Goal: Task Accomplishment & Management: Use online tool/utility

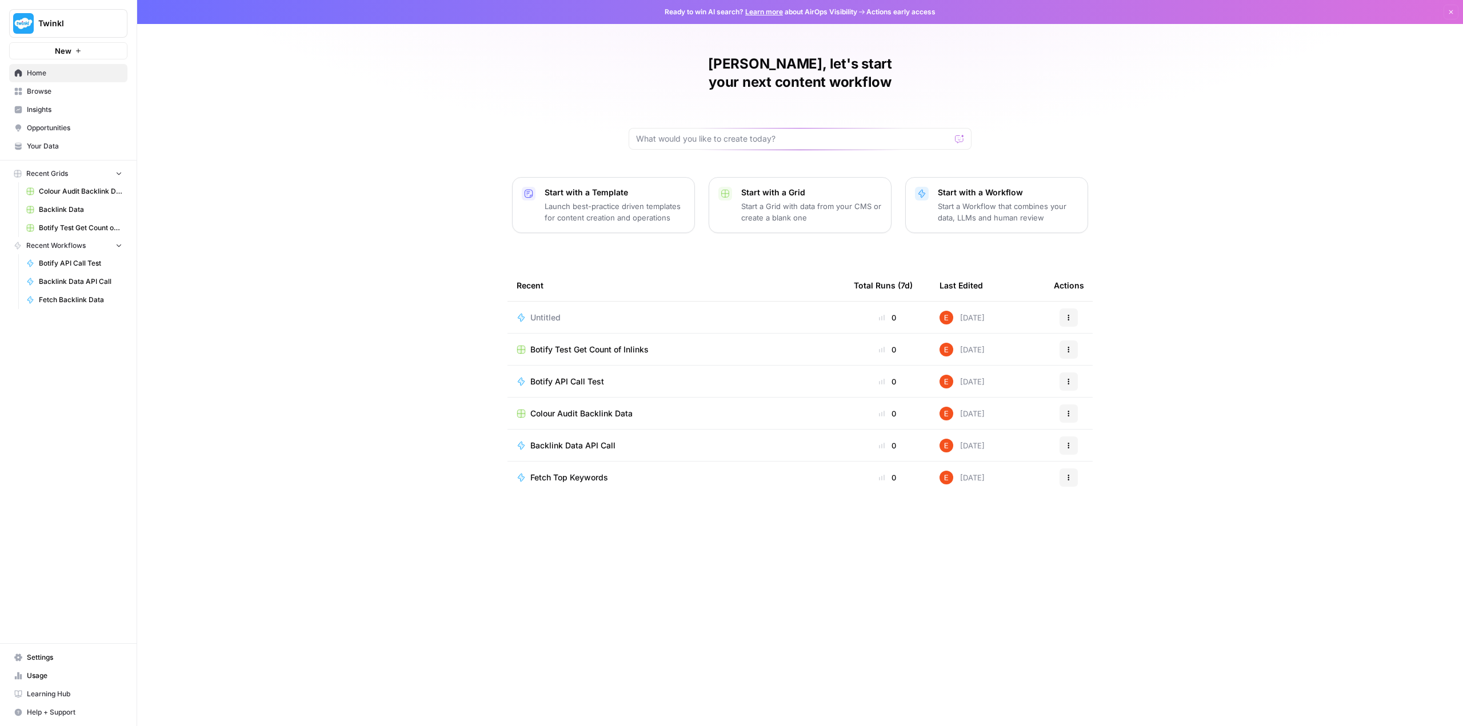
click at [72, 49] on button "New" at bounding box center [68, 50] width 118 height 17
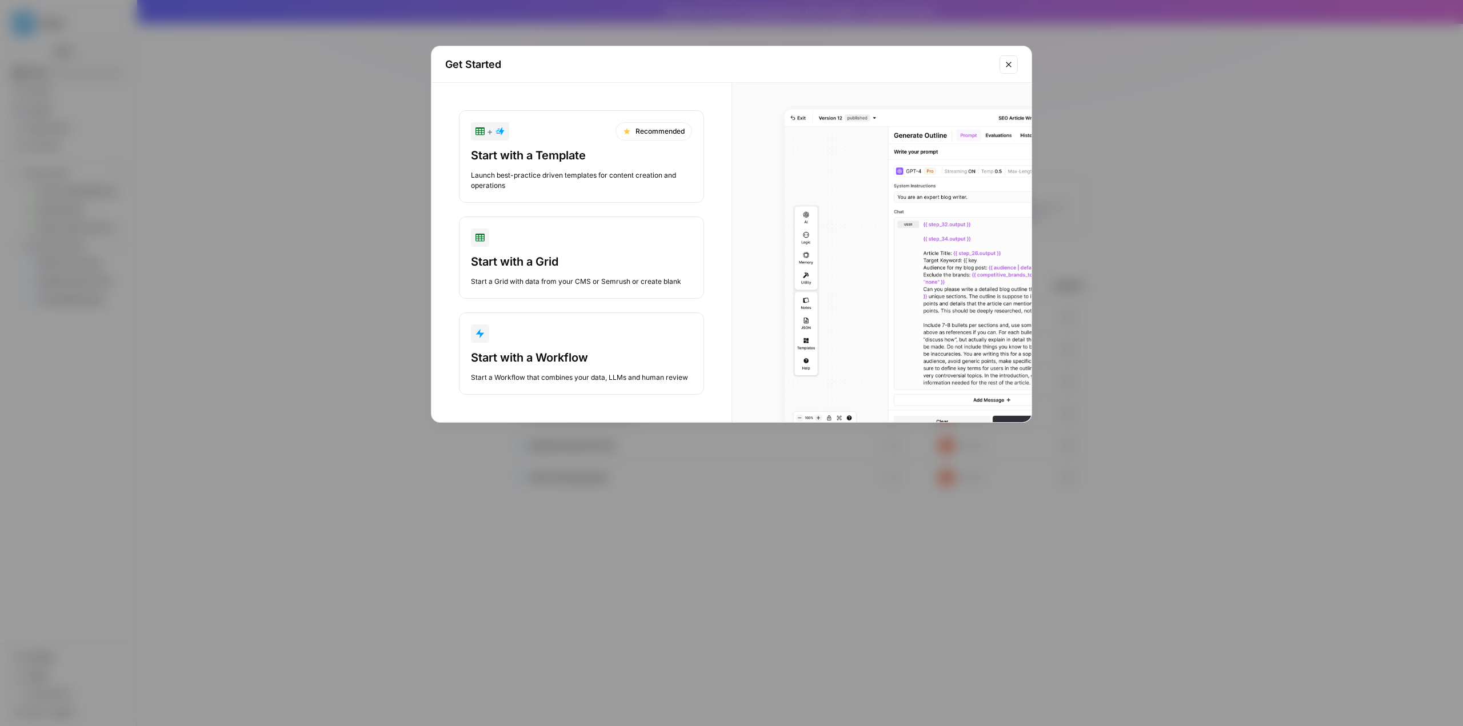
click at [518, 349] on button "Start with a Workflow Start a Workflow that combines your data, LLMs and human …" at bounding box center [581, 354] width 245 height 82
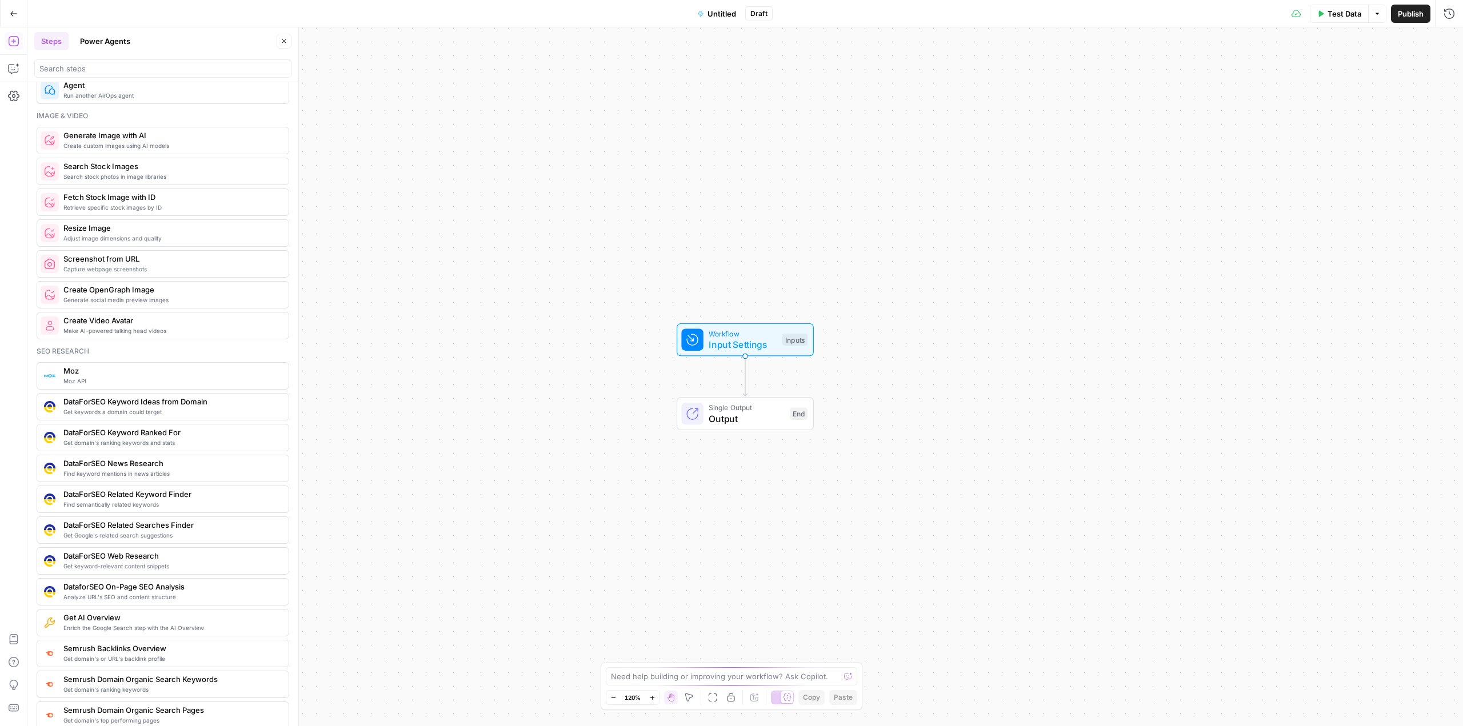
scroll to position [857, 0]
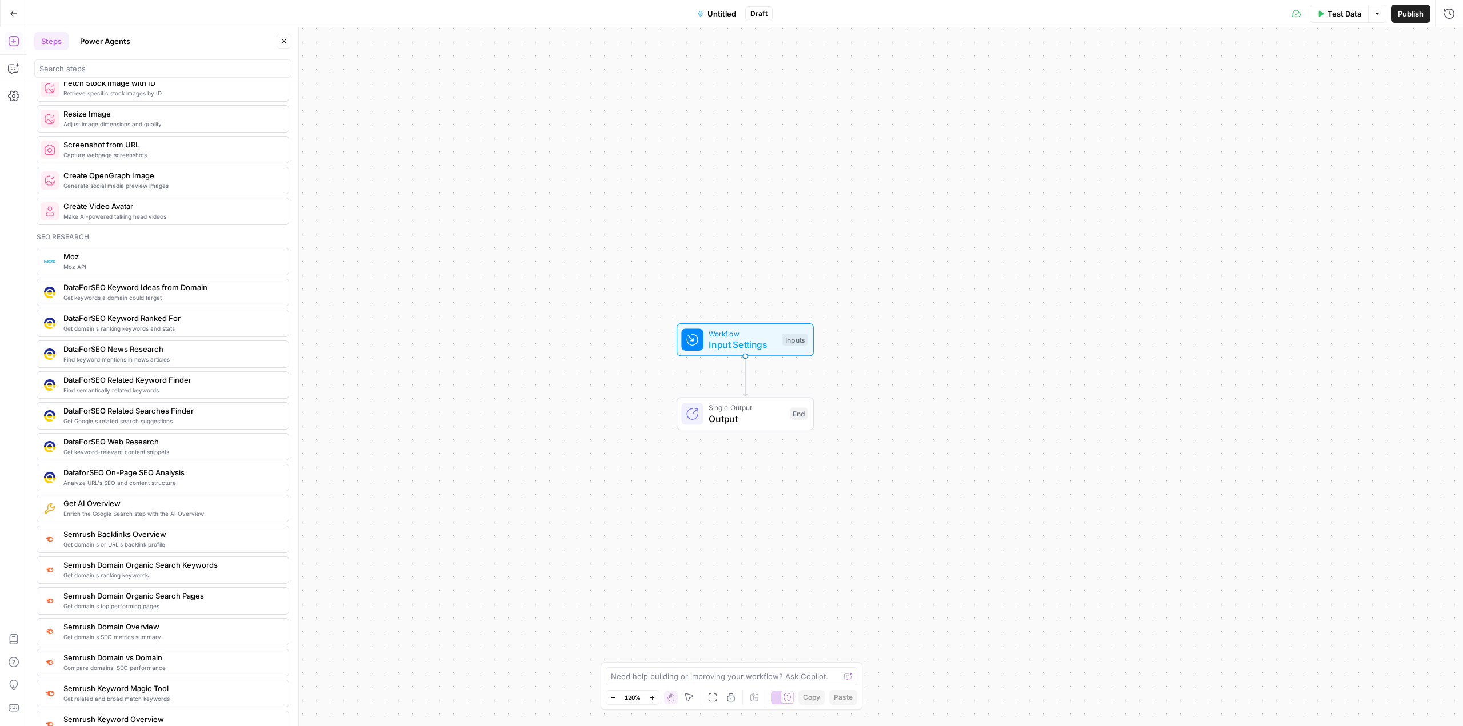
click at [170, 269] on span "Moz API" at bounding box center [171, 266] width 216 height 9
click at [687, 417] on span "Moz" at bounding box center [743, 419] width 144 height 14
click at [769, 390] on icon "button" at bounding box center [766, 388] width 11 height 11
click at [706, 137] on span "Delete Step" at bounding box center [700, 131] width 45 height 11
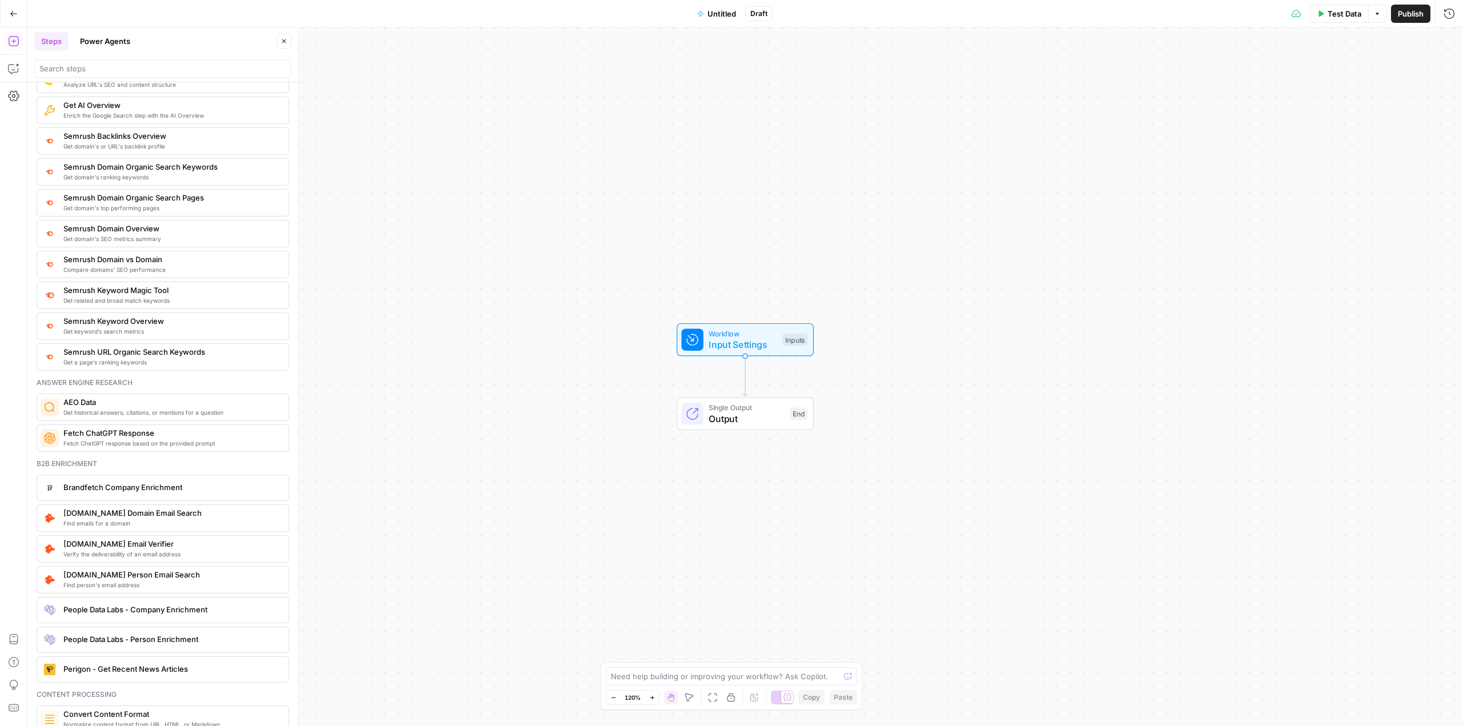
scroll to position [1198, 0]
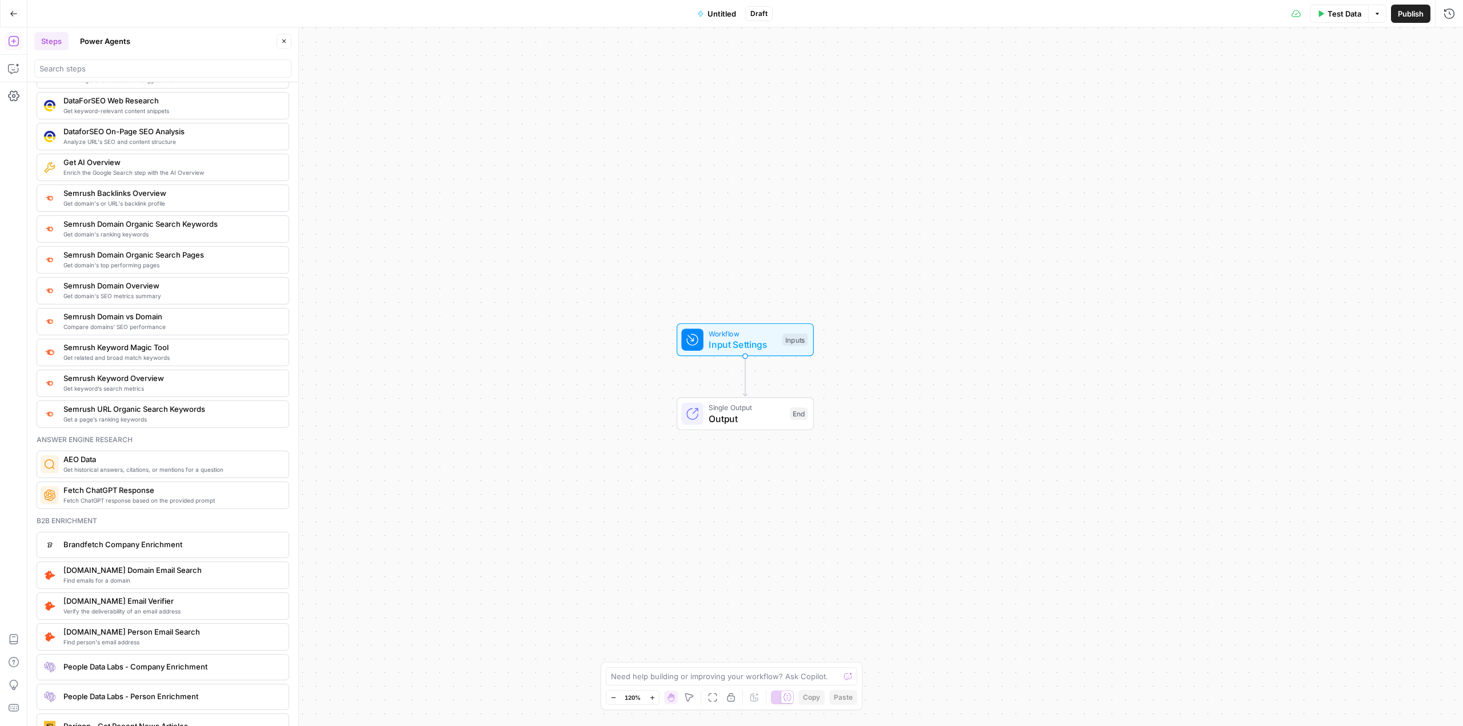
click at [163, 197] on span "Semrush Backlinks Overview" at bounding box center [171, 192] width 216 height 11
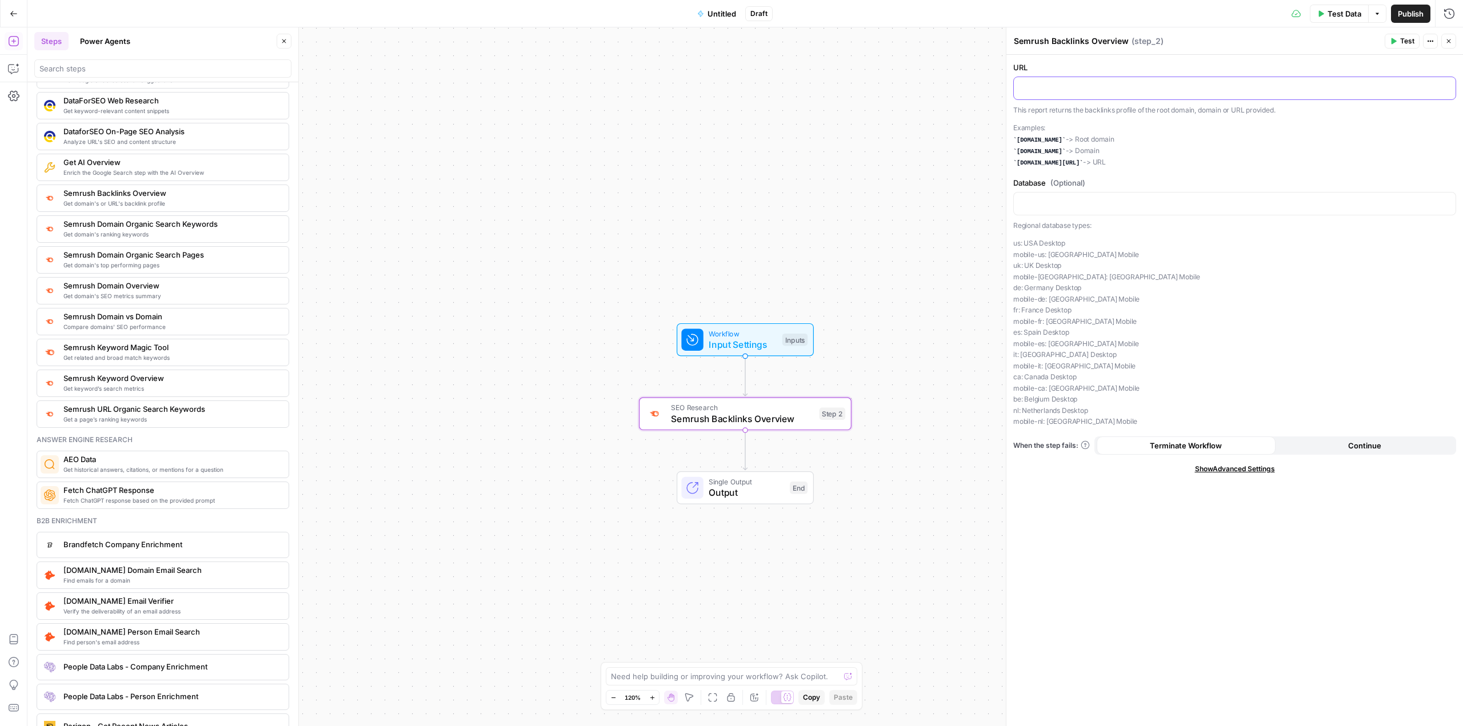
click at [1038, 96] on div at bounding box center [1235, 88] width 442 height 22
click at [738, 333] on span "Workflow" at bounding box center [743, 333] width 68 height 11
click at [1054, 96] on div at bounding box center [1235, 88] width 442 height 22
click at [755, 346] on span "Input Settings" at bounding box center [743, 345] width 68 height 14
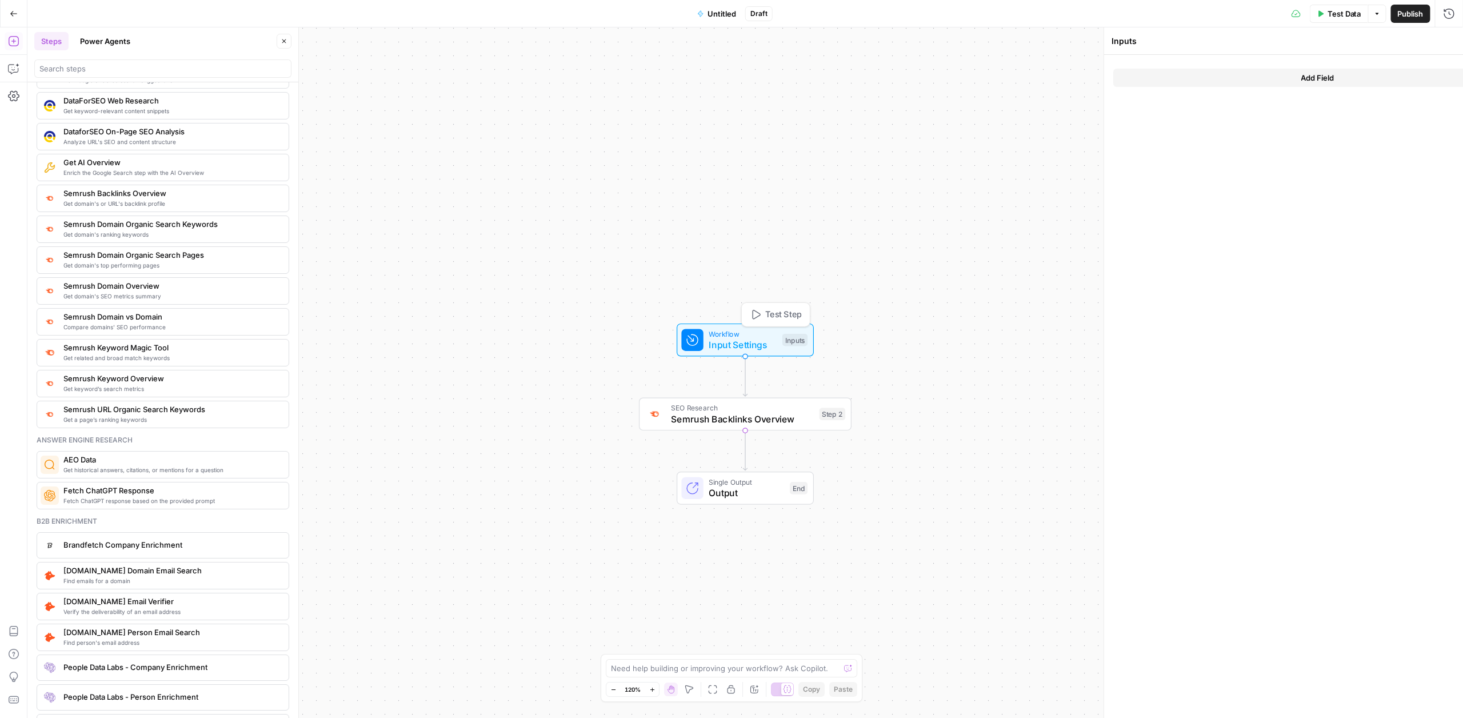
click at [755, 346] on span "Input Settings" at bounding box center [743, 345] width 68 height 14
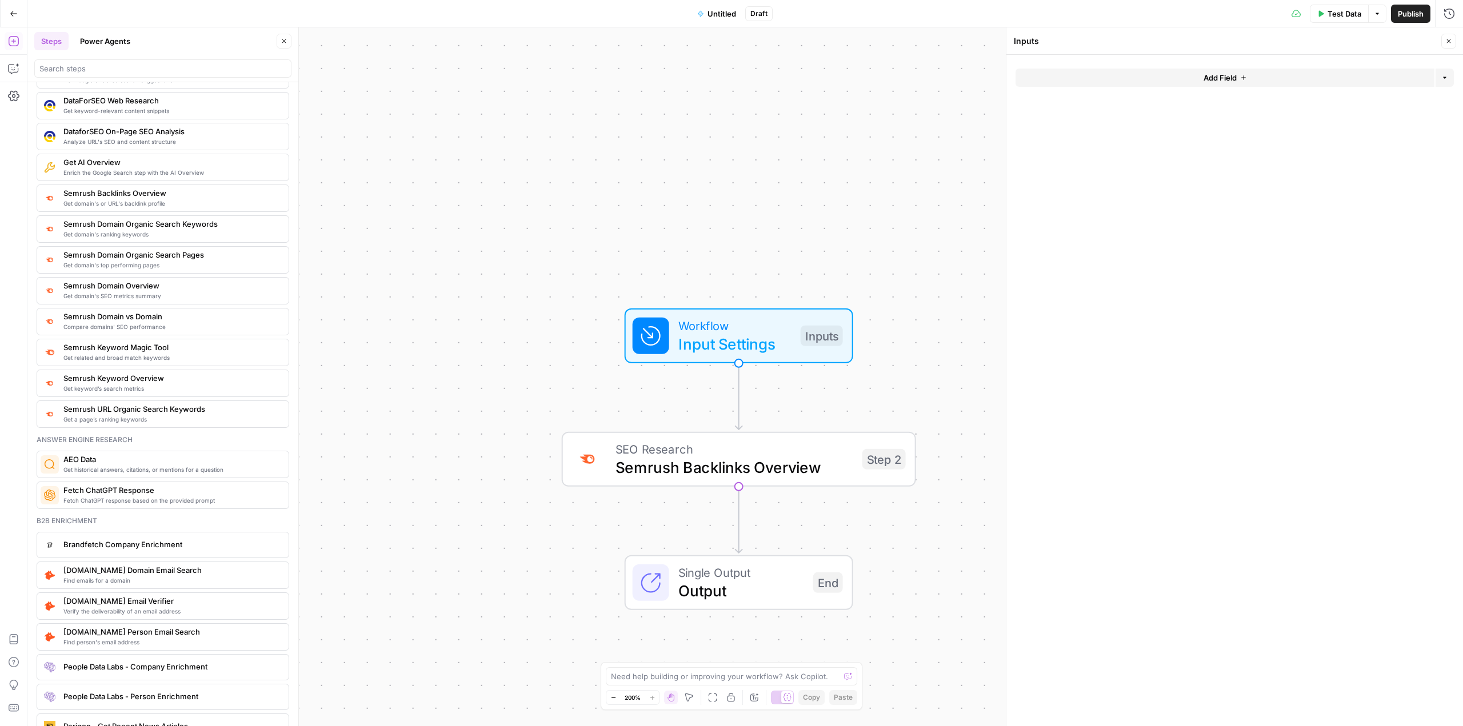
click at [1130, 82] on button "Add Field" at bounding box center [1224, 78] width 419 height 18
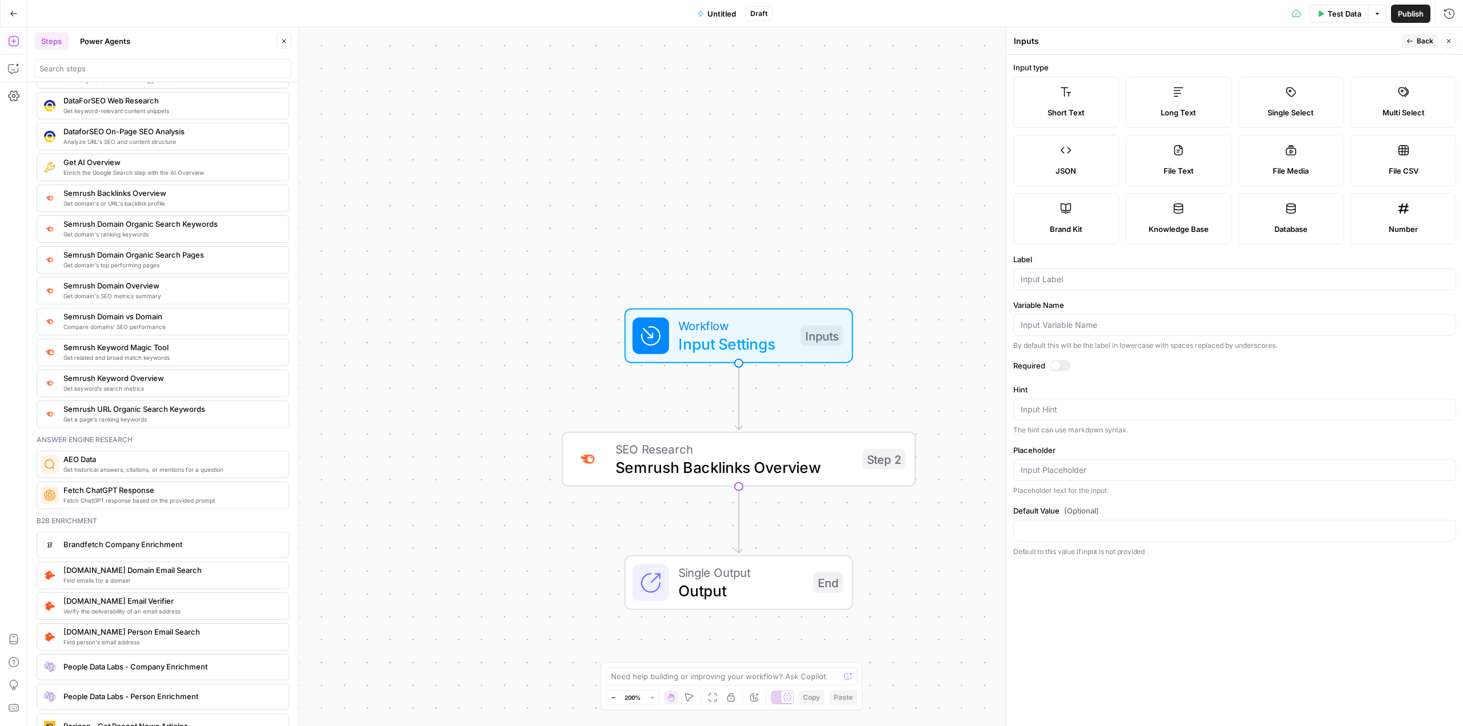
click at [1074, 156] on label "JSON" at bounding box center [1066, 160] width 106 height 51
click at [1084, 157] on label "JSON" at bounding box center [1066, 160] width 106 height 51
click at [758, 330] on span "Workflow" at bounding box center [734, 326] width 113 height 18
click at [1043, 325] on input "Variable Name" at bounding box center [1235, 324] width 428 height 11
click at [1038, 277] on input "Label" at bounding box center [1235, 279] width 428 height 11
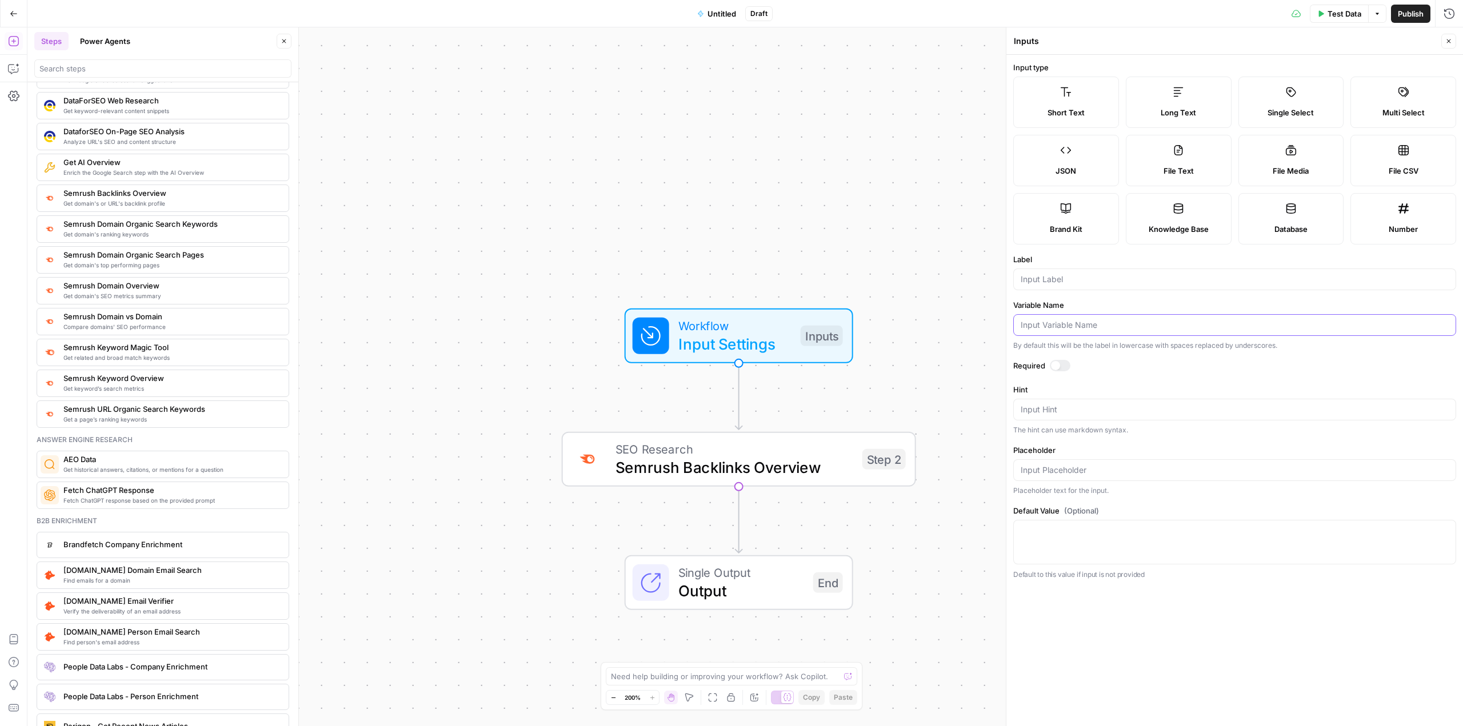
click at [1049, 321] on input "Variable Name" at bounding box center [1235, 324] width 428 height 11
click at [1041, 282] on input "Label" at bounding box center [1235, 279] width 428 height 11
click at [1046, 322] on input "Variable Name" at bounding box center [1235, 324] width 428 height 11
click at [1043, 282] on input "Label" at bounding box center [1235, 279] width 428 height 11
click at [1047, 326] on input "Variable Name" at bounding box center [1235, 324] width 428 height 11
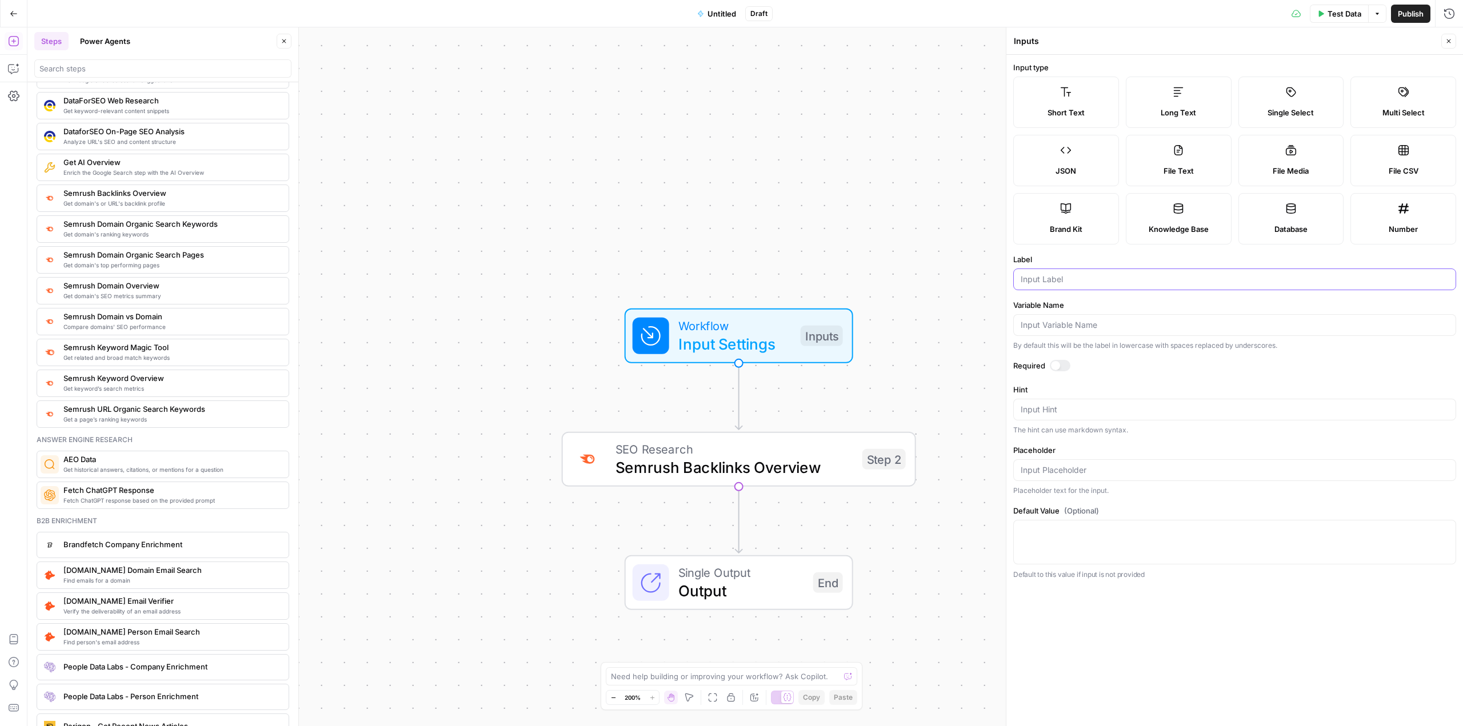
click at [1043, 281] on input "Label" at bounding box center [1235, 279] width 428 height 11
click at [783, 425] on button "Delete step" at bounding box center [774, 417] width 30 height 30
click at [704, 156] on div "Are you sure you want to delete Semrush Backlinks Overview (Step 2) ? Cancel De…" at bounding box center [731, 126] width 247 height 87
click at [704, 147] on span "Delete Step" at bounding box center [700, 145] width 45 height 11
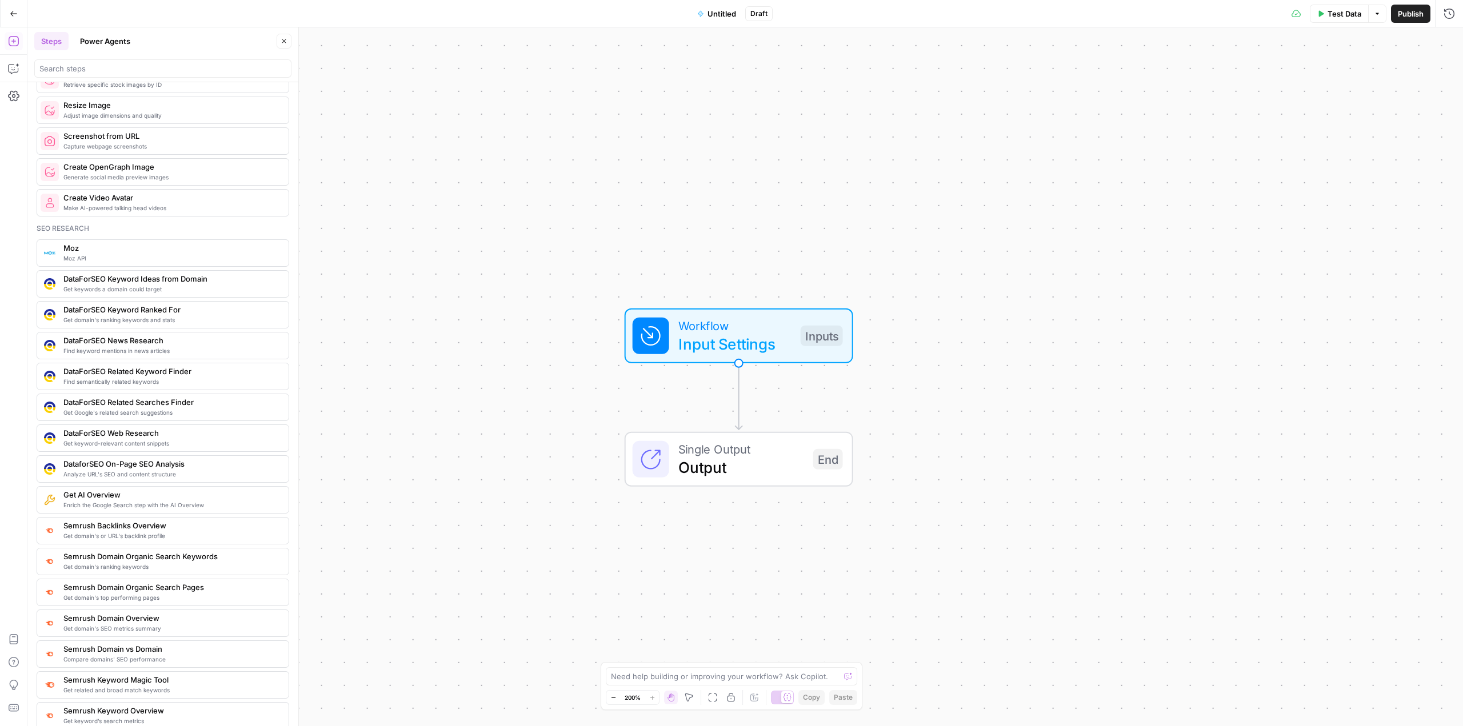
scroll to position [855, 0]
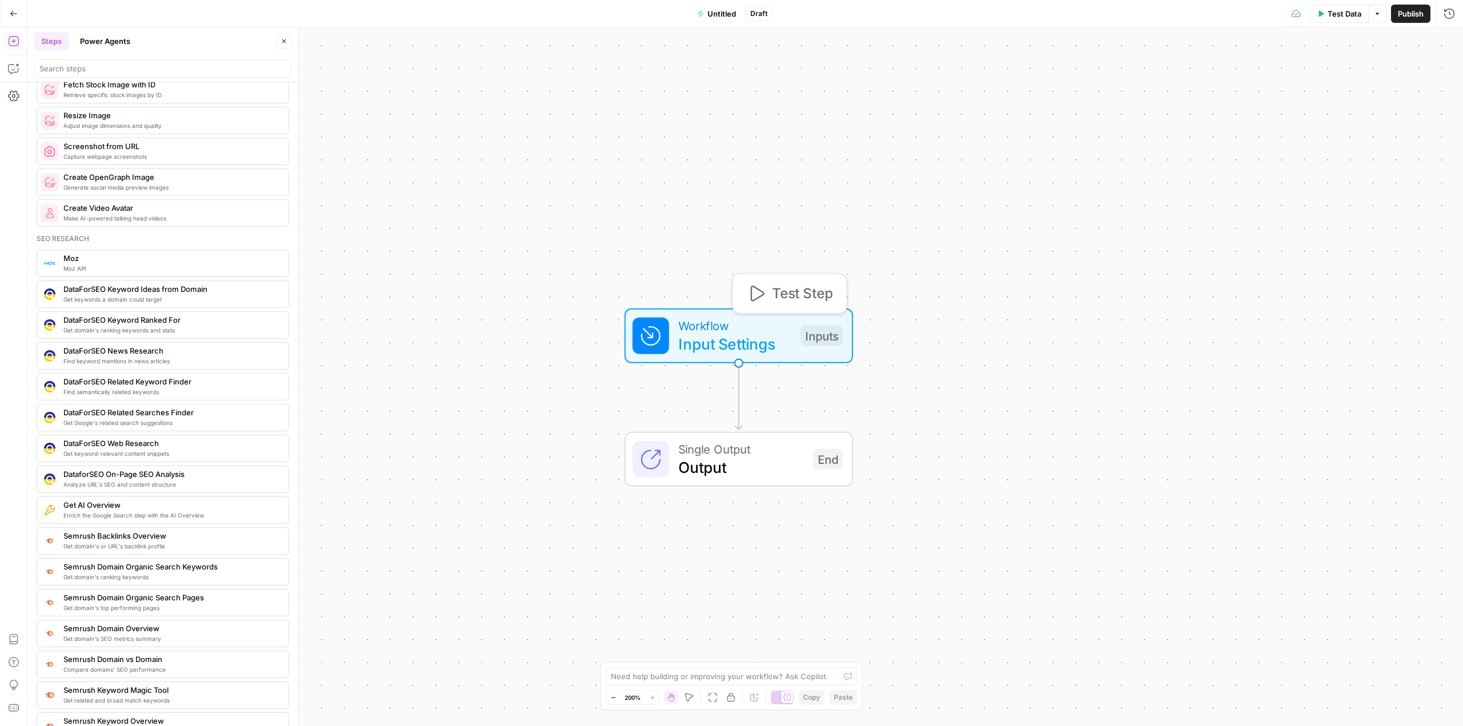
click at [655, 342] on icon at bounding box center [651, 336] width 18 height 18
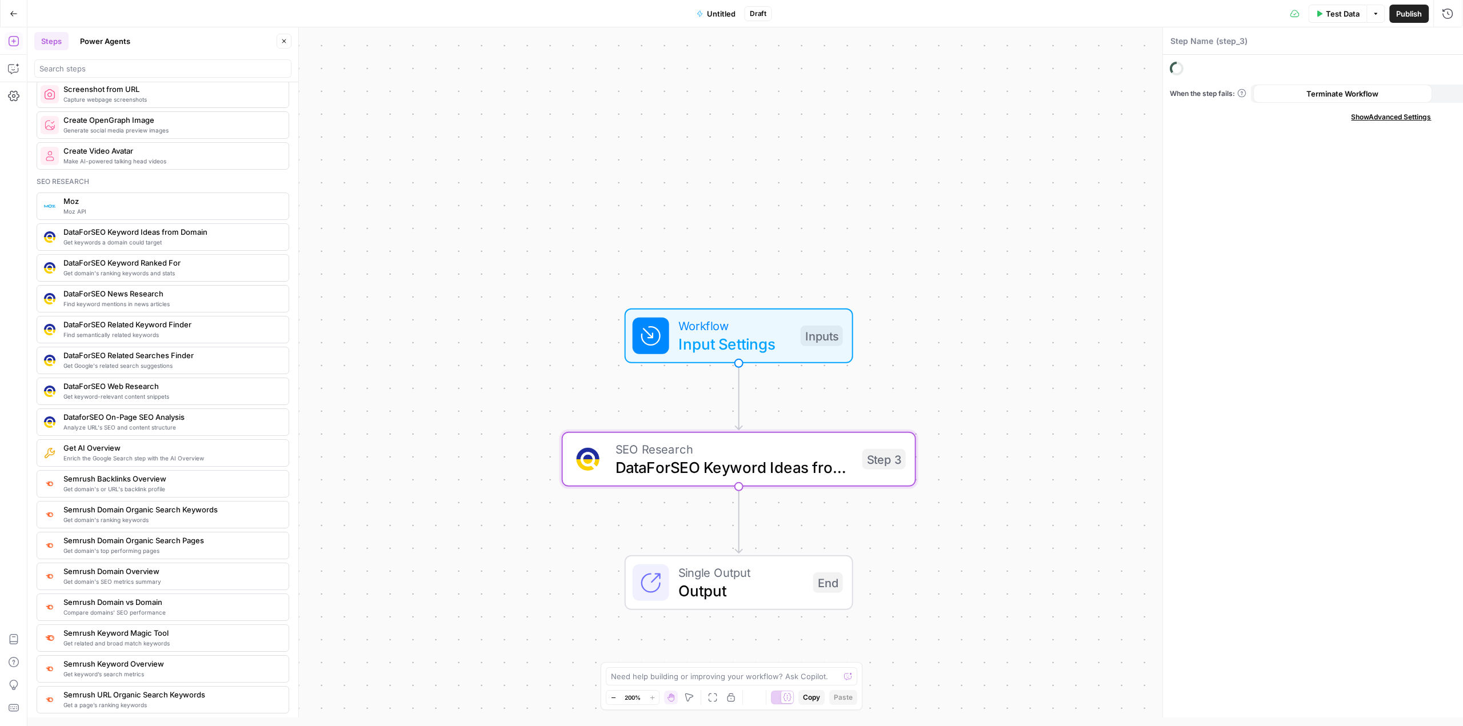
type textarea "DataForSEO Keyword Ideas from Domain"
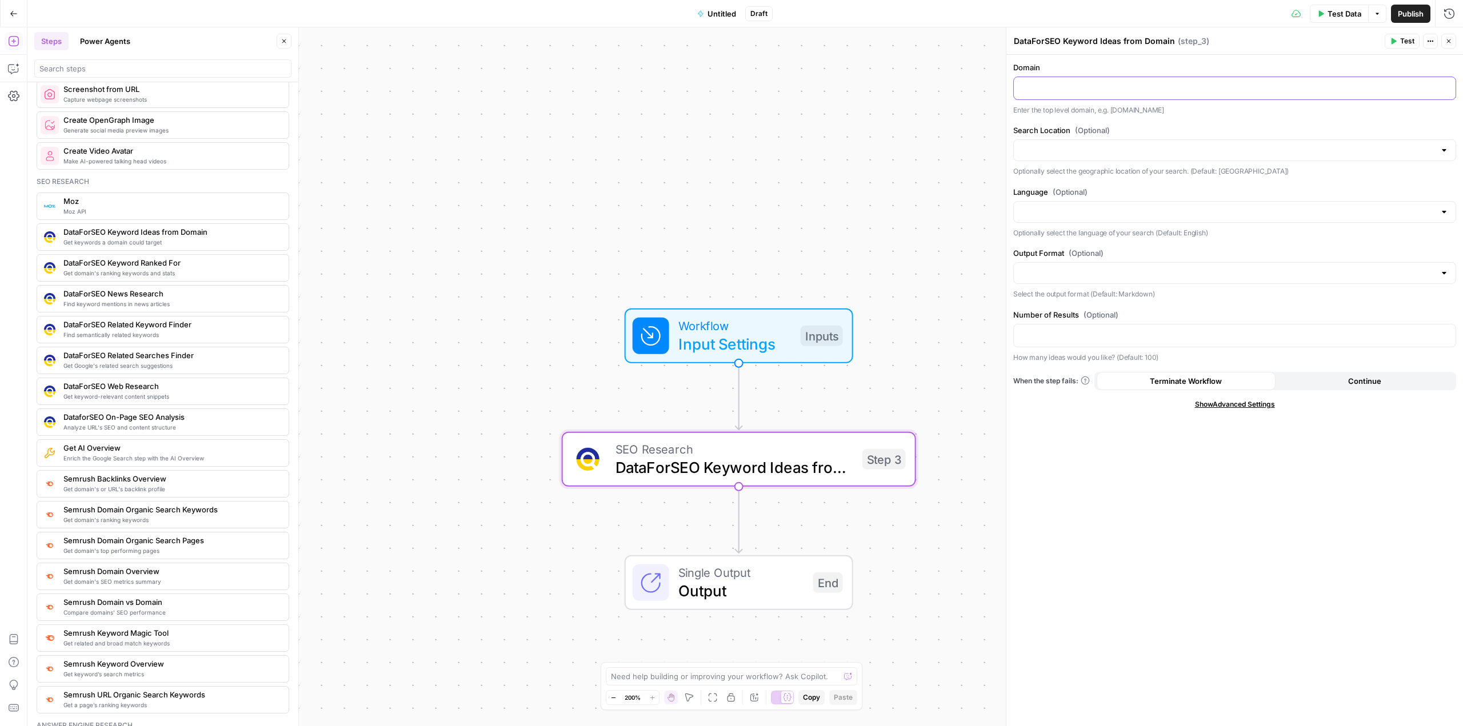
click at [1047, 90] on p at bounding box center [1235, 87] width 428 height 11
click at [762, 341] on span "Input Settings" at bounding box center [734, 344] width 113 height 23
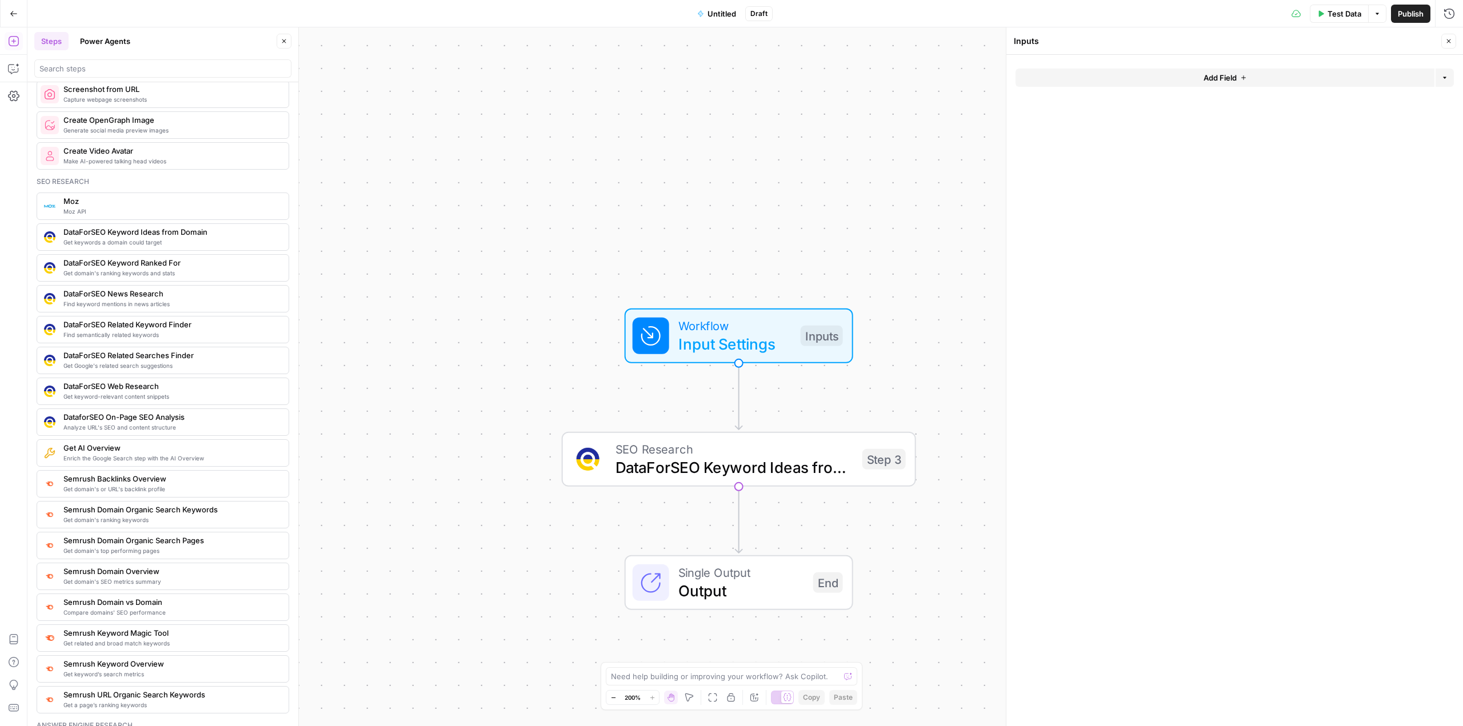
click at [1168, 71] on button "Add Field" at bounding box center [1224, 78] width 419 height 18
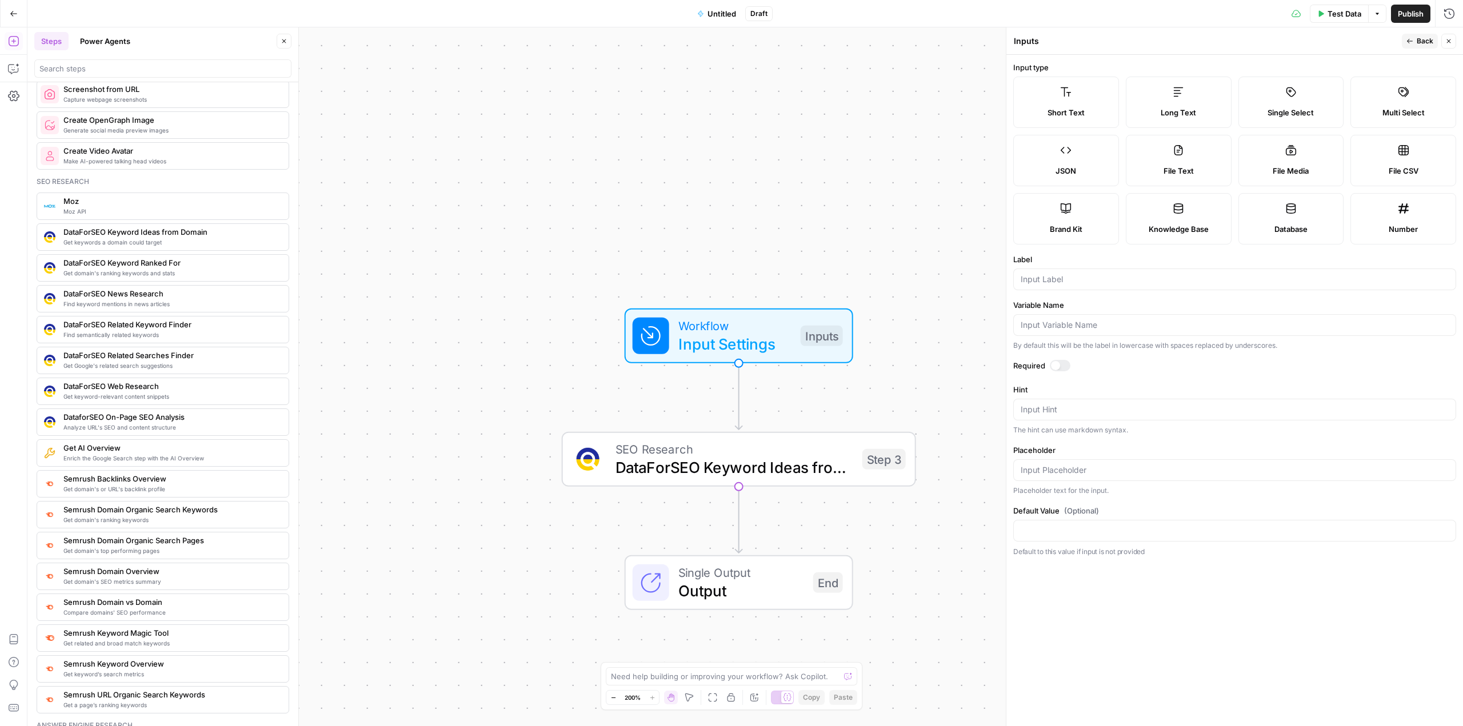
click at [1064, 91] on icon at bounding box center [1065, 91] width 11 height 11
click at [777, 481] on div "SEO Research DataForSEO Keyword Ideas from Domain Step 3 Copy step Delete step …" at bounding box center [739, 459] width 354 height 55
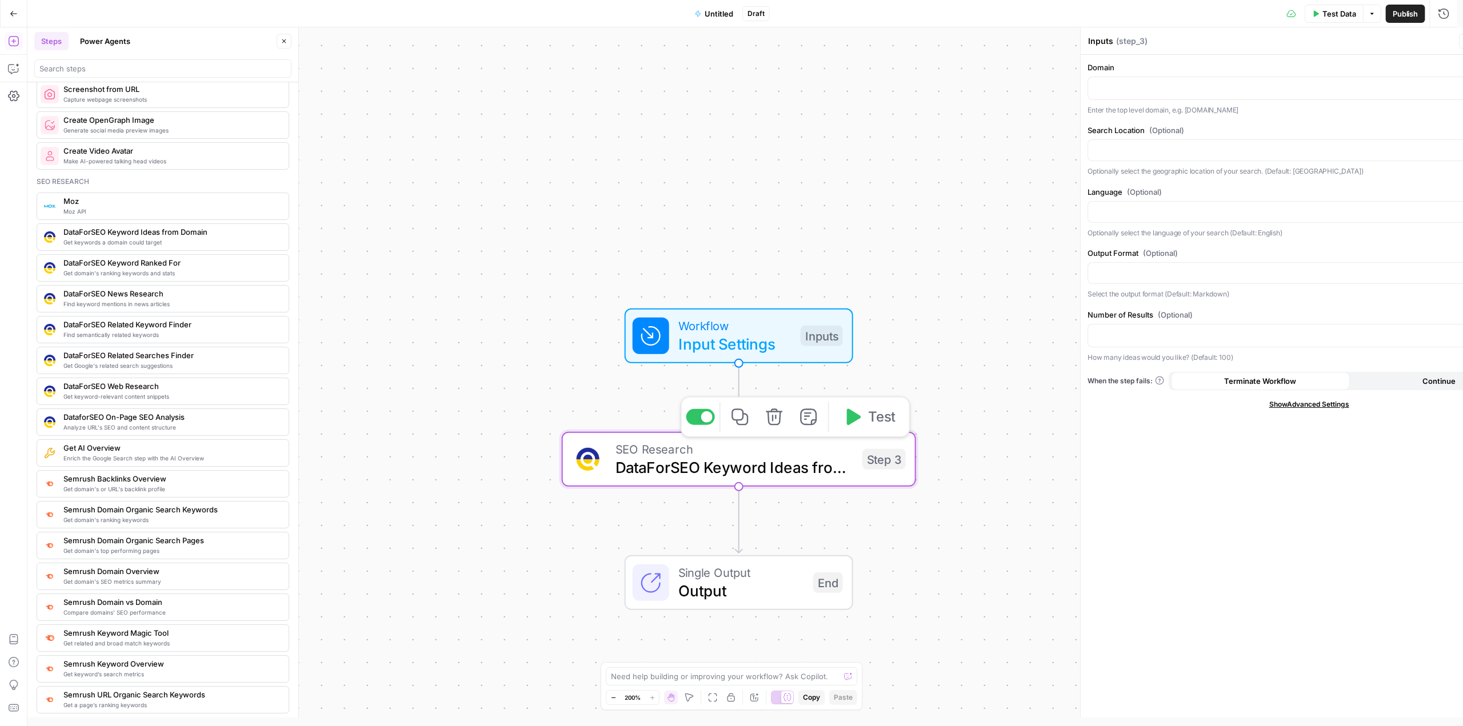
type textarea "DataForSEO Keyword Ideas from Domain"
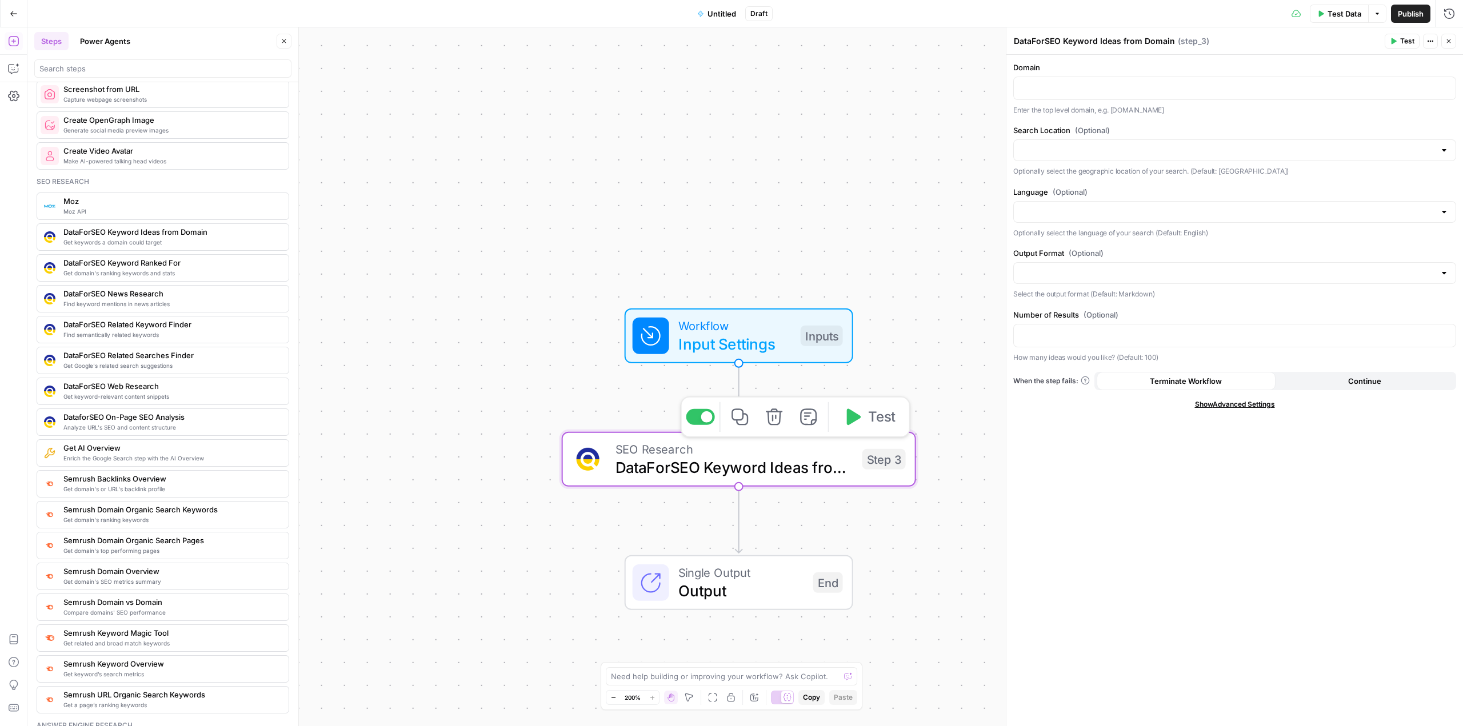
click at [774, 418] on icon "button" at bounding box center [774, 417] width 17 height 17
click at [711, 139] on button "Delete Step" at bounding box center [700, 145] width 58 height 21
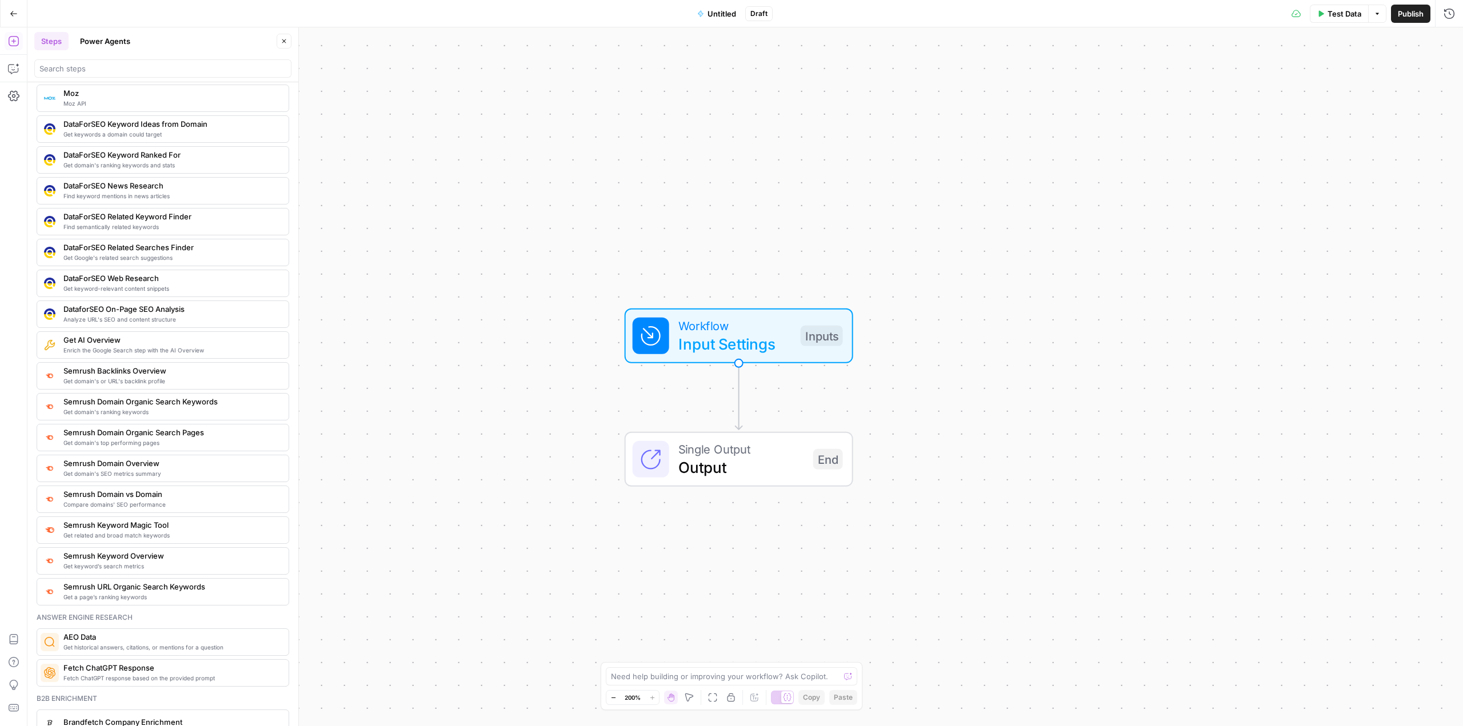
scroll to position [1141, 0]
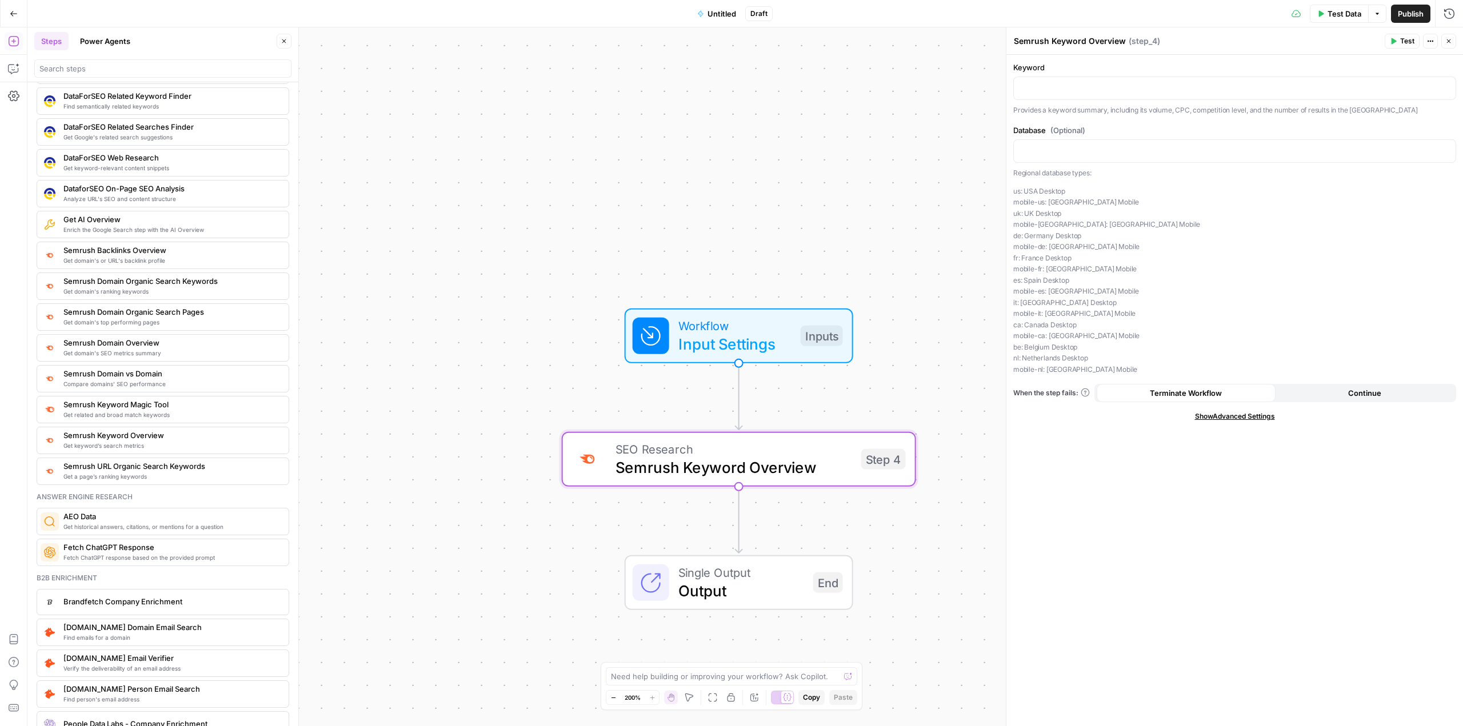
click at [752, 326] on span "Workflow" at bounding box center [734, 326] width 113 height 18
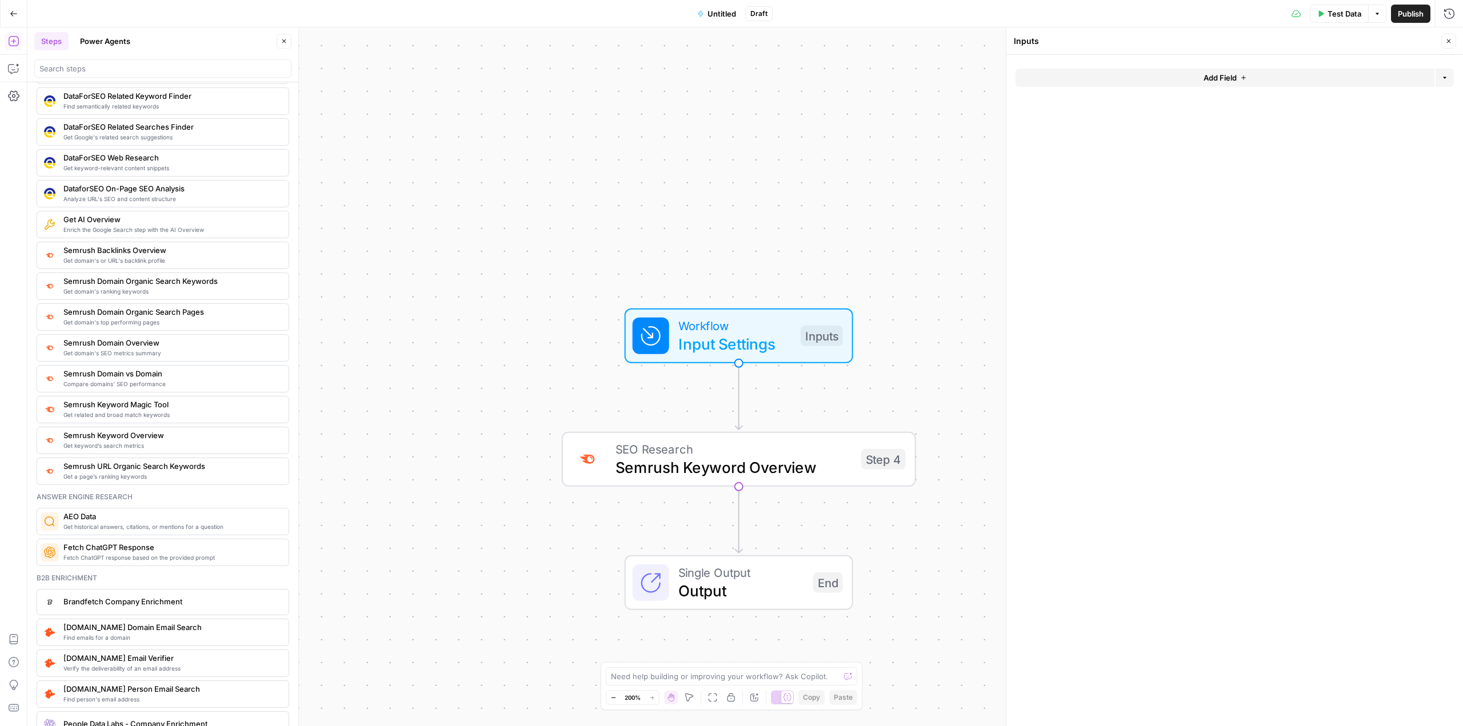
click at [1157, 77] on button "Add Field" at bounding box center [1224, 78] width 419 height 18
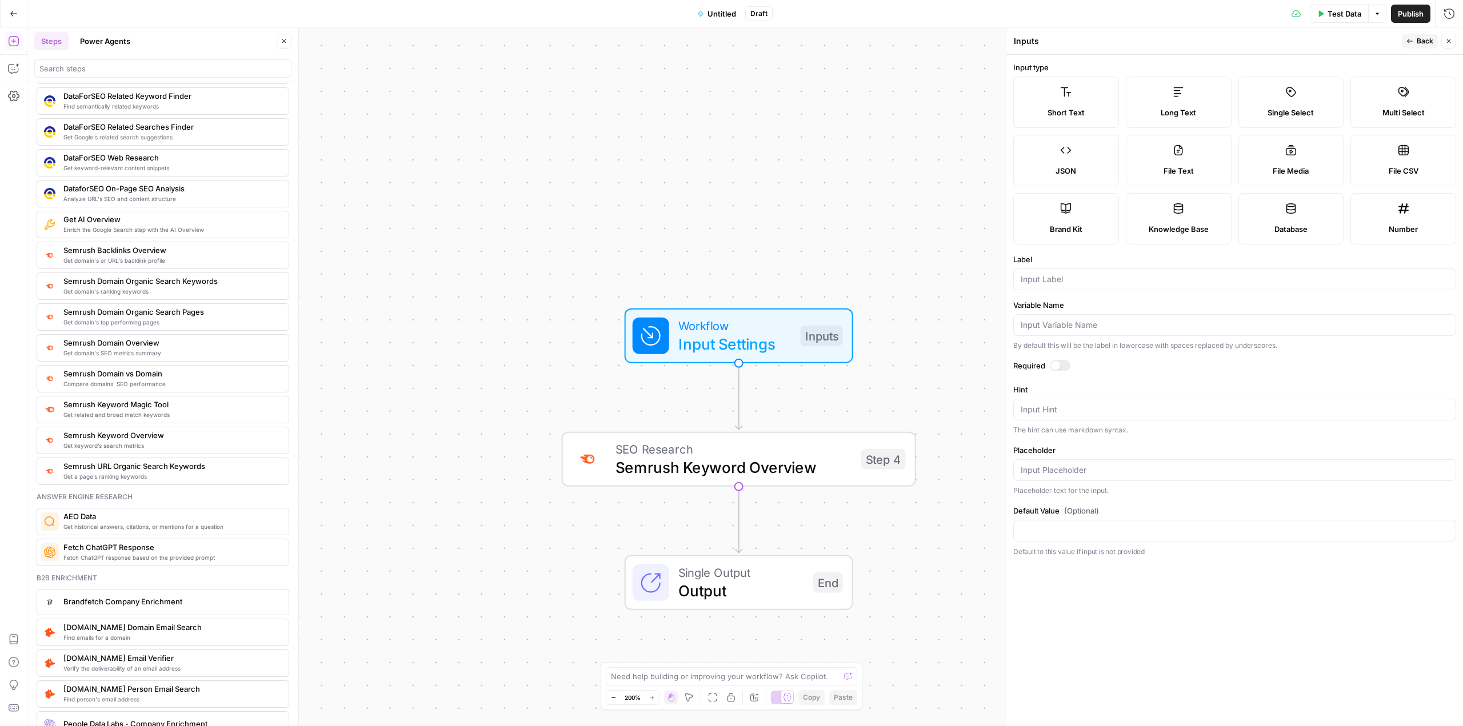
click at [1076, 106] on label "Short Text" at bounding box center [1066, 102] width 106 height 51
click at [1089, 285] on div at bounding box center [1234, 280] width 443 height 22
type input "keyword"
click at [1039, 257] on label "Label" at bounding box center [1234, 259] width 443 height 11
click at [1039, 274] on input "keyword" at bounding box center [1235, 279] width 428 height 11
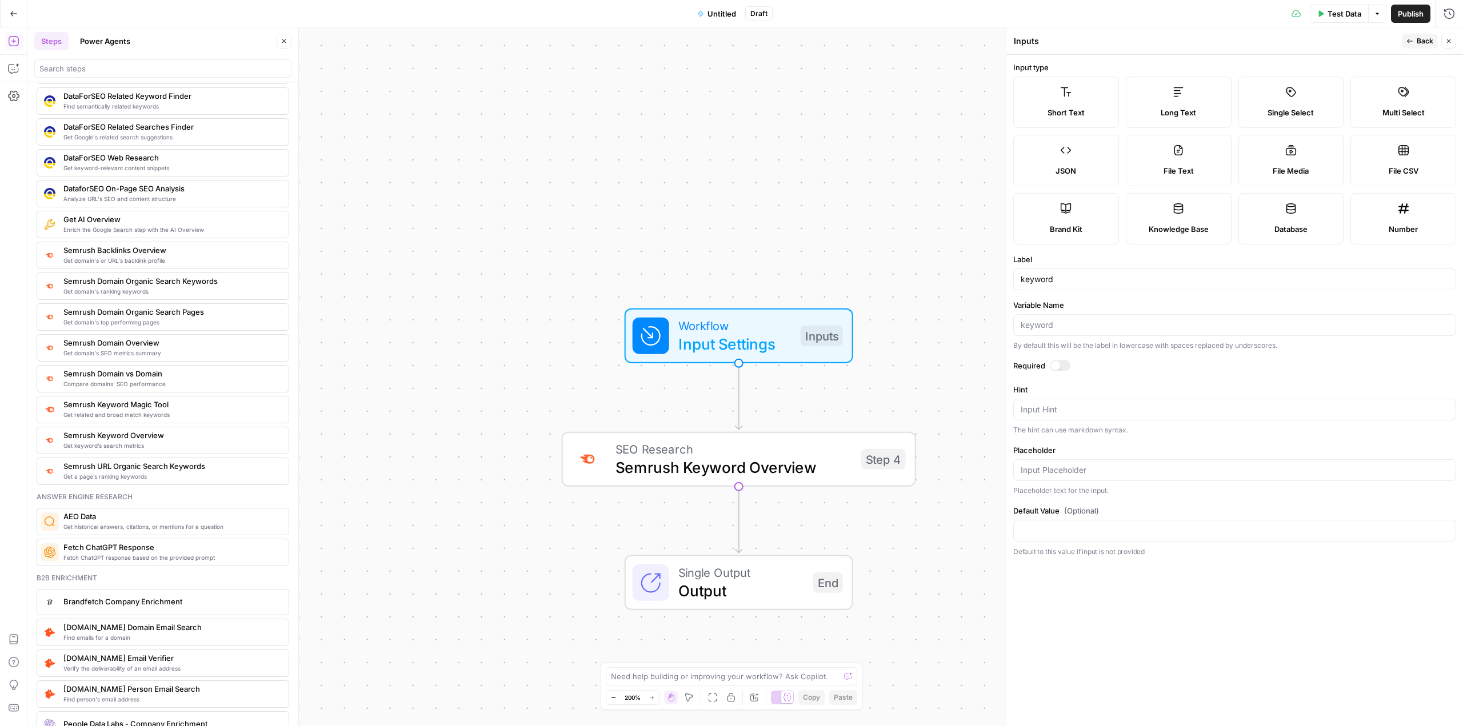
click at [1428, 39] on span "Back" at bounding box center [1425, 41] width 17 height 10
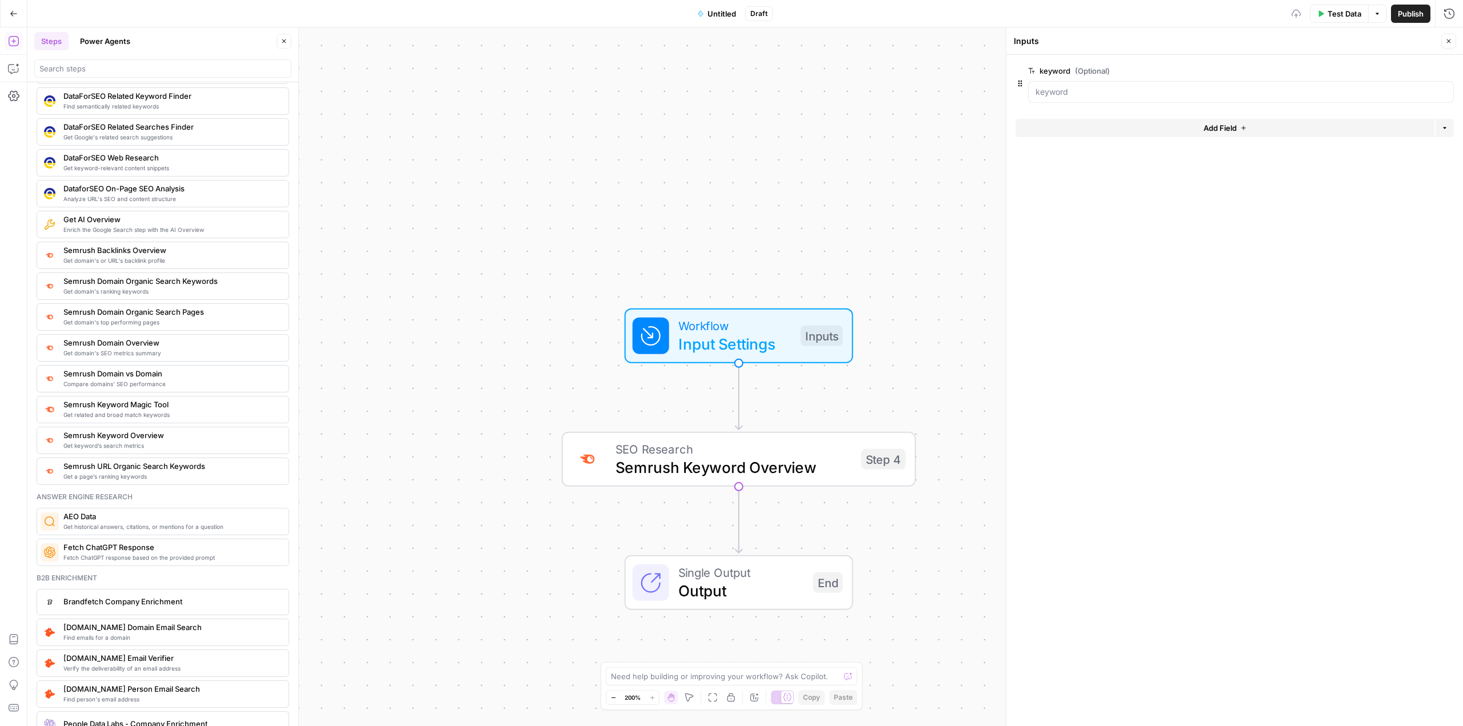
click at [1127, 124] on button "Add Field" at bounding box center [1224, 128] width 419 height 18
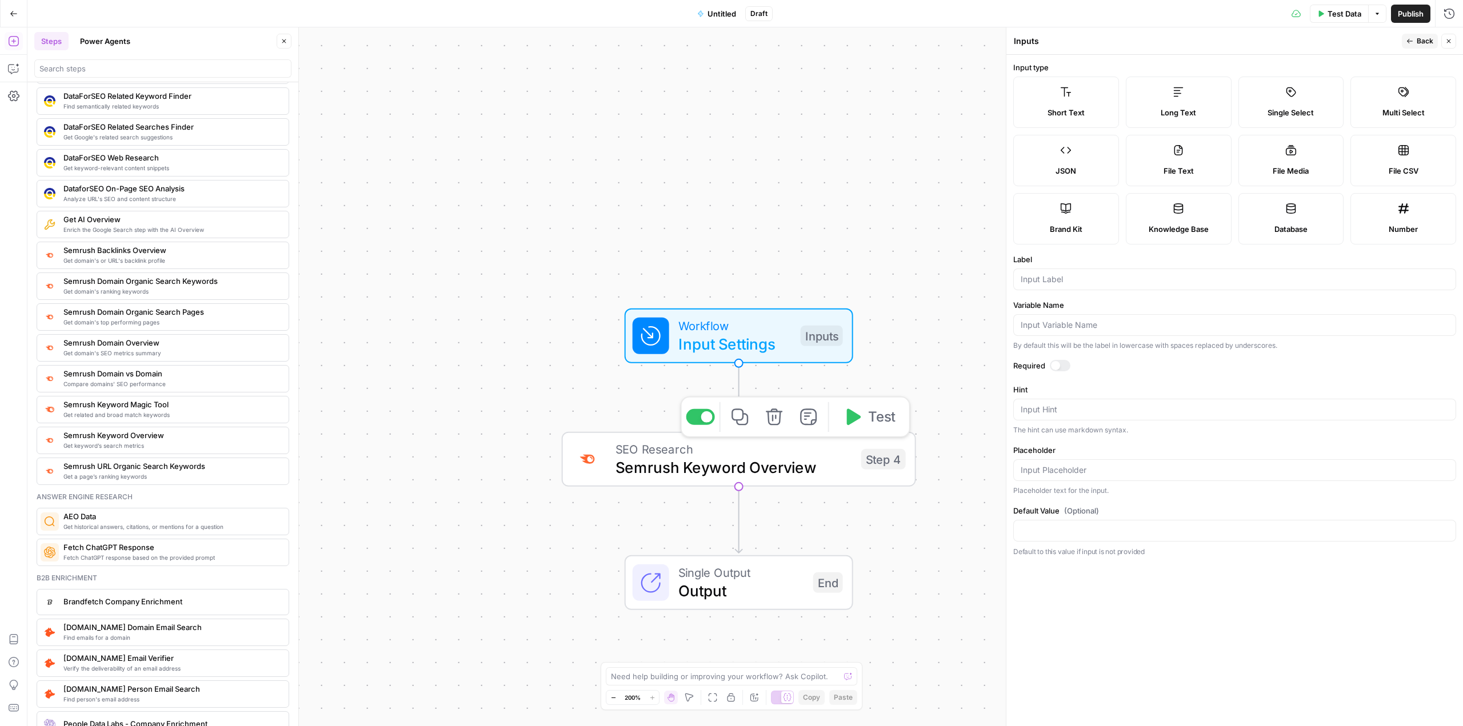
click at [815, 456] on span "Semrush Keyword Overview" at bounding box center [733, 467] width 237 height 23
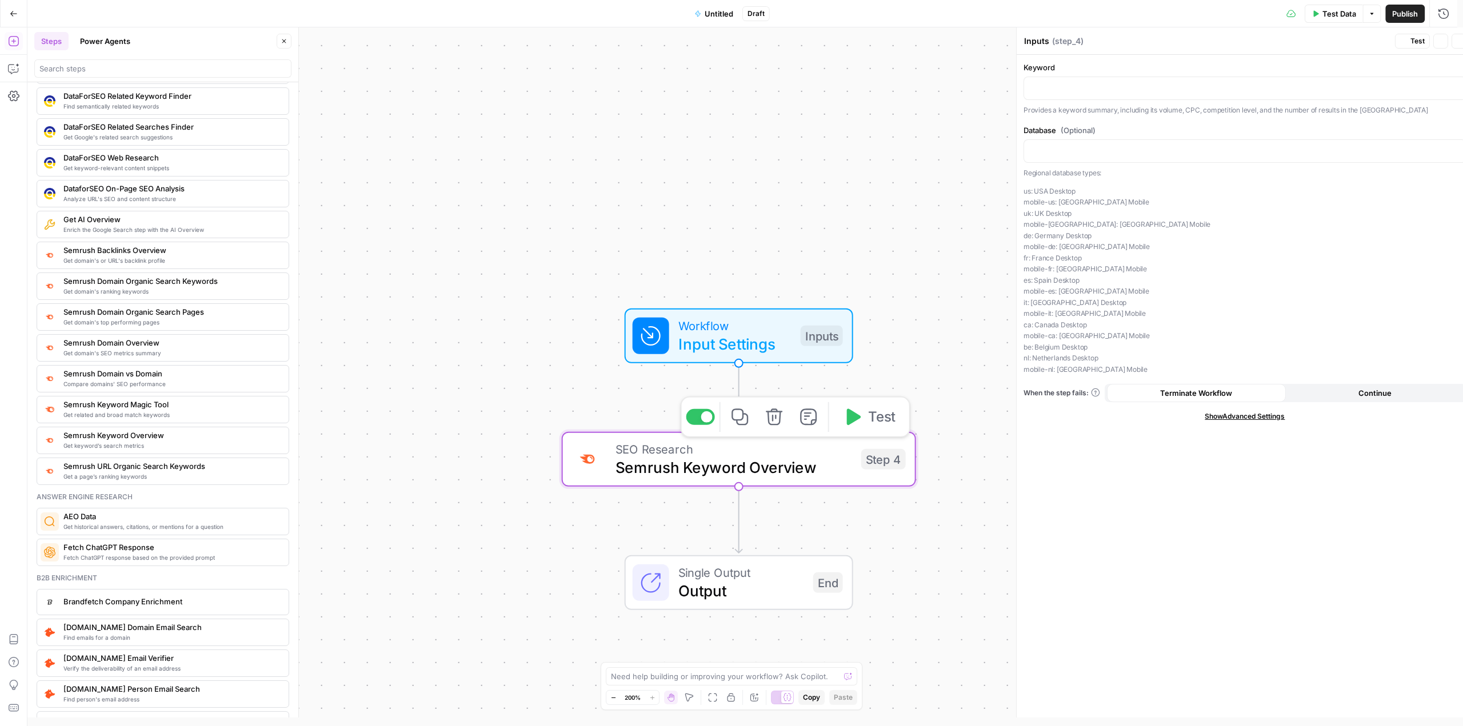
type textarea "Semrush Keyword Overview"
click at [778, 342] on span "Input Settings" at bounding box center [734, 344] width 113 height 23
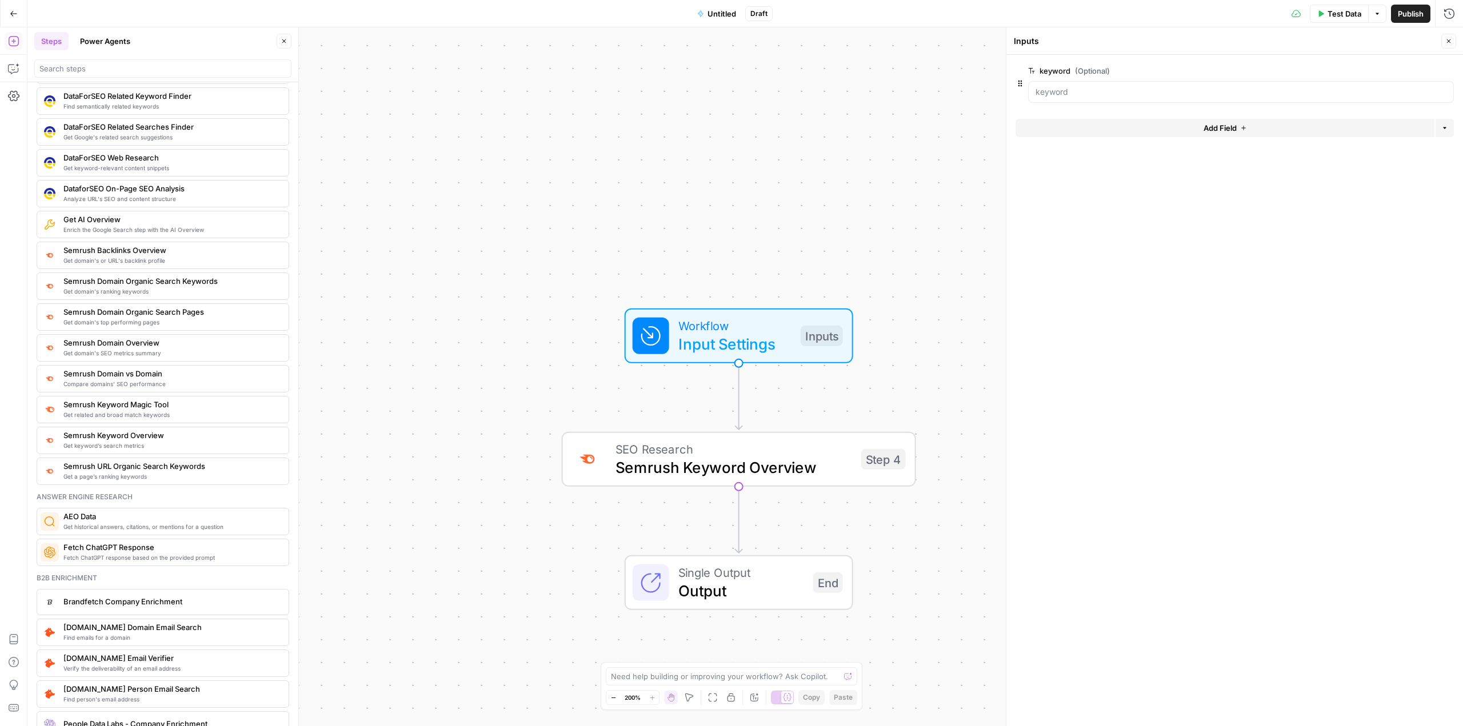
click at [1079, 125] on button "Add Field" at bounding box center [1224, 128] width 419 height 18
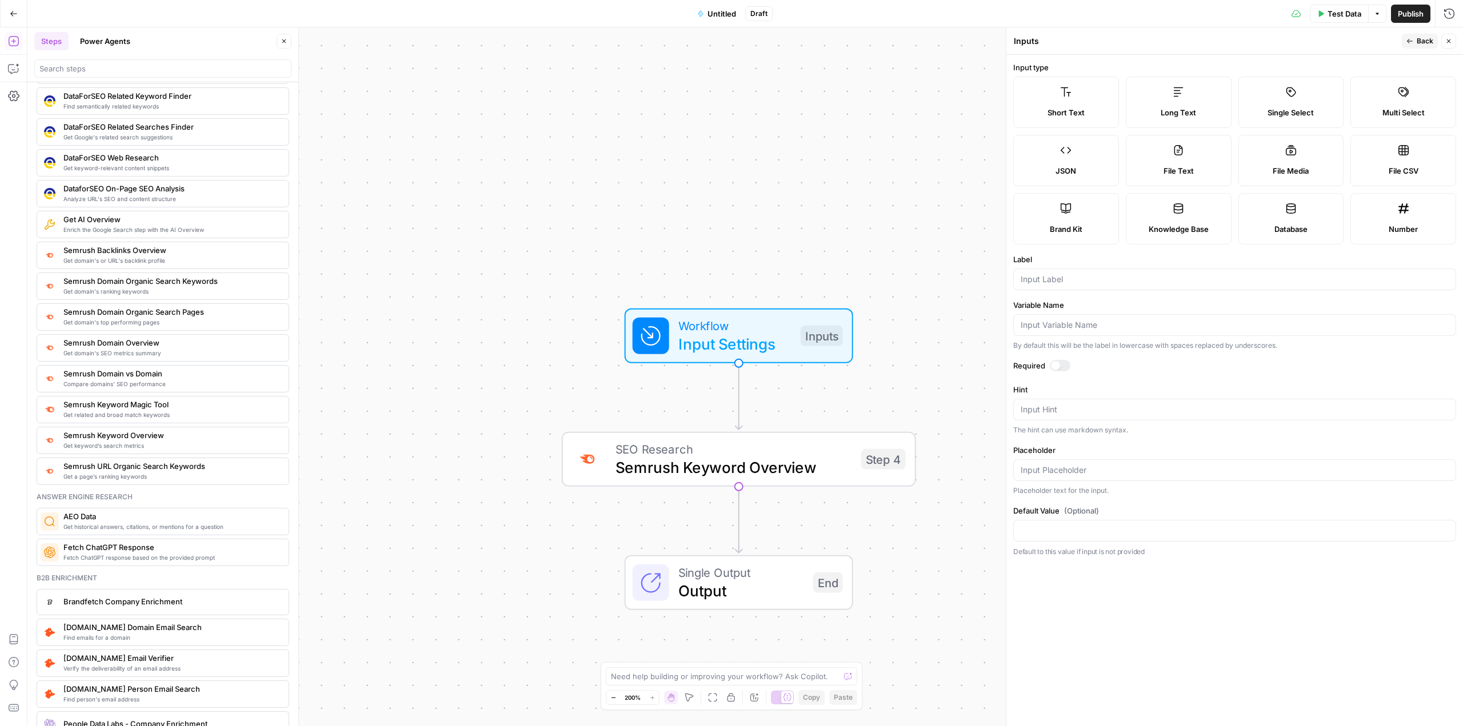
click at [1084, 109] on span "Short Text" at bounding box center [1065, 112] width 37 height 11
click at [1074, 282] on input "Label" at bounding box center [1235, 279] width 428 height 11
type input "database"
click at [967, 330] on div "Workflow Input Settings Inputs SEO Research Semrush Keyword Overview Step 4 Sin…" at bounding box center [745, 376] width 1436 height 699
click at [745, 345] on span "Input Settings" at bounding box center [734, 344] width 113 height 23
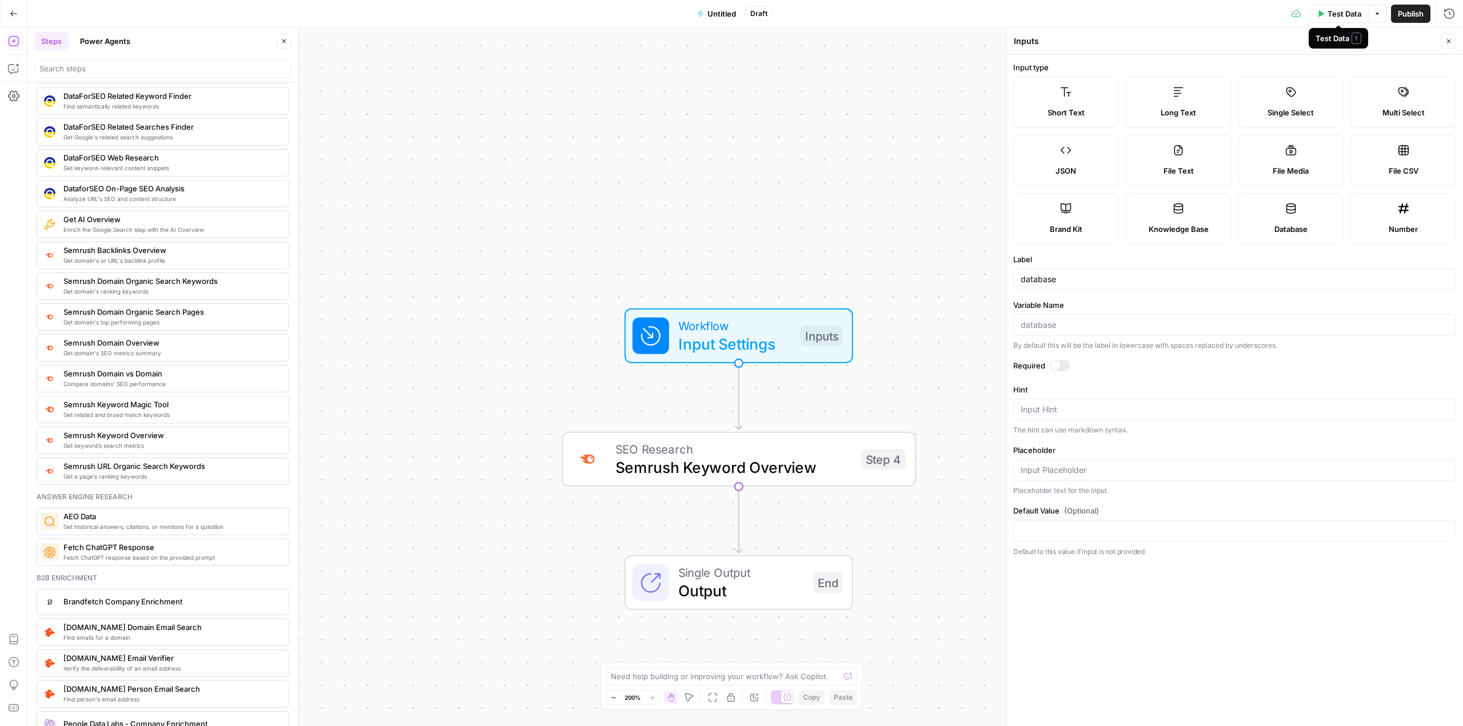
click at [1332, 10] on span "Test Data" at bounding box center [1345, 13] width 34 height 11
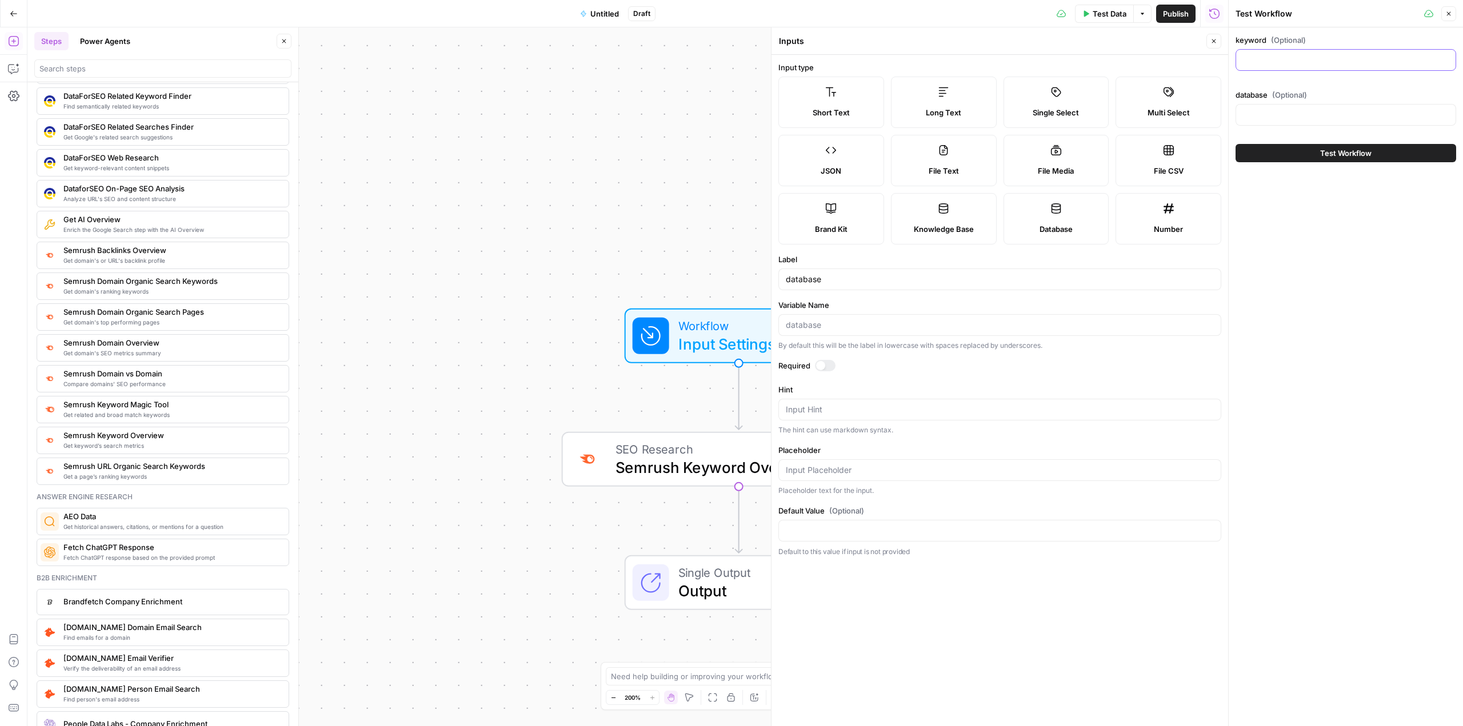
click at [1288, 54] on input "keyword (Optional)" at bounding box center [1346, 59] width 206 height 11
type input "maths worksheets"
click at [1259, 119] on input "database (Optional)" at bounding box center [1346, 114] width 206 height 11
type input "uk"
click at [1282, 155] on button "Test Workflow" at bounding box center [1345, 153] width 221 height 18
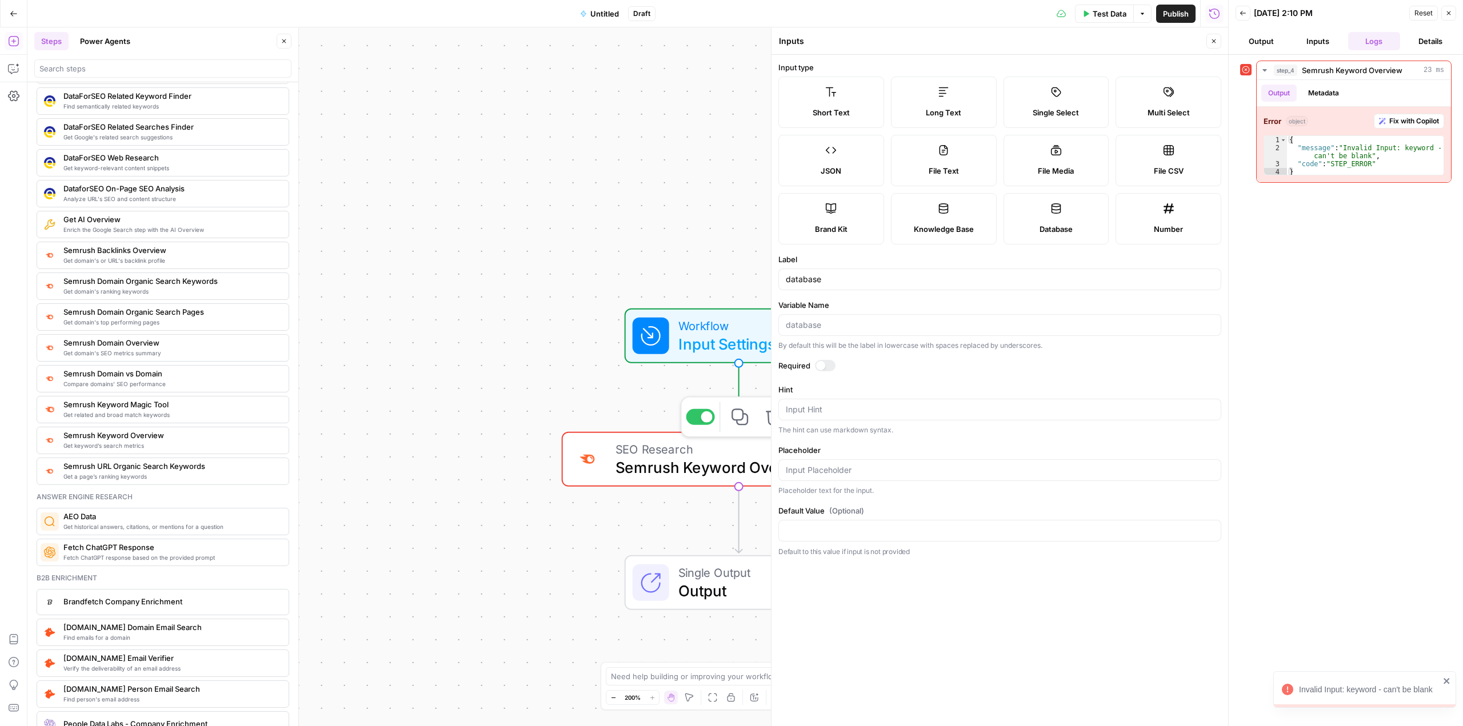
click at [713, 485] on div "SEO Research Semrush Keyword Overview Step 4 Copy step Delete step Add Note Test" at bounding box center [739, 459] width 354 height 55
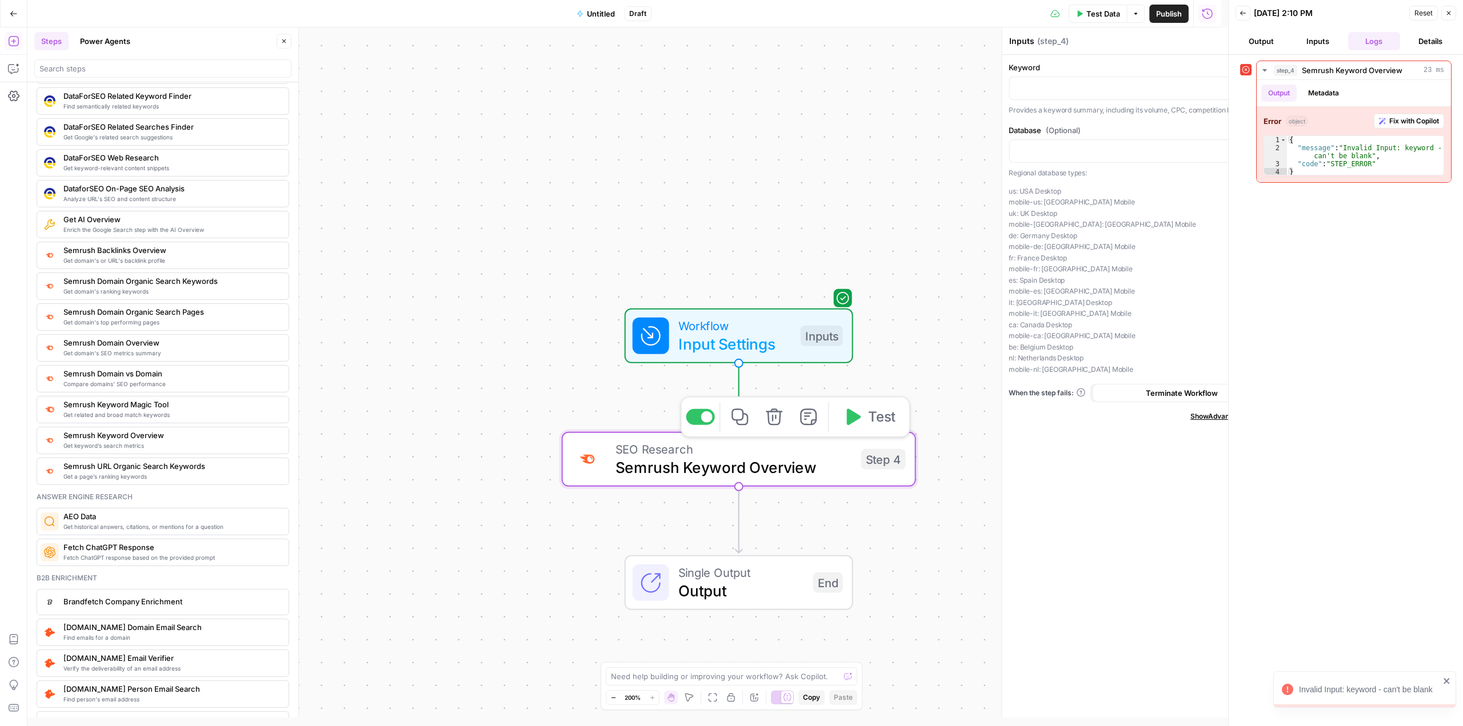
type textarea "Semrush Keyword Overview"
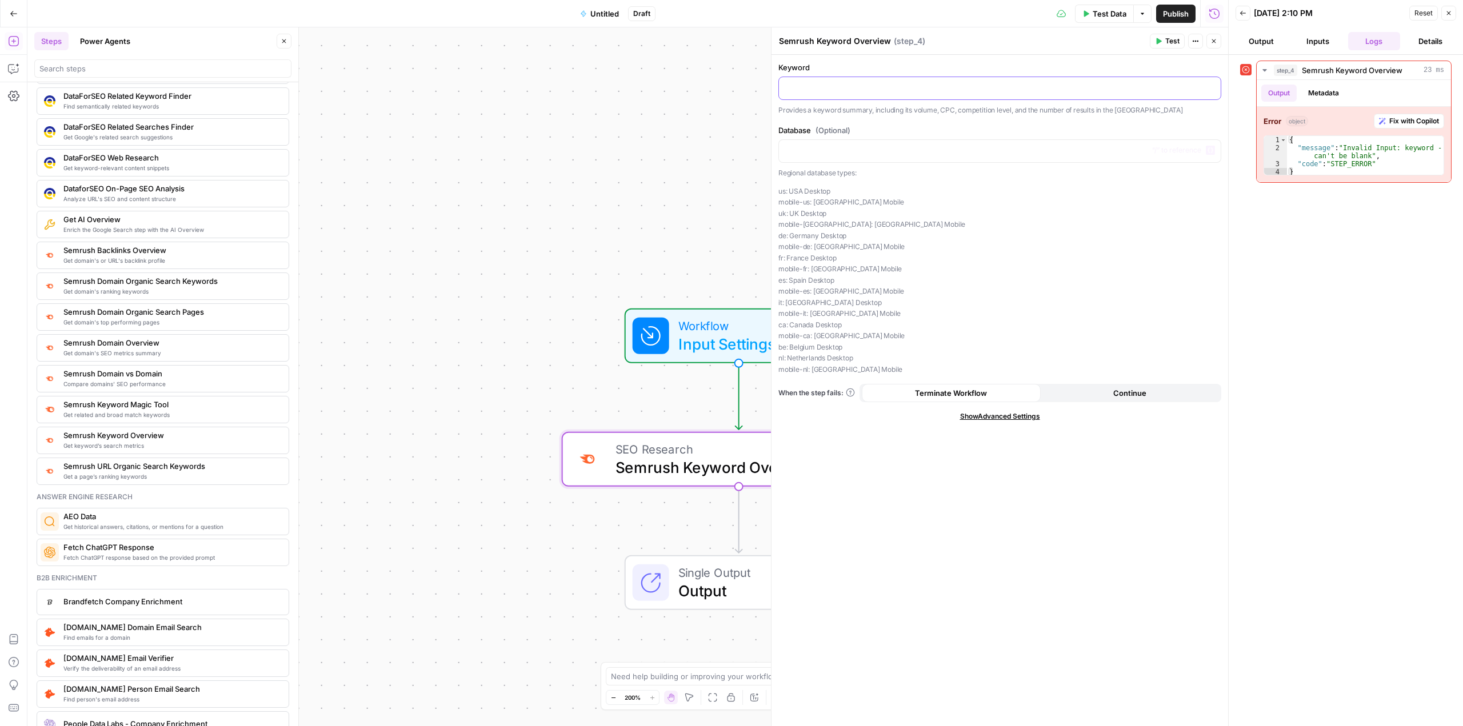
click at [839, 82] on p at bounding box center [1000, 87] width 428 height 11
click at [1213, 86] on icon "button" at bounding box center [1210, 88] width 6 height 6
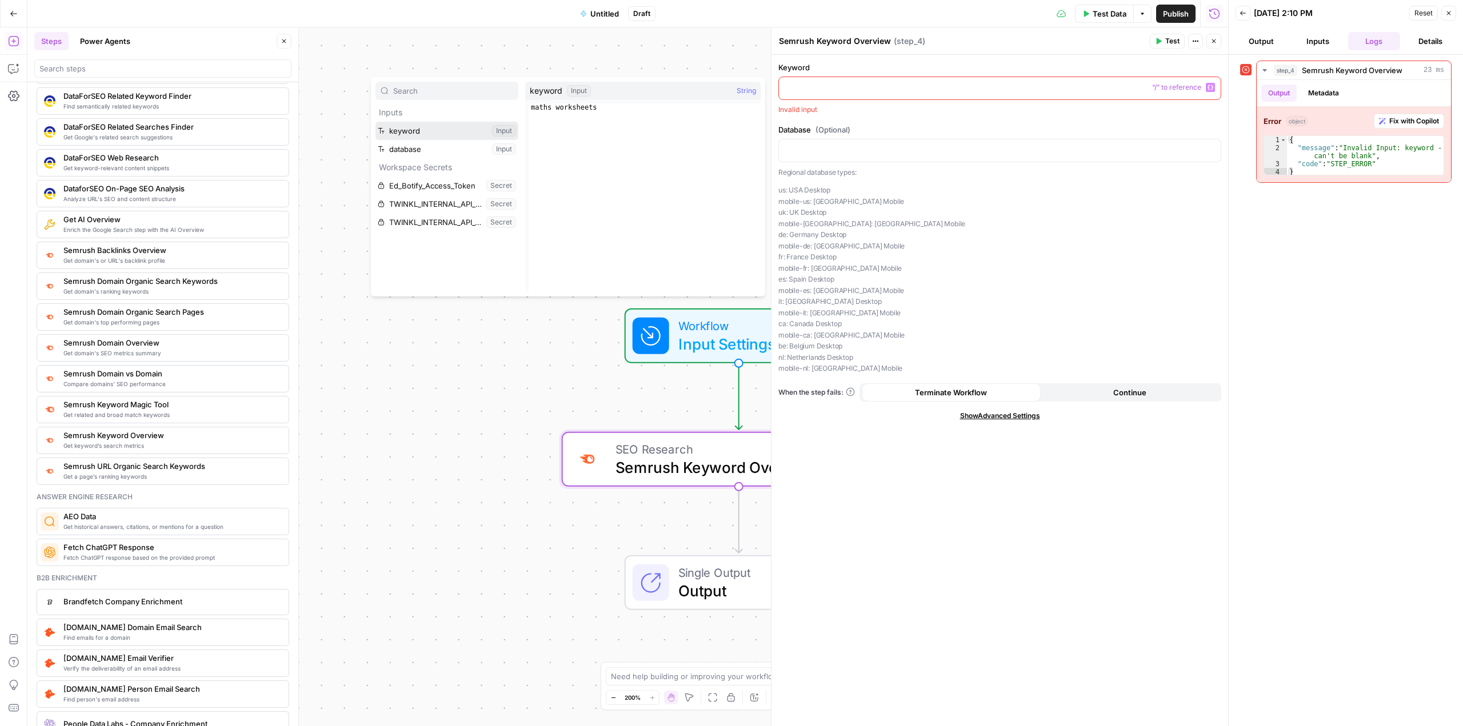
click at [411, 133] on button "Select variable keyword" at bounding box center [446, 131] width 143 height 18
click at [849, 147] on p at bounding box center [1000, 150] width 428 height 11
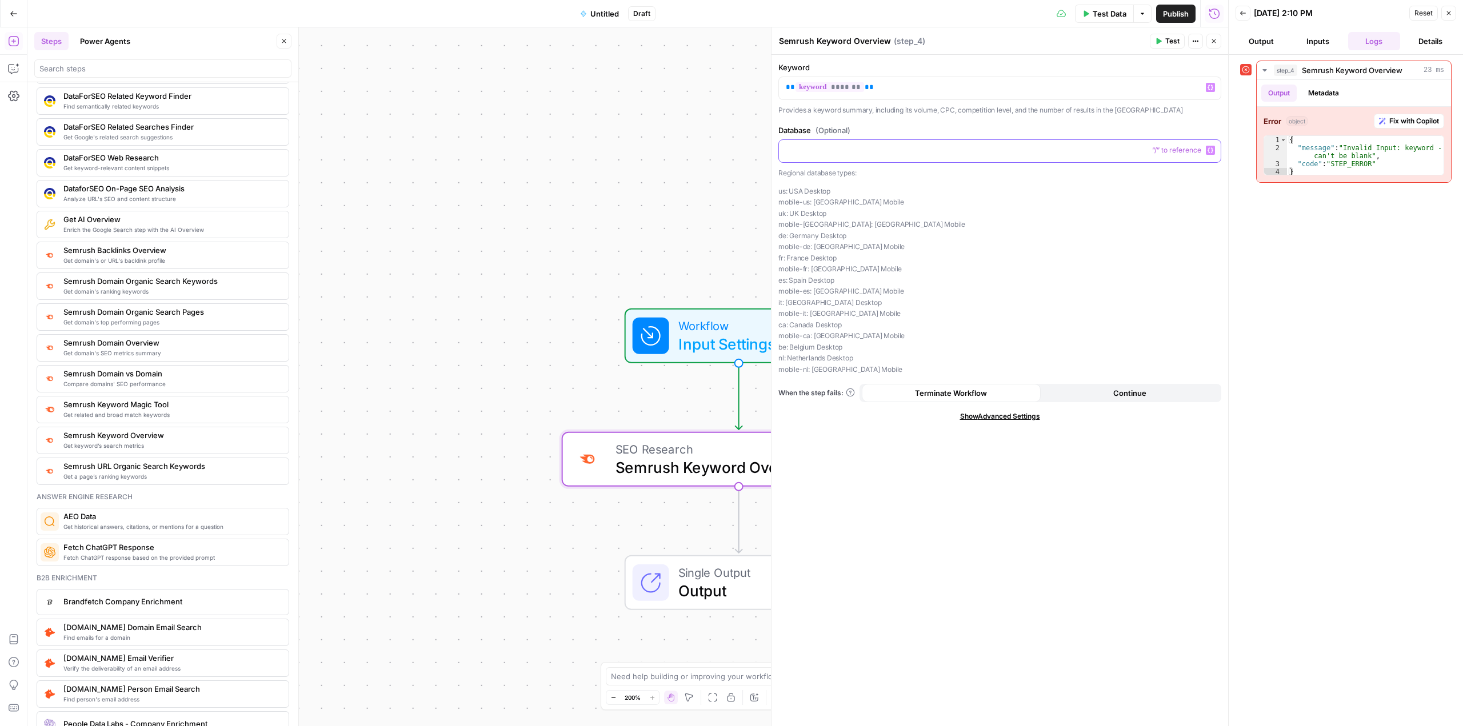
click at [1207, 149] on icon "button" at bounding box center [1210, 150] width 6 height 6
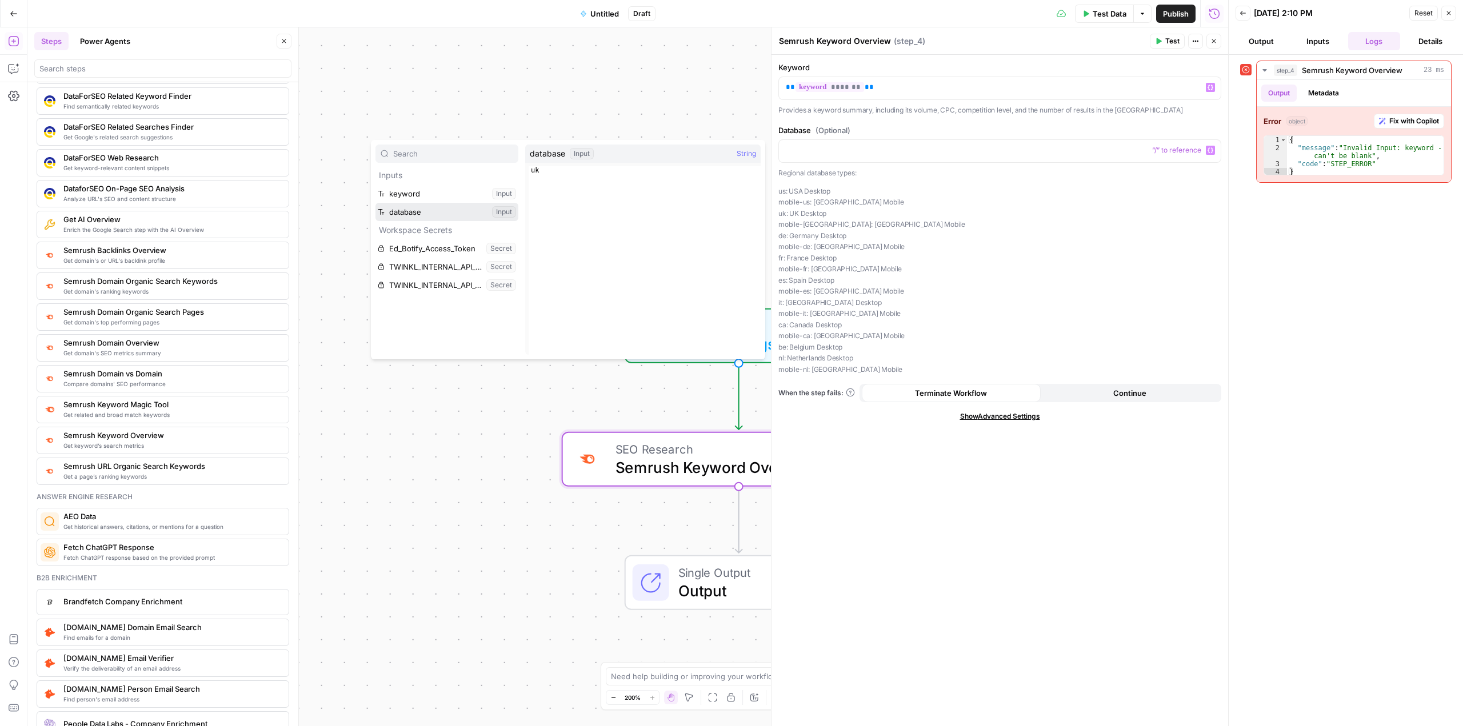
click at [429, 205] on button "Select variable database" at bounding box center [446, 212] width 143 height 18
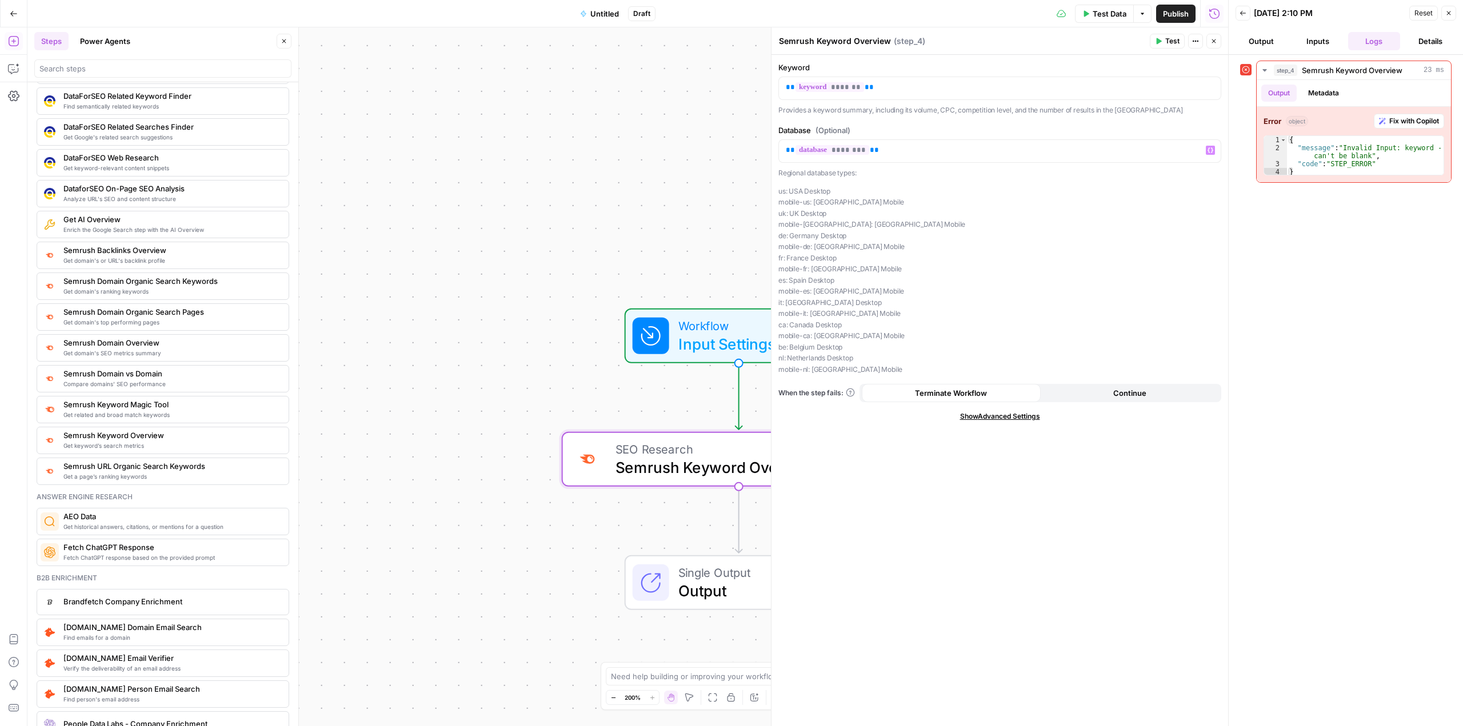
click at [1171, 39] on span "Test" at bounding box center [1172, 41] width 14 height 10
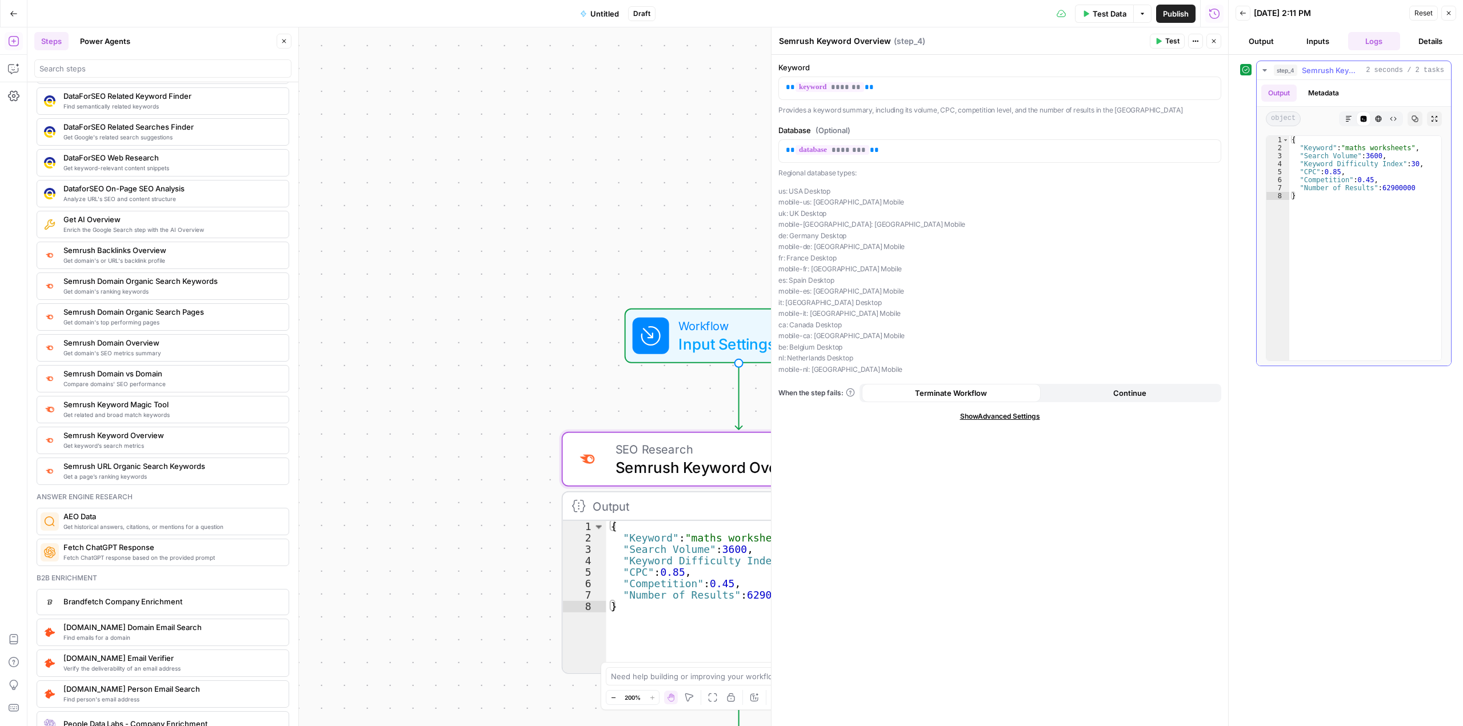
click at [1321, 87] on button "Metadata" at bounding box center [1323, 93] width 45 height 17
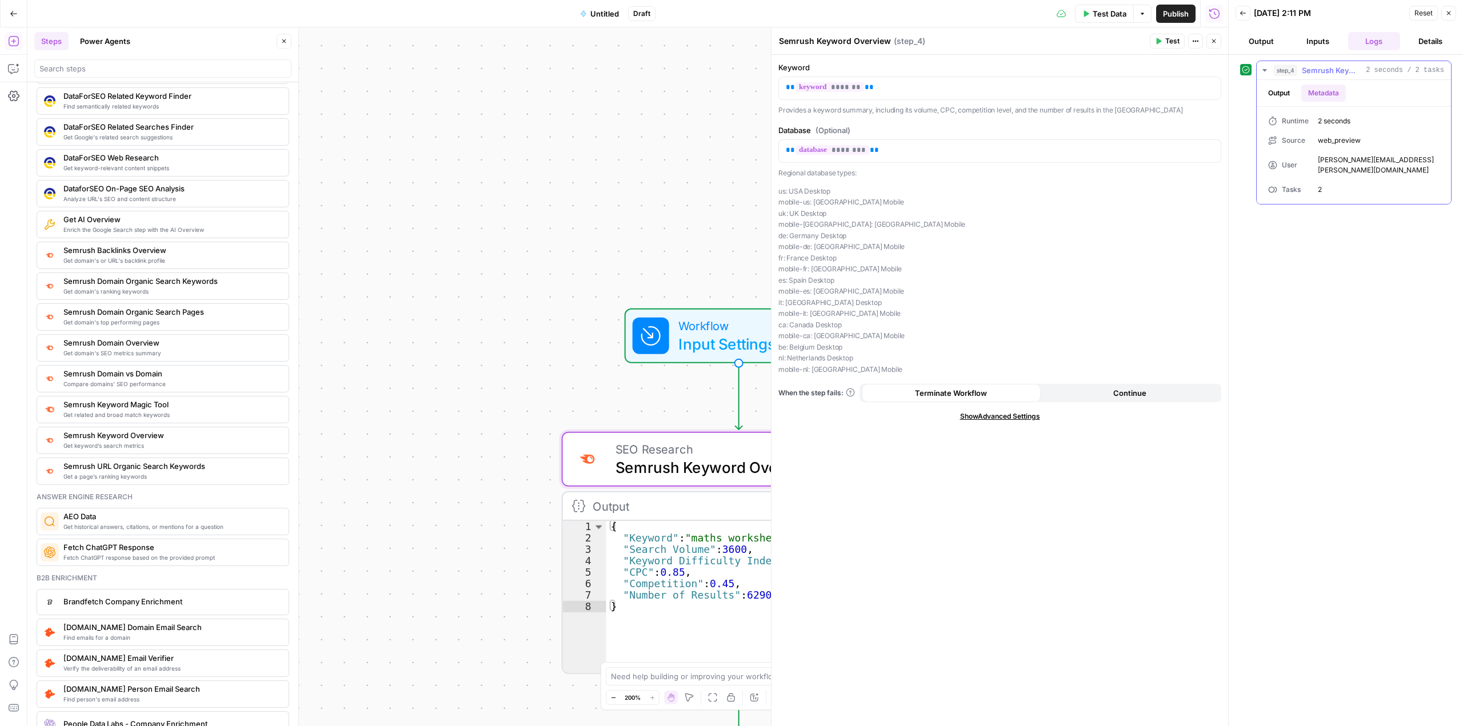
click at [1285, 90] on button "Output" at bounding box center [1278, 93] width 35 height 17
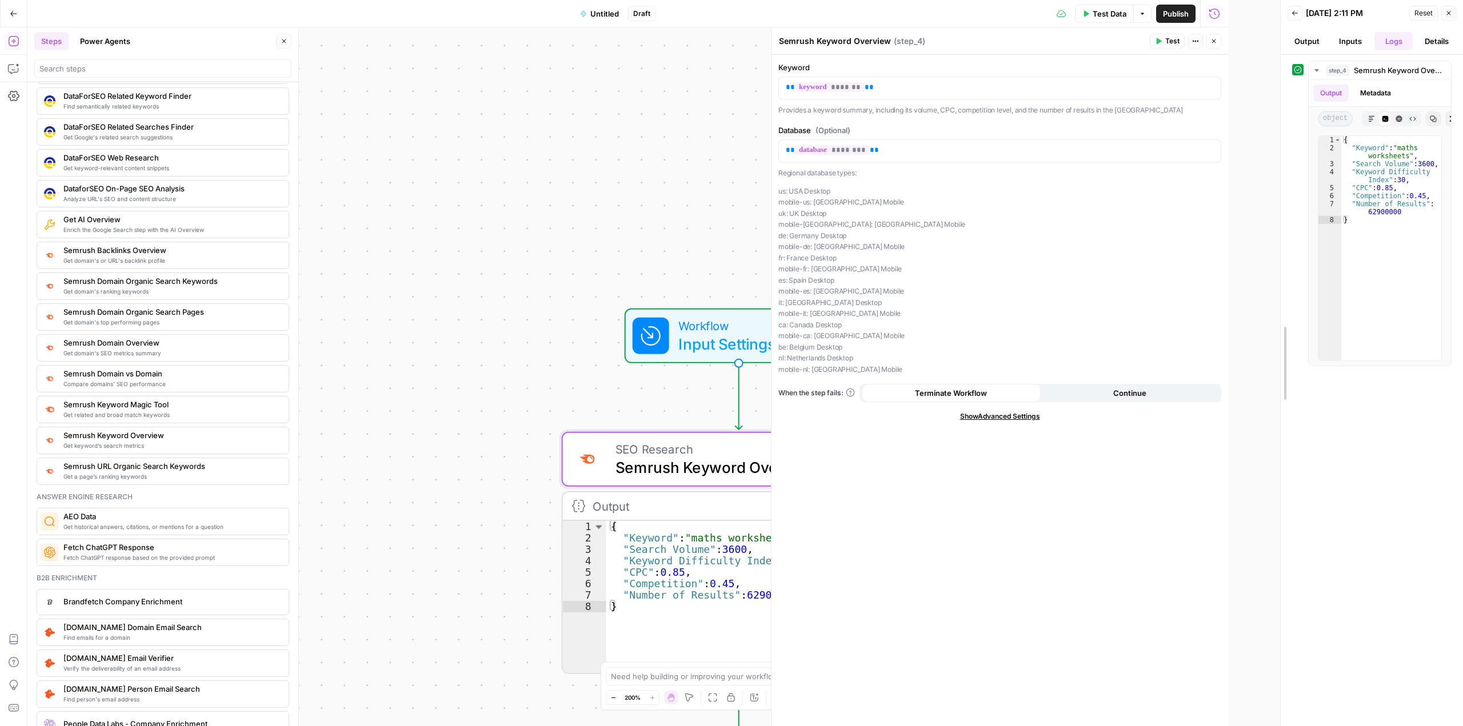
drag, startPoint x: 1229, startPoint y: 162, endPoint x: 1360, endPoint y: 153, distance: 130.6
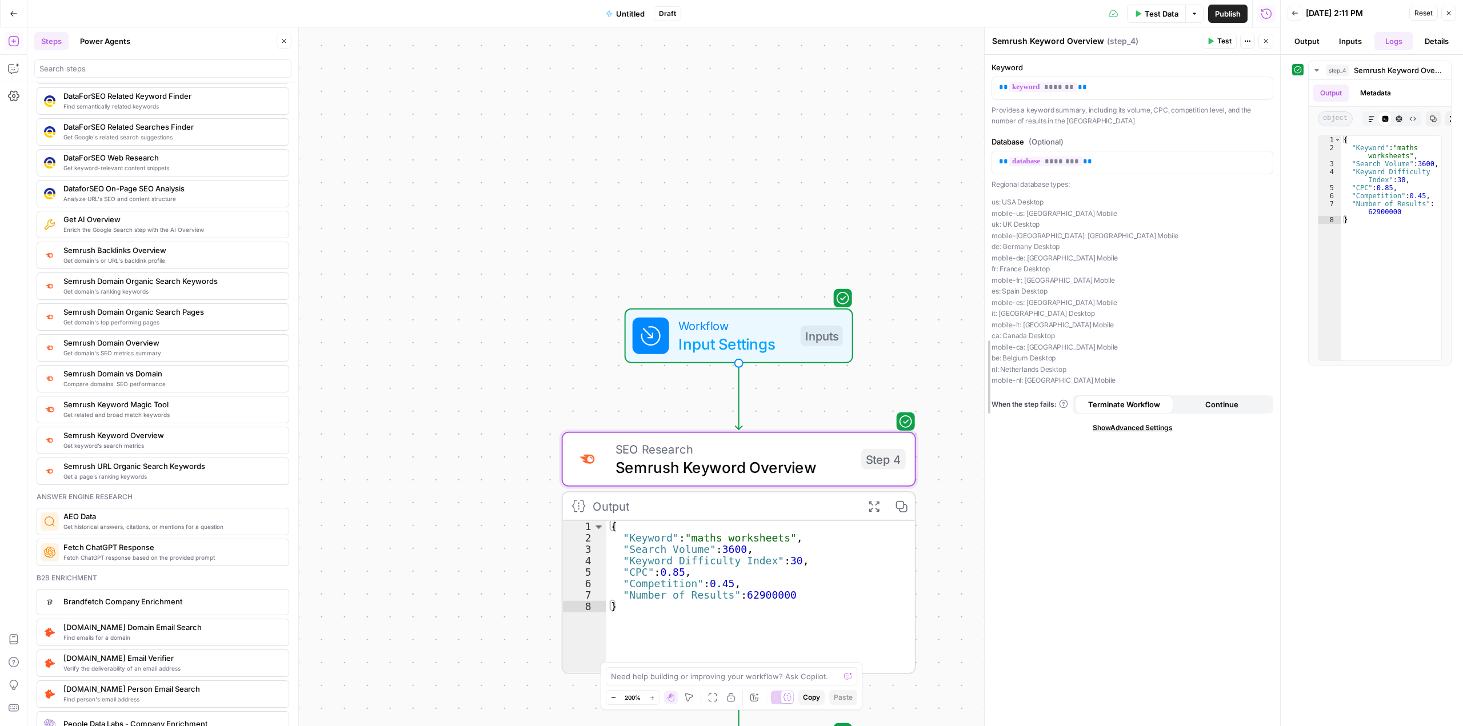
drag, startPoint x: 825, startPoint y: 171, endPoint x: 986, endPoint y: 179, distance: 161.3
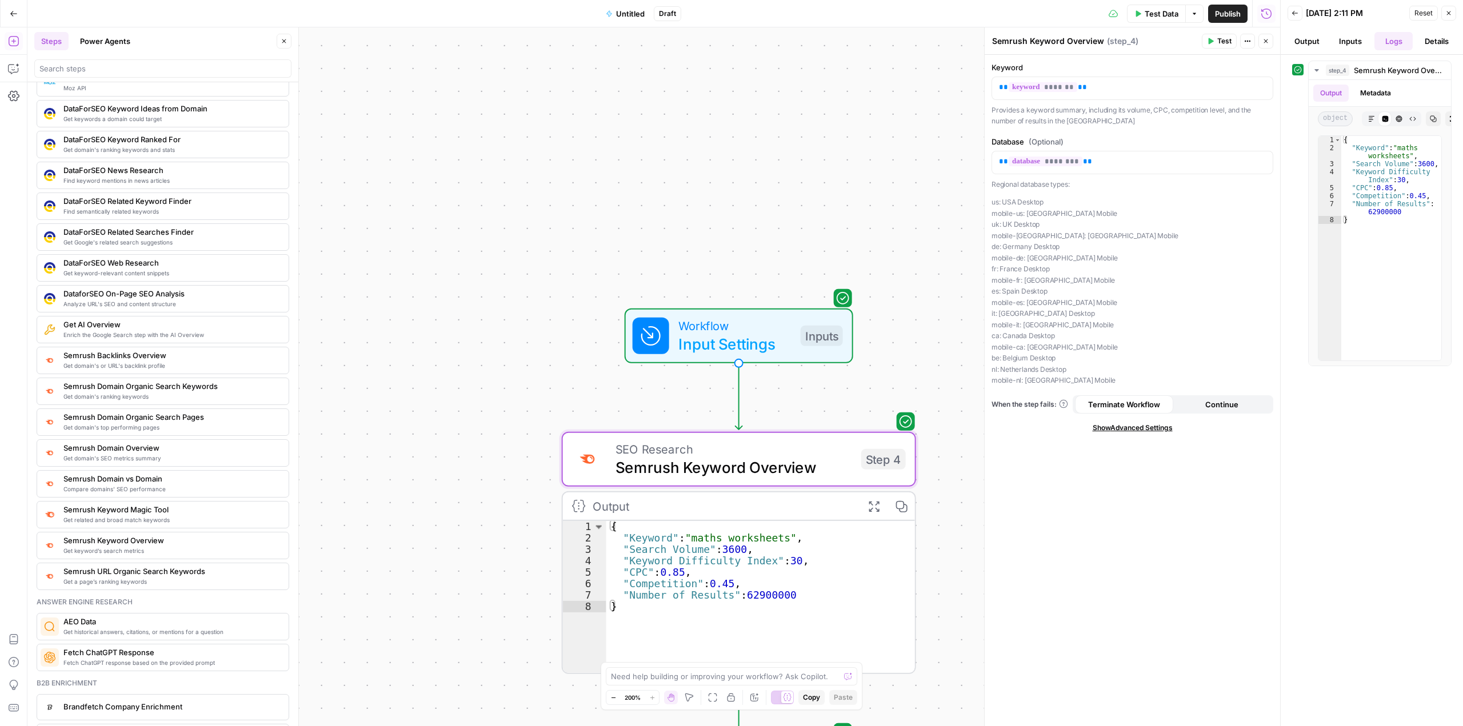
scroll to position [1143, 0]
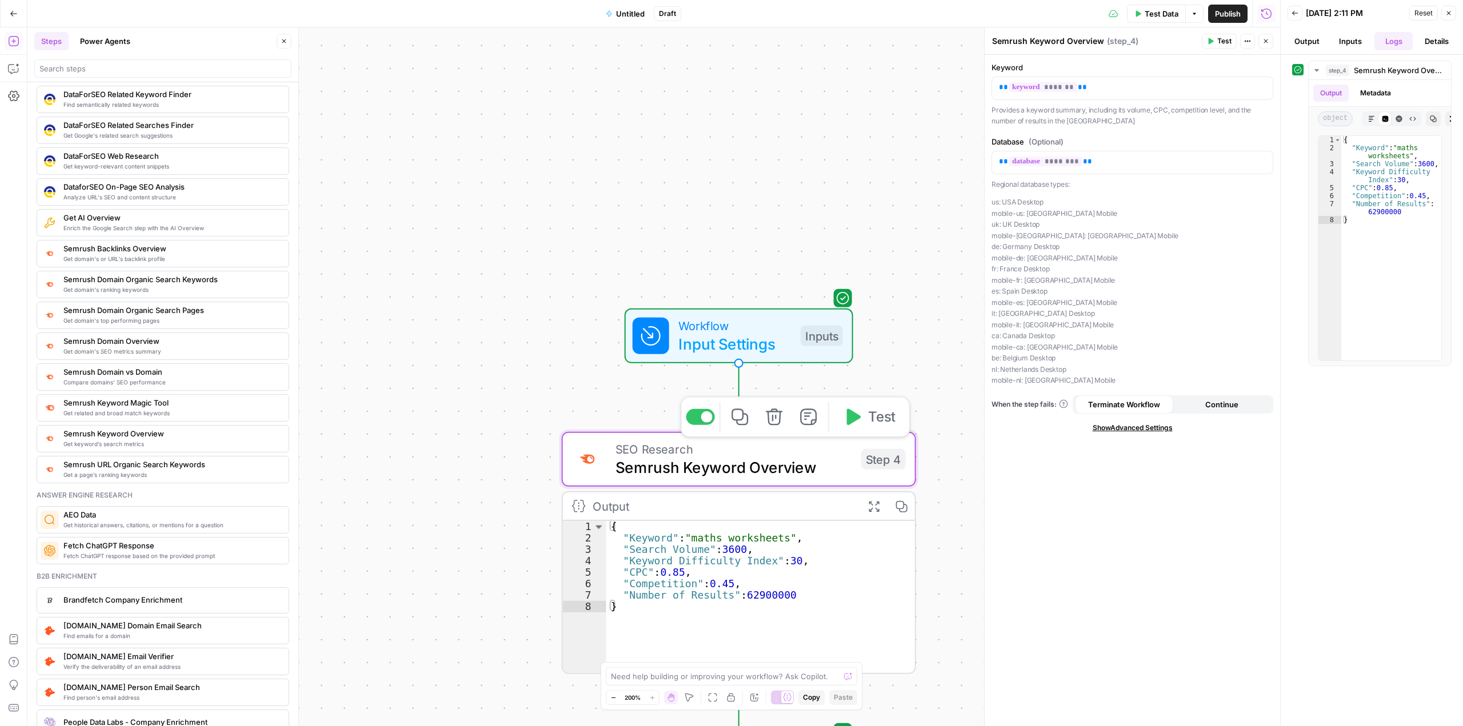
click at [774, 425] on icon "button" at bounding box center [774, 417] width 17 height 17
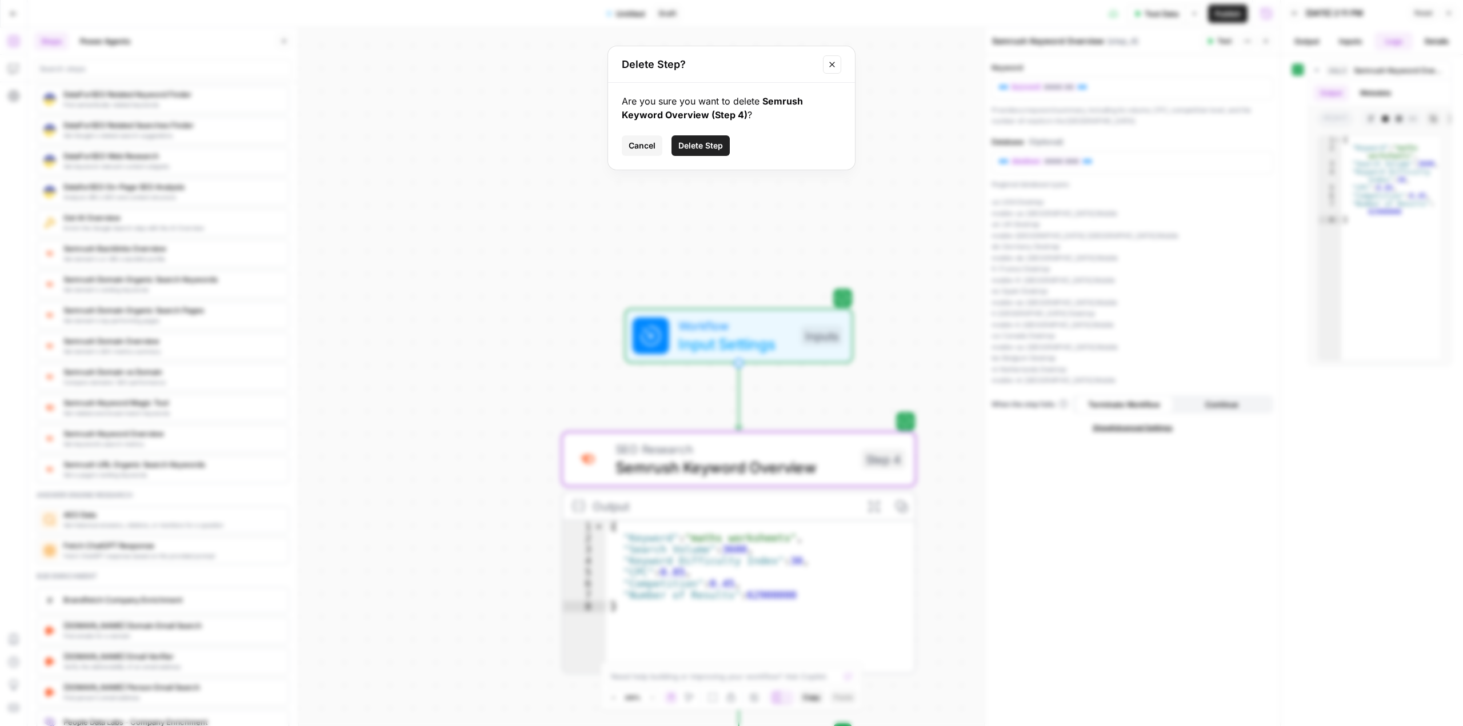
click at [651, 149] on span "Cancel" at bounding box center [642, 145] width 27 height 11
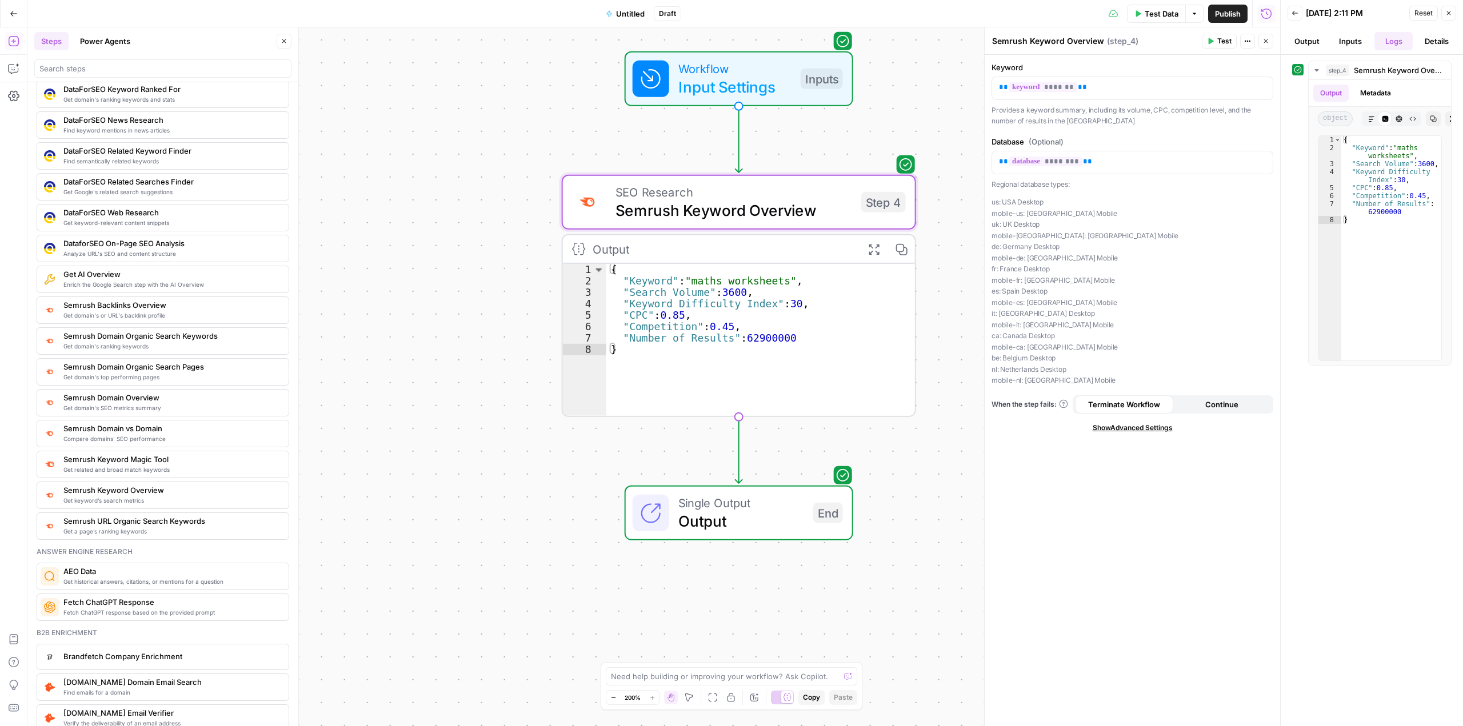
scroll to position [1114, 0]
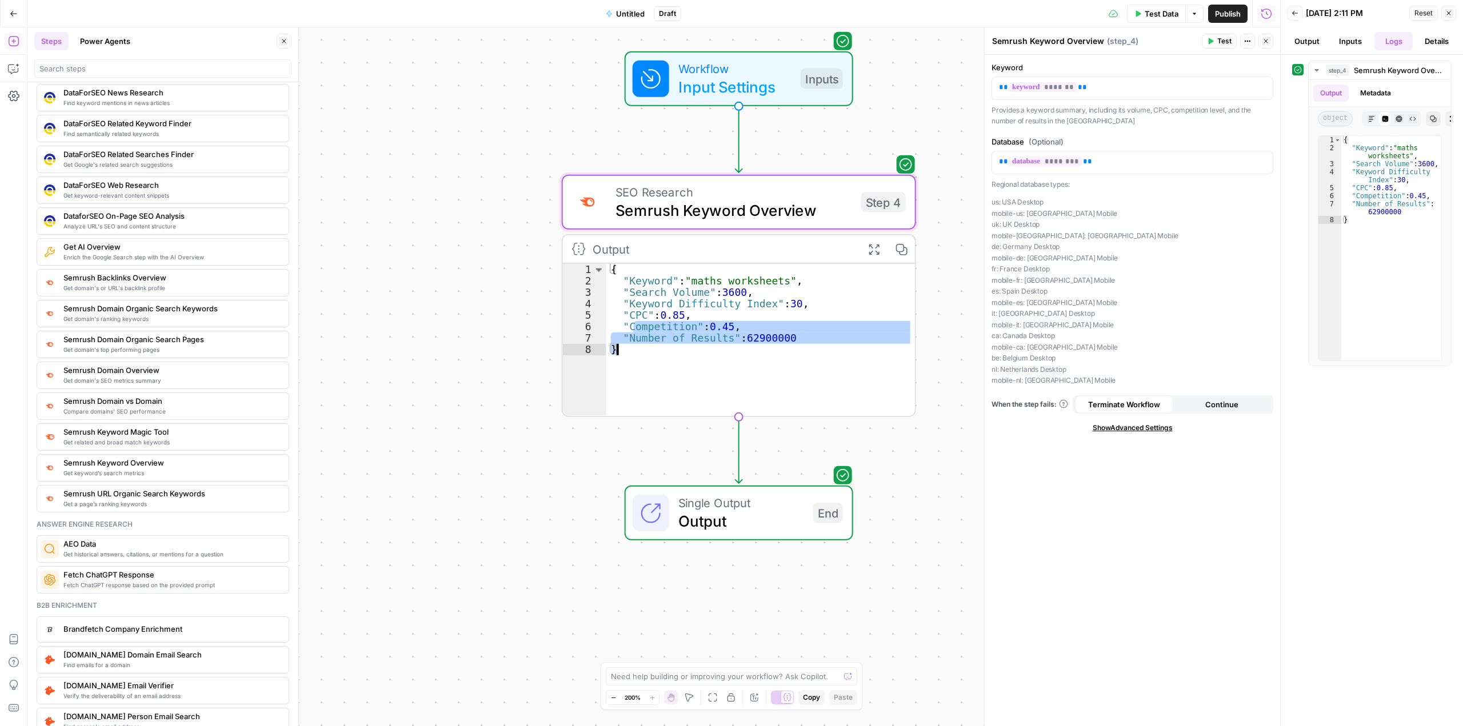
drag, startPoint x: 621, startPoint y: 293, endPoint x: 791, endPoint y: 318, distance: 172.8
click at [791, 318] on div "{ "Keyword" : "maths worksheets" , "Search Volume" : 3600 , "Keyword Difficulty…" at bounding box center [760, 351] width 309 height 175
click at [654, 294] on div "{ "Keyword" : "maths worksheets" , "Search Volume" : 3600 , "Keyword Difficulty…" at bounding box center [760, 340] width 309 height 152
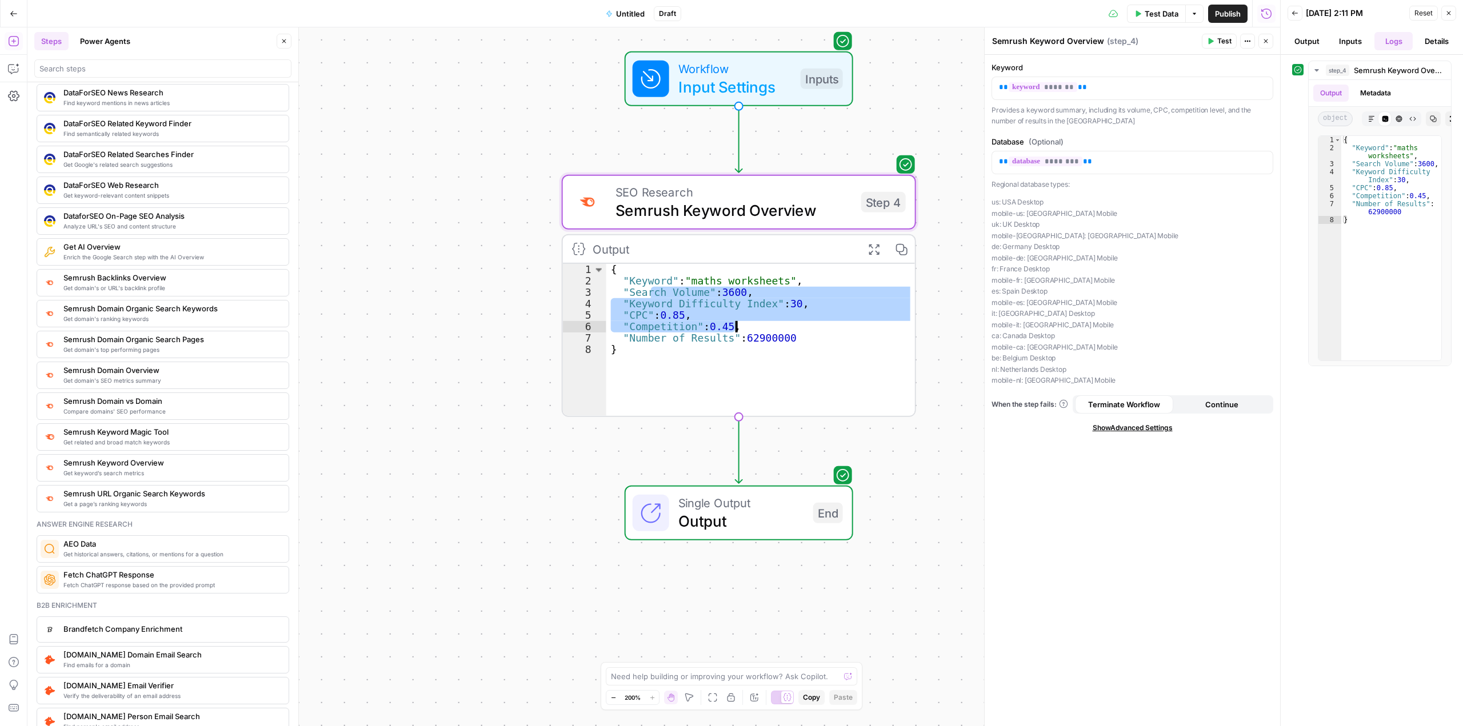
drag, startPoint x: 627, startPoint y: 279, endPoint x: 745, endPoint y: 299, distance: 119.3
click at [746, 296] on div "{ "Keyword" : "maths worksheets" , "Search Volume" : 3600 , "Keyword Difficulty…" at bounding box center [760, 351] width 309 height 175
click at [765, 346] on div "{ "Keyword" : "maths worksheets" , "Search Volume" : 3600 , "Keyword Difficulty…" at bounding box center [760, 351] width 309 height 175
type textarea "*"
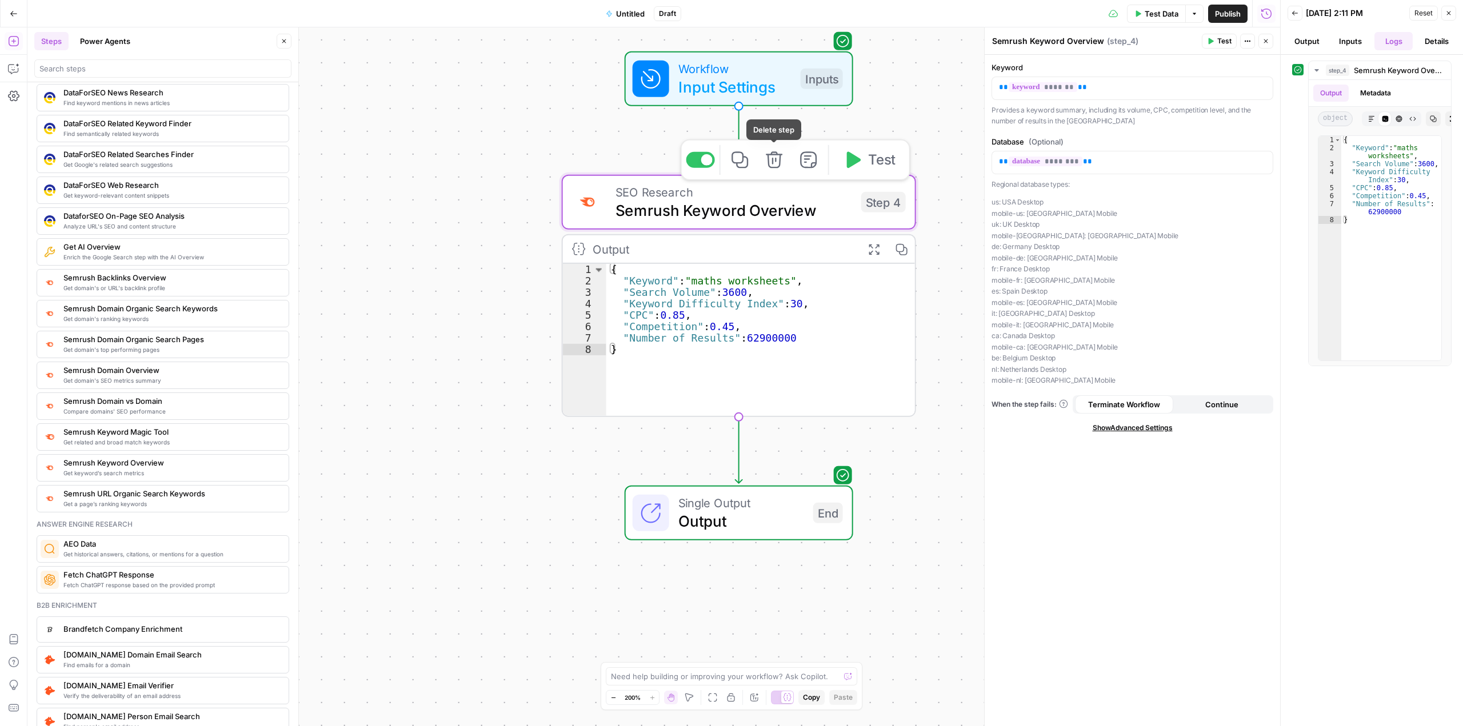
click at [782, 169] on icon "button" at bounding box center [774, 160] width 18 height 18
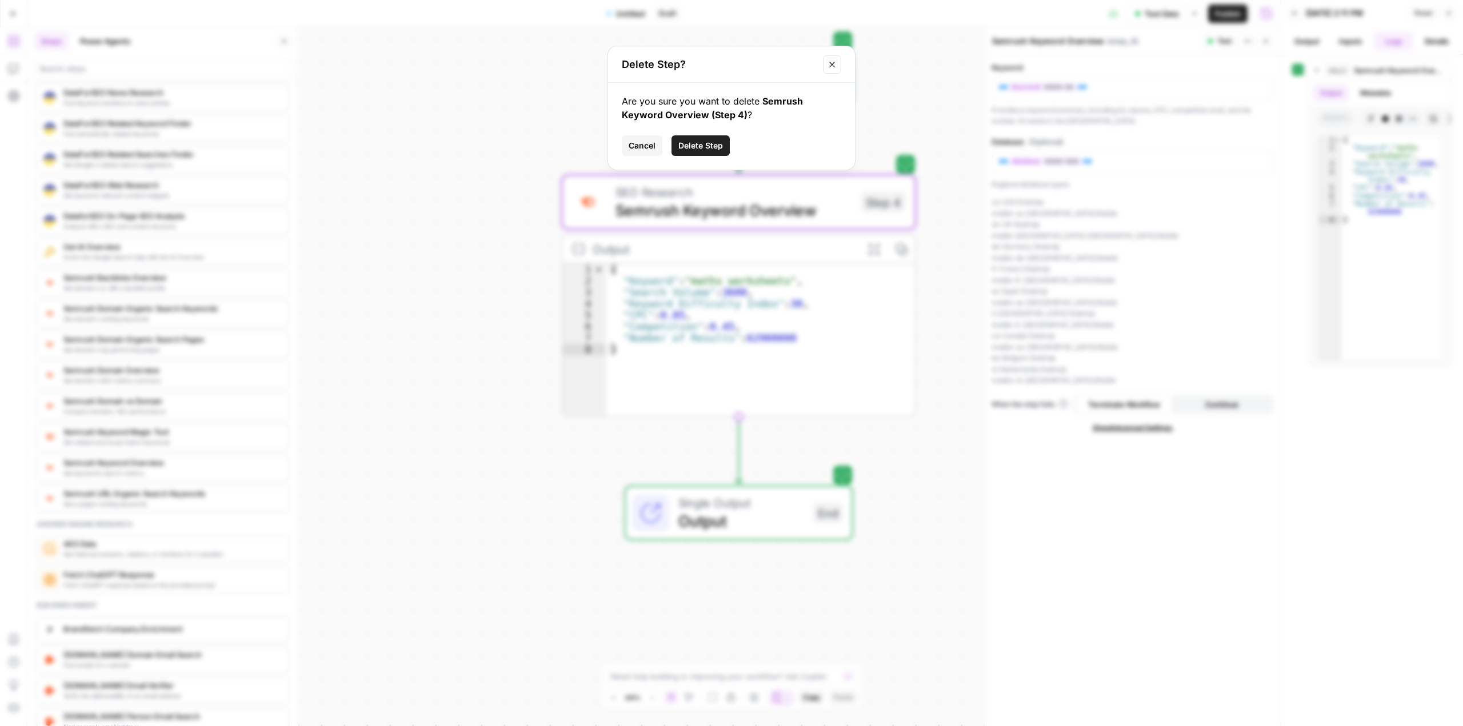
click at [689, 144] on span "Delete Step" at bounding box center [700, 145] width 45 height 11
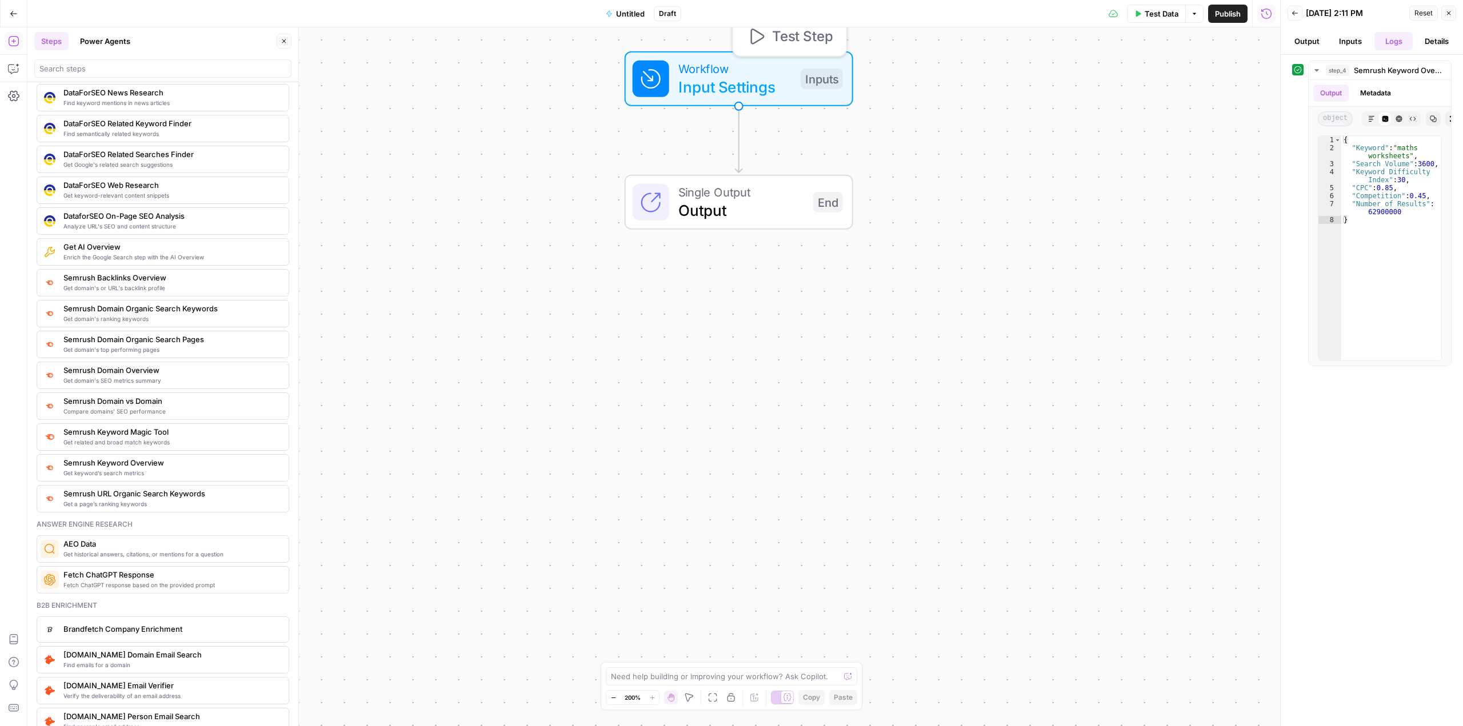
click at [767, 73] on span "Workflow" at bounding box center [734, 68] width 113 height 18
click at [1265, 114] on icon "button" at bounding box center [1264, 117] width 6 height 6
click at [1266, 70] on icon "button" at bounding box center [1264, 71] width 6 height 6
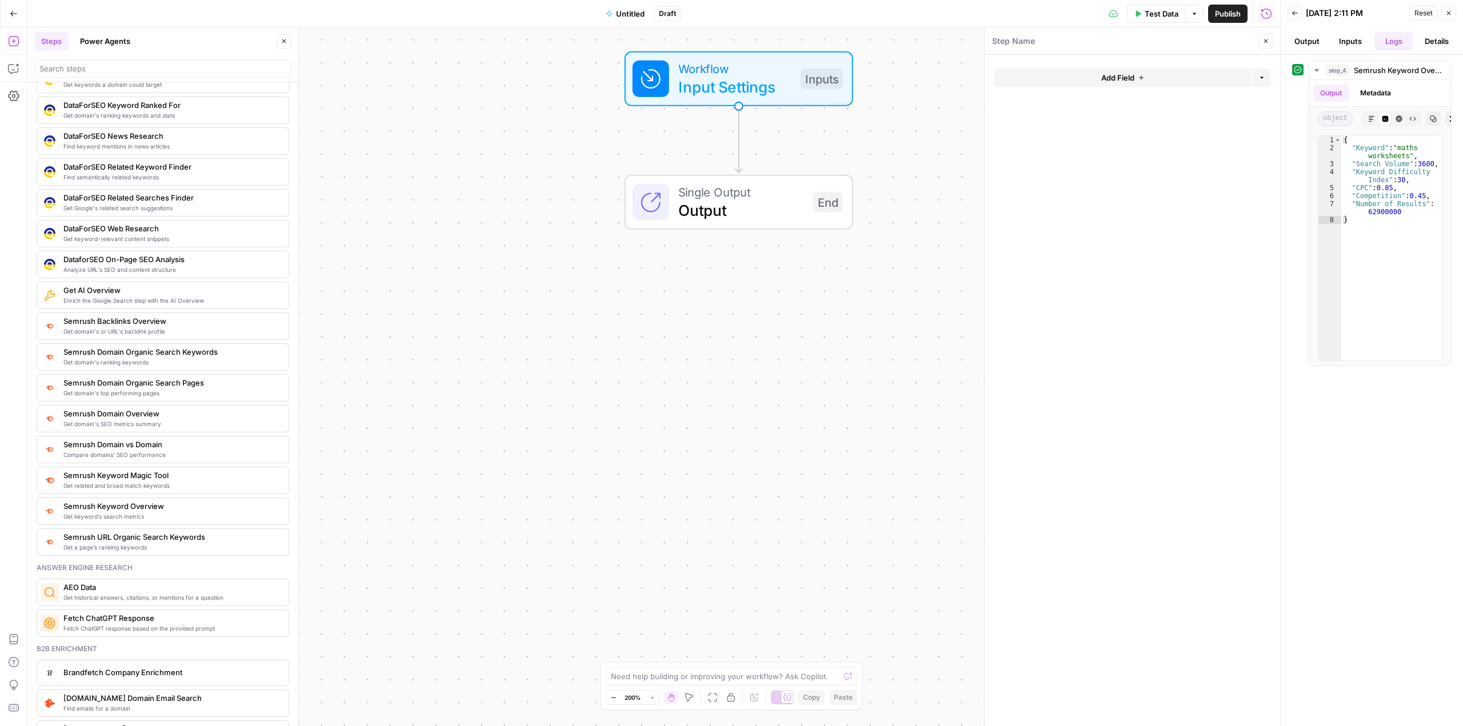
scroll to position [999, 0]
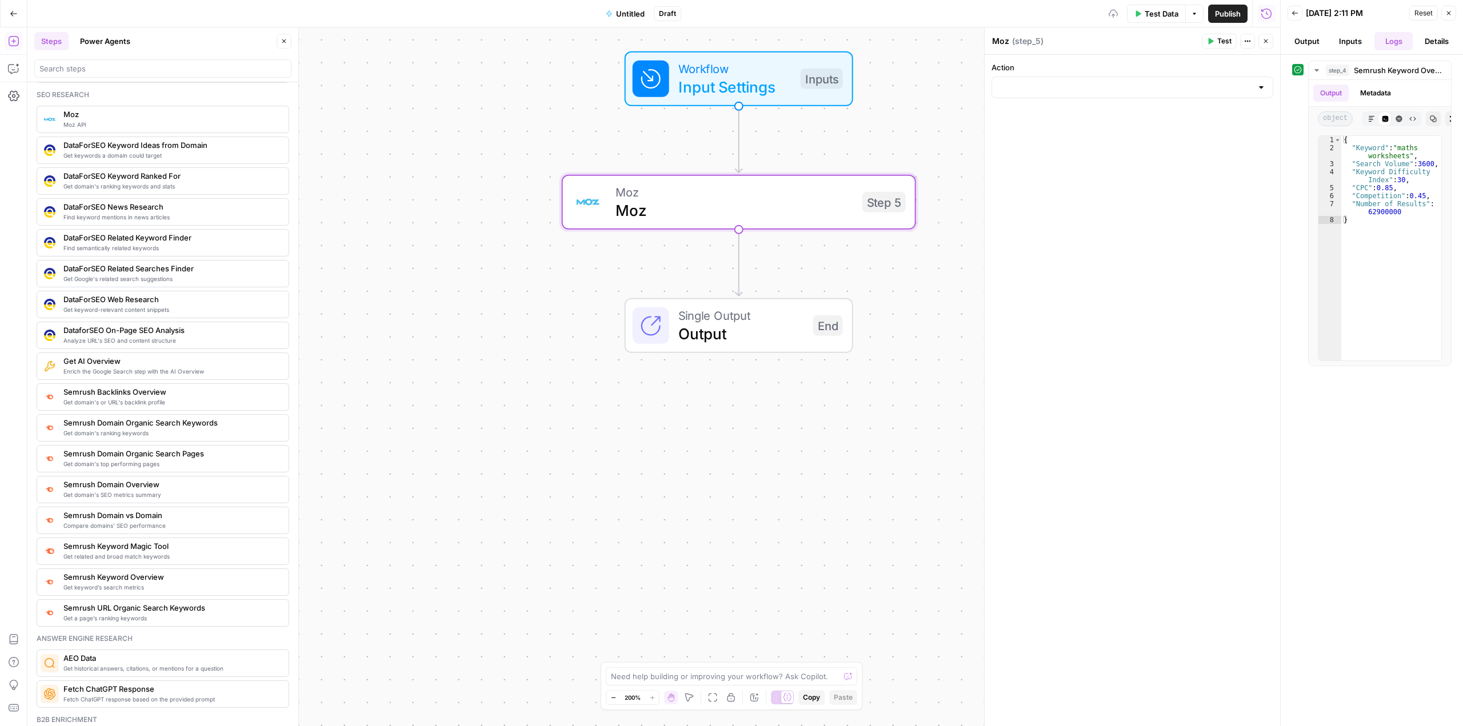
click at [773, 200] on span "Moz" at bounding box center [734, 210] width 238 height 23
click at [1074, 91] on input "Action" at bounding box center [1125, 87] width 253 height 11
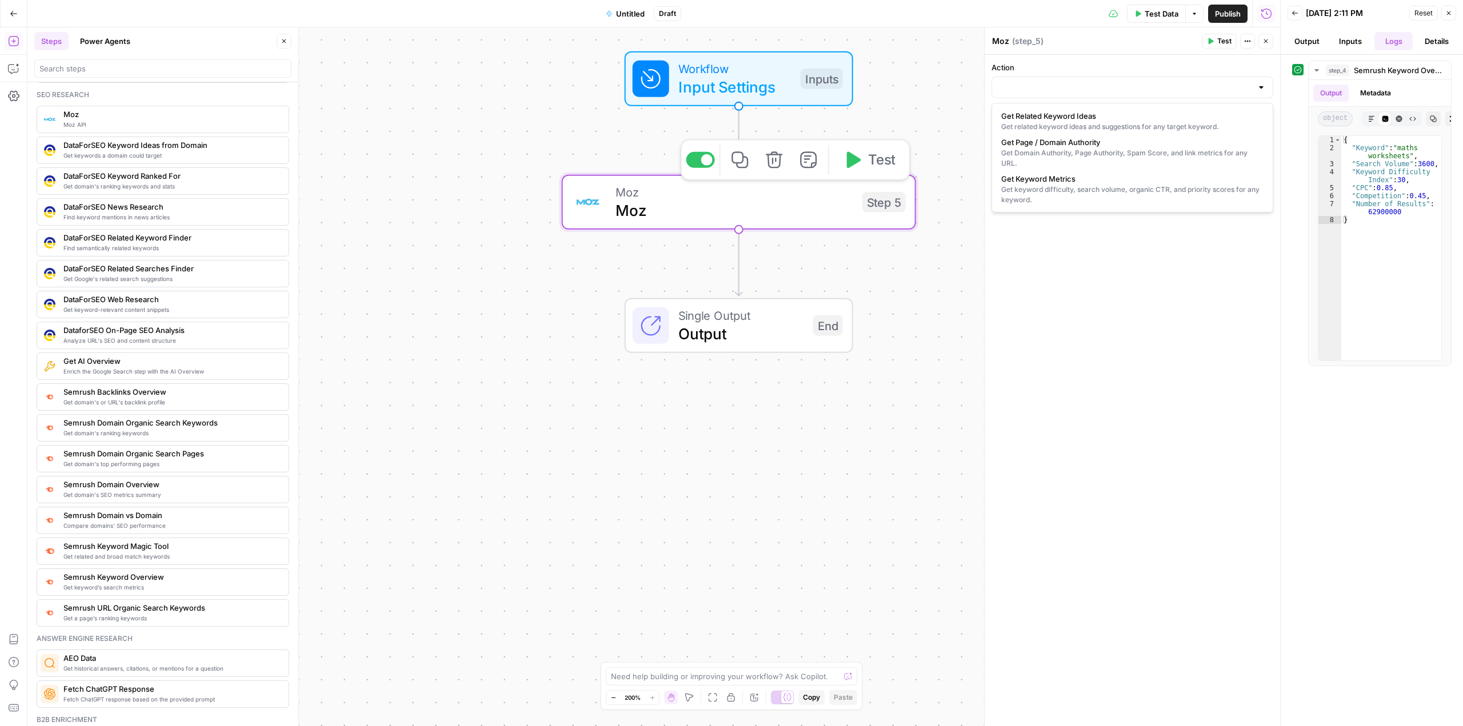
click at [780, 165] on icon "button" at bounding box center [774, 159] width 17 height 17
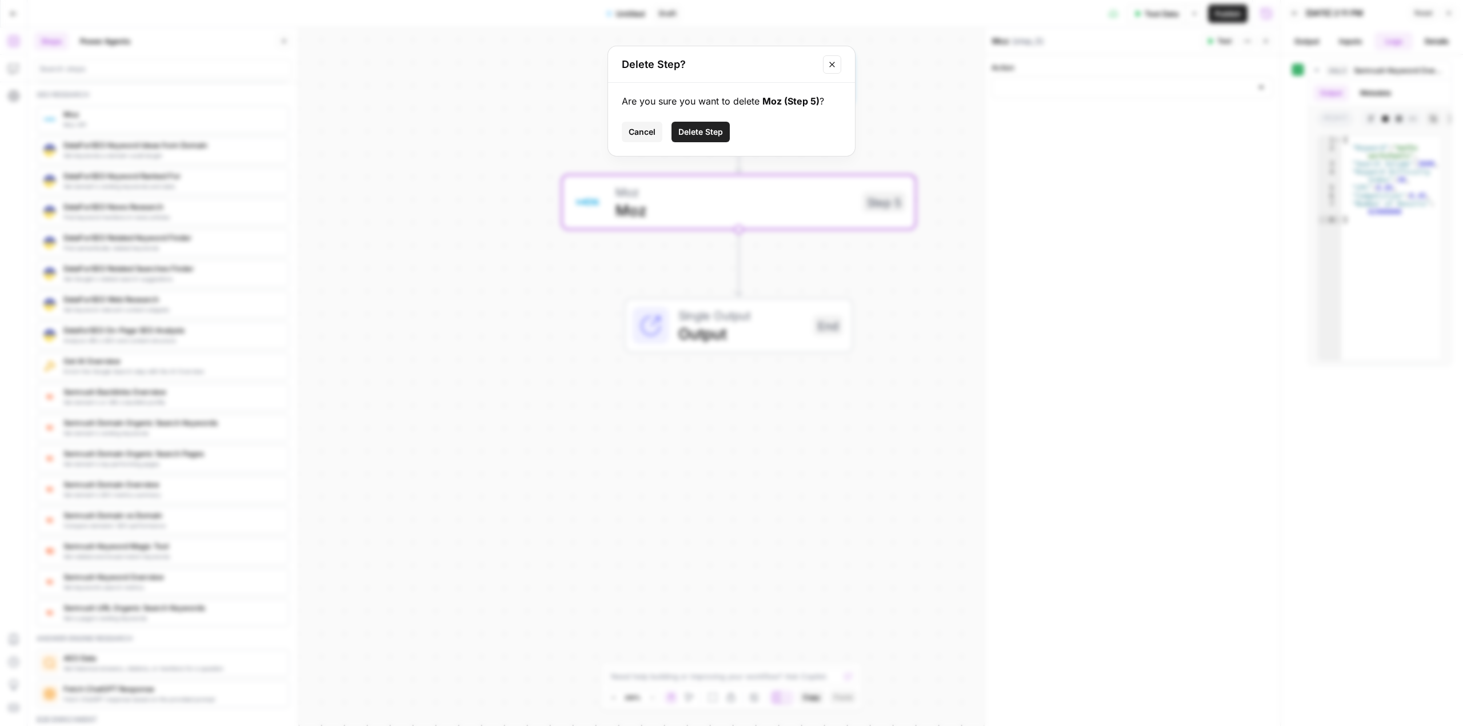
click at [718, 133] on span "Delete Step" at bounding box center [700, 131] width 45 height 11
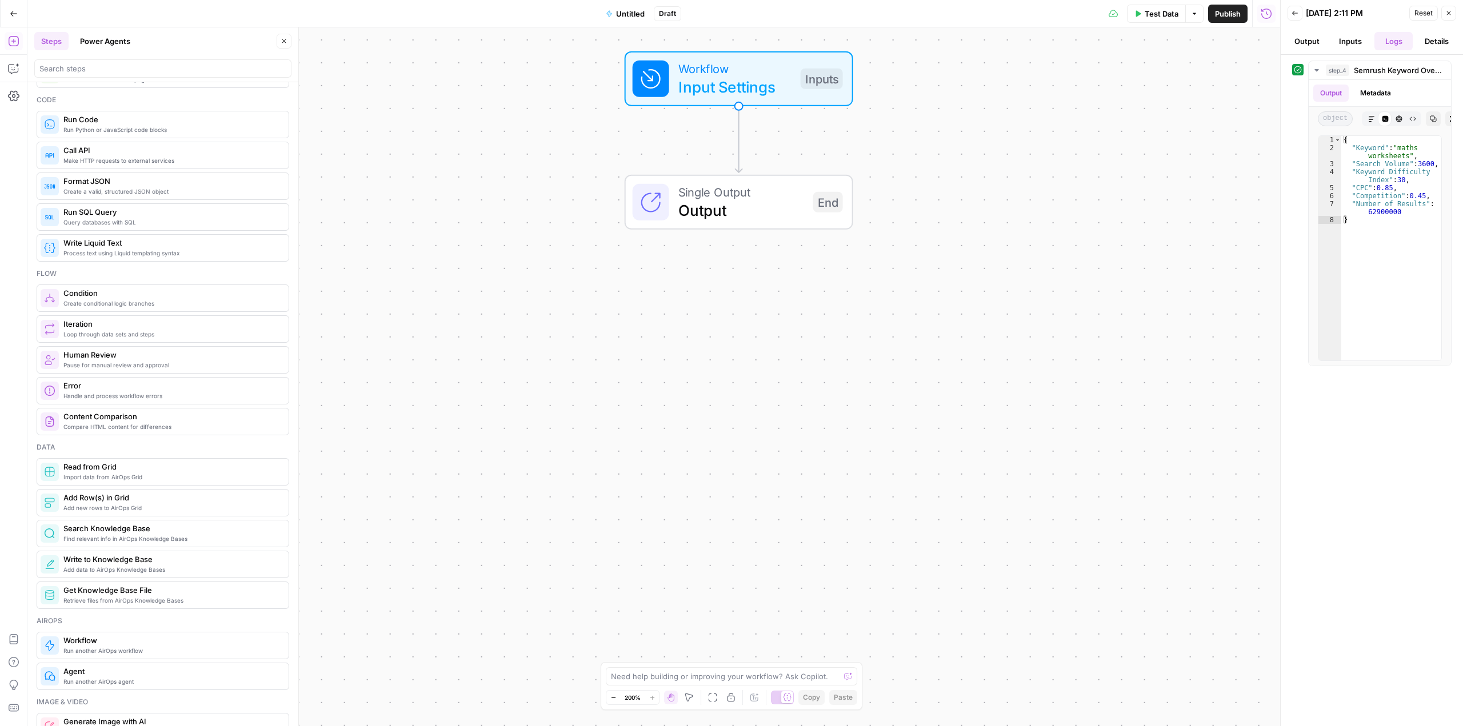
scroll to position [0, 0]
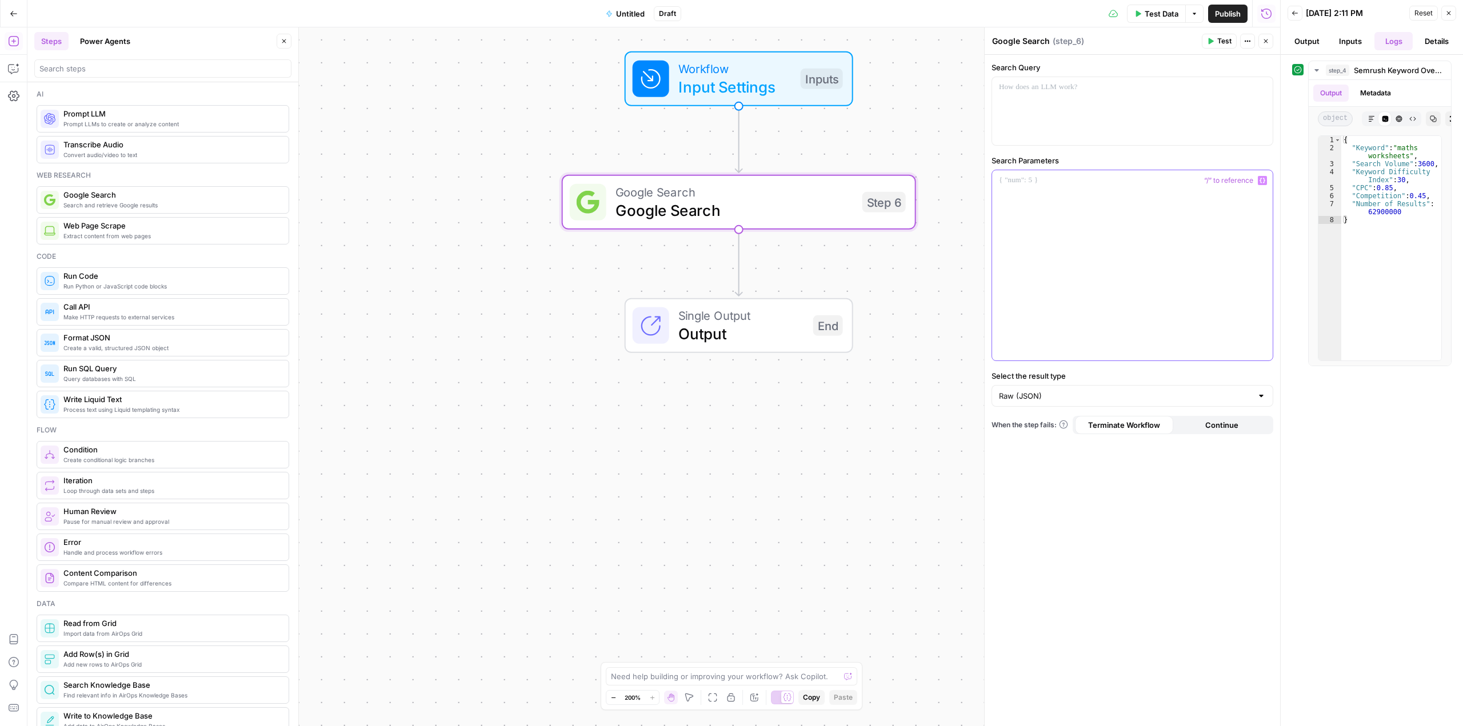
click at [1055, 191] on div at bounding box center [1132, 265] width 281 height 190
click at [1075, 390] on input "Select the result type" at bounding box center [1125, 395] width 253 height 11
click at [1041, 425] on span "Links Only (List)" at bounding box center [1130, 424] width 258 height 11
type input "Links Only (List)"
drag, startPoint x: 1015, startPoint y: 91, endPoint x: 1011, endPoint y: 95, distance: 6.5
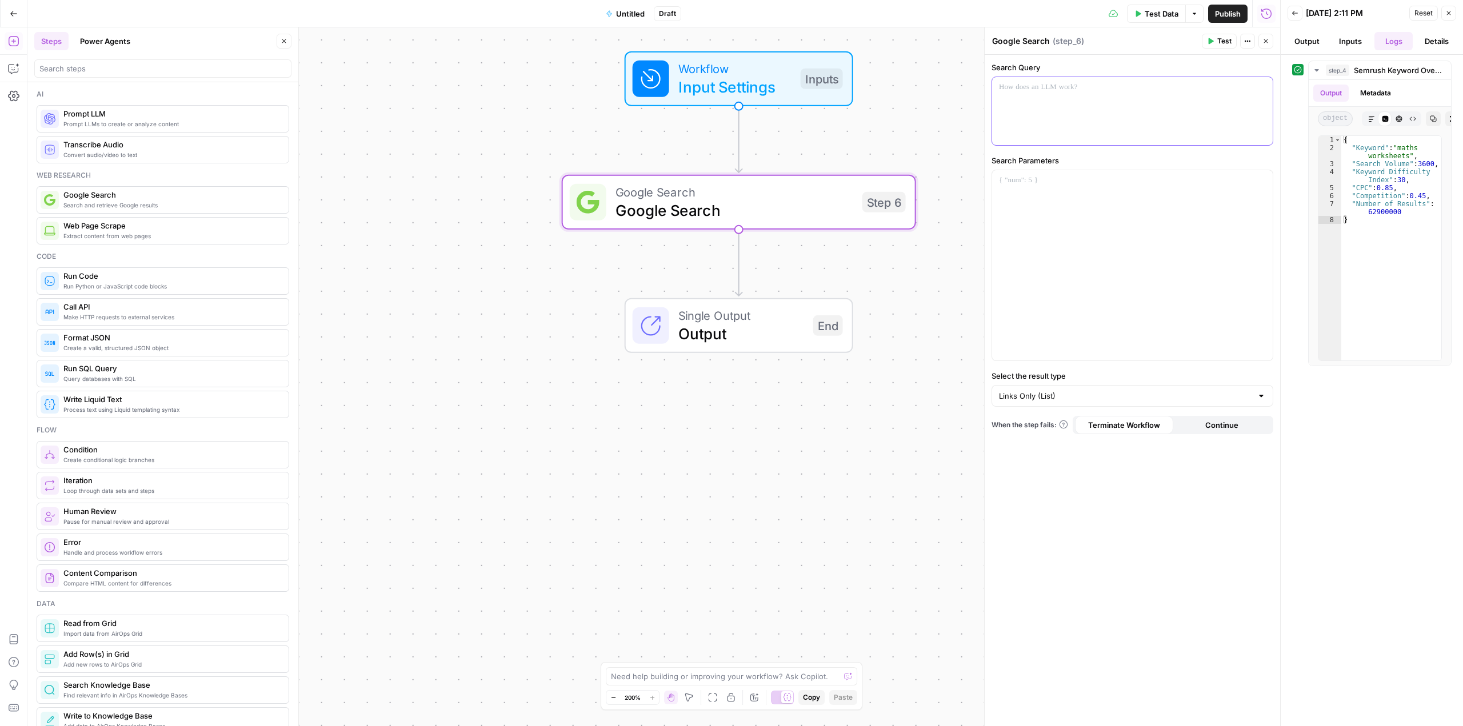
click at [1015, 91] on p at bounding box center [1132, 87] width 267 height 11
click at [1262, 89] on icon "button" at bounding box center [1262, 88] width 6 height 6
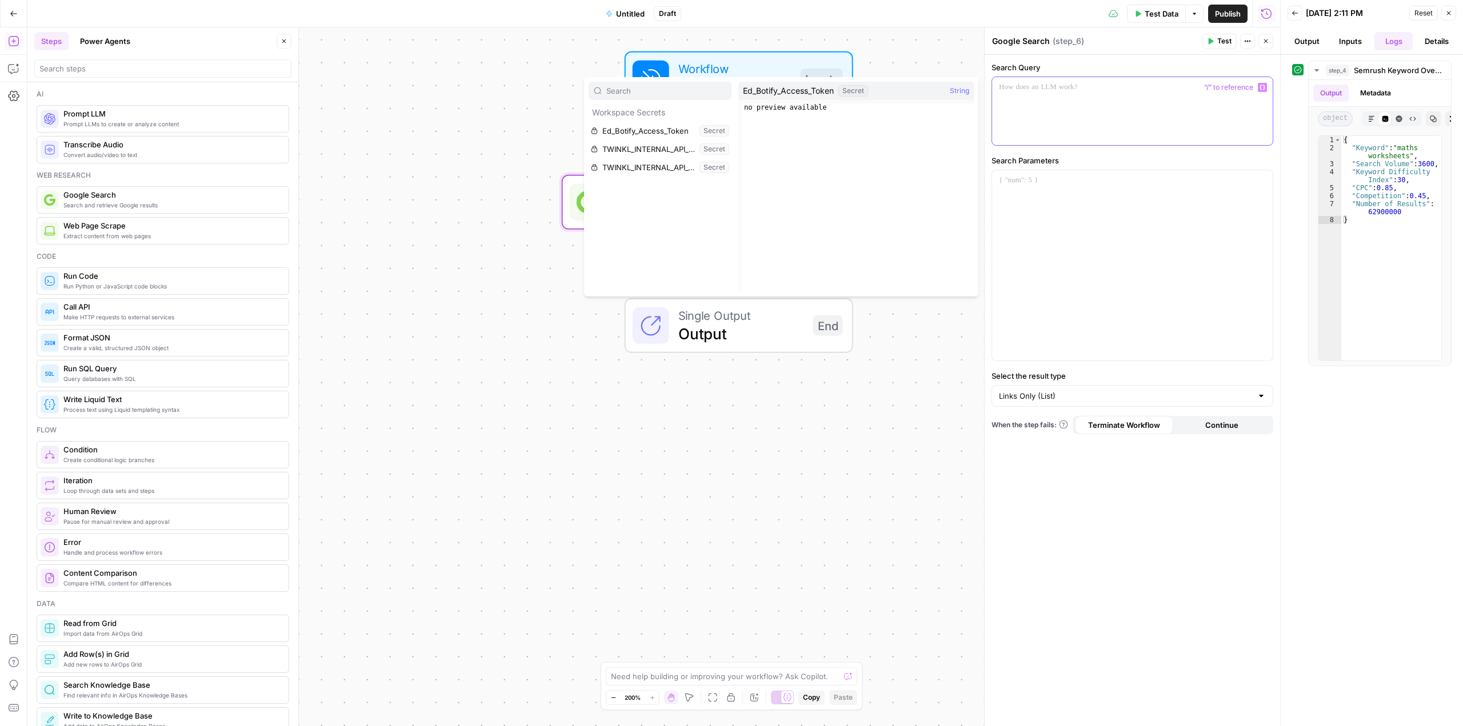
click at [1057, 105] on div at bounding box center [1132, 111] width 281 height 68
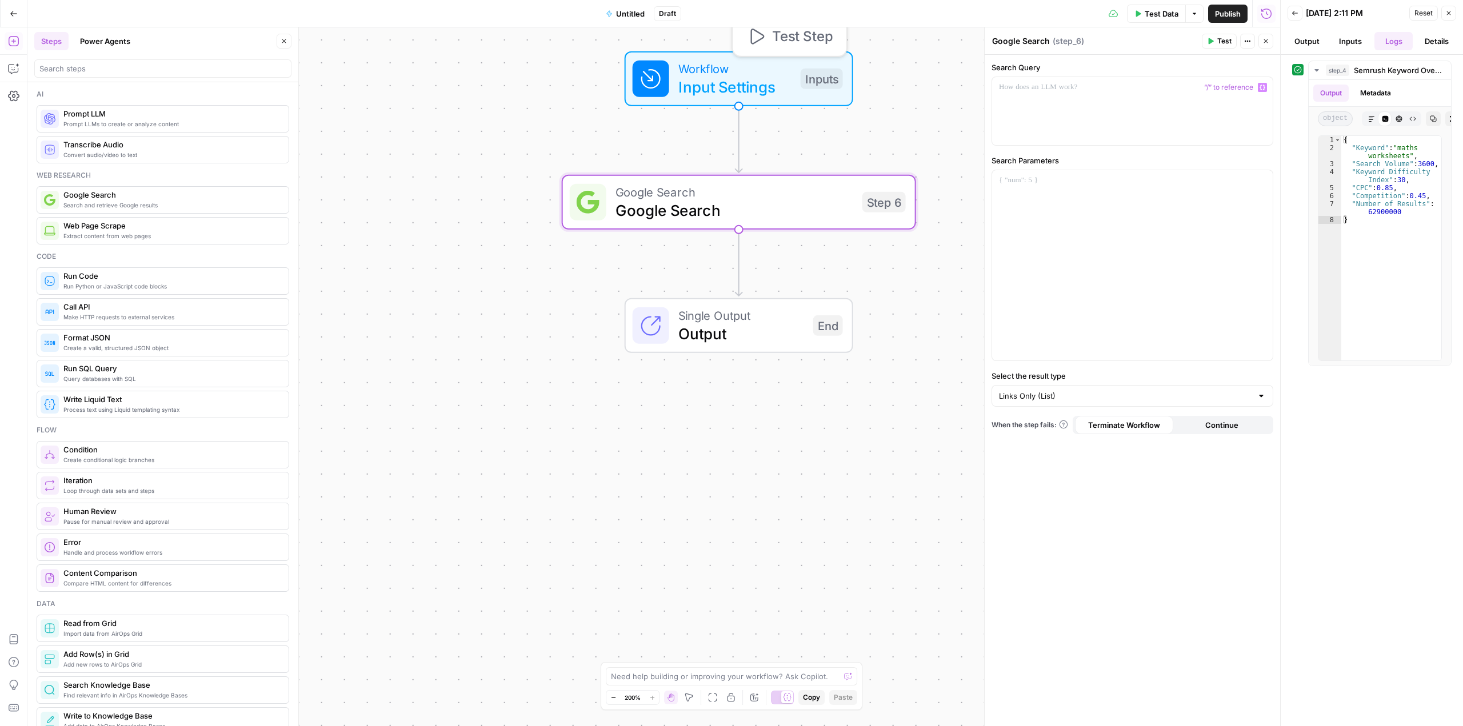
click at [759, 80] on span "Input Settings" at bounding box center [734, 86] width 113 height 23
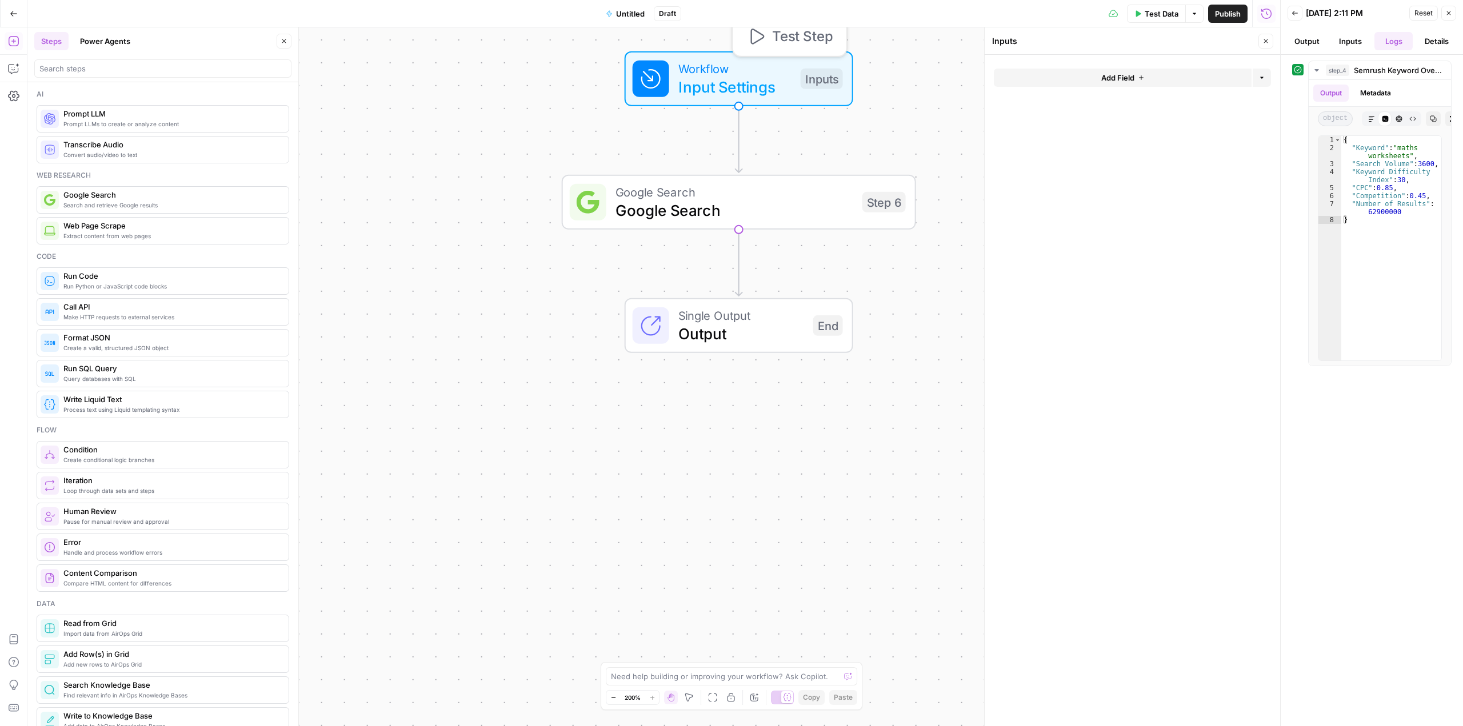
click at [1065, 75] on button "Add Field" at bounding box center [1123, 78] width 258 height 18
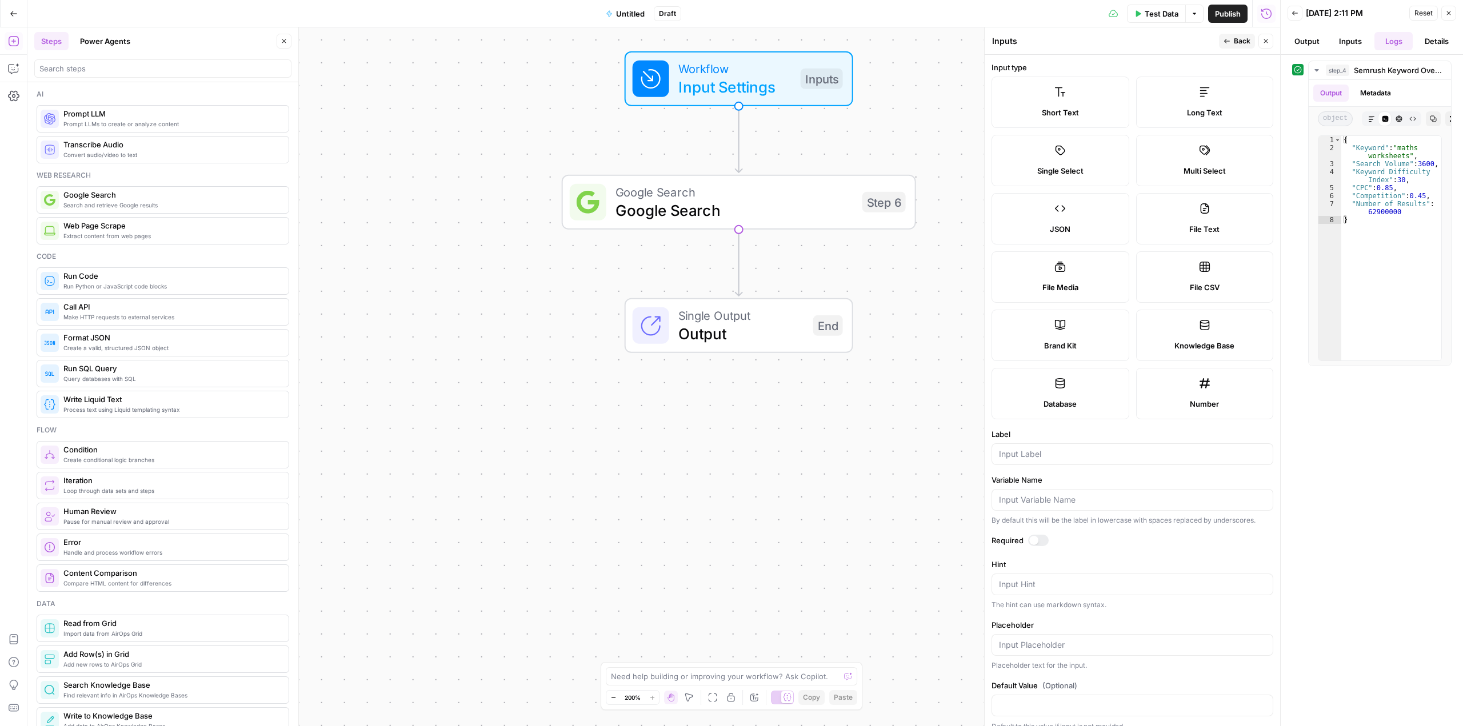
click at [1053, 105] on label "Short Text" at bounding box center [1060, 102] width 138 height 51
click at [1028, 453] on input "Label" at bounding box center [1132, 454] width 267 height 11
type input "keyword"
click at [923, 333] on div "Workflow Input Settings Inputs Google Search Google Search Step 6 Single Output…" at bounding box center [653, 376] width 1253 height 699
click at [781, 203] on span "Google Search" at bounding box center [734, 210] width 238 height 23
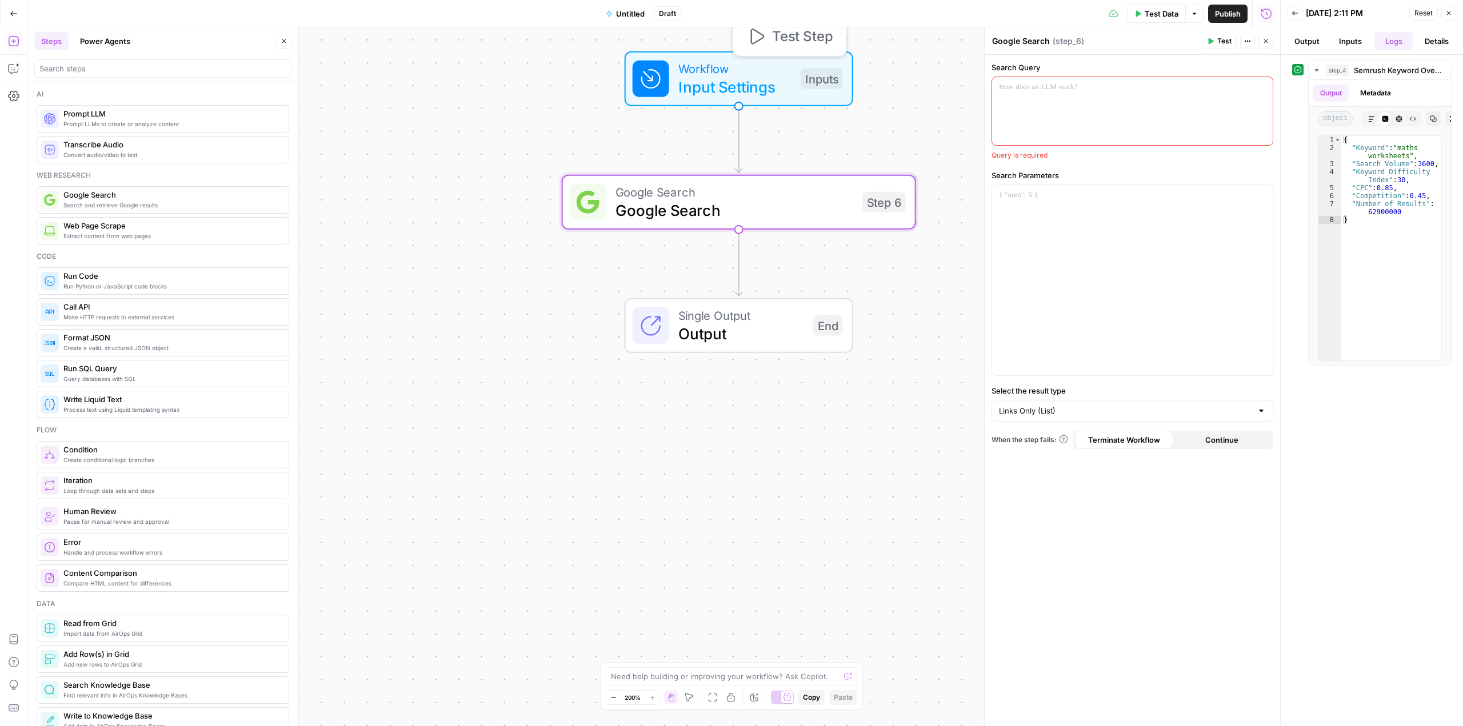
click at [758, 82] on span "Input Settings" at bounding box center [734, 86] width 113 height 23
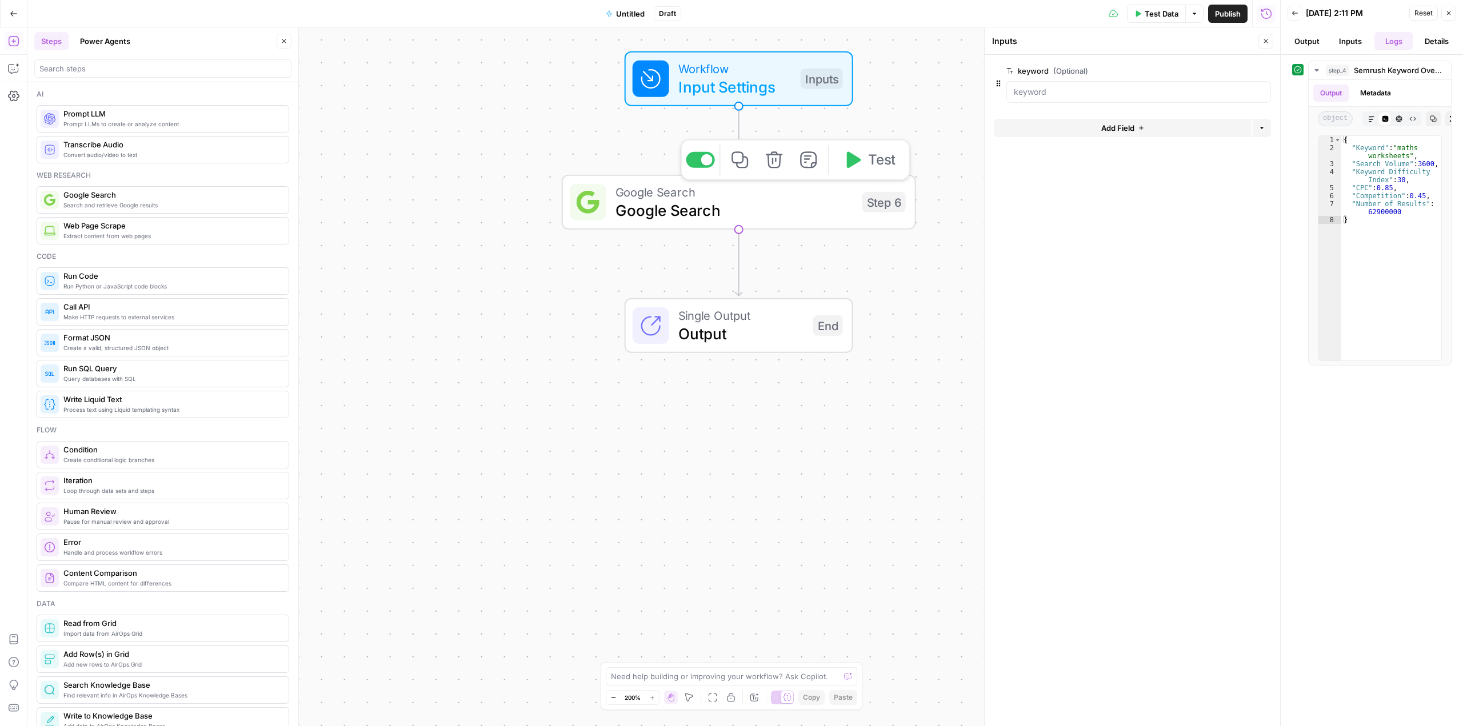
click at [834, 209] on span "Google Search" at bounding box center [734, 210] width 238 height 23
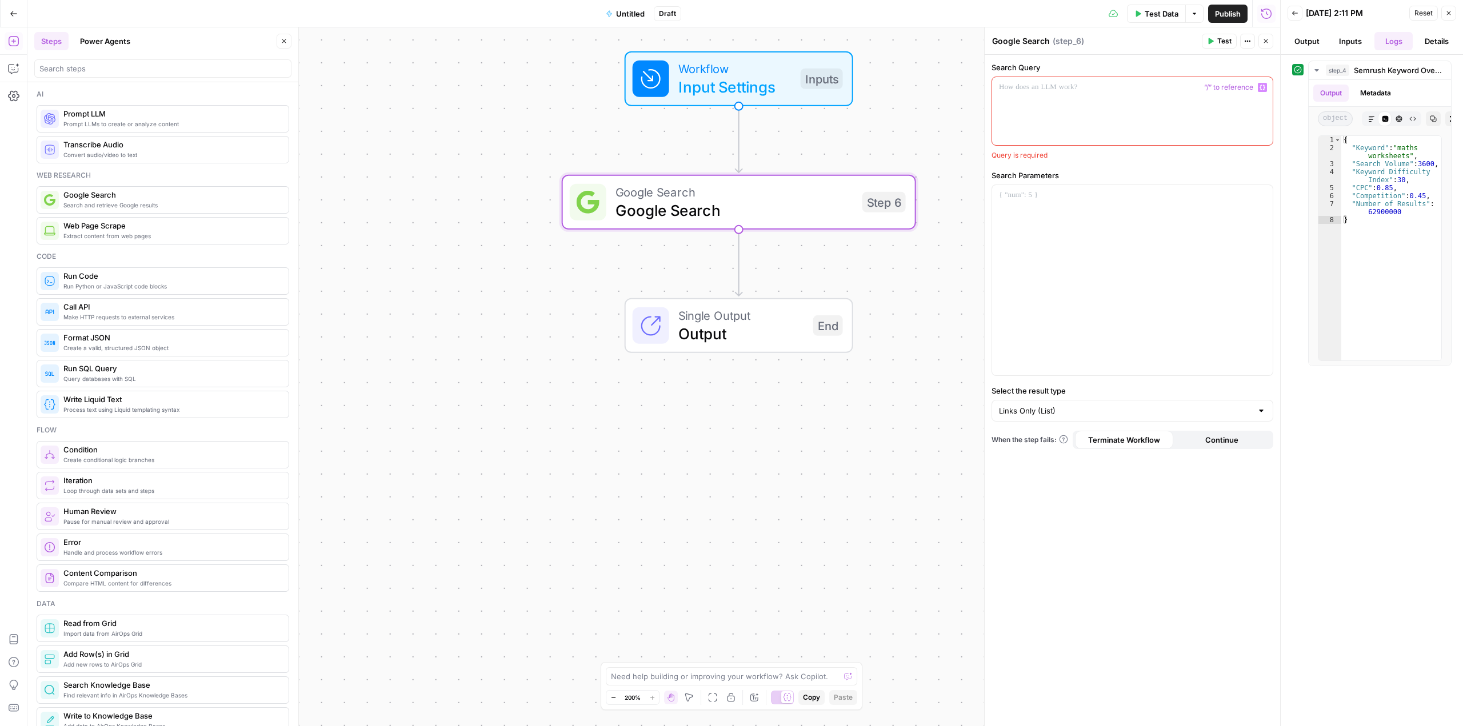
click at [1074, 116] on div at bounding box center [1132, 111] width 281 height 68
click at [1263, 86] on icon "button" at bounding box center [1262, 88] width 6 height 6
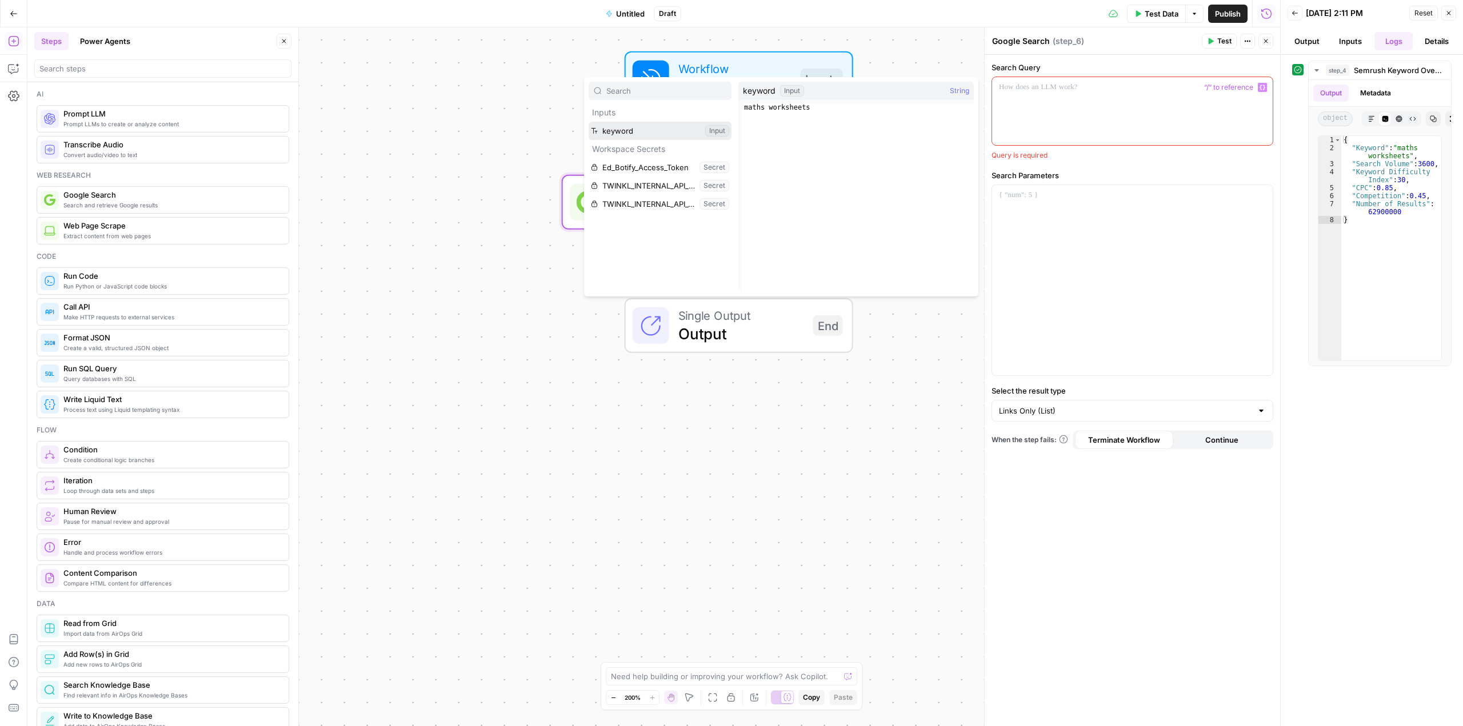
click at [616, 128] on button "Select variable keyword" at bounding box center [660, 131] width 143 height 18
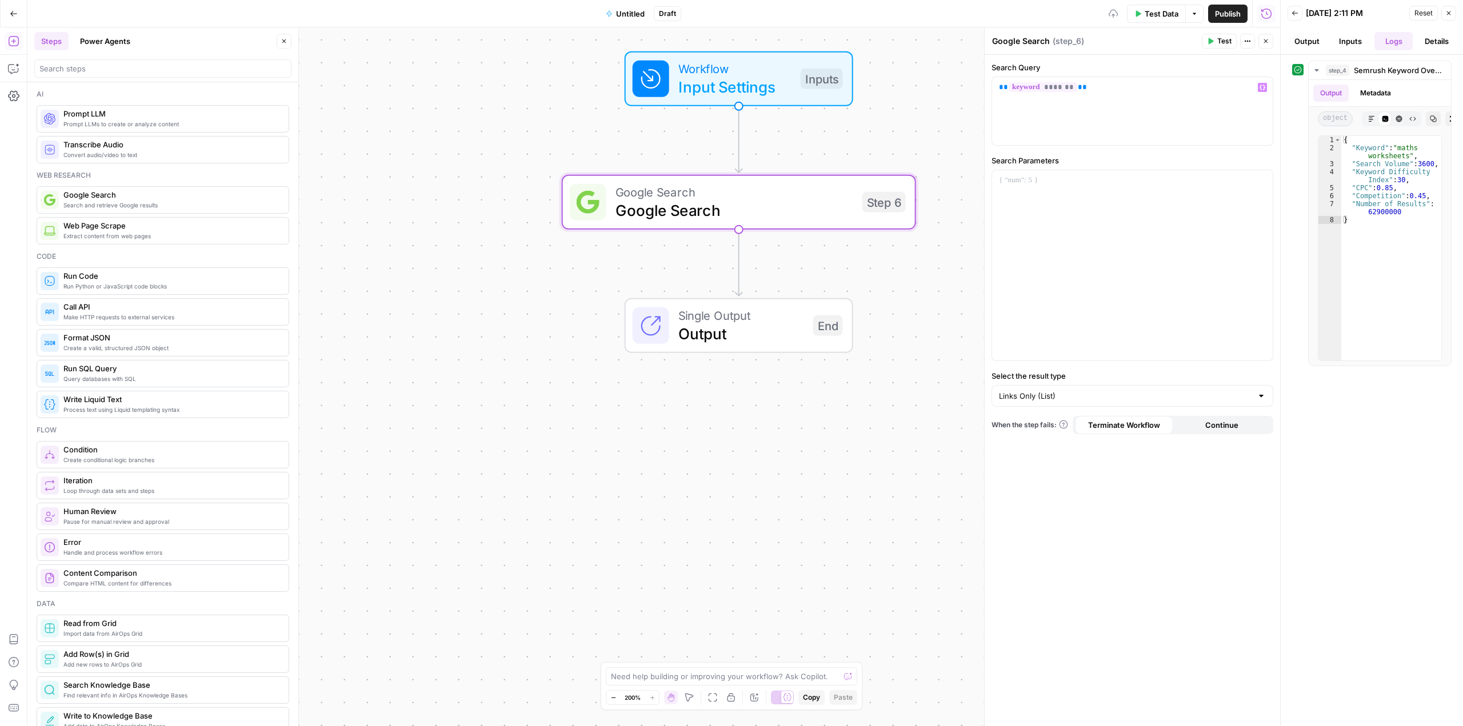
click at [902, 135] on div "Workflow Input Settings Inputs Google Search Google Search Step 6 Single Output…" at bounding box center [653, 376] width 1253 height 699
click at [765, 84] on span "Input Settings" at bounding box center [734, 86] width 113 height 23
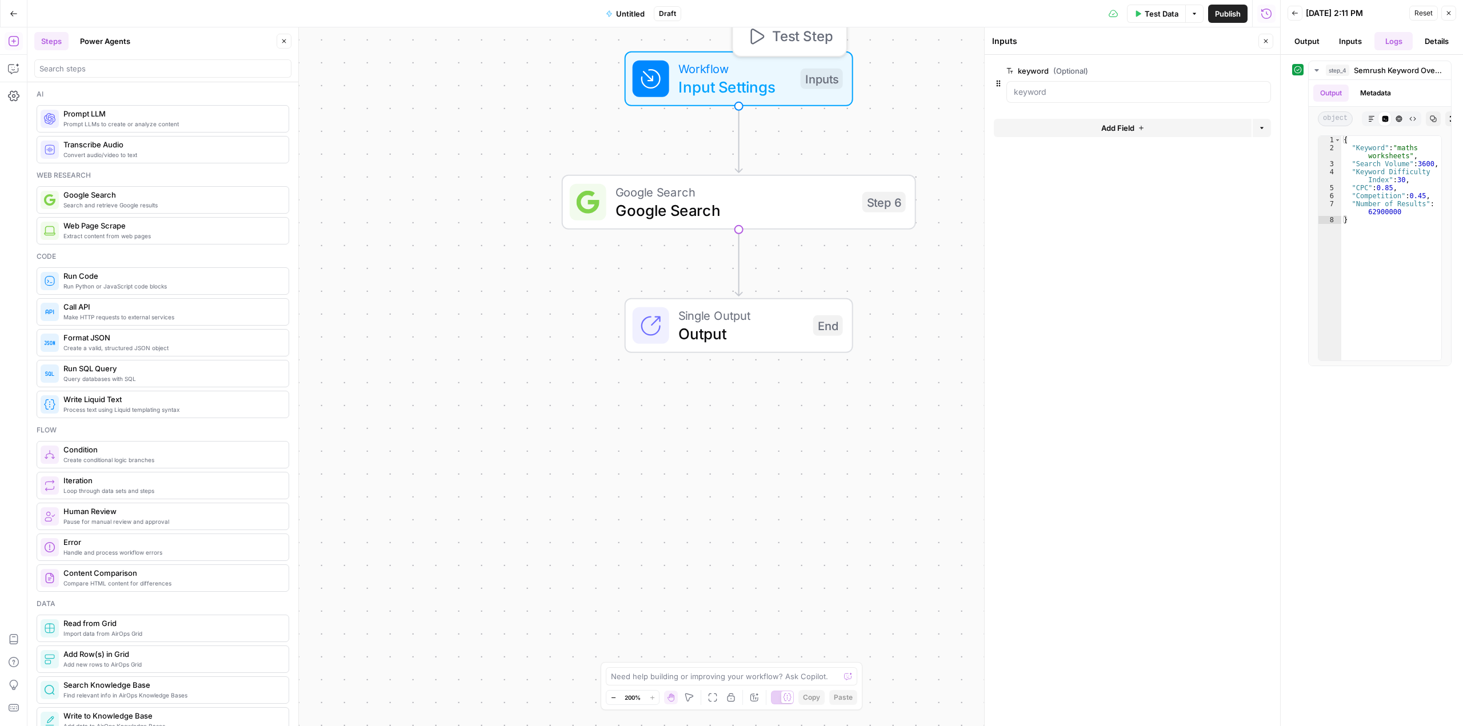
click at [768, 43] on button "Test Step" at bounding box center [790, 37] width 104 height 30
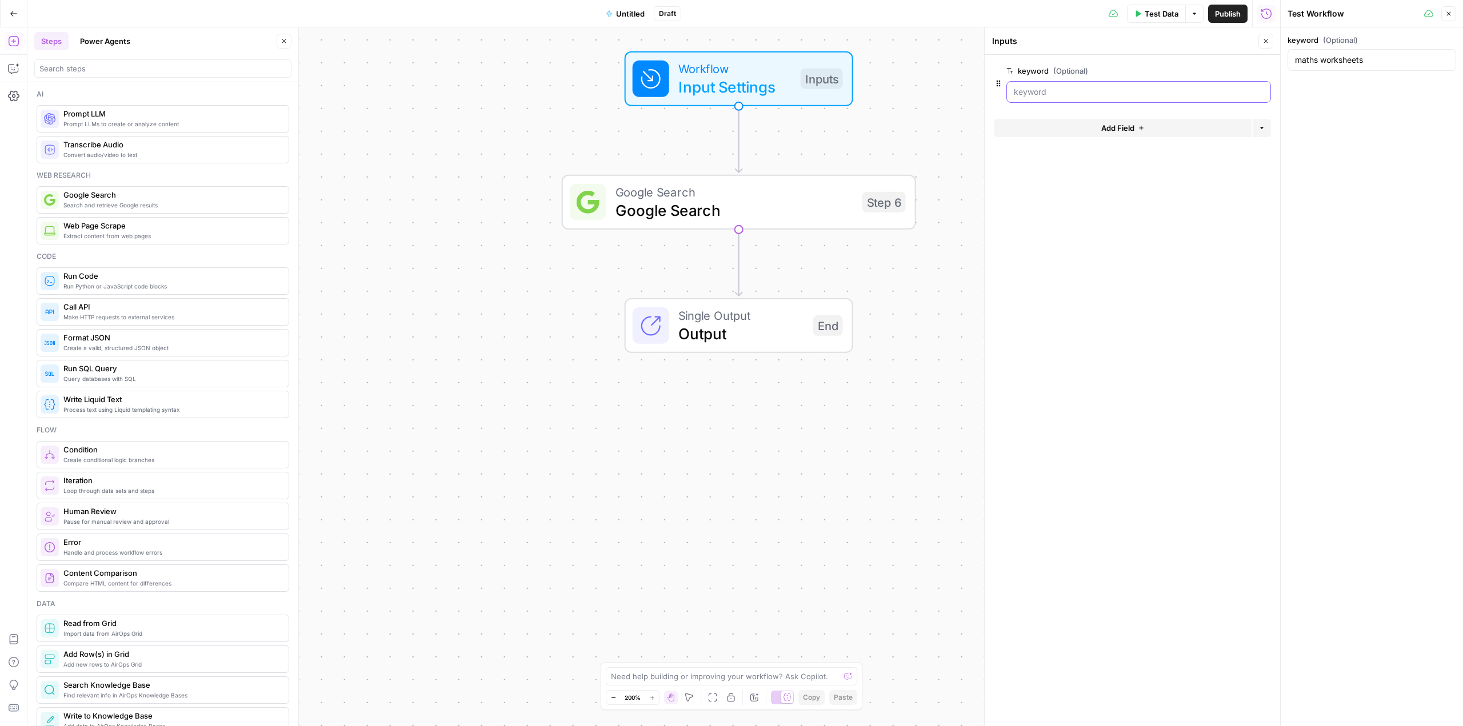
click at [1046, 88] on input "keyword (Optional)" at bounding box center [1139, 91] width 250 height 11
click at [1368, 65] on input "maths worksheets" at bounding box center [1372, 59] width 154 height 11
click at [866, 166] on button "Test" at bounding box center [869, 160] width 71 height 30
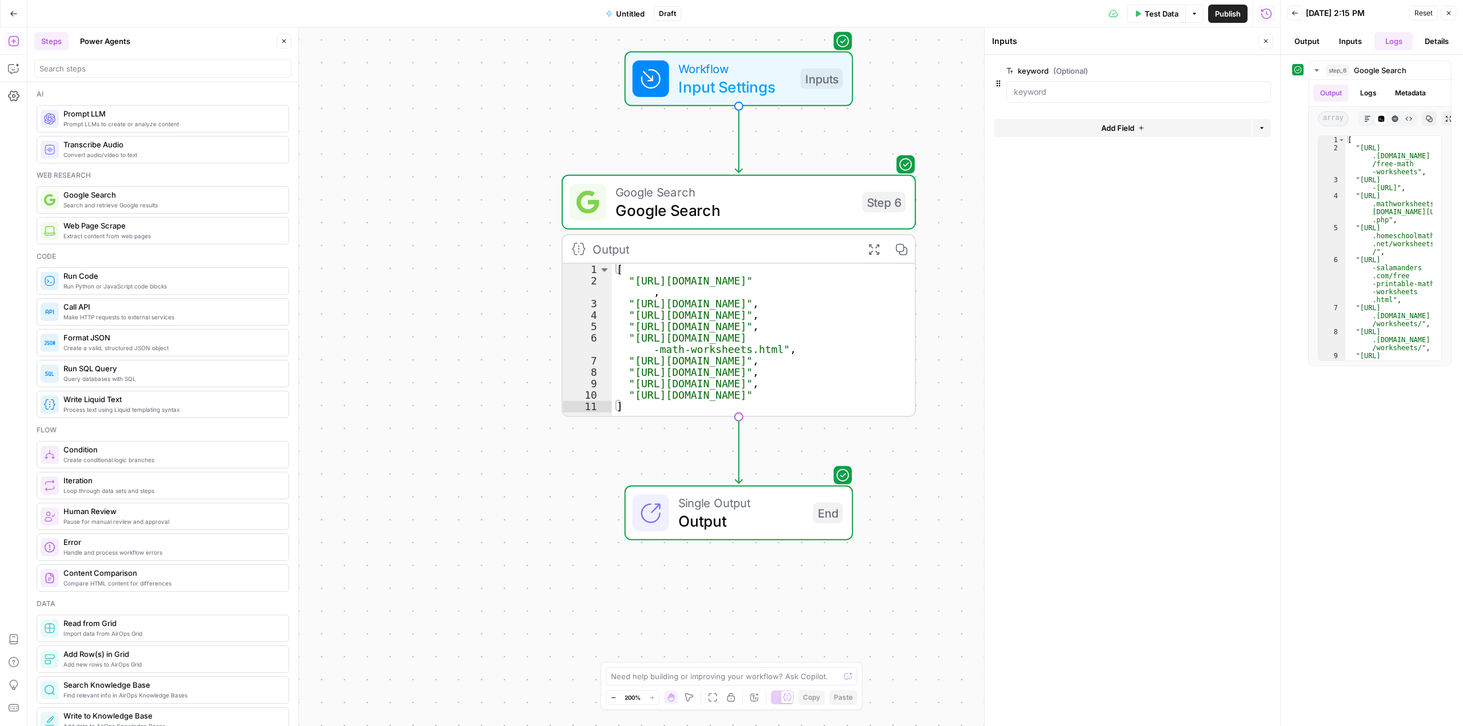
click at [766, 202] on span "Google Search" at bounding box center [734, 210] width 238 height 23
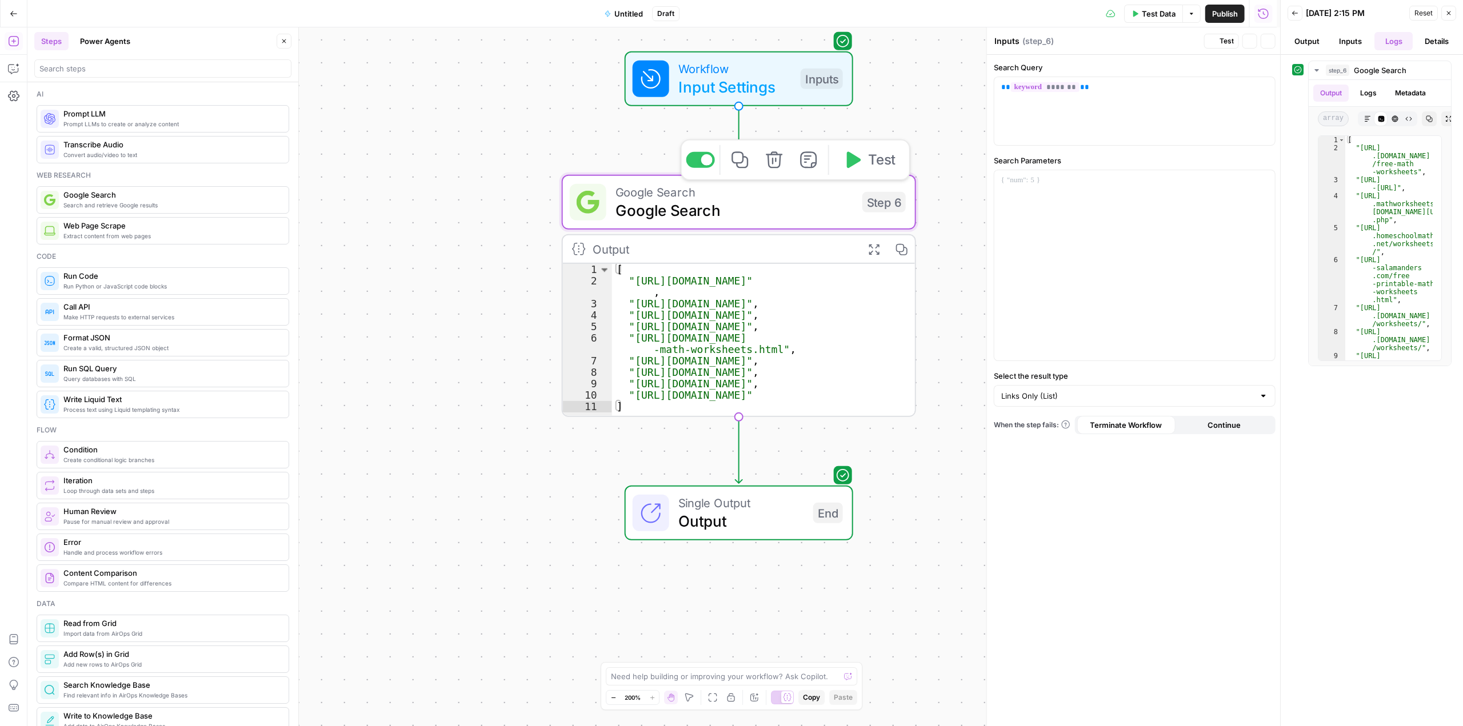
type textarea "Google Search"
click at [1055, 187] on div at bounding box center [1132, 265] width 281 height 190
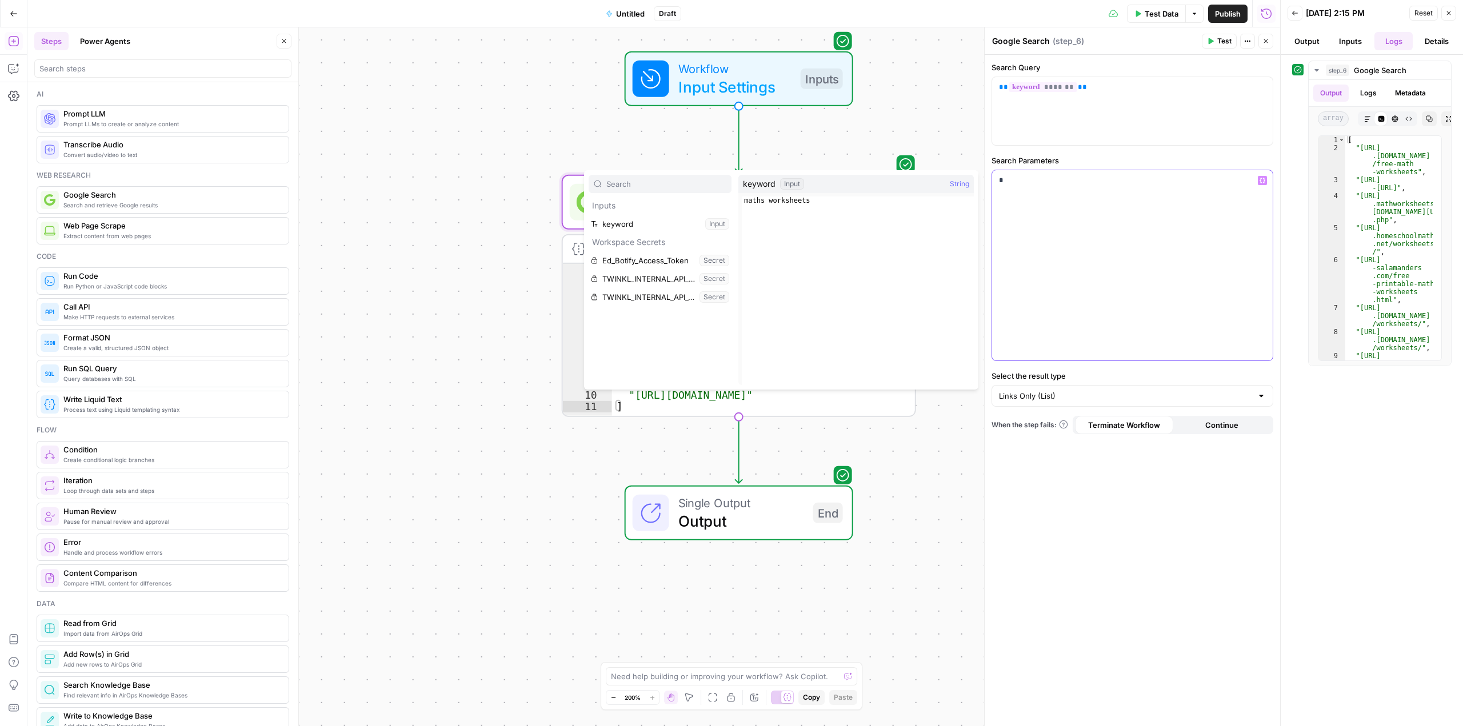
click at [1147, 217] on div "*" at bounding box center [1132, 265] width 281 height 190
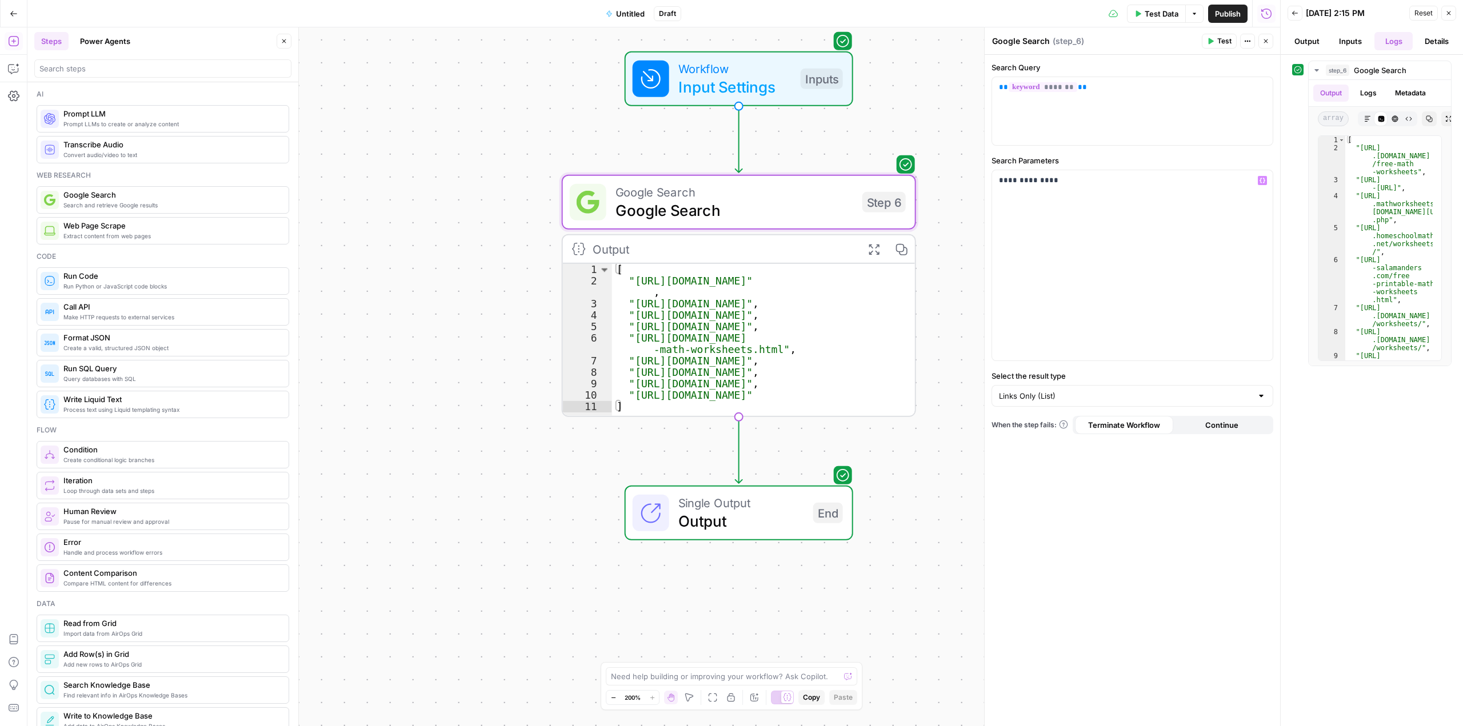
click at [756, 86] on span "Input Settings" at bounding box center [734, 86] width 113 height 23
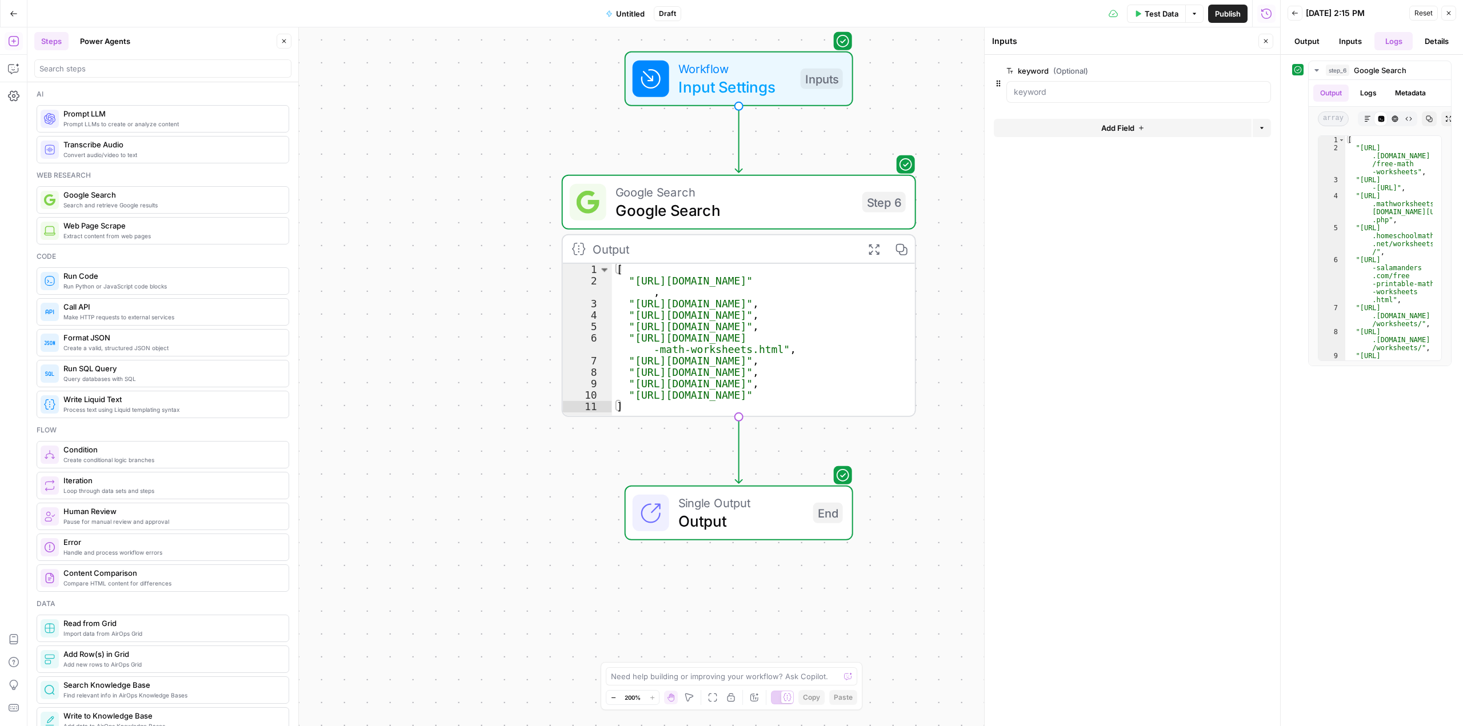
click at [1091, 126] on button "Add Field" at bounding box center [1123, 128] width 258 height 18
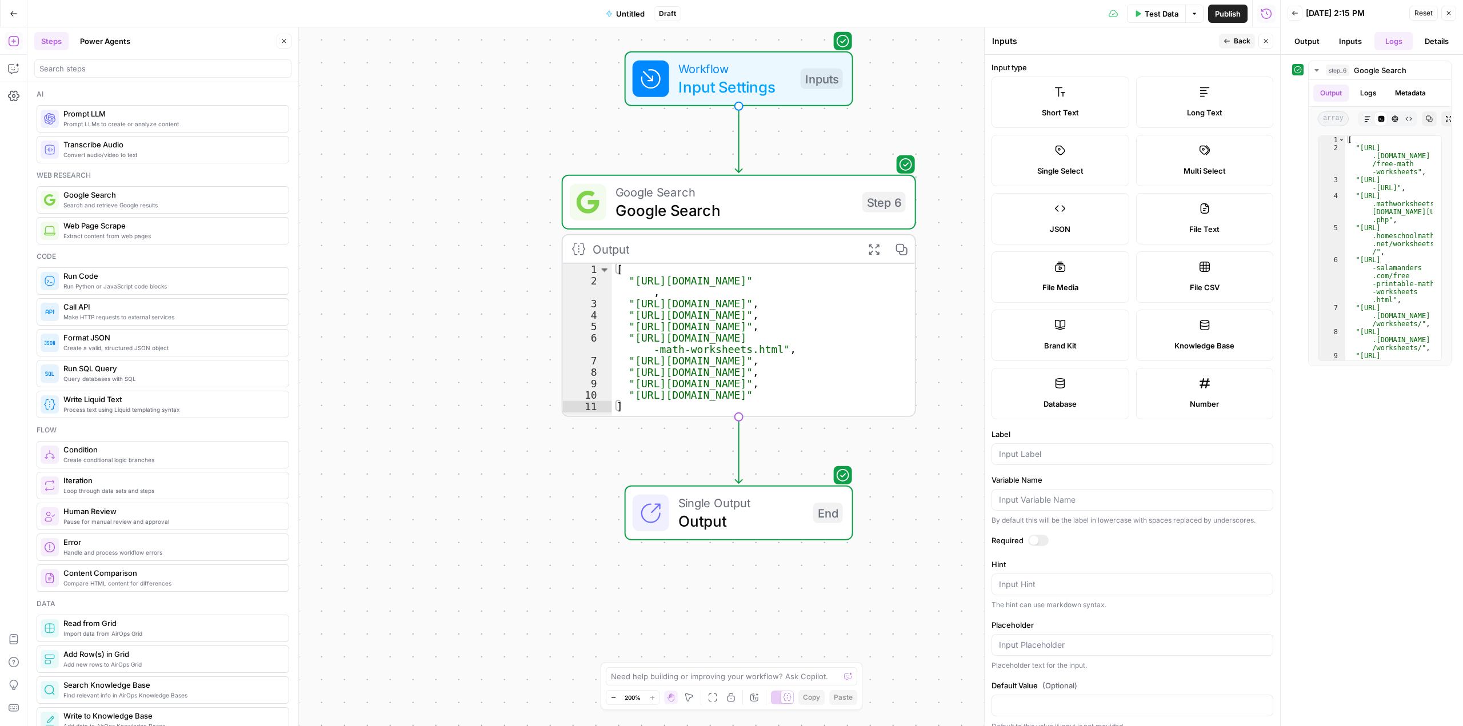
click at [1093, 88] on label "Short Text" at bounding box center [1060, 102] width 138 height 51
click at [1040, 451] on input "Label" at bounding box center [1132, 454] width 267 height 11
type input "location"
click at [921, 117] on div "Workflow Input Settings Inputs Google Search Google Search Step 6 Copy step Del…" at bounding box center [653, 376] width 1253 height 699
click at [818, 206] on span "Google Search" at bounding box center [734, 210] width 238 height 23
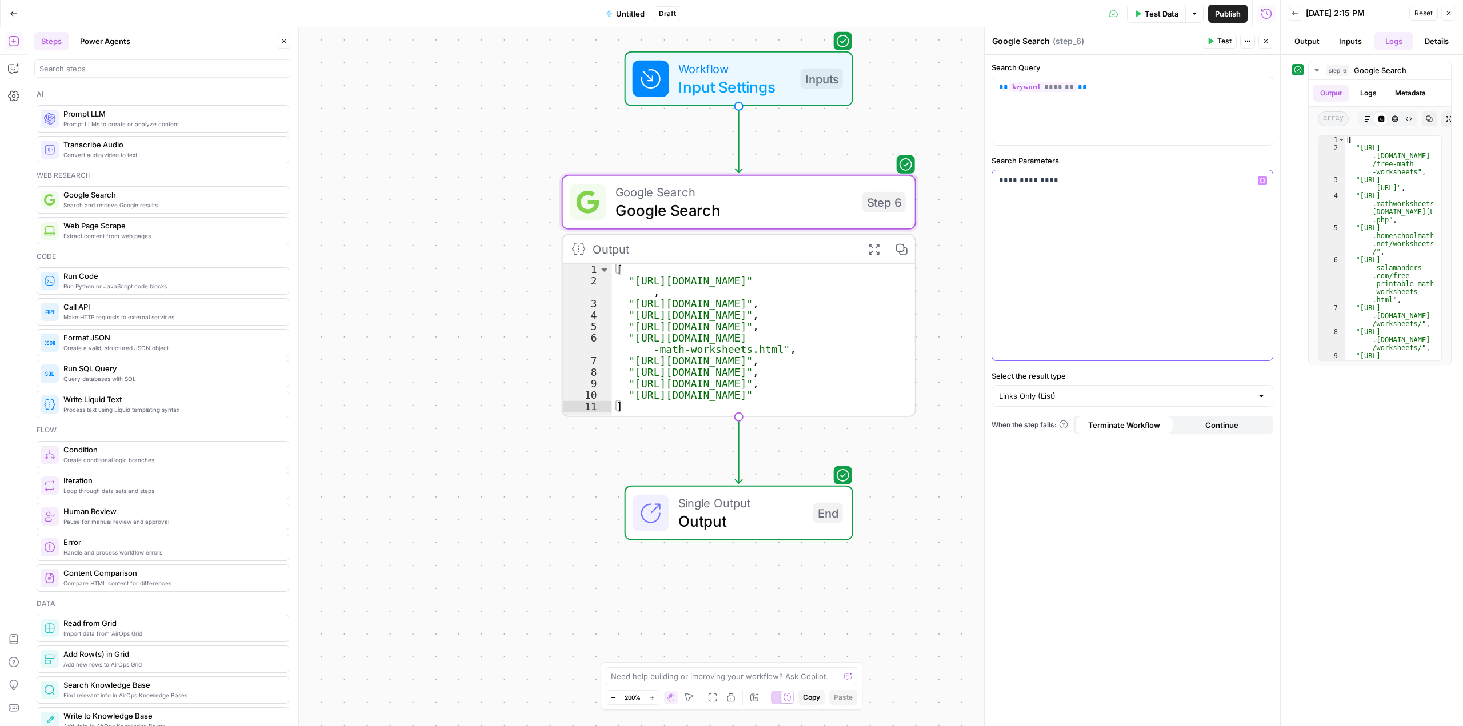
click at [1038, 181] on p "**********" at bounding box center [1132, 180] width 267 height 11
click at [1265, 182] on button "Variables Menu" at bounding box center [1262, 180] width 9 height 9
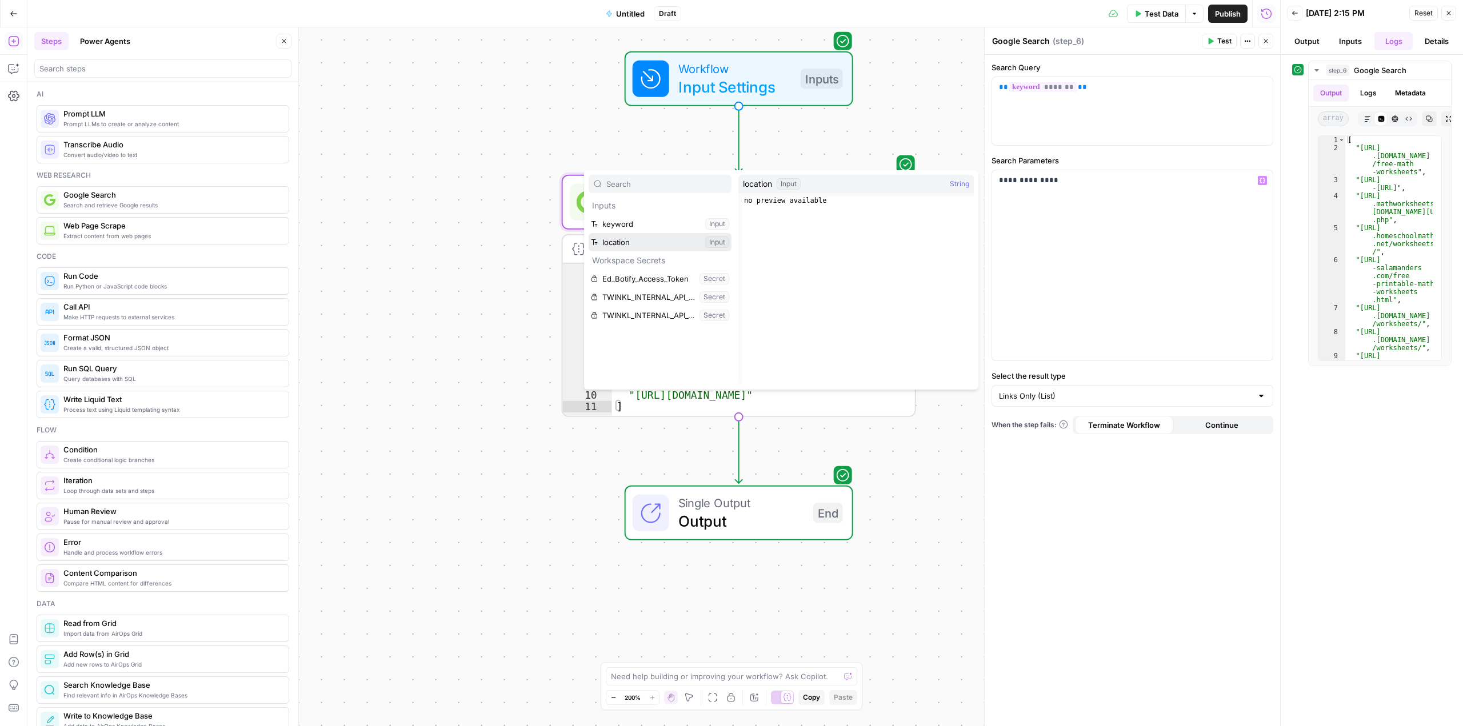
click at [626, 239] on button "Select variable location" at bounding box center [660, 242] width 143 height 18
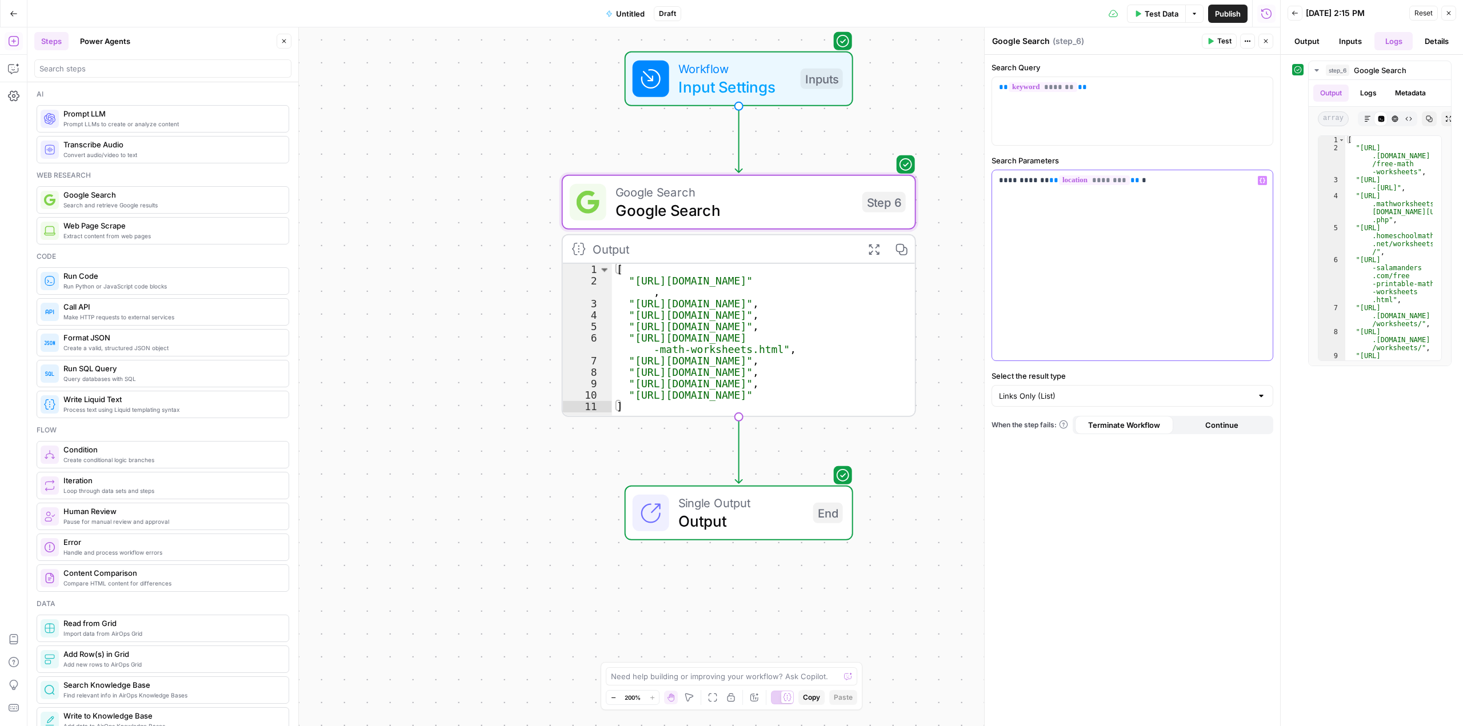
click at [1155, 191] on div "**********" at bounding box center [1132, 265] width 281 height 190
click at [761, 73] on span "Workflow" at bounding box center [734, 68] width 113 height 18
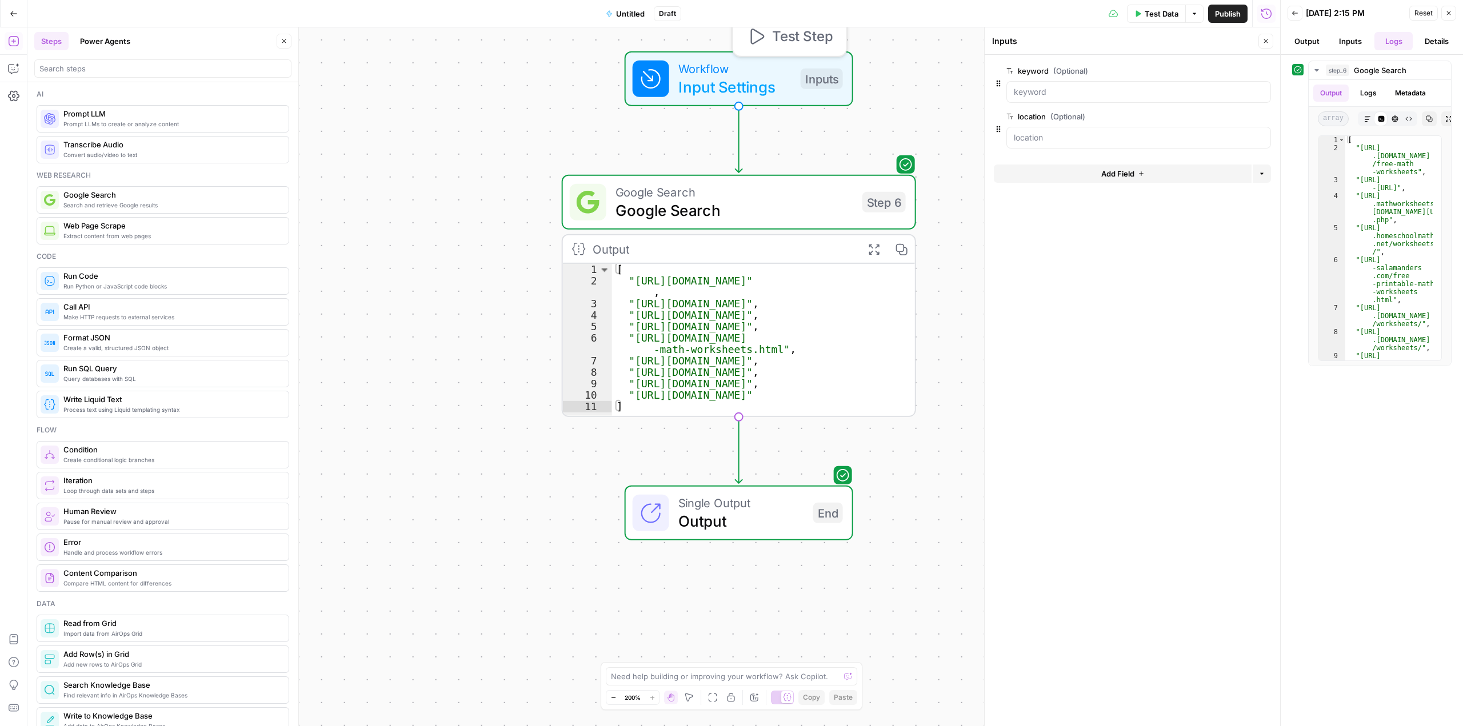
click at [786, 37] on span "Test Step" at bounding box center [802, 36] width 61 height 21
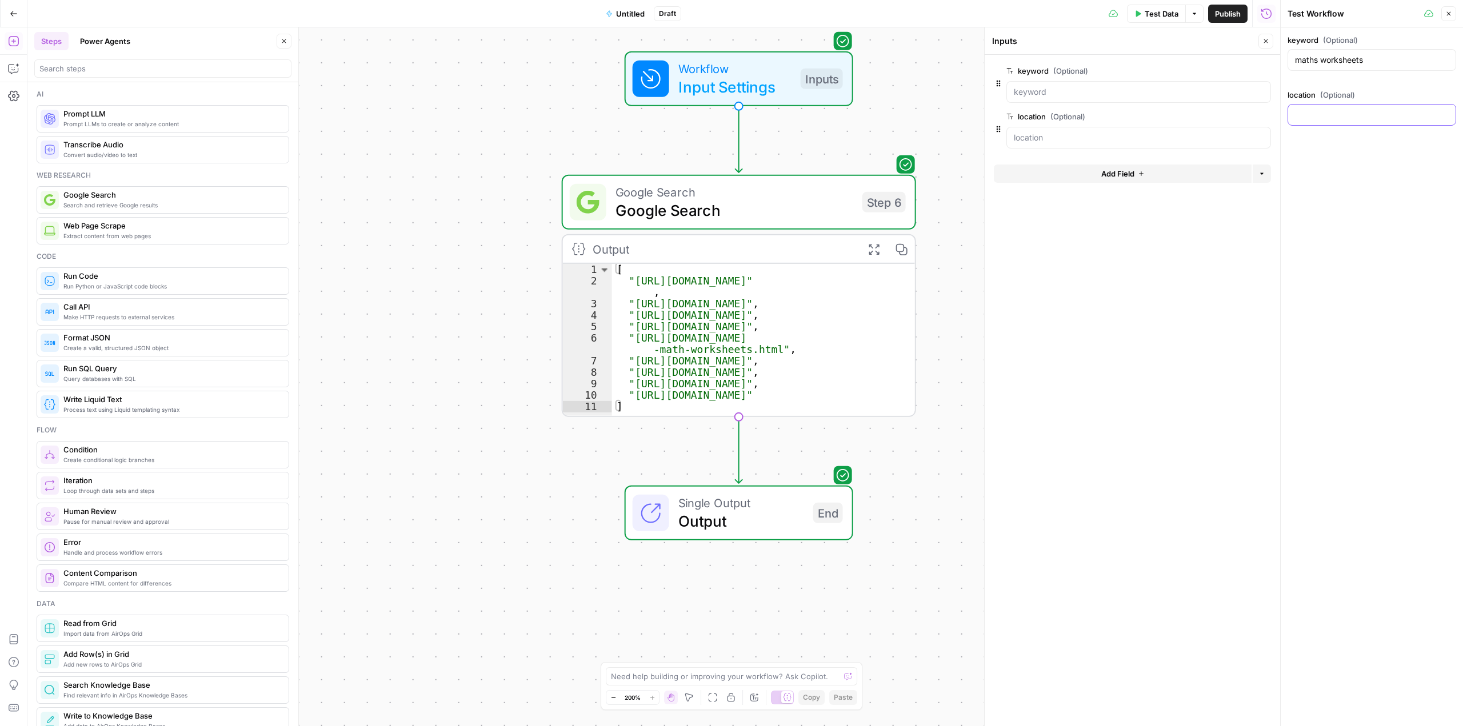
click at [1315, 113] on input "location (Optional)" at bounding box center [1372, 114] width 154 height 11
type input "u"
type input "g"
click at [1061, 141] on input "location (Optional)" at bounding box center [1139, 137] width 250 height 11
click at [754, 81] on span "Input Settings" at bounding box center [734, 86] width 113 height 23
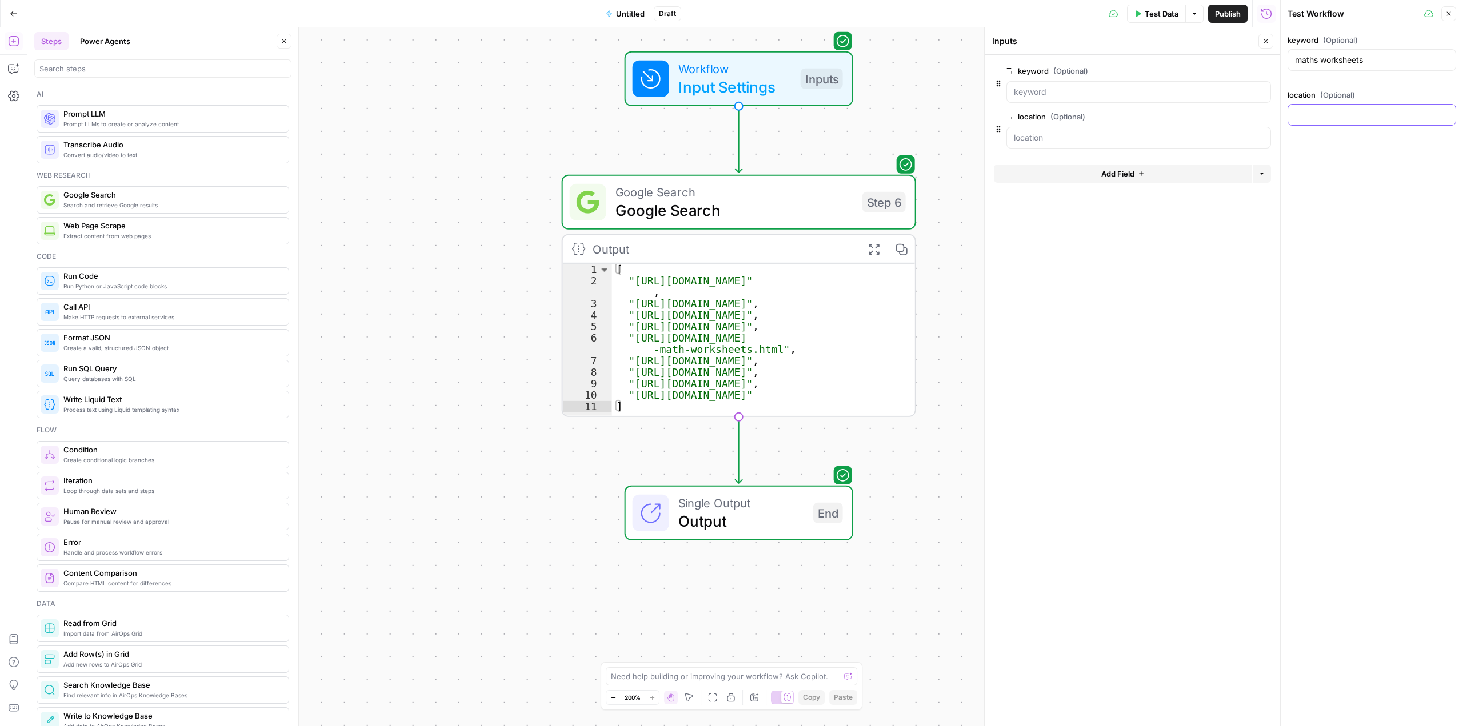
click at [1325, 118] on input "location (Optional)" at bounding box center [1372, 114] width 154 height 11
type input "United Kingdom"
drag, startPoint x: 1331, startPoint y: 267, endPoint x: 1150, endPoint y: 220, distance: 187.1
click at [1330, 267] on div "keyword (Optional) maths worksheets location (Optional) United Kingdom" at bounding box center [1372, 376] width 182 height 699
click at [1158, 13] on span "Test Data" at bounding box center [1162, 13] width 34 height 11
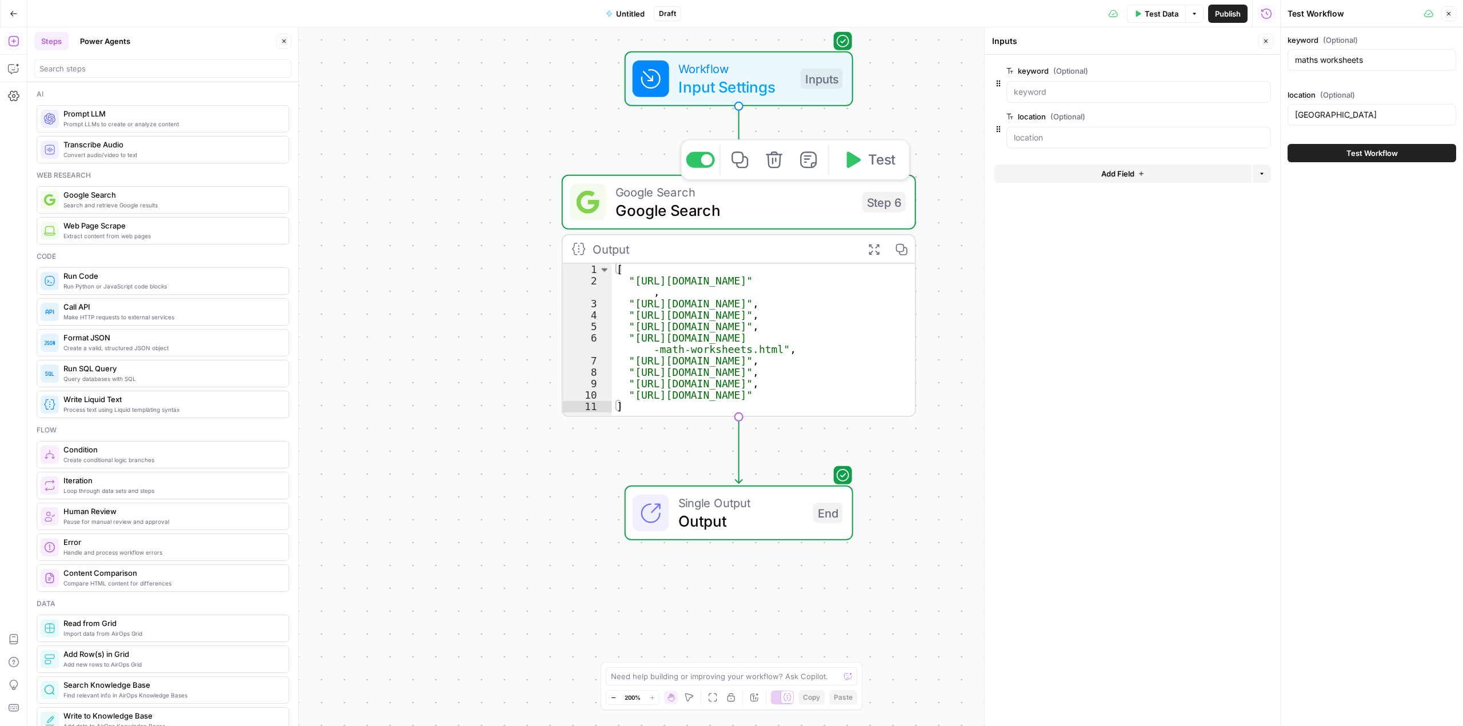
click at [871, 165] on span "Test" at bounding box center [881, 160] width 27 height 21
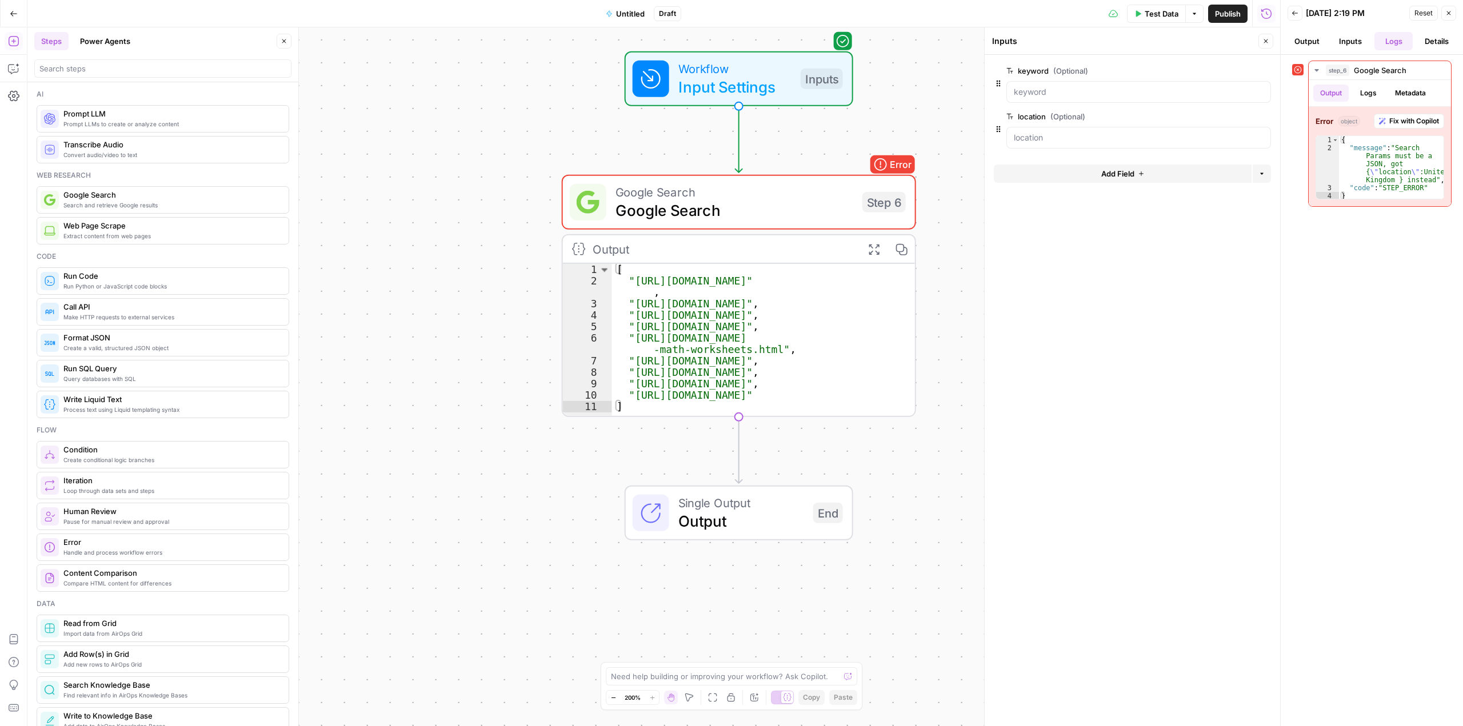
click at [1352, 39] on button "Inputs" at bounding box center [1350, 41] width 39 height 18
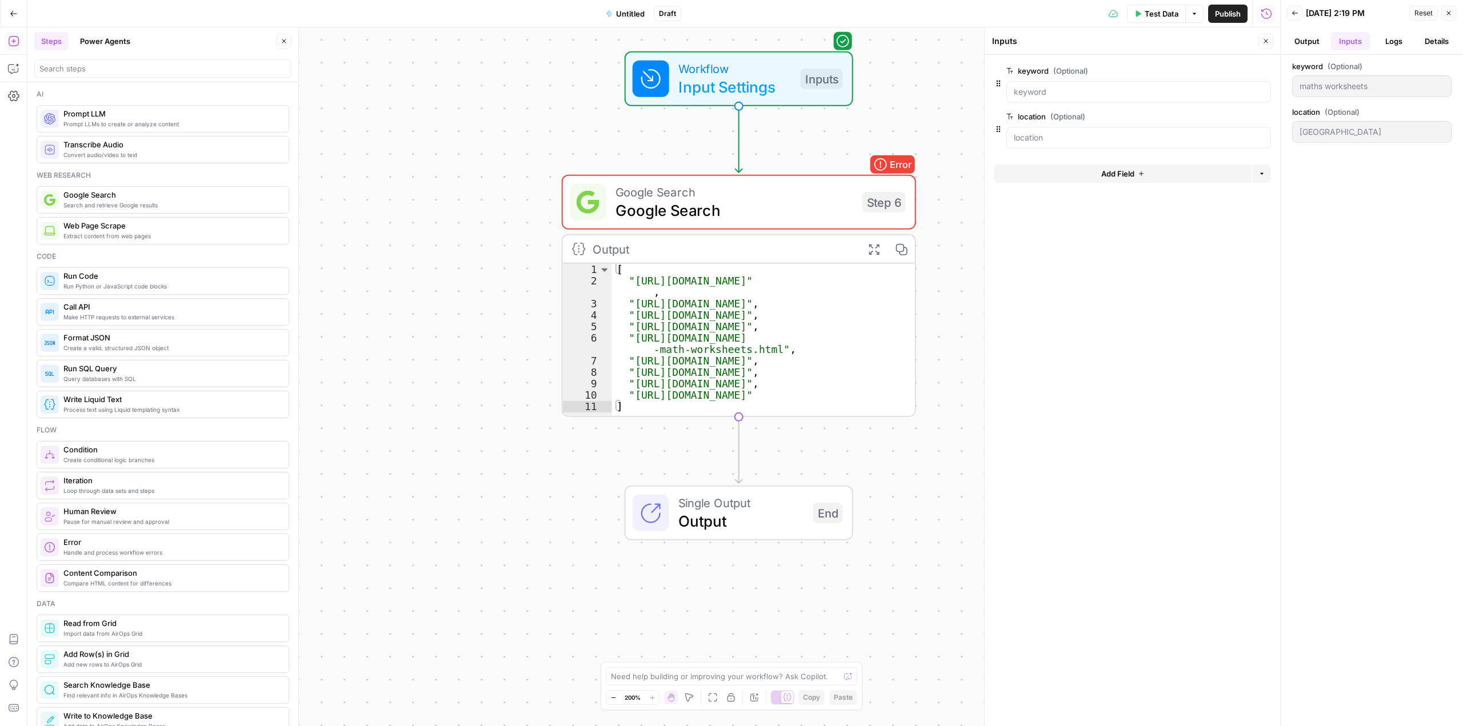
click at [1313, 39] on button "Output" at bounding box center [1307, 41] width 39 height 18
drag, startPoint x: 811, startPoint y: 206, endPoint x: 967, endPoint y: 129, distance: 174.0
click at [812, 206] on span "Google Search" at bounding box center [734, 210] width 238 height 23
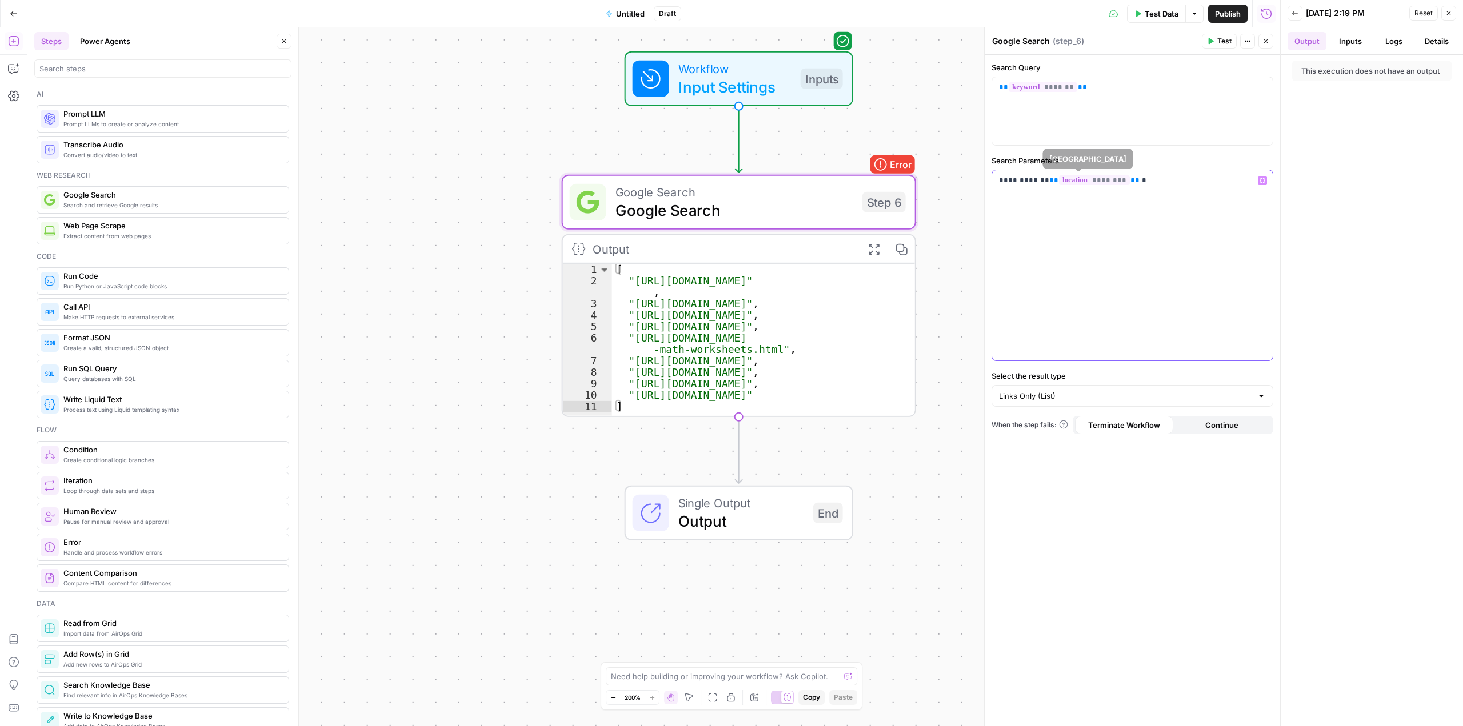
drag, startPoint x: 1167, startPoint y: 186, endPoint x: 958, endPoint y: 178, distance: 209.3
click at [958, 178] on body "Twinkl New Home Browse Insights Opportunities Your Data Recent Grids Colour Aud…" at bounding box center [731, 363] width 1463 height 726
click at [1348, 36] on button "Inputs" at bounding box center [1350, 41] width 39 height 18
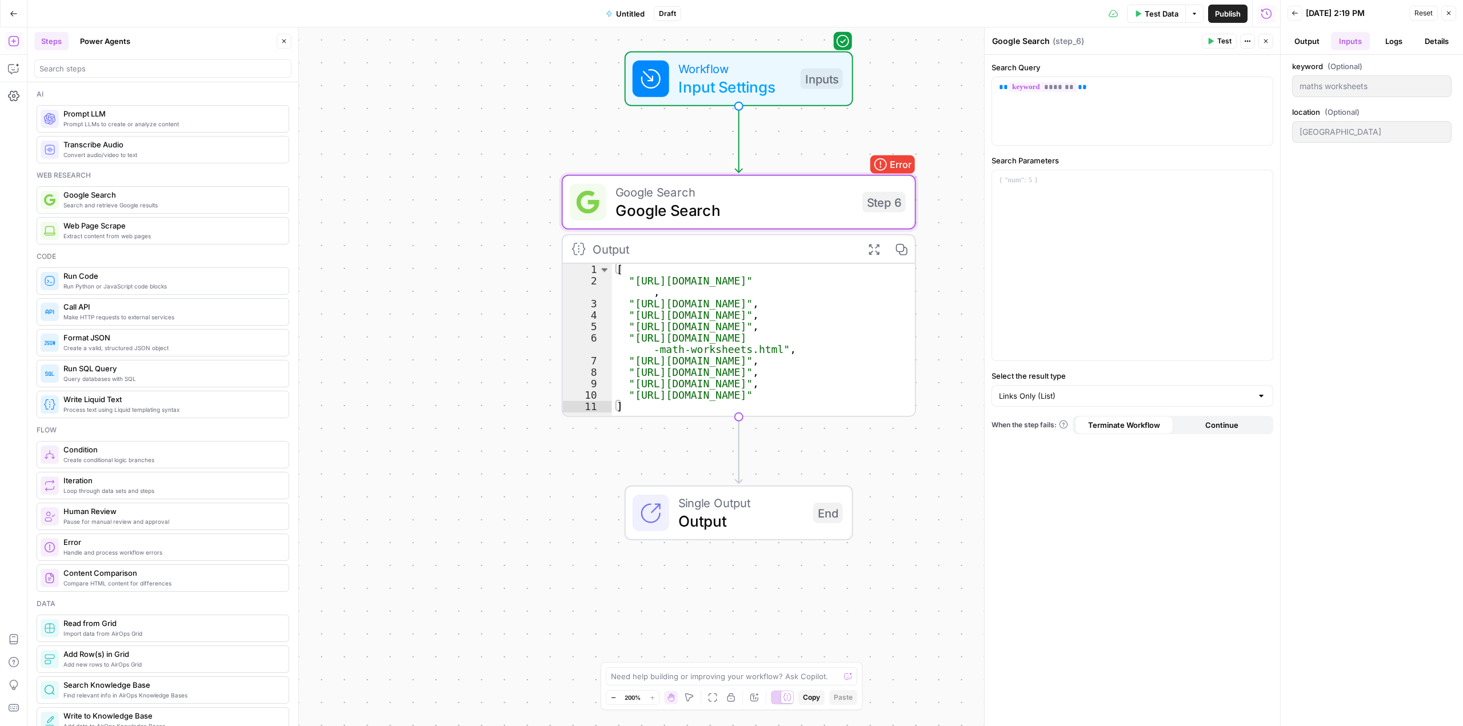
click at [1384, 38] on button "Logs" at bounding box center [1393, 41] width 39 height 18
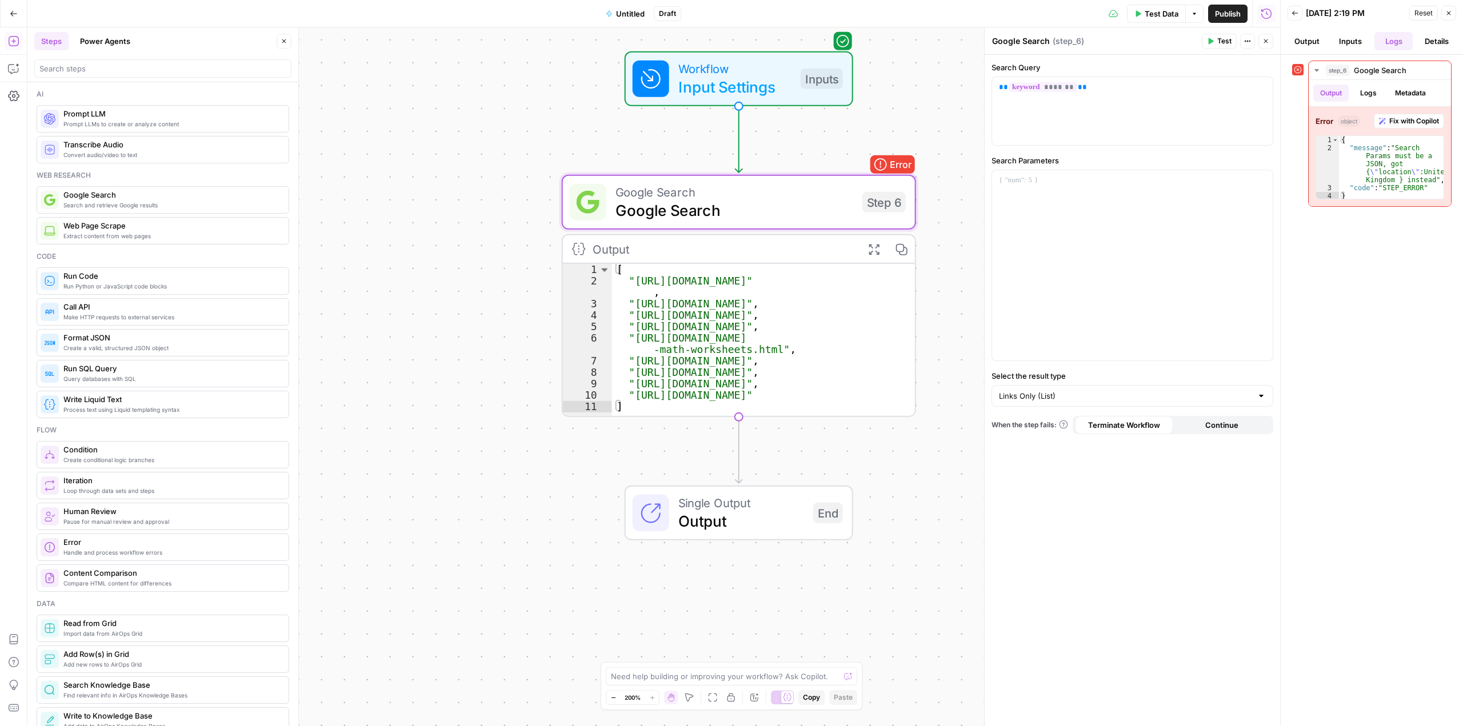
click at [1316, 39] on button "Output" at bounding box center [1307, 41] width 39 height 18
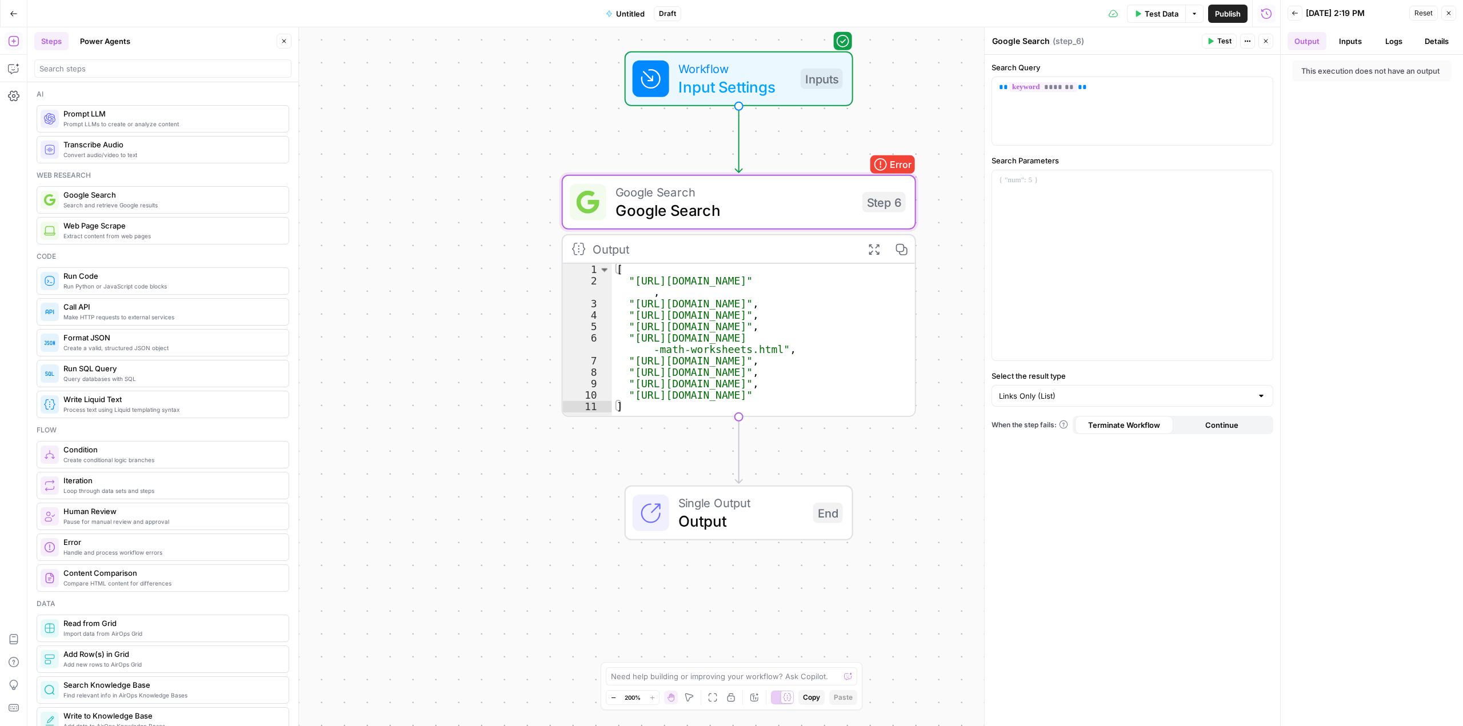
click at [1356, 40] on button "Inputs" at bounding box center [1350, 41] width 39 height 18
drag, startPoint x: 1387, startPoint y: 42, endPoint x: 1397, endPoint y: 42, distance: 10.3
click at [1387, 41] on button "Logs" at bounding box center [1393, 41] width 39 height 18
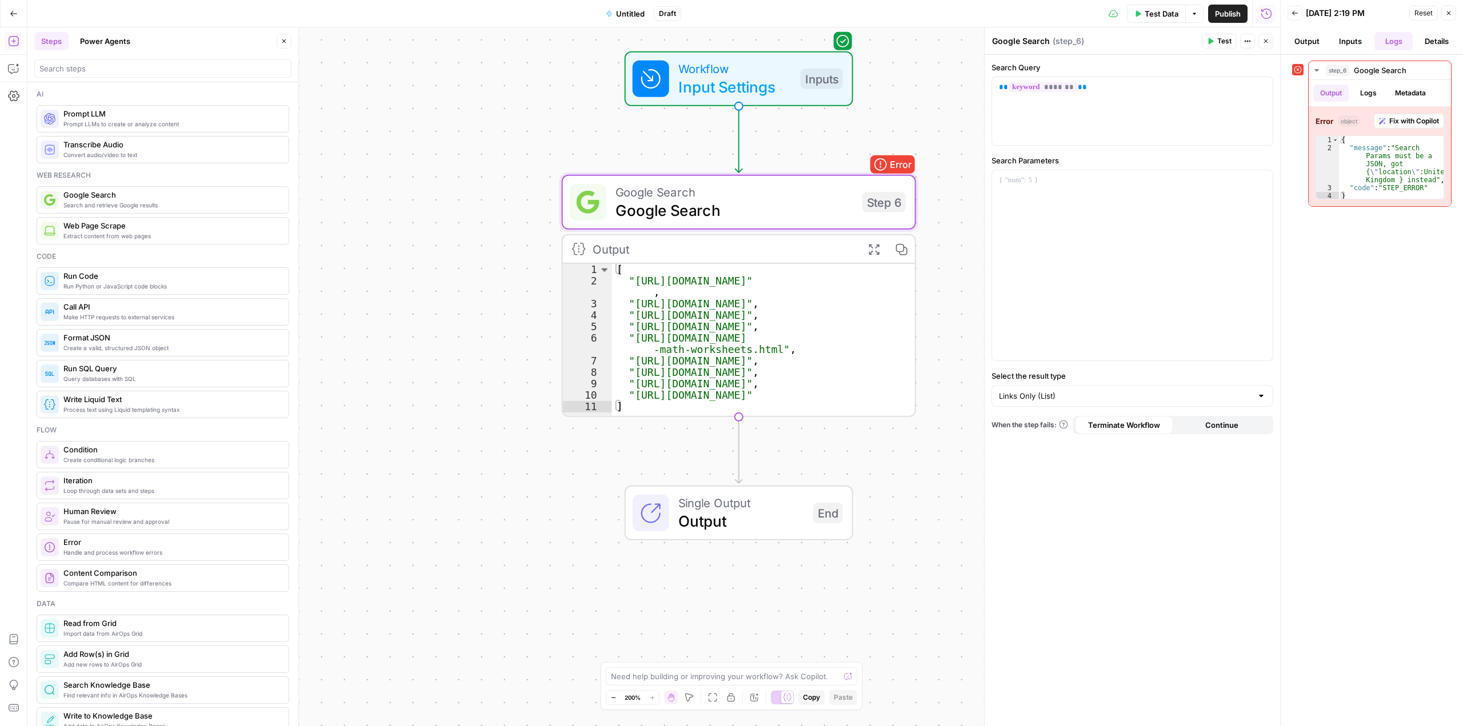
click at [1432, 41] on button "Details" at bounding box center [1436, 41] width 39 height 18
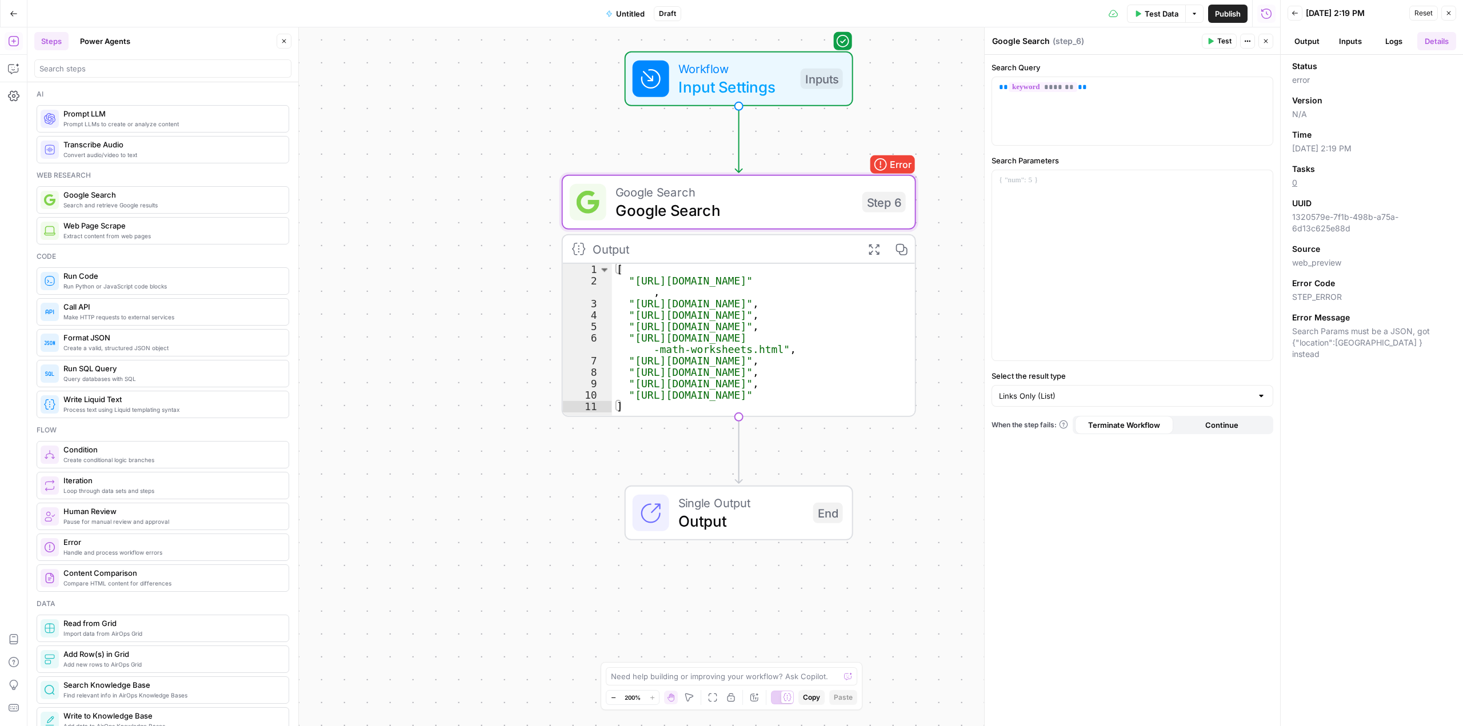
click at [1386, 42] on button "Logs" at bounding box center [1393, 41] width 39 height 18
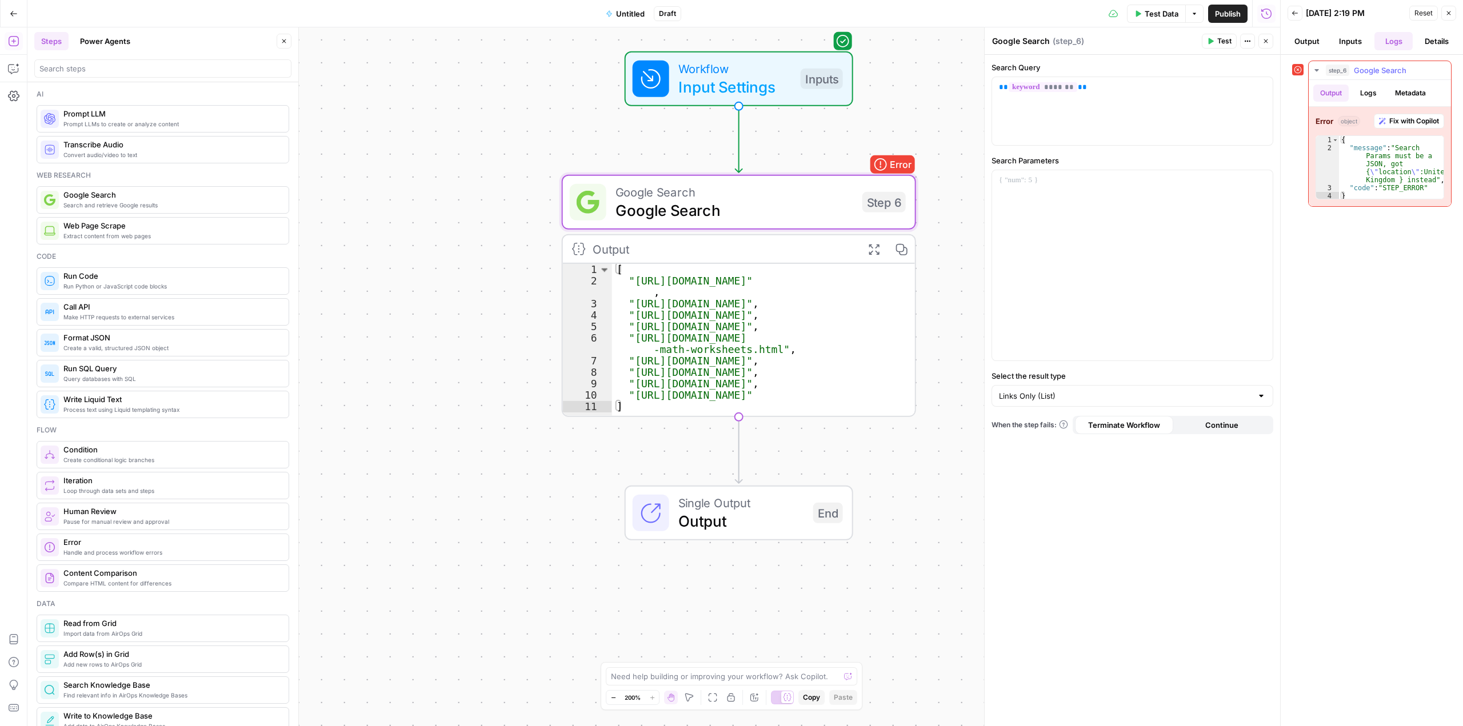
click at [1396, 91] on button "Metadata" at bounding box center [1410, 93] width 45 height 17
click at [1357, 90] on button "Logs" at bounding box center [1368, 93] width 30 height 17
click at [1324, 90] on button "Output" at bounding box center [1330, 93] width 35 height 17
click at [1043, 179] on p at bounding box center [1132, 180] width 267 height 11
click at [1265, 182] on button "Variables Menu" at bounding box center [1262, 180] width 9 height 9
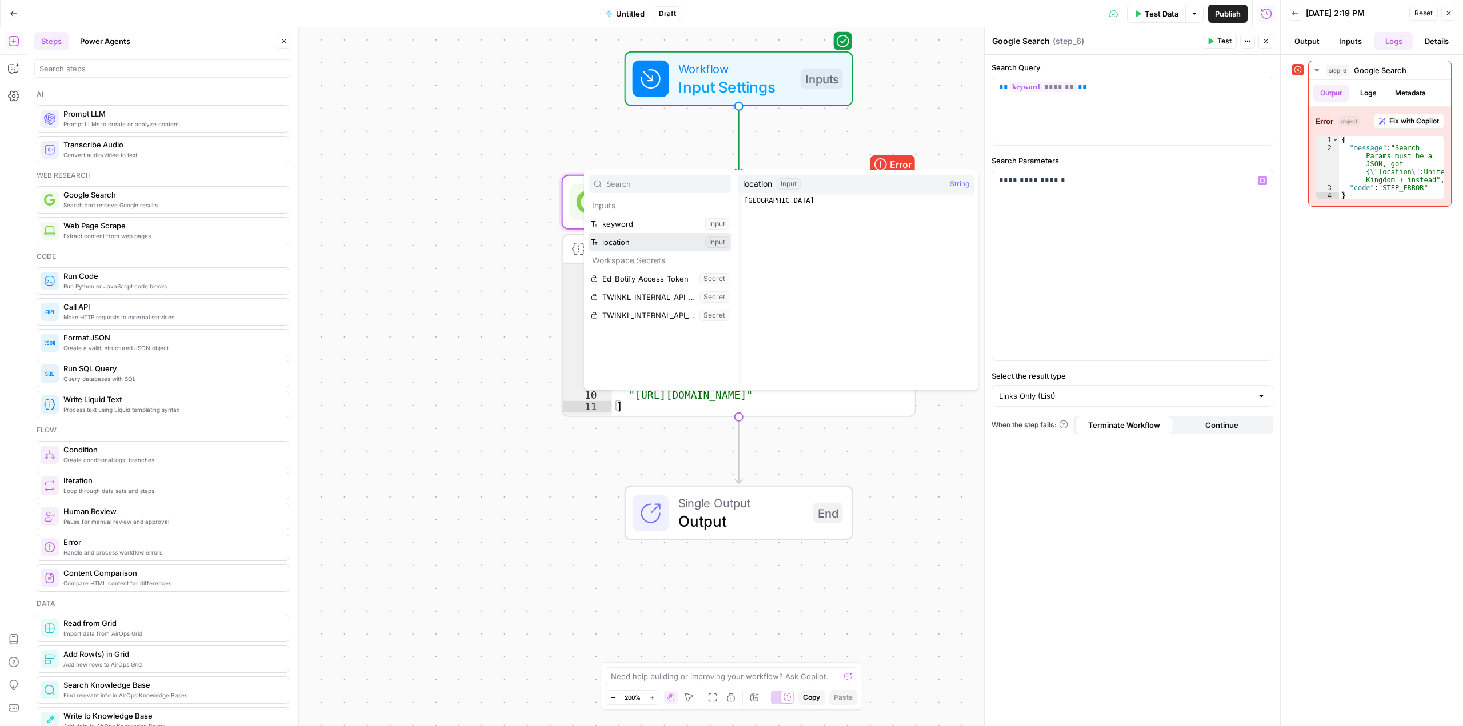
click at [647, 237] on button "Select variable location" at bounding box center [660, 242] width 143 height 18
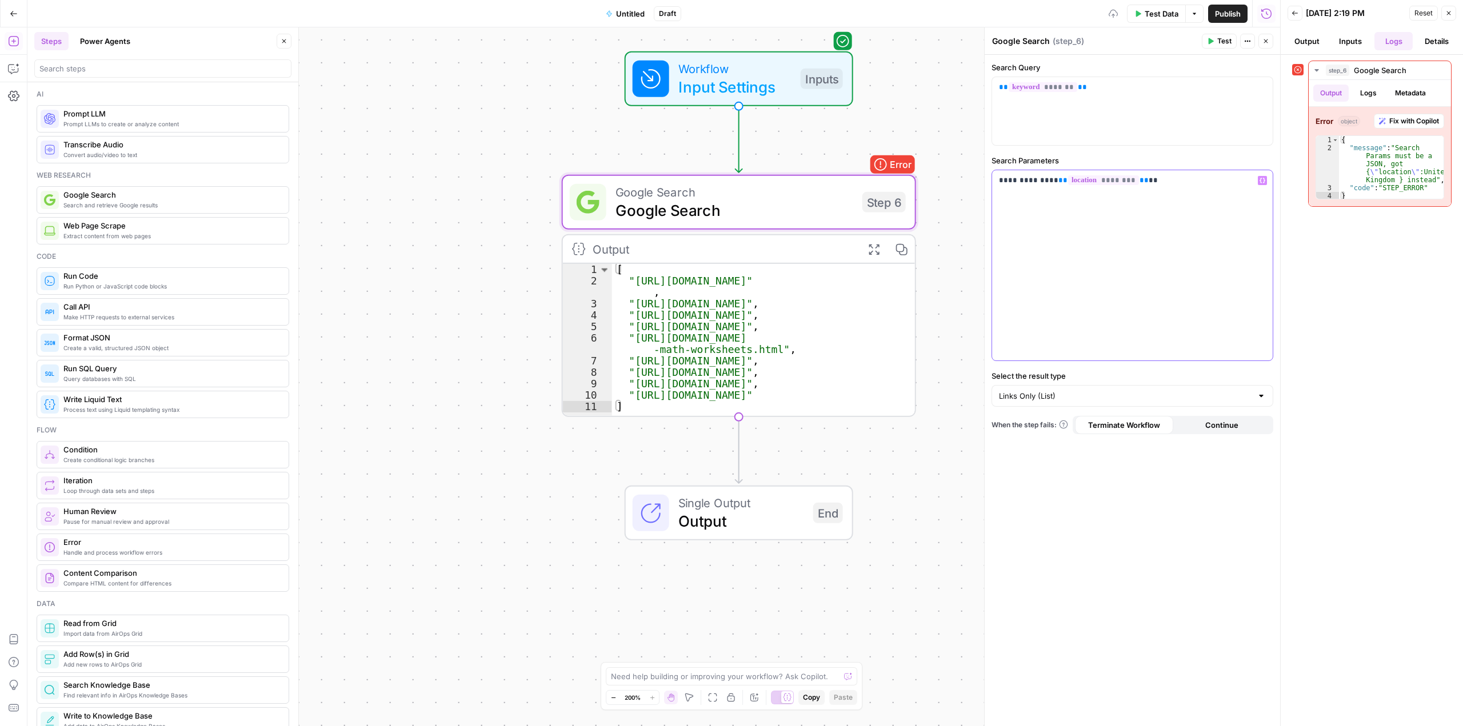
click at [1116, 247] on div "**********" at bounding box center [1132, 265] width 281 height 190
click at [1219, 43] on span "Test" at bounding box center [1224, 41] width 14 height 10
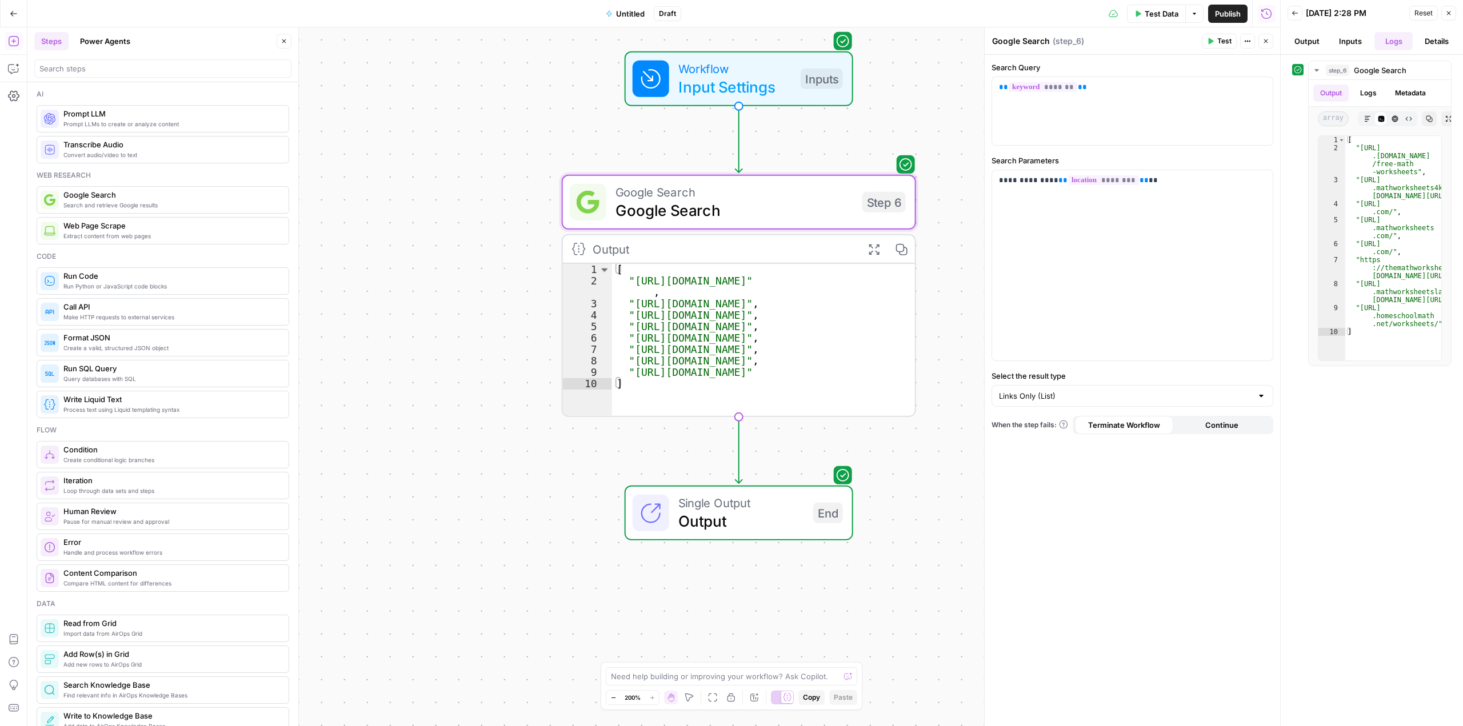
click at [1089, 386] on div "Links Only (List)" at bounding box center [1132, 396] width 282 height 22
click at [1055, 458] on span "Organic Results (JSON)" at bounding box center [1130, 456] width 258 height 11
type input "Organic Results (JSON)"
click at [1226, 40] on span "Test" at bounding box center [1224, 41] width 14 height 10
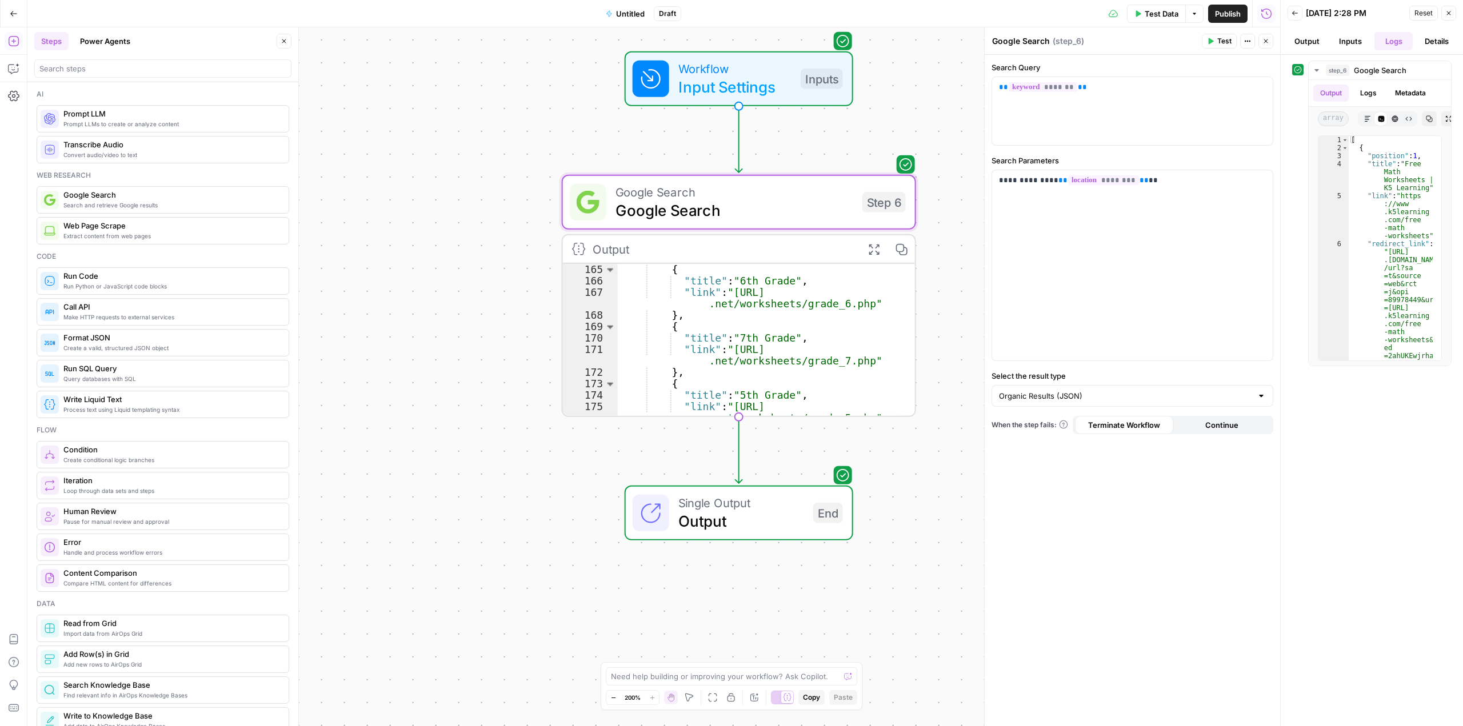
scroll to position [1850, 0]
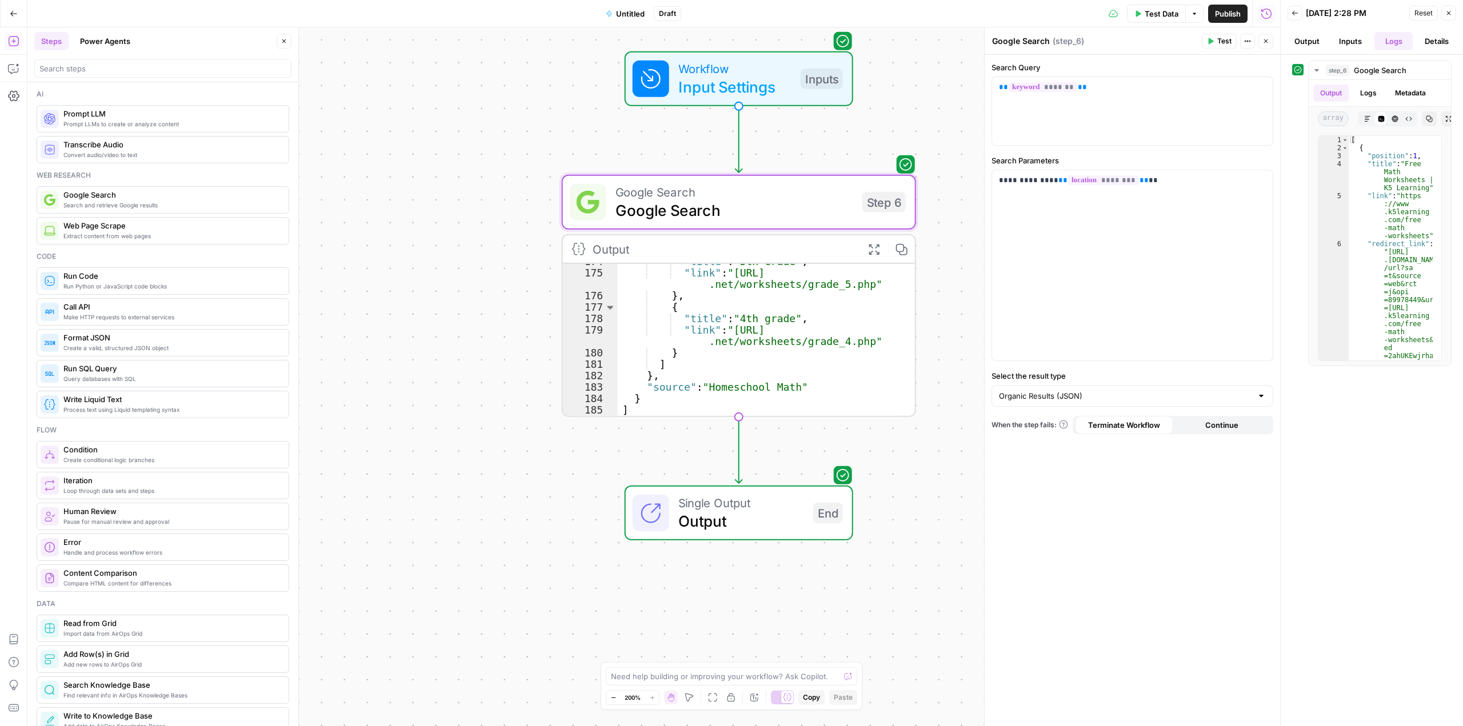
click at [878, 255] on icon "button" at bounding box center [873, 249] width 13 height 13
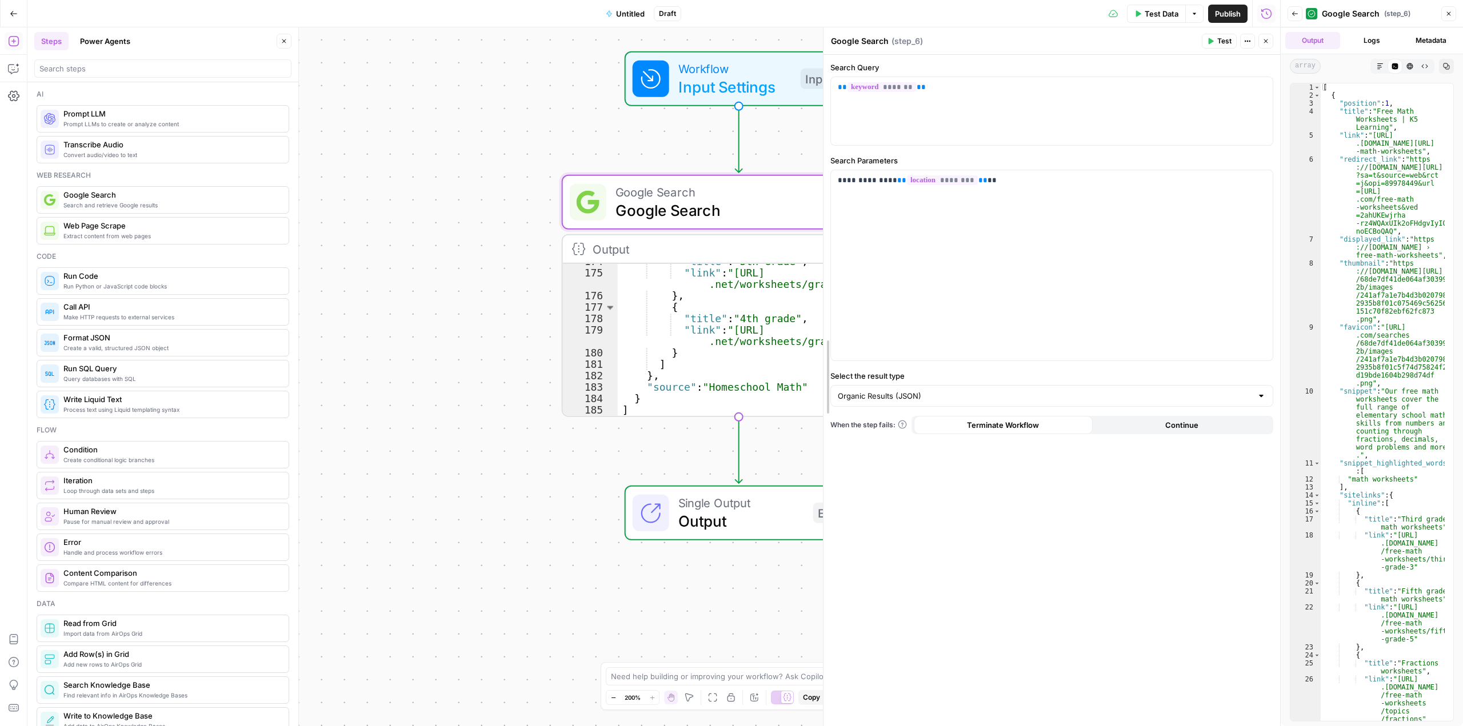
drag, startPoint x: 981, startPoint y: 279, endPoint x: 635, endPoint y: 259, distance: 346.9
click at [635, 259] on body "Twinkl New Home Browse Insights Opportunities Your Data Recent Grids Colour Aud…" at bounding box center [731, 363] width 1463 height 726
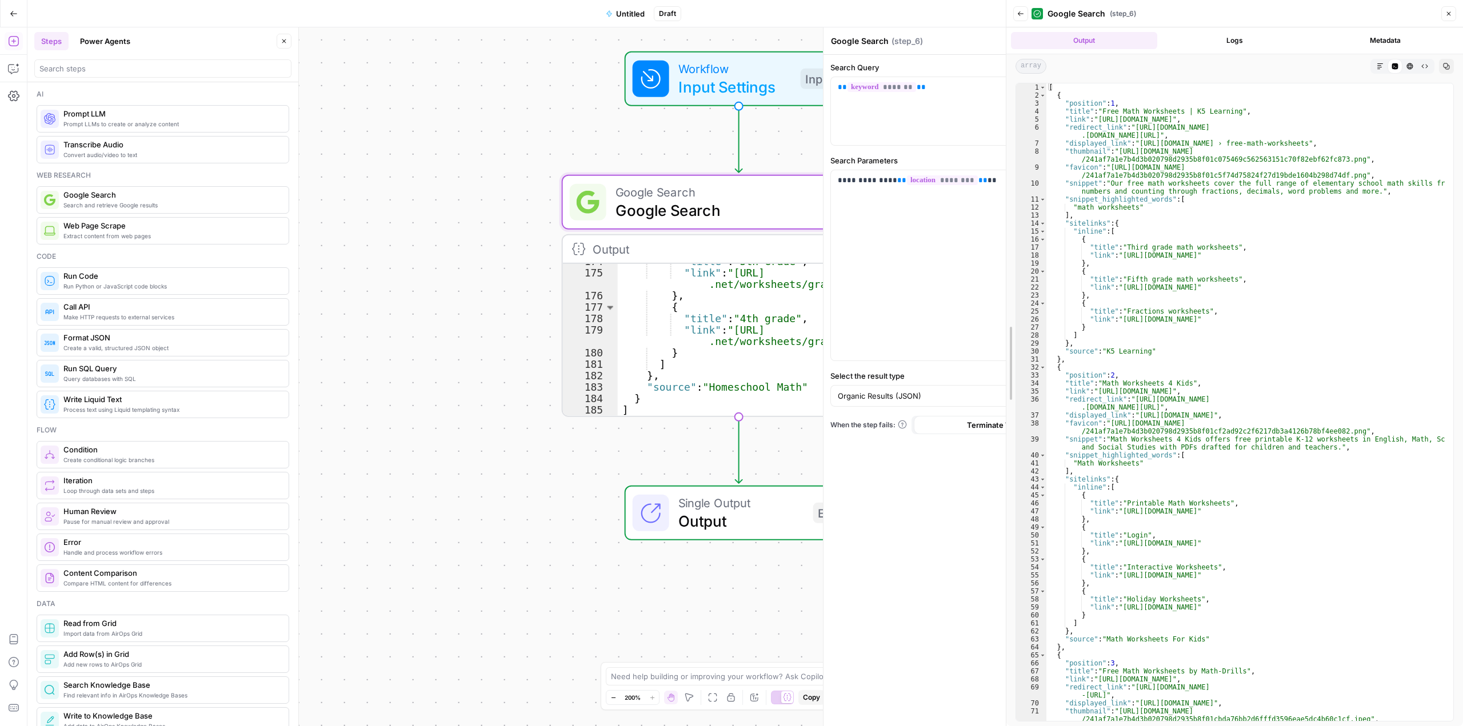
drag, startPoint x: 1276, startPoint y: 258, endPoint x: 973, endPoint y: 250, distance: 303.0
click at [973, 250] on body "Twinkl New Home Browse Insights Opportunities Your Data Recent Grids Colour Aud…" at bounding box center [731, 363] width 1463 height 726
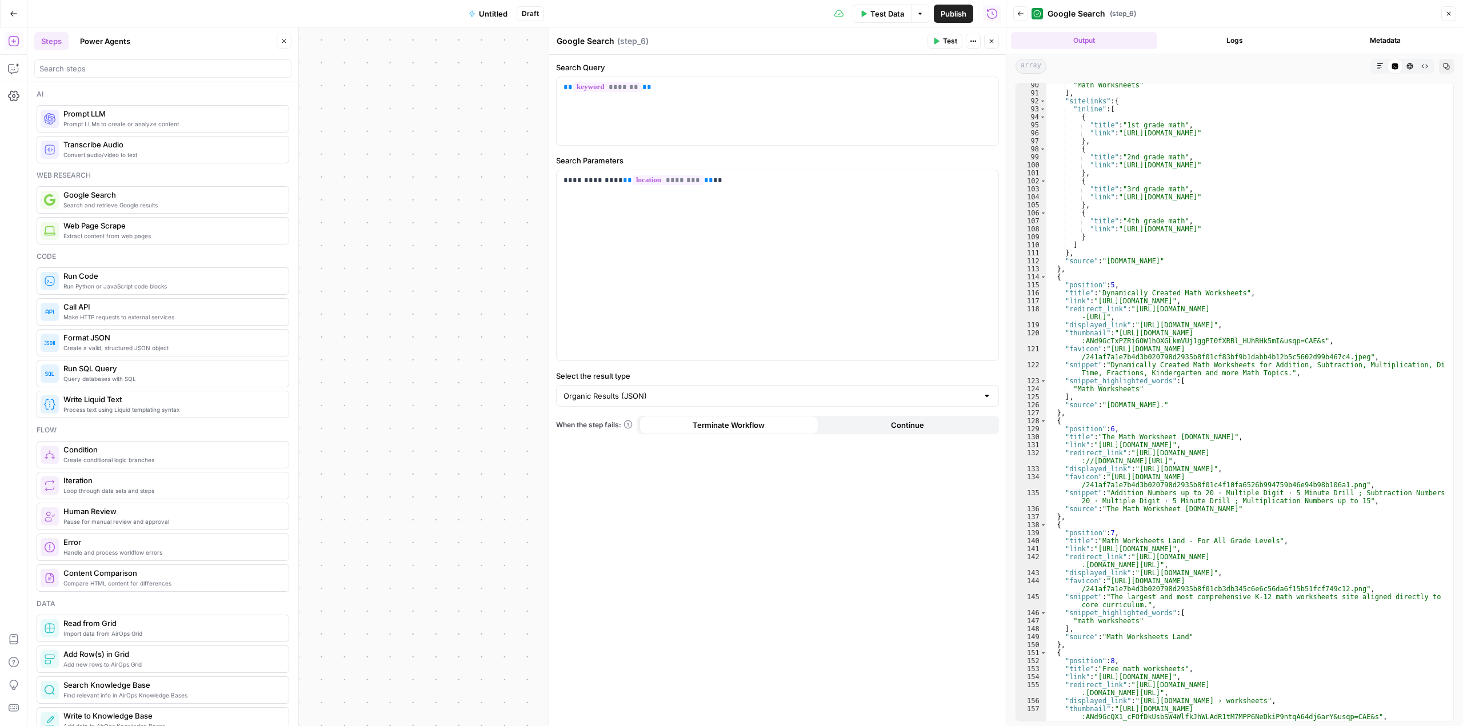
scroll to position [629, 0]
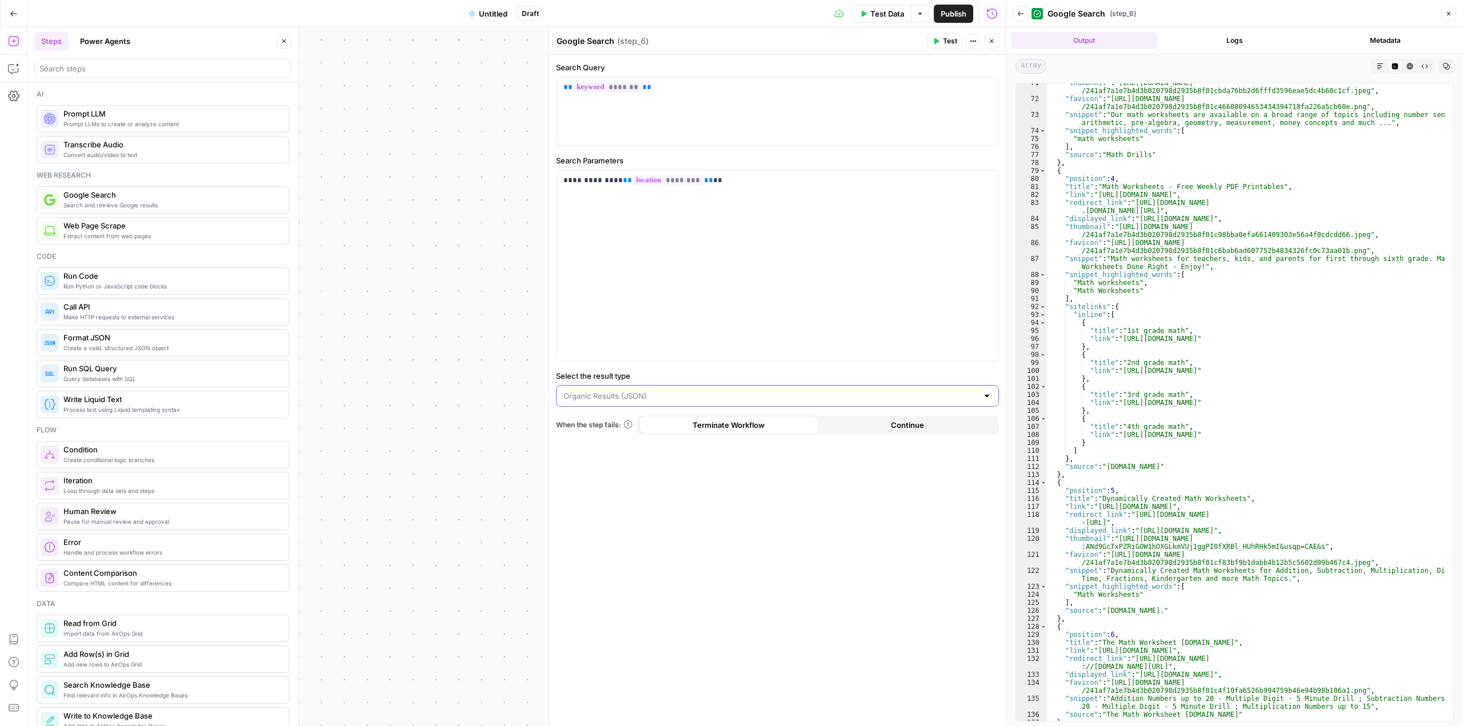
click at [773, 395] on input "Select the result type" at bounding box center [770, 395] width 414 height 11
click at [773, 471] on span "Raw (JSON)" at bounding box center [775, 472] width 419 height 11
type input "Raw (JSON)"
click at [940, 41] on button "Test" at bounding box center [944, 41] width 35 height 15
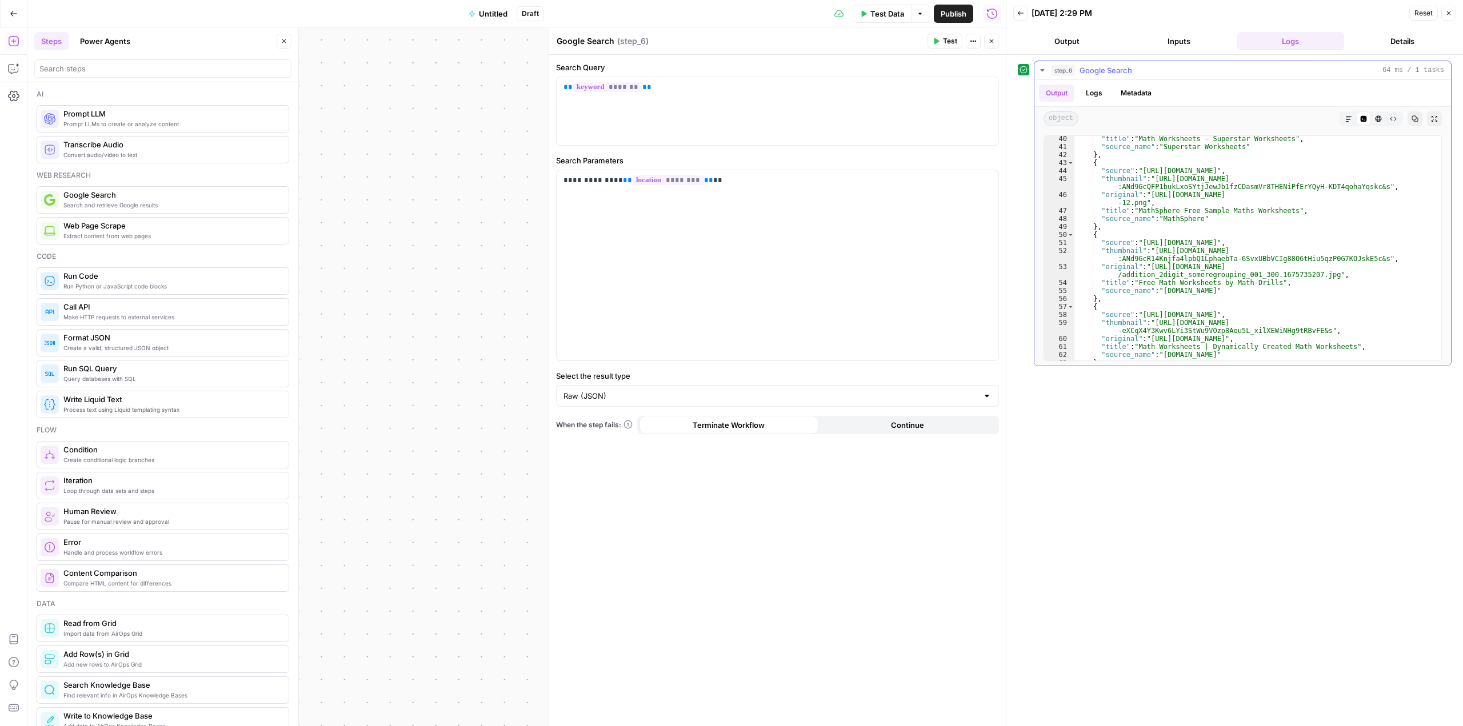
scroll to position [480, 0]
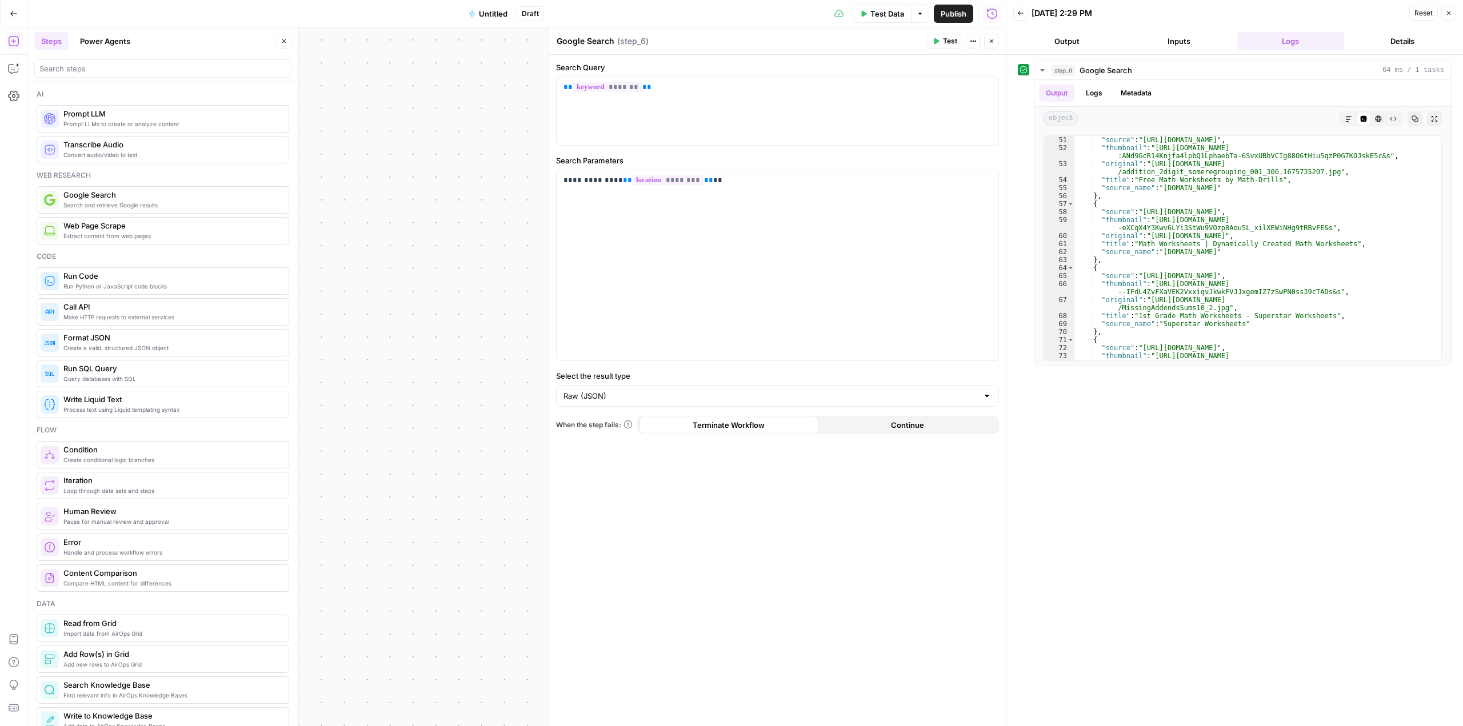
click at [1181, 41] on button "Inputs" at bounding box center [1178, 41] width 107 height 18
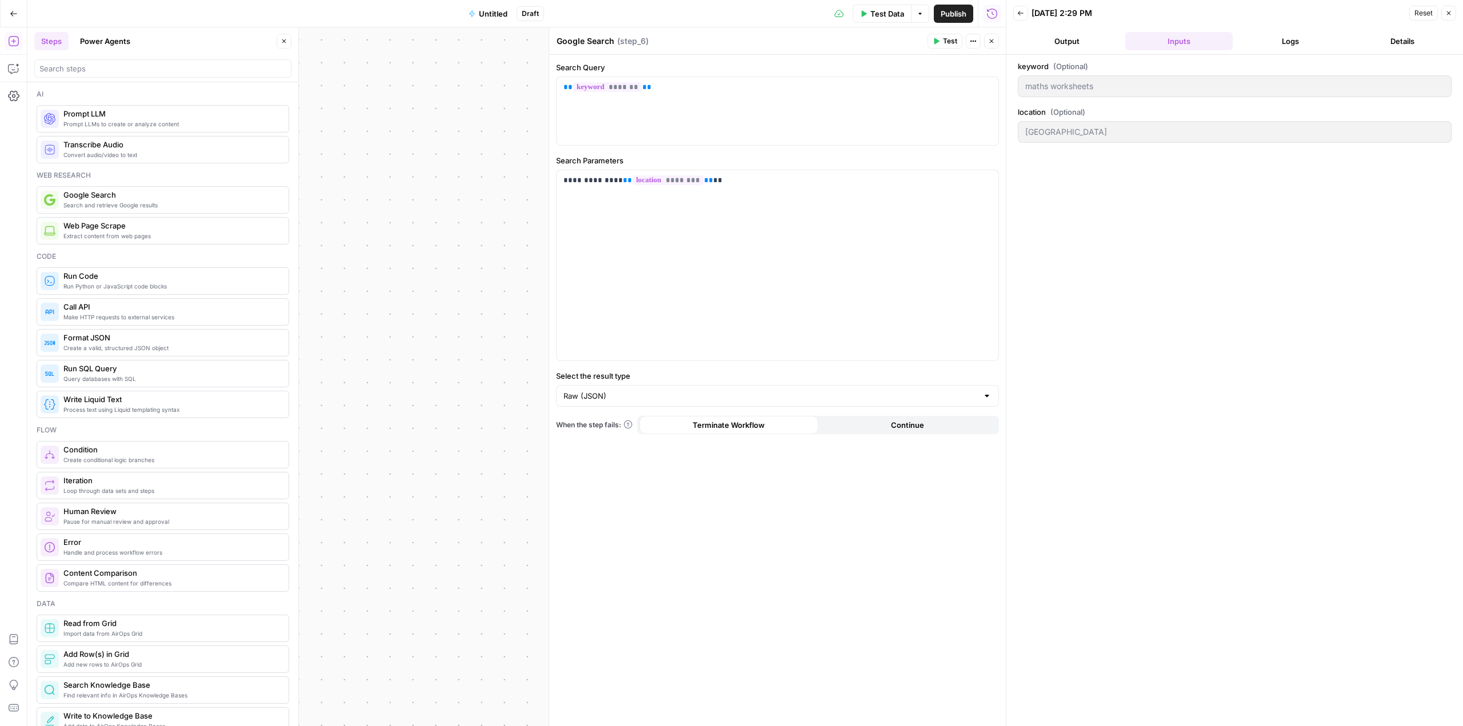
click at [1093, 37] on button "Output" at bounding box center [1066, 41] width 107 height 18
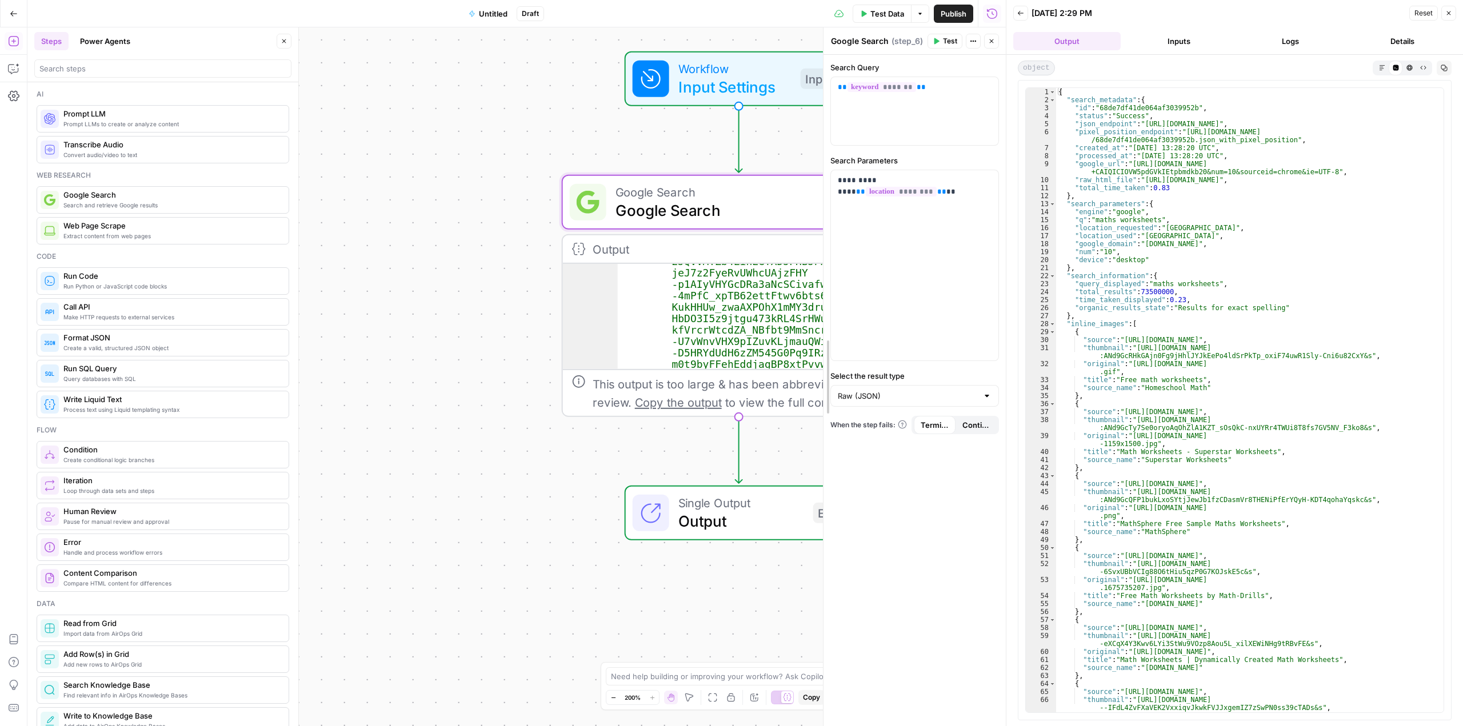
drag, startPoint x: 553, startPoint y: 231, endPoint x: 1007, endPoint y: 252, distance: 454.2
click at [1014, 252] on body "Twinkl New Home Browse Insights Opportunities Your Data Recent Grids Colour Aud…" at bounding box center [731, 363] width 1463 height 726
click at [948, 393] on input "Select the result type" at bounding box center [908, 395] width 140 height 11
click at [903, 445] on span "Title, Snippet, Links (Markdown)" at bounding box center [912, 440] width 145 height 11
type input "Title, Snippet, Links (Markdown)"
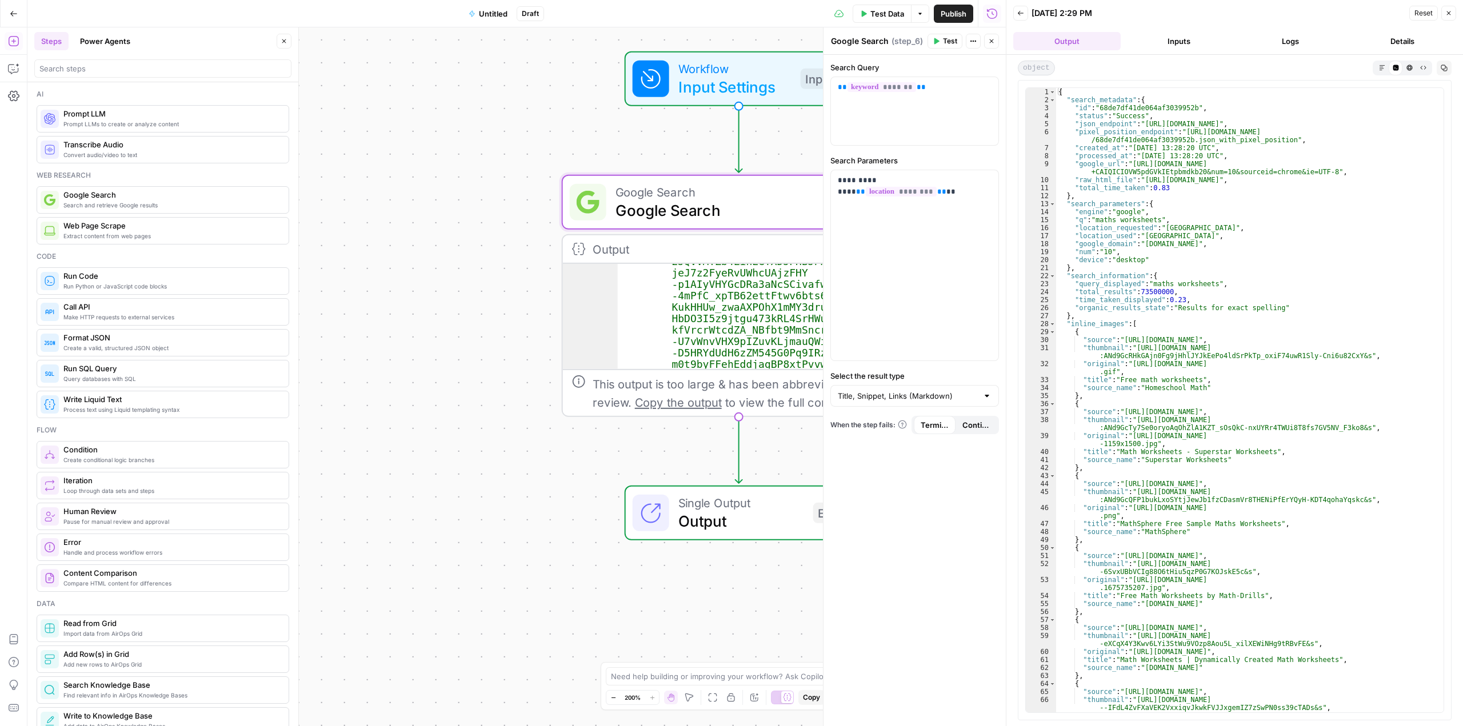
click at [951, 43] on span "Test" at bounding box center [950, 41] width 14 height 10
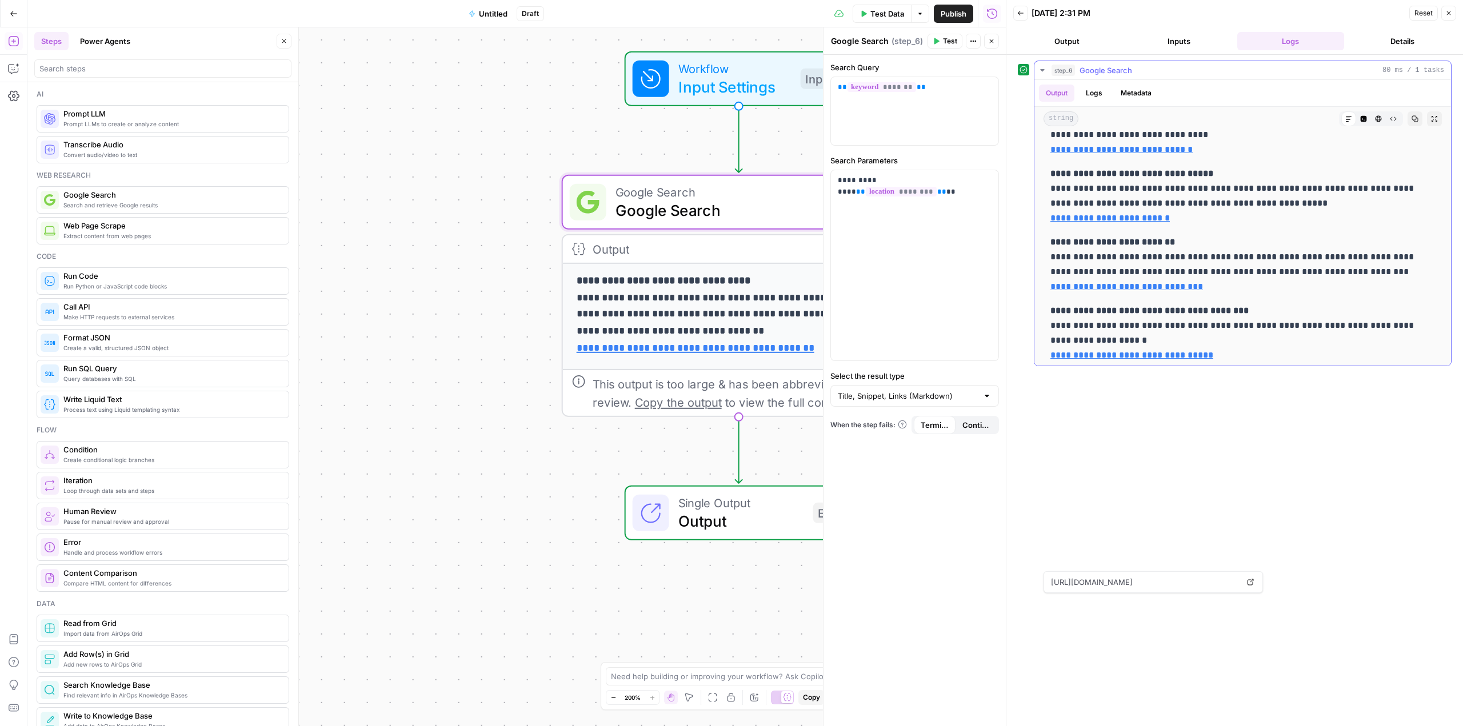
scroll to position [0, 0]
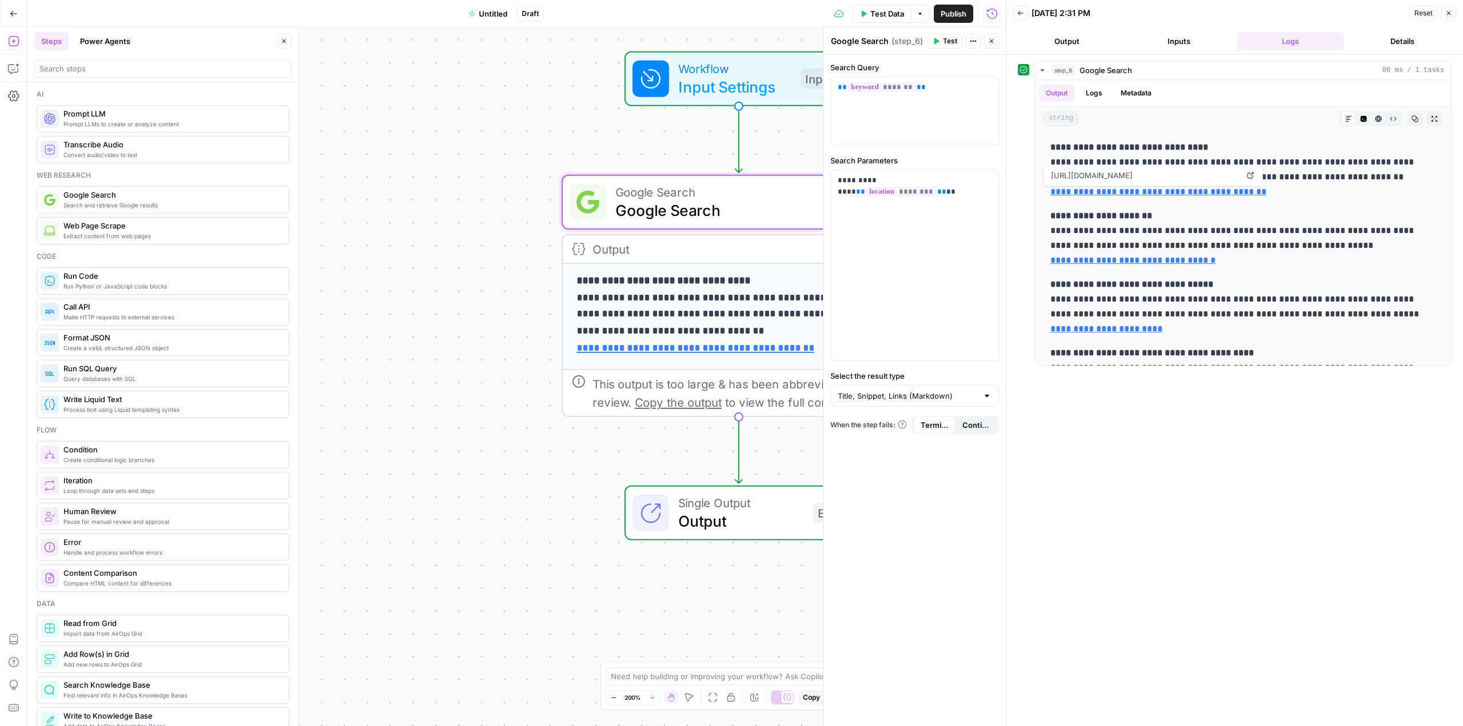
click at [951, 405] on div "Title, Snippet, Links (Markdown)" at bounding box center [914, 396] width 169 height 22
click at [929, 450] on button "Organic Results (JSON)" at bounding box center [914, 457] width 158 height 16
type input "Organic Results (JSON)"
click at [940, 41] on button "Test" at bounding box center [944, 41] width 35 height 15
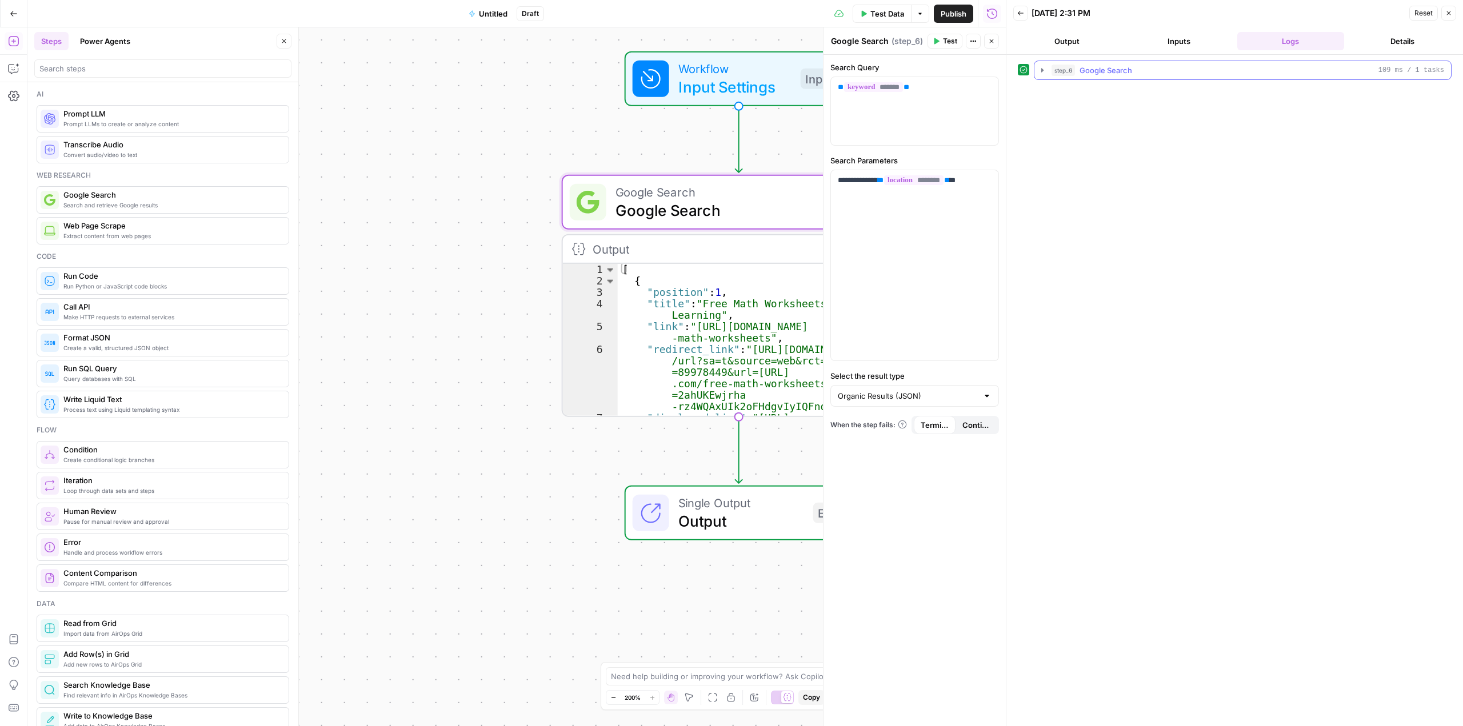
click at [1046, 69] on icon "button" at bounding box center [1042, 70] width 9 height 9
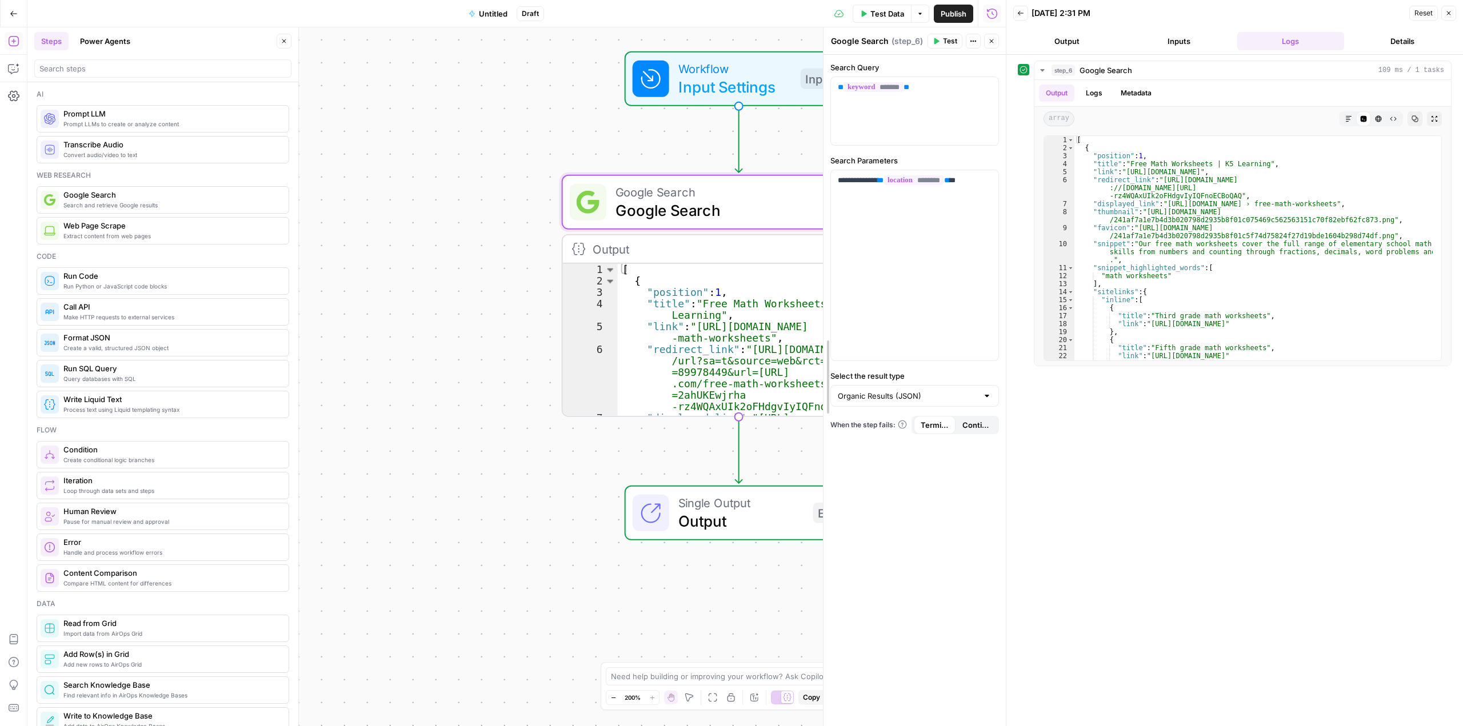
drag, startPoint x: 826, startPoint y: 230, endPoint x: 1007, endPoint y: 239, distance: 181.4
click at [1007, 239] on body "Twinkl New Home Browse Insights Opportunities Your Data Recent Grids Colour Aud…" at bounding box center [731, 363] width 1463 height 726
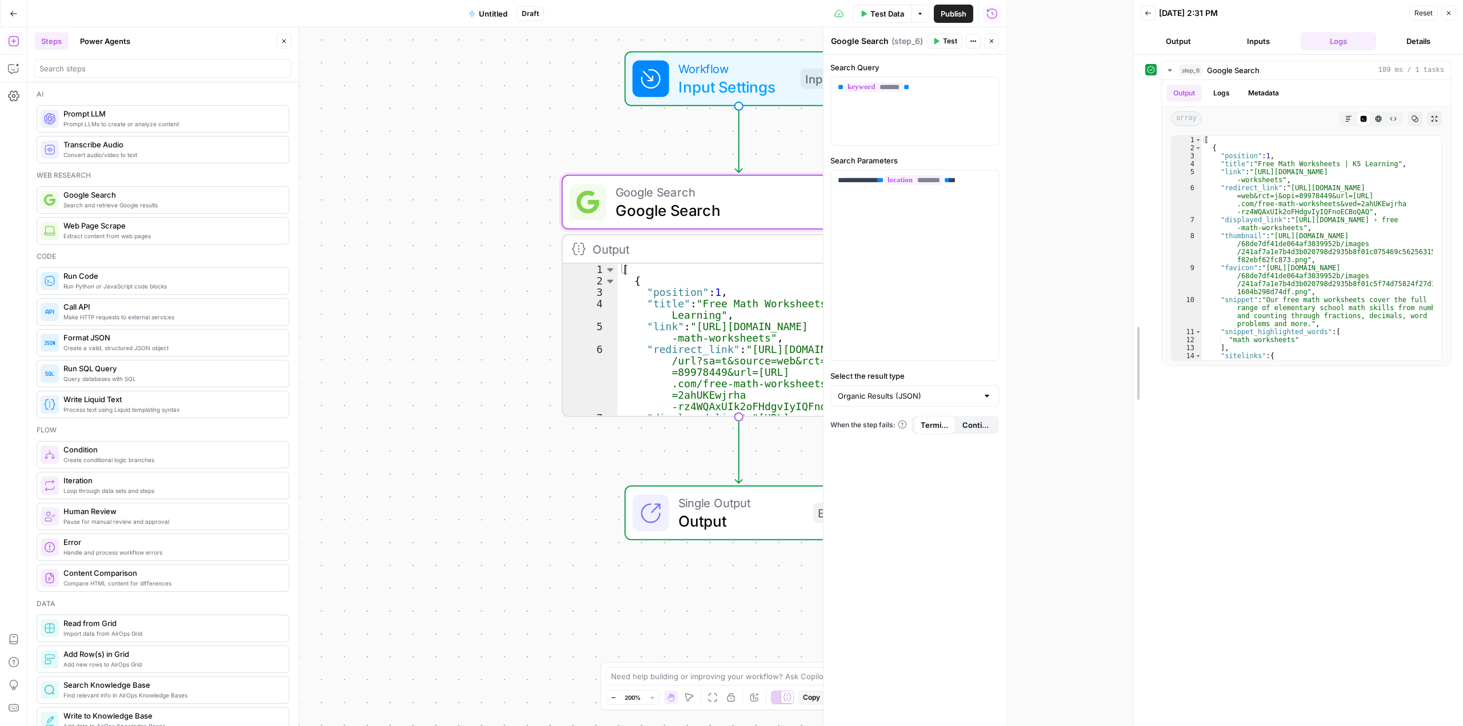
drag, startPoint x: 1006, startPoint y: 231, endPoint x: 1134, endPoint y: 232, distance: 127.4
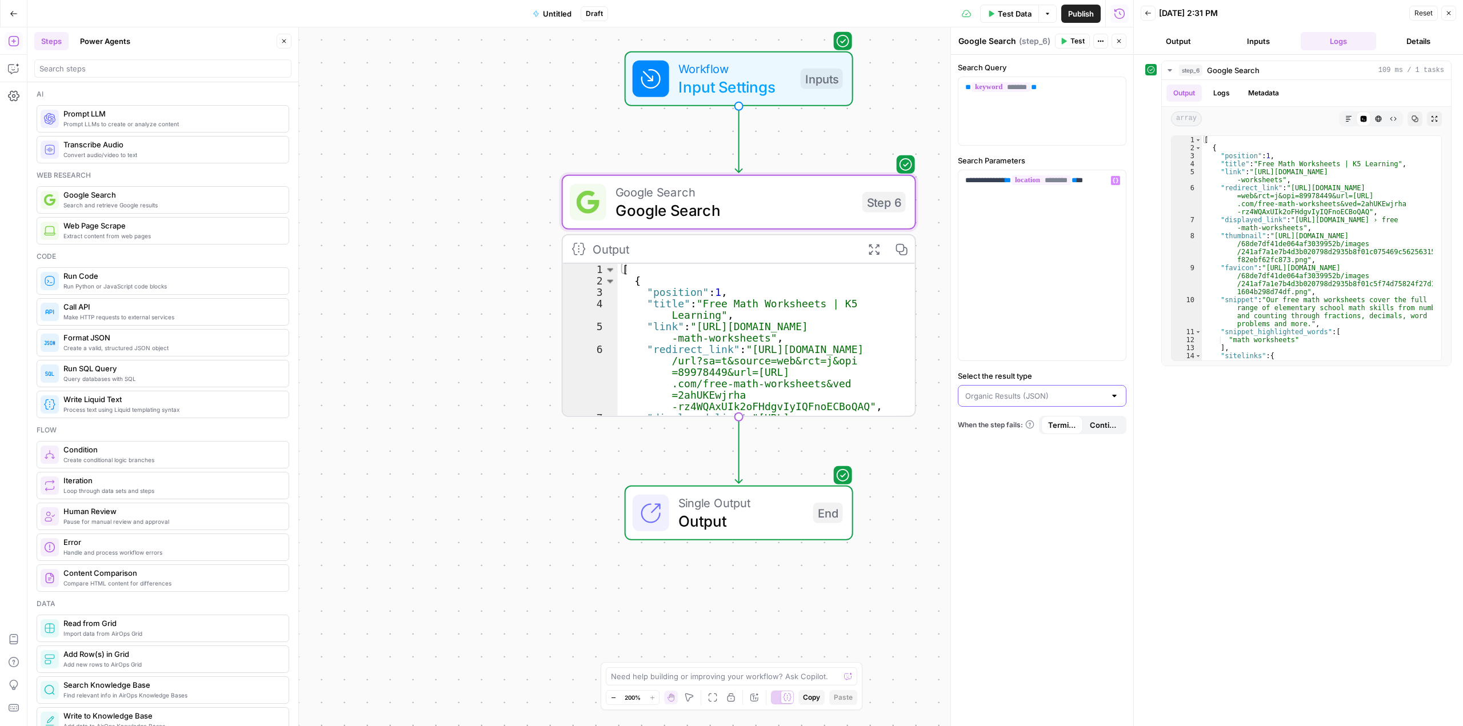
click at [1076, 395] on input "Select the result type" at bounding box center [1035, 395] width 140 height 11
click at [1066, 474] on span "Raw (JSON)" at bounding box center [1039, 472] width 145 height 11
type input "Raw (JSON)"
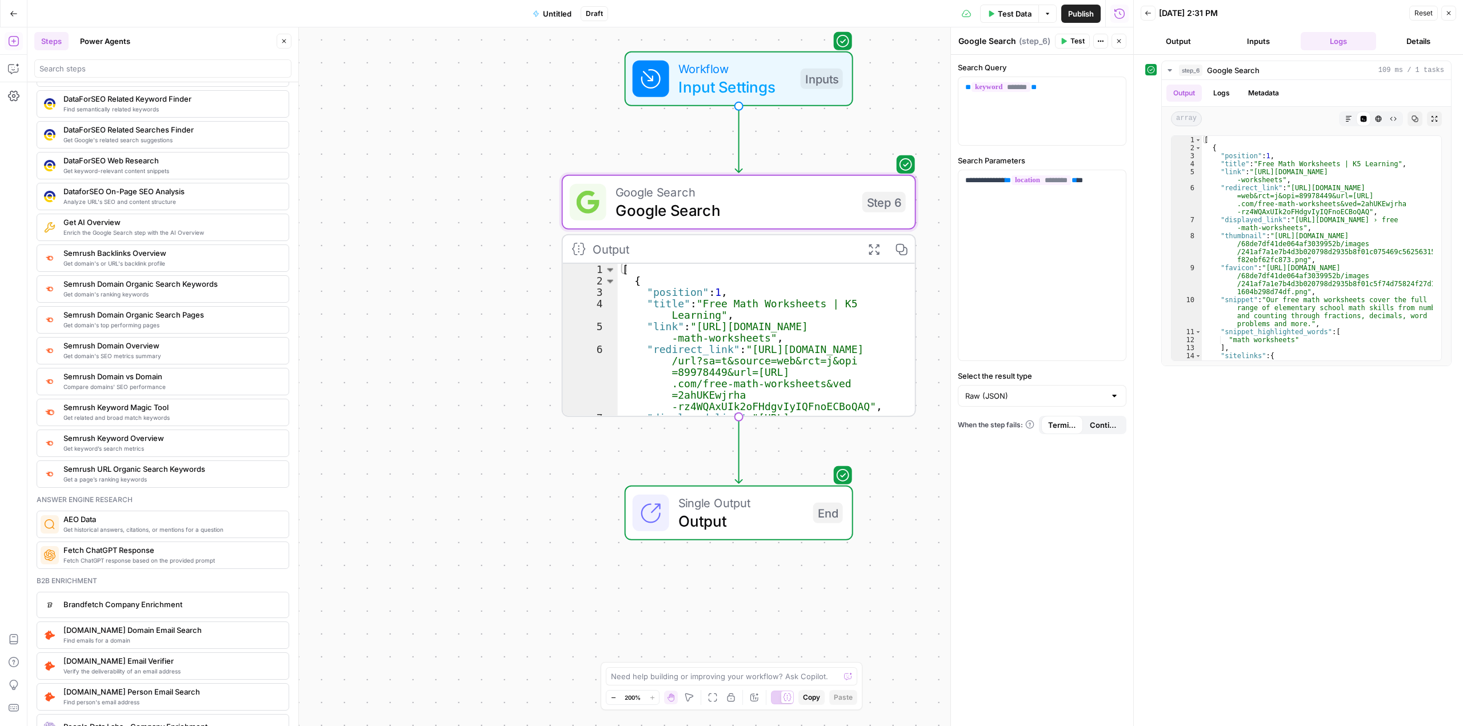
scroll to position [1143, 0]
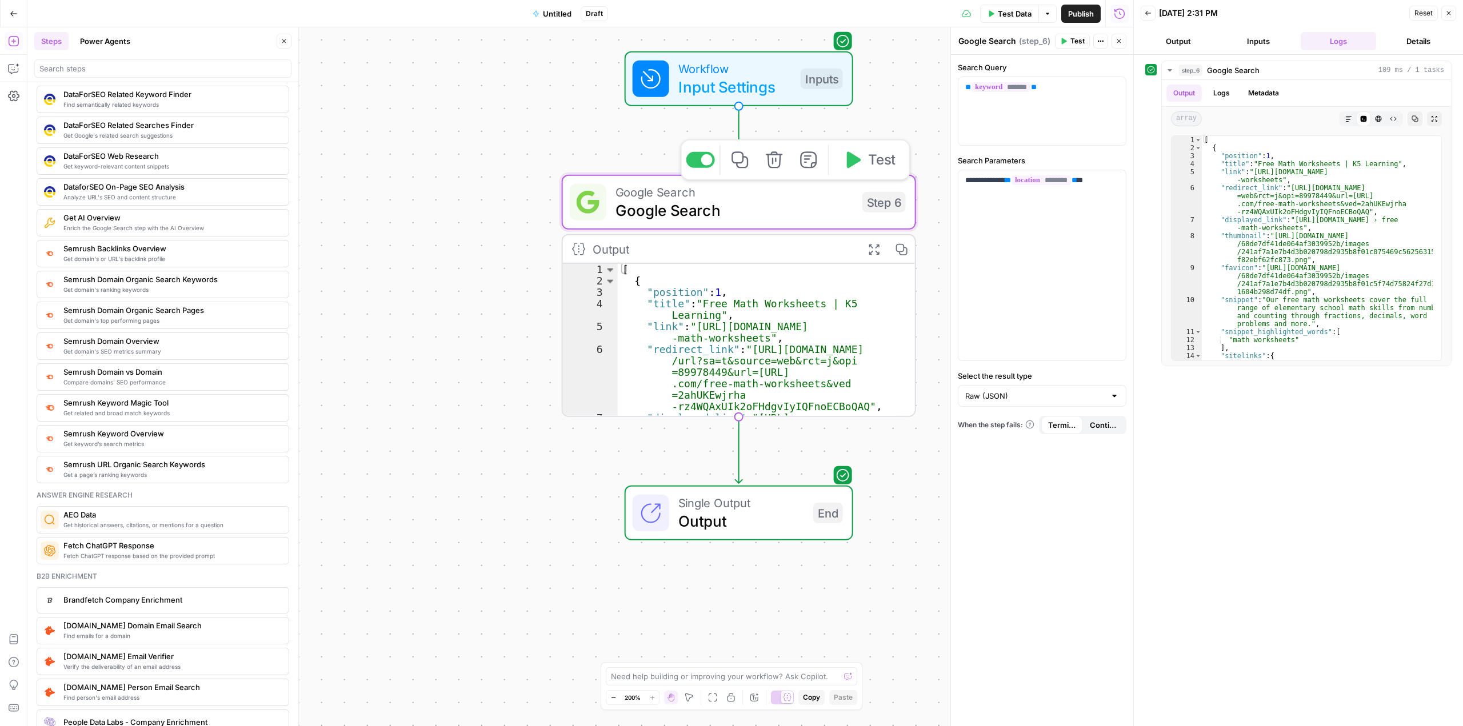
click at [849, 163] on icon "button" at bounding box center [854, 159] width 14 height 17
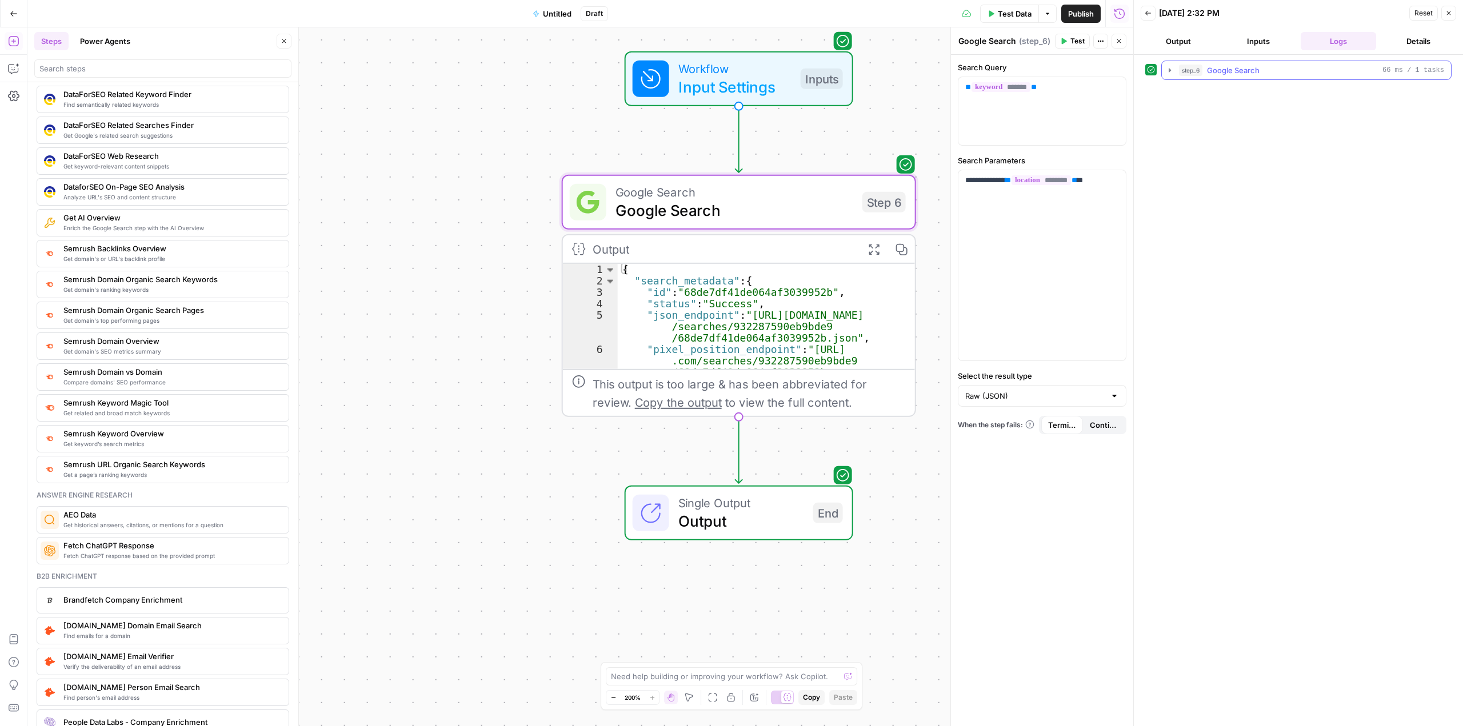
click at [1163, 71] on button "step_6 Google Search 66 ms / 1 tasks" at bounding box center [1306, 70] width 289 height 18
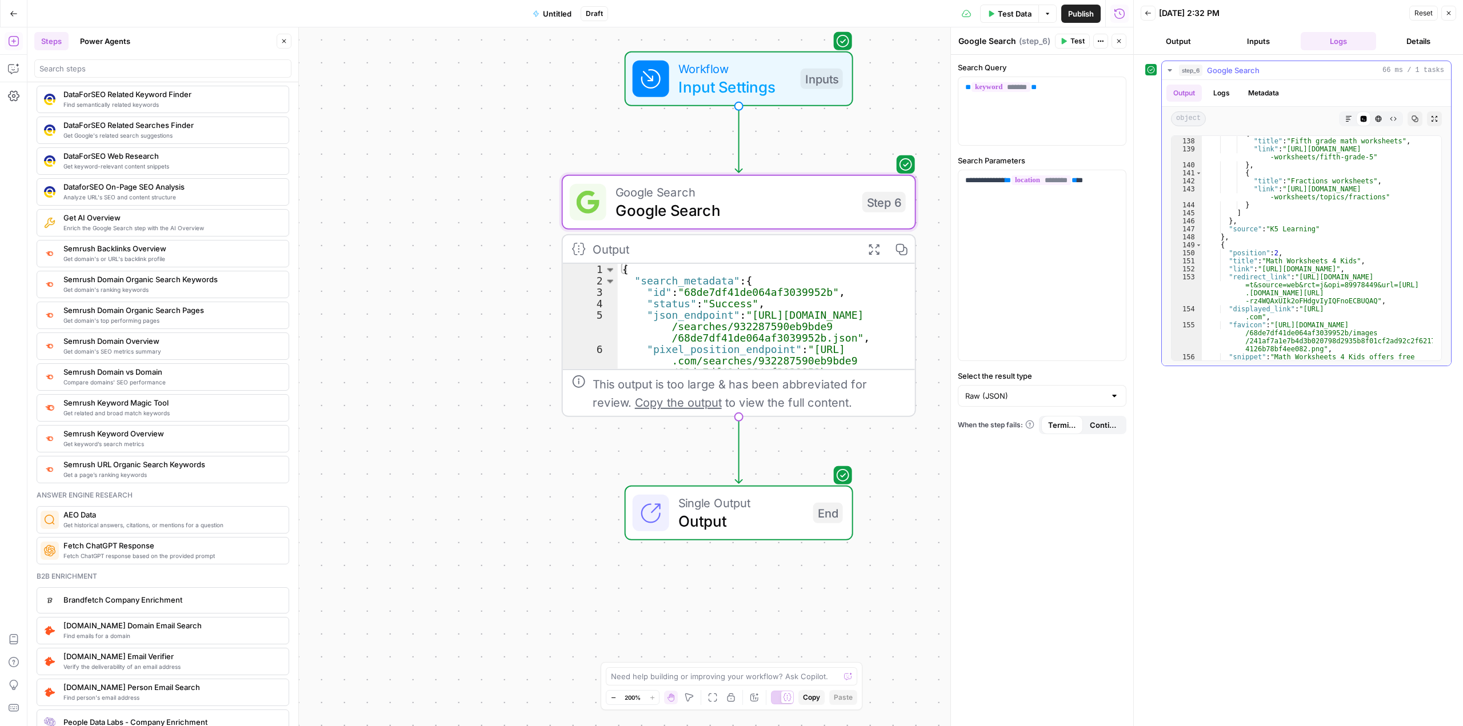
scroll to position [2263, 0]
click at [777, 166] on icon "button" at bounding box center [774, 160] width 18 height 18
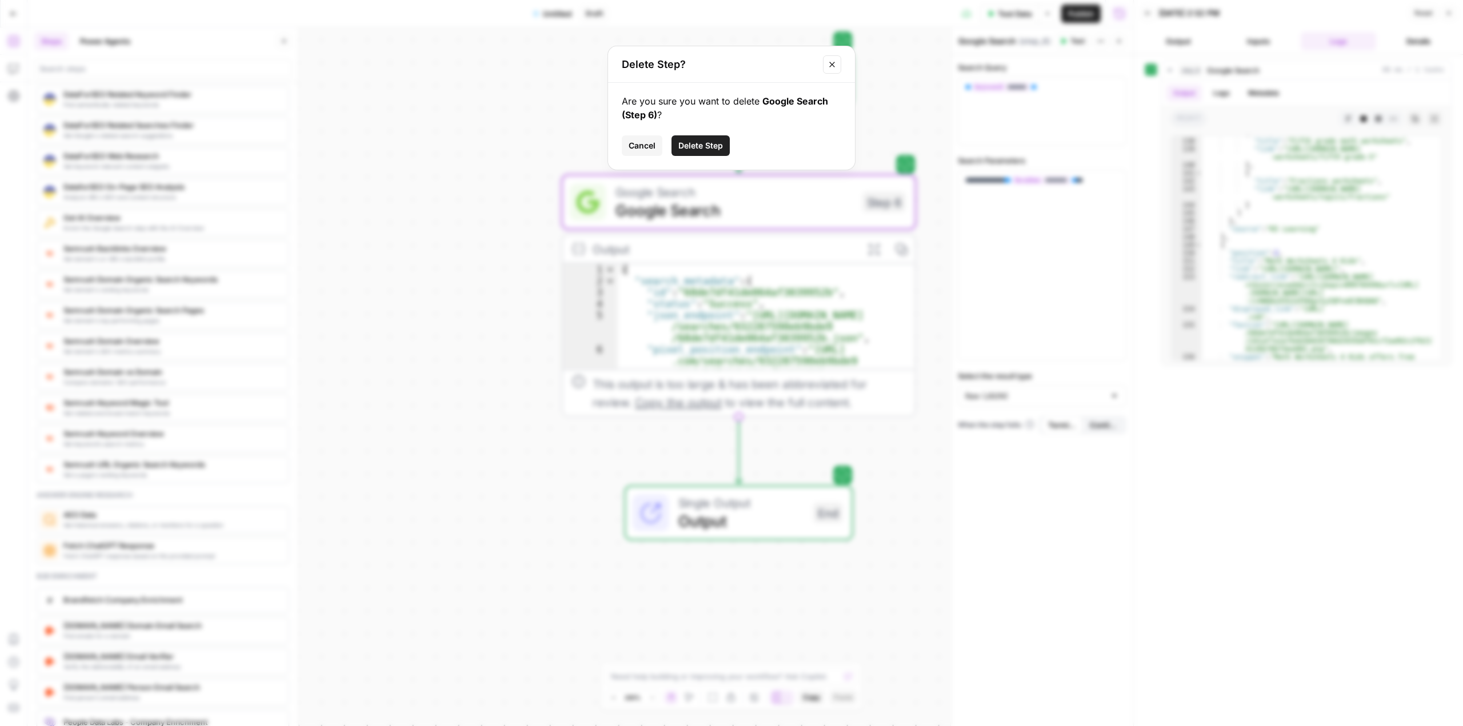
click at [701, 150] on span "Delete Step" at bounding box center [700, 145] width 45 height 11
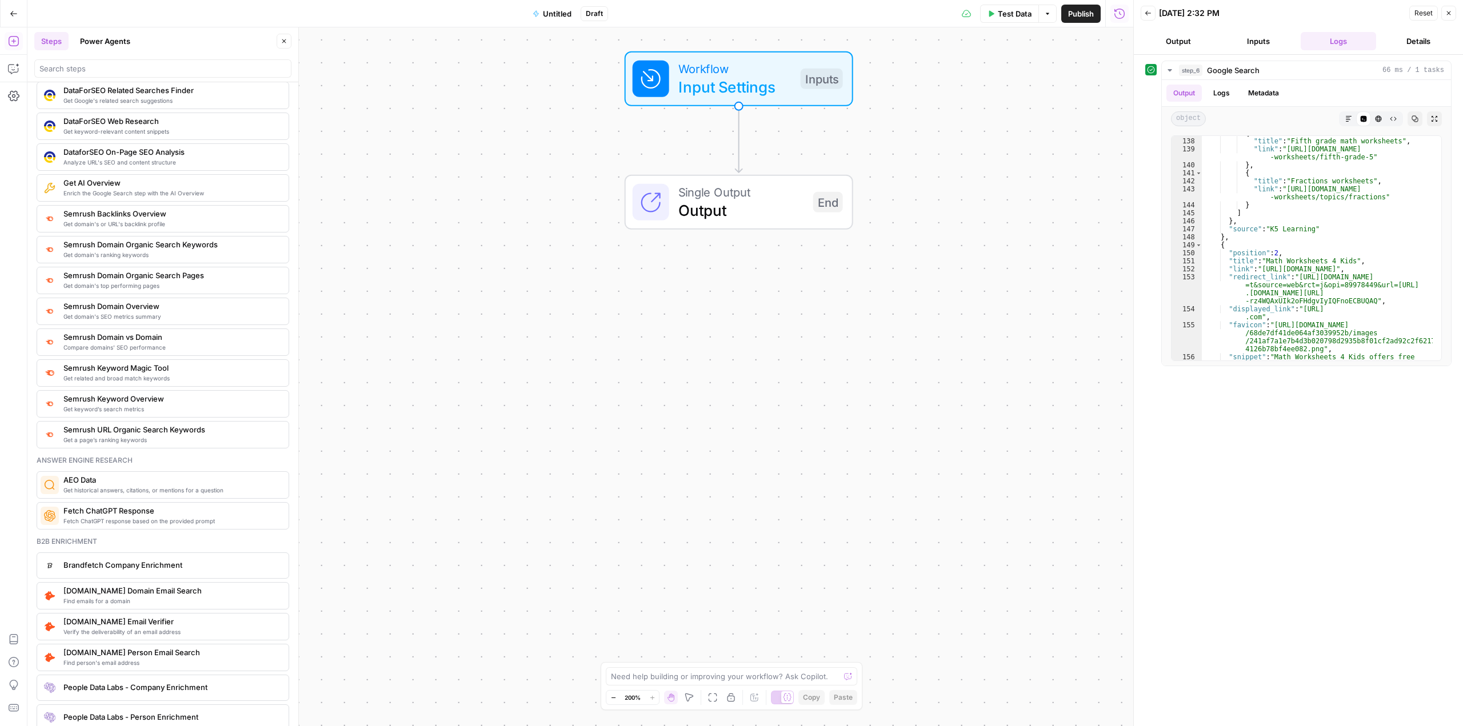
scroll to position [1200, 0]
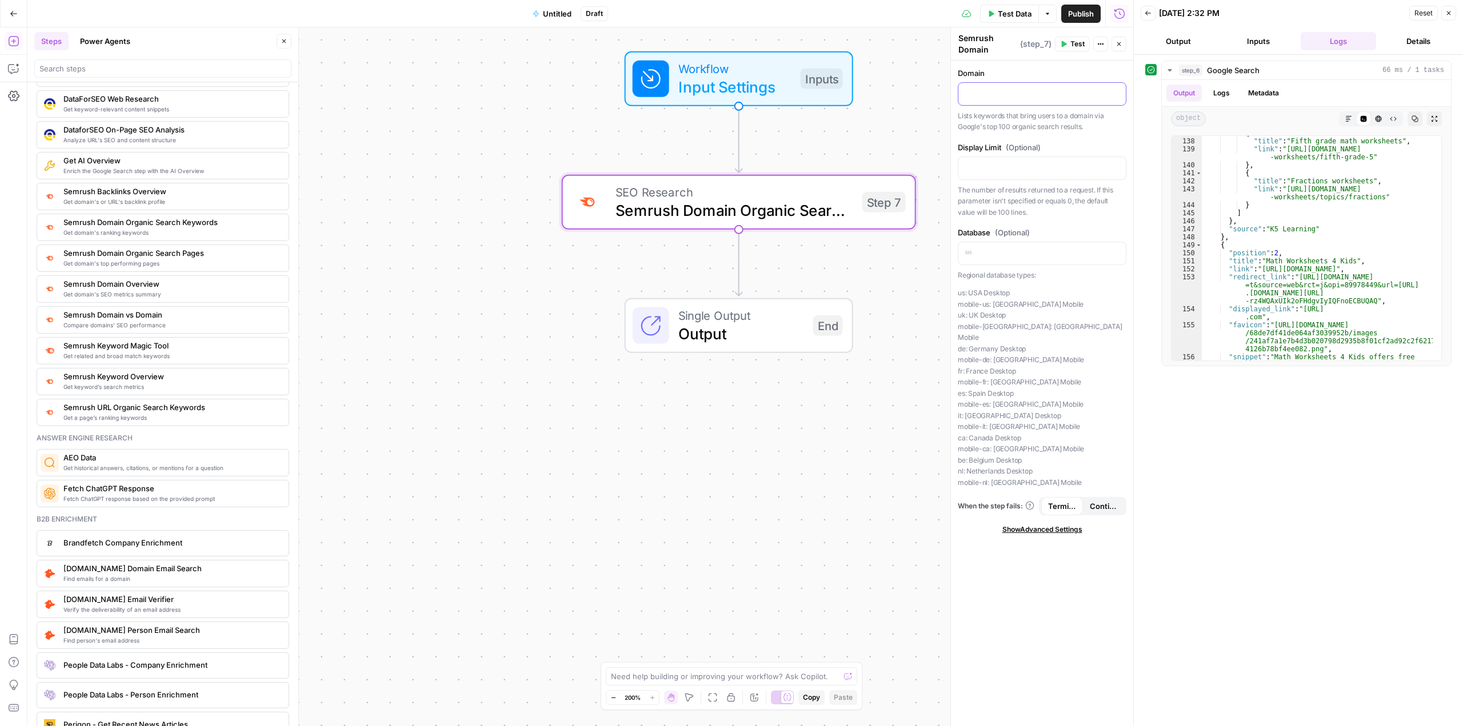
click at [985, 85] on div at bounding box center [1041, 94] width 167 height 22
click at [763, 75] on span "Input Settings" at bounding box center [734, 86] width 113 height 23
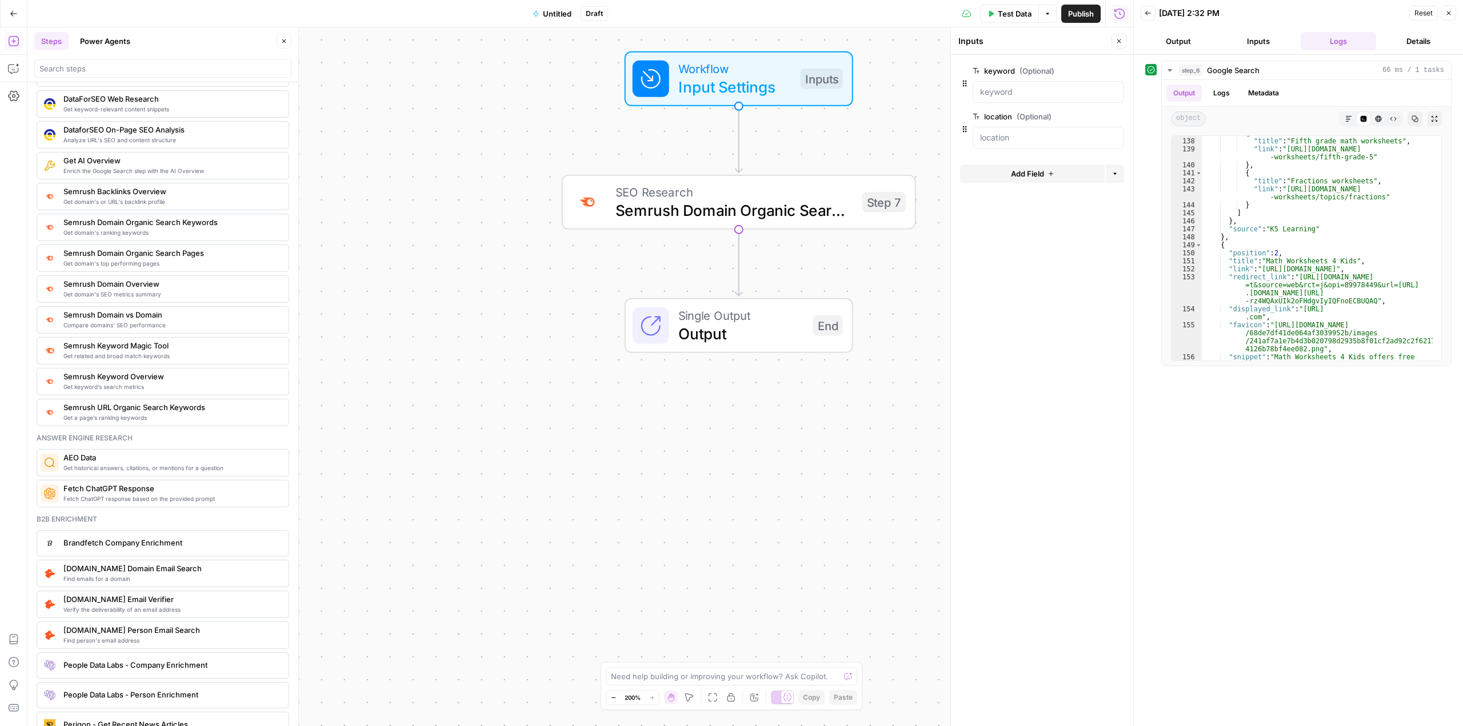
click at [1120, 73] on icon "button" at bounding box center [1117, 71] width 6 height 6
click at [1017, 74] on span "Add Field" at bounding box center [1027, 77] width 33 height 11
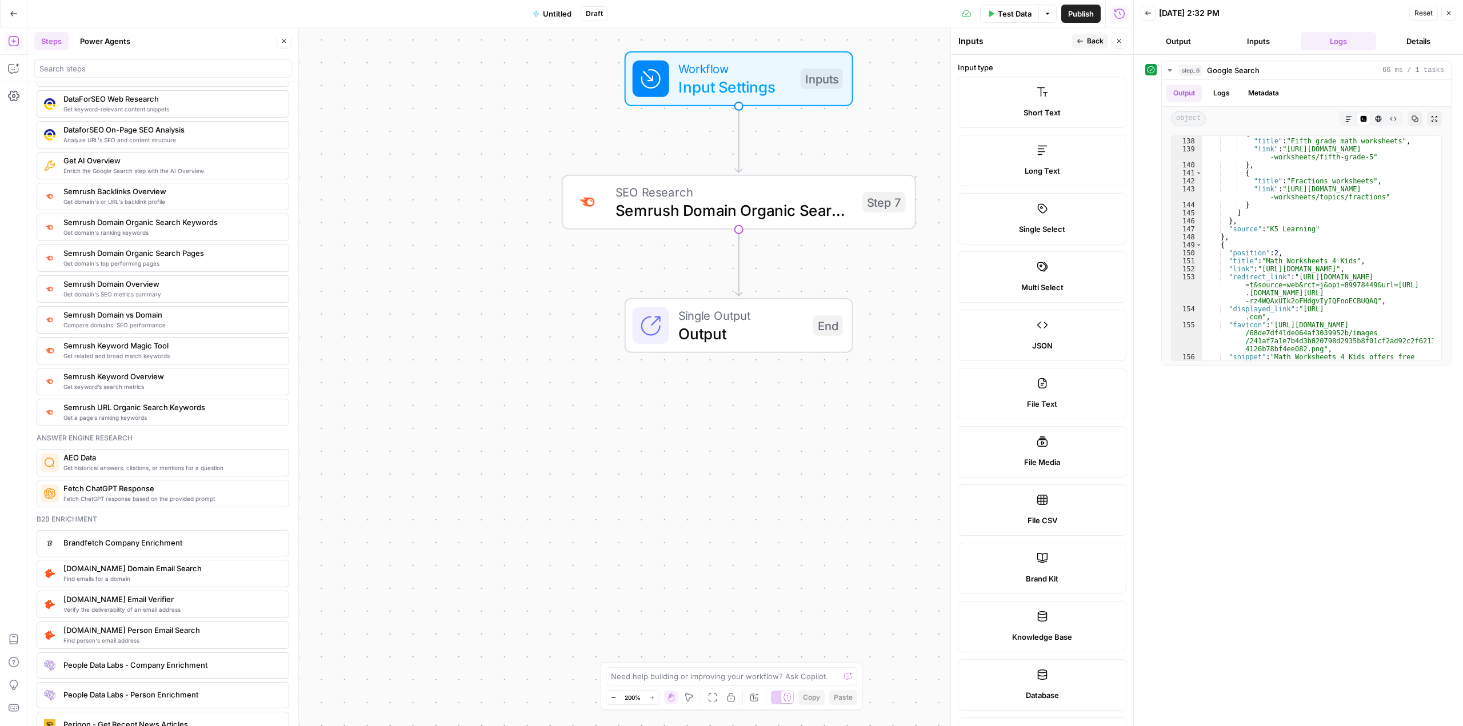
click at [993, 85] on label "Short Text" at bounding box center [1042, 102] width 169 height 51
click at [878, 127] on div "Workflow Input Settings Inputs Test Step SEO Research Semrush Domain Organic Se…" at bounding box center [580, 376] width 1106 height 699
click at [1080, 41] on icon "button" at bounding box center [1080, 41] width 7 height 7
click at [1020, 75] on span "Add Field" at bounding box center [1027, 77] width 33 height 11
click at [1022, 101] on label "Short Text" at bounding box center [1042, 102] width 169 height 51
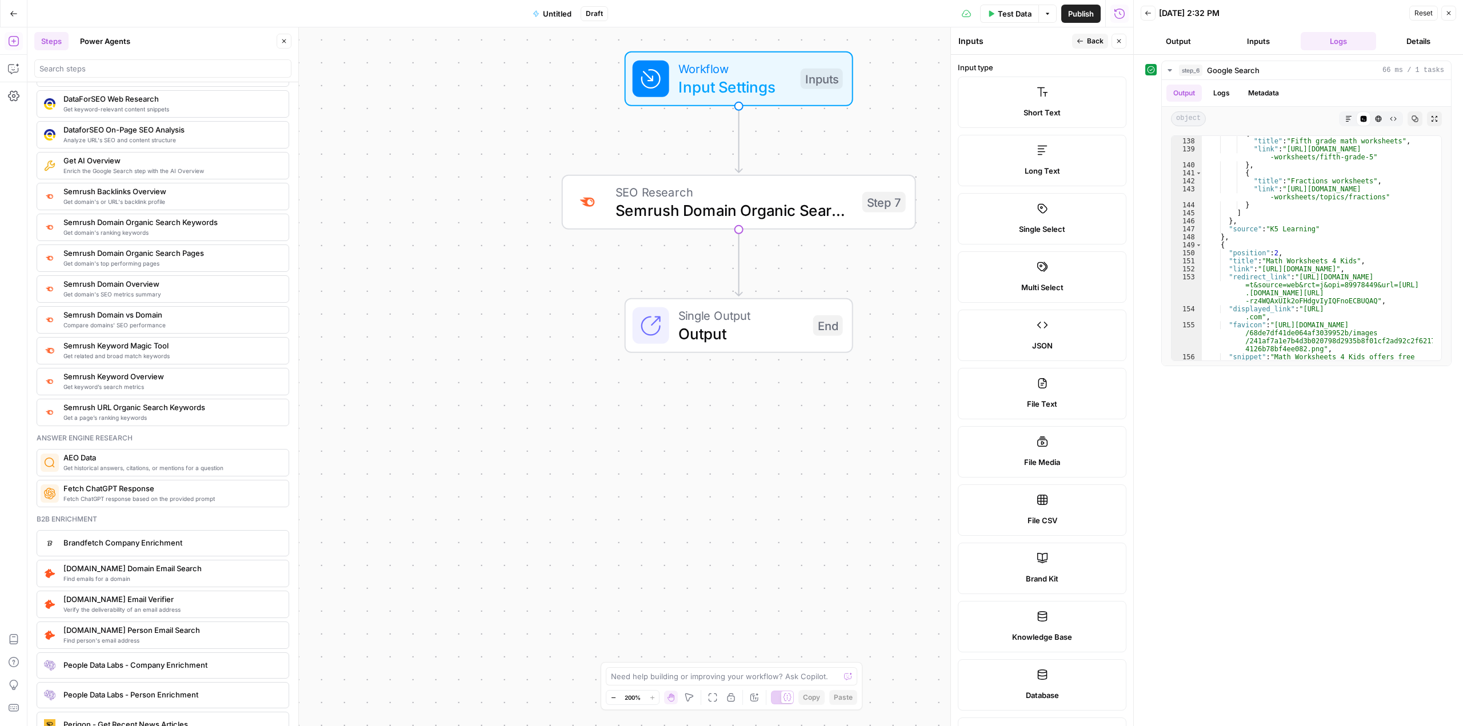
click at [1022, 101] on label "Short Text" at bounding box center [1042, 102] width 169 height 51
click at [1009, 96] on label "Short Text" at bounding box center [1042, 102] width 169 height 51
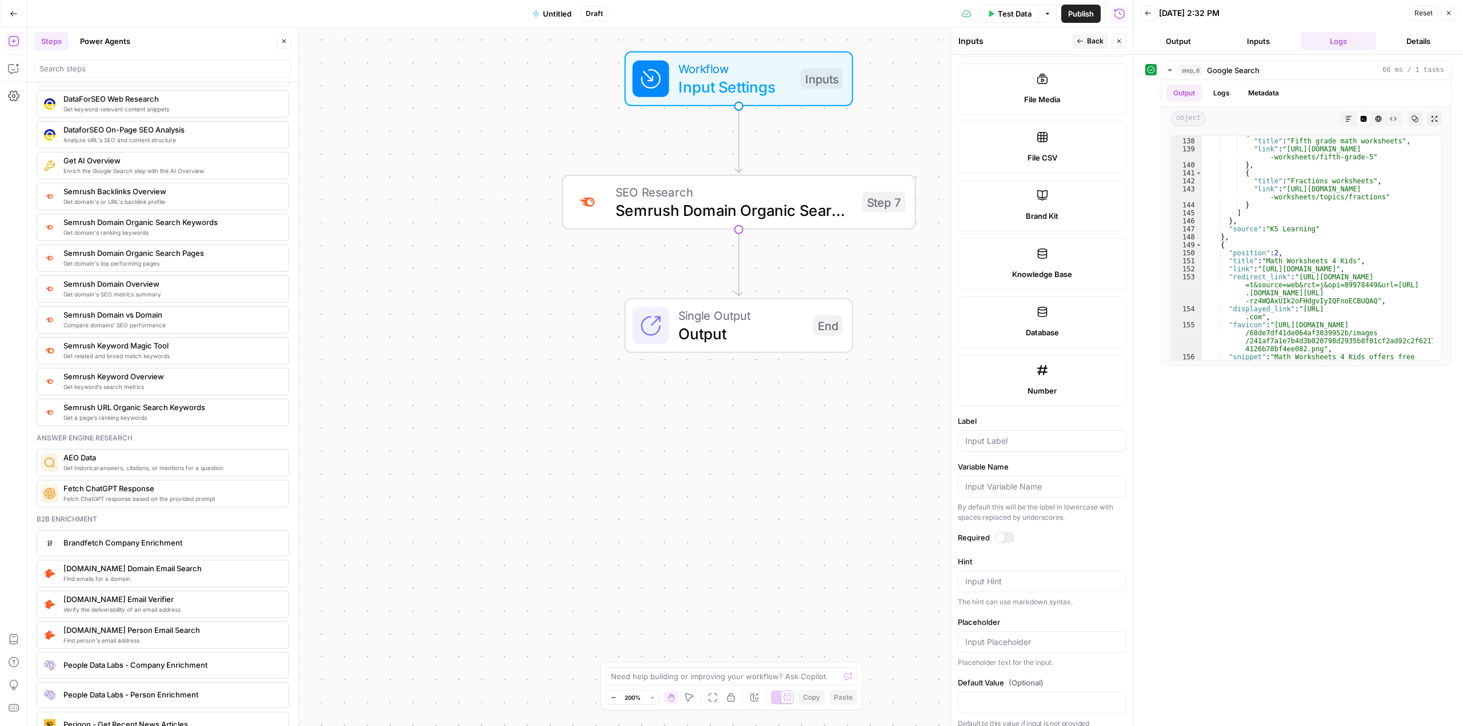
scroll to position [373, 0]
click at [1001, 424] on div at bounding box center [1042, 431] width 169 height 22
type input "domain"
click at [1090, 39] on span "Back" at bounding box center [1095, 41] width 17 height 10
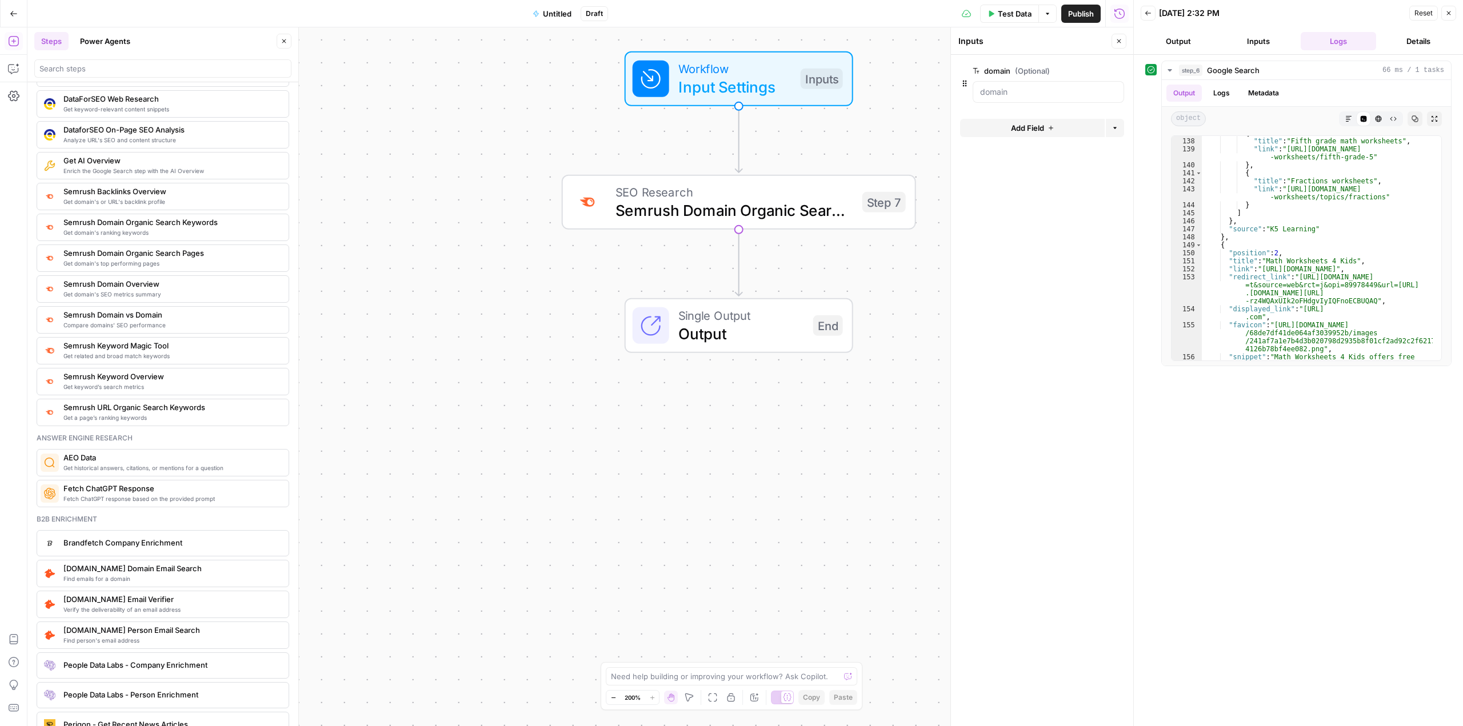
click at [1037, 122] on span "Add Field" at bounding box center [1027, 127] width 33 height 11
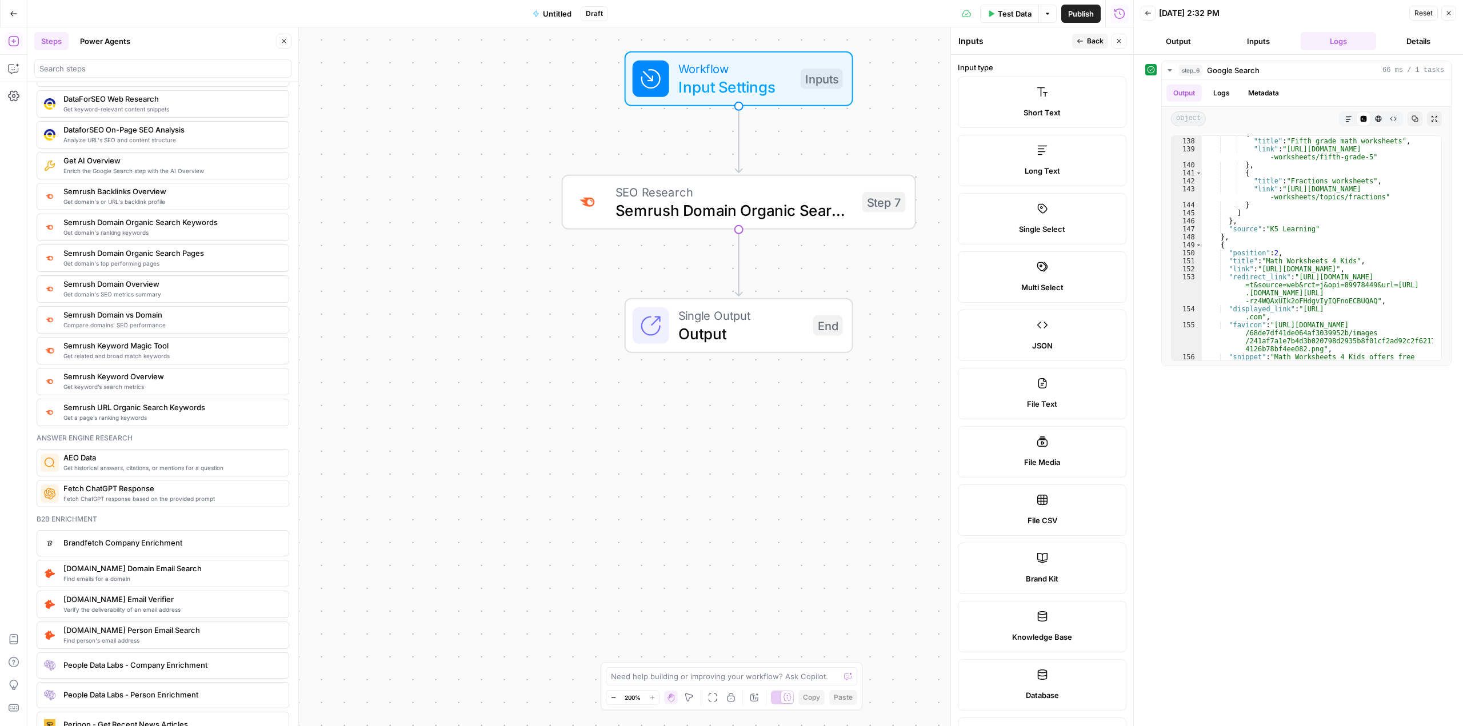
click at [805, 199] on span "Semrush Domain Organic Search Keywords" at bounding box center [734, 210] width 238 height 23
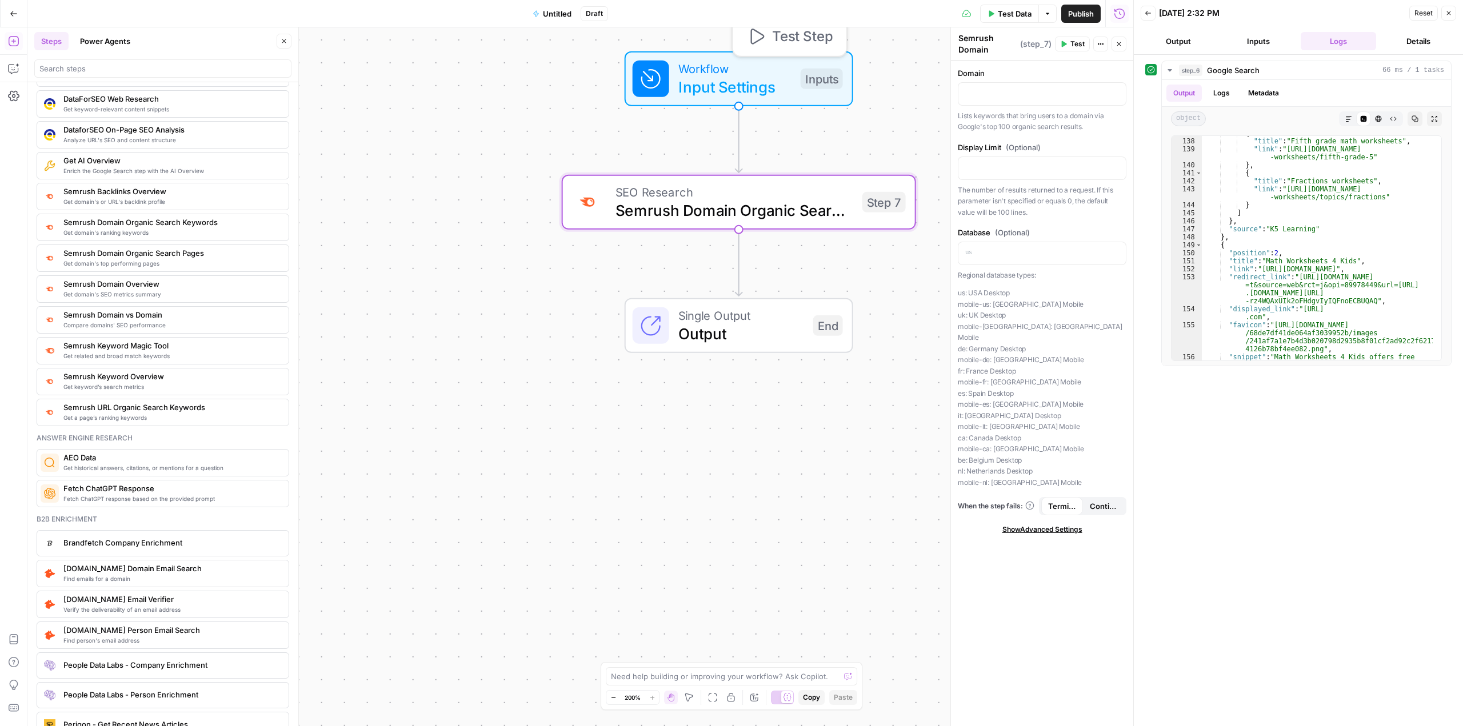
click at [759, 85] on span "Input Settings" at bounding box center [734, 86] width 113 height 23
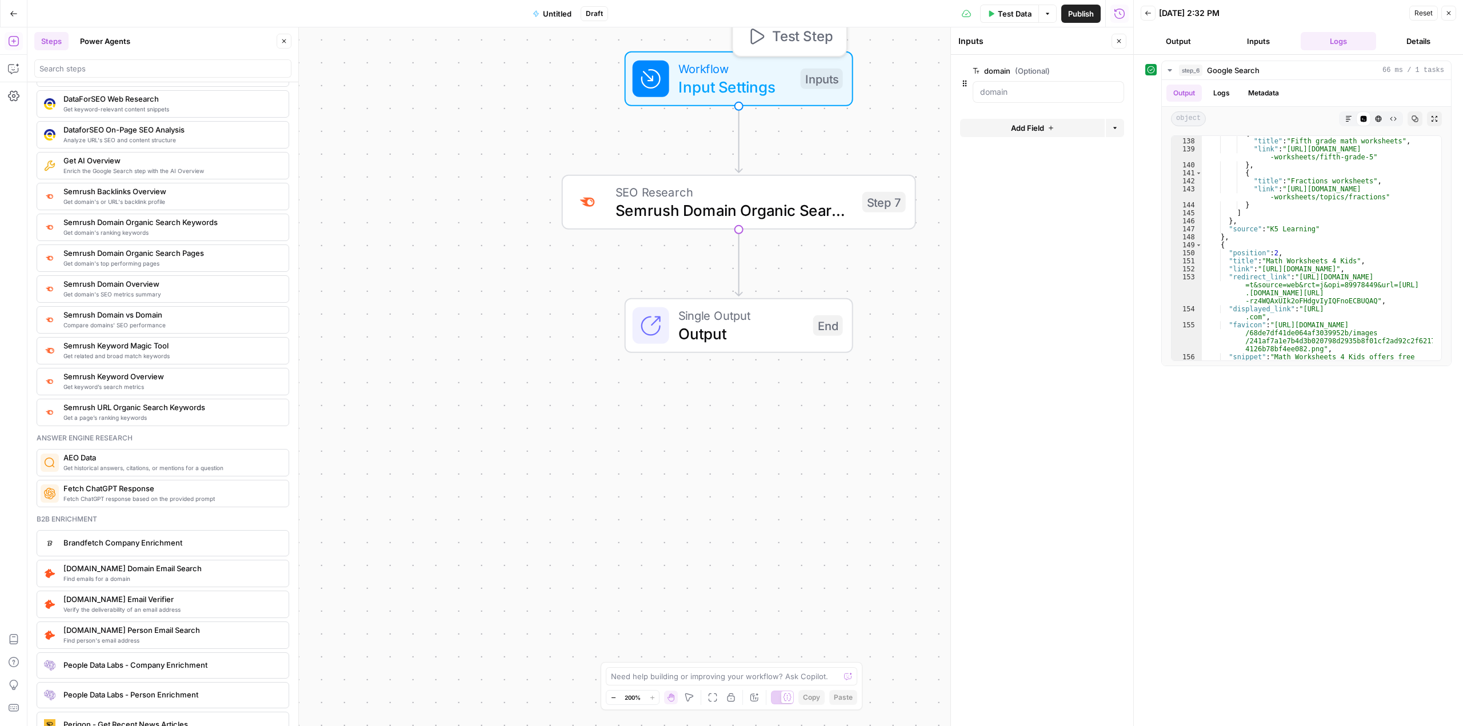
click at [761, 38] on icon "button" at bounding box center [757, 37] width 14 height 16
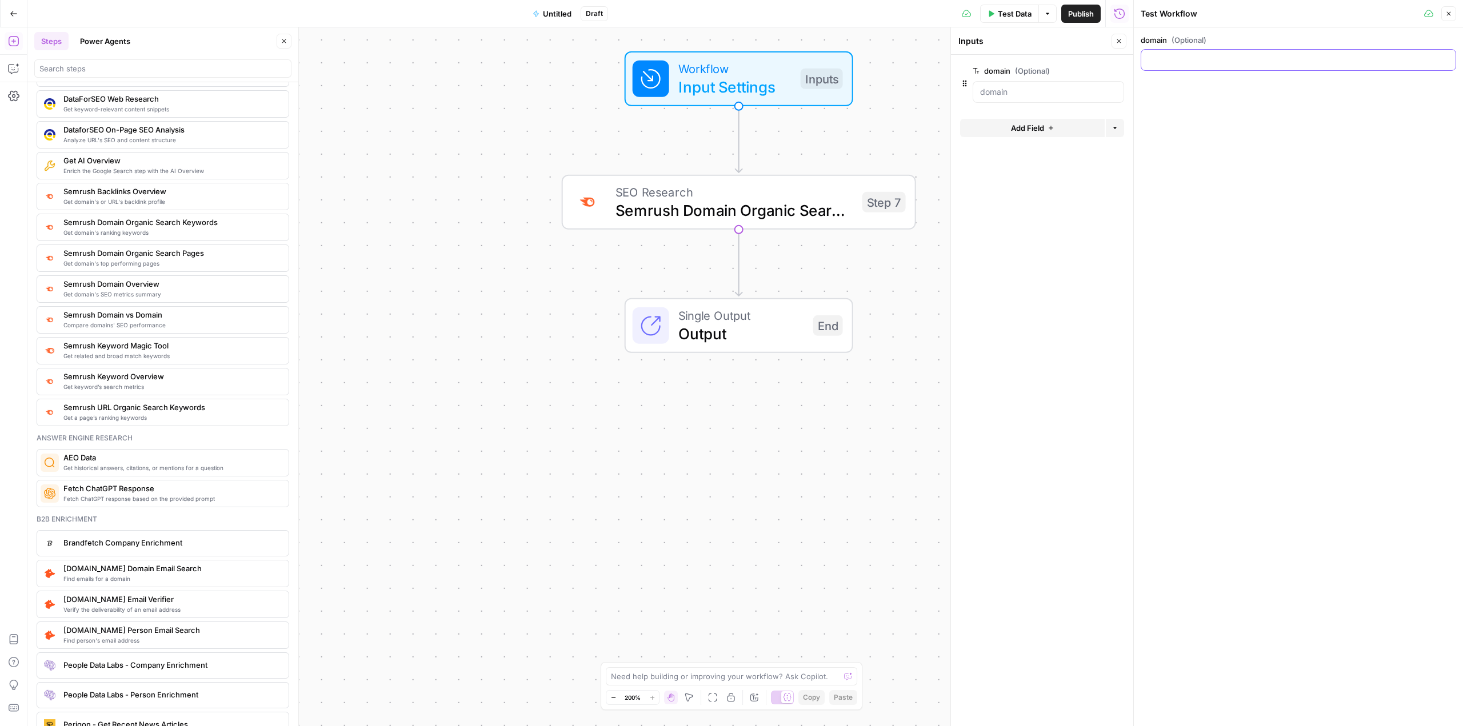
click at [1195, 56] on input "domain (Optional)" at bounding box center [1298, 59] width 301 height 11
type input "www.twinkl.co.uk"
click at [866, 169] on button "Test" at bounding box center [869, 160] width 71 height 30
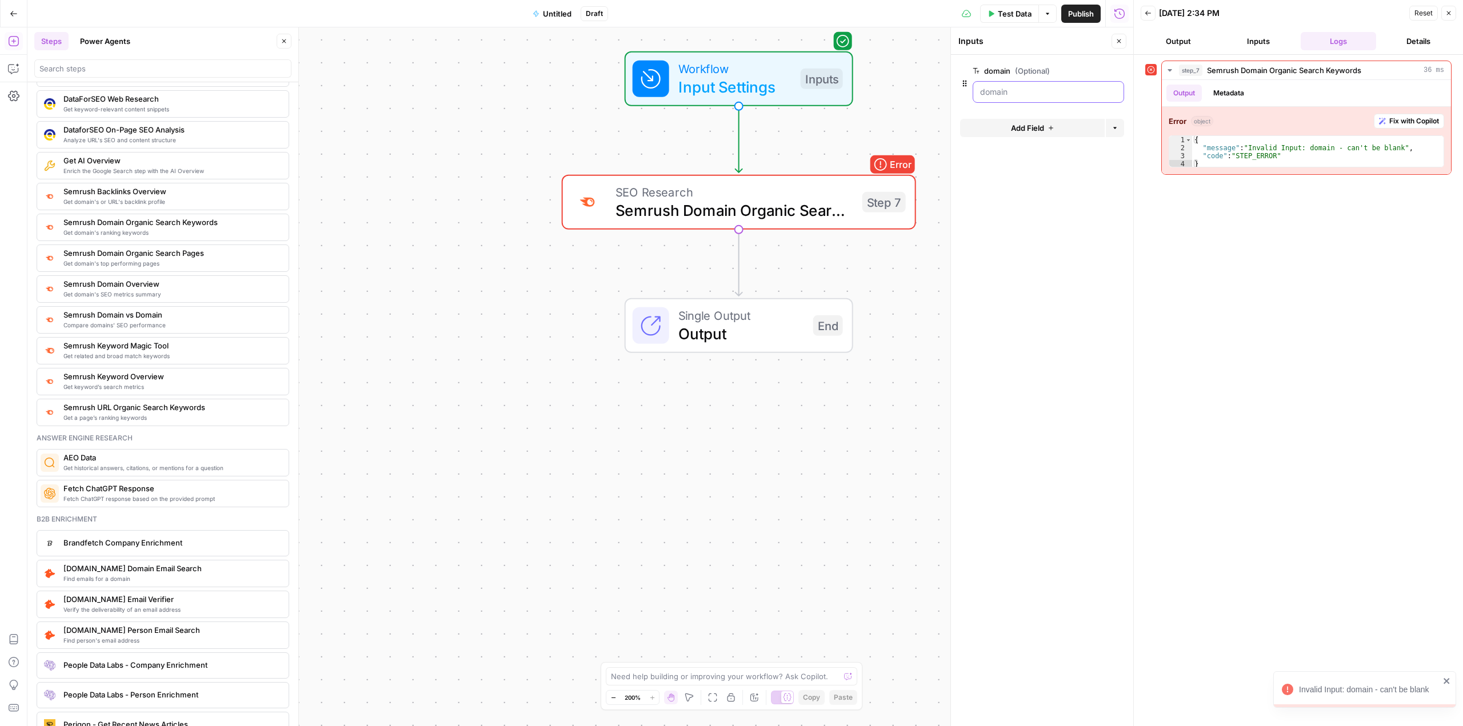
click at [1014, 88] on input "domain (Optional)" at bounding box center [1048, 91] width 137 height 11
click at [815, 207] on span "Semrush Domain Organic Search Keywords" at bounding box center [734, 210] width 238 height 23
type textarea "Semrush Domain Organic Search Keywords"
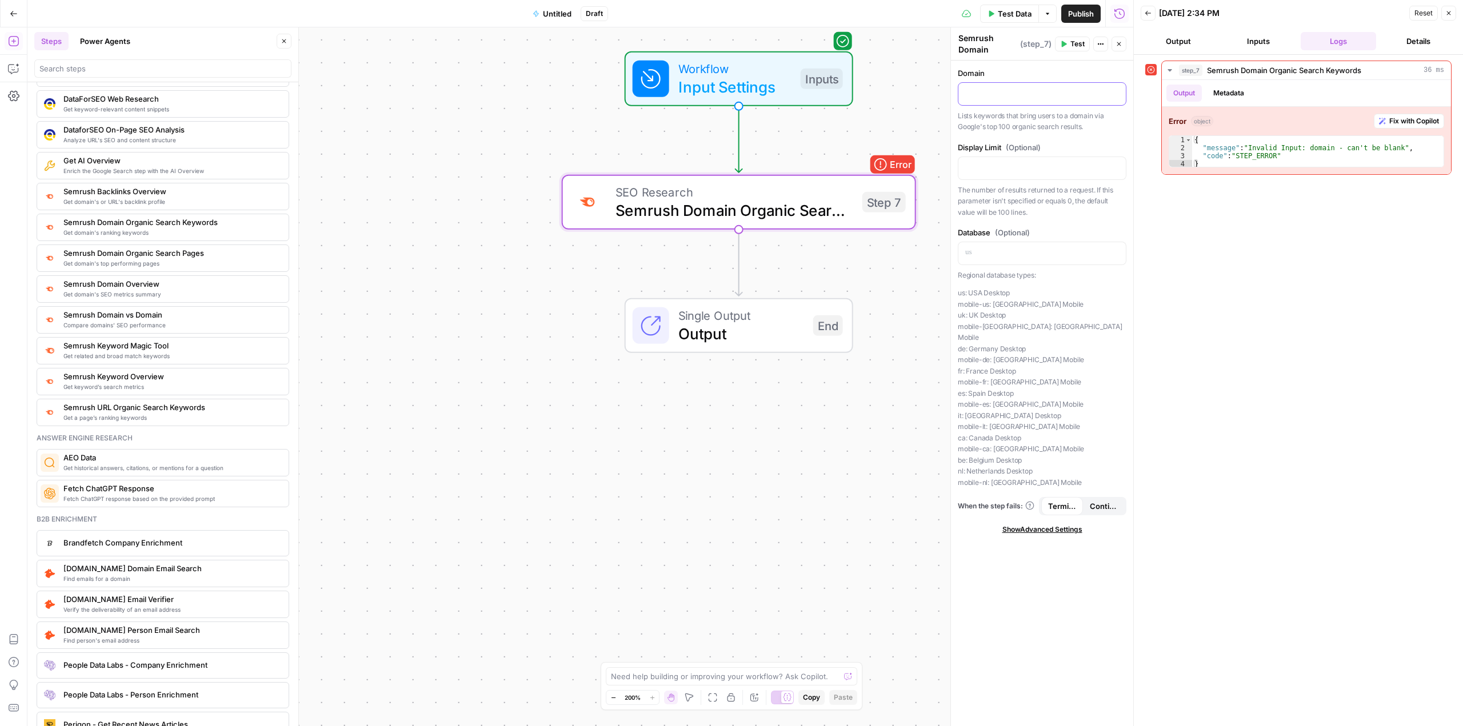
click at [989, 92] on p at bounding box center [1042, 92] width 154 height 11
click at [1117, 90] on icon "button" at bounding box center [1116, 93] width 6 height 6
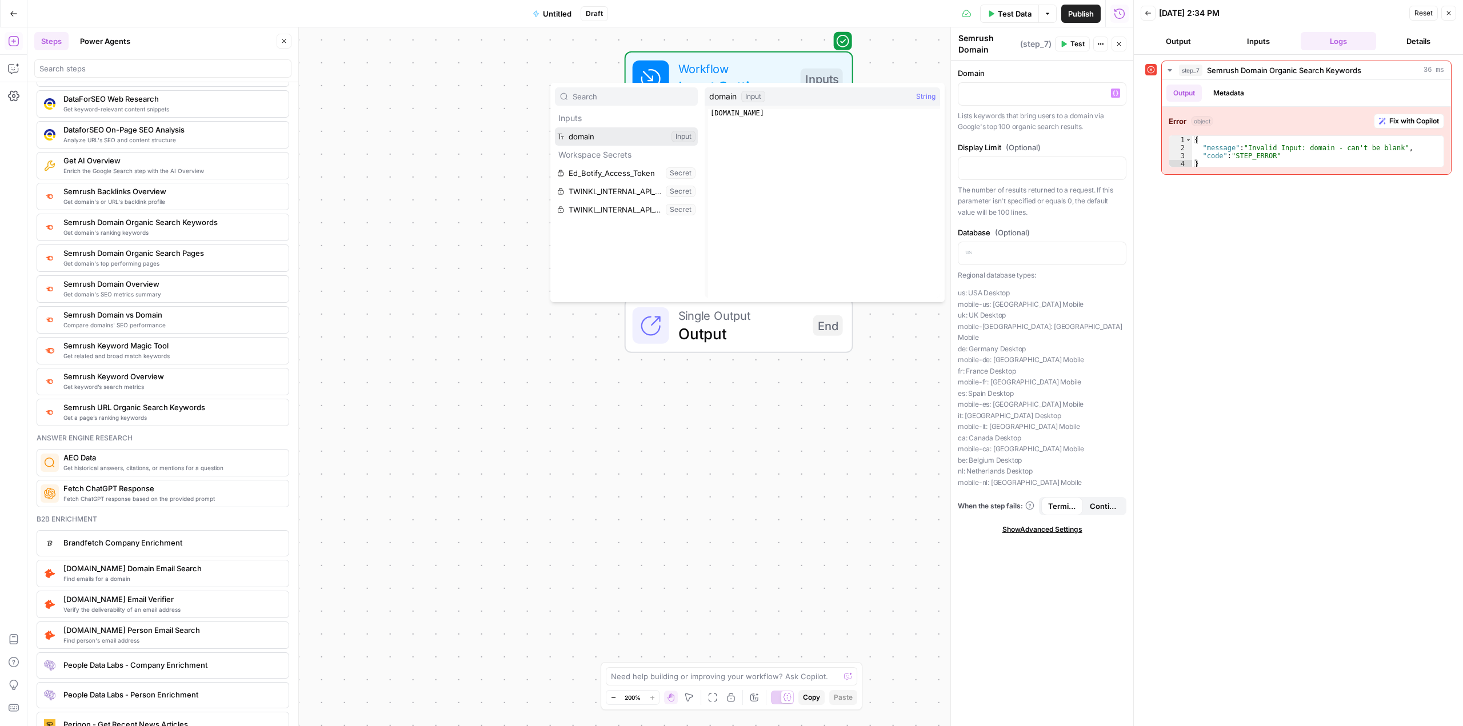
click at [590, 135] on button "Select variable domain" at bounding box center [626, 136] width 143 height 18
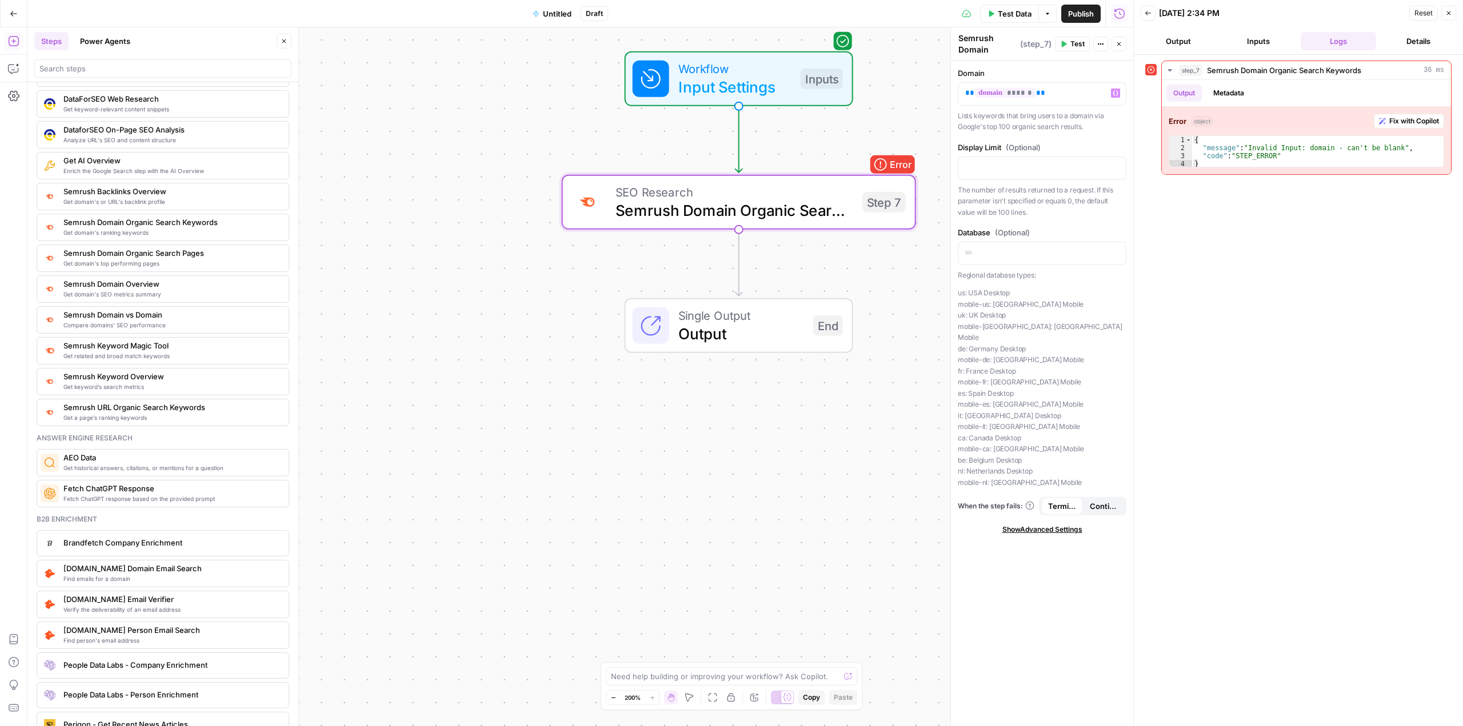
click at [1069, 41] on button "Test" at bounding box center [1072, 44] width 35 height 15
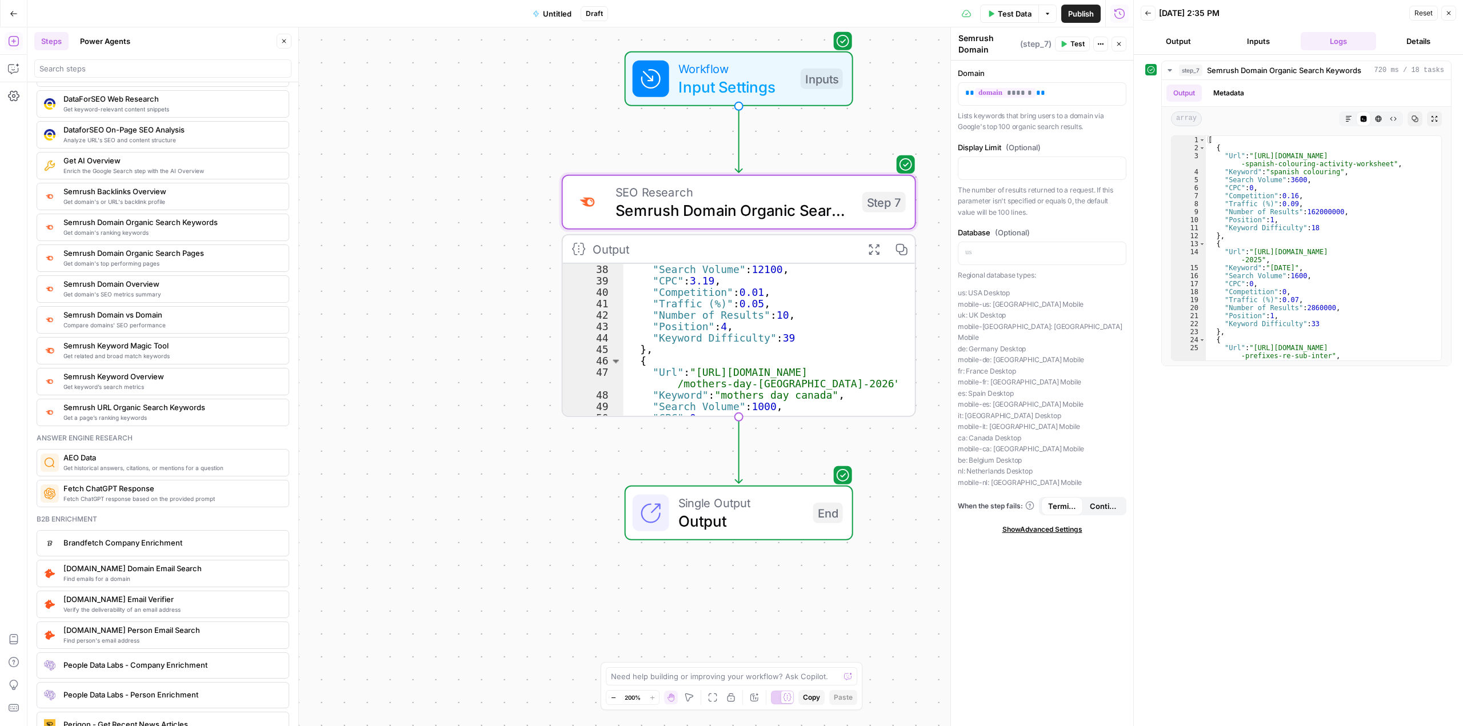
scroll to position [343, 0]
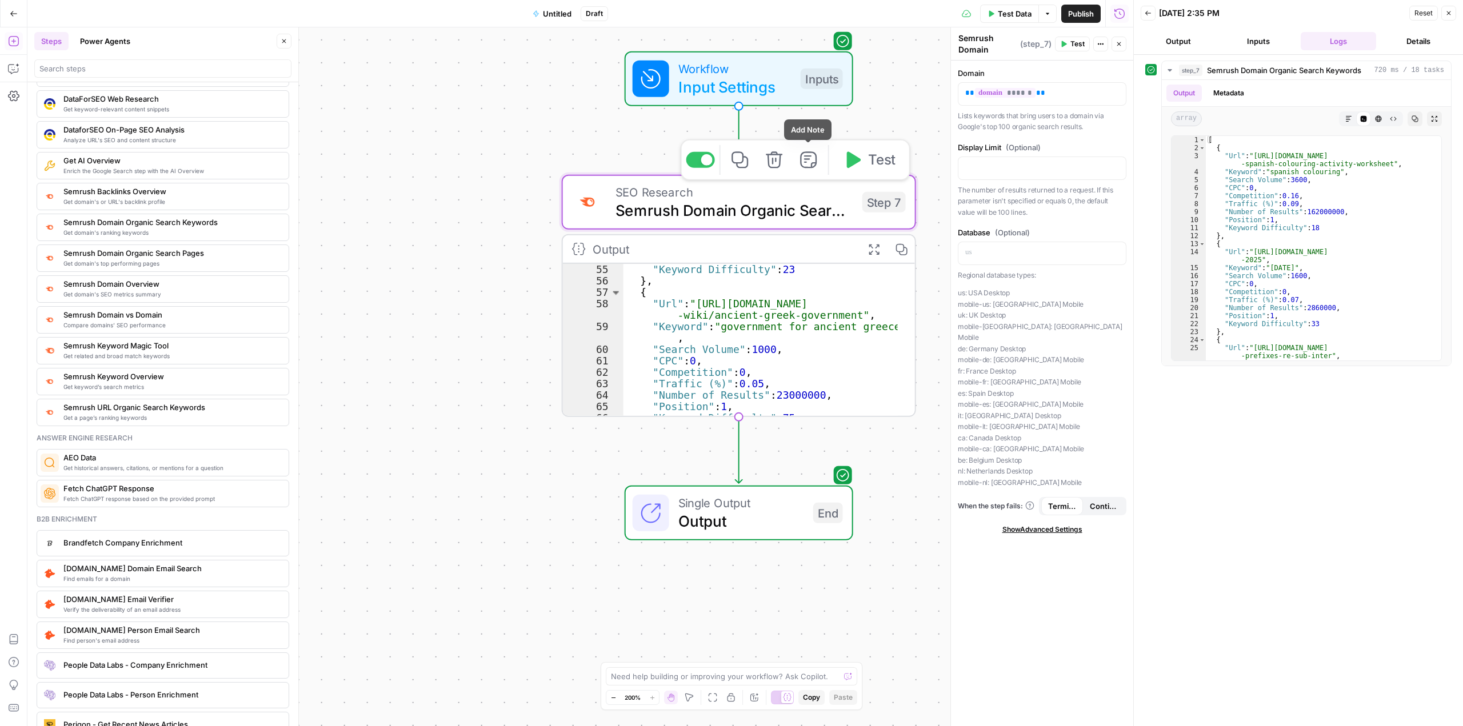
click at [777, 161] on icon "button" at bounding box center [774, 160] width 18 height 18
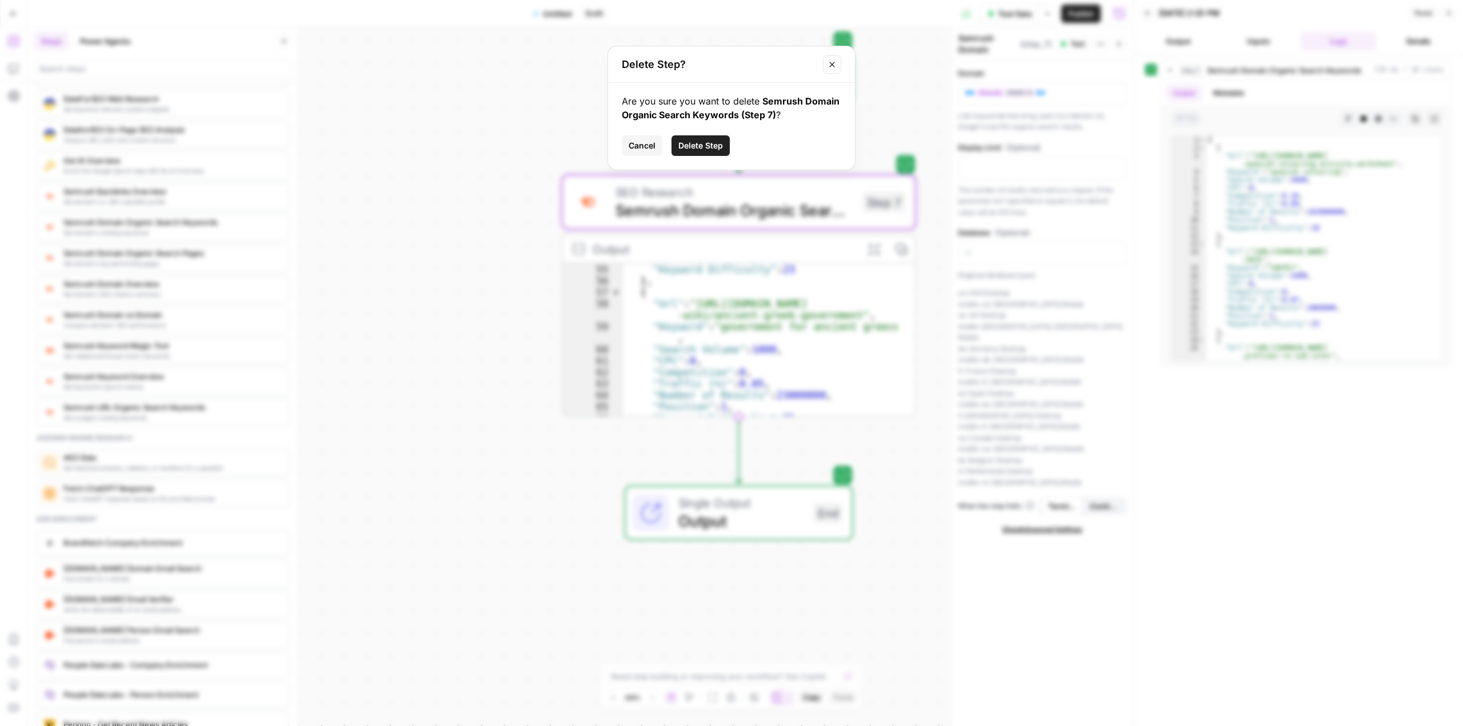
click at [710, 140] on span "Delete Step" at bounding box center [700, 145] width 45 height 11
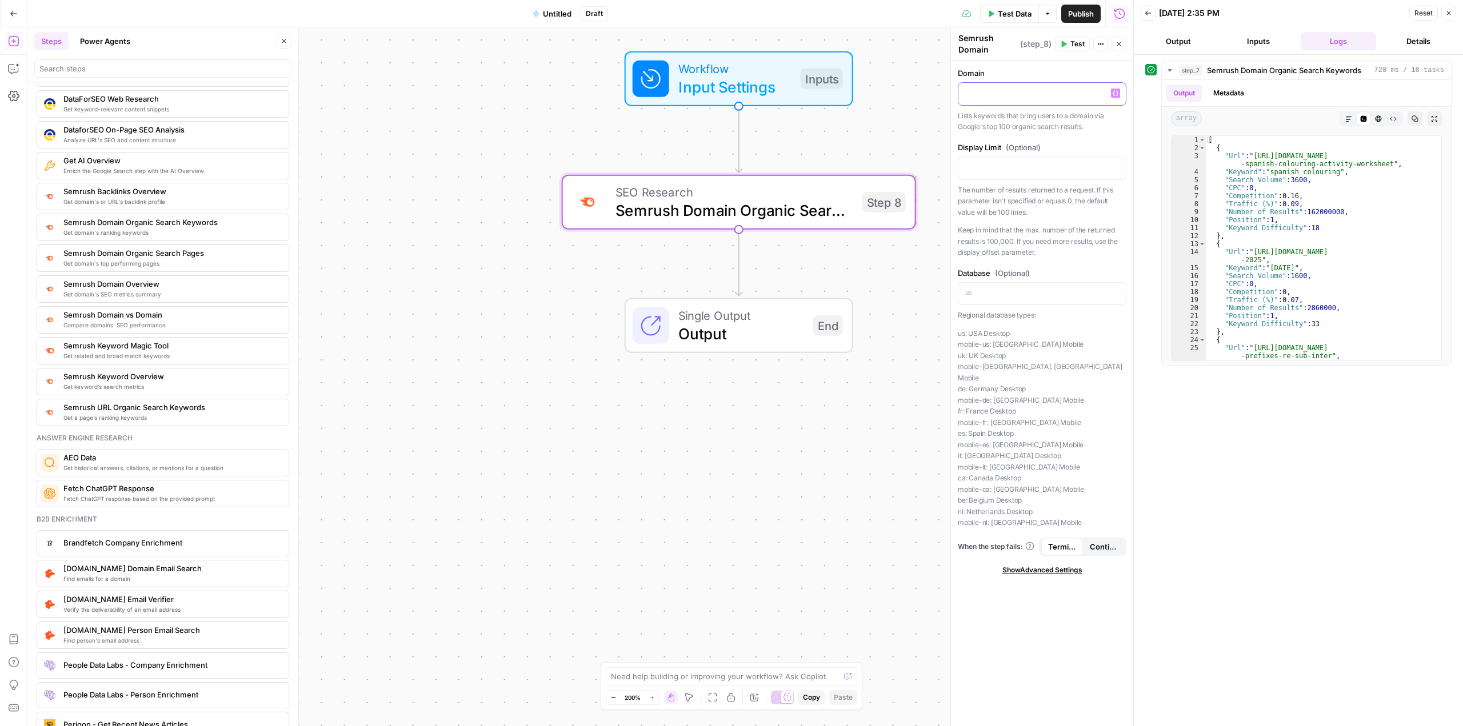
click at [1006, 95] on p at bounding box center [1042, 92] width 154 height 11
click at [782, 85] on span "Input Settings" at bounding box center [734, 86] width 113 height 23
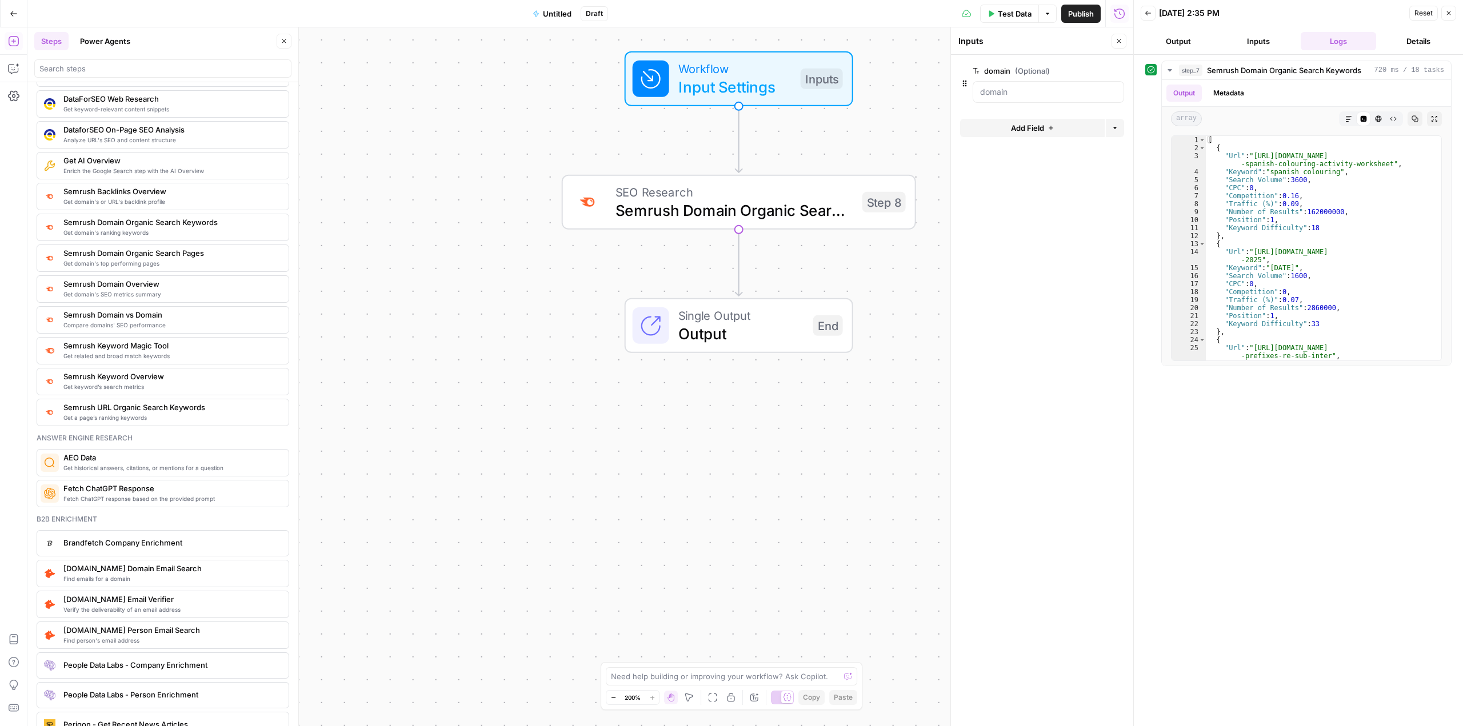
click at [989, 123] on button "Add Field" at bounding box center [1032, 128] width 145 height 18
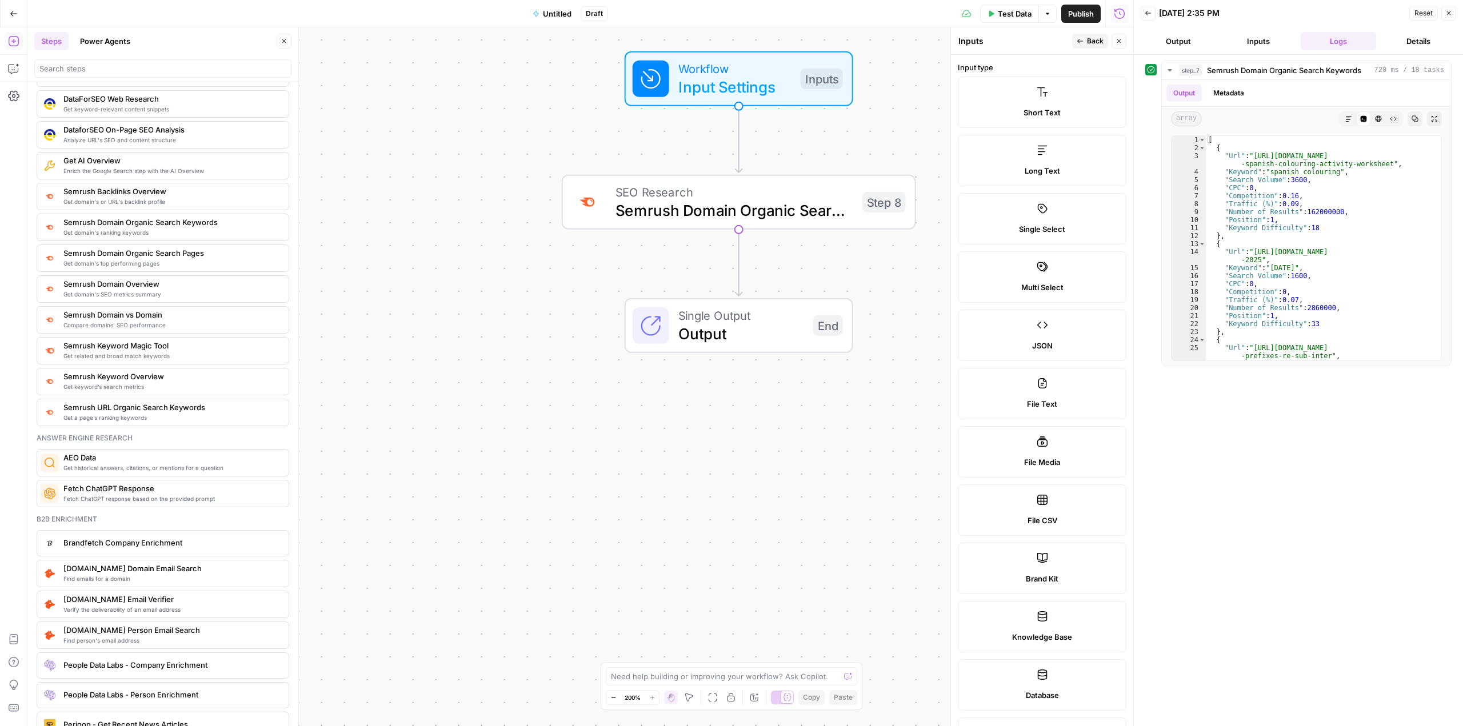
click at [981, 109] on div "Short Text" at bounding box center [1041, 112] width 149 height 11
click at [1001, 112] on div "Short Text" at bounding box center [1041, 112] width 149 height 11
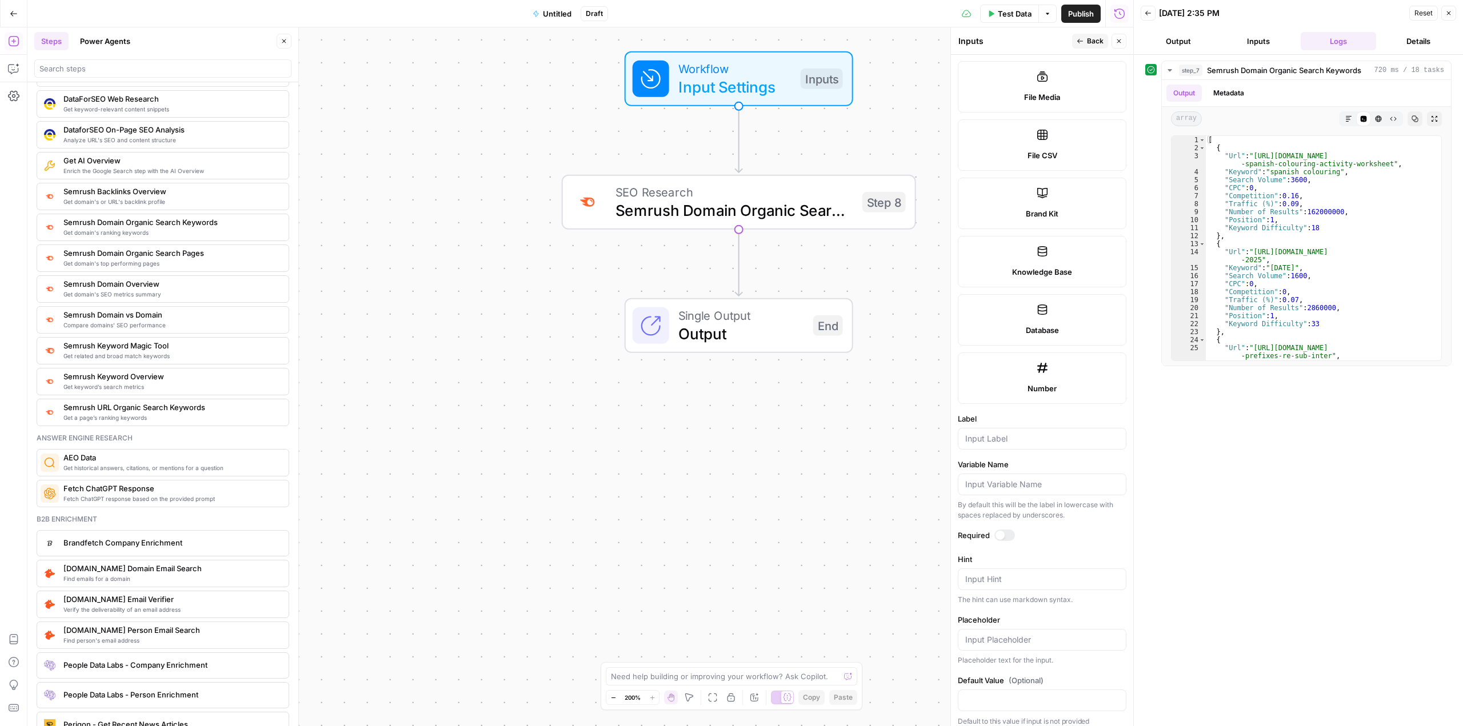
scroll to position [373, 0]
click at [1007, 571] on textarea "Hint" at bounding box center [1042, 571] width 154 height 11
type textarea "database"
click at [901, 559] on div "Workflow Input Settings Inputs SEO Research Semrush Domain Organic Search Pages…" at bounding box center [580, 376] width 1106 height 699
click at [750, 86] on span "Input Settings" at bounding box center [734, 86] width 113 height 23
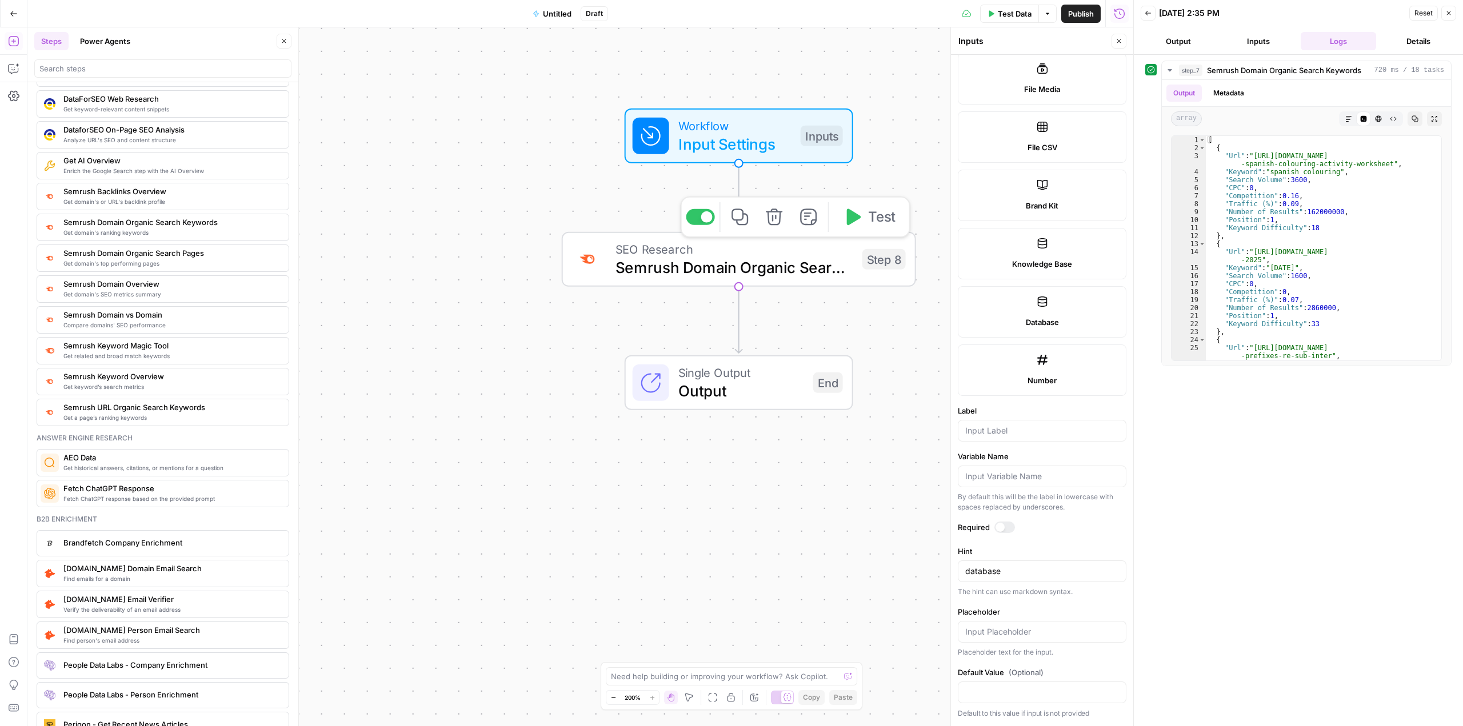
click at [787, 266] on span "Semrush Domain Organic Search Pages" at bounding box center [734, 267] width 238 height 23
type textarea "Semrush Domain Organic Search Pages"
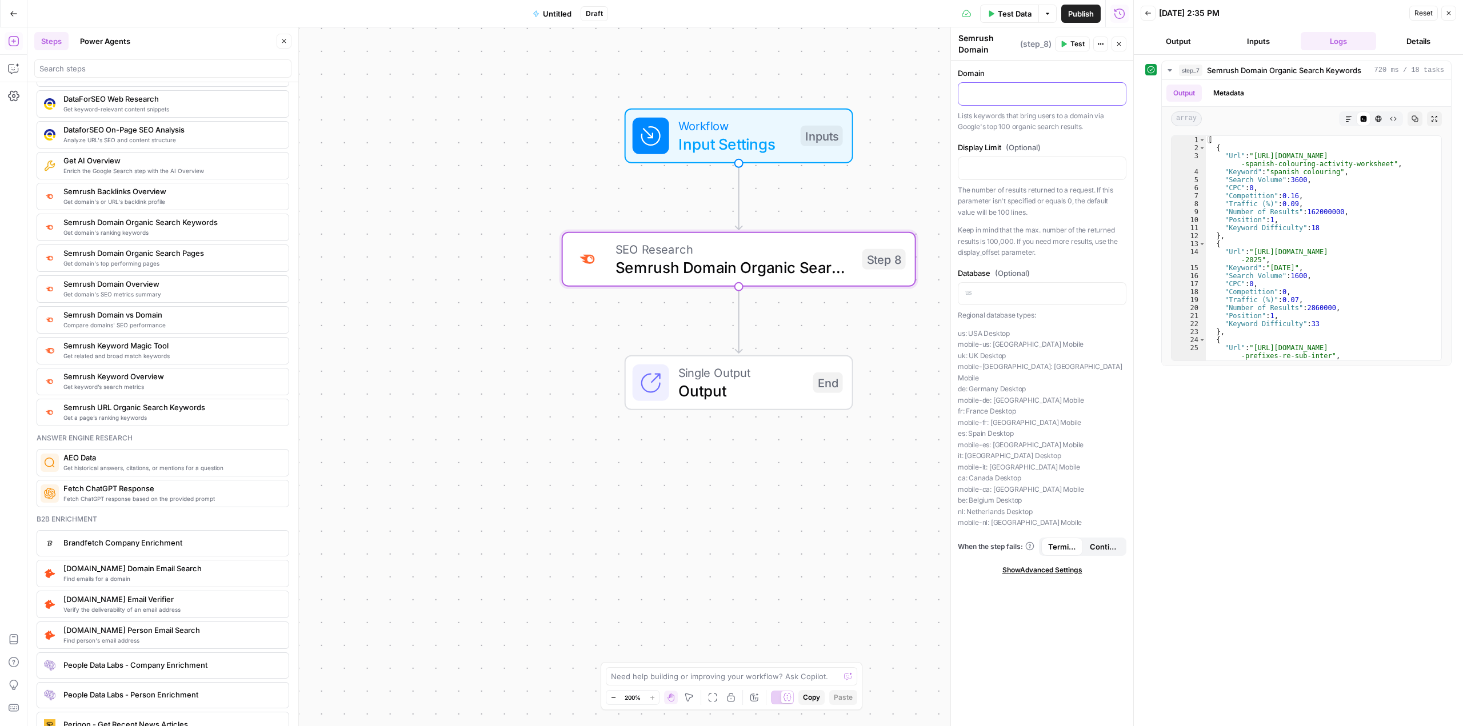
click at [983, 94] on p at bounding box center [1042, 92] width 154 height 11
click at [1022, 93] on p at bounding box center [1042, 92] width 154 height 11
drag, startPoint x: 1107, startPoint y: 94, endPoint x: 884, endPoint y: 93, distance: 223.4
click at [886, 93] on body "Twinkl New Home Browse Insights Opportunities Your Data Recent Grids Colour Aud…" at bounding box center [731, 363] width 1463 height 726
click at [747, 135] on span "Input Settings" at bounding box center [734, 144] width 113 height 23
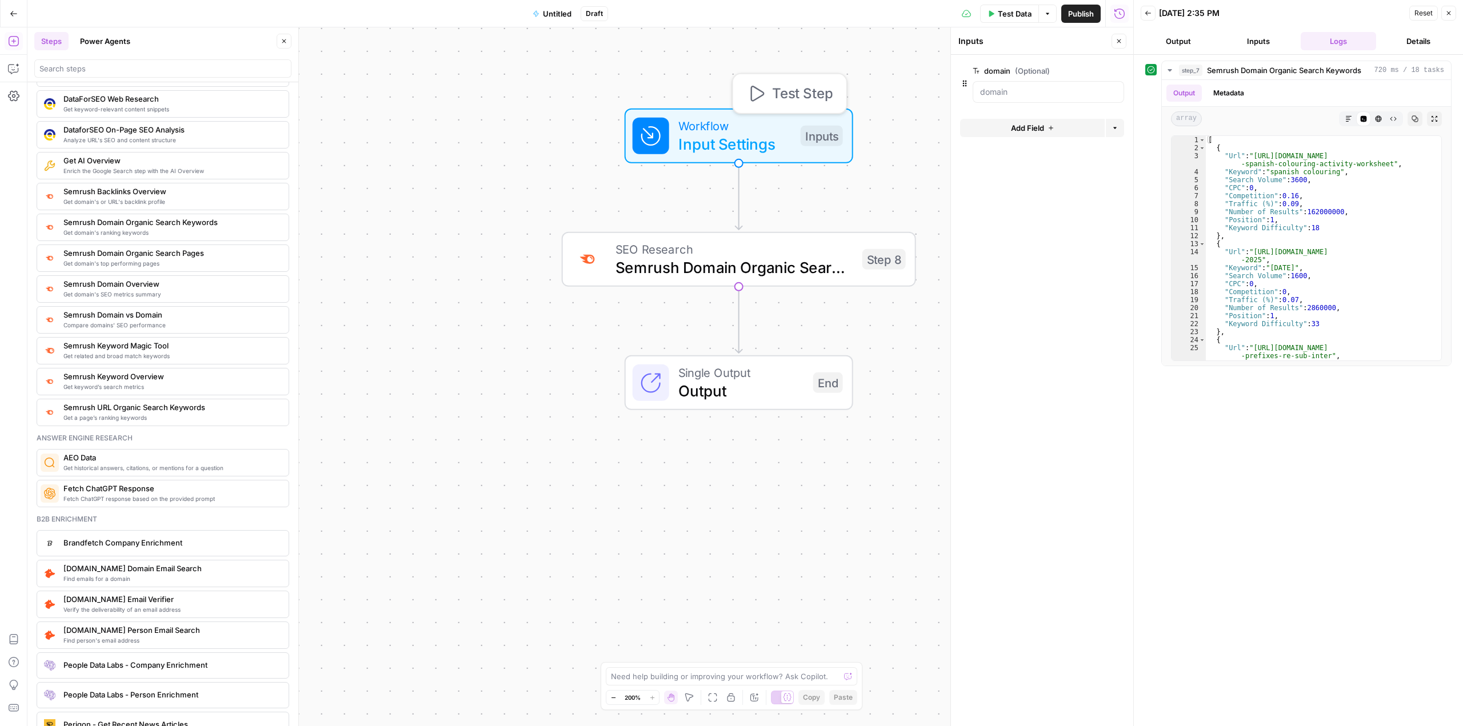
click at [780, 88] on span "Test Step" at bounding box center [802, 93] width 61 height 21
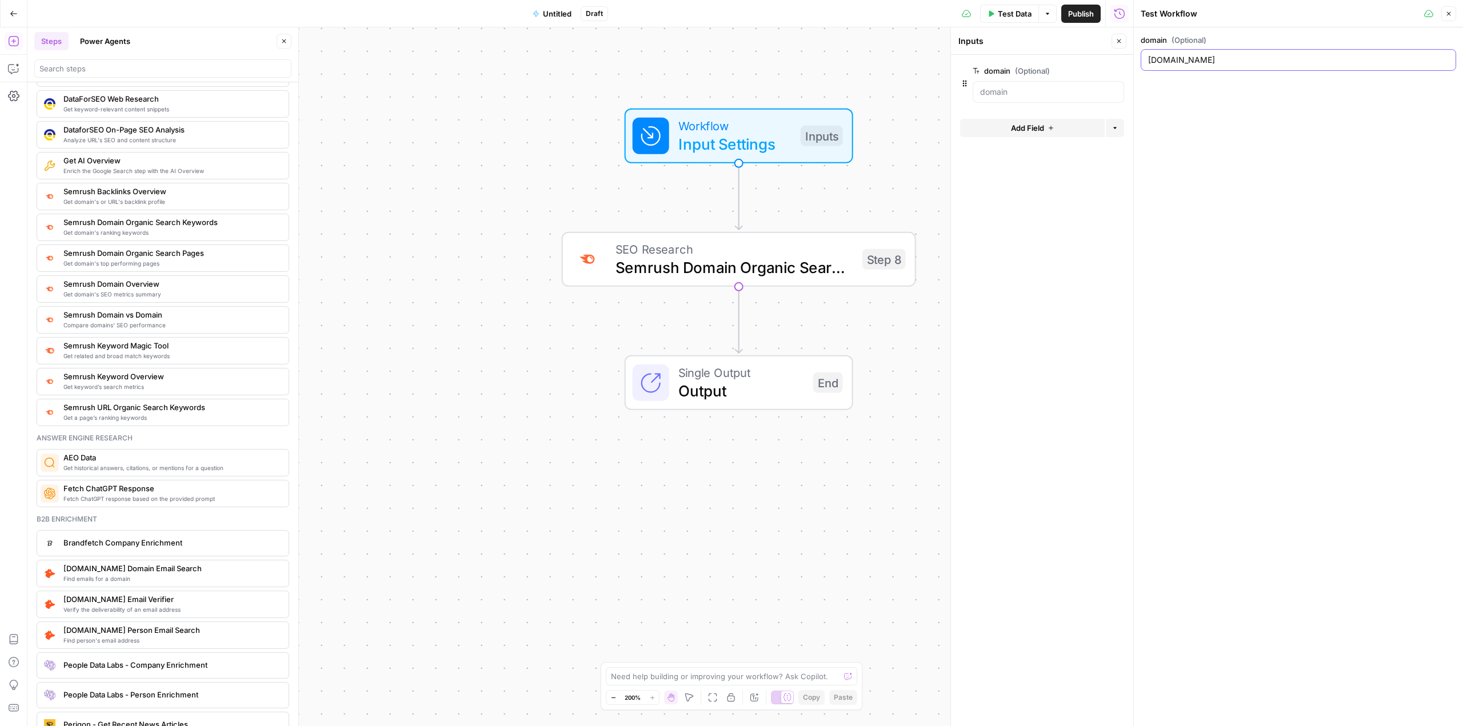
drag, startPoint x: 1233, startPoint y: 62, endPoint x: 1085, endPoint y: 49, distance: 148.5
click at [1087, 49] on body "Twinkl New Home Browse Insights Opportunities Your Data Recent Grids Colour Aud…" at bounding box center [731, 363] width 1463 height 726
drag, startPoint x: 1254, startPoint y: 61, endPoint x: 1139, endPoint y: 57, distance: 115.5
click at [1139, 57] on div "Test Workflow Close domain (Optional) www.twinkl.co.uk" at bounding box center [1298, 363] width 330 height 726
paste input "[URL][DOMAIN_NAME]"
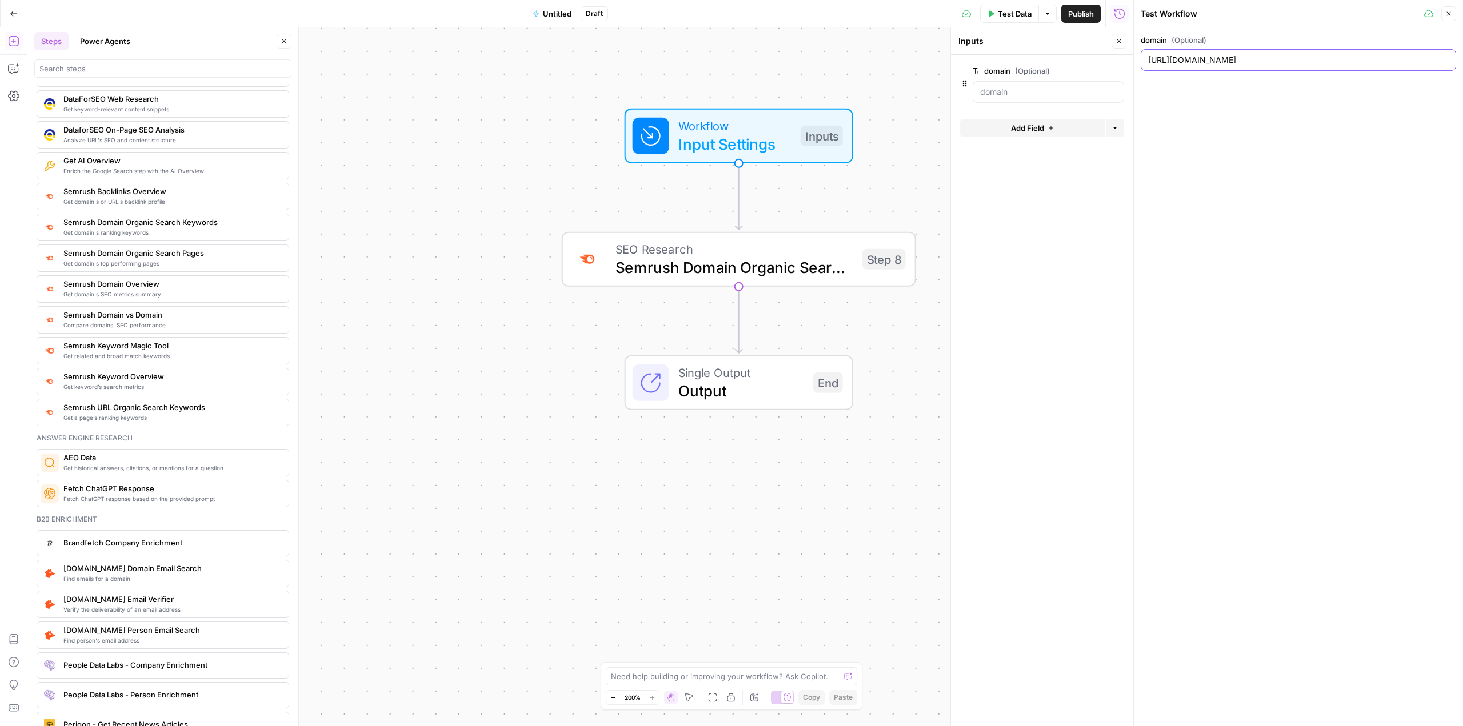
type input "[URL][DOMAIN_NAME]"
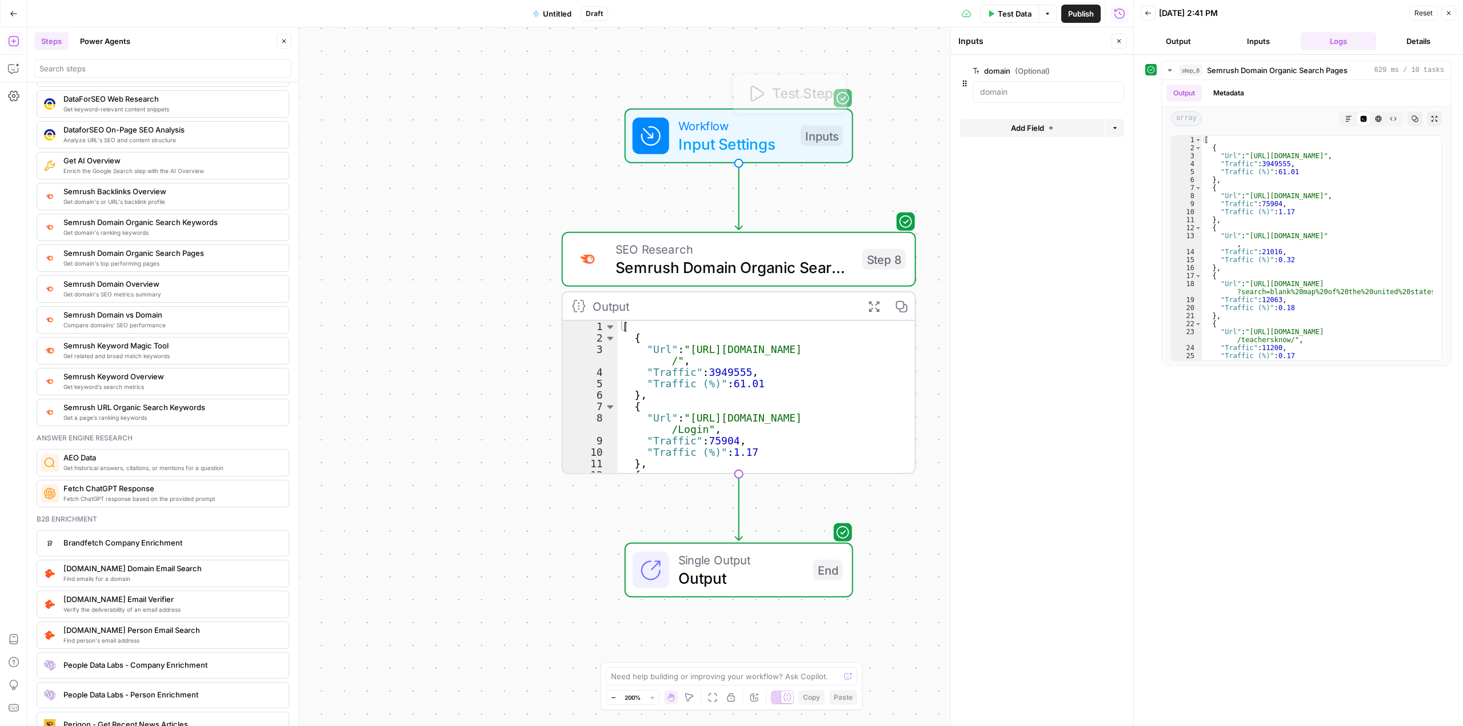
click at [739, 143] on span "Input Settings" at bounding box center [734, 144] width 113 height 23
click at [978, 126] on button "Add Field" at bounding box center [1032, 128] width 145 height 18
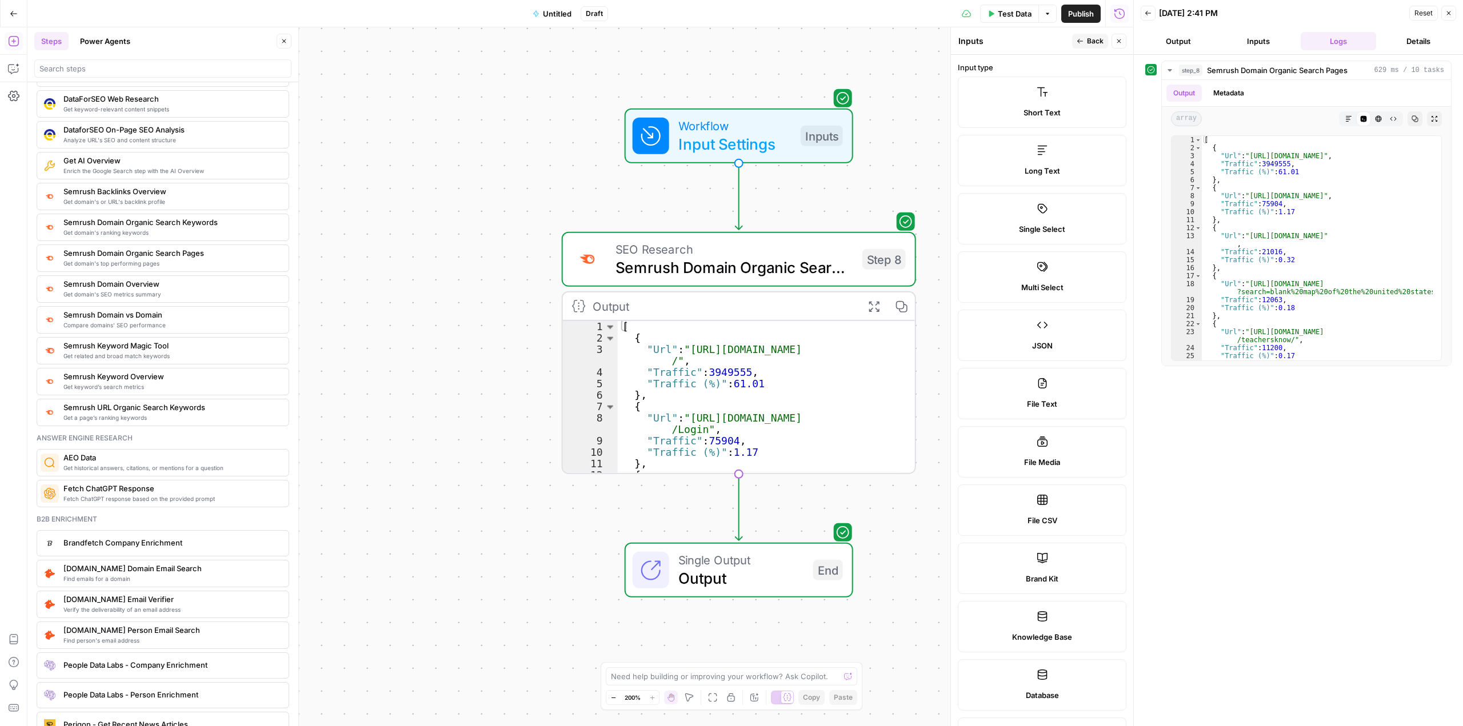
click at [987, 106] on label "Short Text" at bounding box center [1042, 102] width 169 height 51
click at [990, 109] on div "Short Text" at bounding box center [1041, 112] width 149 height 11
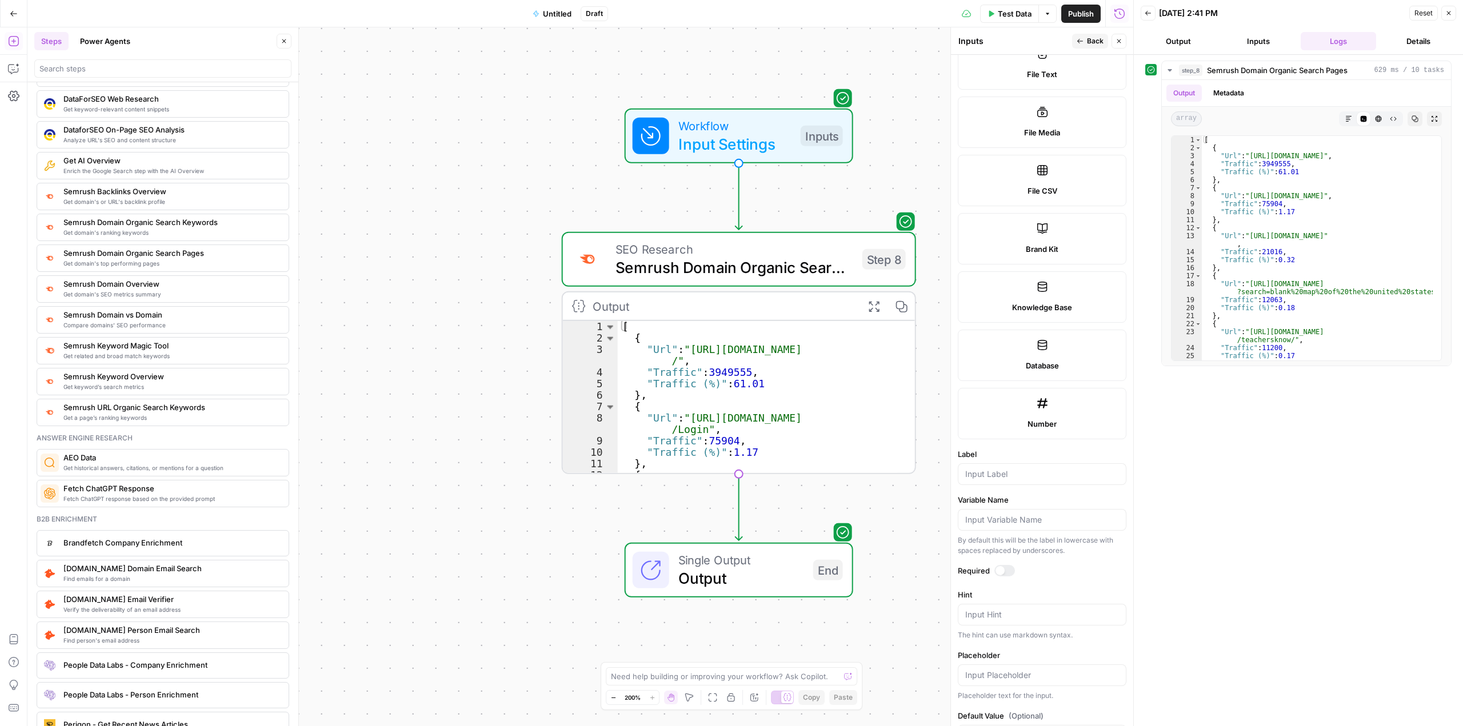
scroll to position [373, 0]
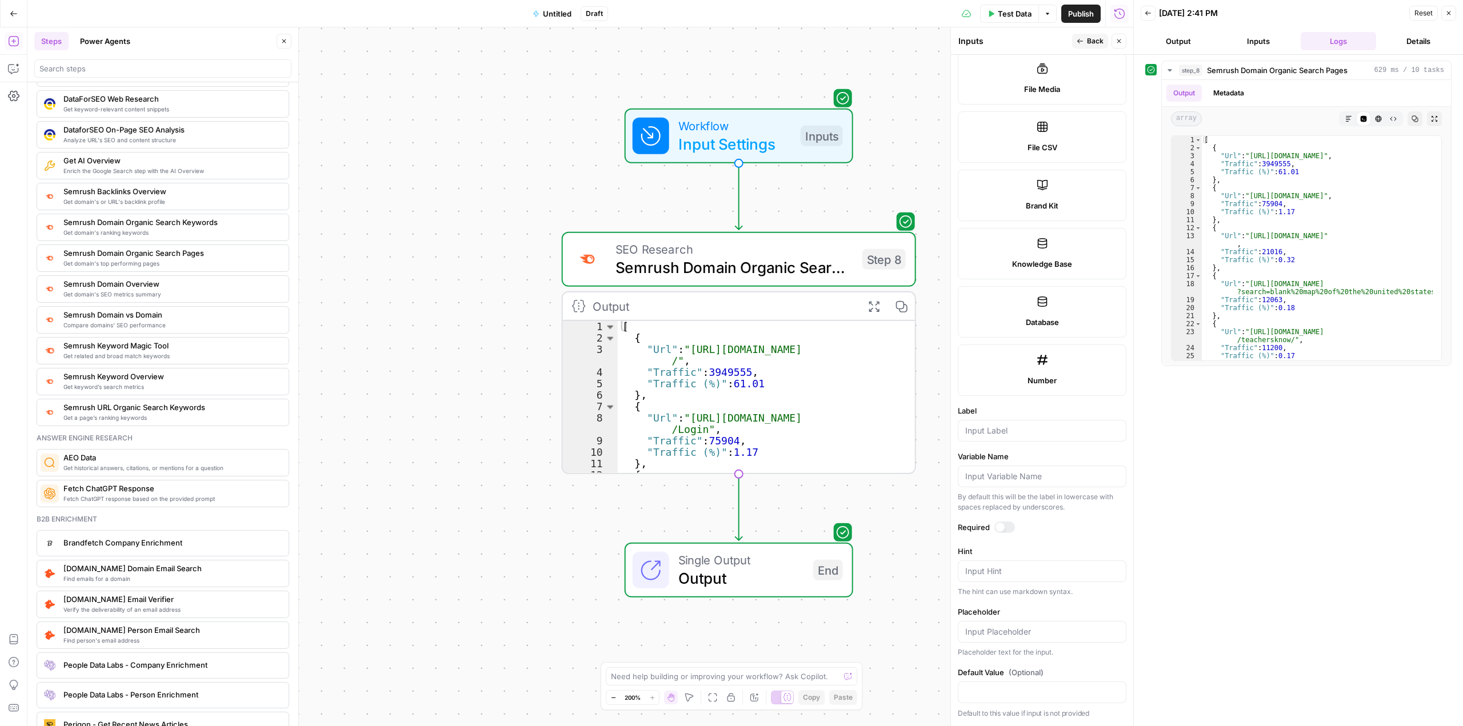
click at [1005, 437] on div at bounding box center [1042, 431] width 169 height 22
type input "database"
click at [1086, 406] on label "Label" at bounding box center [1042, 410] width 169 height 11
click at [1086, 425] on input "database" at bounding box center [1042, 430] width 154 height 11
click at [1057, 691] on input "Default Value (Optional)" at bounding box center [1042, 692] width 154 height 11
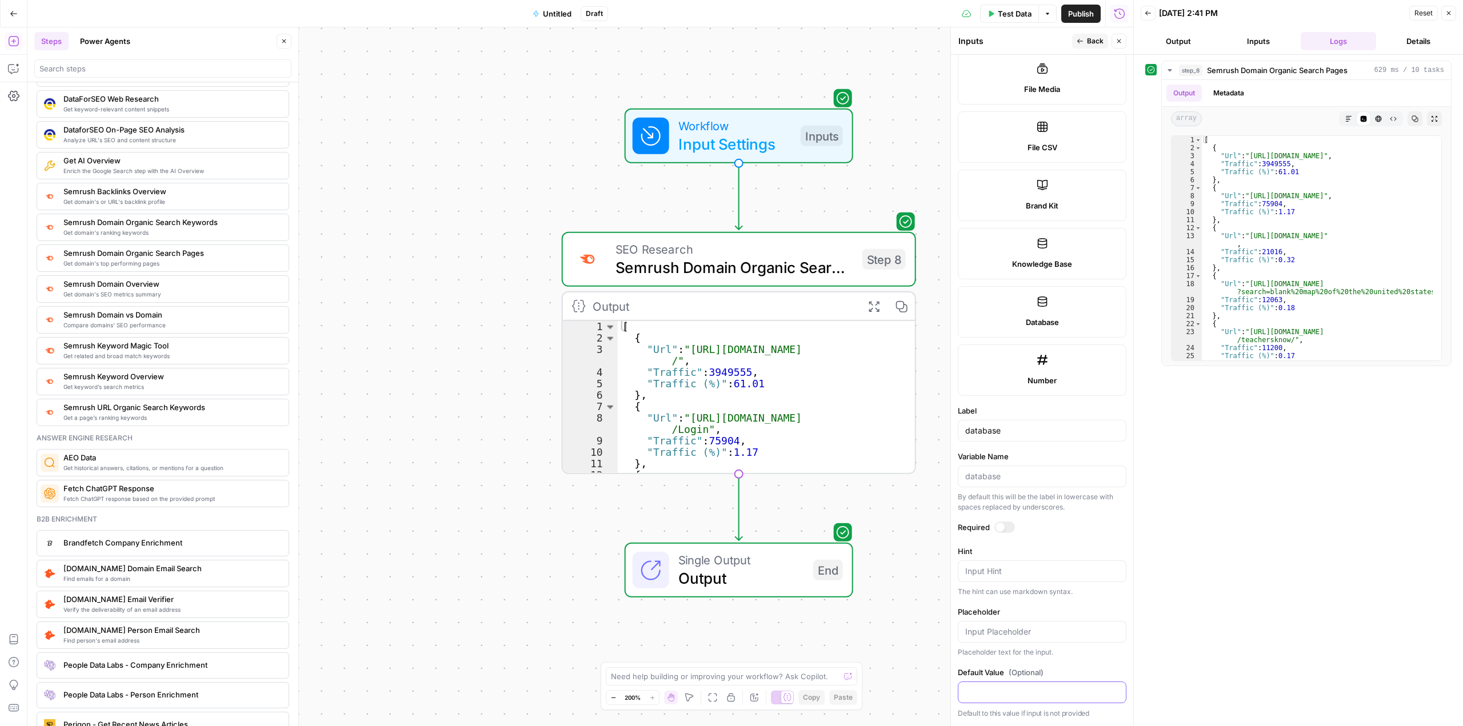
type input "us"
click at [1111, 659] on form "Input type Short Text Long Text Single Select Multi Select JSON File Text File …" at bounding box center [1042, 390] width 182 height 671
click at [1080, 39] on icon "button" at bounding box center [1080, 41] width 7 height 7
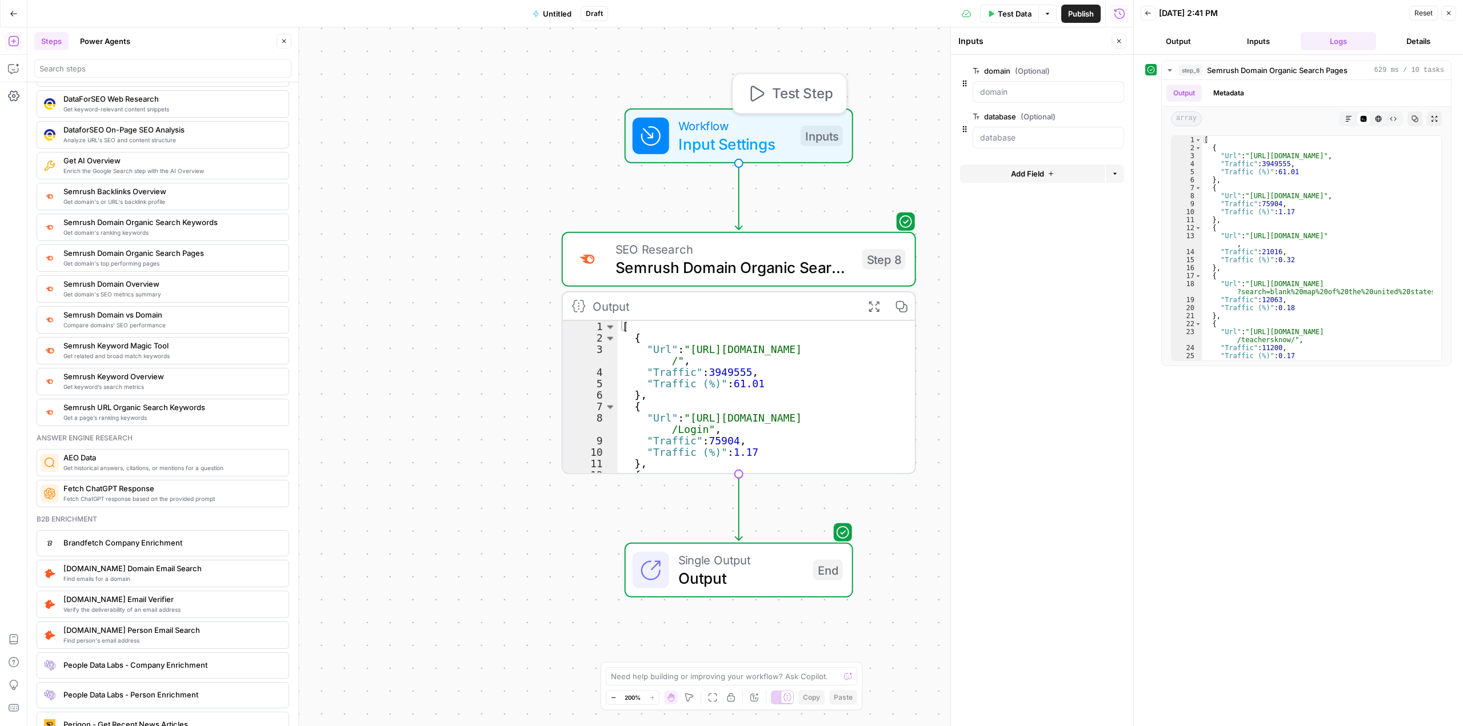
click at [769, 129] on span "Workflow" at bounding box center [734, 126] width 113 height 18
click at [1065, 83] on div at bounding box center [1048, 92] width 151 height 22
click at [1088, 71] on span "edit field" at bounding box center [1081, 70] width 25 height 9
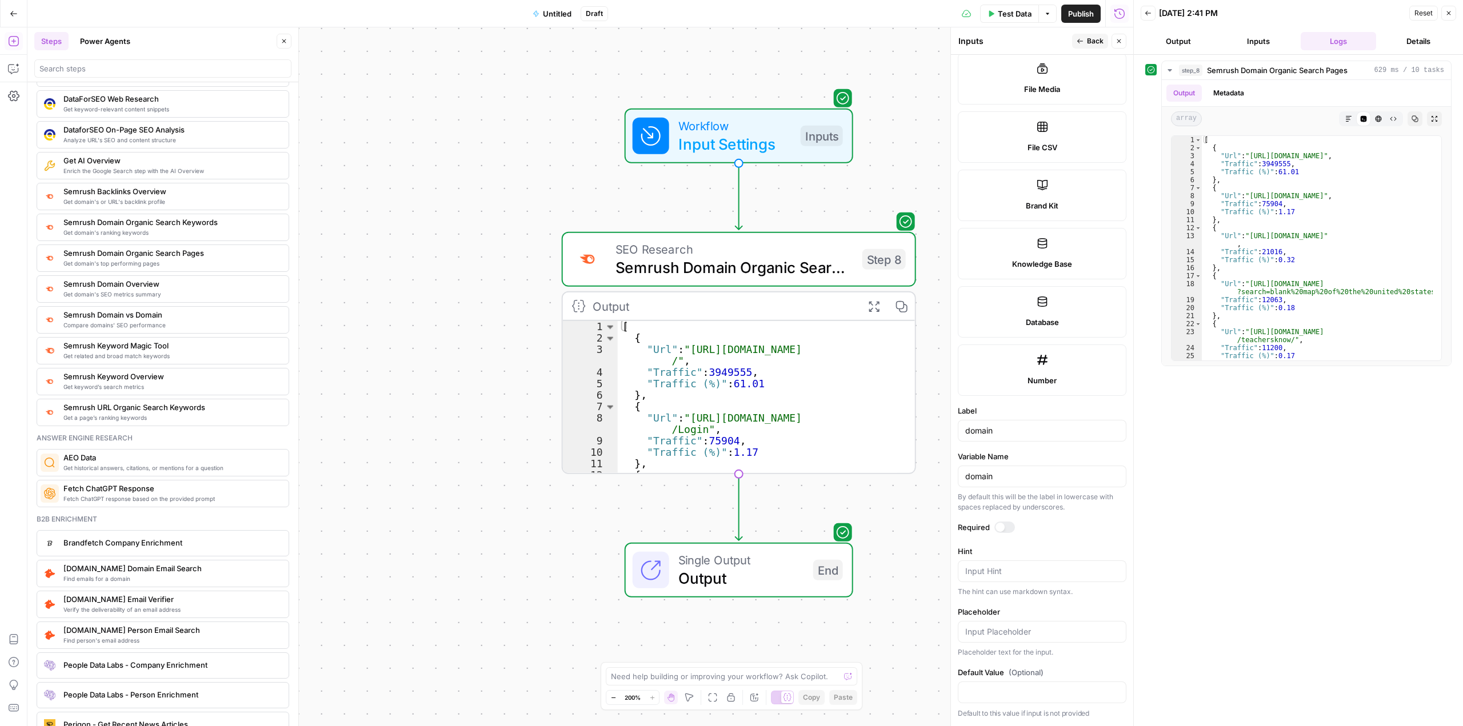
click at [1007, 529] on div at bounding box center [1004, 527] width 21 height 11
click at [896, 125] on div "Workflow Input Settings Inputs" at bounding box center [739, 136] width 354 height 55
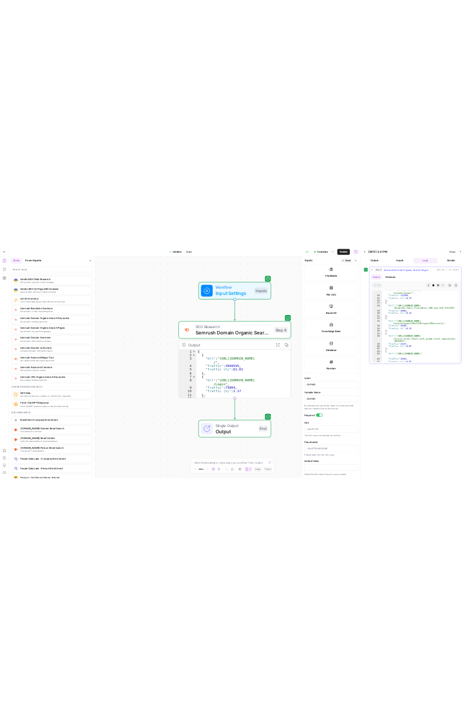
scroll to position [0, 0]
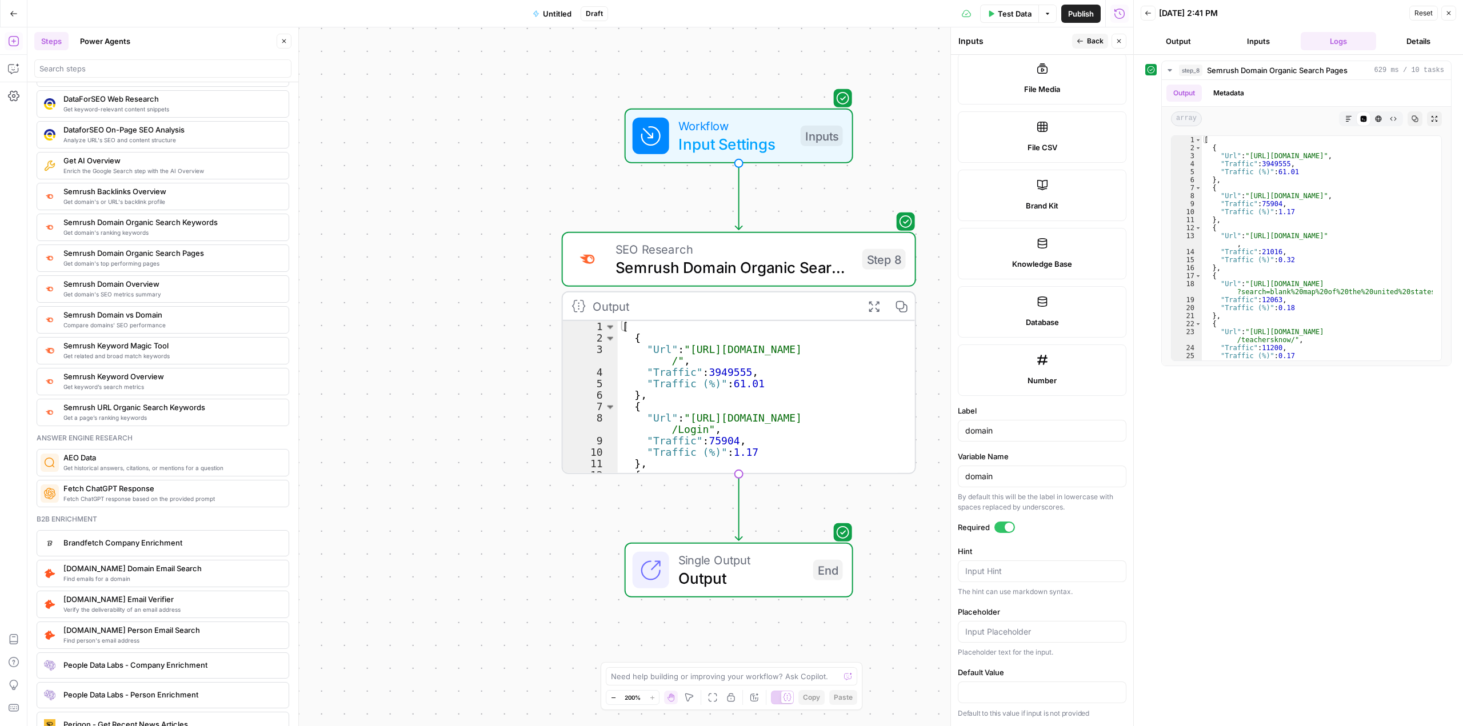
click at [555, 13] on span "Untitled" at bounding box center [557, 13] width 29 height 11
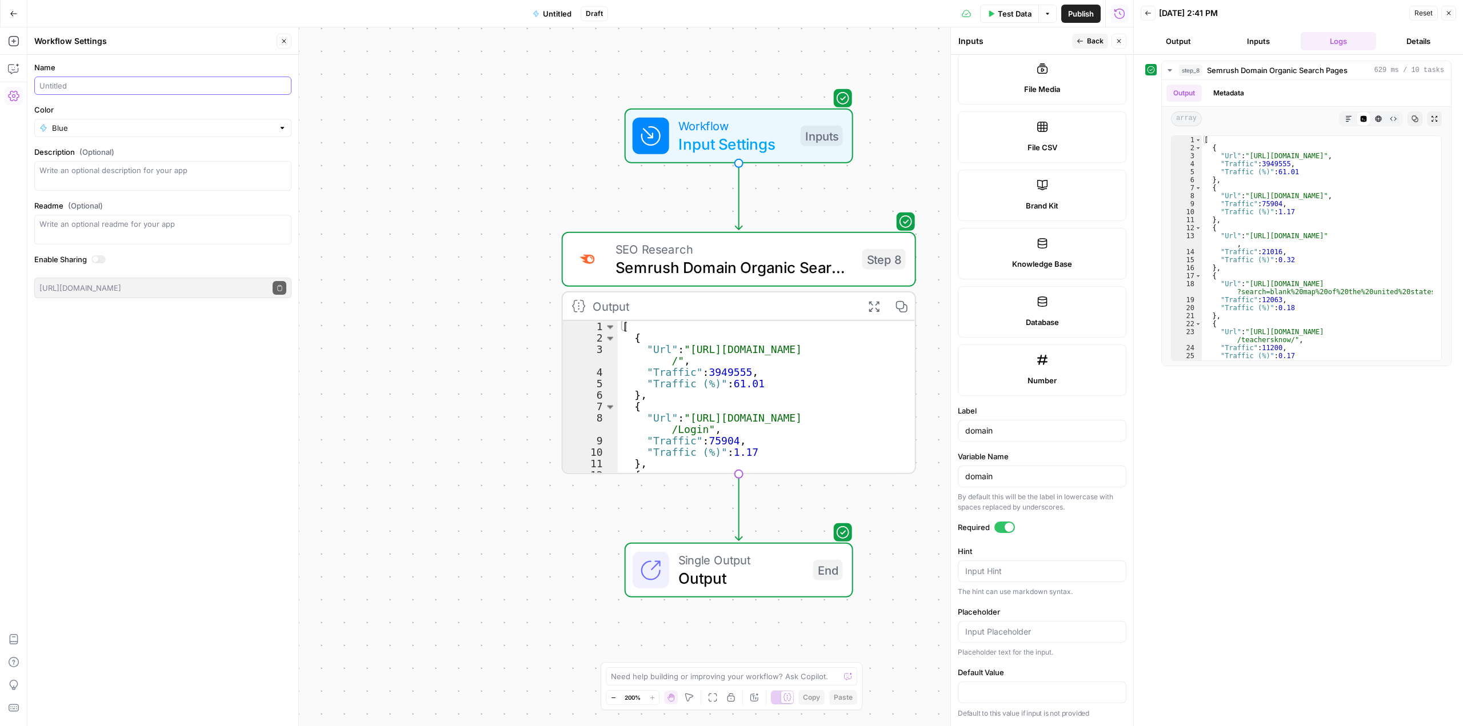
click at [157, 90] on input "Name" at bounding box center [162, 85] width 247 height 11
type input "Competitor Top Pages"
click at [194, 178] on textarea "Description (Optional)" at bounding box center [162, 176] width 247 height 23
click at [1081, 10] on span "Publish" at bounding box center [1081, 13] width 26 height 11
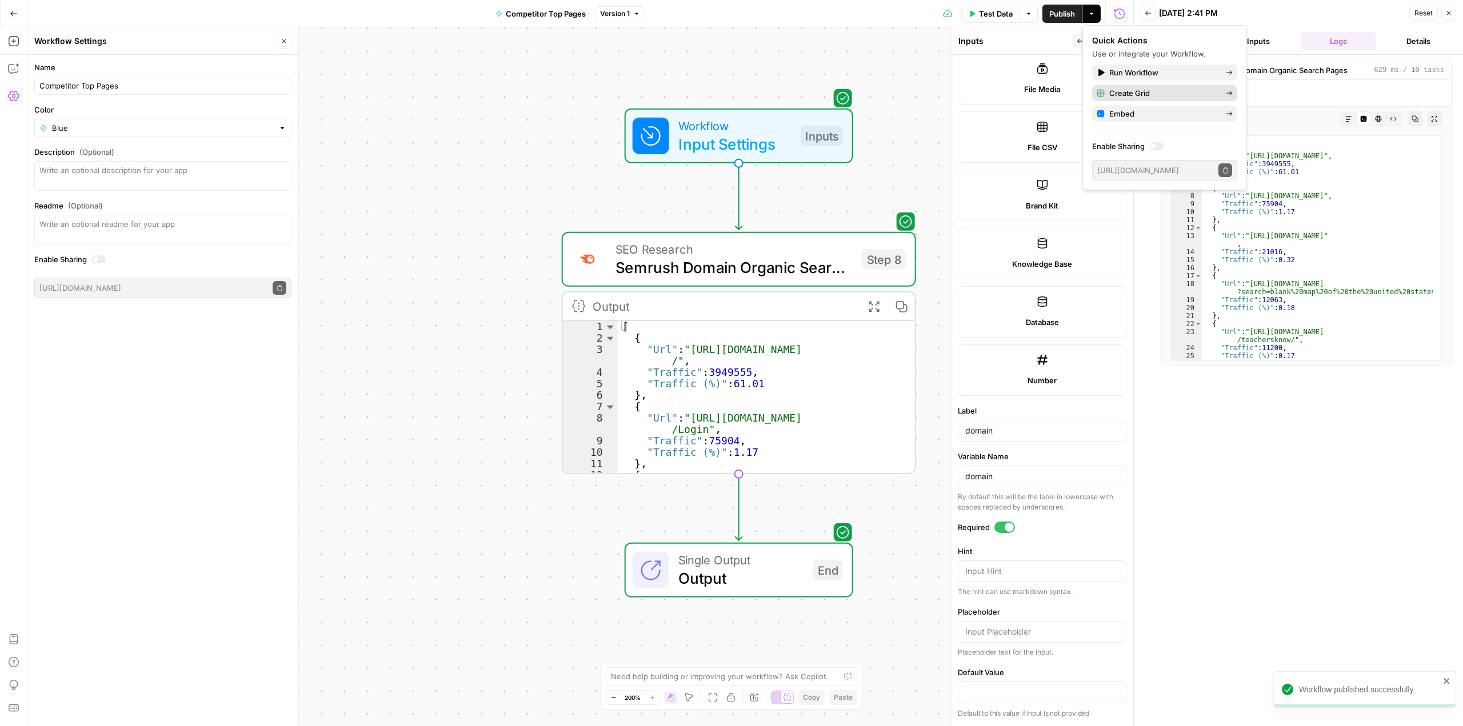
click at [1171, 91] on span "Create Grid" at bounding box center [1162, 92] width 107 height 11
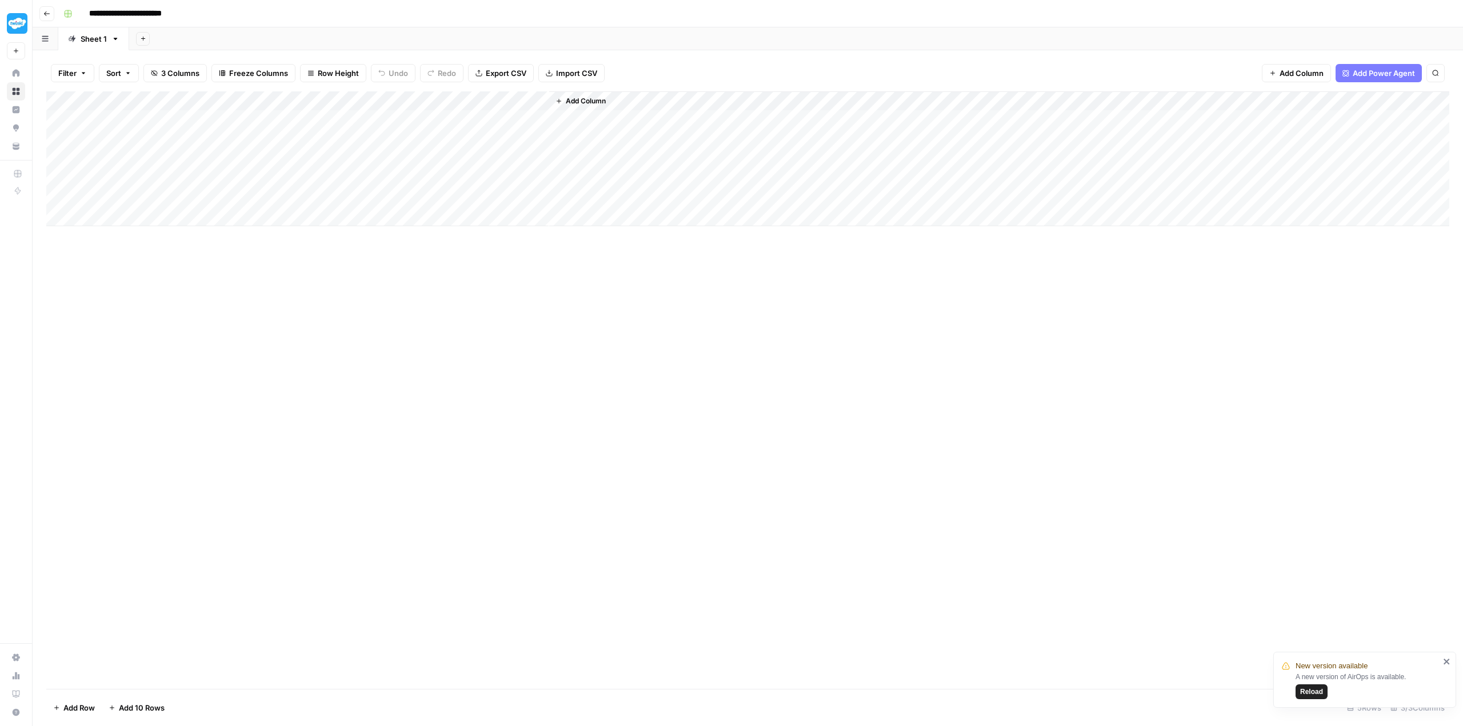
click at [91, 38] on div "Sheet 1" at bounding box center [94, 38] width 26 height 11
drag, startPoint x: 91, startPoint y: 42, endPoint x: 87, endPoint y: 34, distance: 8.9
click at [87, 34] on div "Sheet 1" at bounding box center [94, 38] width 26 height 11
click at [107, 38] on input "**********" at bounding box center [116, 38] width 71 height 15
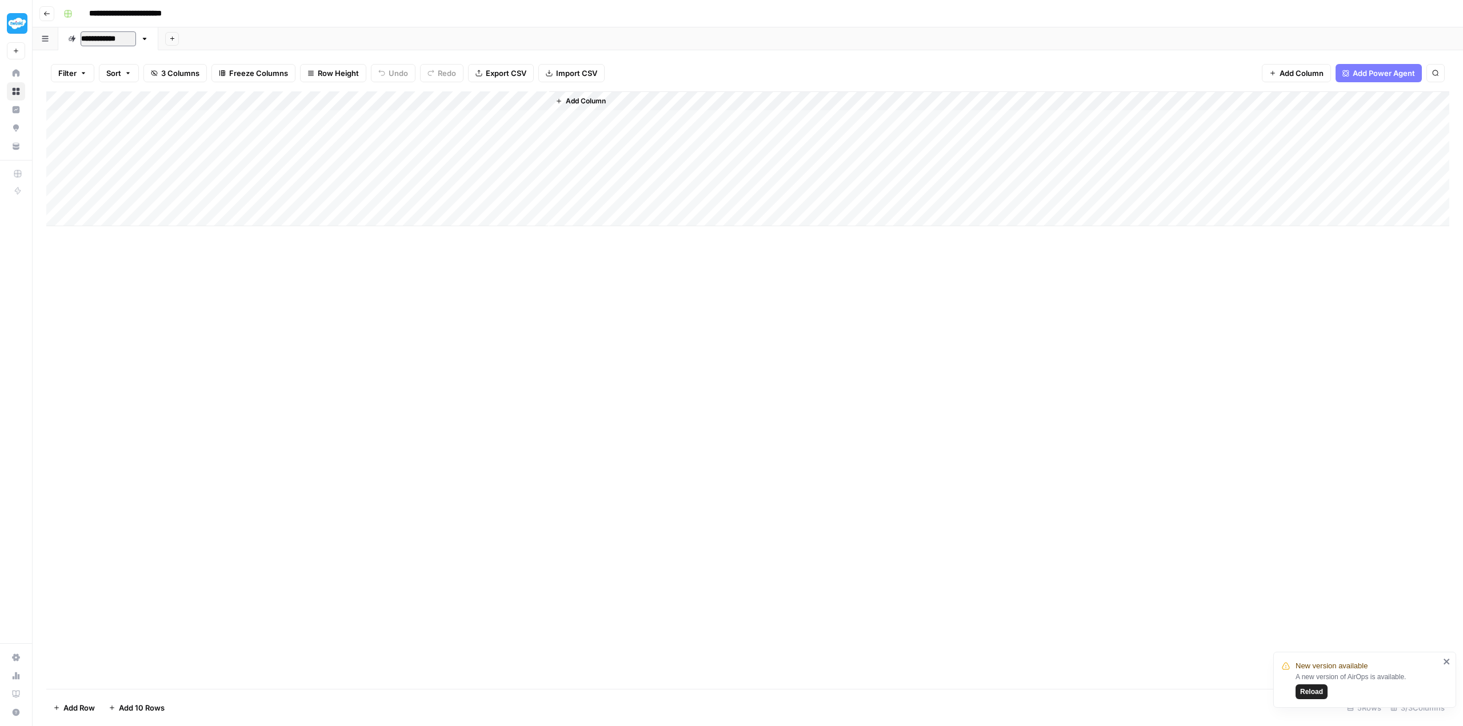
type input "**********"
click at [141, 122] on div "Add Column" at bounding box center [747, 158] width 1403 height 135
click at [210, 125] on div "Add Column" at bounding box center [747, 158] width 1403 height 135
click at [210, 125] on body "**********" at bounding box center [731, 363] width 1463 height 726
click at [354, 343] on div "Add Column" at bounding box center [747, 390] width 1403 height 598
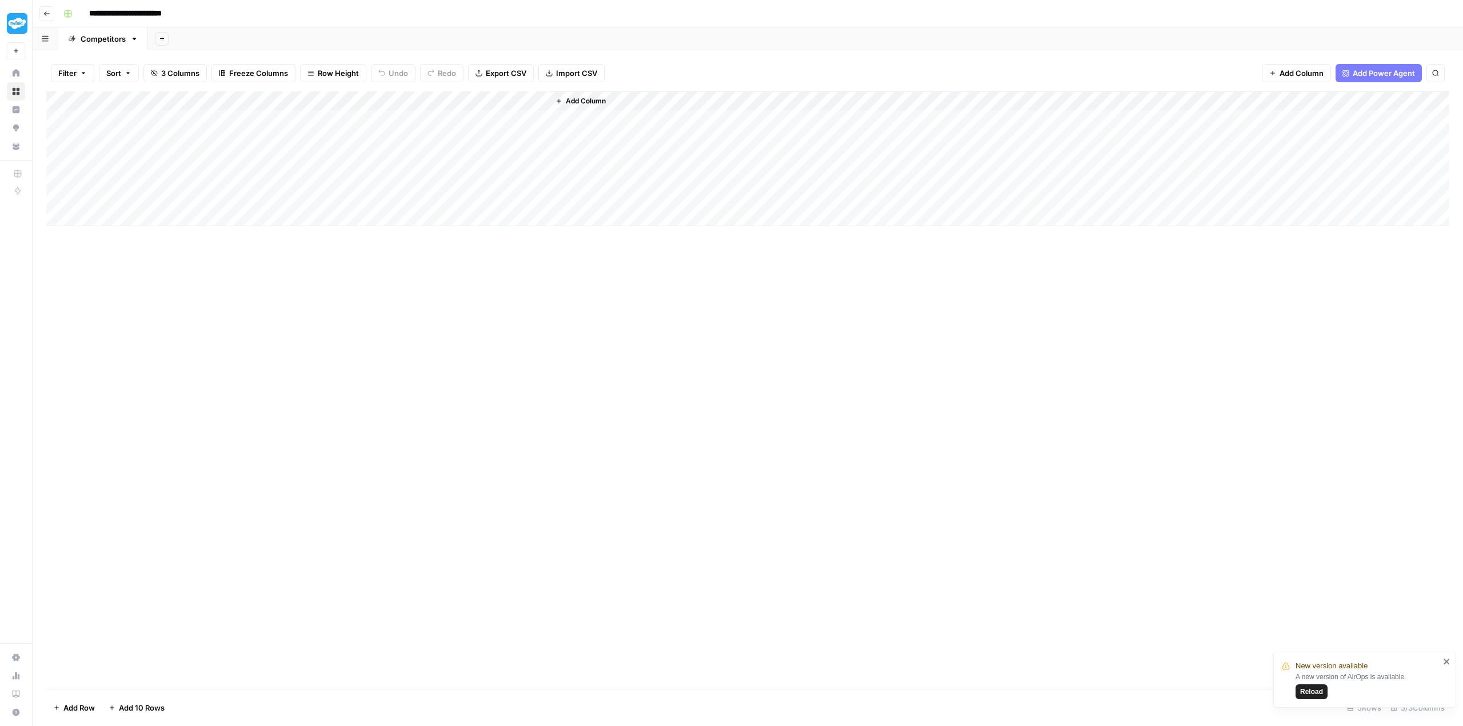
click at [165, 116] on div "Add Column" at bounding box center [747, 158] width 1403 height 135
click at [102, 119] on textarea "**********" at bounding box center [177, 121] width 183 height 16
click at [115, 121] on textarea "**********" at bounding box center [177, 121] width 183 height 16
drag, startPoint x: 227, startPoint y: 121, endPoint x: 45, endPoint y: 113, distance: 181.9
click at [46, 113] on body "**********" at bounding box center [731, 363] width 1463 height 726
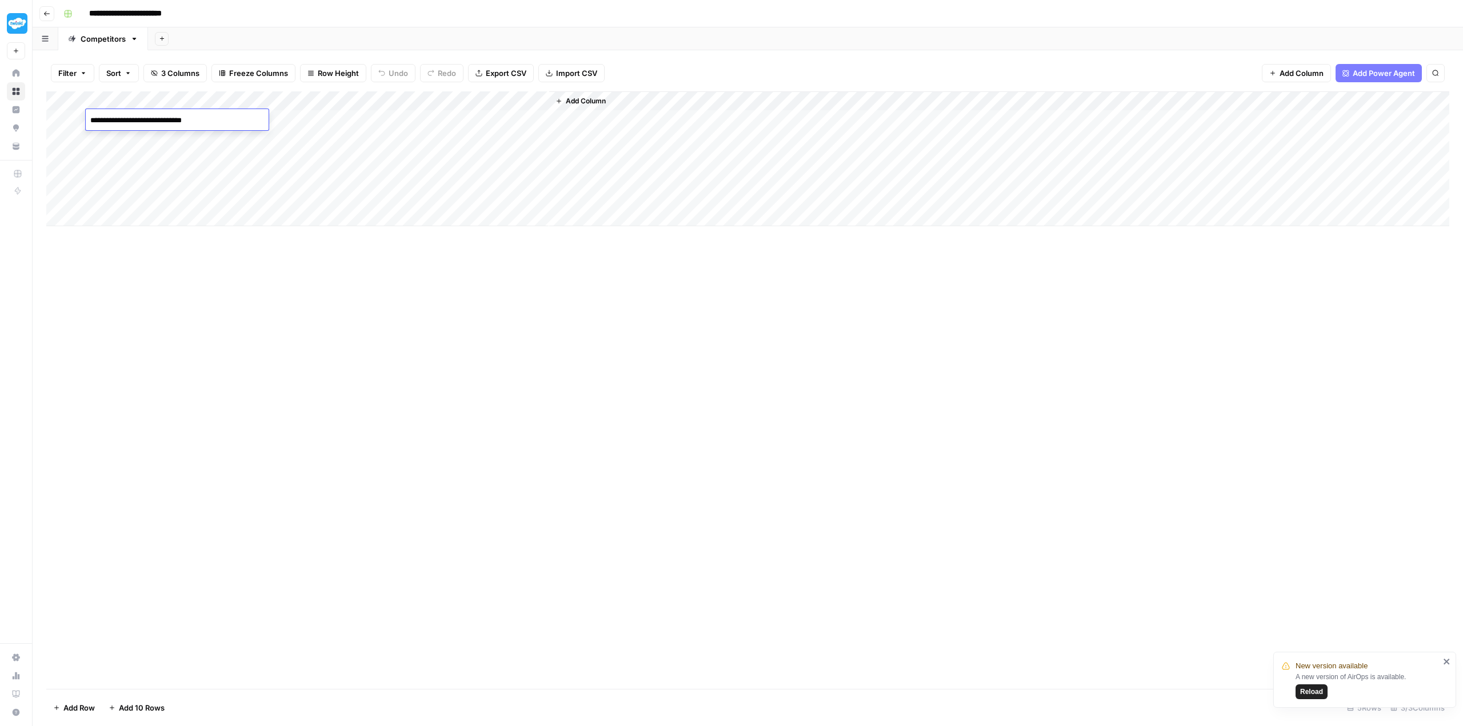
paste textarea "****"
type textarea "**********"
drag, startPoint x: 56, startPoint y: 120, endPoint x: 203, endPoint y: 349, distance: 272.0
click at [132, 227] on div "Add Column" at bounding box center [747, 390] width 1403 height 598
drag, startPoint x: 131, startPoint y: 191, endPoint x: 125, endPoint y: 119, distance: 71.7
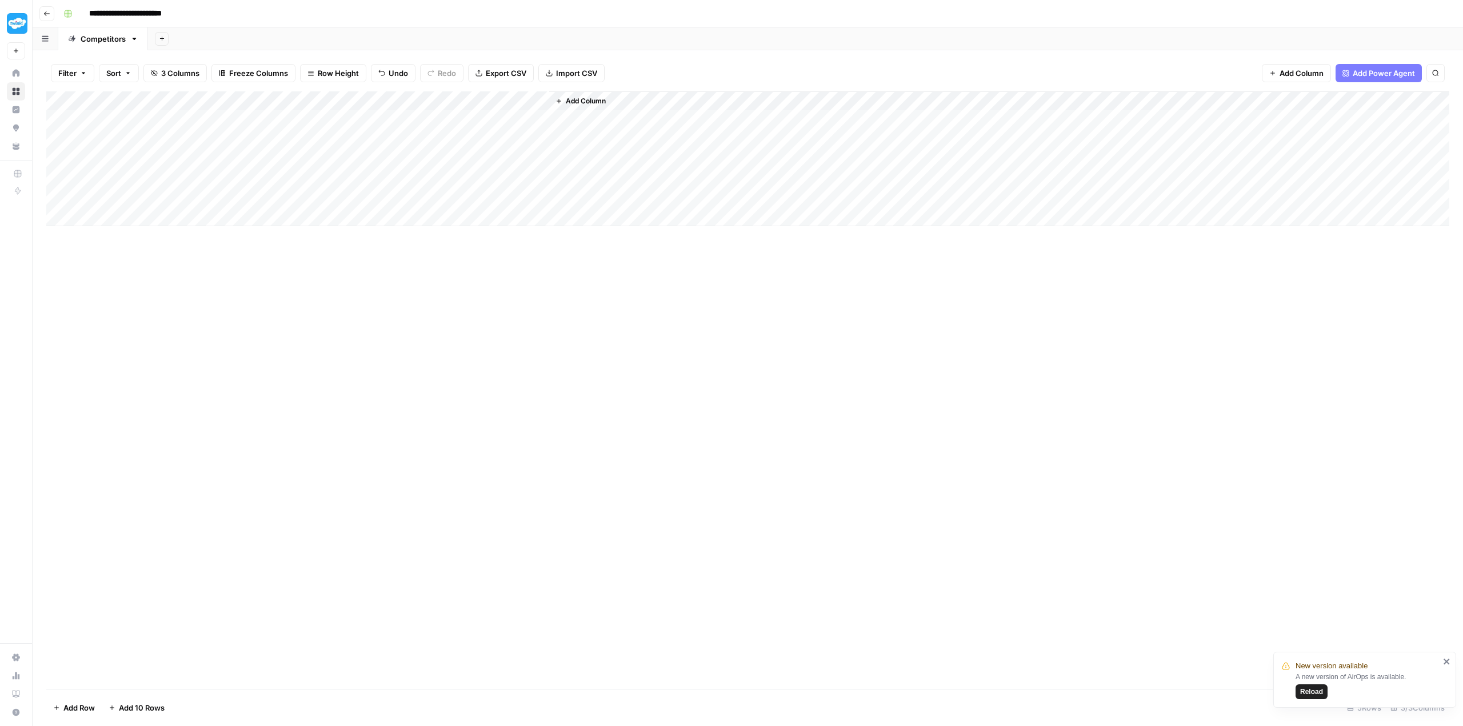
click at [125, 119] on div "Add Column" at bounding box center [747, 158] width 1403 height 135
click at [109, 194] on div "Add Column" at bounding box center [747, 158] width 1403 height 135
click at [223, 299] on div "Add Column" at bounding box center [747, 390] width 1403 height 598
drag, startPoint x: 249, startPoint y: 199, endPoint x: 242, endPoint y: 150, distance: 49.0
click at [242, 150] on div "Add Column" at bounding box center [747, 158] width 1403 height 135
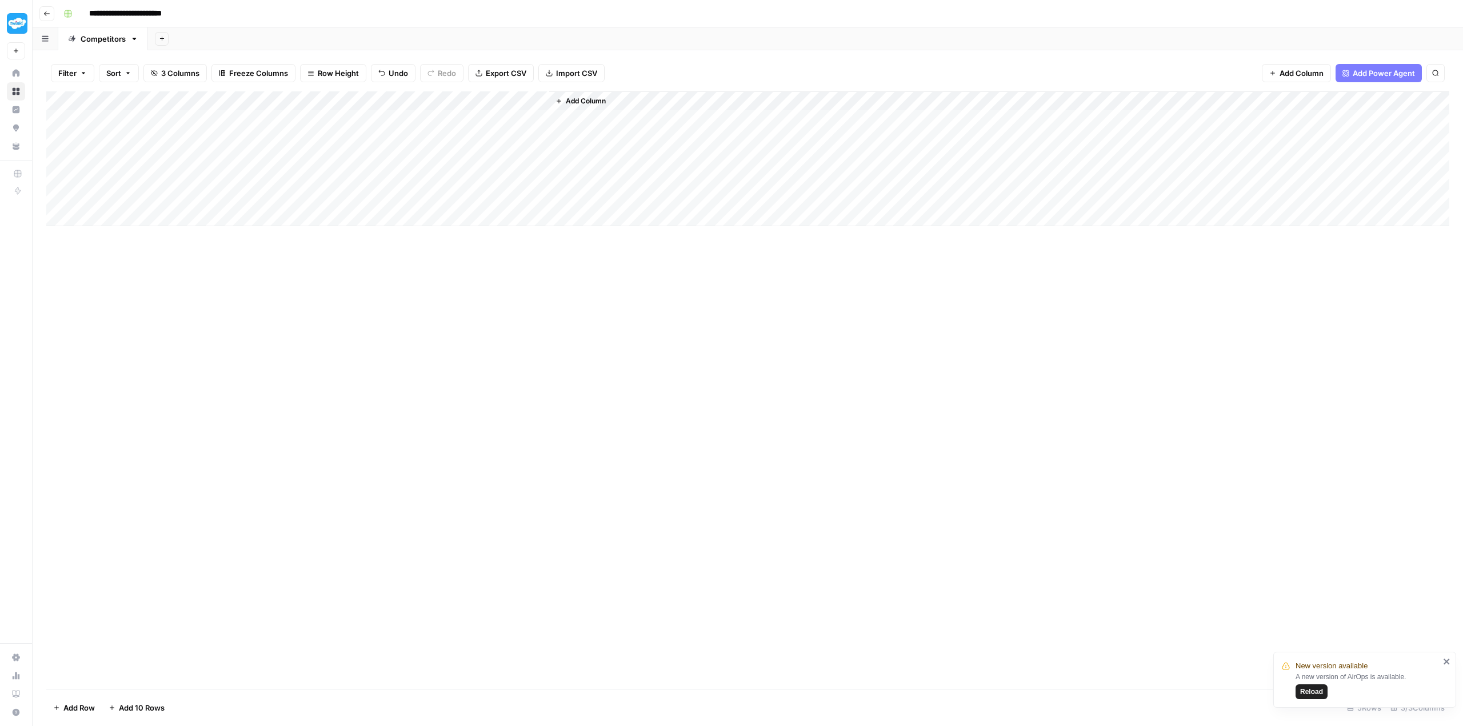
click at [173, 115] on div "Add Column" at bounding box center [747, 158] width 1403 height 135
drag, startPoint x: 129, startPoint y: 192, endPoint x: 138, endPoint y: 125, distance: 67.5
click at [138, 125] on div "Add Column" at bounding box center [747, 158] width 1403 height 135
click at [116, 122] on div "Add Column" at bounding box center [747, 158] width 1403 height 135
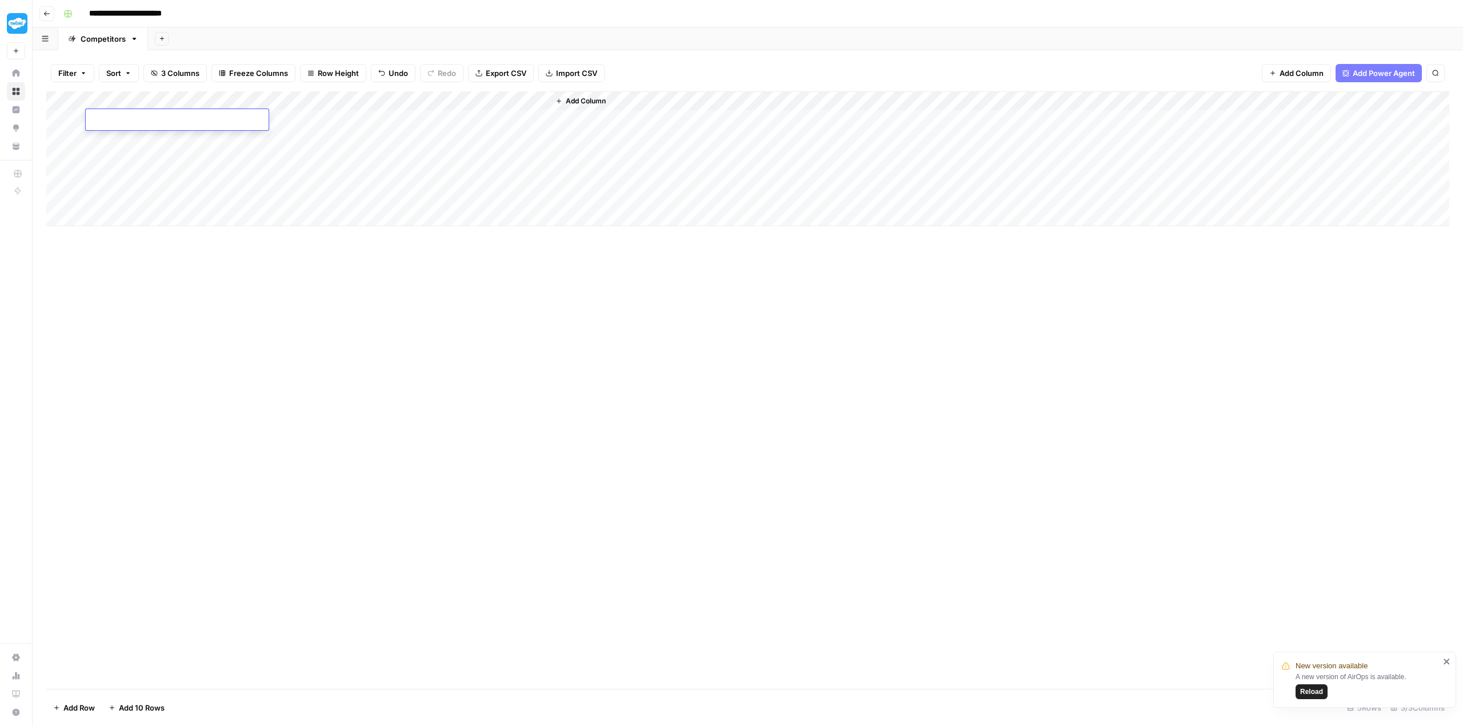
click at [116, 122] on textarea at bounding box center [177, 121] width 183 height 16
click at [267, 313] on div "Add Column" at bounding box center [747, 390] width 1403 height 598
click at [93, 194] on div "Add Column" at bounding box center [747, 158] width 1403 height 135
drag, startPoint x: 100, startPoint y: 194, endPoint x: 74, endPoint y: 192, distance: 25.8
click at [95, 185] on div "Add Column" at bounding box center [747, 158] width 1403 height 135
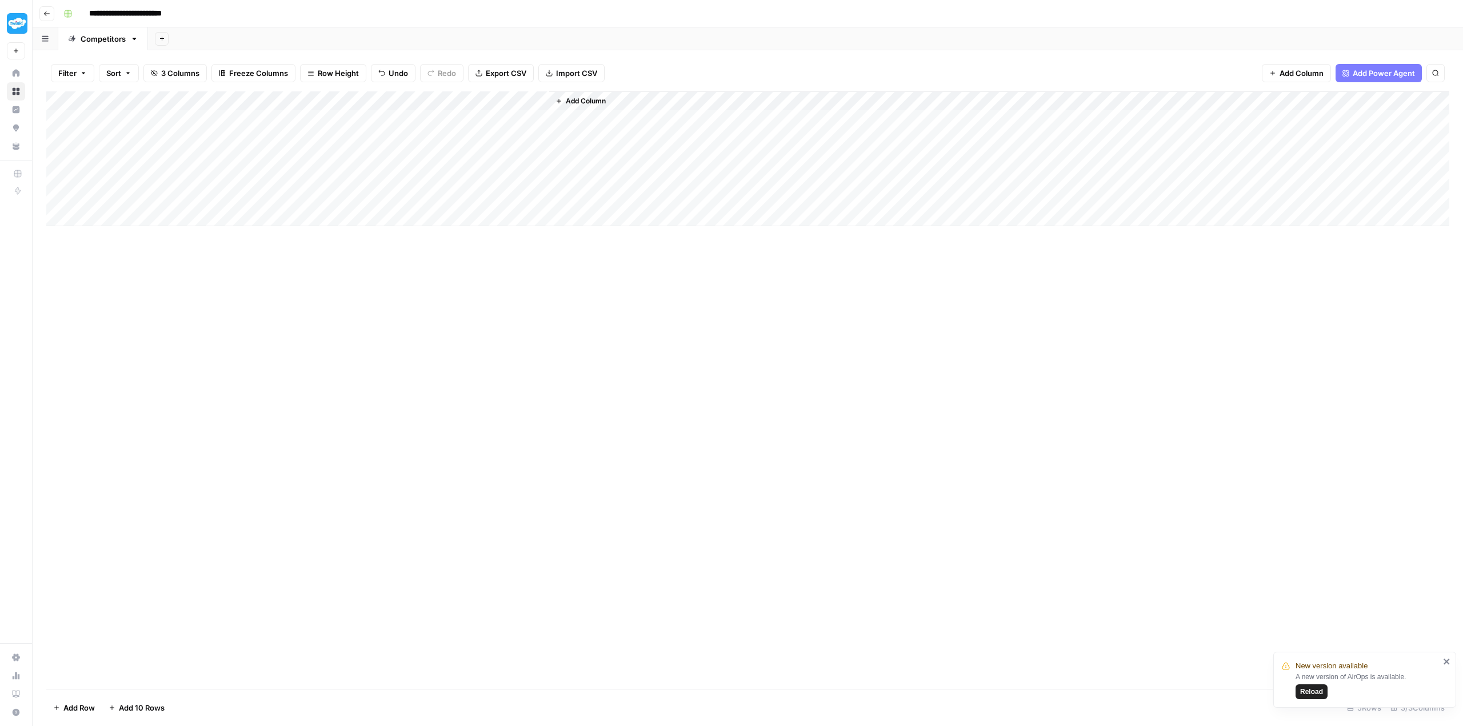
drag, startPoint x: 49, startPoint y: 197, endPoint x: 51, endPoint y: 121, distance: 76.0
click at [51, 121] on div "Add Column" at bounding box center [747, 158] width 1403 height 135
drag, startPoint x: 49, startPoint y: 201, endPoint x: 41, endPoint y: 174, distance: 28.0
click at [43, 160] on div "Filter Sort 3 Columns Freeze Columns Row Height Undo Redo Export CSV Import CSV…" at bounding box center [748, 388] width 1430 height 676
click at [48, 196] on div "Add Column" at bounding box center [747, 158] width 1403 height 135
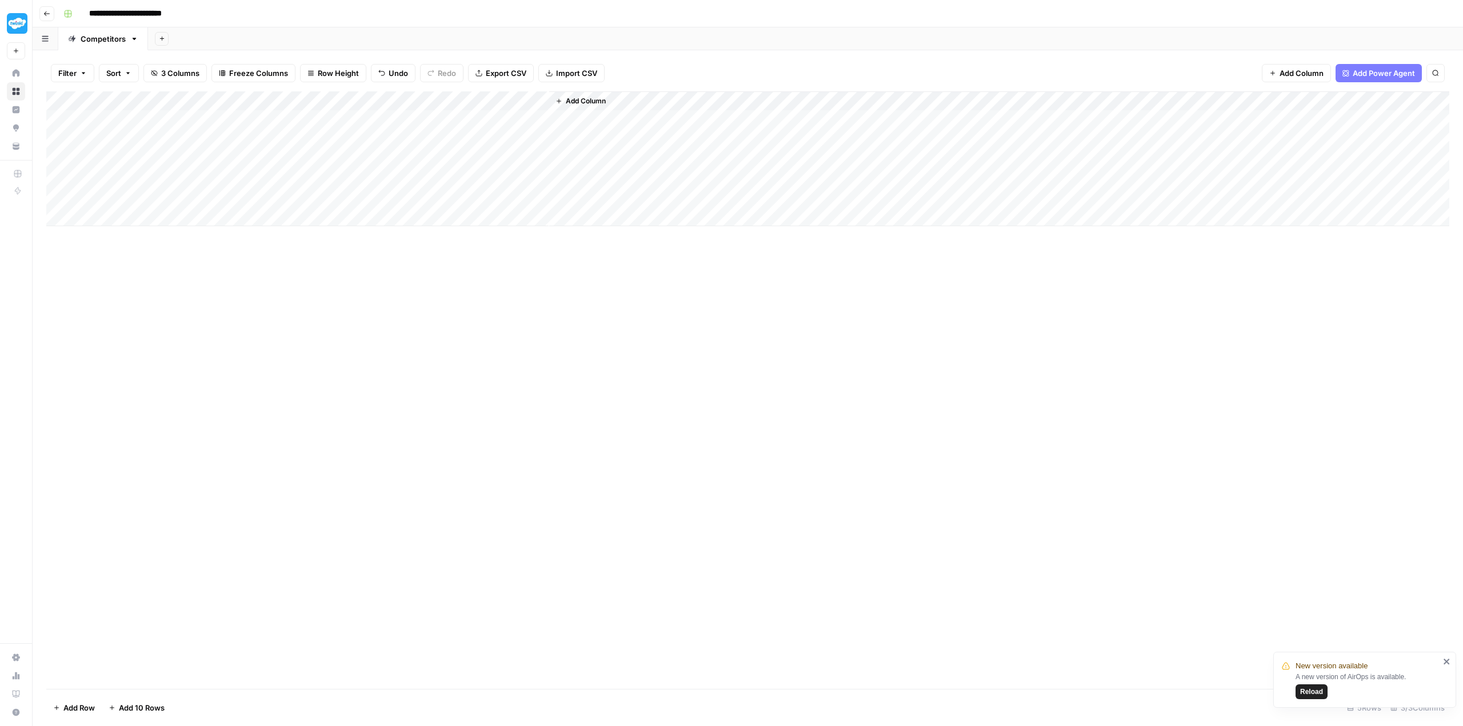
drag, startPoint x: 48, startPoint y: 196, endPoint x: 55, endPoint y: 134, distance: 62.1
click at [55, 134] on div "Add Column" at bounding box center [747, 158] width 1403 height 135
drag, startPoint x: 100, startPoint y: 195, endPoint x: 111, endPoint y: 143, distance: 53.8
click at [111, 143] on div "Add Column" at bounding box center [747, 158] width 1403 height 135
click at [238, 303] on div "Add Column" at bounding box center [747, 390] width 1403 height 598
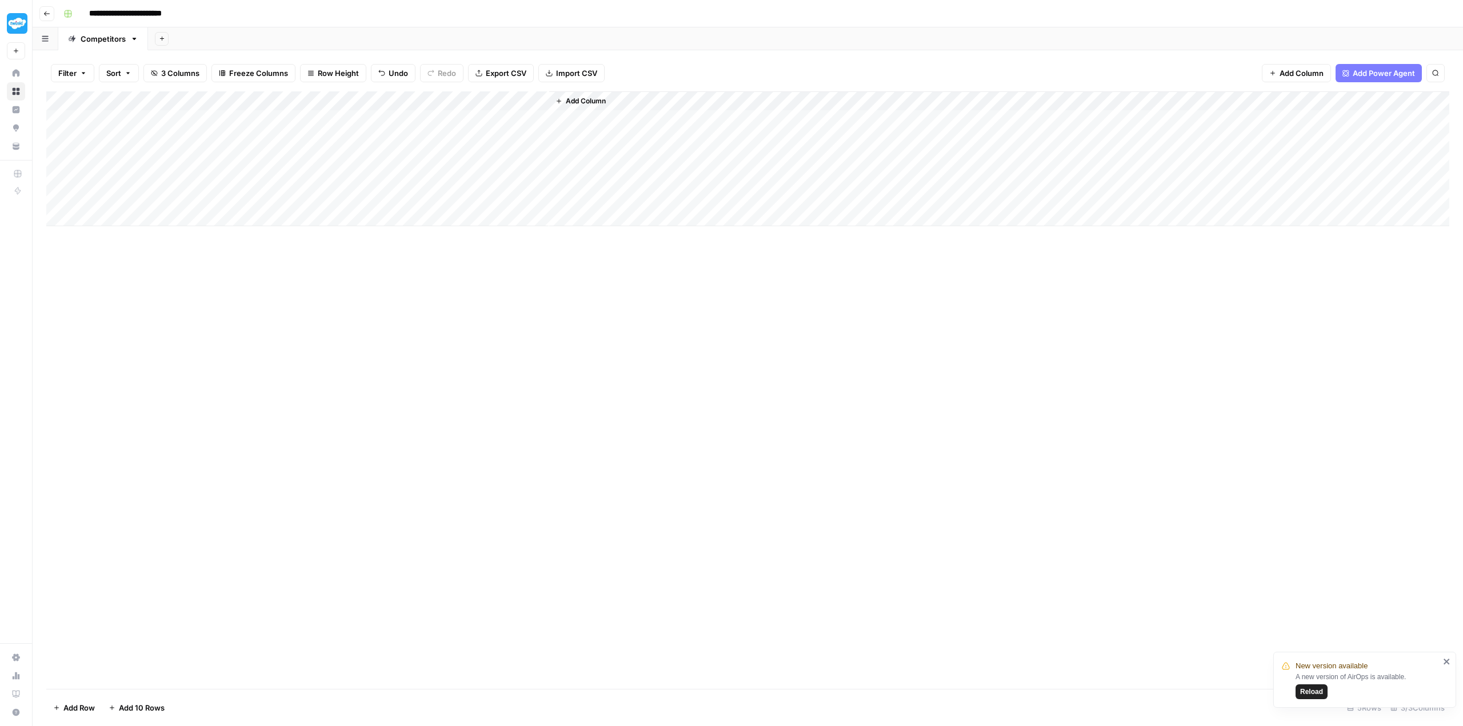
click at [374, 347] on div "Add Column" at bounding box center [747, 390] width 1403 height 598
click at [217, 139] on div "Add Column" at bounding box center [747, 158] width 1403 height 135
click at [195, 11] on input "**********" at bounding box center [141, 14] width 115 height 18
drag, startPoint x: 177, startPoint y: 11, endPoint x: 215, endPoint y: 13, distance: 38.3
click at [215, 13] on div "**********" at bounding box center [755, 14] width 1393 height 18
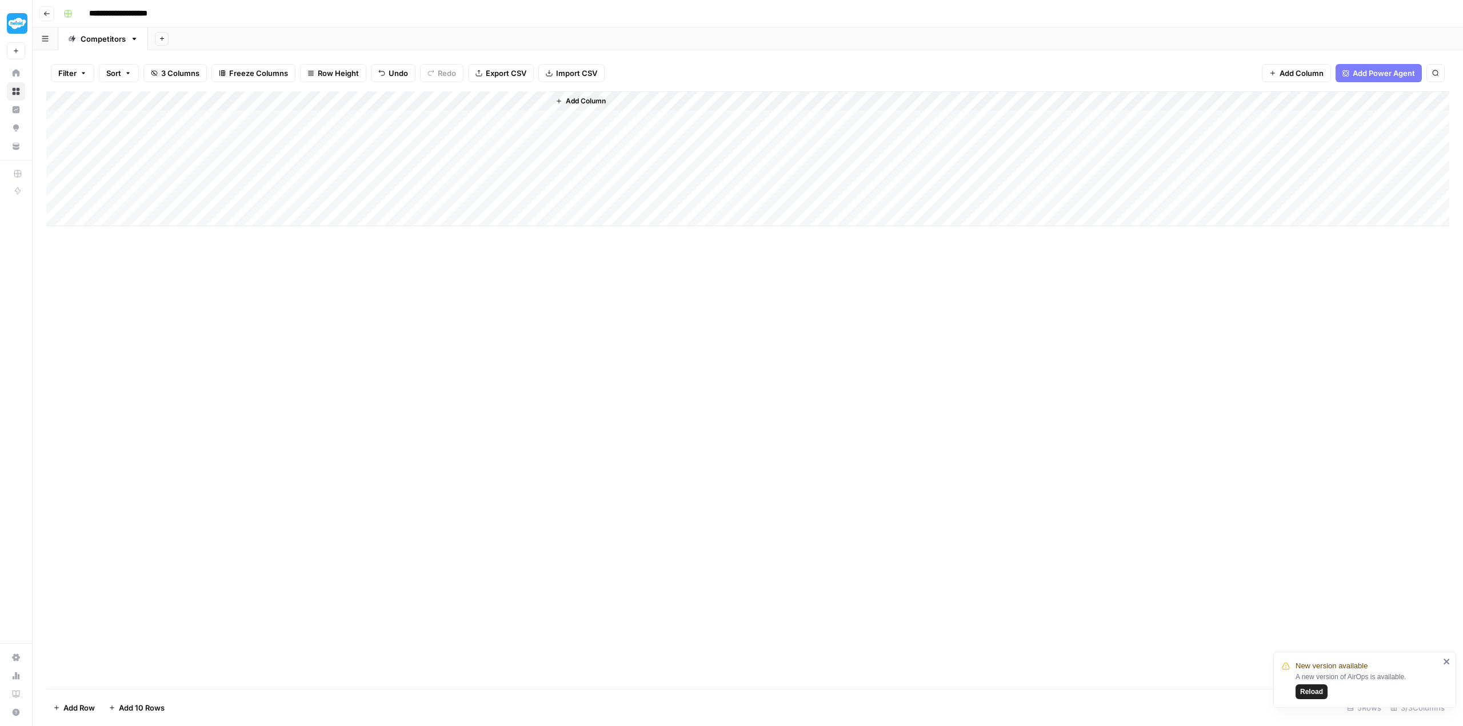
type input "**********"
click at [240, 357] on div "Add Column" at bounding box center [747, 390] width 1403 height 598
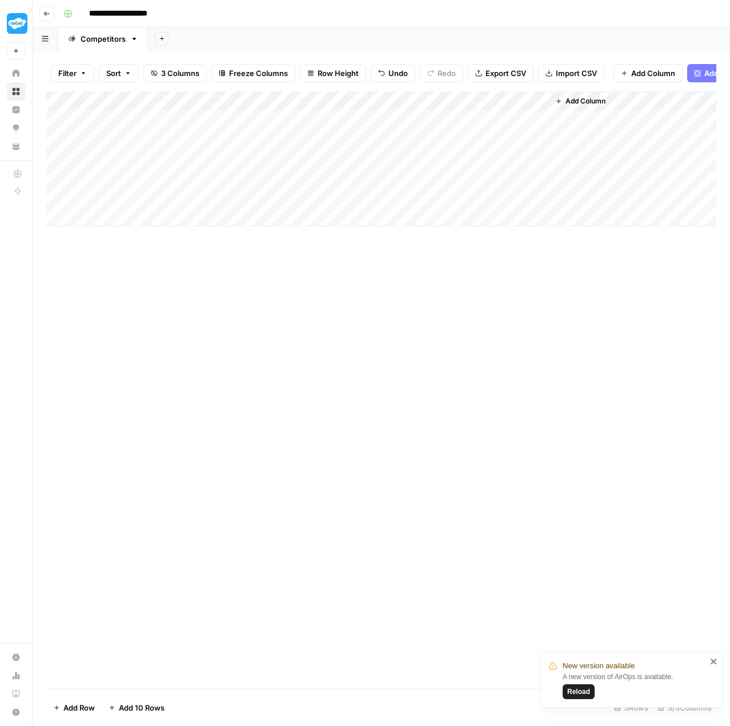
click at [179, 144] on div "Add Column" at bounding box center [381, 158] width 670 height 135
type textarea "**********"
click at [199, 281] on div "Add Column" at bounding box center [381, 389] width 670 height 597
click at [171, 170] on div "Add Column" at bounding box center [381, 158] width 670 height 135
click at [149, 161] on div "Add Column" at bounding box center [381, 158] width 670 height 135
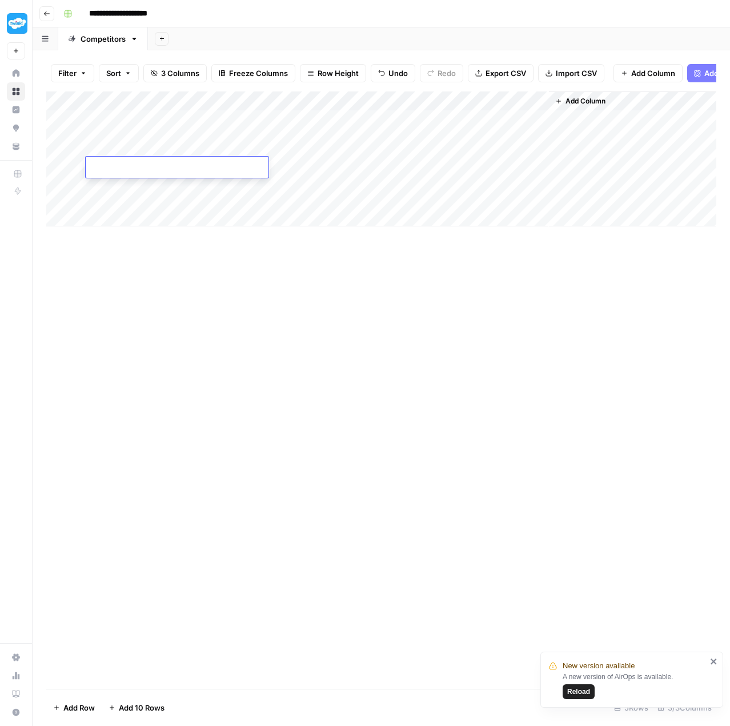
type textarea "**********"
drag, startPoint x: 149, startPoint y: 161, endPoint x: 177, endPoint y: 188, distance: 39.2
click at [175, 192] on body "**********" at bounding box center [365, 363] width 730 height 726
click at [177, 188] on div "Add Column" at bounding box center [381, 158] width 670 height 135
click at [150, 187] on div "Add Column" at bounding box center [381, 158] width 670 height 135
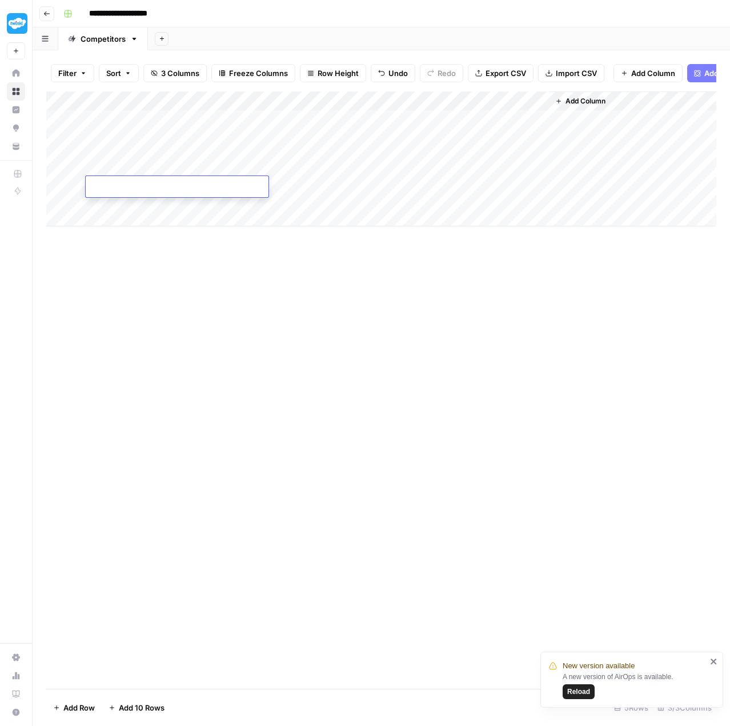
type textarea "**********"
drag, startPoint x: 150, startPoint y: 187, endPoint x: 233, endPoint y: 299, distance: 139.8
click at [230, 279] on body "**********" at bounding box center [365, 363] width 730 height 726
click at [233, 299] on div "Add Column" at bounding box center [381, 389] width 670 height 597
click at [160, 205] on div "Add Column" at bounding box center [381, 158] width 670 height 135
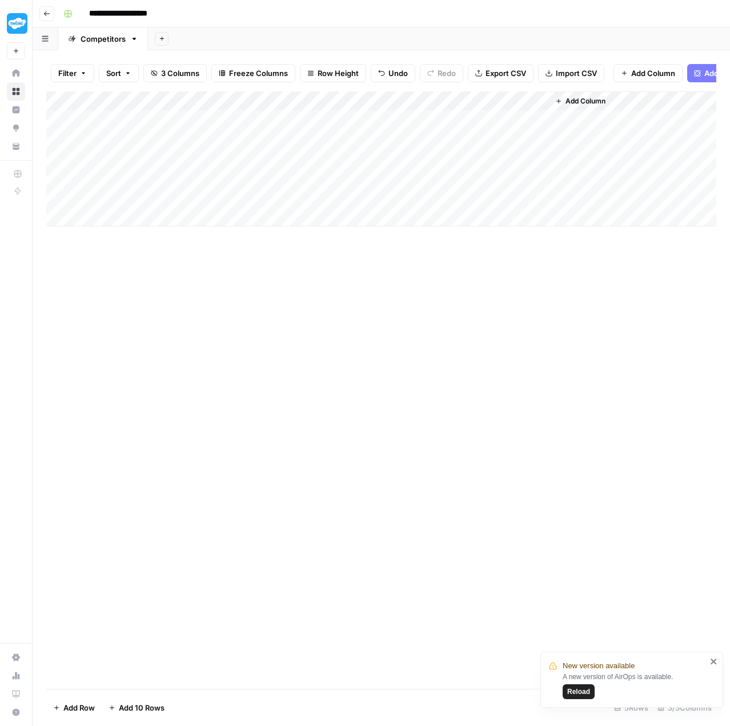
click at [231, 203] on div "Add Column" at bounding box center [381, 158] width 670 height 135
type textarea "**********"
click at [253, 370] on div "Add Column" at bounding box center [381, 389] width 670 height 597
click at [283, 122] on div "Add Column" at bounding box center [381, 158] width 670 height 135
click at [283, 127] on div "Add Column" at bounding box center [381, 158] width 670 height 135
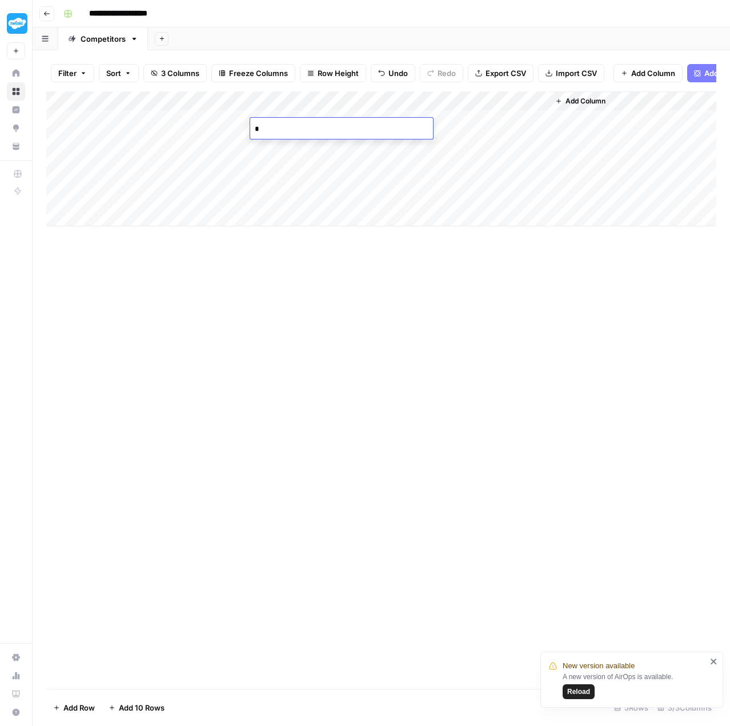
type textarea "**"
drag, startPoint x: 455, startPoint y: 325, endPoint x: 451, endPoint y: 319, distance: 7.5
click at [455, 322] on div "Add Column" at bounding box center [381, 389] width 670 height 597
drag, startPoint x: 414, startPoint y: 135, endPoint x: 401, endPoint y: 207, distance: 73.7
click at [402, 200] on div "Add Column" at bounding box center [381, 158] width 670 height 135
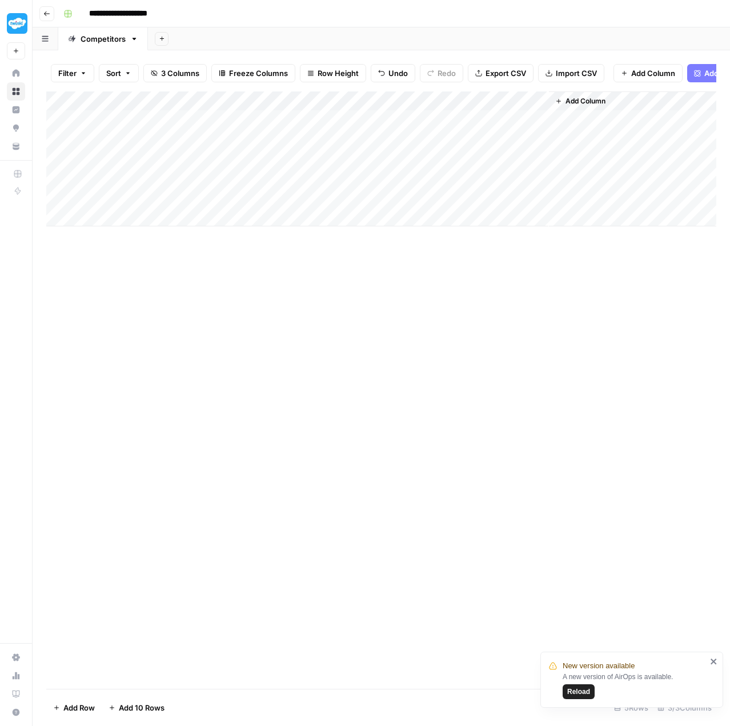
click at [417, 305] on div "Add Column" at bounding box center [381, 389] width 670 height 597
click at [114, 222] on div "Add Column" at bounding box center [381, 158] width 670 height 135
click at [123, 244] on div "Add Column" at bounding box center [381, 168] width 670 height 154
click at [138, 265] on div "Add Column" at bounding box center [381, 178] width 670 height 174
click at [131, 285] on div "Add Column" at bounding box center [381, 187] width 670 height 193
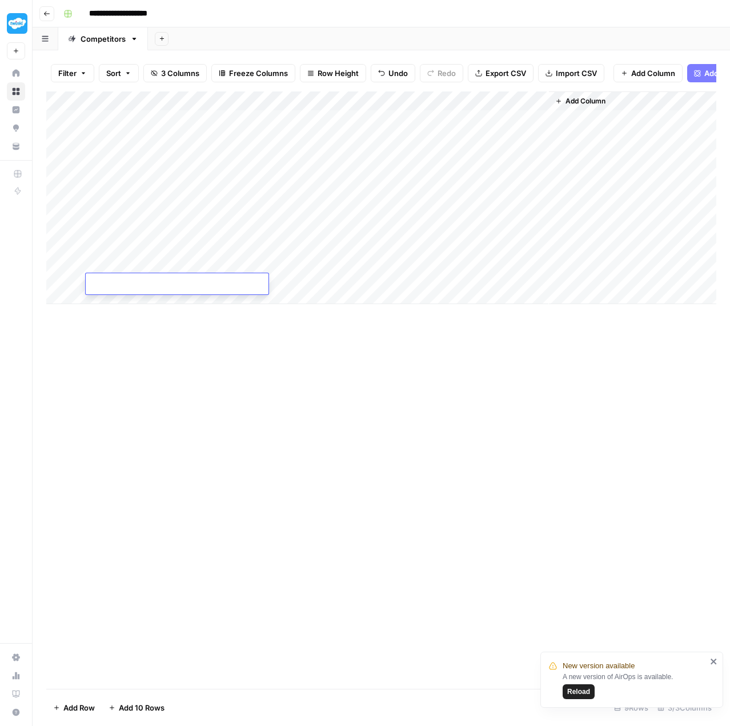
click at [144, 302] on div "Add Column" at bounding box center [381, 197] width 670 height 213
click at [523, 107] on div "Add Column" at bounding box center [381, 207] width 670 height 232
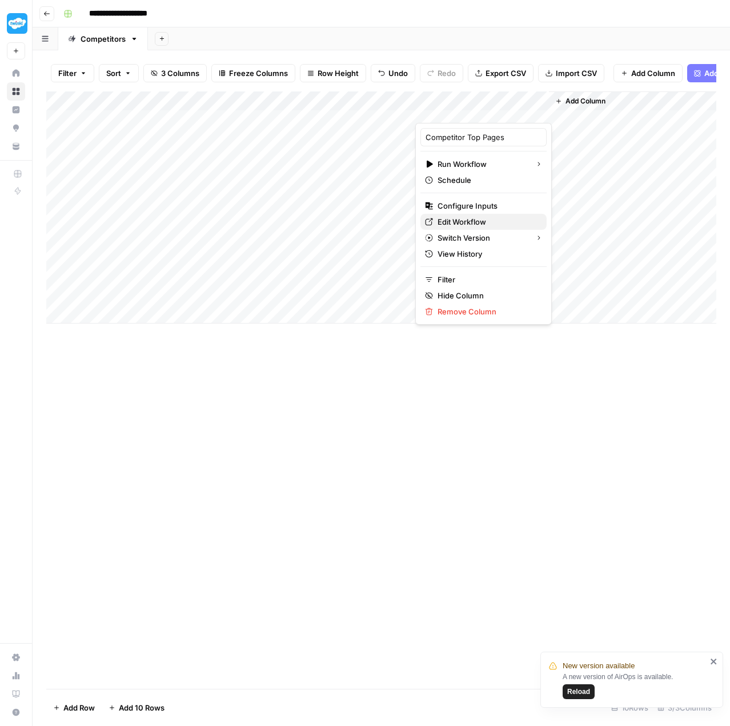
click at [478, 218] on span "Edit Workflow" at bounding box center [488, 221] width 100 height 11
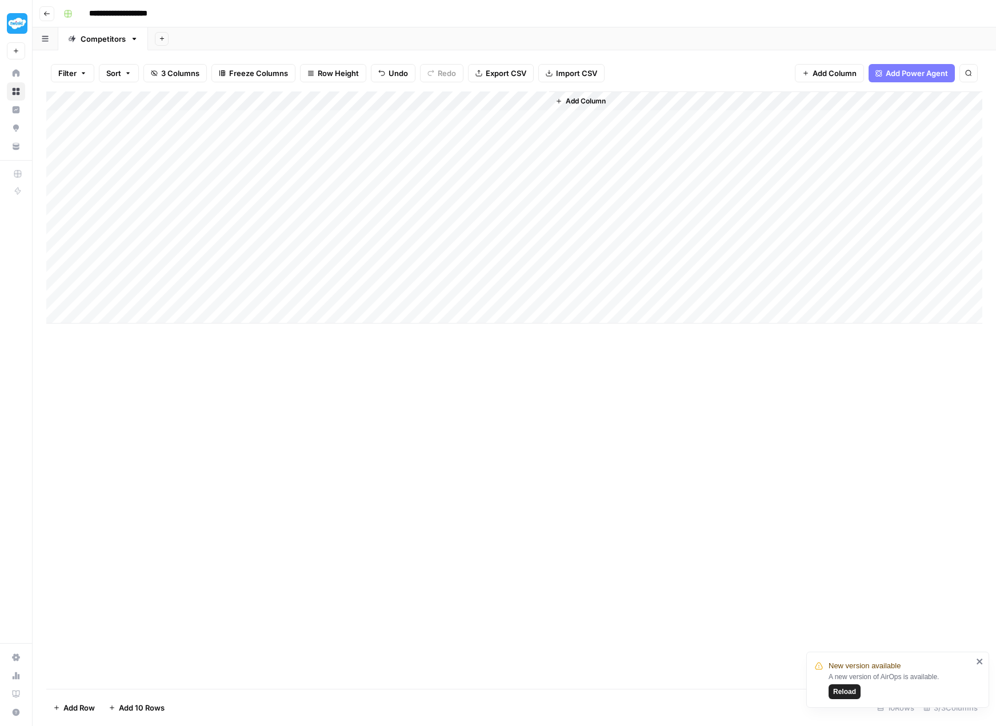
click at [375, 531] on div "Add Column" at bounding box center [514, 389] width 936 height 597
click at [162, 33] on button "Add Sheet" at bounding box center [162, 39] width 14 height 14
click at [225, 81] on span "Blank" at bounding box center [219, 78] width 84 height 11
click at [175, 39] on div "Blank" at bounding box center [179, 38] width 19 height 11
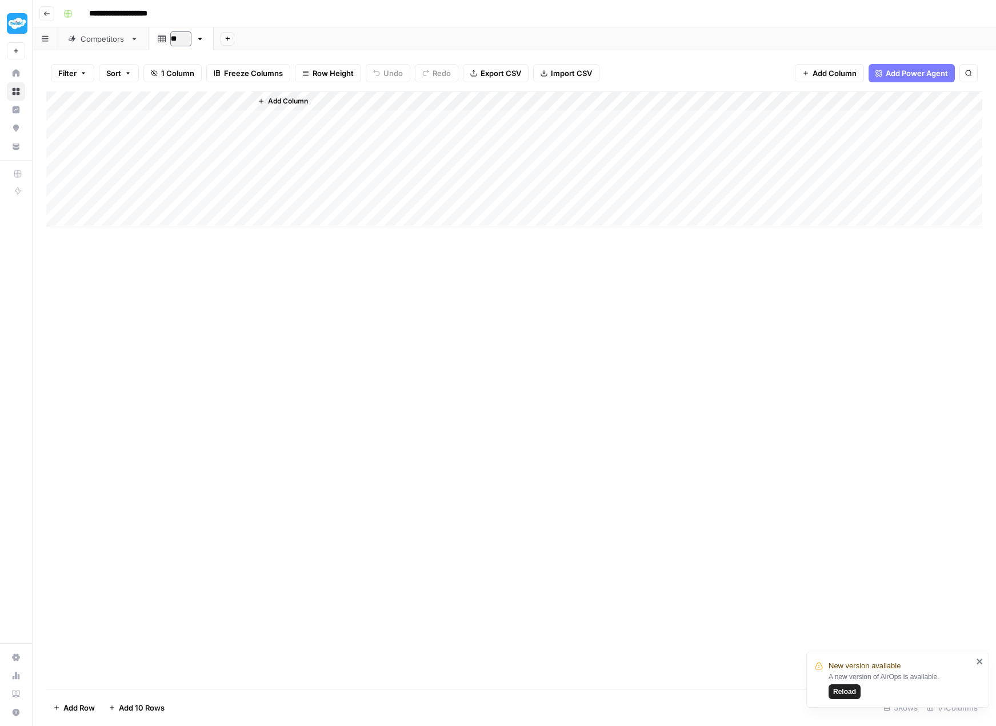
type input "*"
type input "**********"
click at [342, 414] on div "Add Column" at bounding box center [514, 389] width 936 height 597
click at [110, 38] on div "Competitors" at bounding box center [103, 38] width 45 height 11
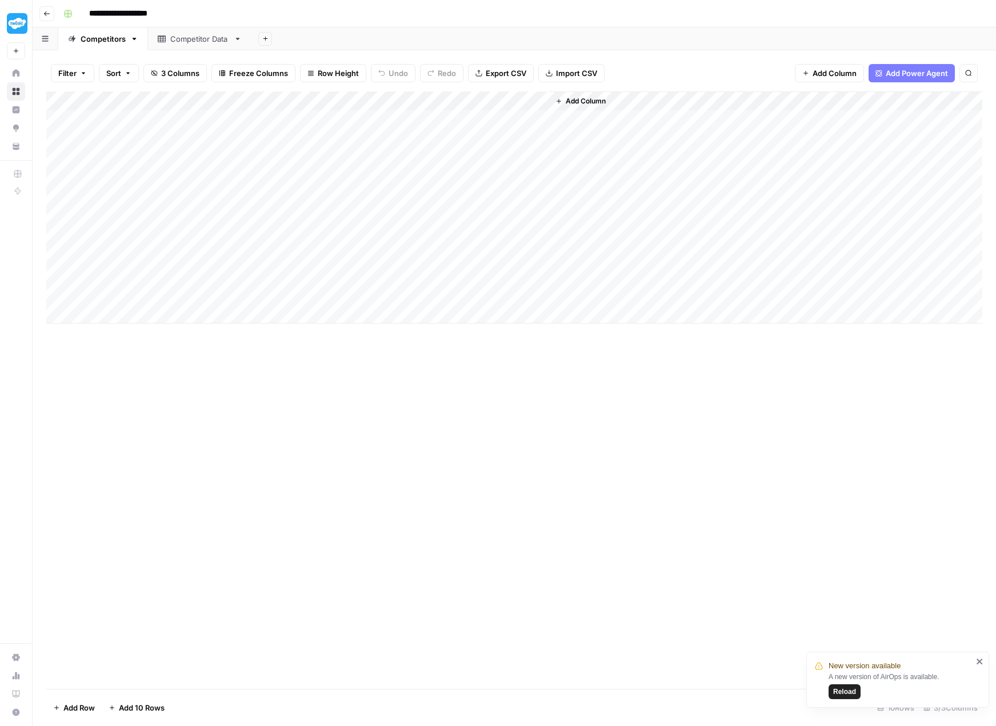
click at [199, 39] on div "Competitor Data" at bounding box center [199, 38] width 59 height 11
click at [89, 39] on div "Competitors" at bounding box center [103, 38] width 45 height 11
drag, startPoint x: 415, startPoint y: 97, endPoint x: 308, endPoint y: 101, distance: 106.9
click at [308, 101] on div "Add Column" at bounding box center [514, 207] width 936 height 232
drag, startPoint x: 307, startPoint y: 96, endPoint x: 318, endPoint y: 95, distance: 10.9
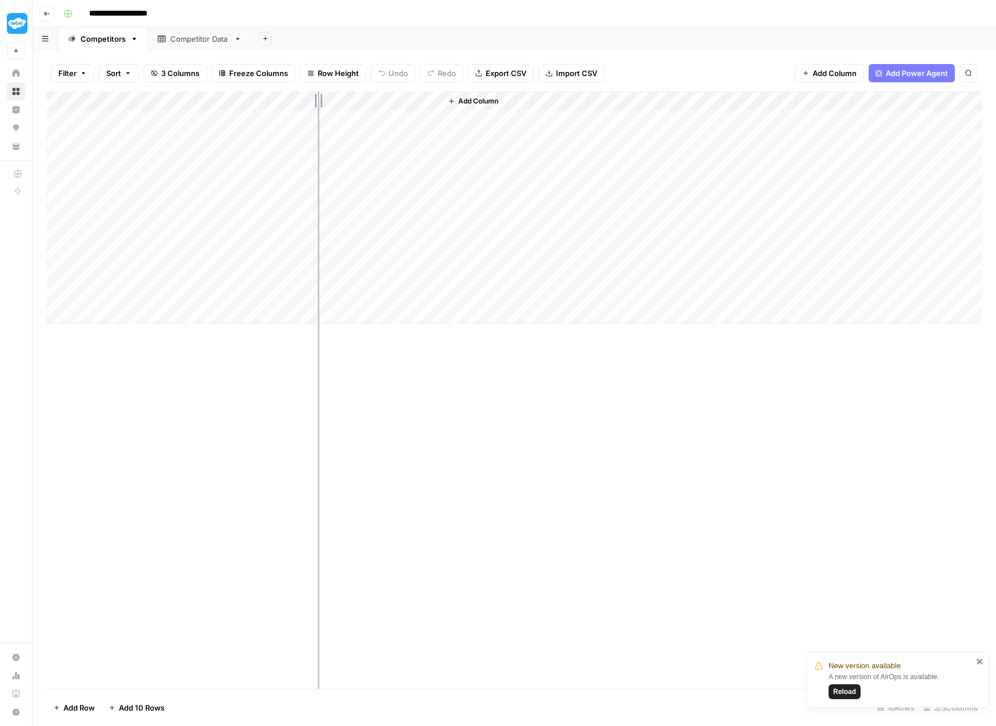
click at [318, 95] on div "Add Column" at bounding box center [514, 207] width 936 height 232
drag, startPoint x: 318, startPoint y: 95, endPoint x: 331, endPoint y: 95, distance: 12.6
click at [331, 95] on div "Add Column" at bounding box center [514, 207] width 936 height 232
drag, startPoint x: 331, startPoint y: 95, endPoint x: 318, endPoint y: 95, distance: 12.6
click at [318, 95] on div "Add Column" at bounding box center [514, 207] width 936 height 232
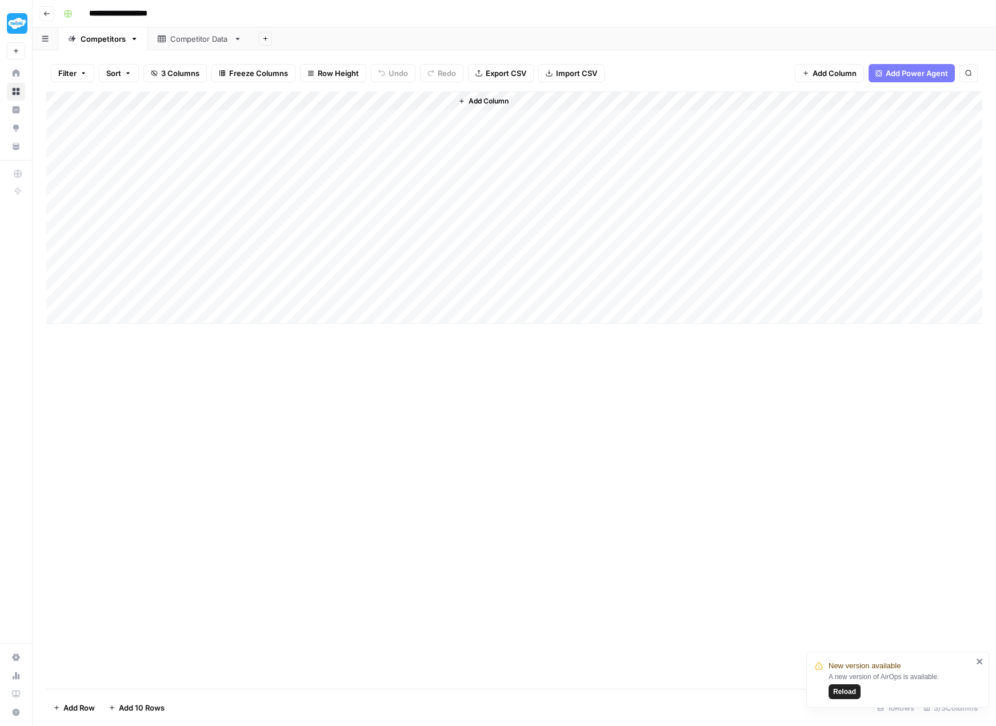
click at [178, 35] on div "Competitor Data" at bounding box center [199, 38] width 59 height 11
click at [119, 99] on div "Add Column" at bounding box center [514, 158] width 936 height 135
click at [92, 33] on div "Competitors" at bounding box center [103, 38] width 45 height 11
click at [91, 38] on div "Competitors" at bounding box center [103, 38] width 45 height 11
click at [177, 41] on div "Competitor Data" at bounding box center [199, 38] width 59 height 11
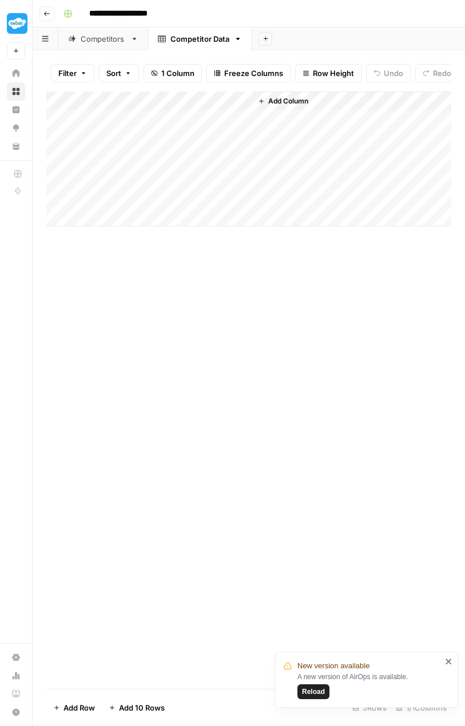
click at [117, 102] on div "Add Column" at bounding box center [248, 158] width 405 height 135
drag, startPoint x: 117, startPoint y: 137, endPoint x: 92, endPoint y: 133, distance: 25.5
click at [92, 133] on div "Title" at bounding box center [154, 137] width 126 height 18
type input "date"
click at [141, 105] on div "Add Column" at bounding box center [248, 158] width 405 height 135
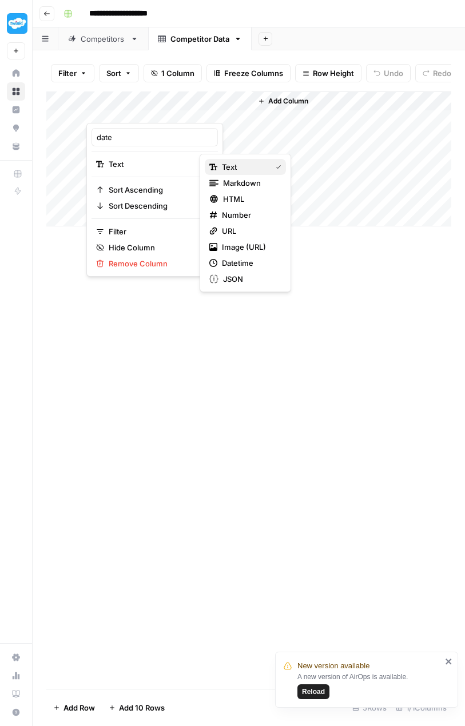
click at [238, 168] on span "Text" at bounding box center [244, 166] width 45 height 11
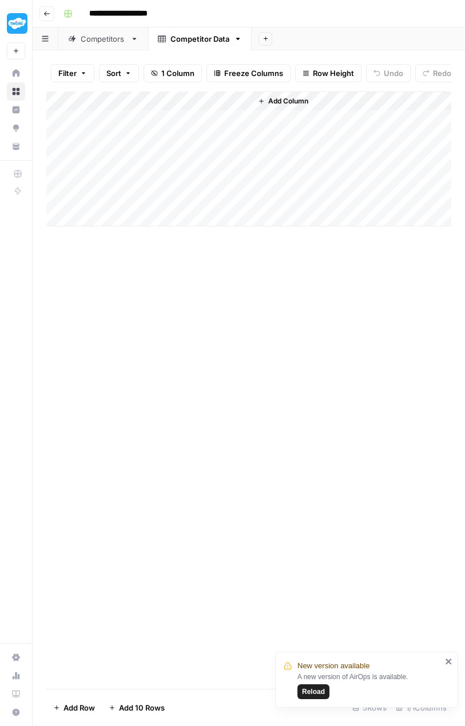
click at [215, 299] on div "Add Column" at bounding box center [248, 389] width 405 height 597
click at [275, 106] on span "Add Column" at bounding box center [288, 101] width 40 height 10
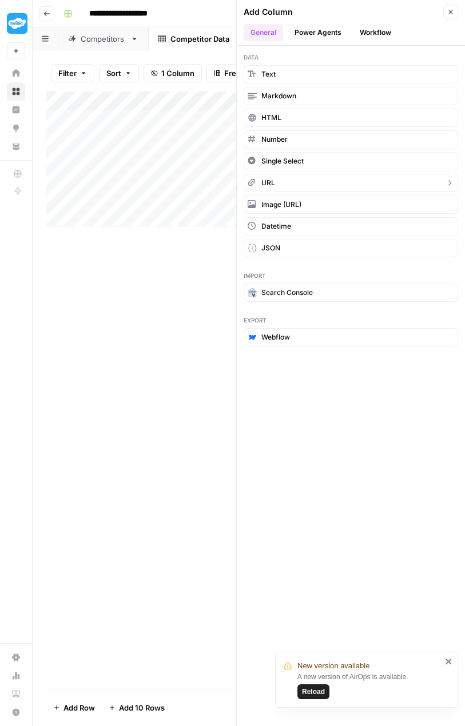
click at [274, 177] on button "URL" at bounding box center [350, 183] width 214 height 18
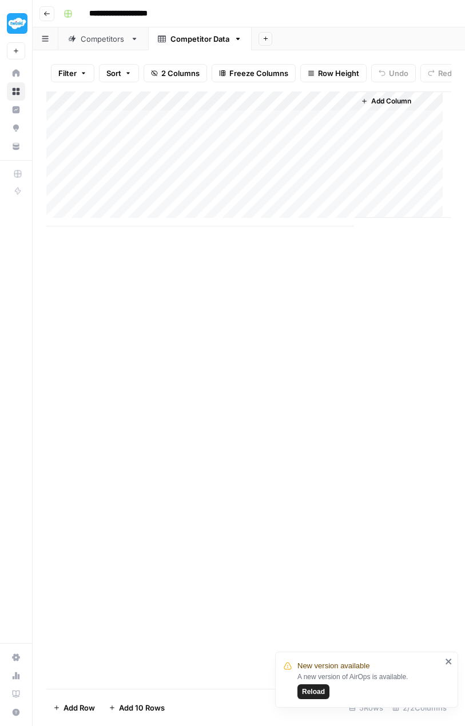
click at [343, 107] on div "Add Column" at bounding box center [248, 158] width 405 height 135
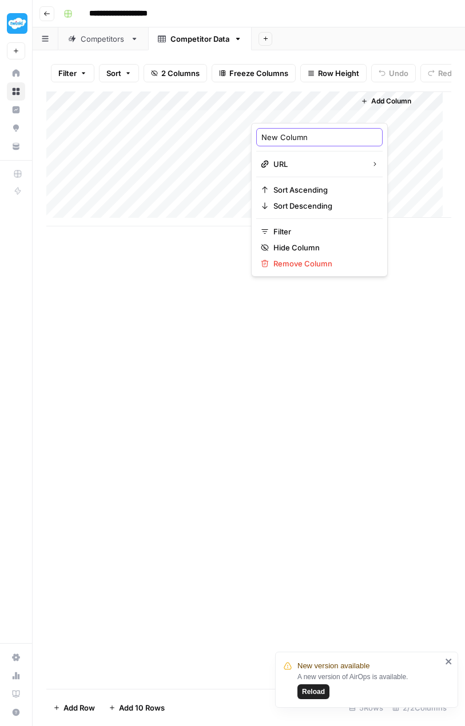
drag, startPoint x: 309, startPoint y: 135, endPoint x: 259, endPoint y: 129, distance: 50.8
click at [259, 129] on div "New Column" at bounding box center [319, 137] width 126 height 18
type input "url"
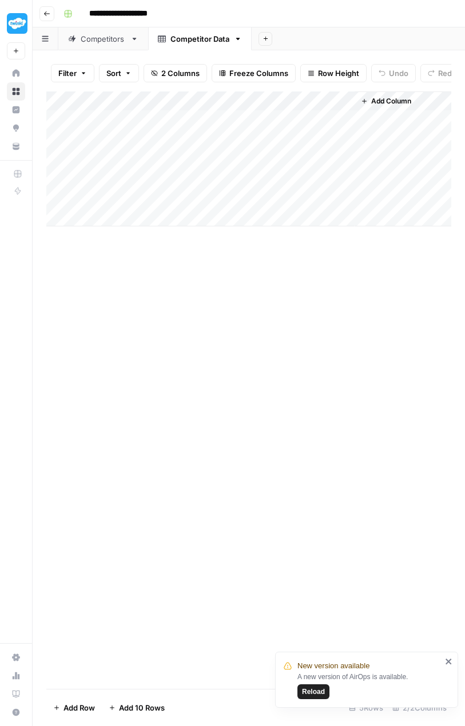
click at [165, 281] on div "Add Column" at bounding box center [248, 389] width 405 height 597
click at [241, 106] on div "Add Column" at bounding box center [248, 158] width 405 height 135
click at [371, 106] on span "Add Column" at bounding box center [391, 101] width 40 height 10
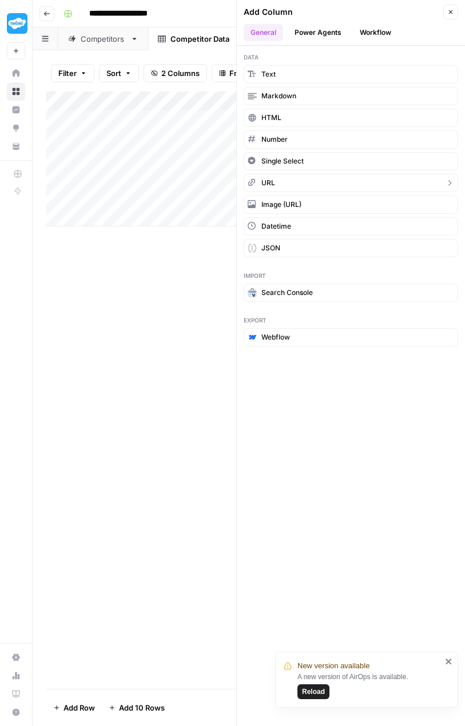
click at [292, 182] on button "URL" at bounding box center [350, 183] width 214 height 18
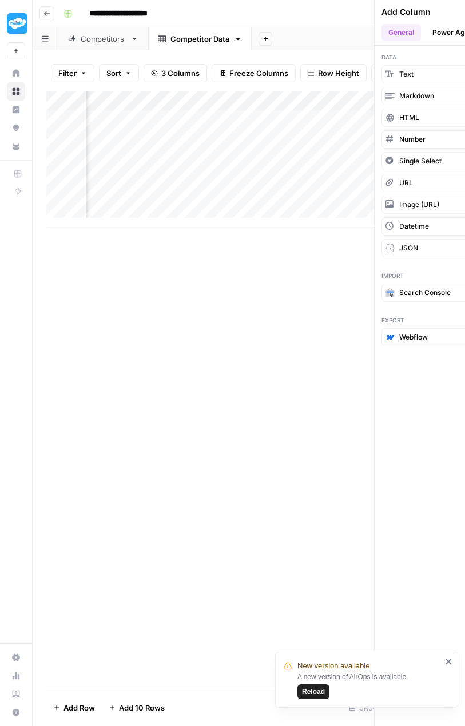
scroll to position [0, 78]
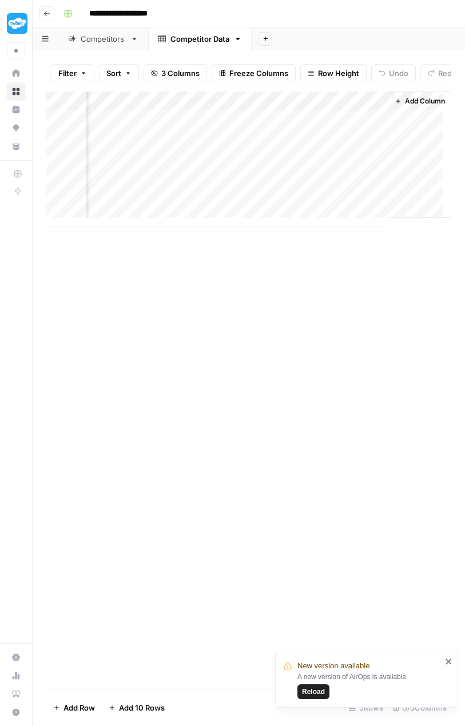
click at [267, 106] on div "Add Column" at bounding box center [248, 158] width 405 height 135
drag, startPoint x: 236, startPoint y: 137, endPoint x: 195, endPoint y: 137, distance: 41.1
click at [195, 137] on input "url" at bounding box center [241, 136] width 116 height 11
click at [369, 105] on div "Add Column" at bounding box center [248, 158] width 405 height 135
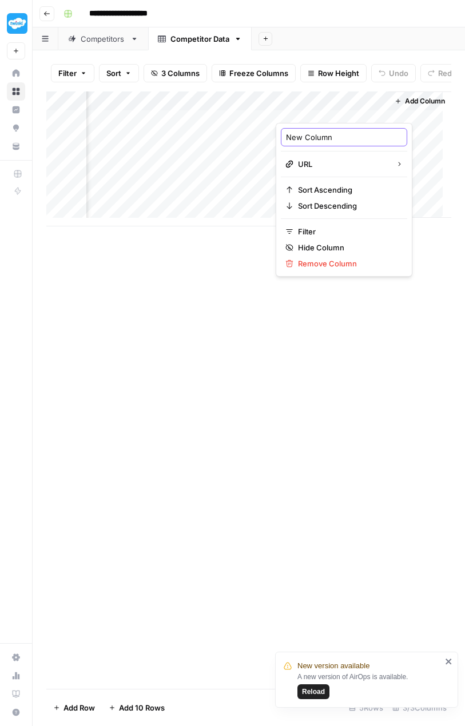
drag, startPoint x: 341, startPoint y: 139, endPoint x: 279, endPoint y: 133, distance: 62.0
click at [279, 133] on div "New Column URL Sort Ascending Sort Descending Filter Hide Column Remove Column" at bounding box center [343, 200] width 137 height 154
type input "domain"
click at [192, 321] on div "Add Column" at bounding box center [248, 389] width 405 height 597
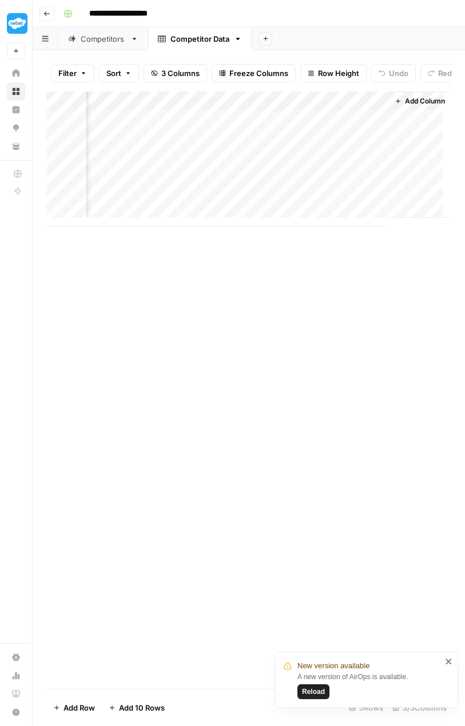
drag, startPoint x: 327, startPoint y: 108, endPoint x: 321, endPoint y: 110, distance: 6.5
click at [221, 106] on div "Add Column" at bounding box center [248, 158] width 405 height 135
click at [370, 106] on div "Add Column" at bounding box center [248, 158] width 405 height 135
click at [234, 260] on div "Add Column" at bounding box center [248, 389] width 405 height 597
drag, startPoint x: 214, startPoint y: 107, endPoint x: 306, endPoint y: 106, distance: 91.4
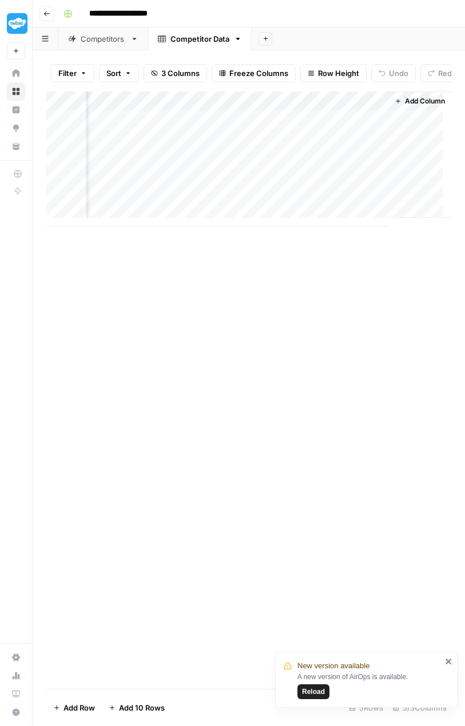
click at [291, 106] on div "Add Column" at bounding box center [248, 158] width 405 height 135
click at [271, 106] on div "Add Column" at bounding box center [248, 158] width 405 height 135
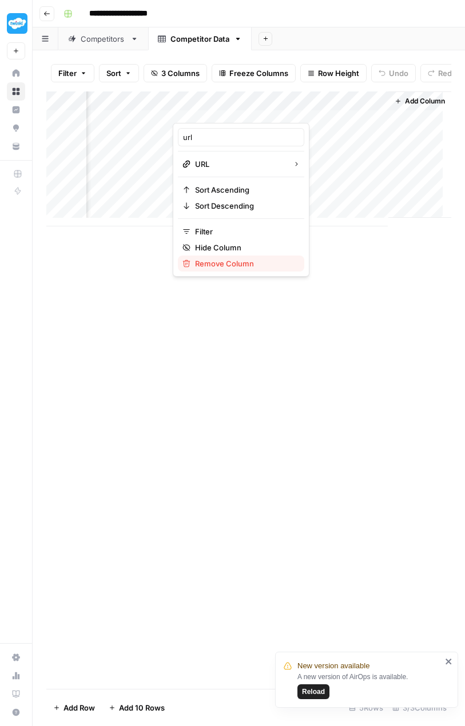
click at [229, 258] on span "Remove Column" at bounding box center [245, 263] width 100 height 11
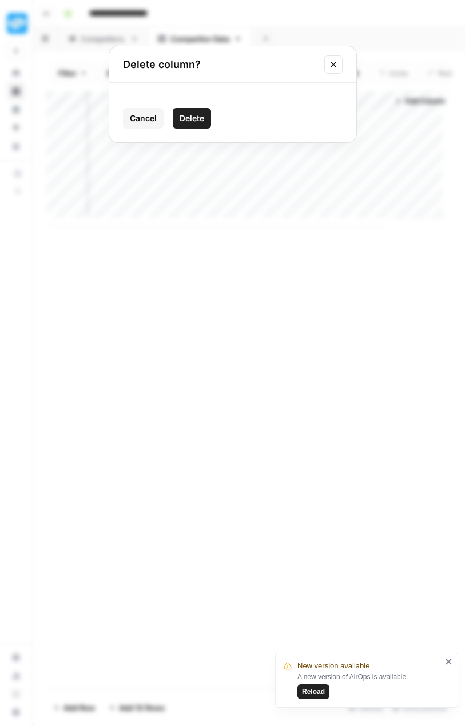
click at [197, 118] on span "Delete" at bounding box center [191, 118] width 25 height 11
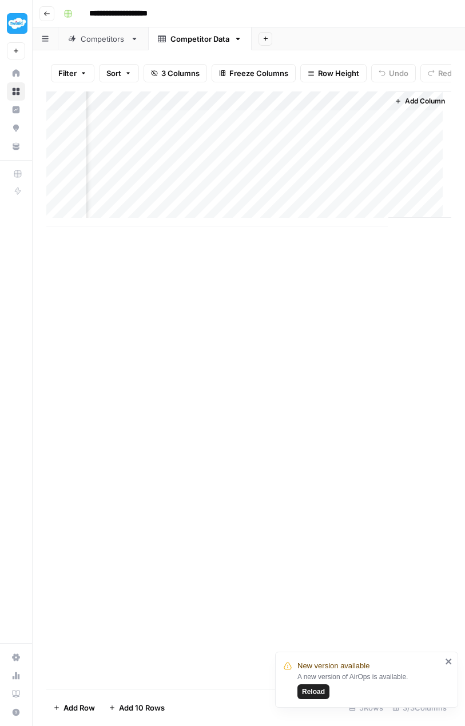
scroll to position [0, 0]
click at [391, 106] on span "Add Column" at bounding box center [391, 101] width 40 height 10
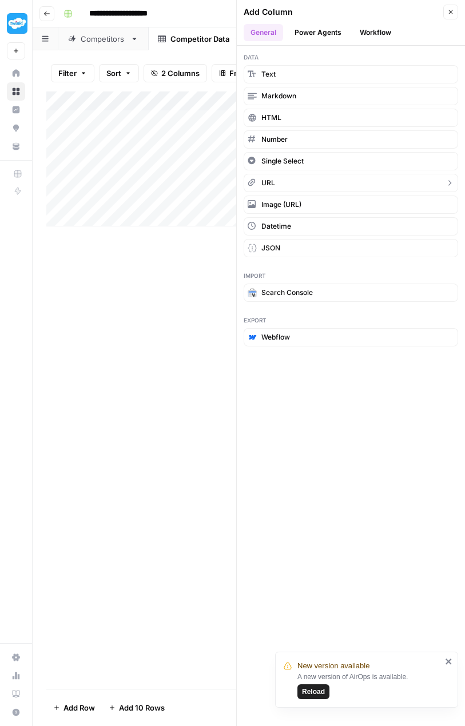
click at [274, 182] on span "URL" at bounding box center [268, 183] width 14 height 10
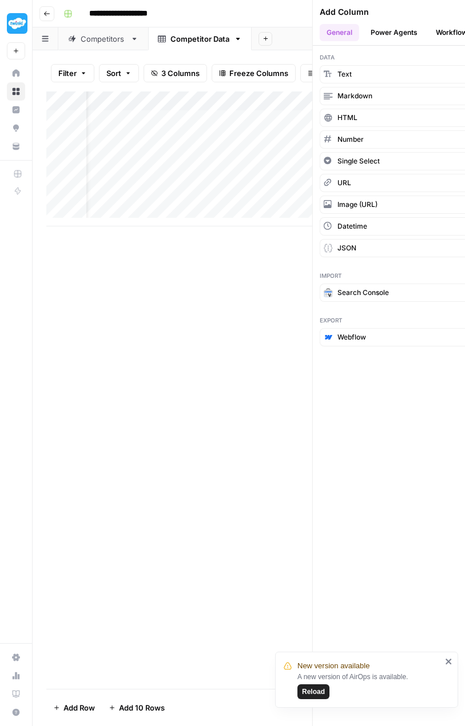
scroll to position [0, 78]
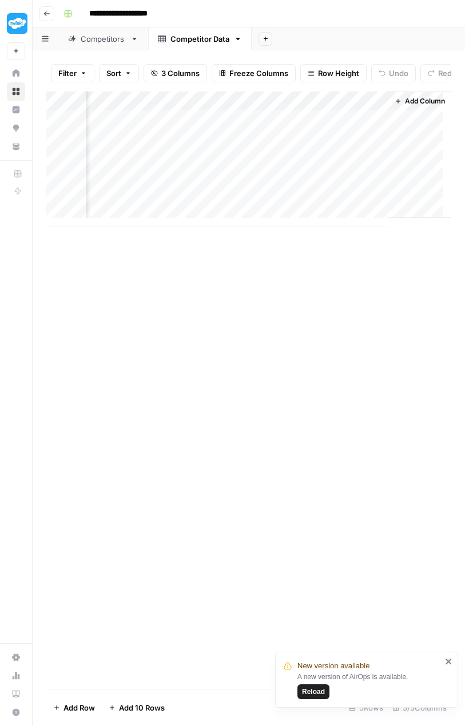
click at [369, 109] on div "Add Column" at bounding box center [248, 158] width 405 height 135
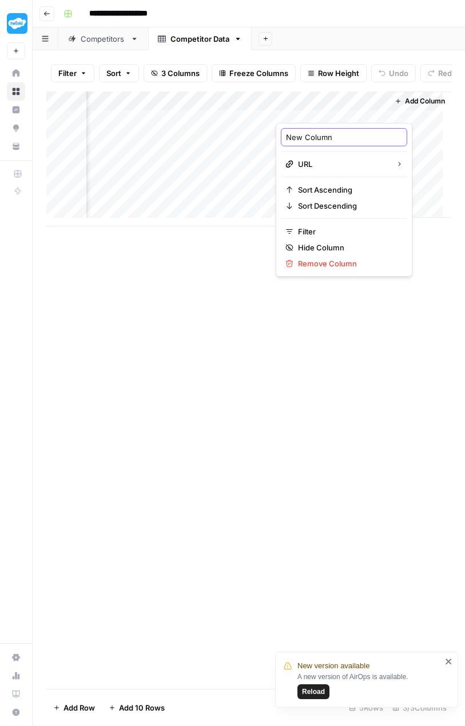
drag, startPoint x: 338, startPoint y: 137, endPoint x: 283, endPoint y: 137, distance: 54.3
click at [283, 137] on div "New Column" at bounding box center [344, 137] width 126 height 18
type input "url"
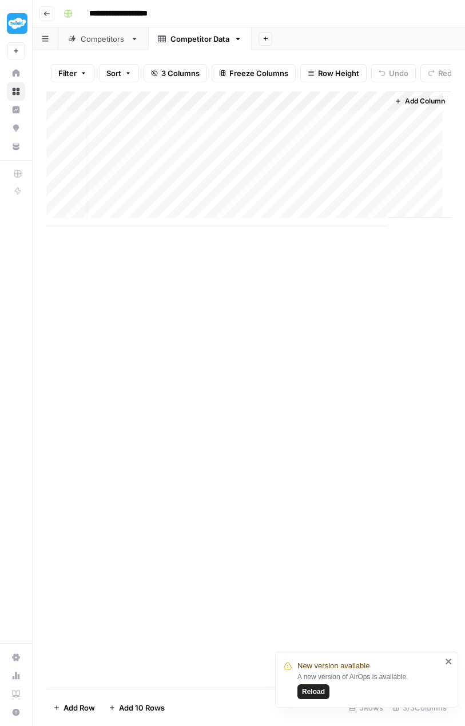
scroll to position [0, 0]
click at [242, 106] on div "Add Column" at bounding box center [248, 158] width 405 height 135
click at [278, 262] on div "Add Column" at bounding box center [248, 389] width 405 height 597
click at [405, 106] on span "Add Column" at bounding box center [425, 101] width 40 height 10
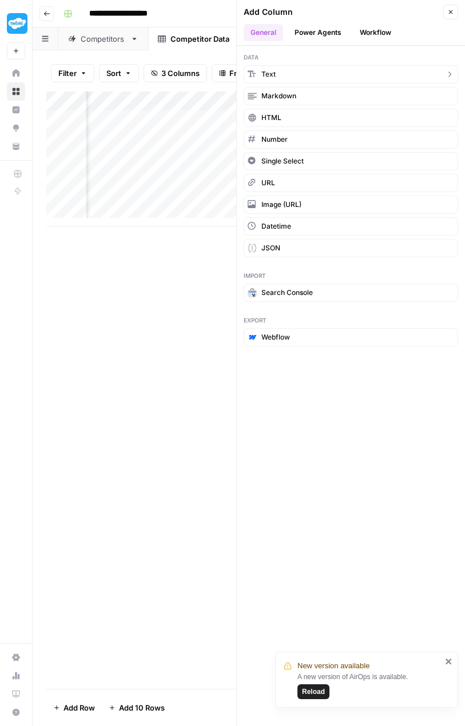
click at [291, 71] on button "Text" at bounding box center [350, 74] width 214 height 18
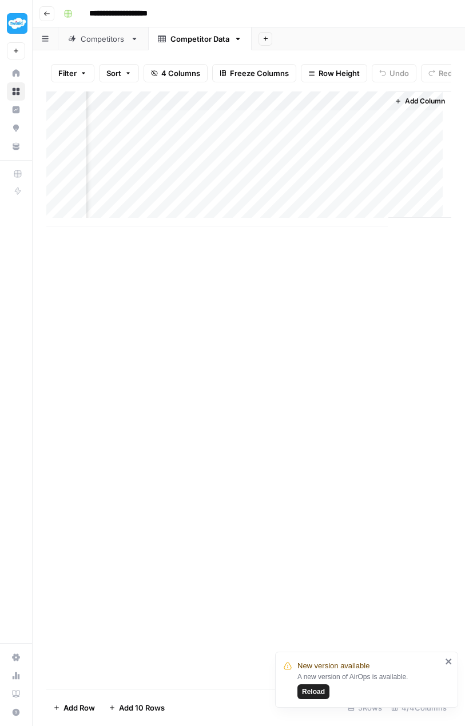
scroll to position [0, 243]
click at [370, 108] on div "Add Column" at bounding box center [248, 158] width 405 height 135
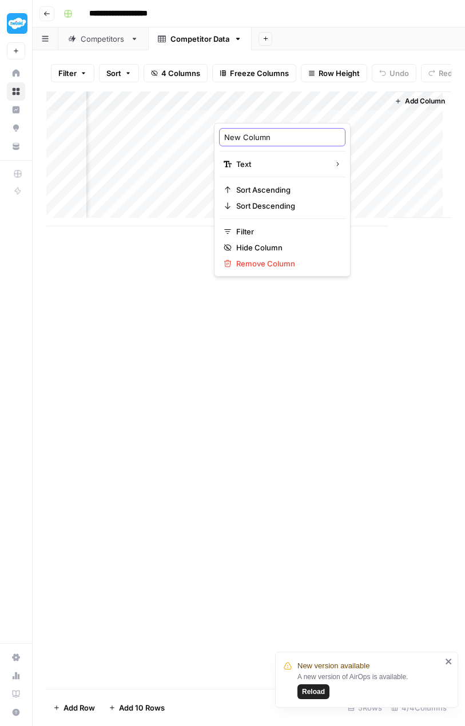
drag, startPoint x: 281, startPoint y: 137, endPoint x: 217, endPoint y: 135, distance: 64.6
click at [217, 135] on div "New Column Text Sort Ascending Sort Descending Filter Hide Column Remove Column" at bounding box center [282, 200] width 137 height 154
type input "database"
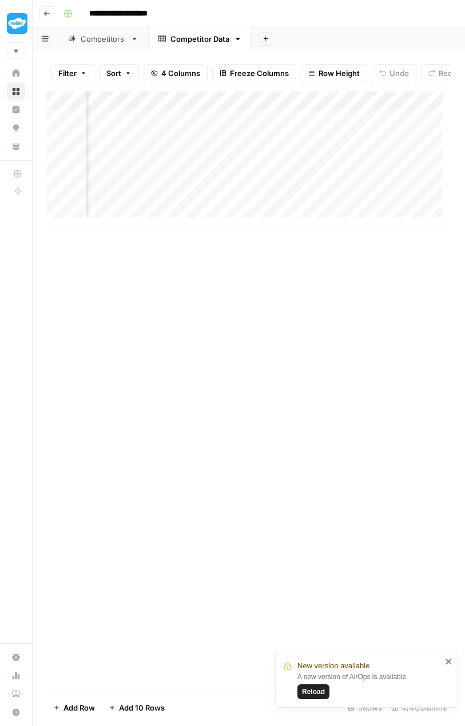
scroll to position [0, 199]
click at [247, 107] on div "Add Column" at bounding box center [248, 158] width 405 height 135
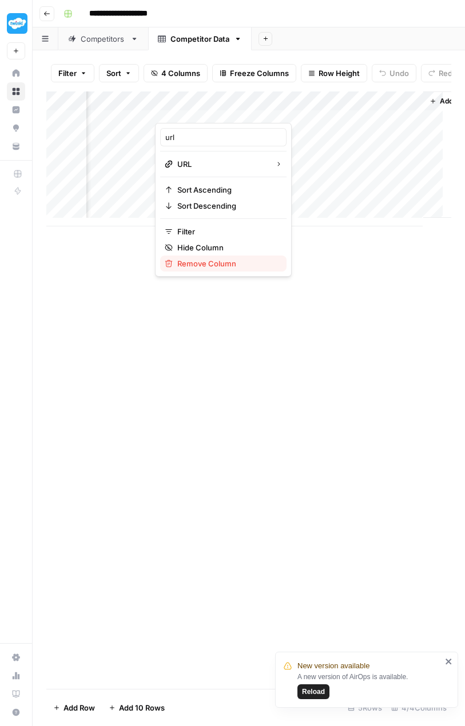
click at [223, 263] on span "Remove Column" at bounding box center [227, 263] width 100 height 11
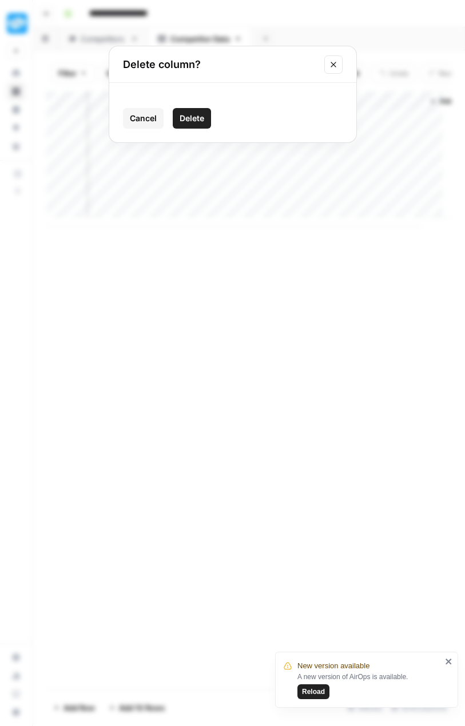
click at [198, 116] on span "Delete" at bounding box center [191, 118] width 25 height 11
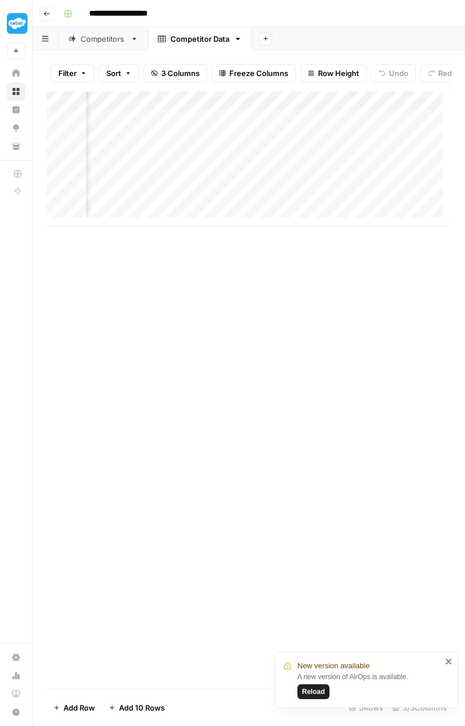
scroll to position [0, 140]
click at [405, 106] on span "Add Column" at bounding box center [425, 101] width 40 height 10
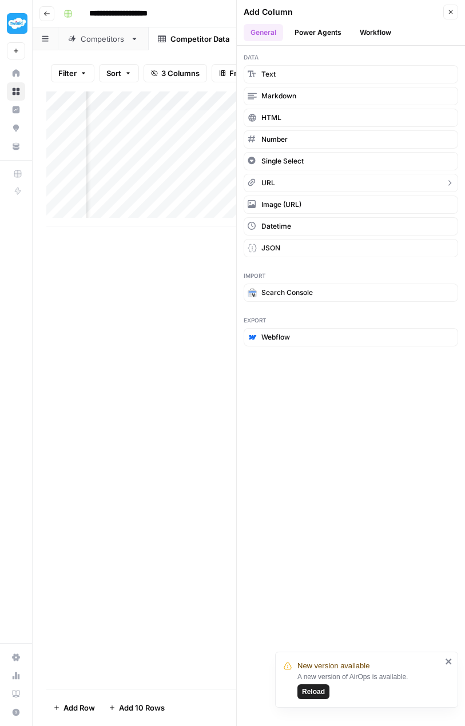
click at [289, 178] on button "URL" at bounding box center [350, 183] width 214 height 18
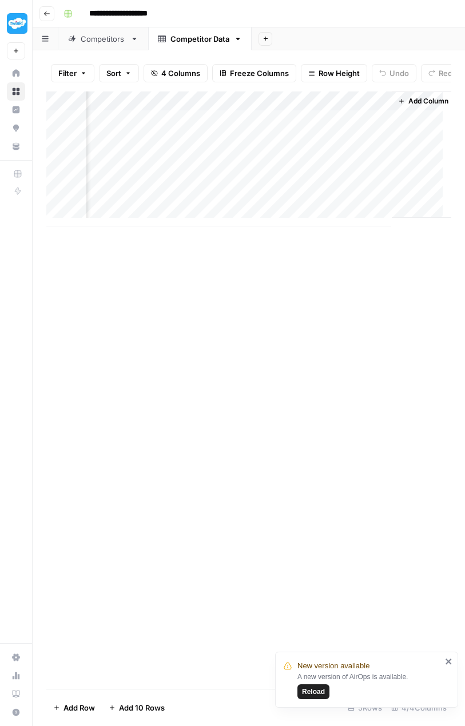
scroll to position [0, 243]
click at [371, 106] on div "Add Column" at bounding box center [248, 158] width 405 height 135
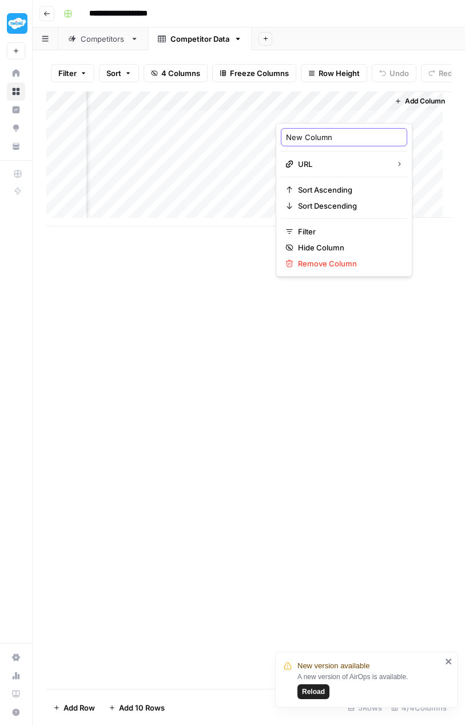
drag, startPoint x: 337, startPoint y: 141, endPoint x: 285, endPoint y: 139, distance: 52.0
click at [285, 139] on div "New Column" at bounding box center [344, 137] width 126 height 18
type input "url"
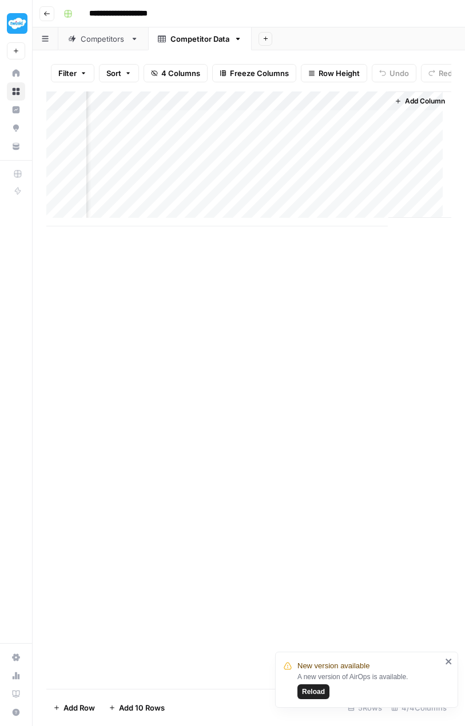
click at [405, 106] on span "Add Column" at bounding box center [425, 101] width 40 height 10
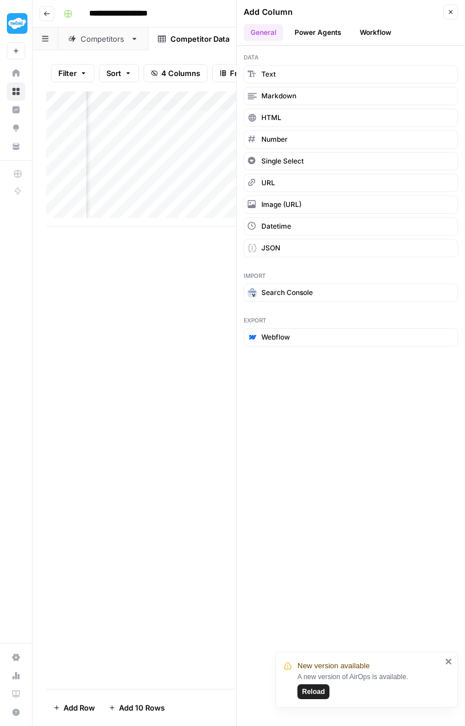
scroll to position [0, 408]
click at [230, 103] on icon "button" at bounding box center [232, 101] width 5 height 5
click at [228, 109] on button "Add Column" at bounding box center [253, 101] width 59 height 15
click at [302, 140] on button "Number" at bounding box center [350, 139] width 214 height 18
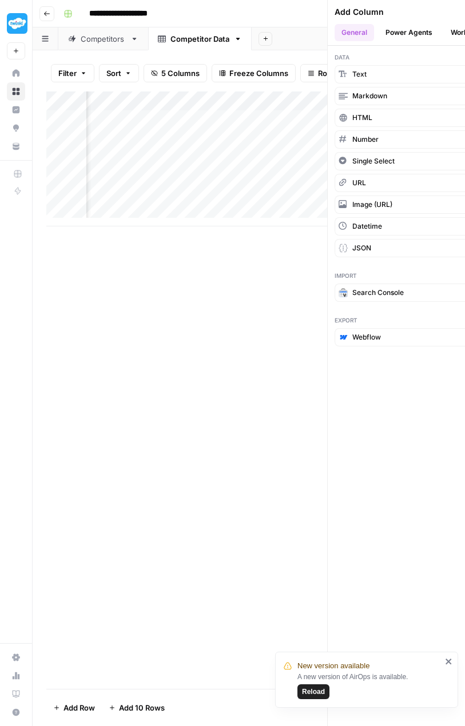
scroll to position [0, 346]
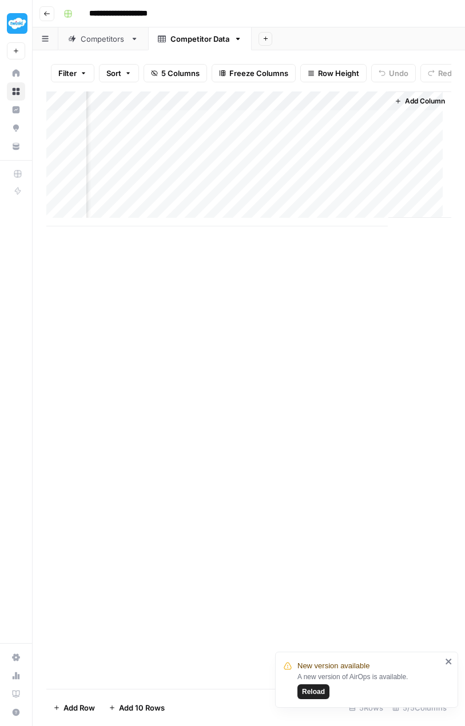
click at [329, 109] on div "Add Column" at bounding box center [248, 158] width 405 height 135
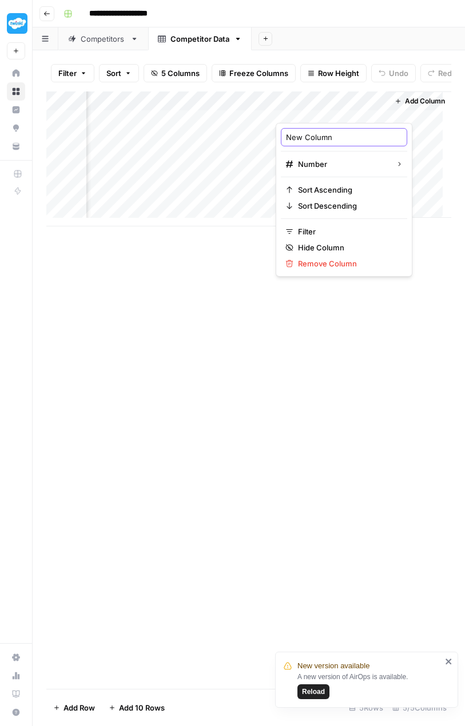
drag, startPoint x: 337, startPoint y: 139, endPoint x: 283, endPoint y: 137, distance: 53.8
click at [283, 137] on div "New Column" at bounding box center [344, 137] width 126 height 18
type input "traffic_percent"
click at [351, 139] on input "traffic_percent" at bounding box center [344, 136] width 116 height 11
click at [214, 270] on div "Add Column" at bounding box center [248, 389] width 405 height 597
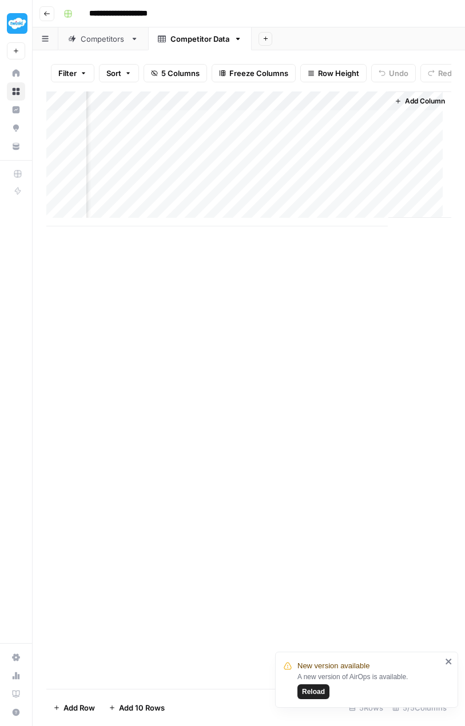
click at [394, 104] on button "Add Column" at bounding box center [419, 101] width 59 height 15
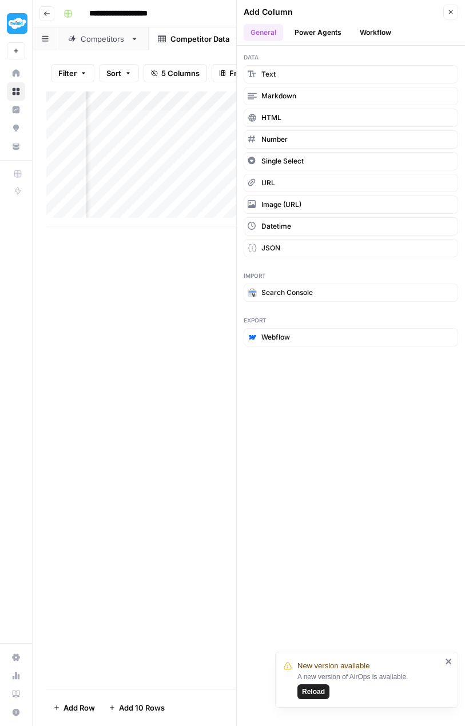
click at [199, 275] on div "Add Column" at bounding box center [248, 389] width 405 height 597
click at [454, 11] on button "Close" at bounding box center [450, 12] width 15 height 15
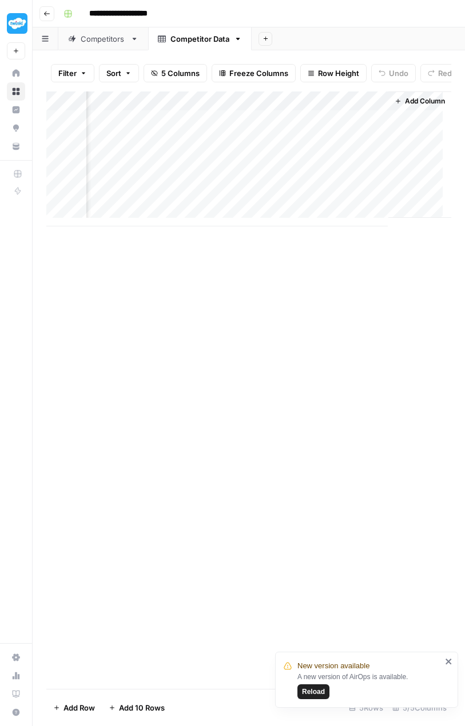
click at [367, 108] on div "Add Column" at bounding box center [248, 158] width 405 height 135
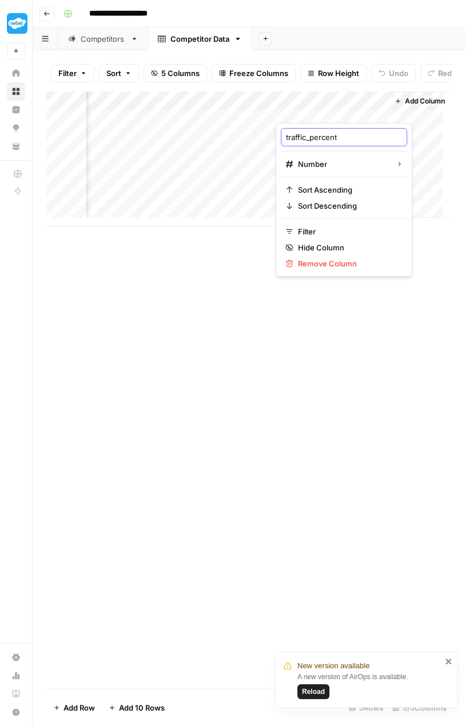
drag, startPoint x: 344, startPoint y: 137, endPoint x: 279, endPoint y: 138, distance: 64.6
click at [279, 138] on div "traffic_percent Number Sort Ascending Sort Descending Filter Hide Column Remove…" at bounding box center [343, 200] width 137 height 154
click at [352, 137] on input "traffic_percent" at bounding box center [344, 136] width 116 height 11
type input "traffic"
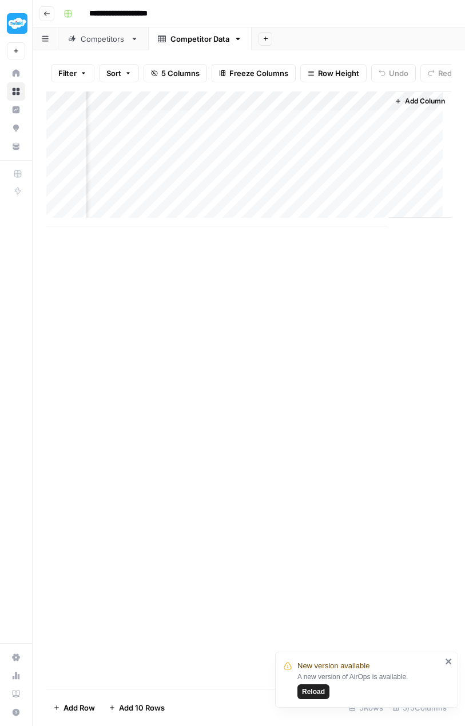
click at [306, 398] on div "Add Column" at bounding box center [248, 389] width 405 height 597
click at [414, 106] on span "Add Column" at bounding box center [425, 101] width 40 height 10
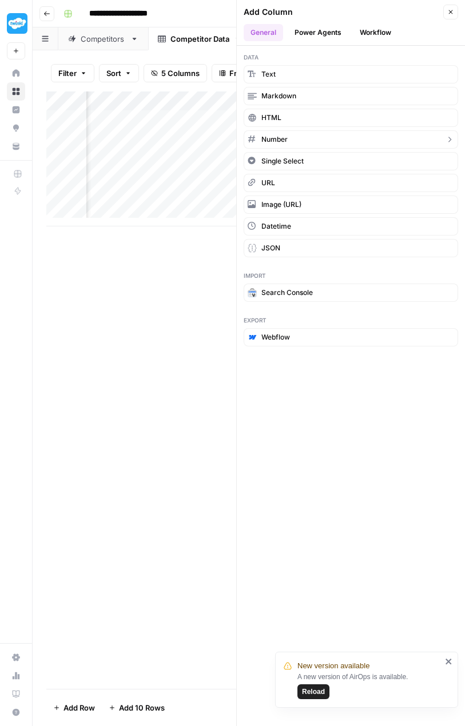
click at [287, 134] on span "Number" at bounding box center [274, 139] width 26 height 10
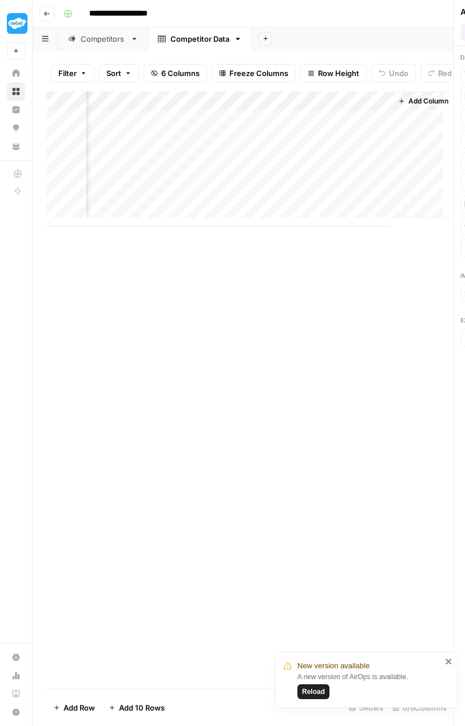
scroll to position [0, 449]
click at [368, 106] on div "Add Column" at bounding box center [248, 158] width 405 height 135
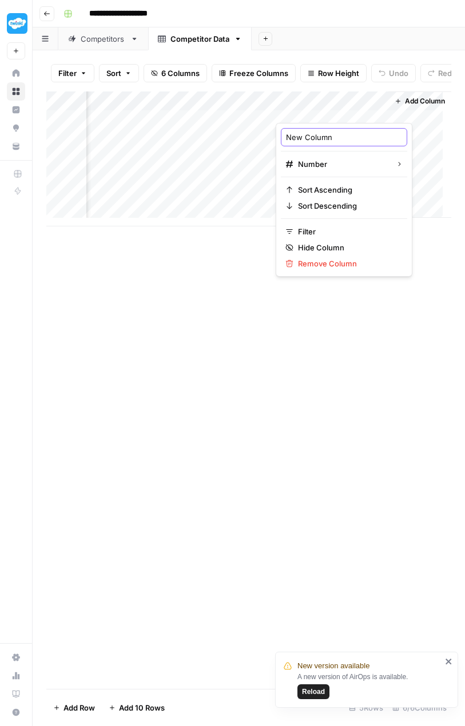
drag, startPoint x: 335, startPoint y: 137, endPoint x: 281, endPoint y: 136, distance: 53.7
click at [281, 136] on div "New Column" at bounding box center [344, 137] width 126 height 18
paste input "traffic_percent"
type input "traffic_percent"
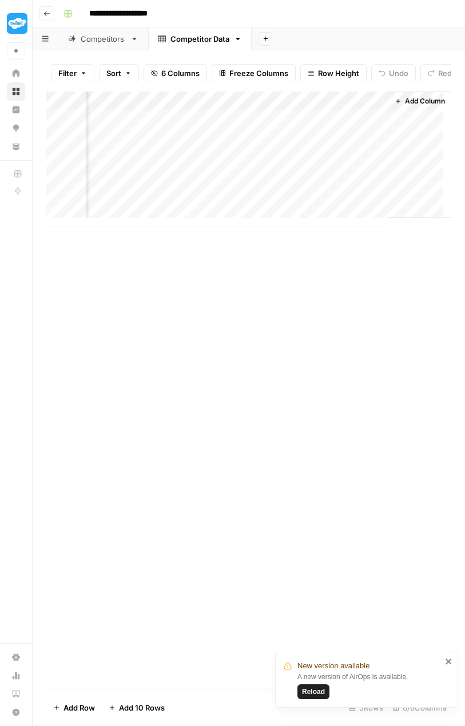
click at [97, 451] on div "Add Column" at bounding box center [248, 389] width 405 height 597
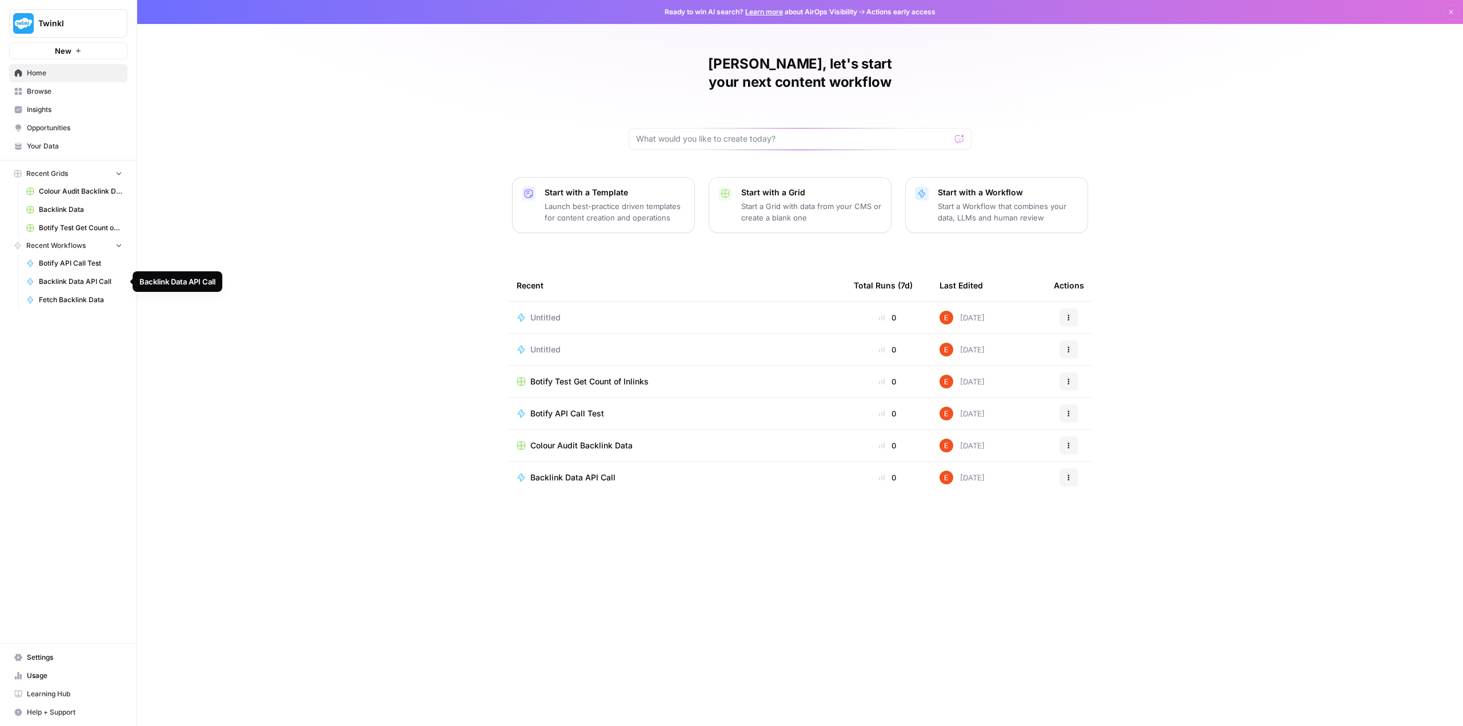
click at [78, 281] on span "Backlink Data API Call" at bounding box center [80, 282] width 83 height 10
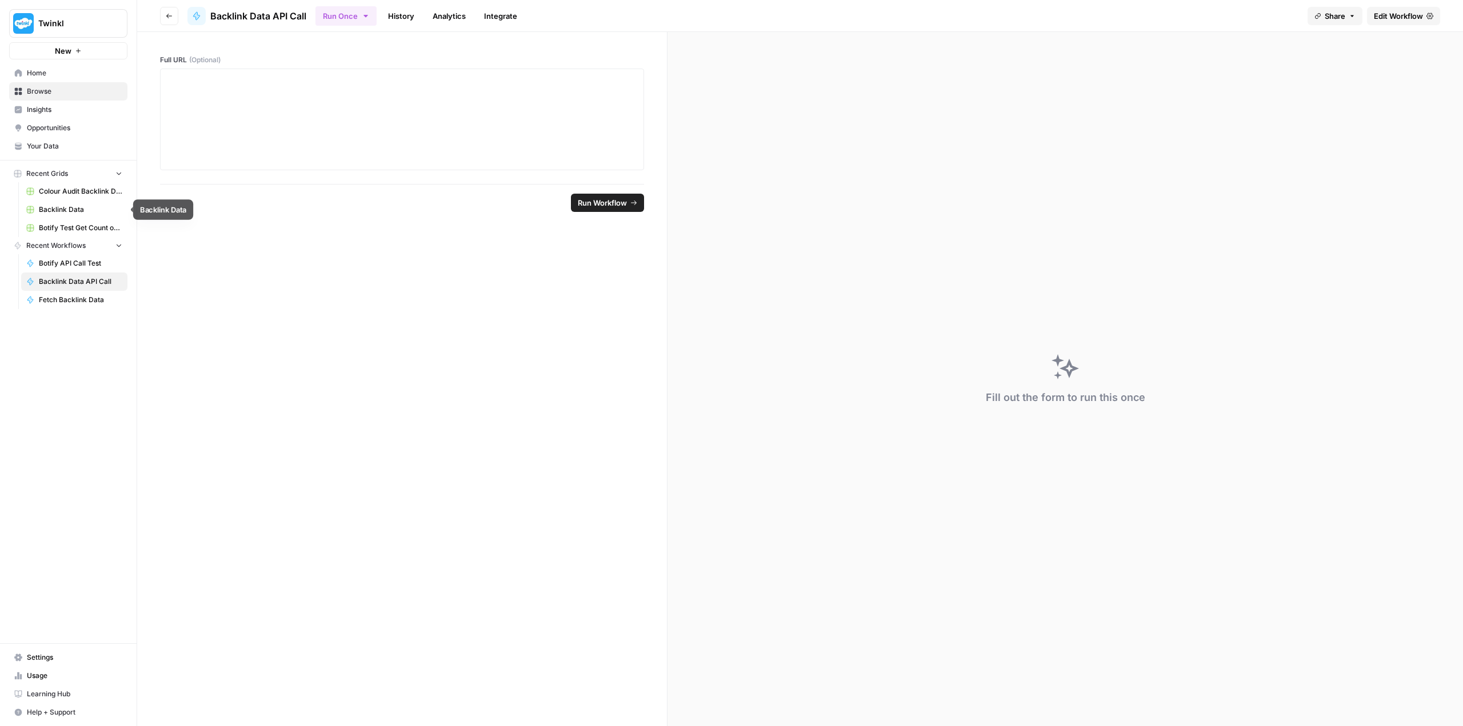
click at [86, 202] on link "Backlink Data" at bounding box center [74, 210] width 106 height 18
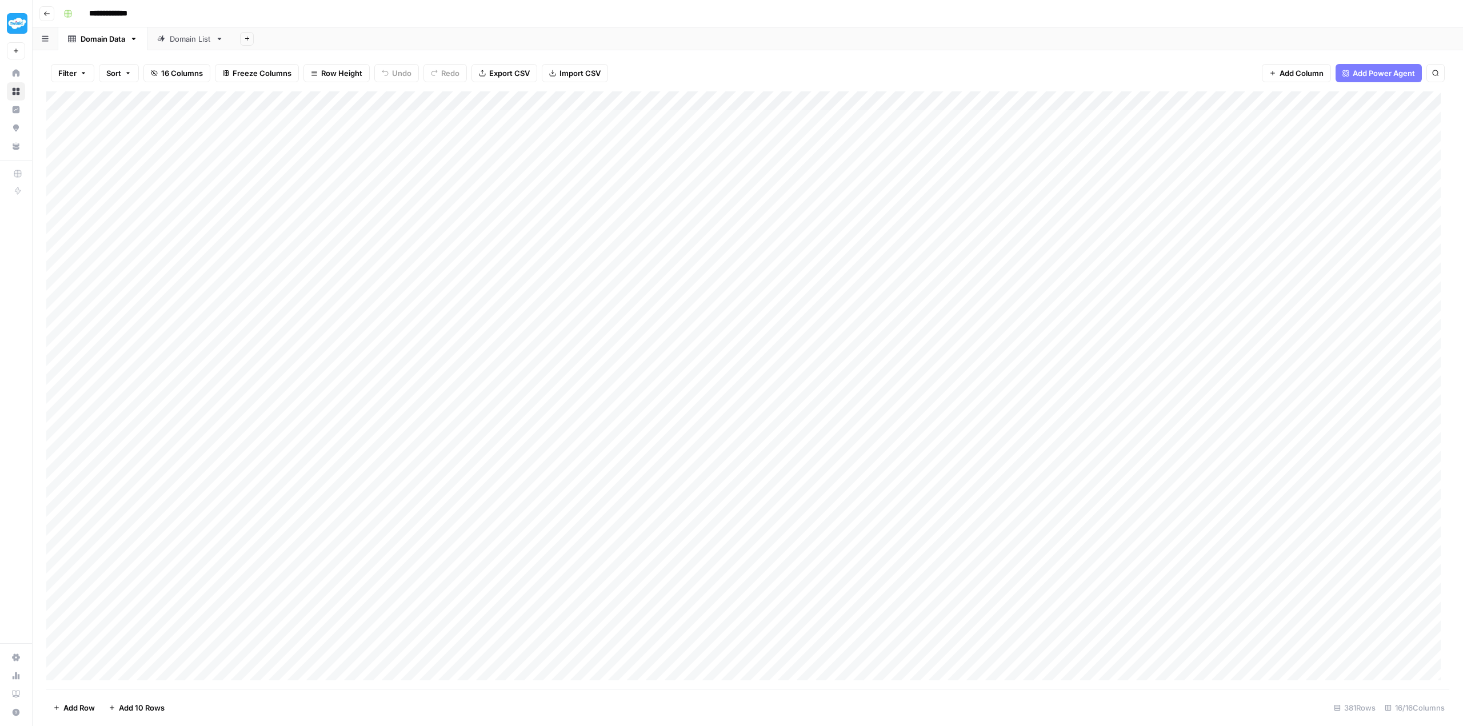
click at [200, 39] on div "Domain List" at bounding box center [190, 38] width 41 height 11
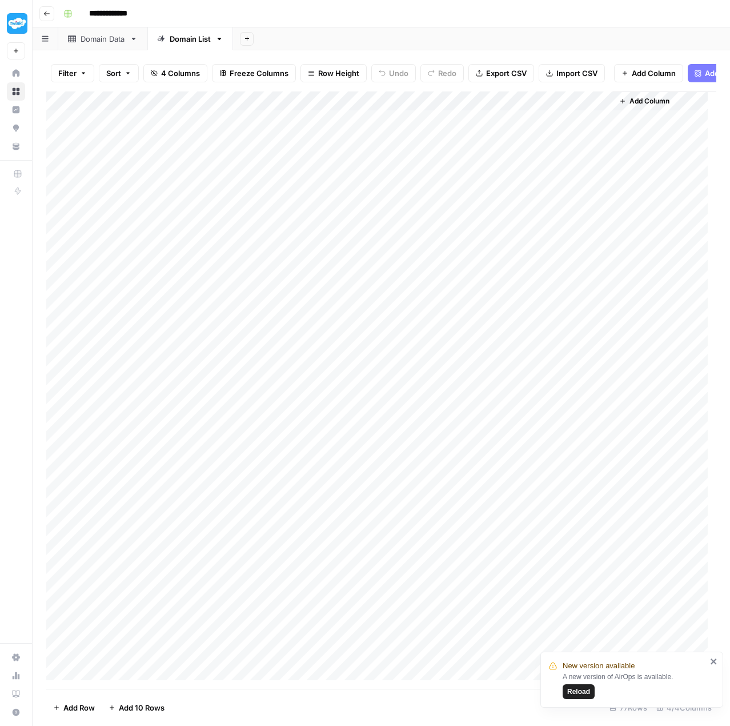
click at [588, 110] on div "Add Column" at bounding box center [381, 385] width 670 height 589
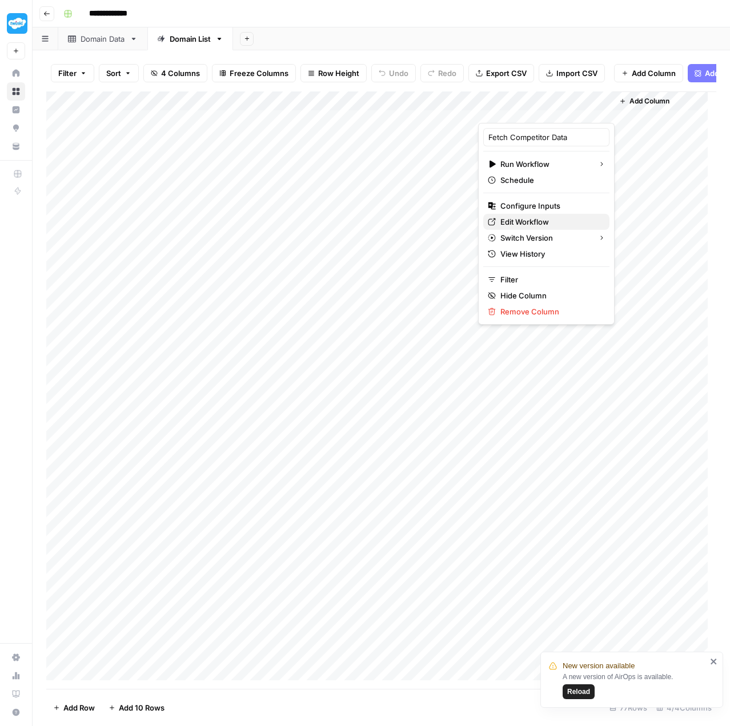
click at [545, 220] on span "Edit Workflow" at bounding box center [551, 221] width 100 height 11
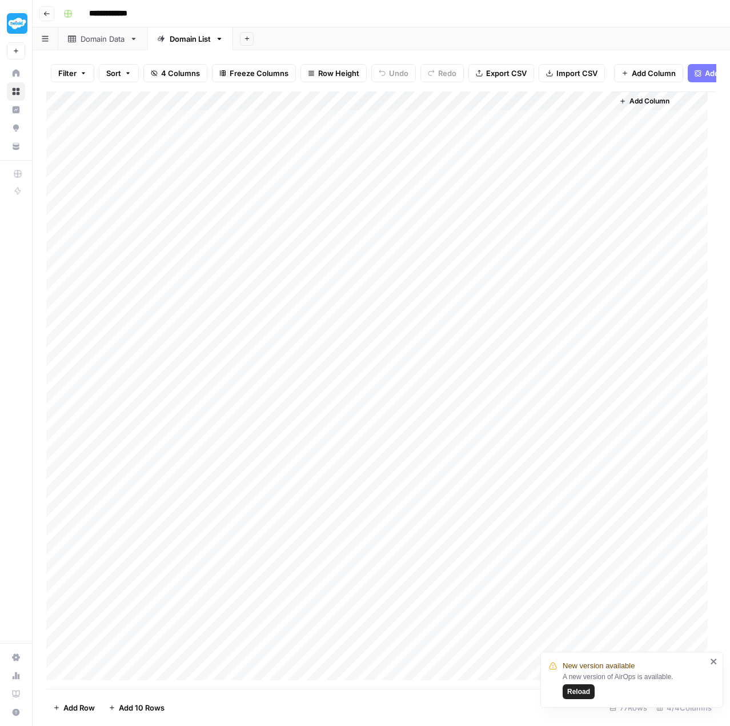
click at [586, 108] on div "Add Column" at bounding box center [381, 385] width 670 height 589
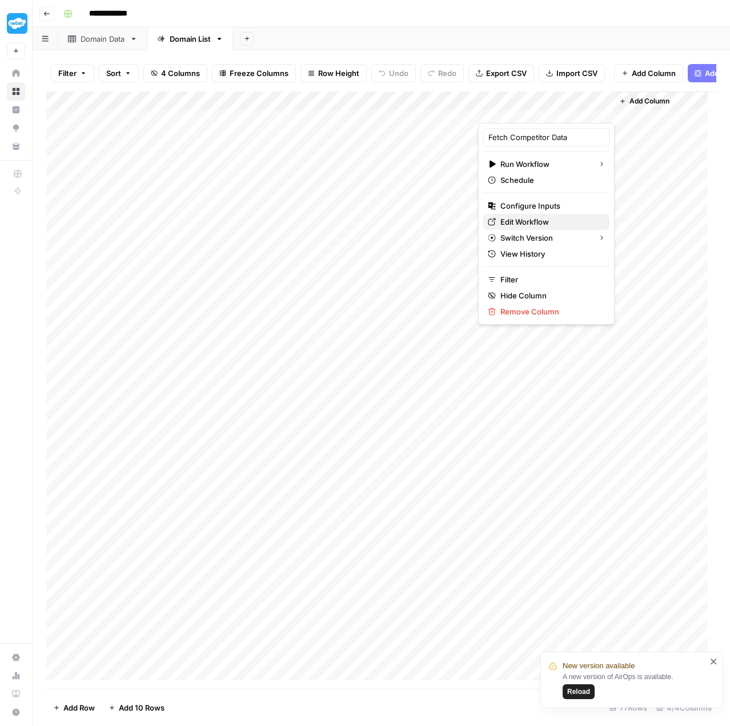
click at [541, 223] on span "Edit Workflow" at bounding box center [551, 221] width 100 height 11
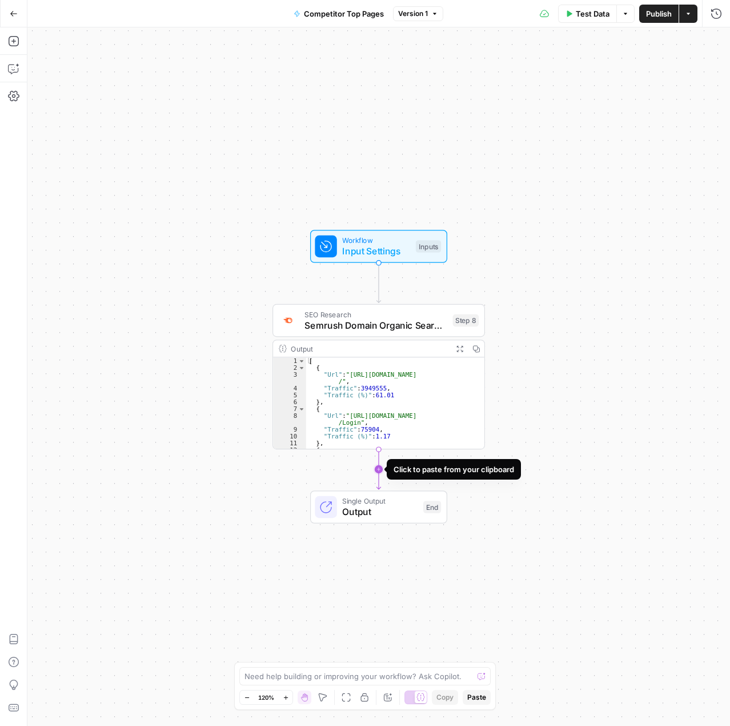
click at [378, 469] on icon "Edge from step_8 to end" at bounding box center [379, 469] width 4 height 40
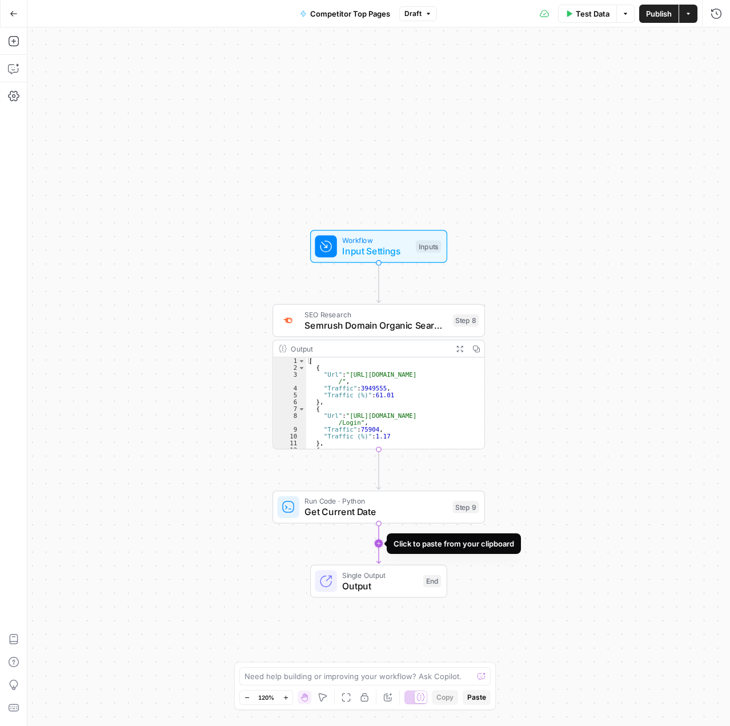
click at [377, 544] on icon "Edge from step_9 to end" at bounding box center [379, 543] width 4 height 40
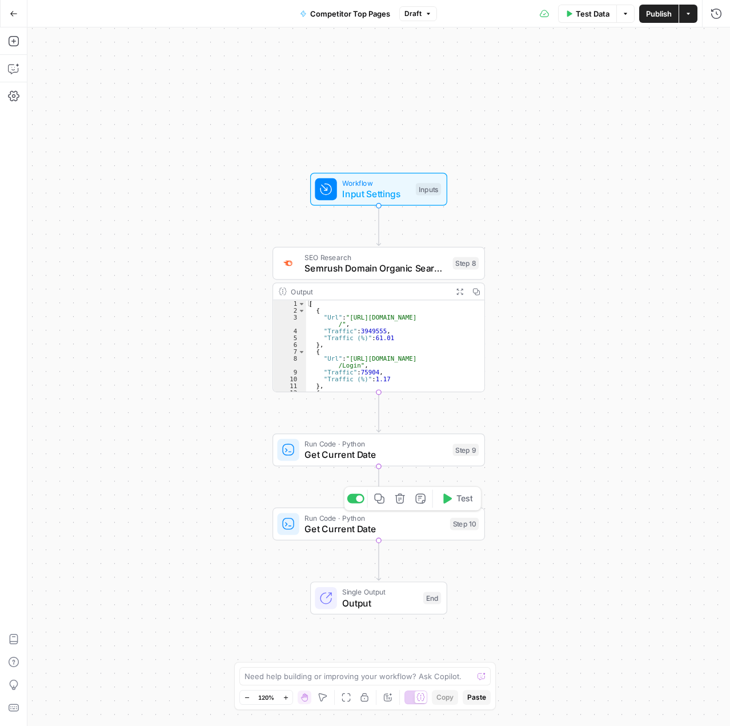
click at [399, 502] on icon "button" at bounding box center [400, 498] width 11 height 11
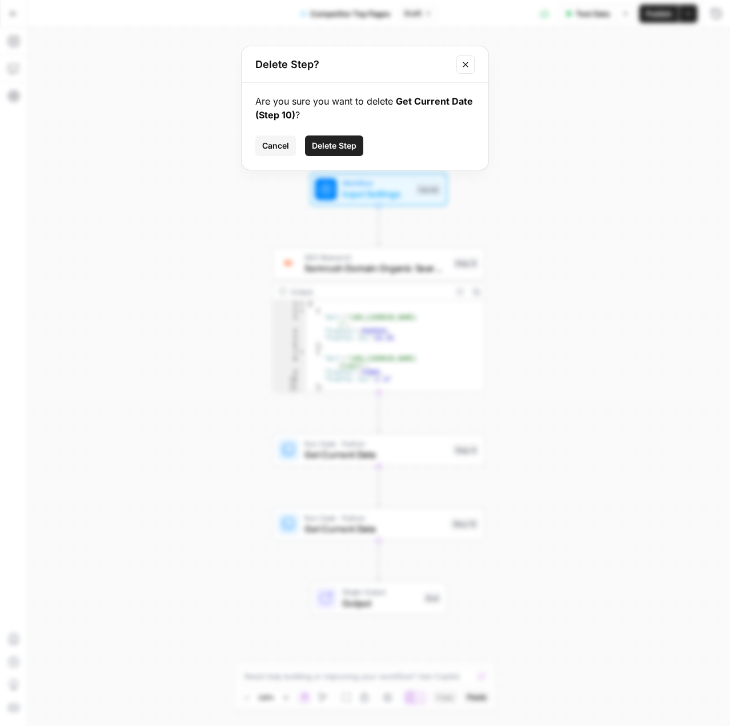
click at [337, 146] on span "Delete Step" at bounding box center [334, 145] width 45 height 11
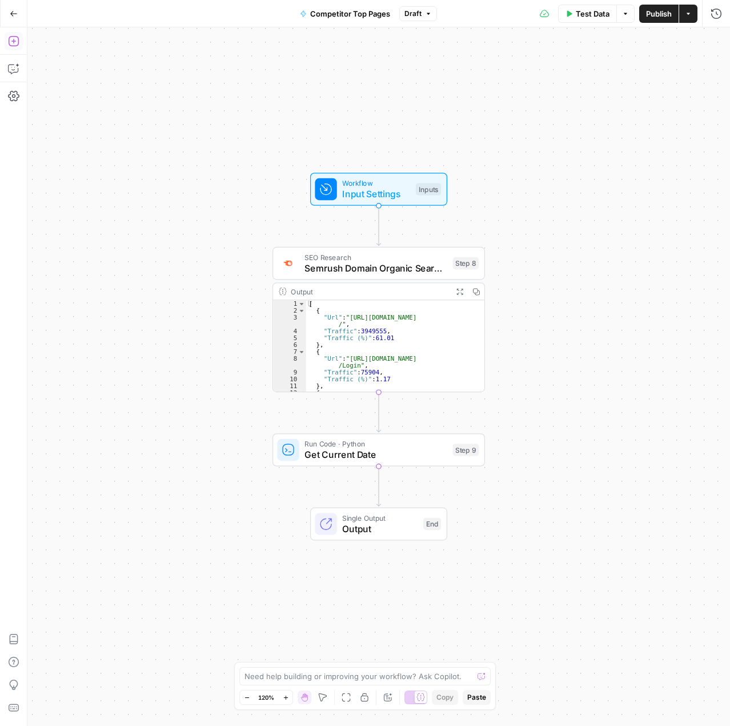
click at [12, 42] on icon "button" at bounding box center [13, 40] width 11 height 11
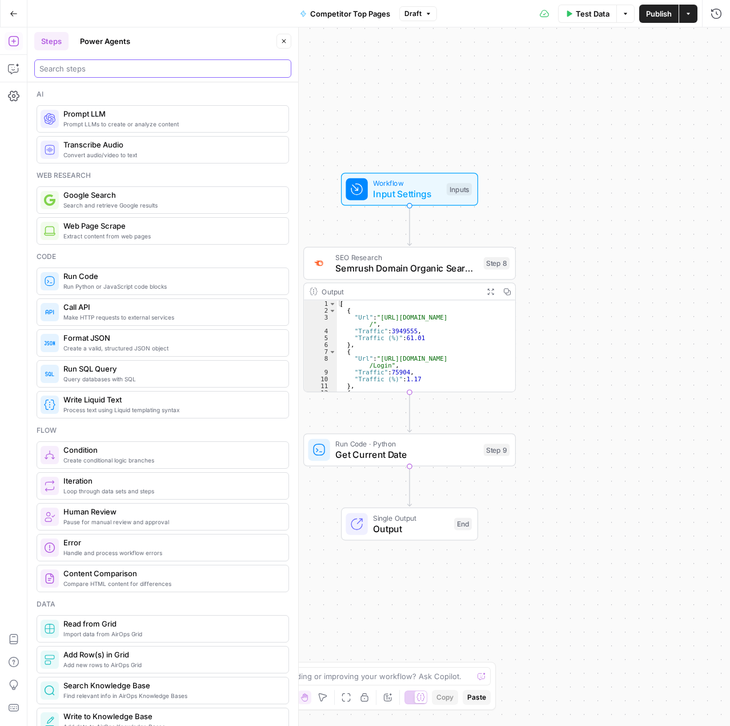
click at [113, 68] on input "search" at bounding box center [162, 68] width 247 height 11
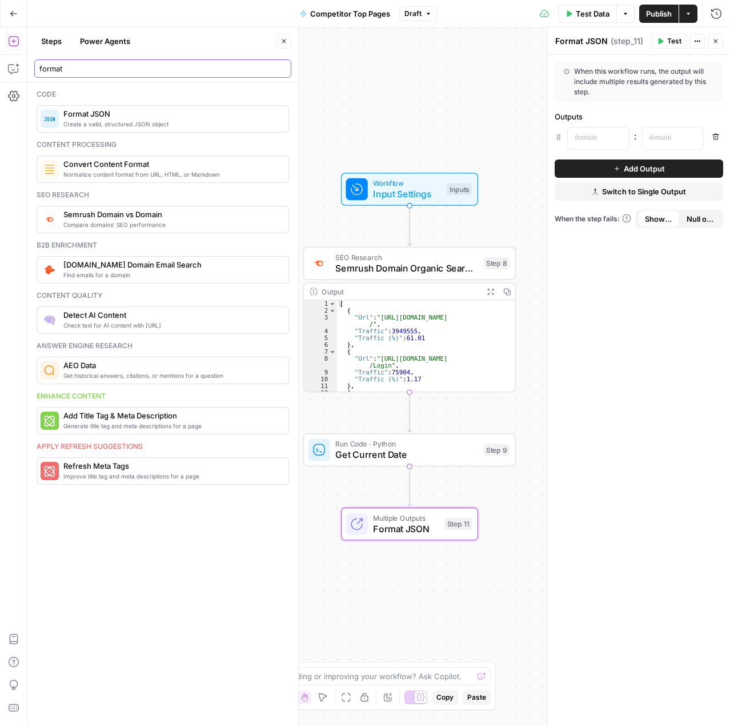
type input "format"
click at [474, 496] on div "Workflow Input Settings Inputs SEO Research Semrush Domain Organic Search Pages…" at bounding box center [378, 376] width 703 height 698
click at [419, 522] on span "Format JSON" at bounding box center [406, 529] width 66 height 14
click at [407, 514] on span "Multiple Outputs" at bounding box center [406, 517] width 66 height 11
click at [426, 271] on span "Semrush Domain Organic Search Pages" at bounding box center [406, 268] width 143 height 14
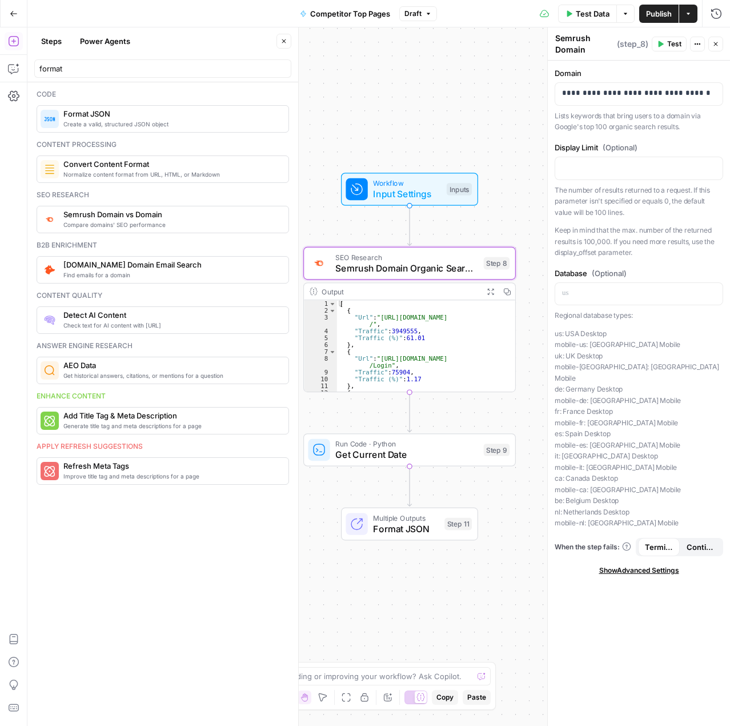
click at [380, 450] on span "Get Current Date" at bounding box center [406, 454] width 143 height 14
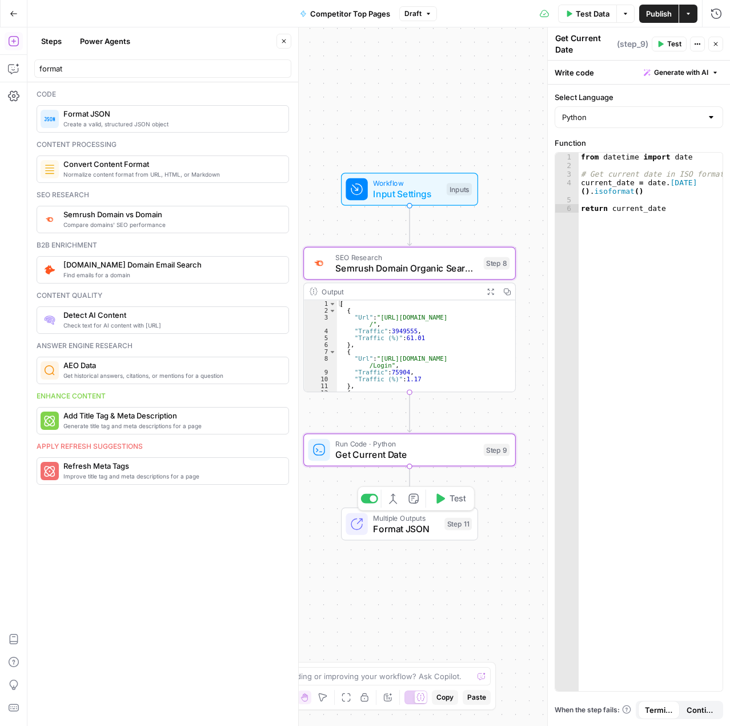
click at [389, 523] on span "Format JSON" at bounding box center [406, 529] width 66 height 14
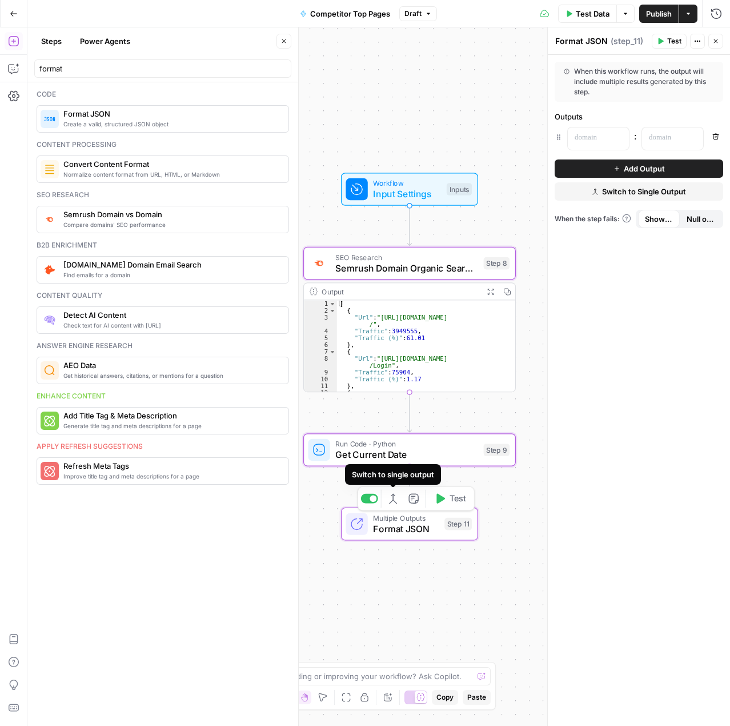
click at [393, 498] on icon "button" at bounding box center [394, 498] width 3 height 9
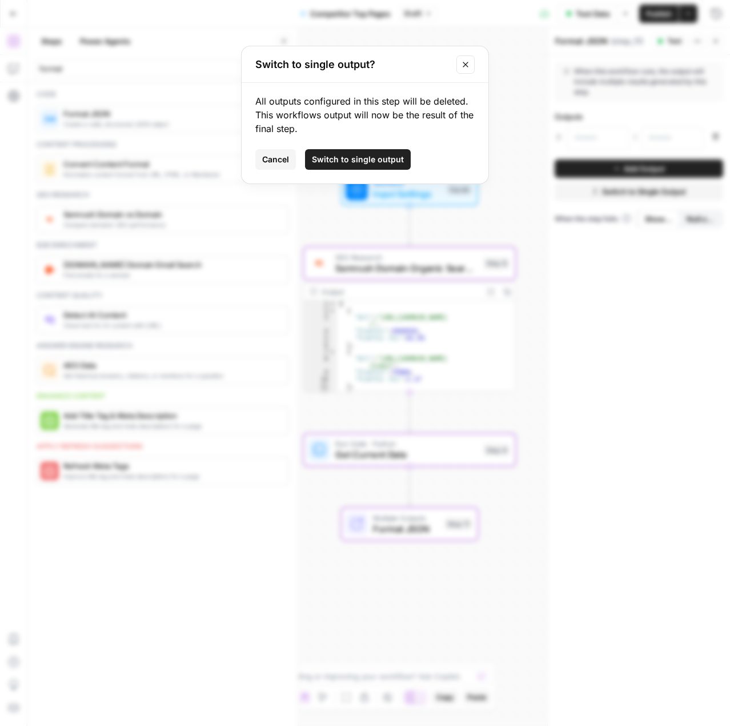
click at [370, 156] on span "Switch to single output" at bounding box center [358, 159] width 92 height 11
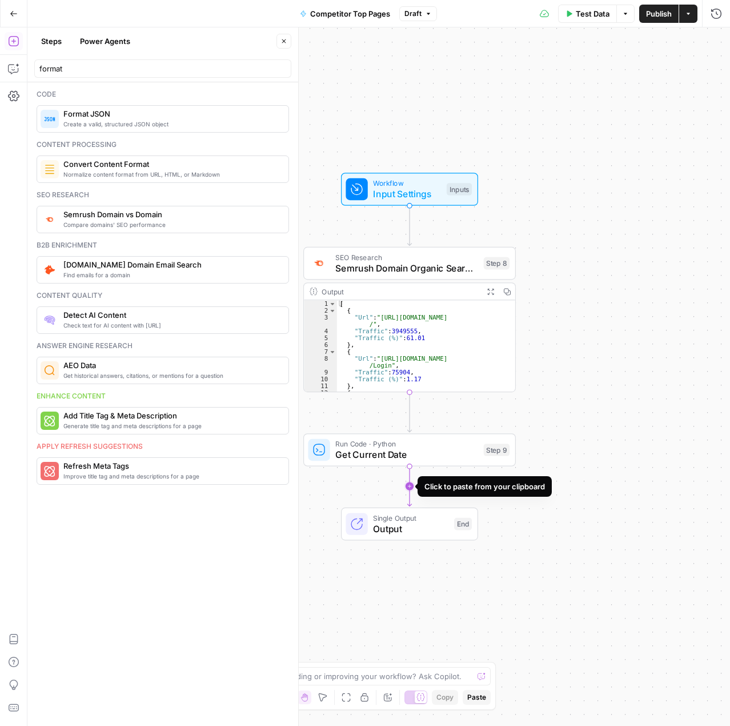
click at [409, 487] on icon "Edge from step_9 to end" at bounding box center [409, 486] width 4 height 40
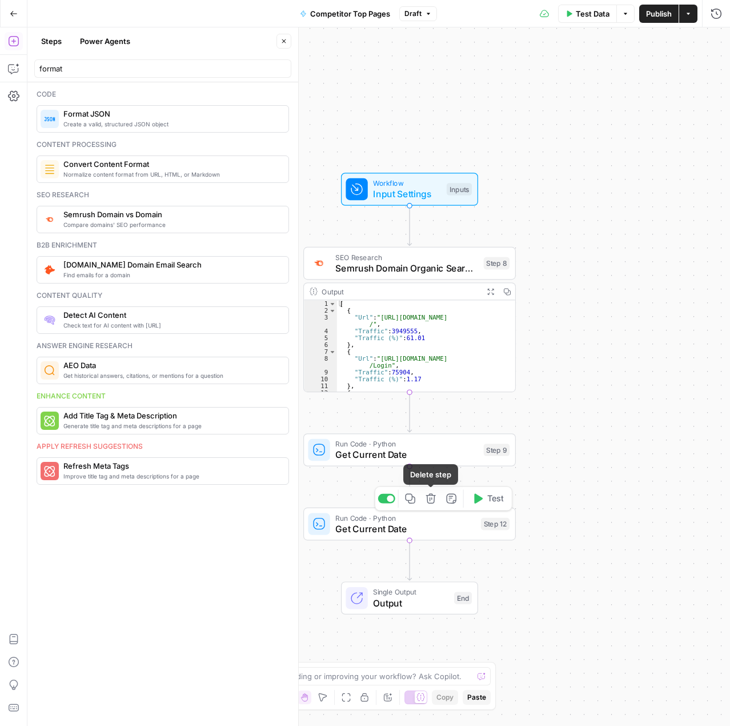
click at [429, 497] on icon "button" at bounding box center [431, 498] width 10 height 10
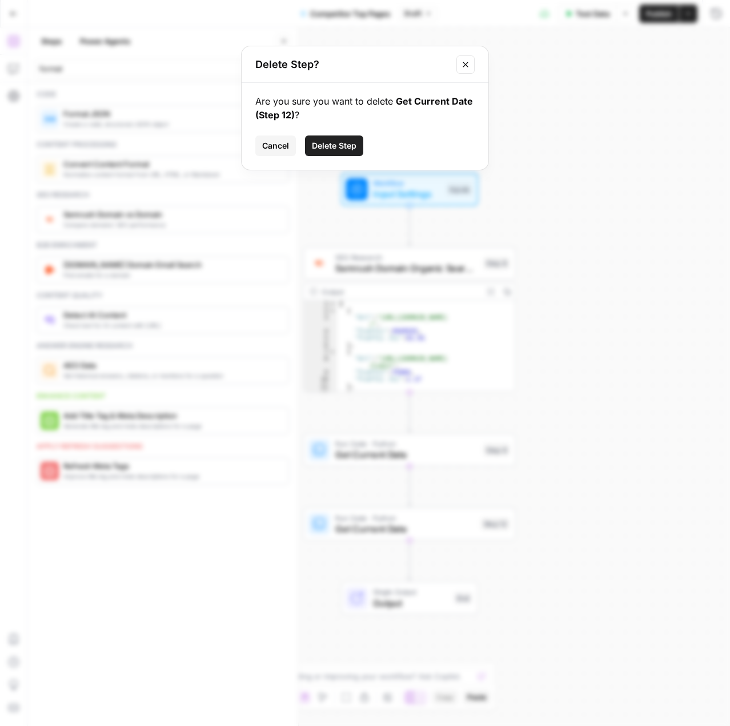
click at [351, 147] on span "Delete Step" at bounding box center [334, 145] width 45 height 11
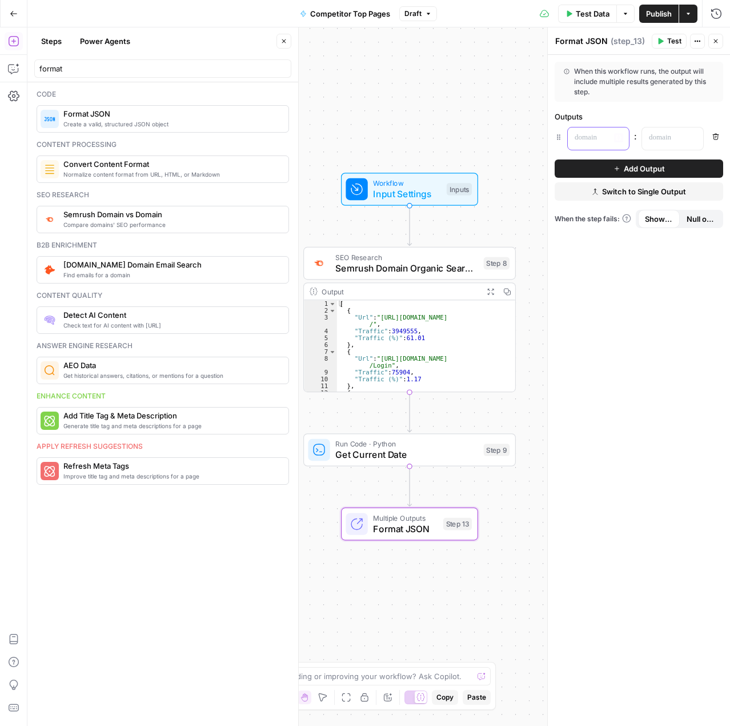
click at [594, 137] on p at bounding box center [589, 137] width 29 height 11
click at [411, 185] on span "Workflow" at bounding box center [407, 183] width 68 height 11
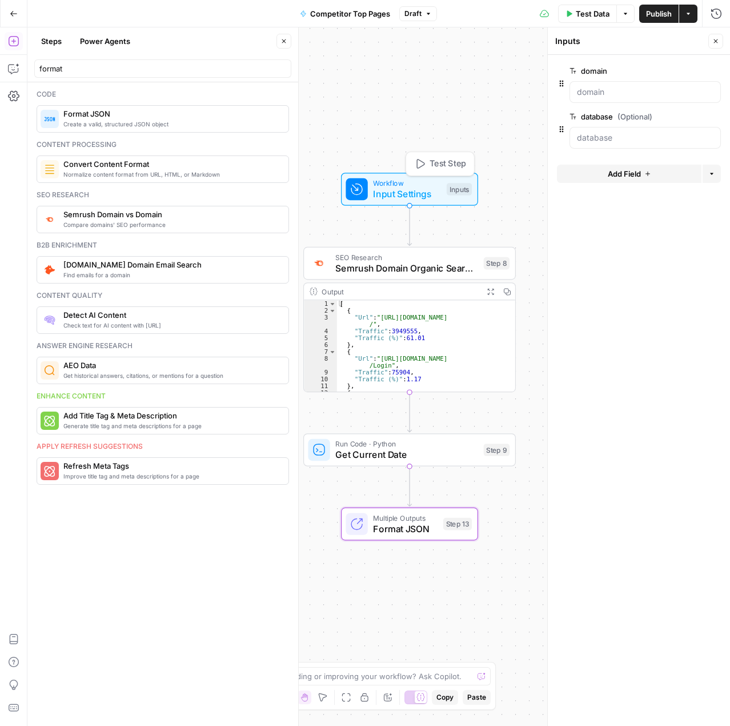
click at [420, 159] on icon "button" at bounding box center [419, 163] width 11 height 11
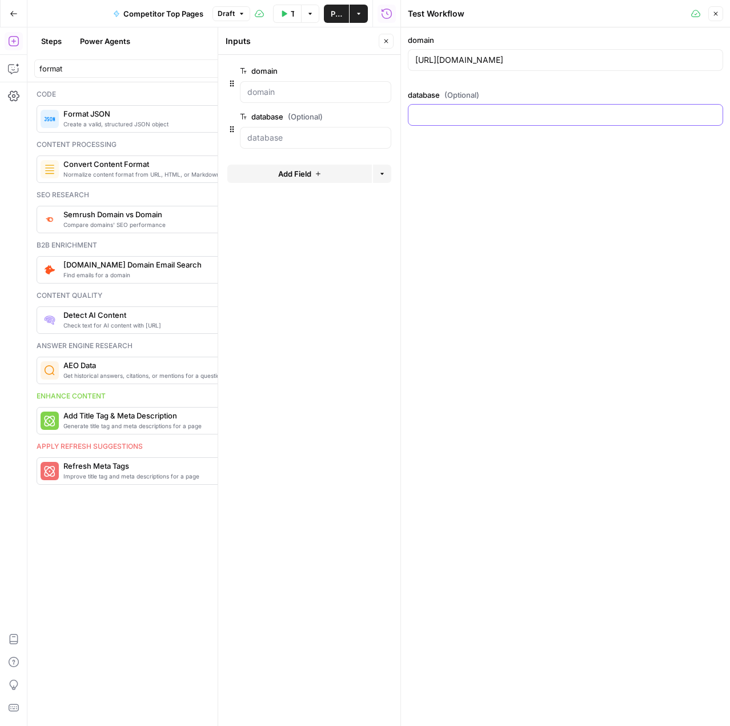
click at [471, 120] on input "database (Optional)" at bounding box center [565, 114] width 301 height 11
type input "us"
click at [715, 18] on button "Close" at bounding box center [716, 13] width 15 height 15
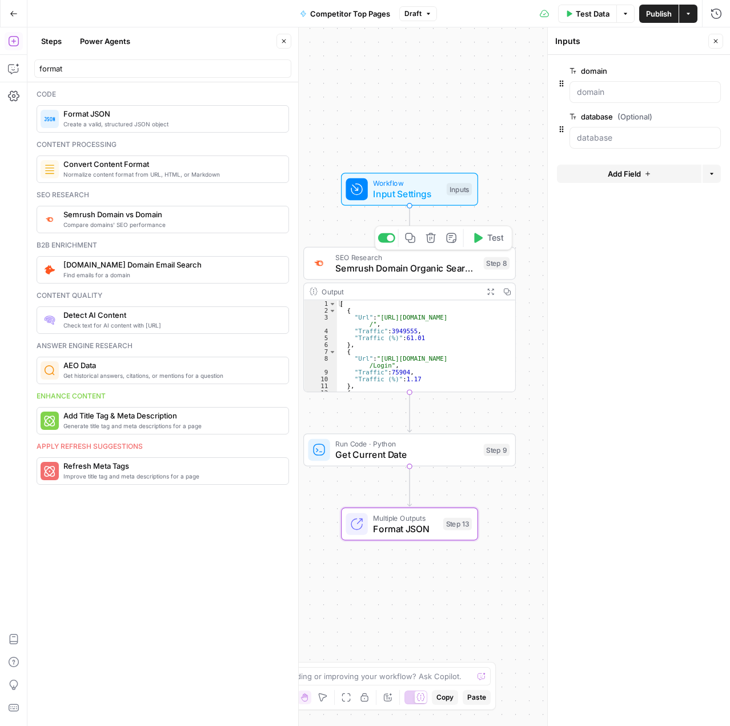
click at [481, 239] on icon "button" at bounding box center [478, 238] width 9 height 10
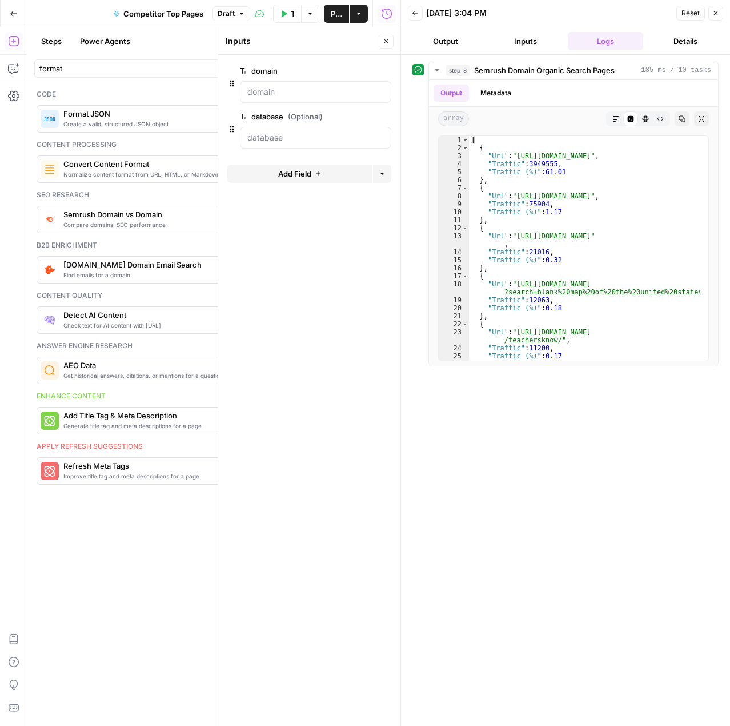
click at [717, 15] on icon "button" at bounding box center [716, 13] width 7 height 7
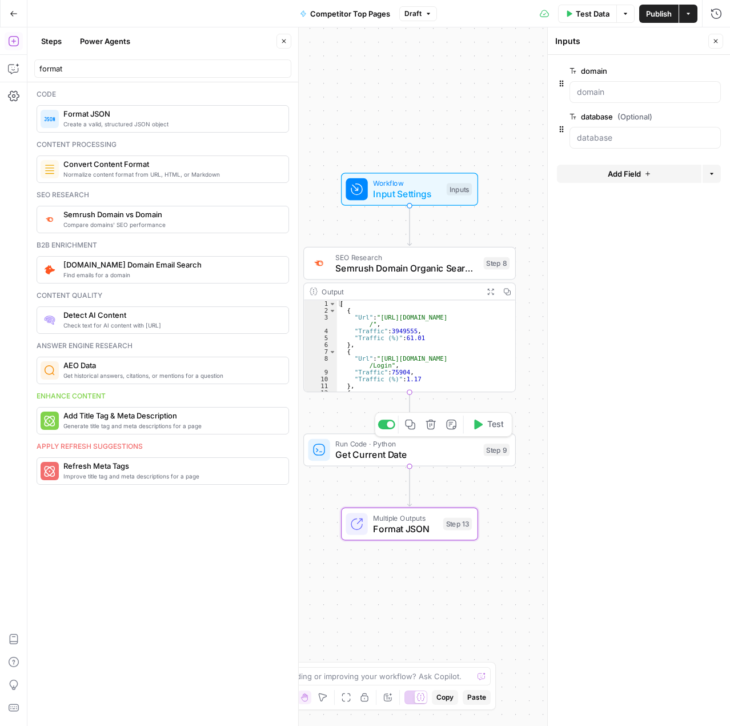
click at [482, 429] on icon "button" at bounding box center [477, 424] width 11 height 11
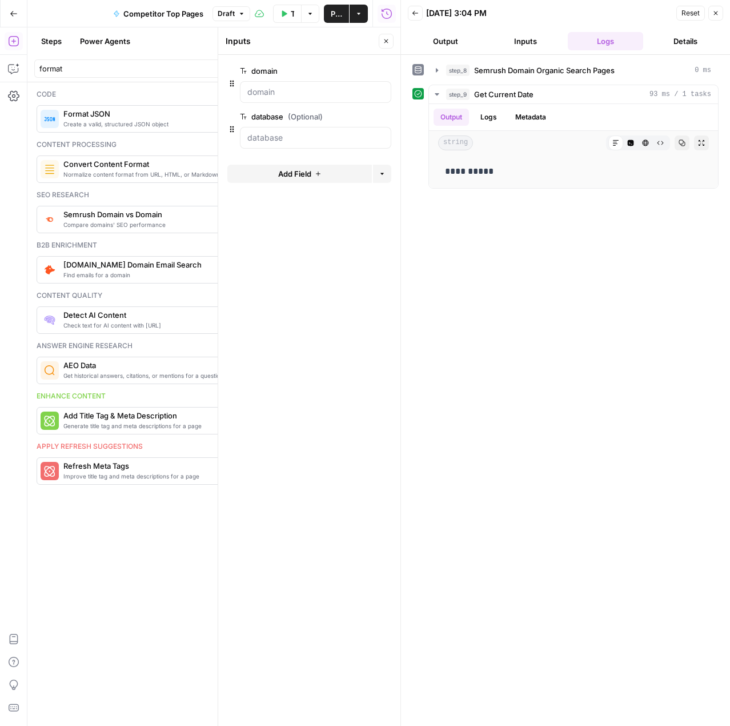
click at [420, 14] on button "Back" at bounding box center [415, 13] width 15 height 15
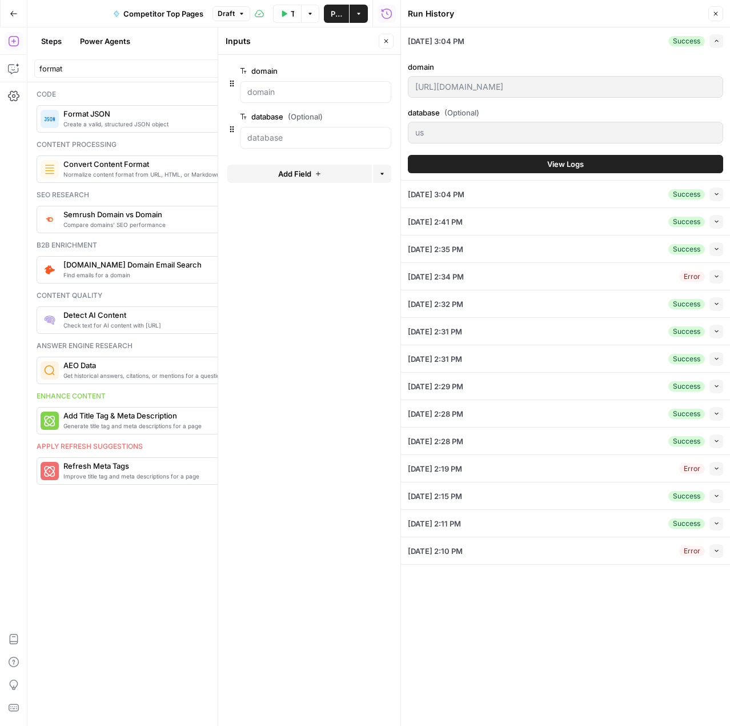
click at [716, 15] on icon "button" at bounding box center [716, 13] width 7 height 7
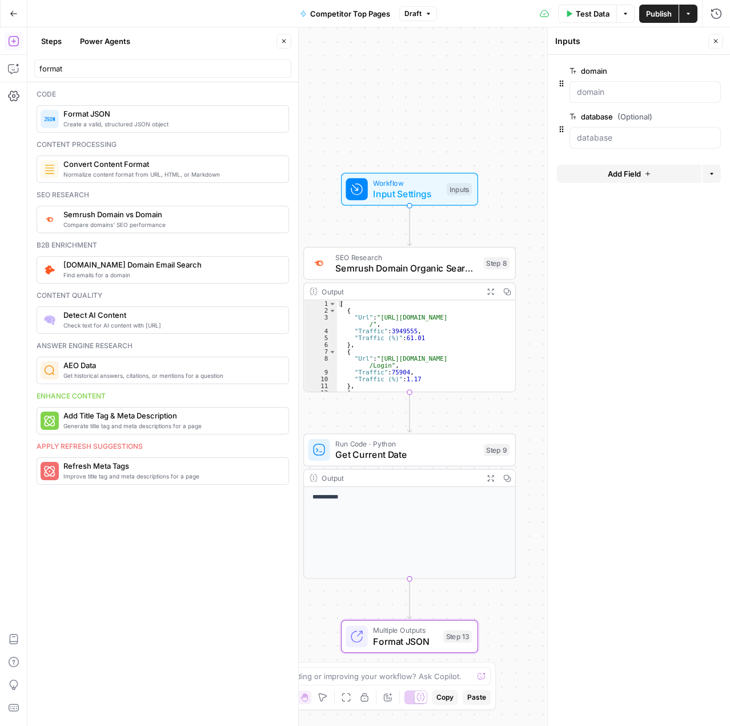
click at [435, 630] on span "Multiple Outputs" at bounding box center [405, 630] width 65 height 11
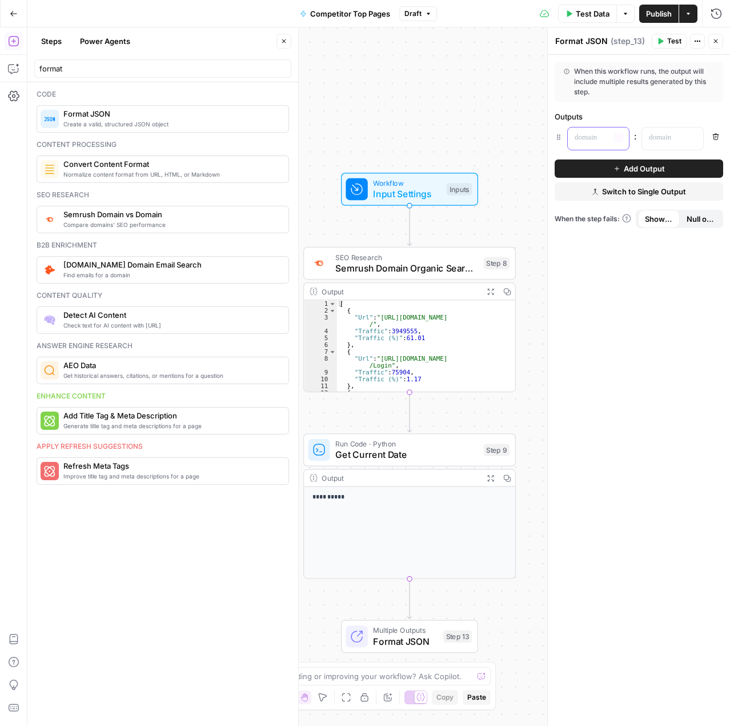
click at [597, 133] on p at bounding box center [589, 137] width 29 height 11
click at [620, 134] on button "Variables Menu" at bounding box center [618, 137] width 9 height 9
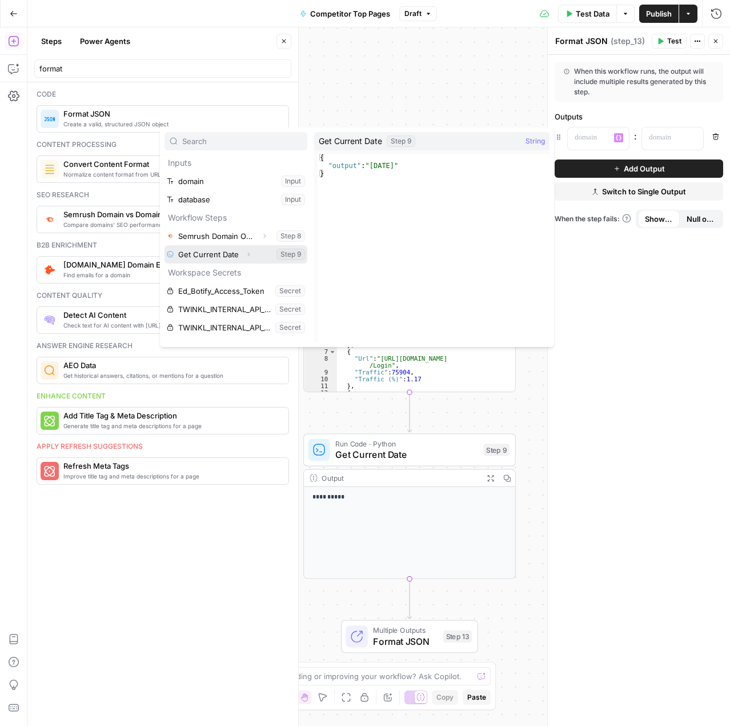
click at [262, 258] on button "Select variable Get Current Date" at bounding box center [236, 254] width 143 height 18
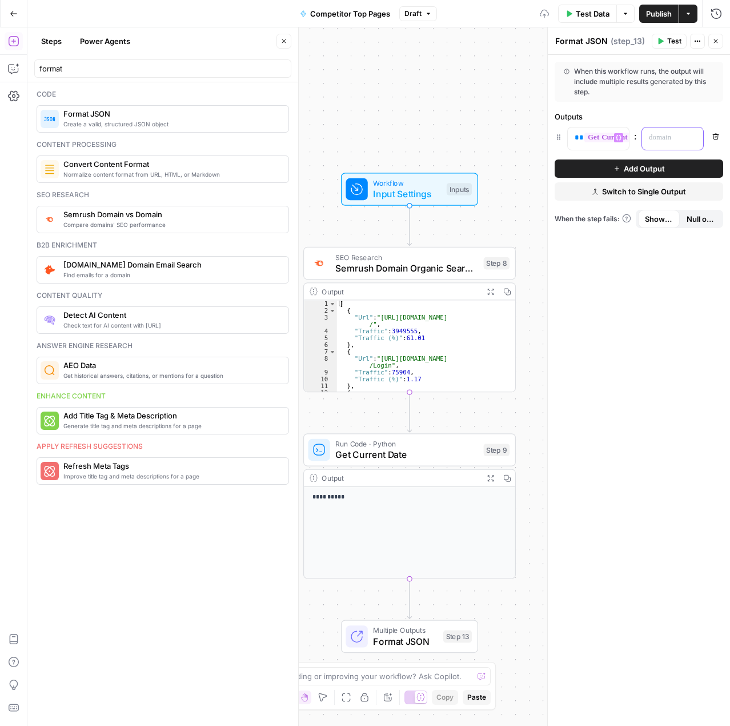
click at [667, 139] on p at bounding box center [663, 137] width 29 height 11
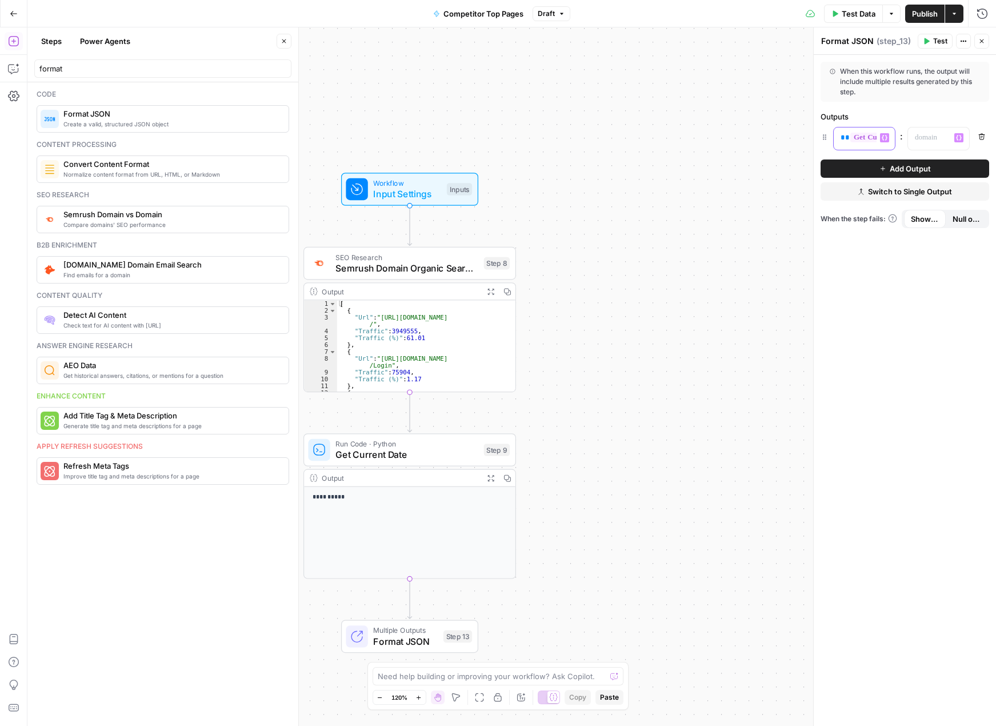
scroll to position [0, 91]
drag, startPoint x: 839, startPoint y: 135, endPoint x: 943, endPoint y: 139, distance: 104.7
click at [730, 139] on div "**********" at bounding box center [905, 138] width 169 height 23
click at [730, 141] on p at bounding box center [929, 137] width 29 height 11
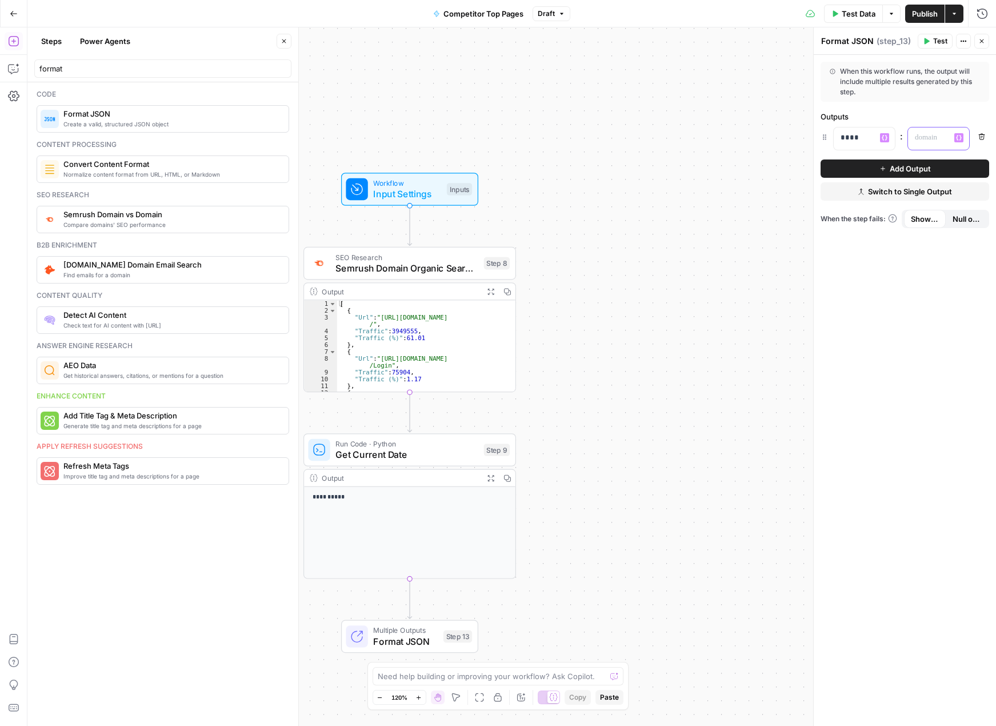
click at [730, 137] on icon "button" at bounding box center [959, 138] width 6 height 6
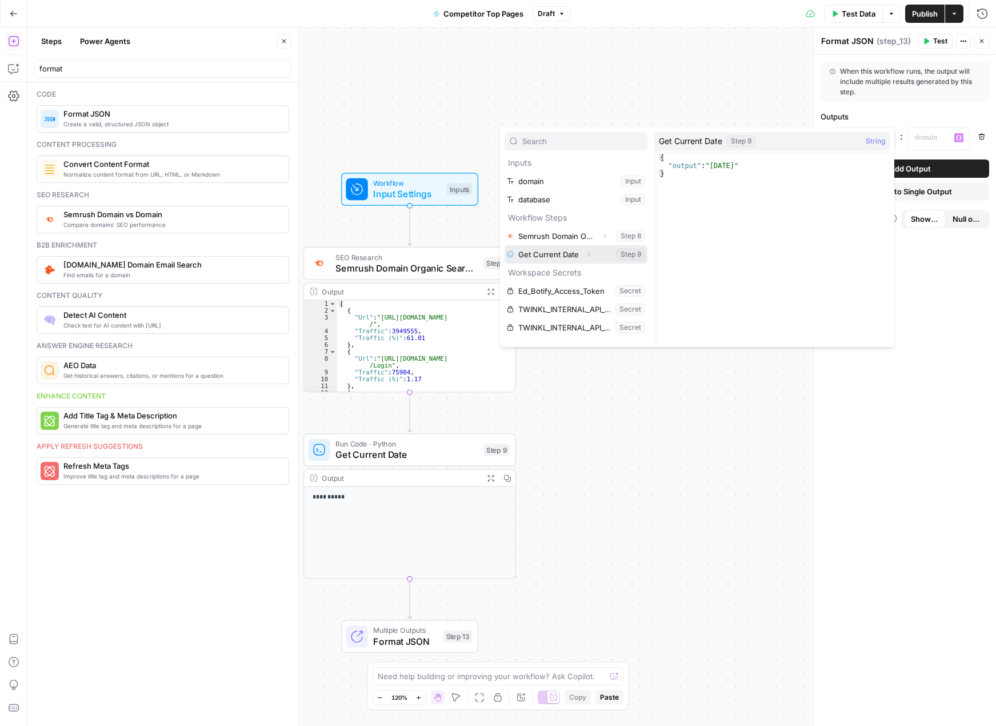
click at [559, 254] on button "Select variable Get Current Date" at bounding box center [576, 254] width 143 height 18
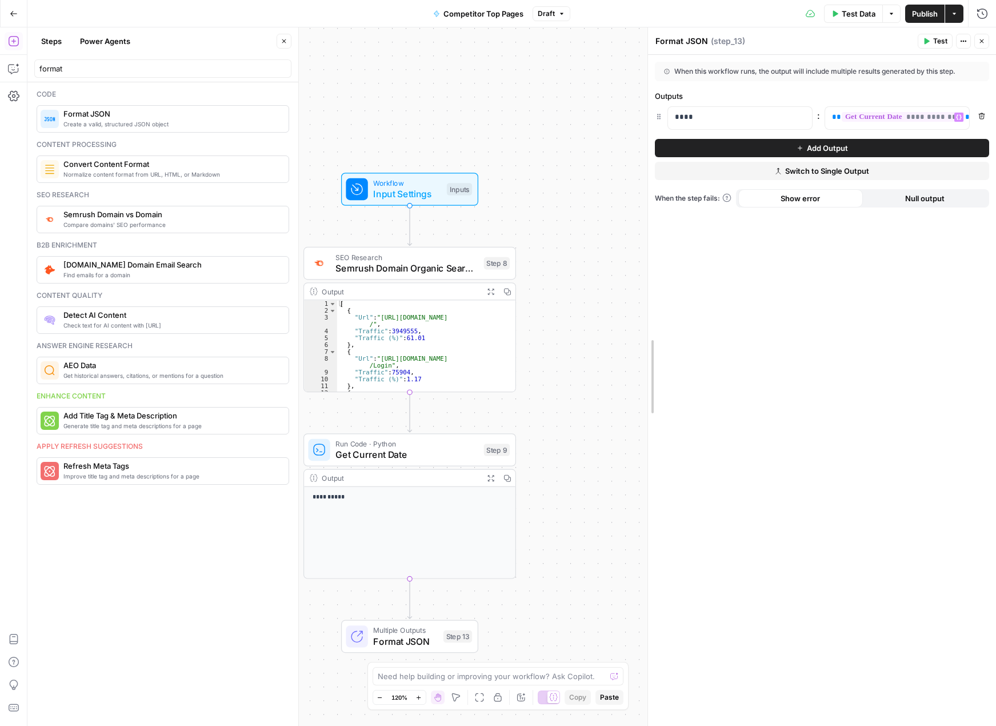
drag, startPoint x: 816, startPoint y: 156, endPoint x: 650, endPoint y: 163, distance: 165.9
click at [497, 264] on div "Step 8" at bounding box center [497, 263] width 26 height 13
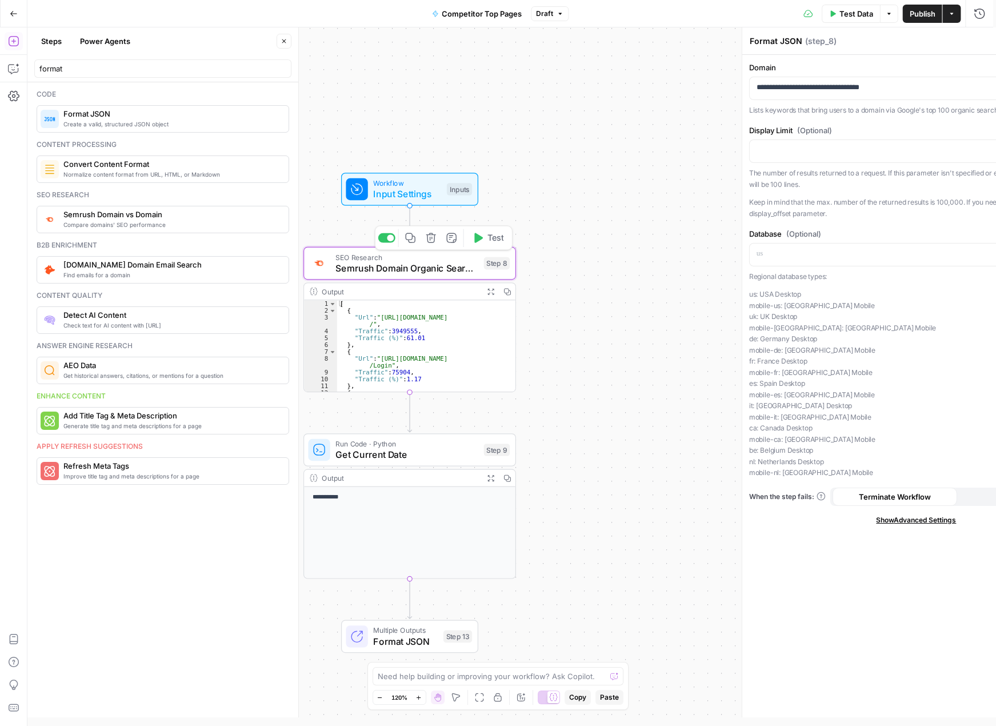
type textarea "Semrush Domain Organic Search Pages"
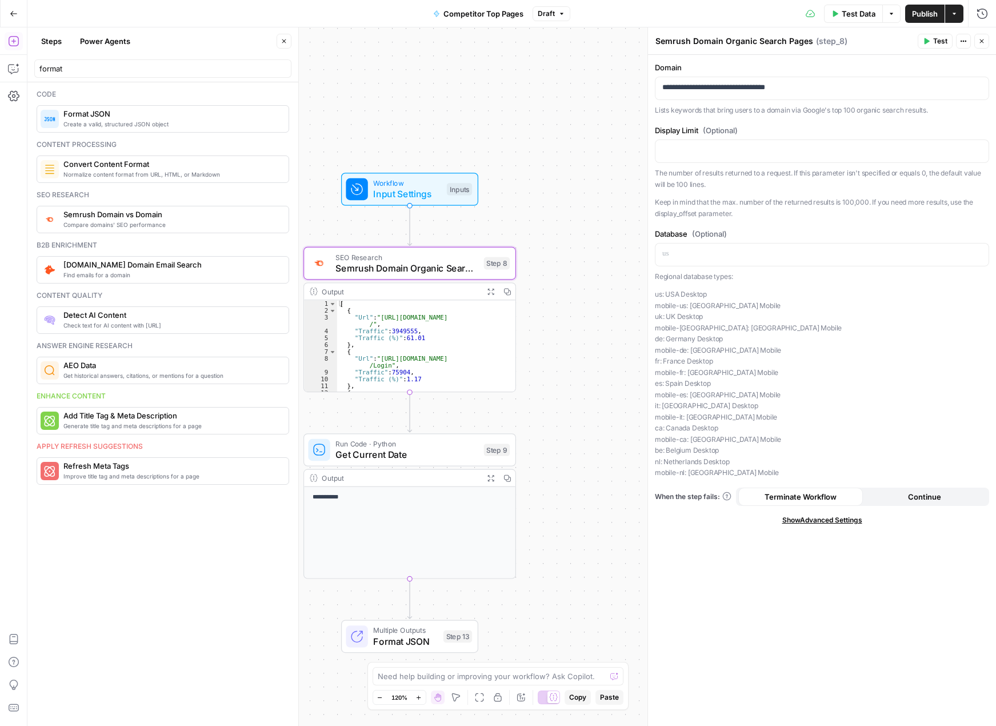
click at [730, 37] on span "( step_8 )" at bounding box center [831, 40] width 31 height 11
click at [730, 36] on button "Actions" at bounding box center [963, 41] width 15 height 15
click at [730, 40] on span "( step_8 )" at bounding box center [831, 40] width 31 height 11
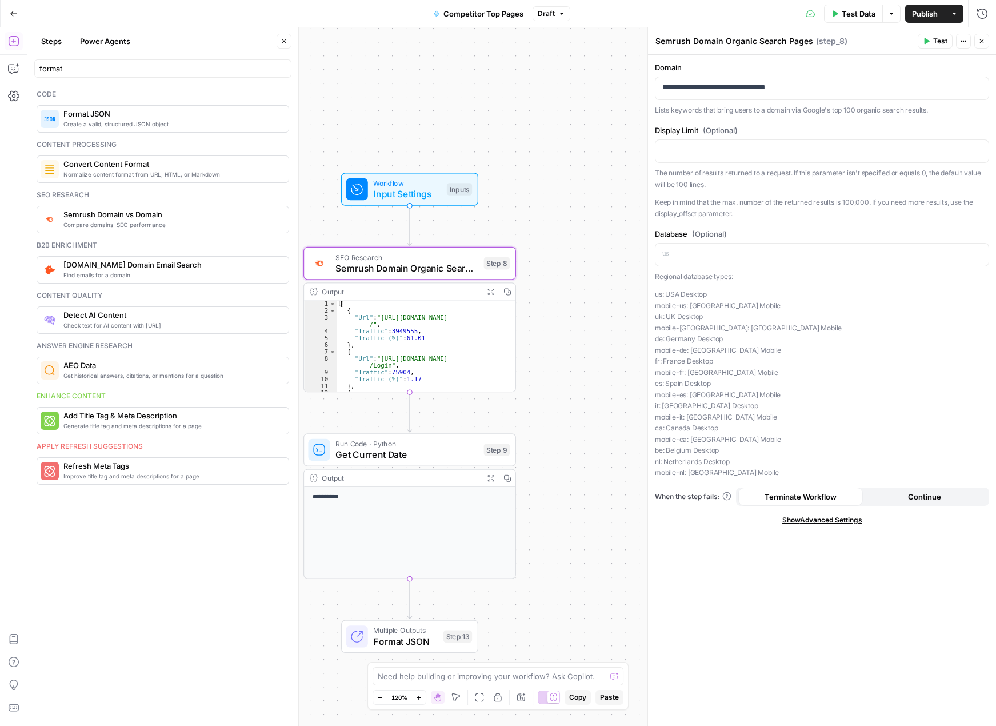
click at [730, 40] on span "( step_8 )" at bounding box center [831, 40] width 31 height 11
click at [730, 41] on span "( step_8 )" at bounding box center [831, 40] width 31 height 11
click at [730, 523] on span "Show Advanced Settings" at bounding box center [822, 520] width 80 height 10
click at [730, 567] on div "Default" at bounding box center [822, 560] width 334 height 22
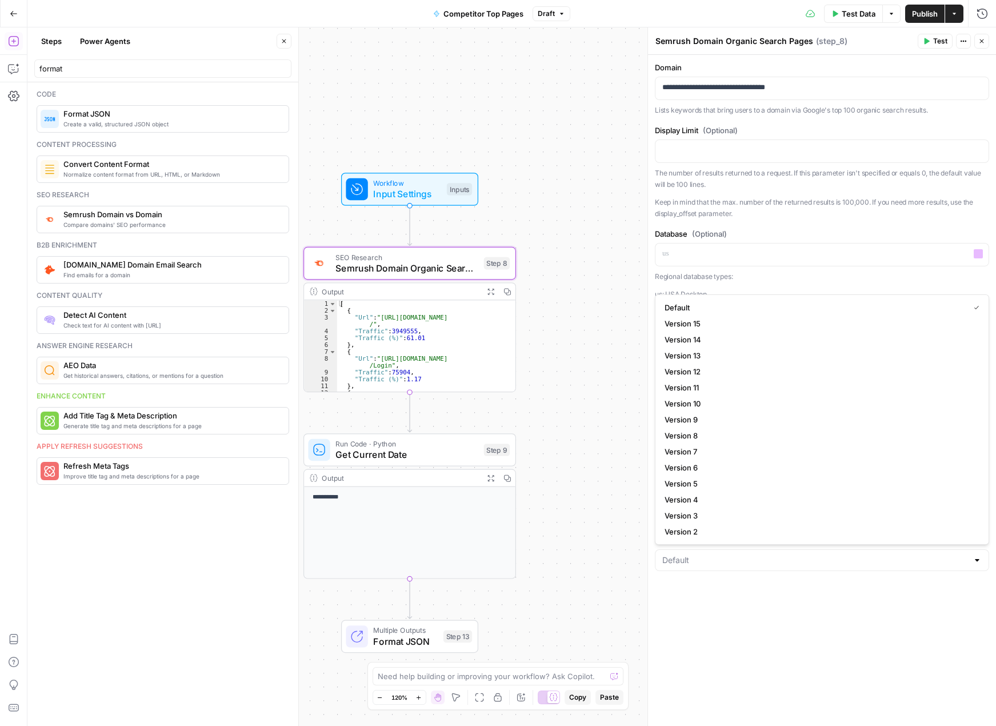
type input "Default"
click at [730, 220] on div "**********" at bounding box center [822, 390] width 348 height 671
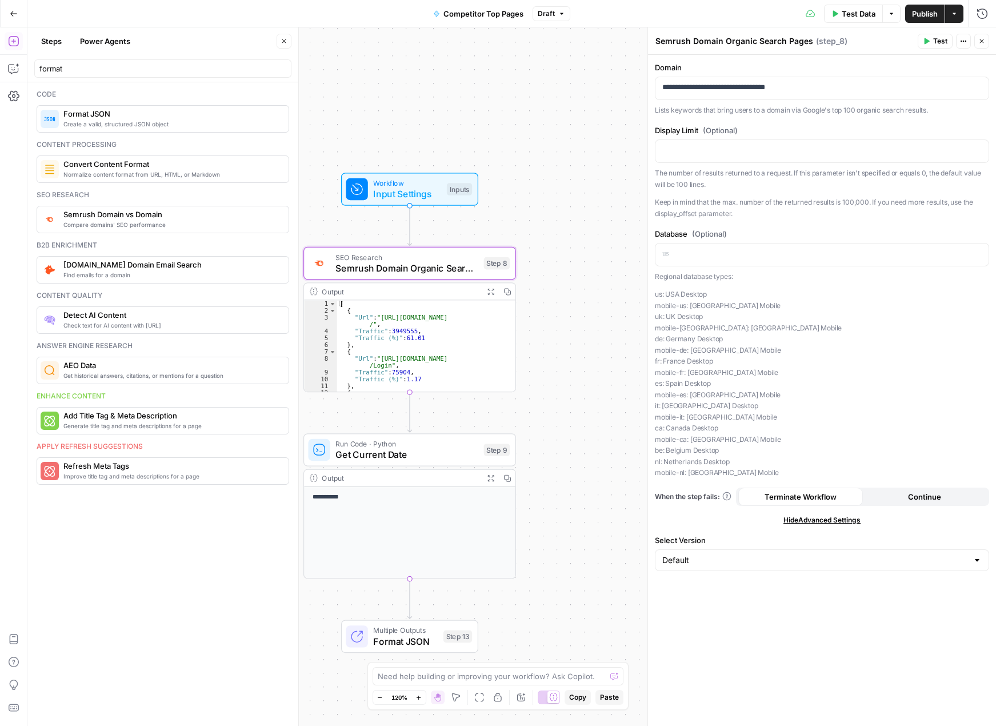
click at [730, 45] on button "Close" at bounding box center [981, 41] width 15 height 15
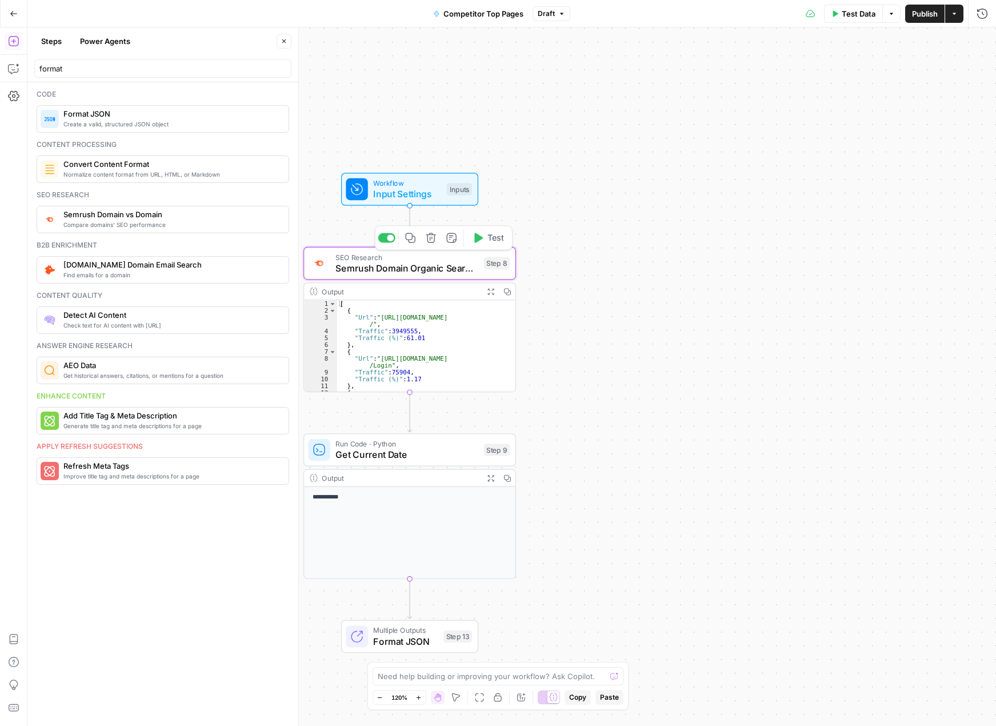
click at [450, 259] on span "SEO Research" at bounding box center [406, 256] width 143 height 11
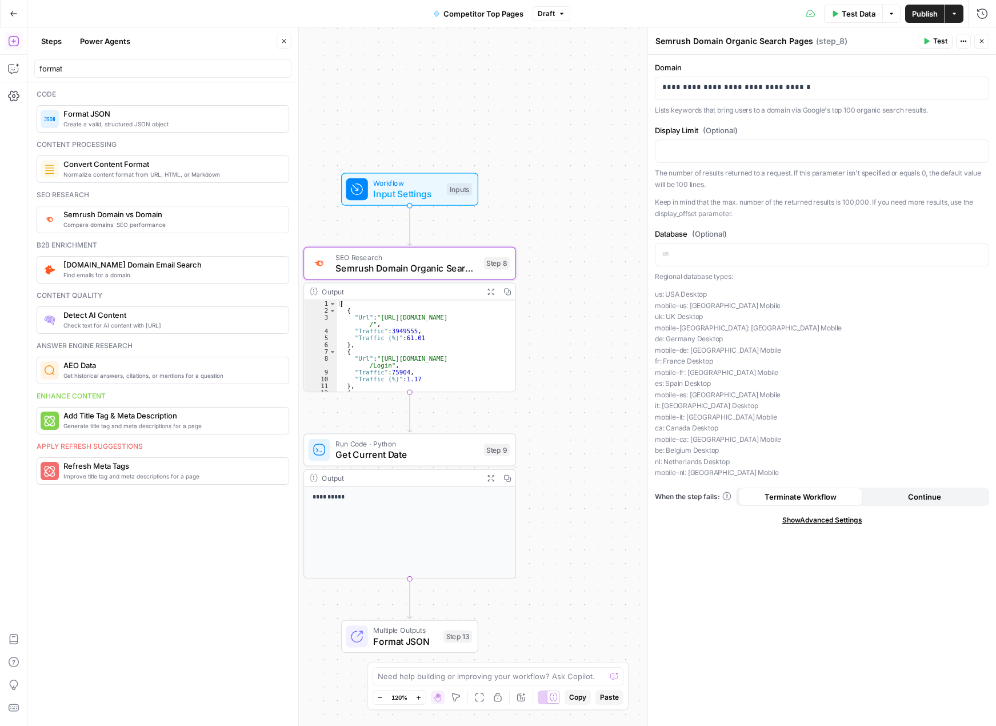
click at [402, 631] on span "Multiple Outputs" at bounding box center [405, 630] width 65 height 11
click at [408, 635] on span "Format JSON" at bounding box center [405, 642] width 65 height 14
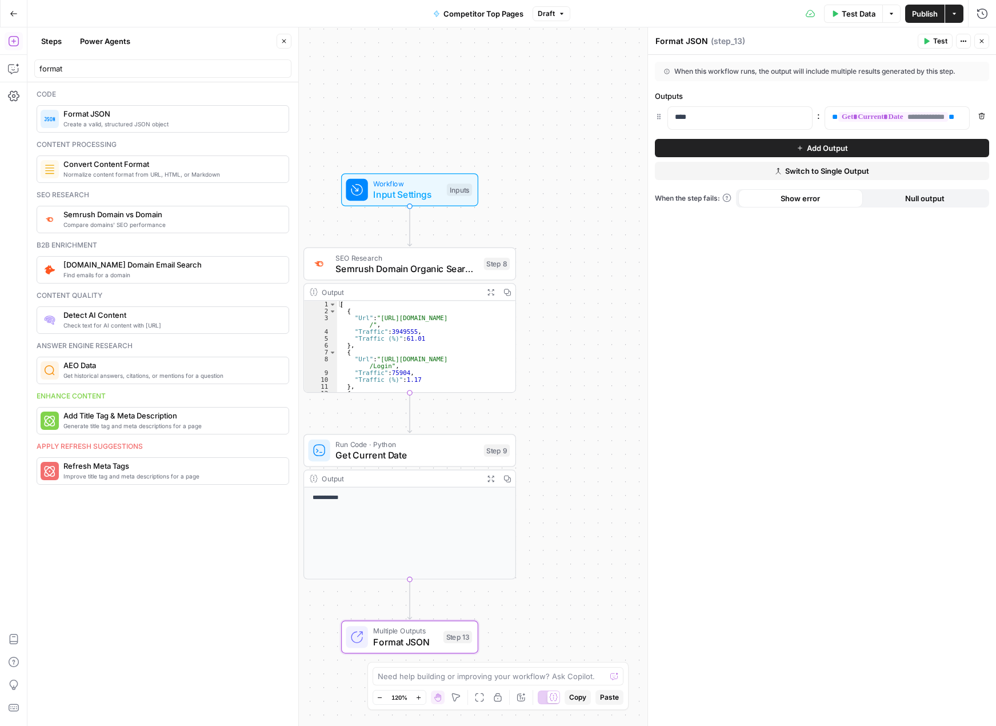
click at [730, 147] on button "Add Output" at bounding box center [822, 148] width 334 height 18
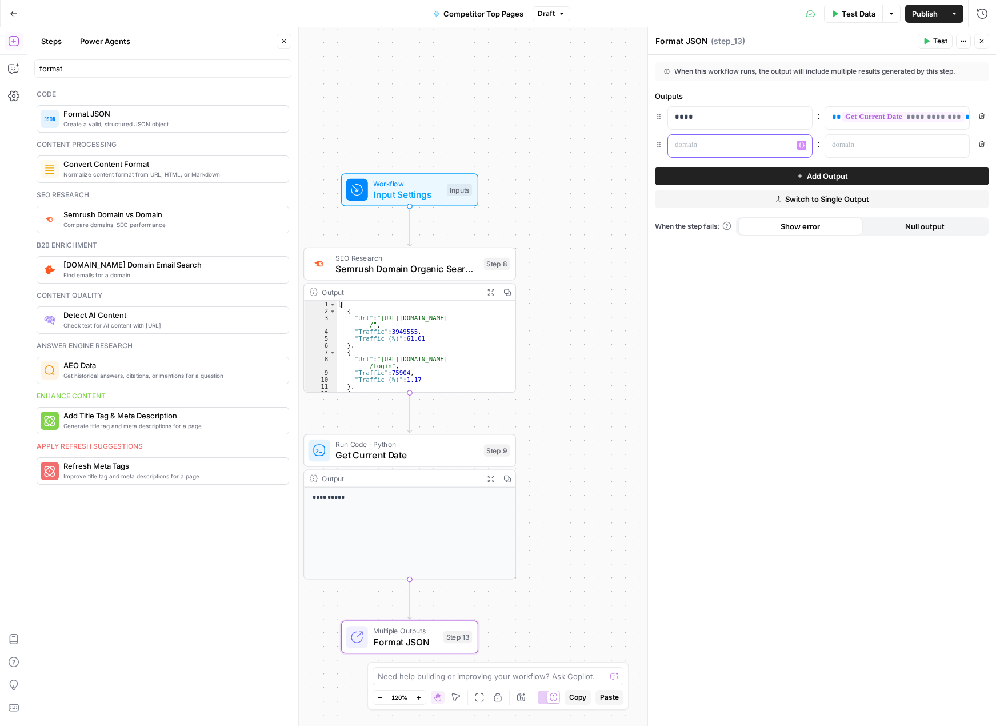
click at [730, 151] on div at bounding box center [731, 146] width 126 height 22
click at [730, 149] on p at bounding box center [888, 144] width 112 height 11
click at [730, 144] on icon "button" at bounding box center [959, 145] width 6 height 6
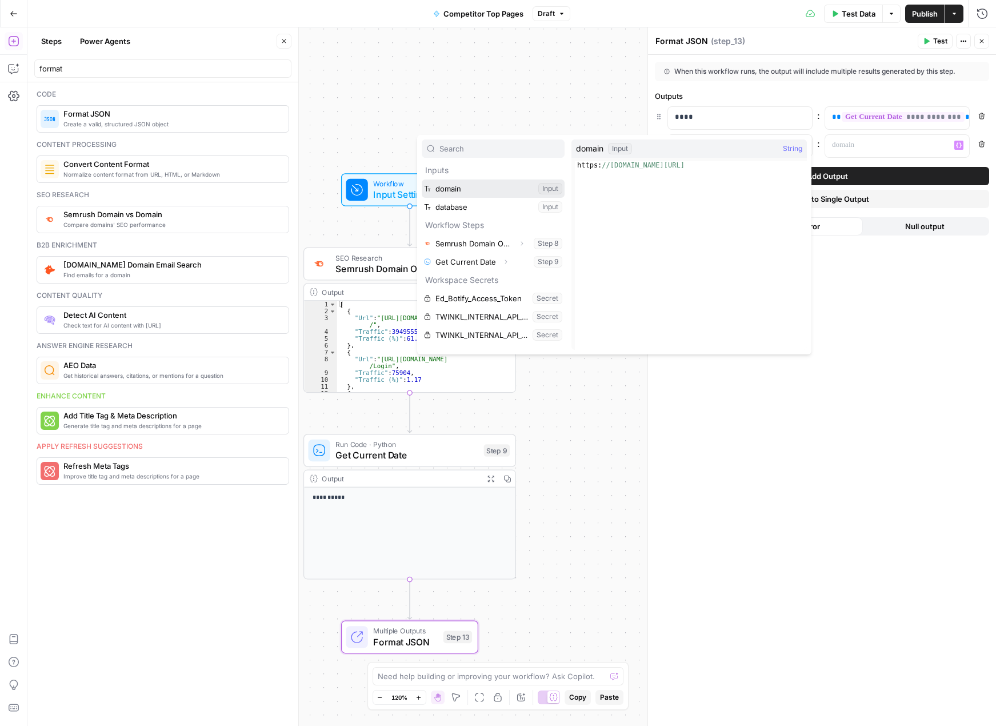
click at [497, 189] on button "Select variable domain" at bounding box center [493, 188] width 143 height 18
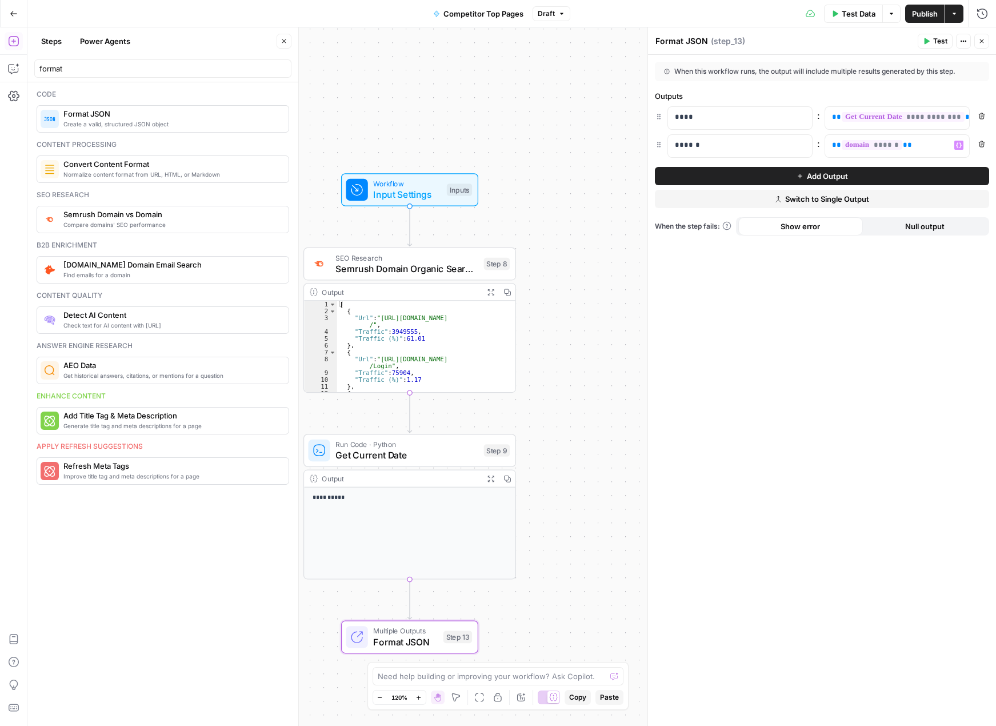
click at [723, 179] on button "Add Output" at bounding box center [822, 176] width 334 height 18
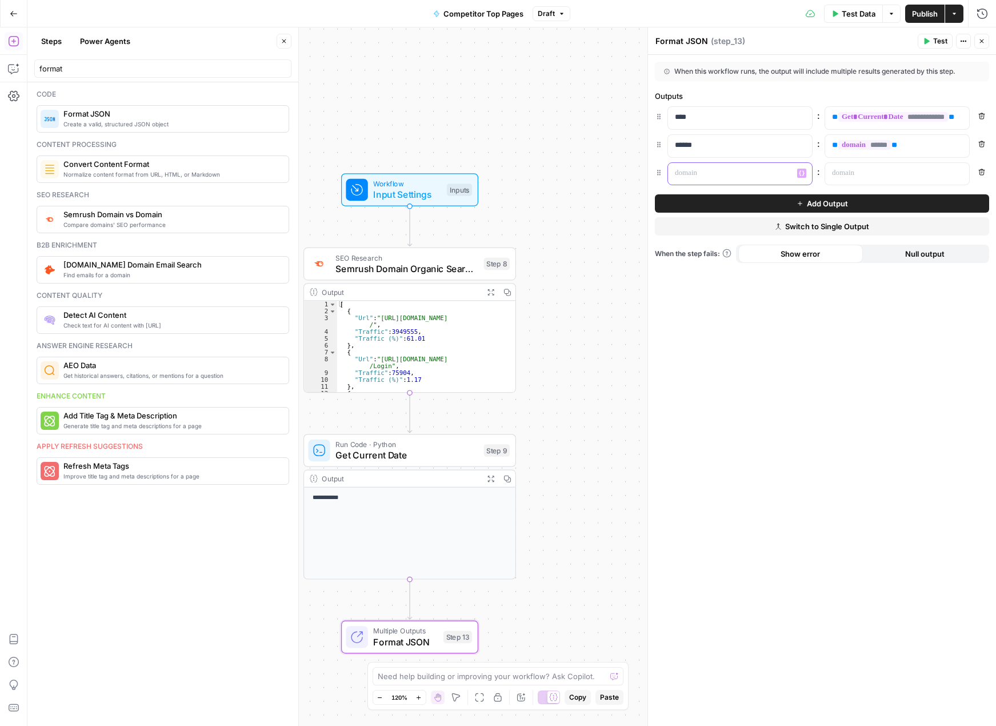
click at [699, 177] on p at bounding box center [731, 172] width 112 height 11
click at [730, 169] on p at bounding box center [888, 172] width 112 height 11
click at [730, 171] on button "Variables Menu" at bounding box center [958, 173] width 9 height 9
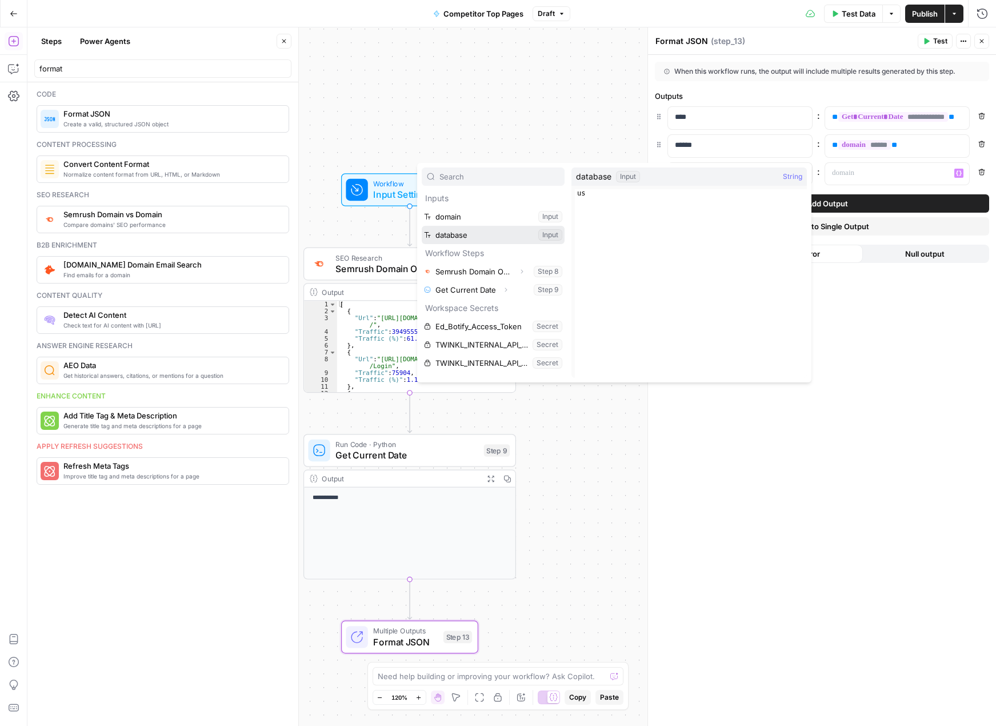
click at [494, 233] on button "Select variable database" at bounding box center [493, 235] width 143 height 18
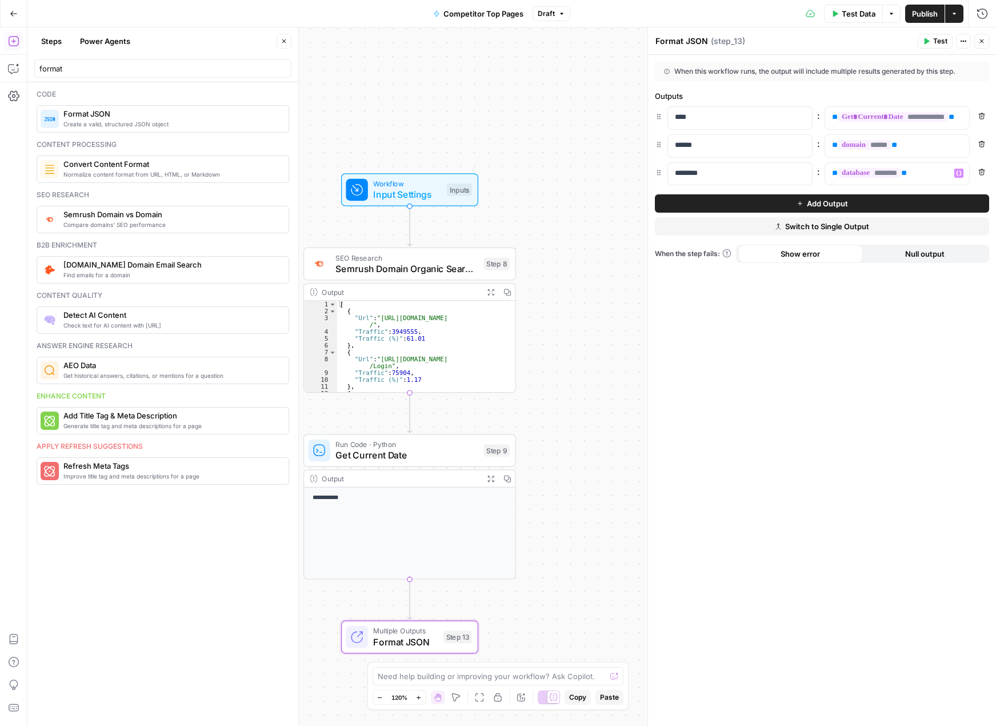
click at [730, 202] on icon "button" at bounding box center [800, 203] width 7 height 7
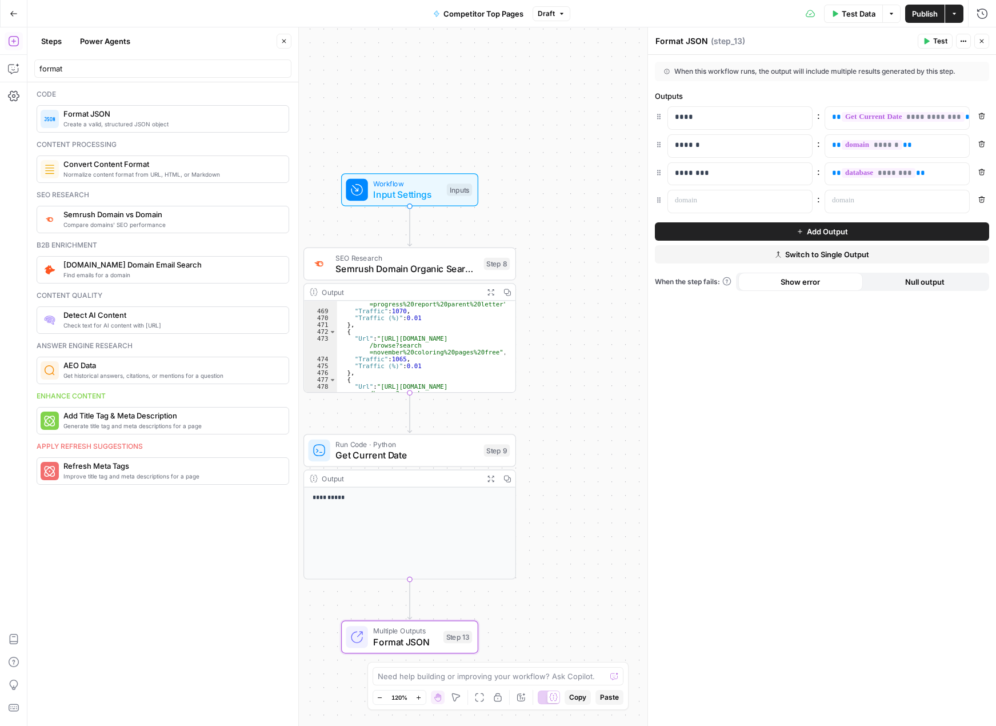
scroll to position [3657, 0]
click at [435, 271] on span "Semrush Domain Organic Search Pages" at bounding box center [406, 269] width 143 height 14
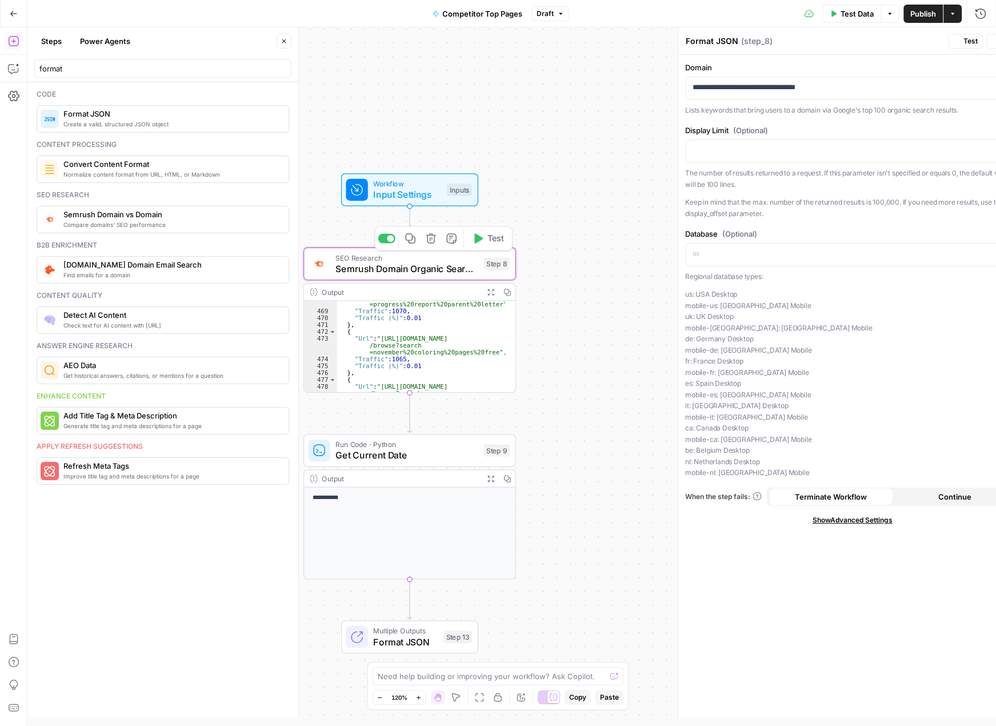
type textarea "Semrush Domain Organic Search Pages"
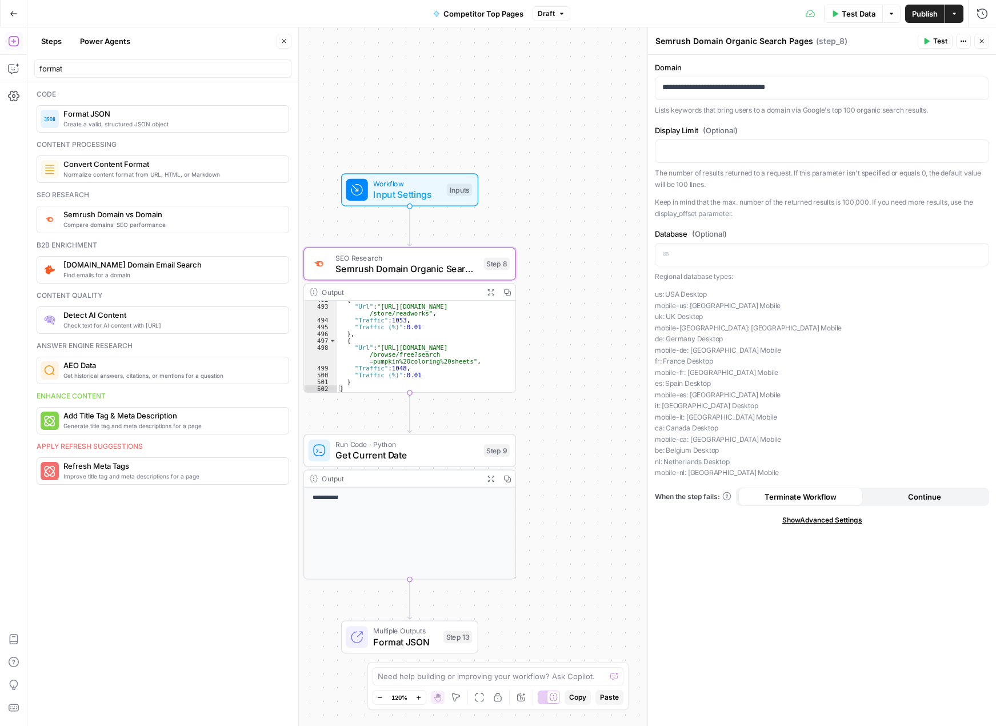
scroll to position [3850, 0]
click at [283, 41] on icon "button" at bounding box center [284, 41] width 7 height 7
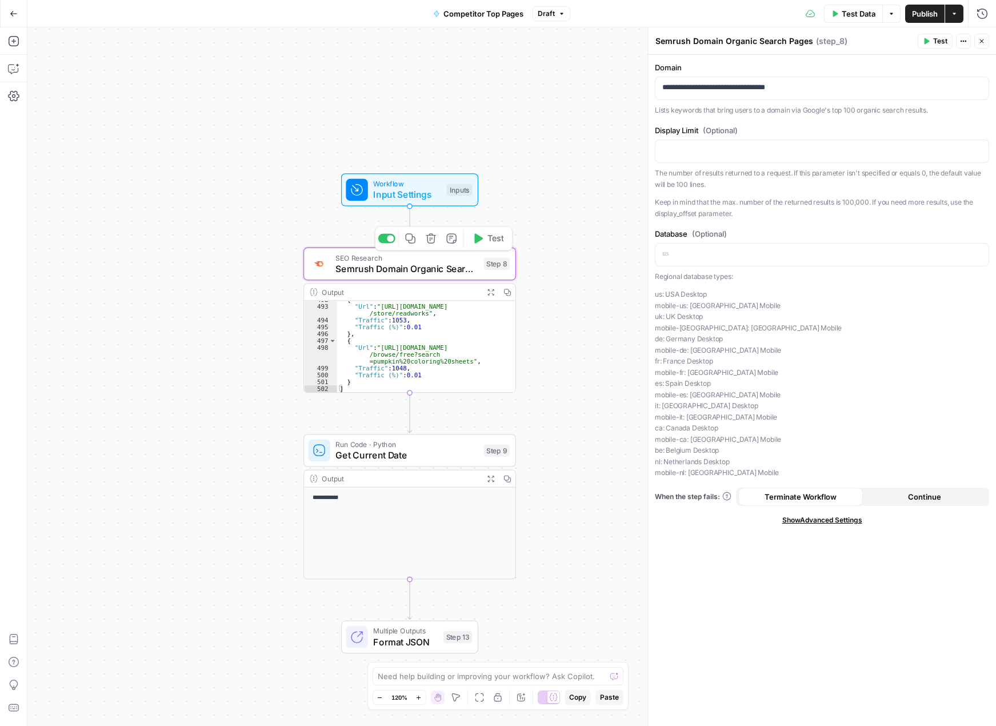
click at [415, 265] on span "Semrush Domain Organic Search Pages" at bounding box center [406, 269] width 143 height 14
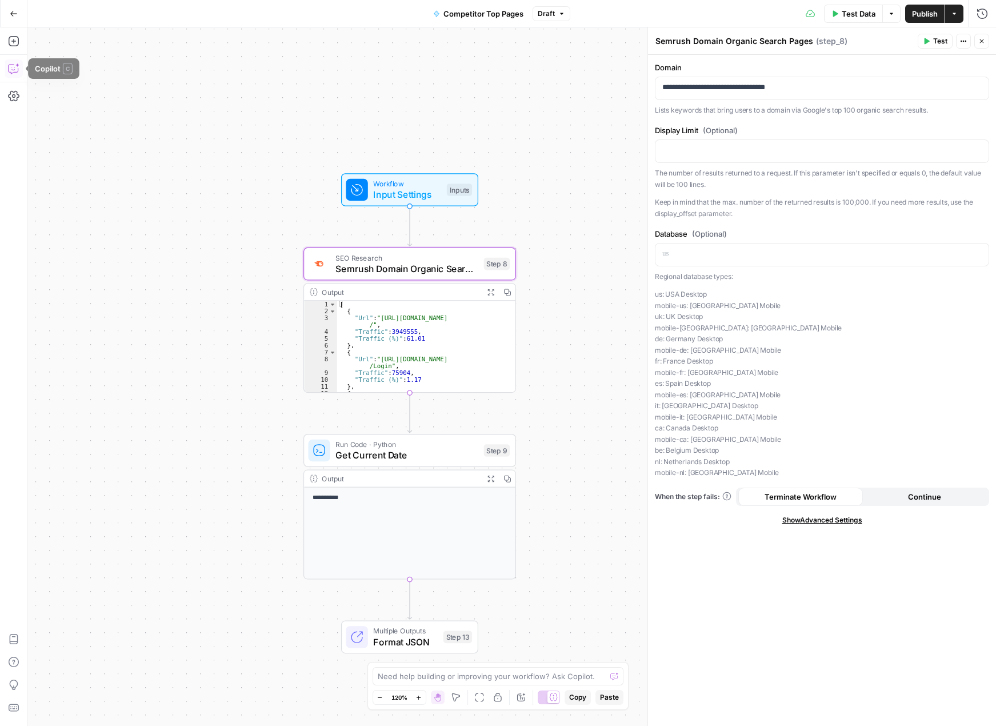
click at [13, 67] on icon "button" at bounding box center [13, 68] width 11 height 11
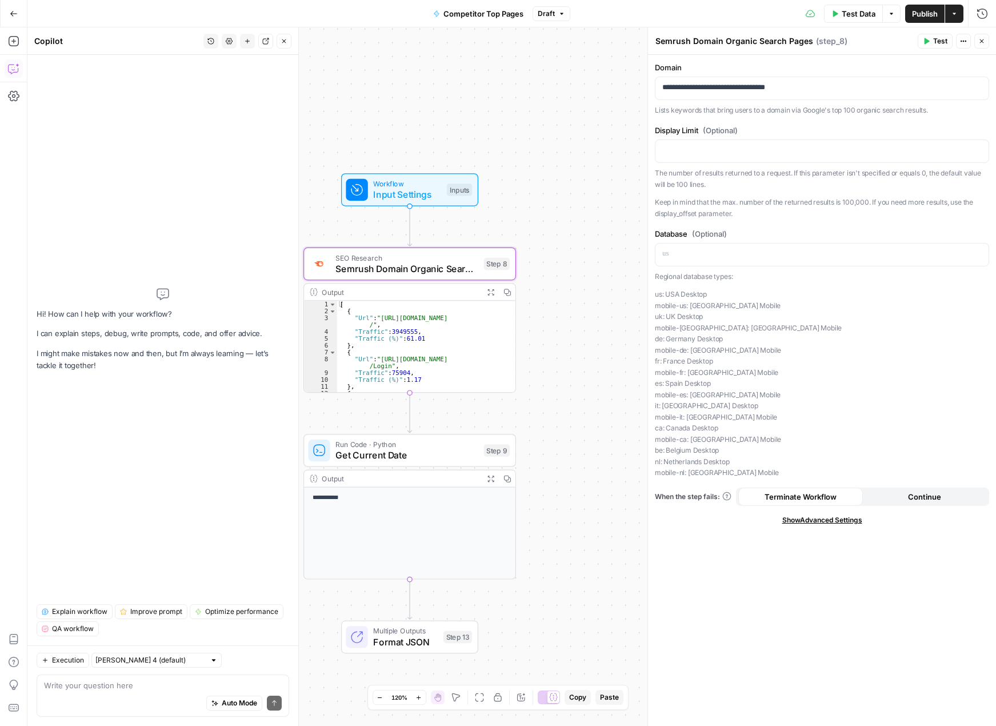
click at [157, 688] on textarea at bounding box center [163, 684] width 238 height 11
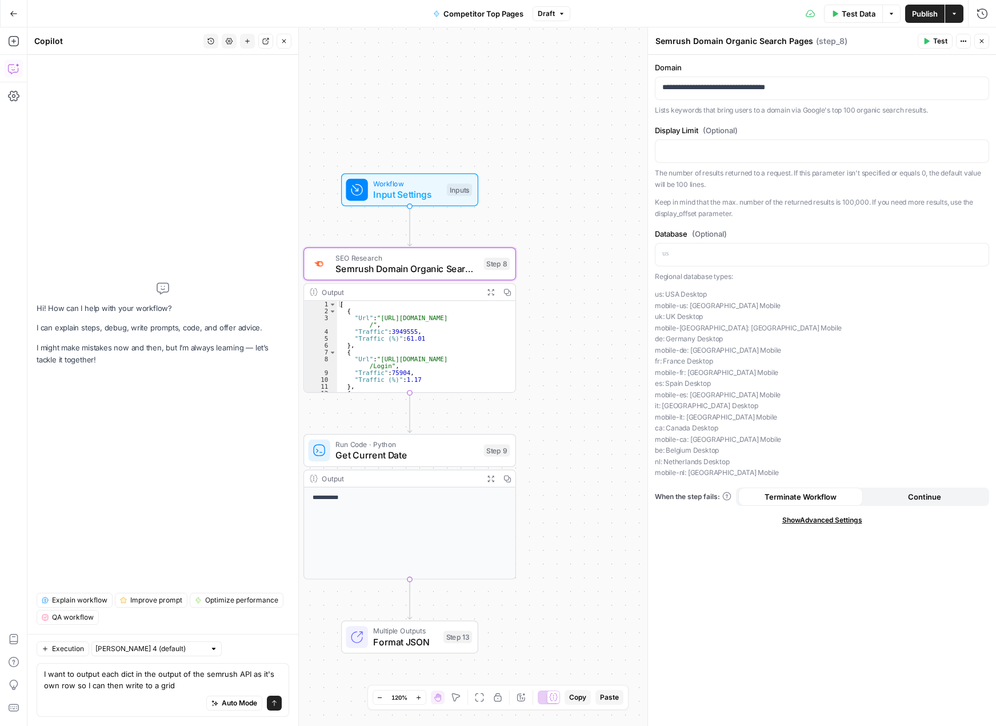
type textarea "I want to output each dict in the output of the semrush API as it's own row so …"
click at [275, 702] on icon "submit" at bounding box center [274, 702] width 7 height 7
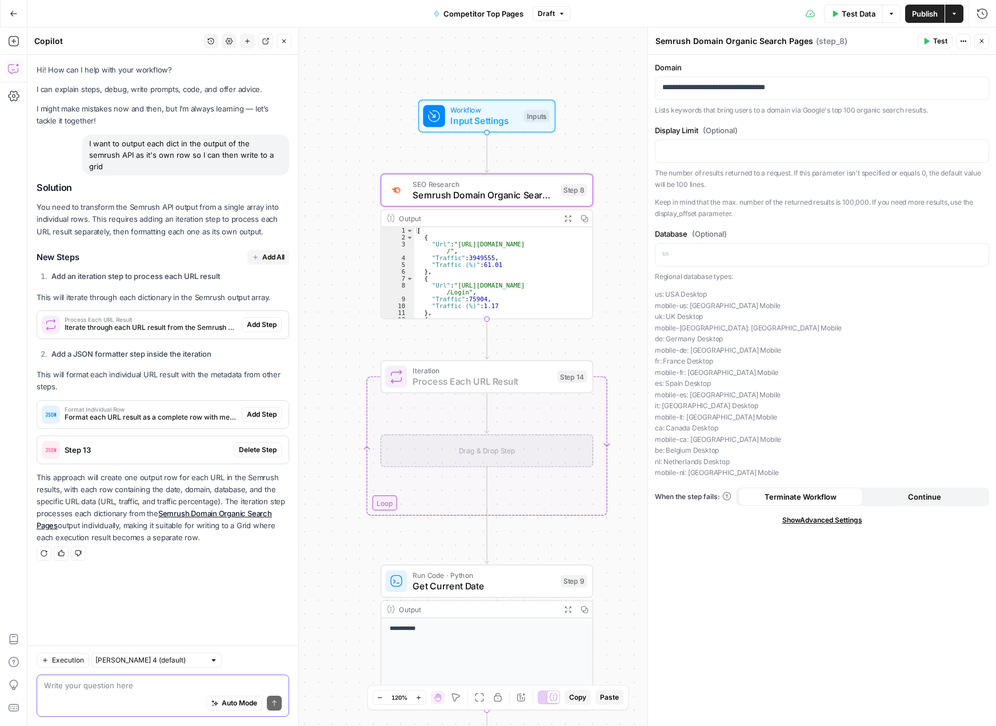
click at [254, 319] on span "Add Step" at bounding box center [262, 324] width 30 height 10
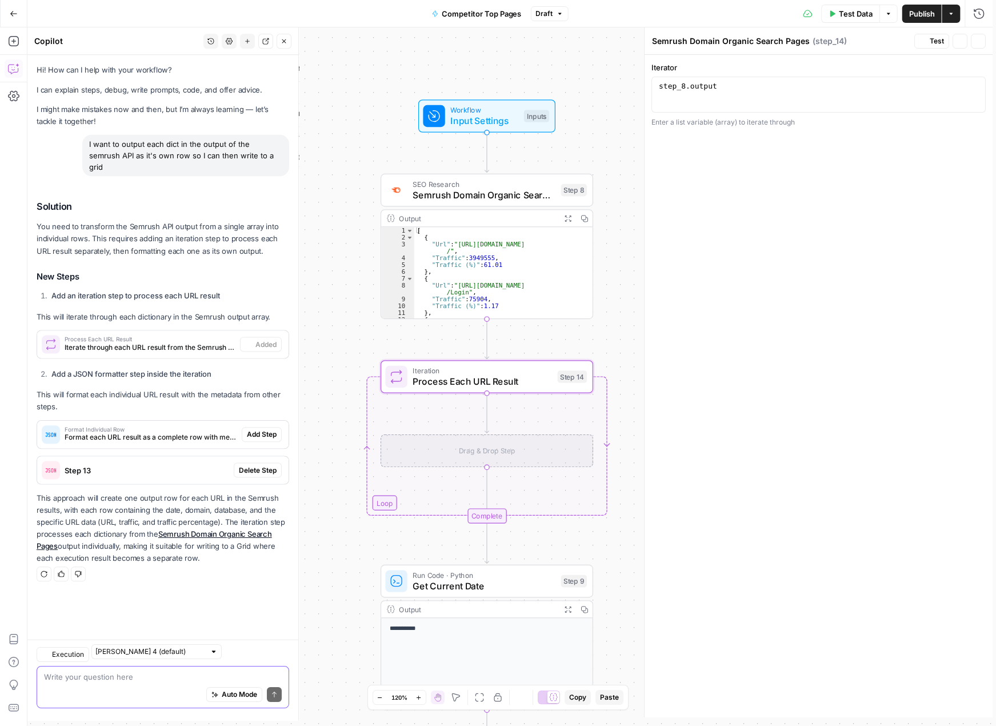
type textarea "Process Each URL Result"
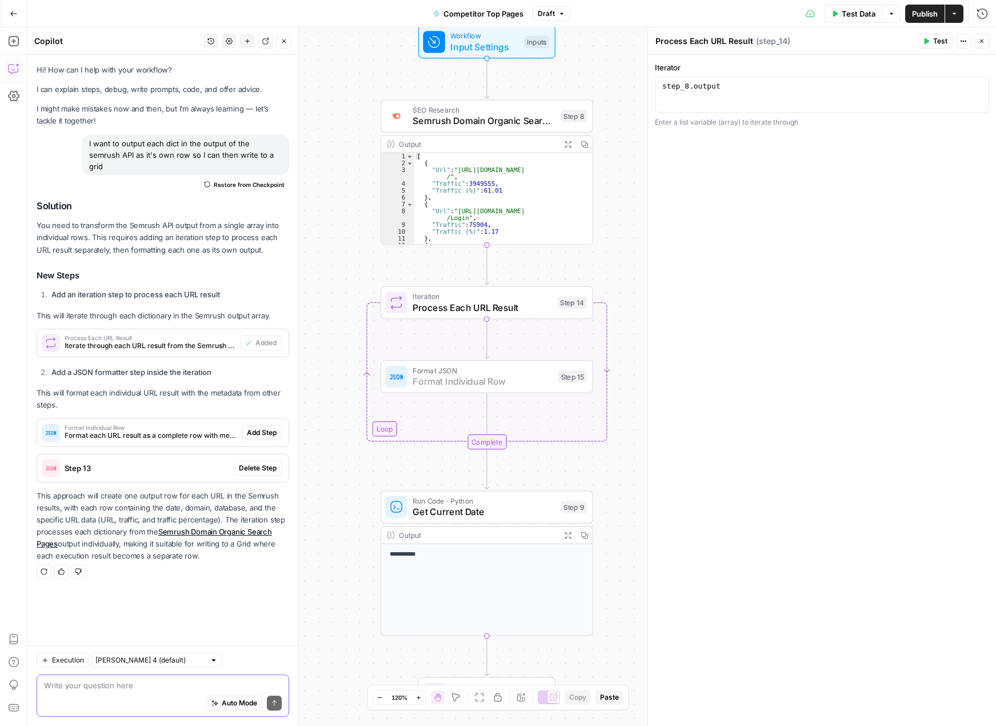
click at [275, 427] on span "Add Step" at bounding box center [262, 432] width 30 height 10
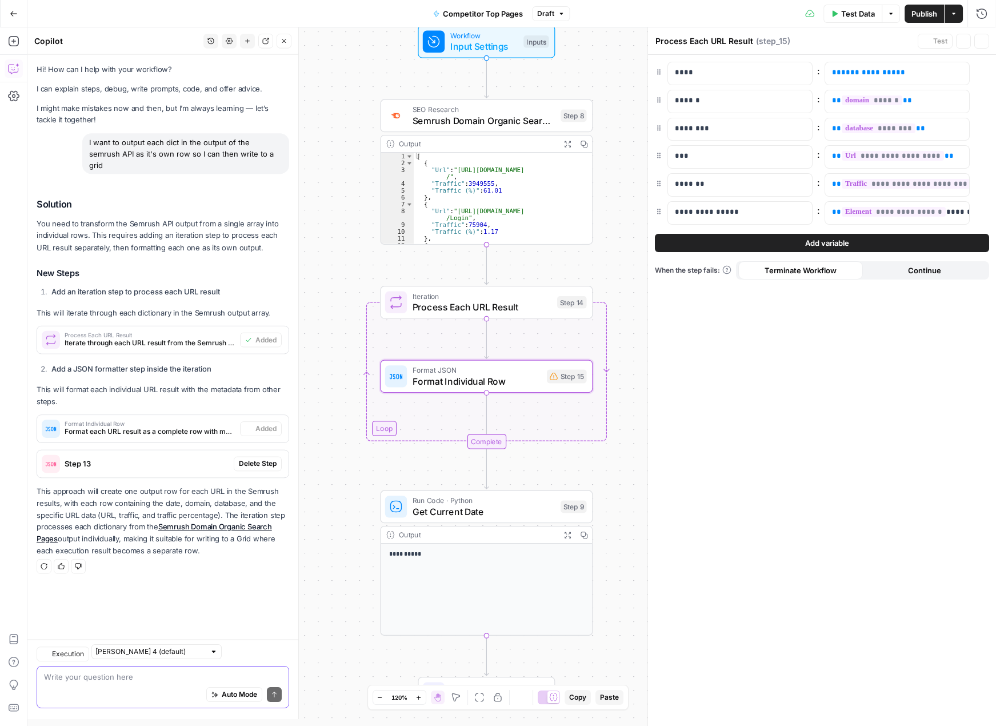
type textarea "Format Individual Row"
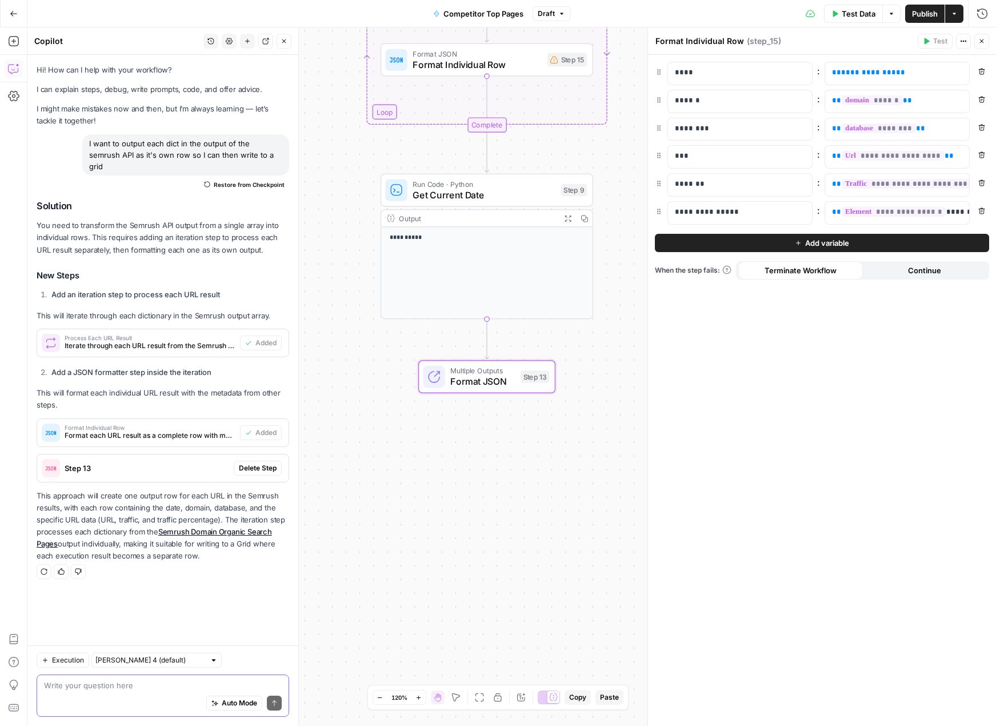
click at [250, 463] on span "Delete Step" at bounding box center [258, 468] width 38 height 10
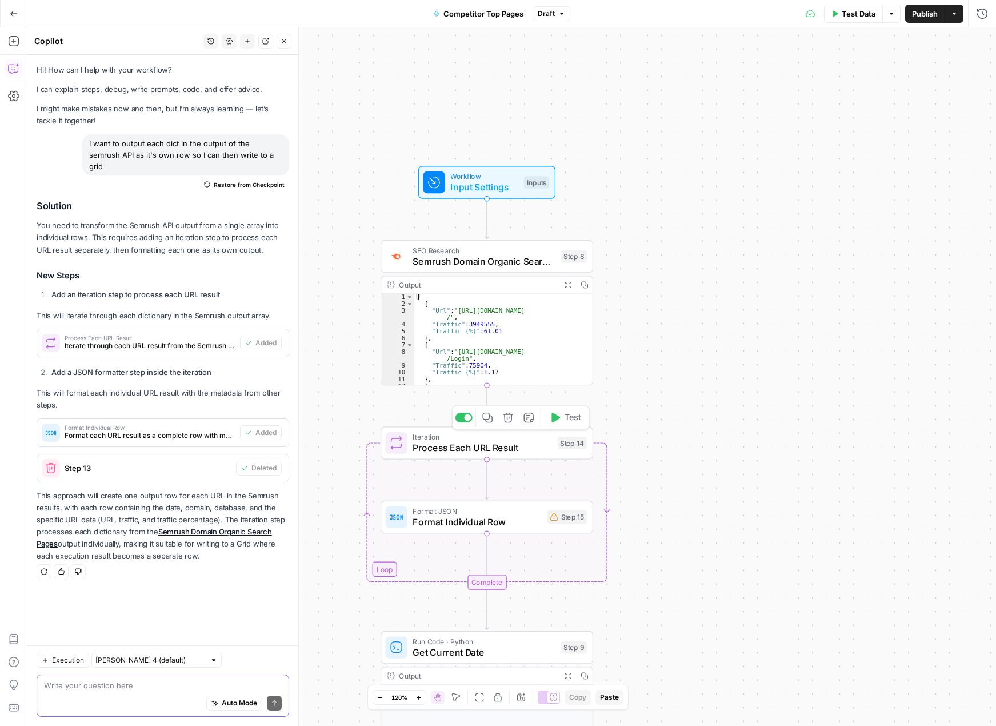
click at [562, 417] on button "Test" at bounding box center [565, 418] width 42 height 18
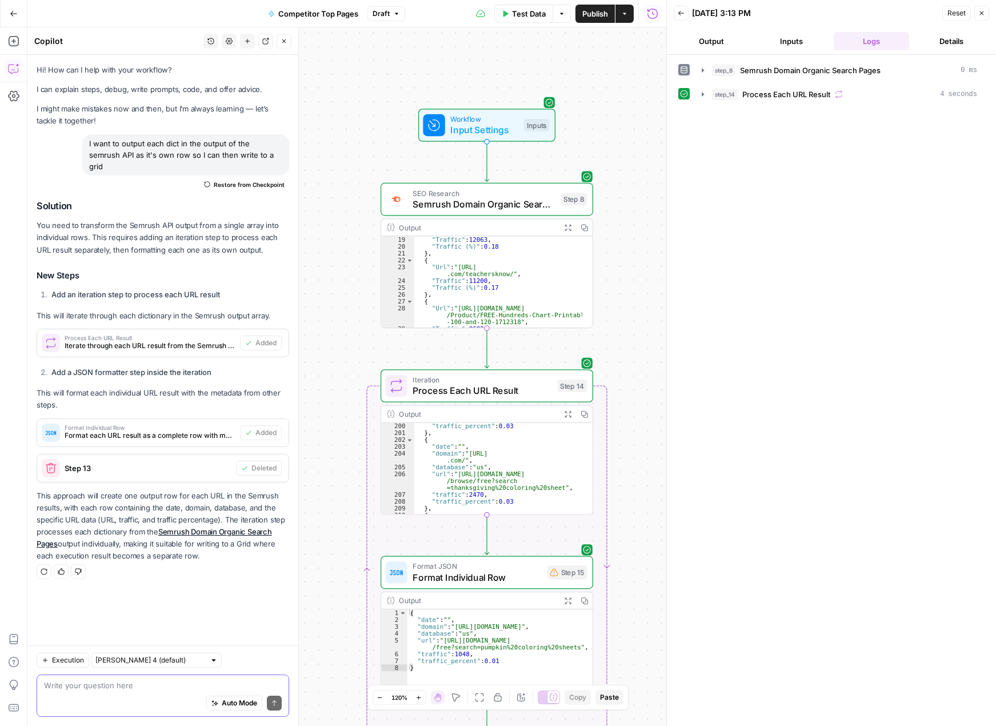
scroll to position [1783, 0]
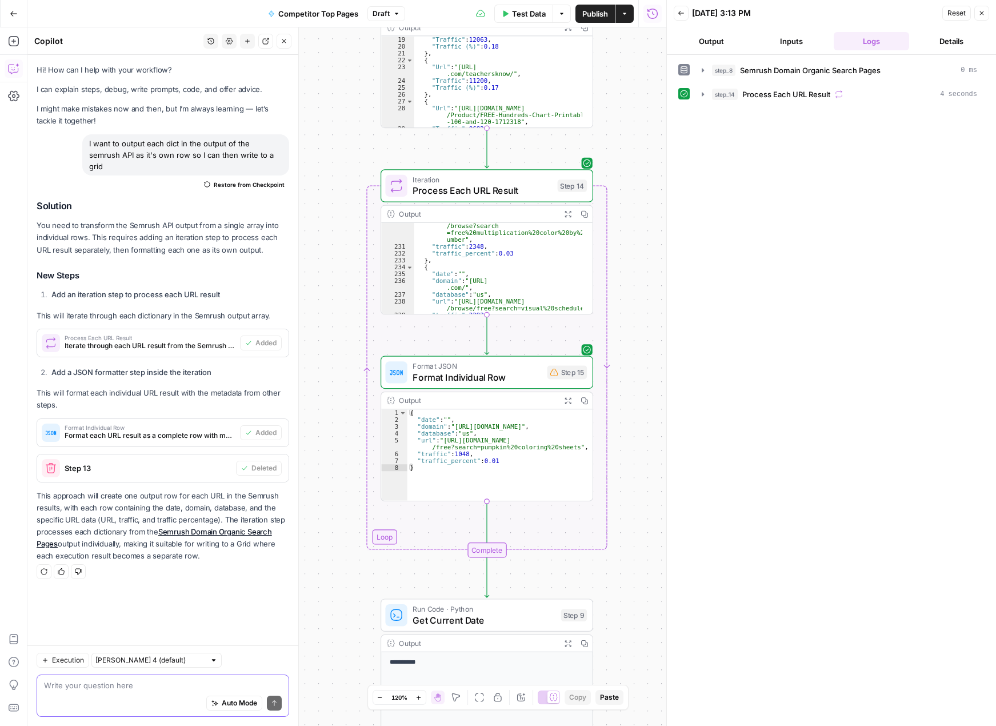
type textarea "**********"
click at [448, 419] on div "{ "date" : "" , "domain" : "https://www.teacherspayteachers.com/" , "database" …" at bounding box center [499, 461] width 185 height 105
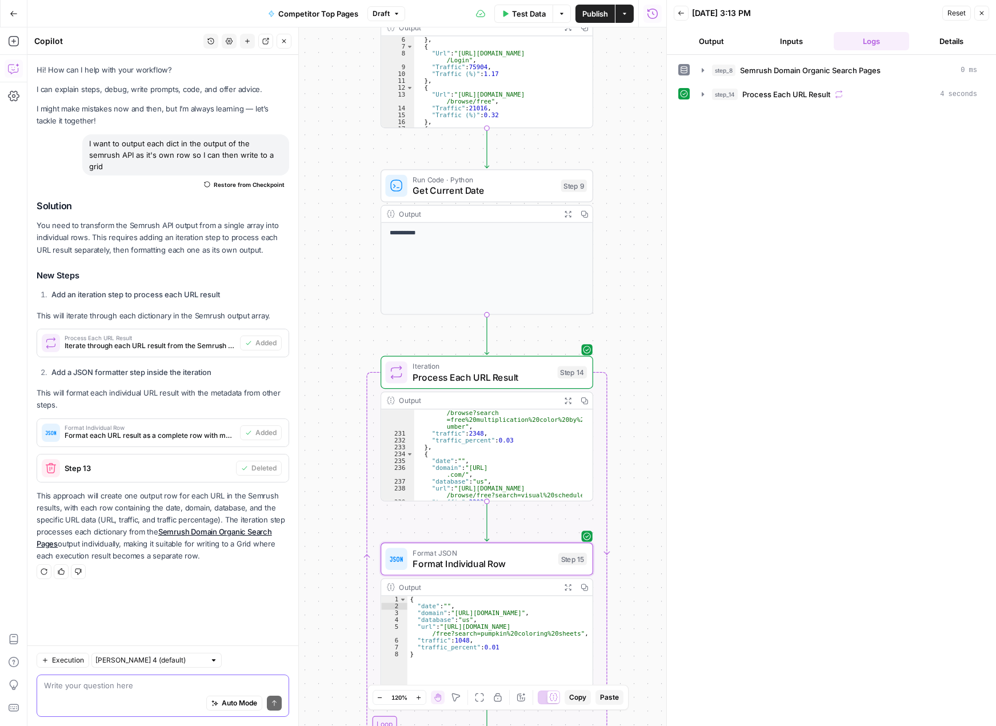
scroll to position [34, 0]
click at [561, 165] on button "Test" at bounding box center [565, 160] width 42 height 18
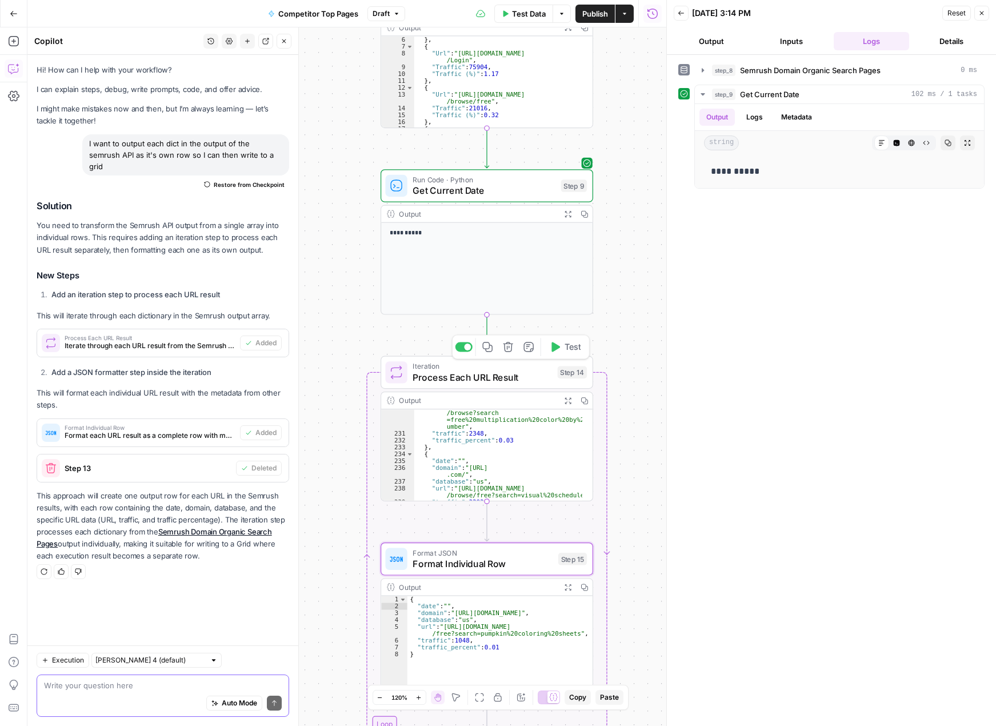
click at [561, 351] on button "Test" at bounding box center [565, 347] width 42 height 18
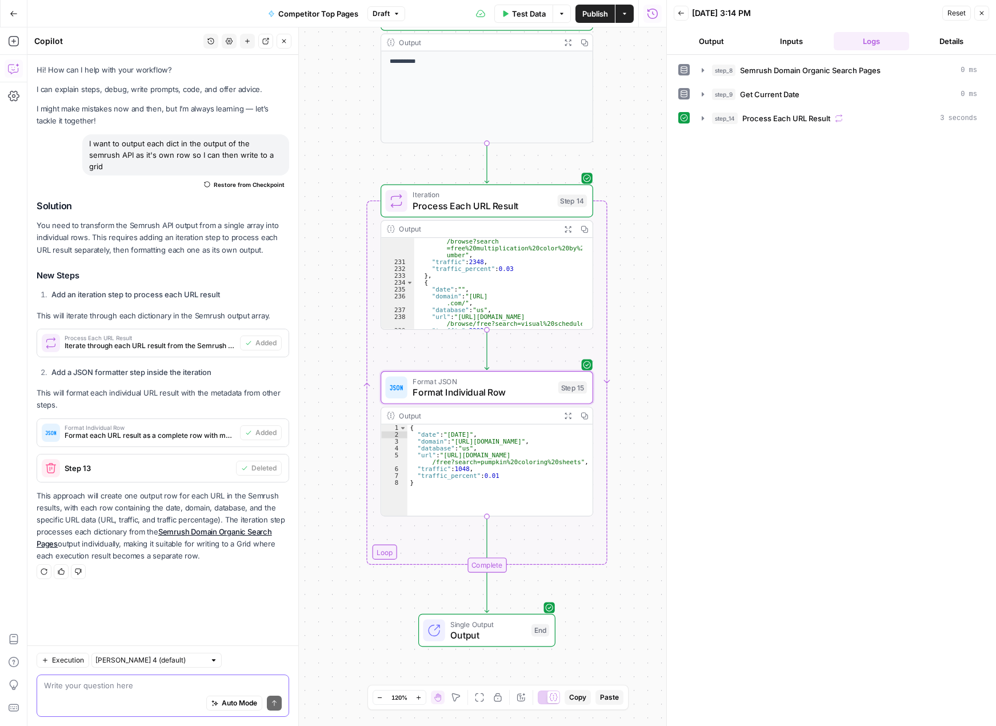
click at [513, 627] on span "Single Output" at bounding box center [487, 623] width 75 height 11
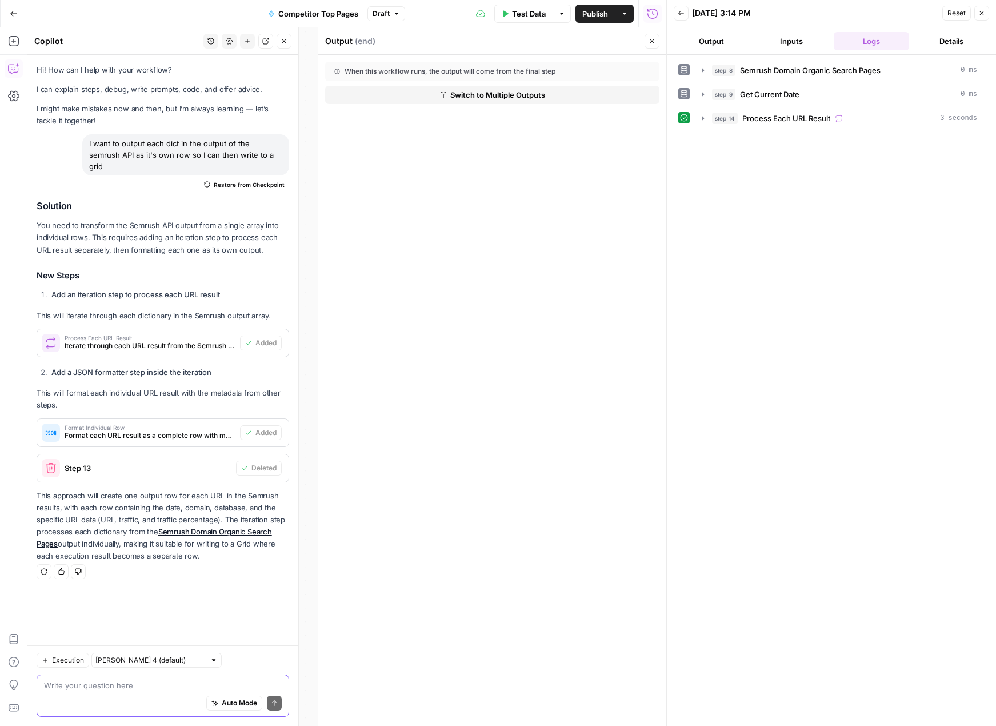
click at [651, 40] on icon "button" at bounding box center [652, 41] width 7 height 7
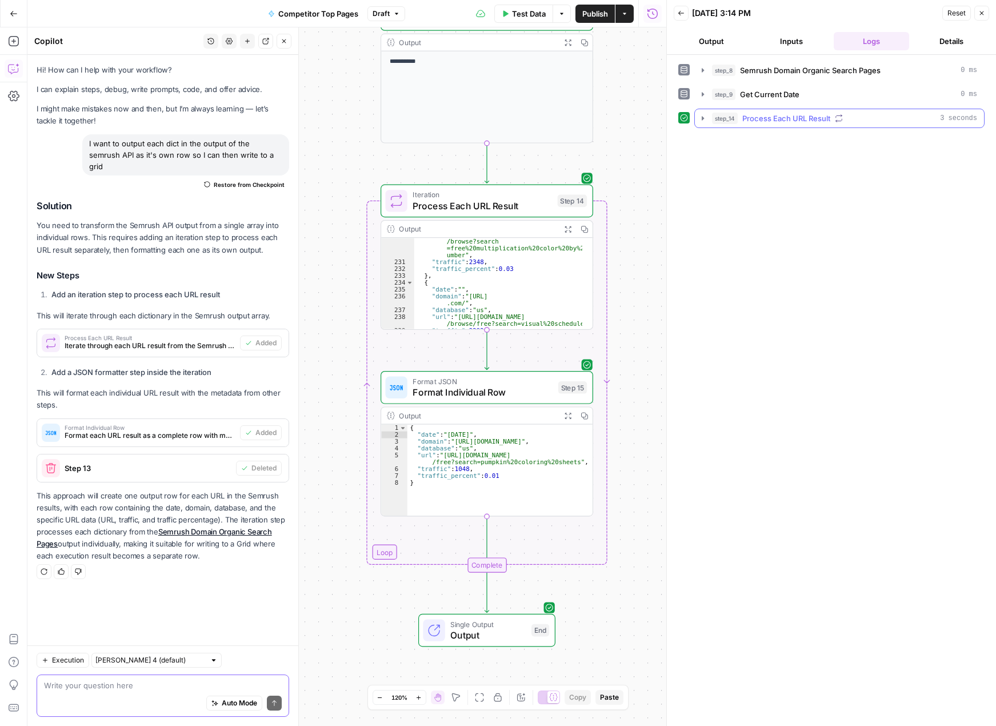
click at [698, 117] on icon "button" at bounding box center [702, 118] width 9 height 9
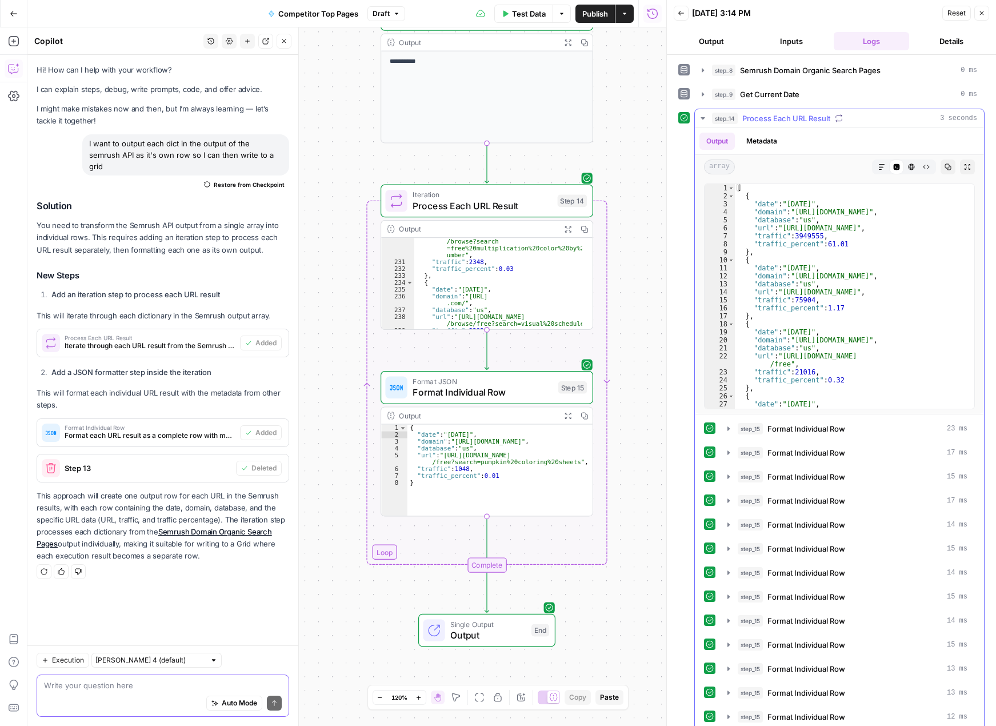
click at [706, 115] on icon "button" at bounding box center [702, 118] width 9 height 9
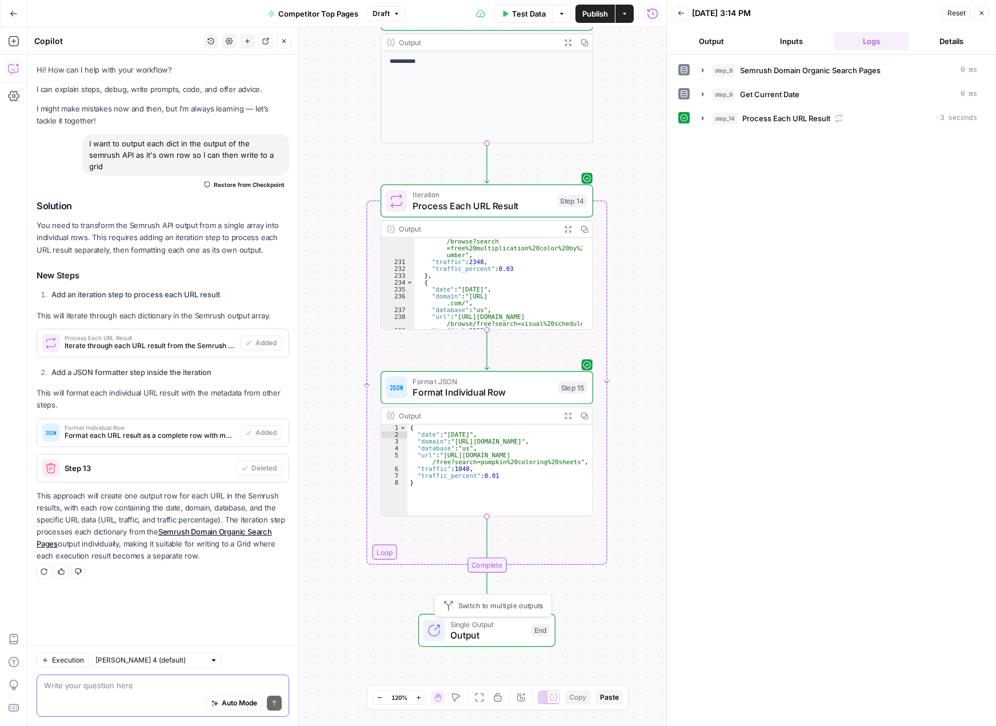
click at [503, 629] on span "Output" at bounding box center [487, 635] width 75 height 14
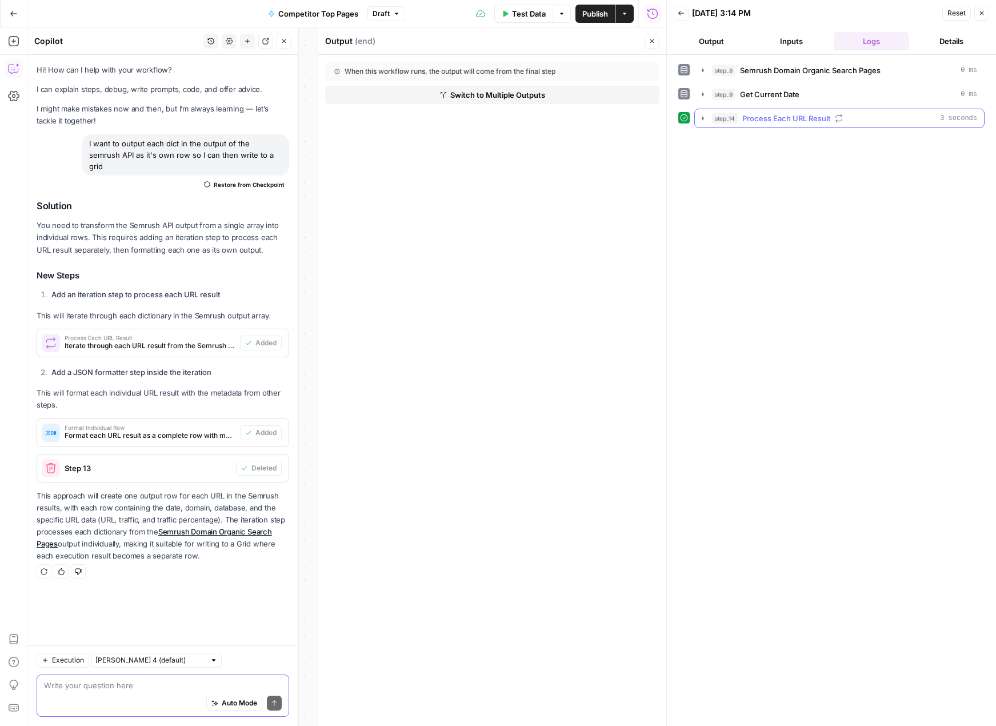
click at [699, 119] on icon "button" at bounding box center [702, 118] width 9 height 9
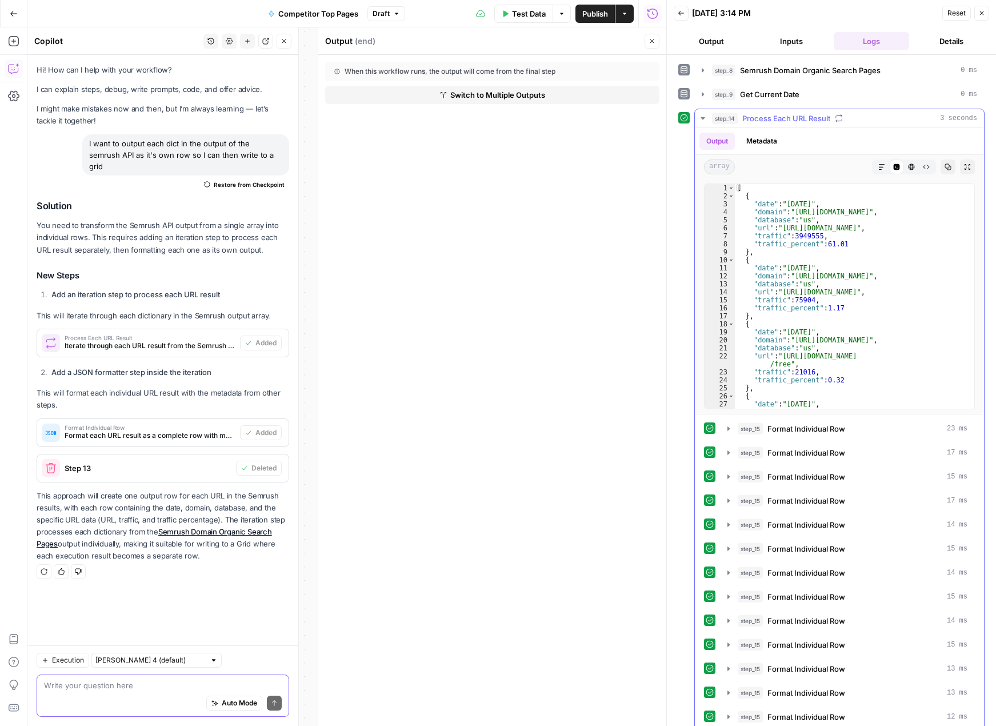
click at [730, 147] on button "Metadata" at bounding box center [761, 141] width 45 height 17
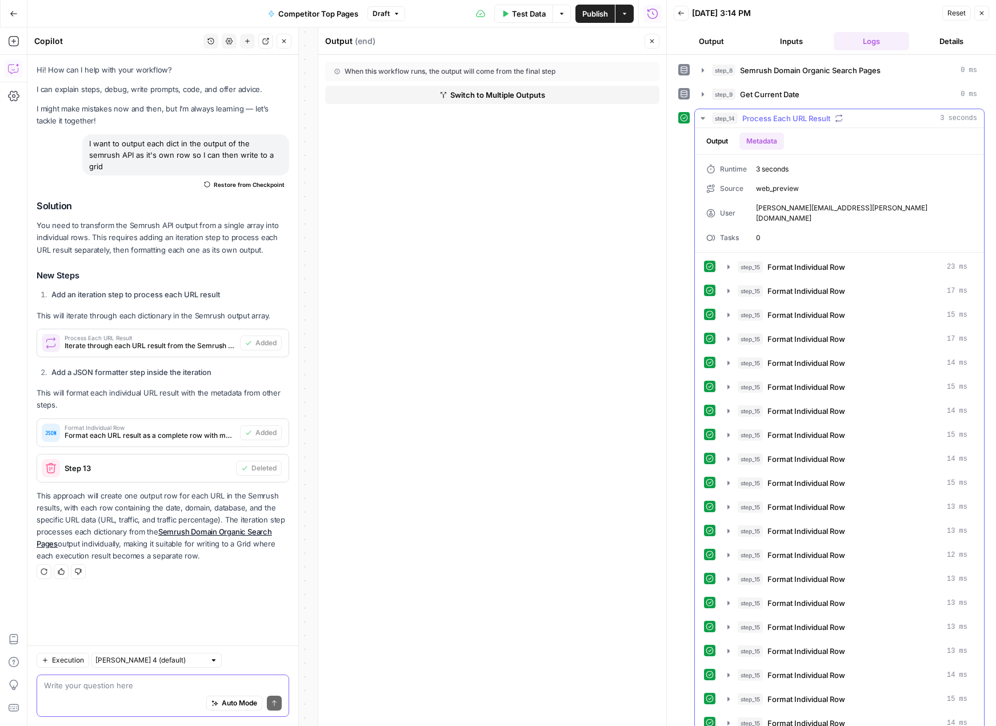
click at [722, 140] on button "Output" at bounding box center [716, 141] width 35 height 17
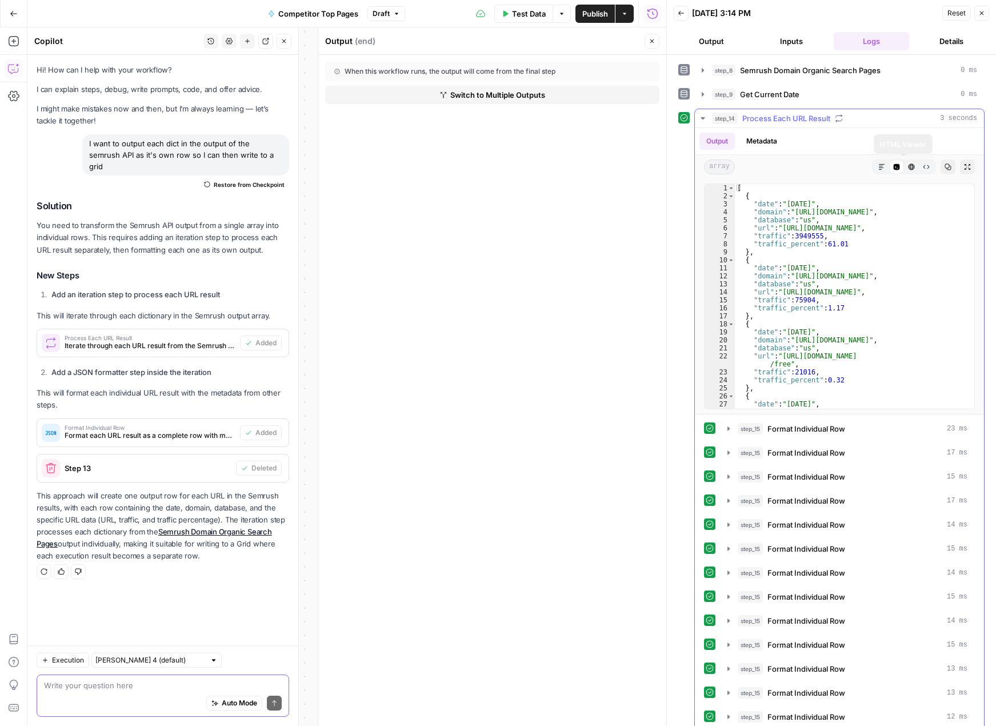
click at [730, 166] on icon "button" at bounding box center [912, 167] width 6 height 6
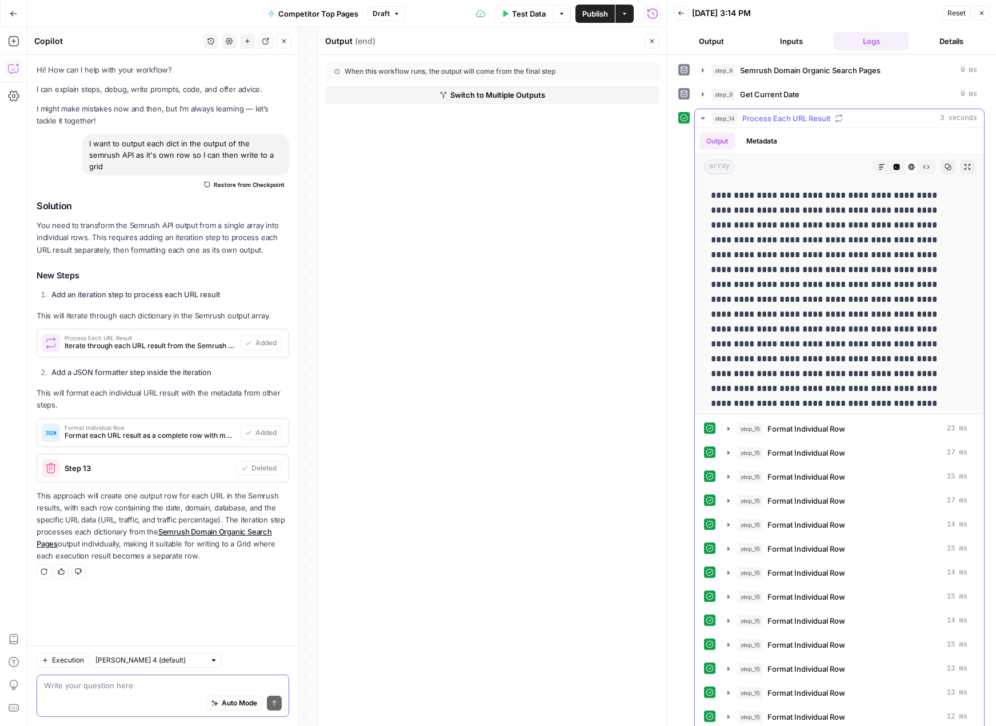
click at [730, 167] on span "Raw Output" at bounding box center [922, 167] width 1 height 1
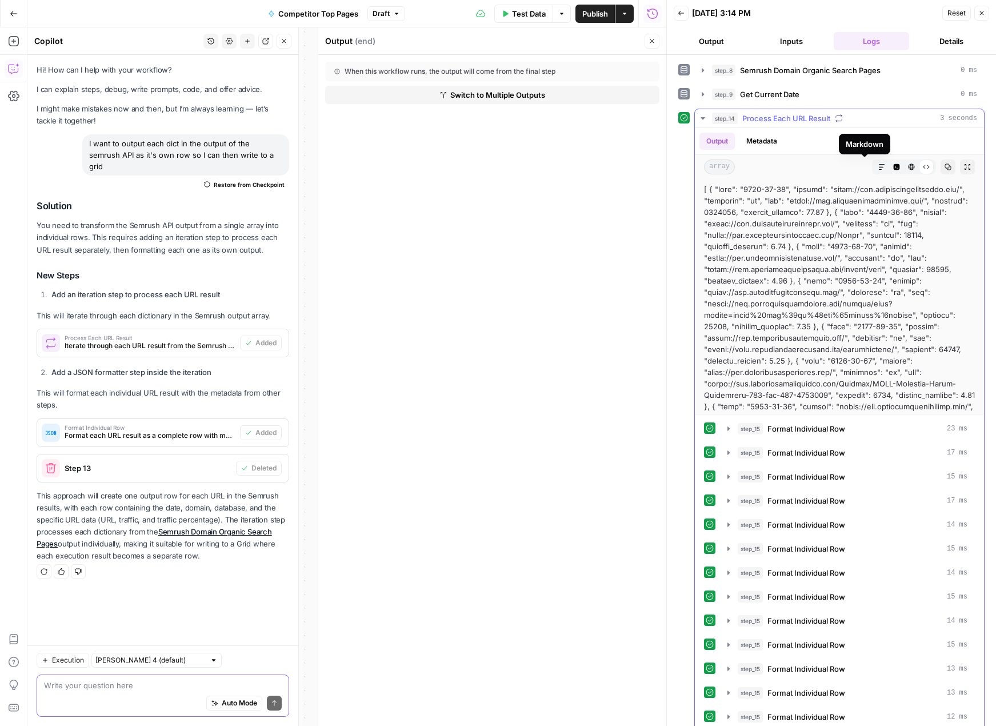
click at [730, 166] on icon "button" at bounding box center [881, 166] width 7 height 7
click at [730, 165] on icon "button" at bounding box center [912, 167] width 6 height 6
click at [702, 117] on icon "button" at bounding box center [703, 118] width 4 height 2
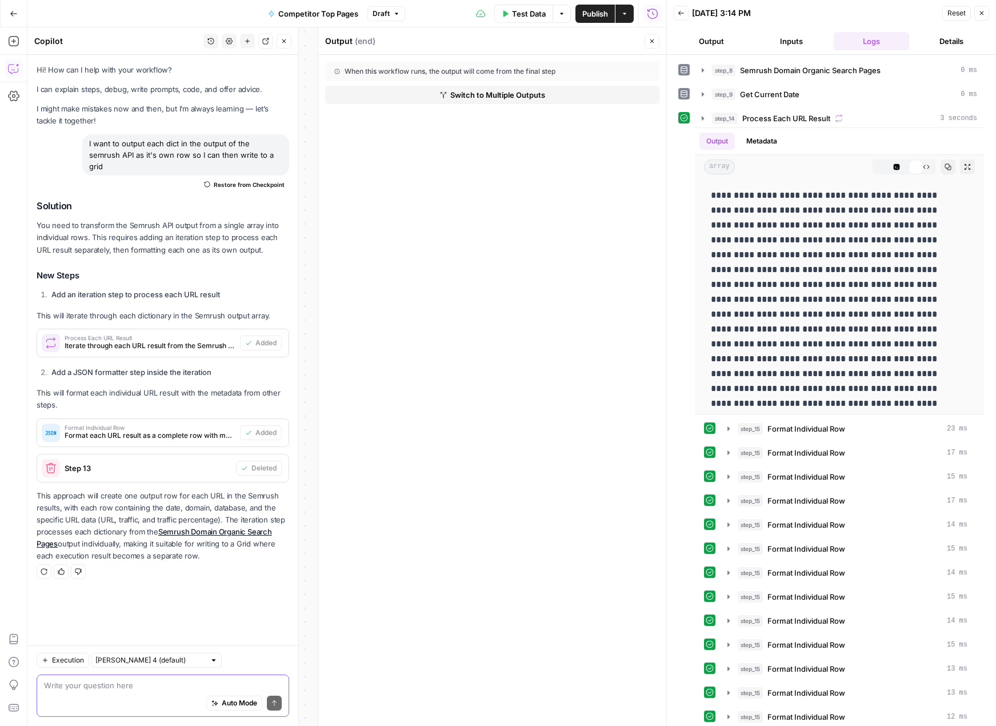
scroll to position [0, 0]
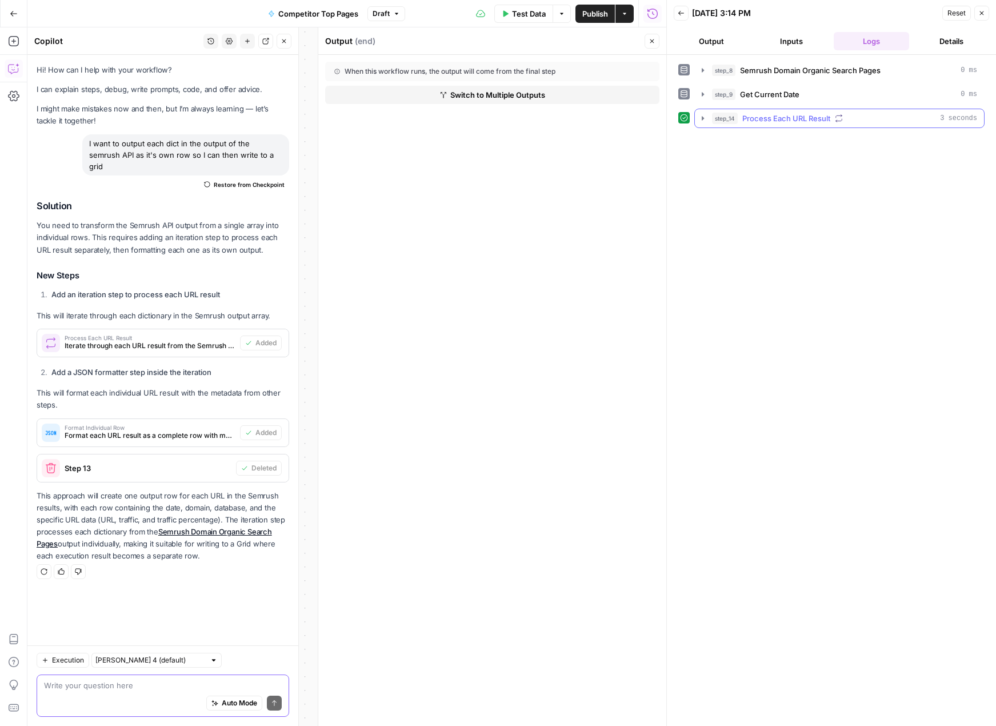
click at [705, 117] on icon "button" at bounding box center [702, 118] width 9 height 9
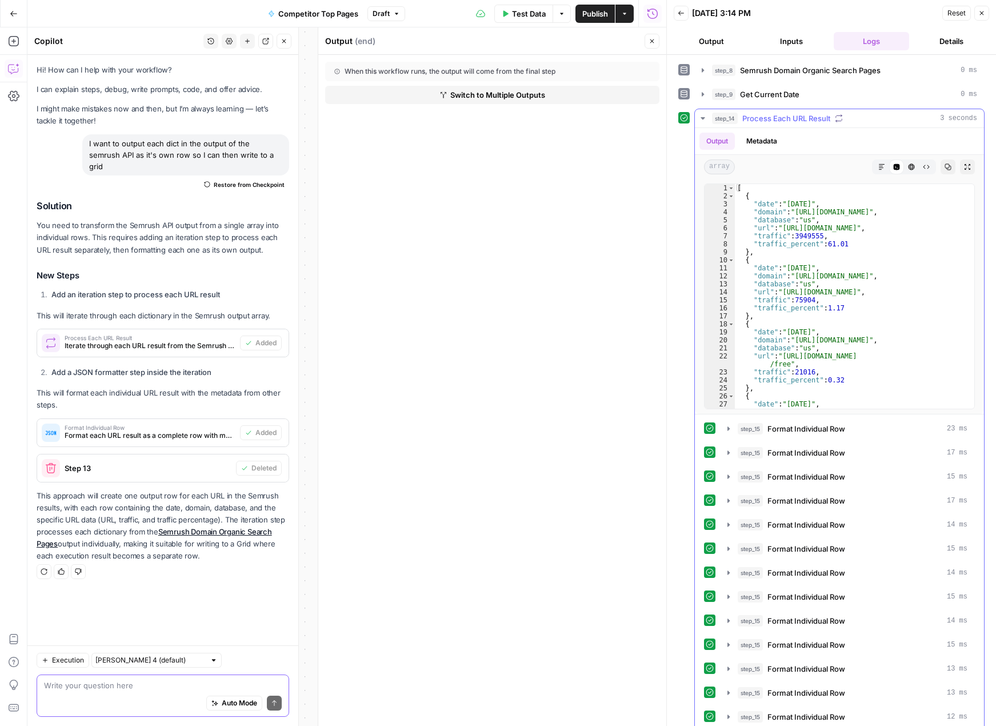
click at [705, 117] on icon "button" at bounding box center [702, 118] width 9 height 9
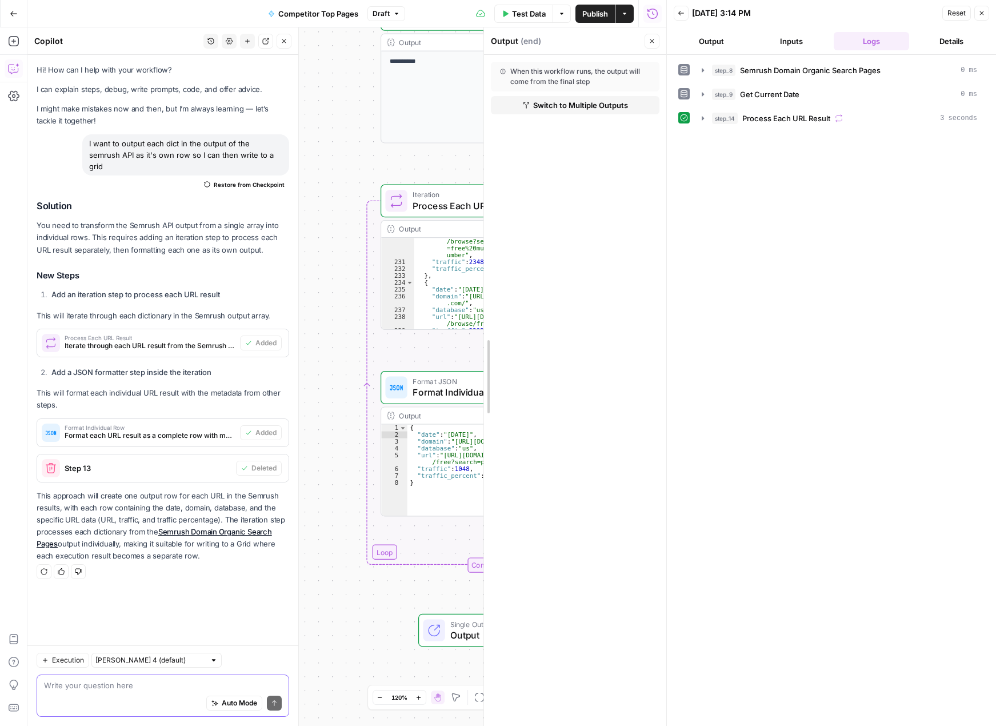
drag, startPoint x: 317, startPoint y: 231, endPoint x: 699, endPoint y: 224, distance: 382.4
click at [699, 224] on body "Twinkl New Home Browse Insights Opportunities Your Data Recent Grids Backlink D…" at bounding box center [498, 363] width 996 height 726
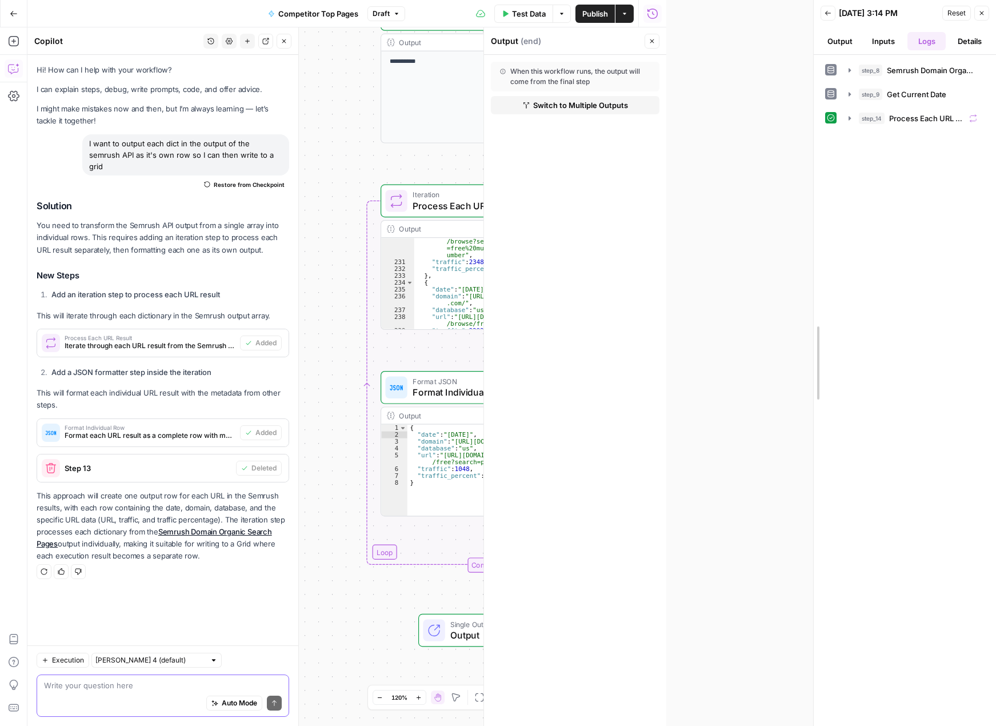
drag, startPoint x: 667, startPoint y: 232, endPoint x: 956, endPoint y: 223, distance: 289.3
click at [730, 227] on html "Twinkl New Home Browse Insights Opportunities Your Data Recent Grids Backlink D…" at bounding box center [498, 363] width 996 height 726
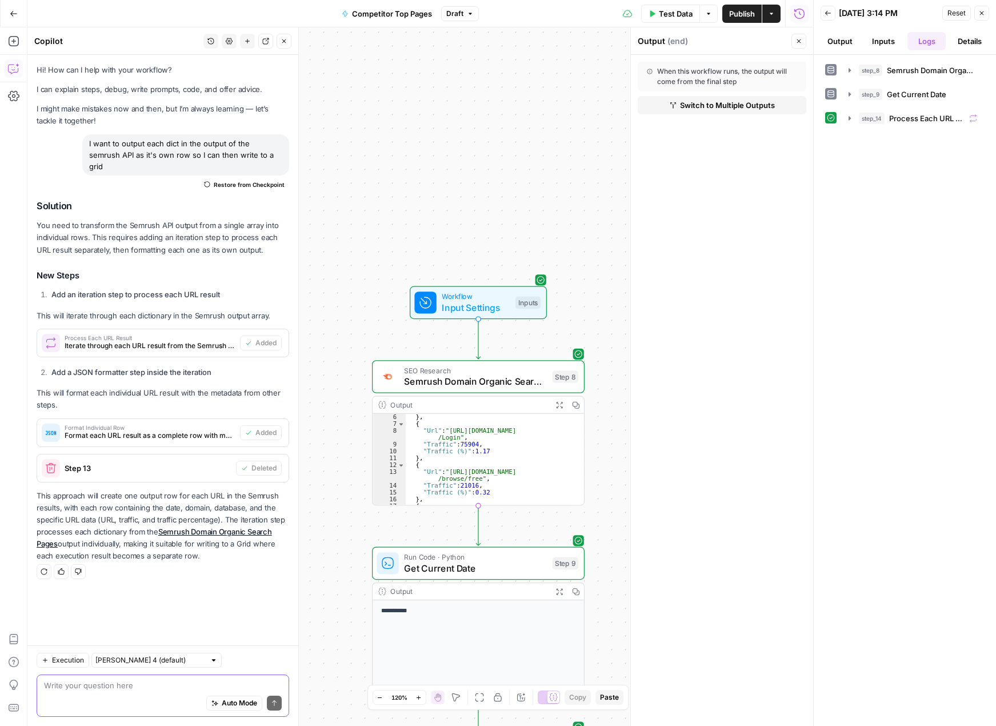
click at [158, 691] on div "Auto Mode Send" at bounding box center [163, 703] width 238 height 25
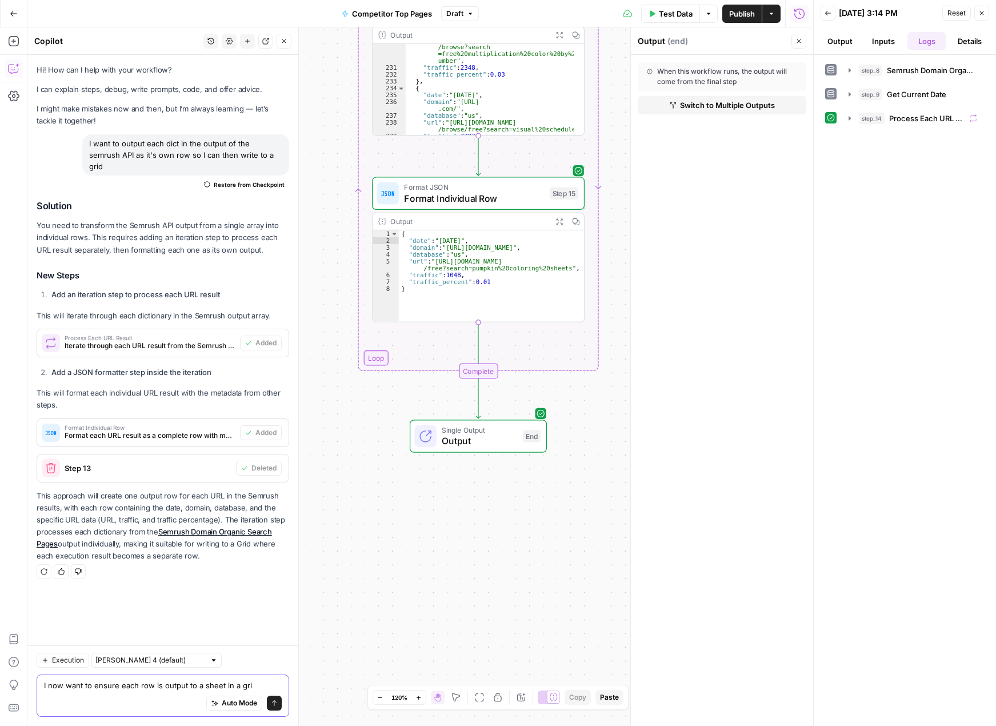
type textarea "I now want to ensure each row is output to a sheet in a grid"
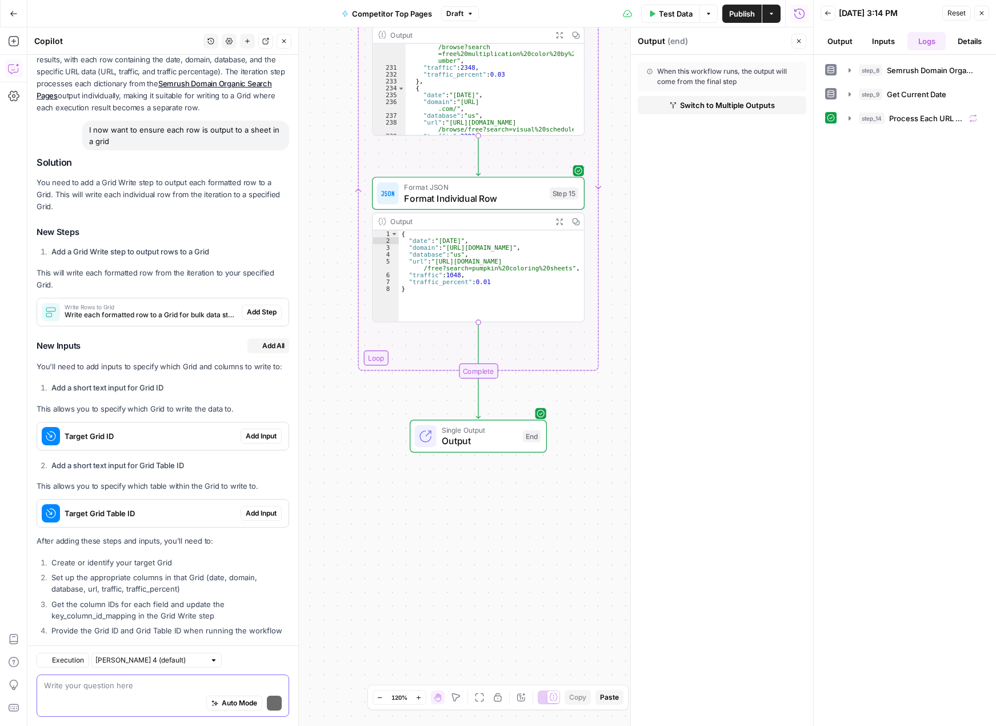
scroll to position [512, 0]
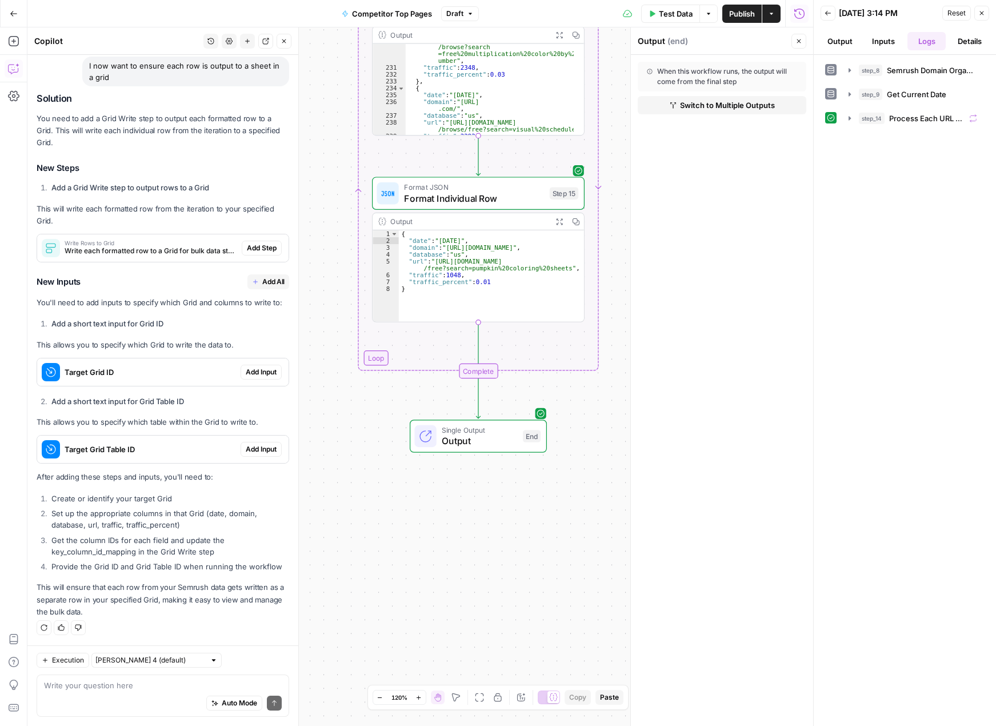
click at [254, 241] on button "Add Step" at bounding box center [262, 248] width 40 height 15
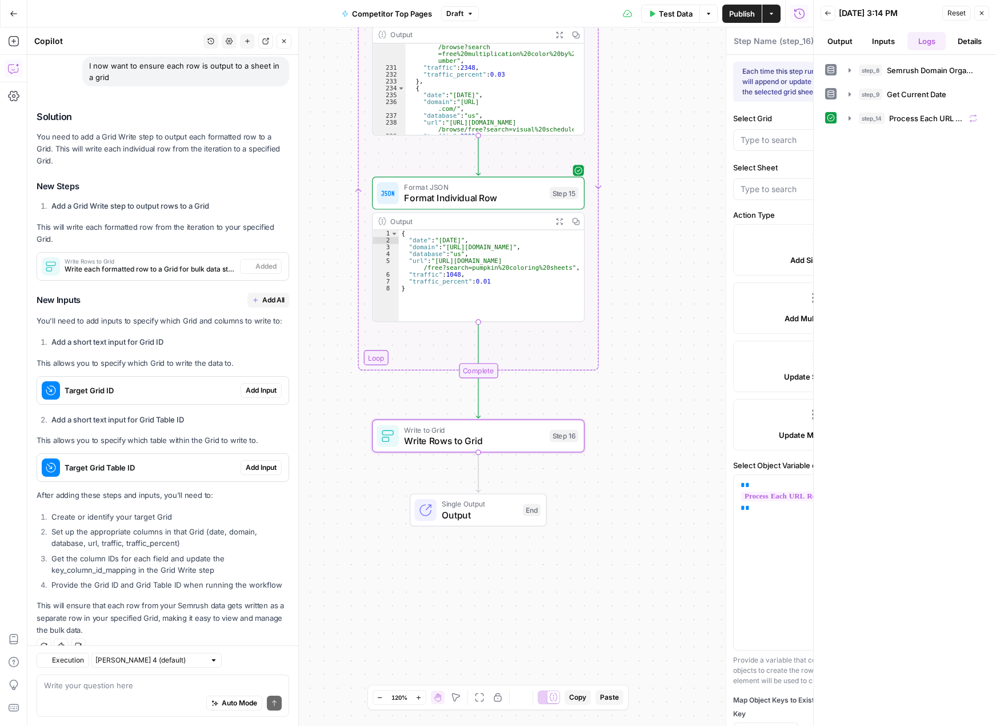
type textarea "Write Rows to Grid"
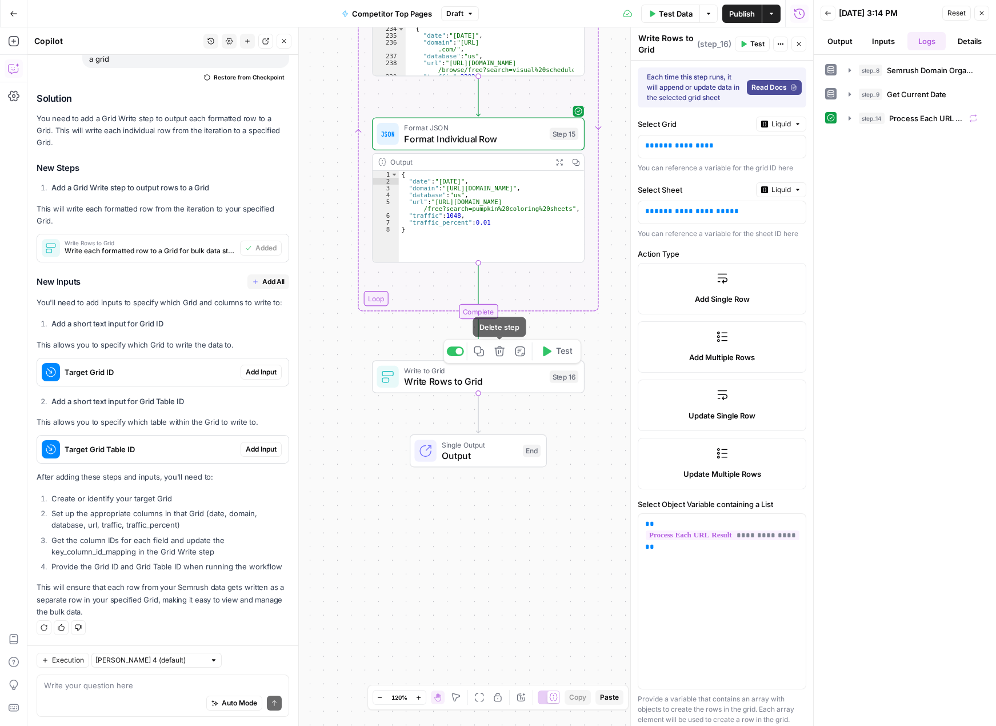
click at [501, 353] on icon "button" at bounding box center [499, 351] width 11 height 11
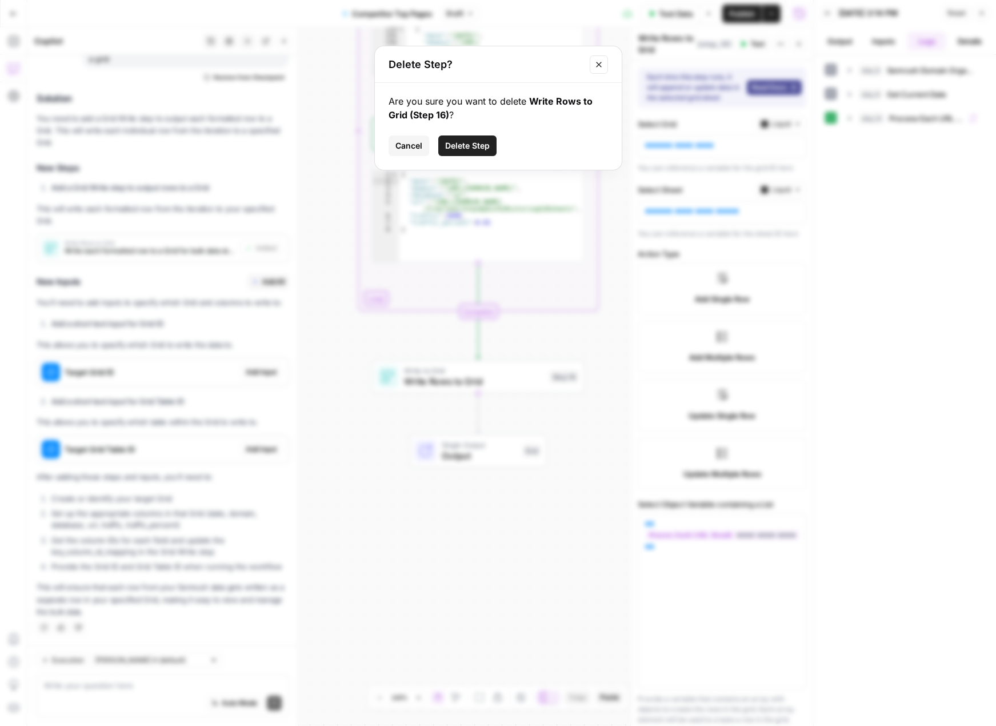
click at [475, 158] on div "Are you sure you want to delete Write Rows to Grid (Step 16) ? Cancel Delete St…" at bounding box center [498, 126] width 247 height 87
click at [472, 148] on span "Delete Step" at bounding box center [467, 145] width 45 height 11
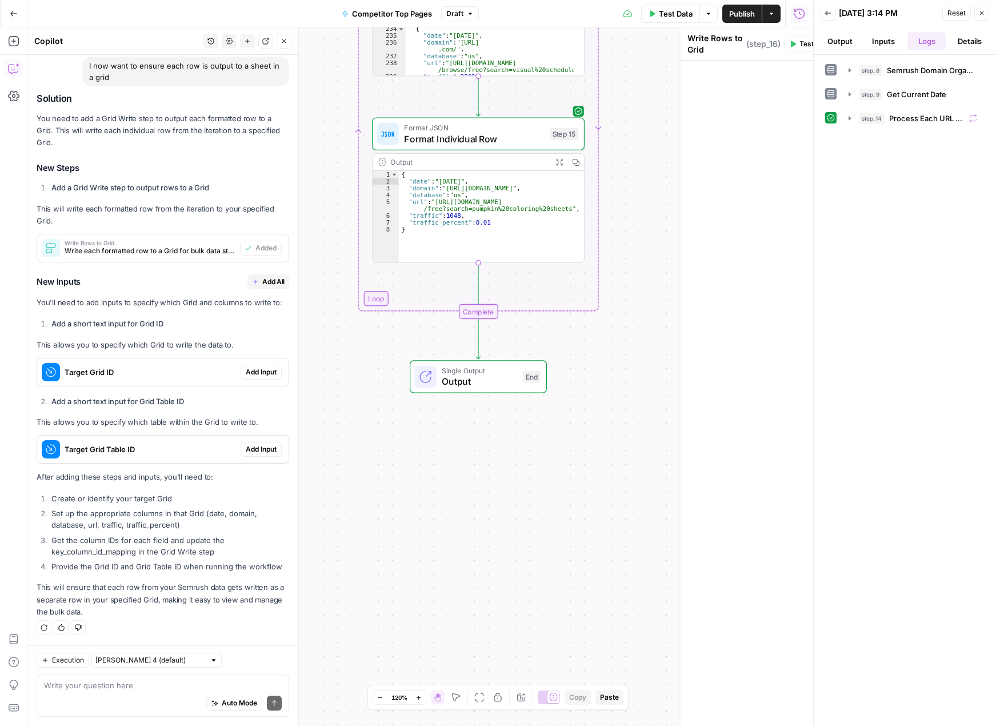
scroll to position [512, 0]
click at [110, 687] on textarea at bounding box center [163, 684] width 238 height 11
type textarea "Ah I'm running this workflow in a grid"
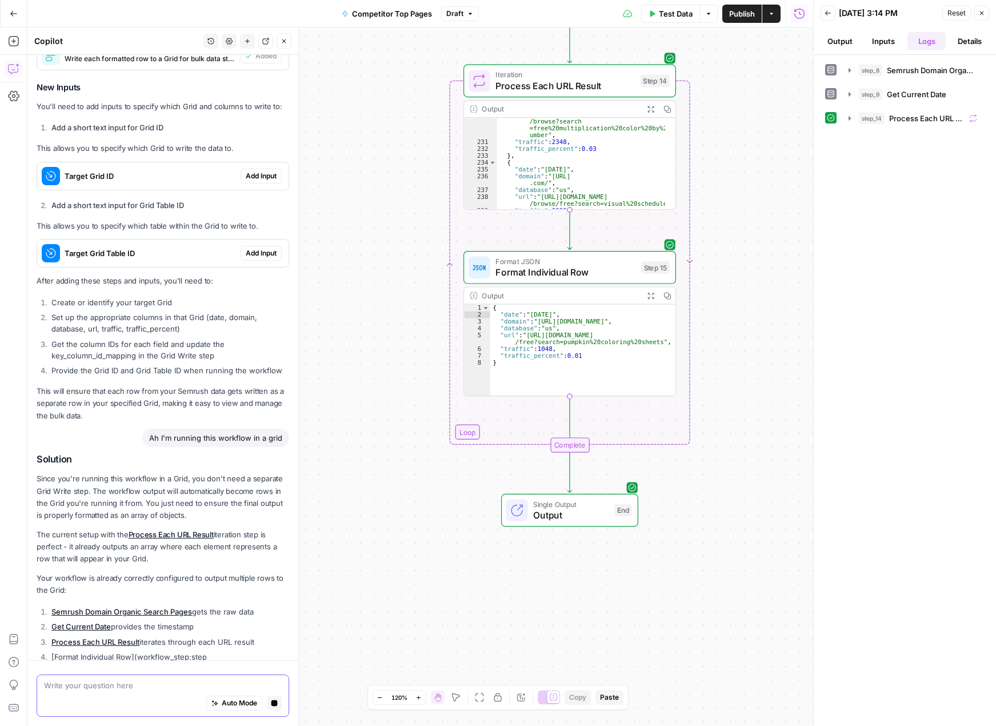
scroll to position [693, 0]
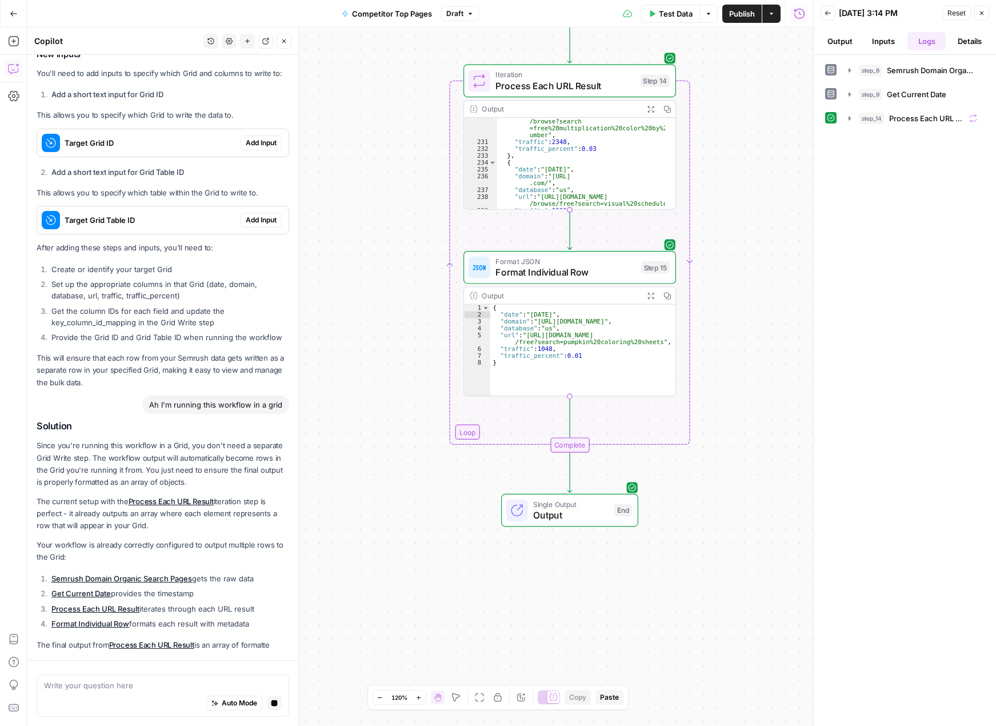
click at [159, 692] on div "Auto Mode Stop generating" at bounding box center [163, 703] width 238 height 25
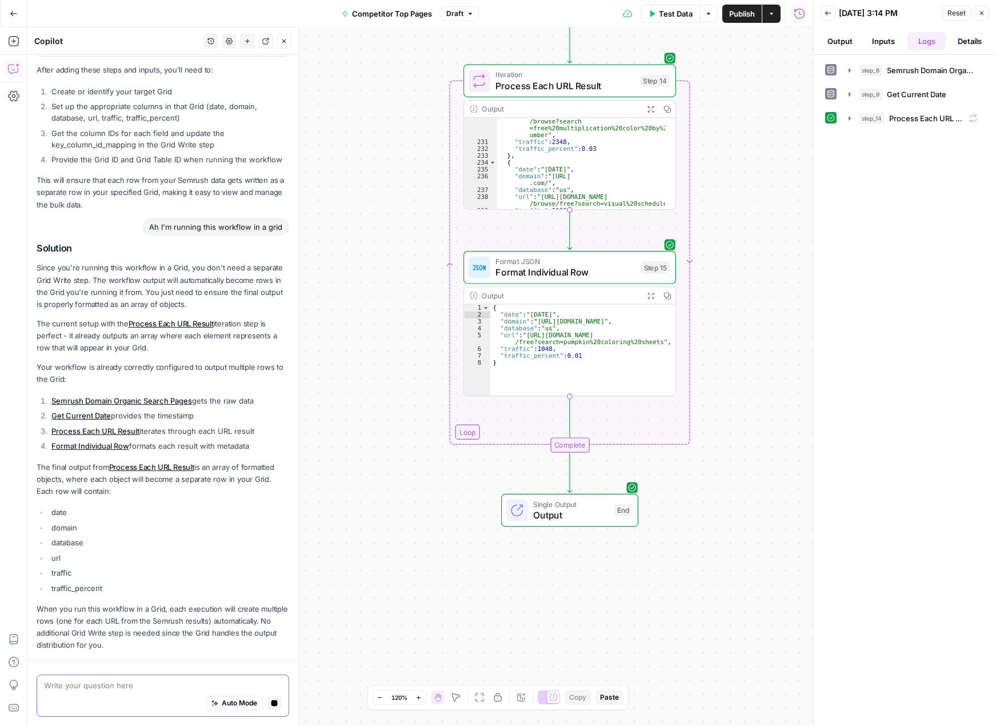
scroll to position [953, 0]
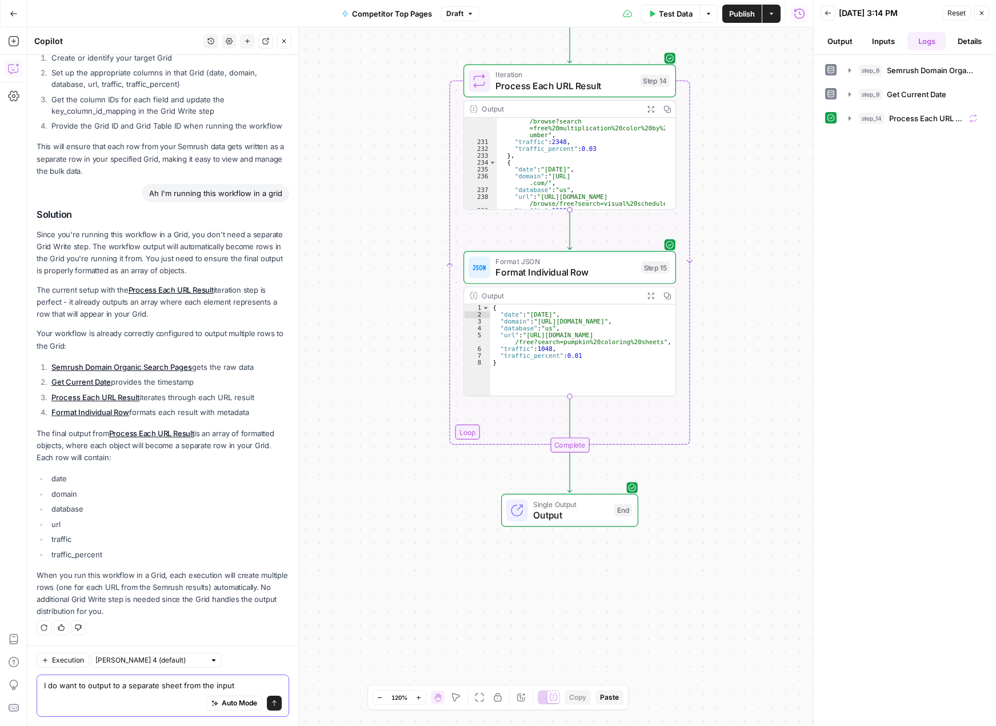
type textarea "I do want to output to a separate sheet from the input"
click at [271, 701] on icon "submit" at bounding box center [274, 702] width 7 height 7
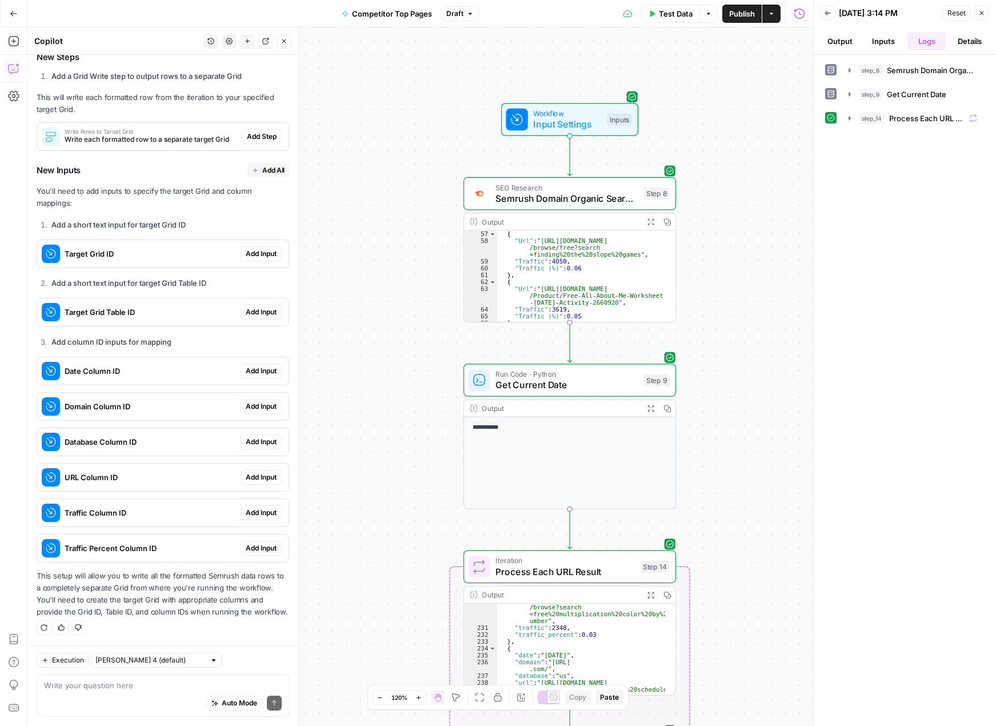
scroll to position [446, 0]
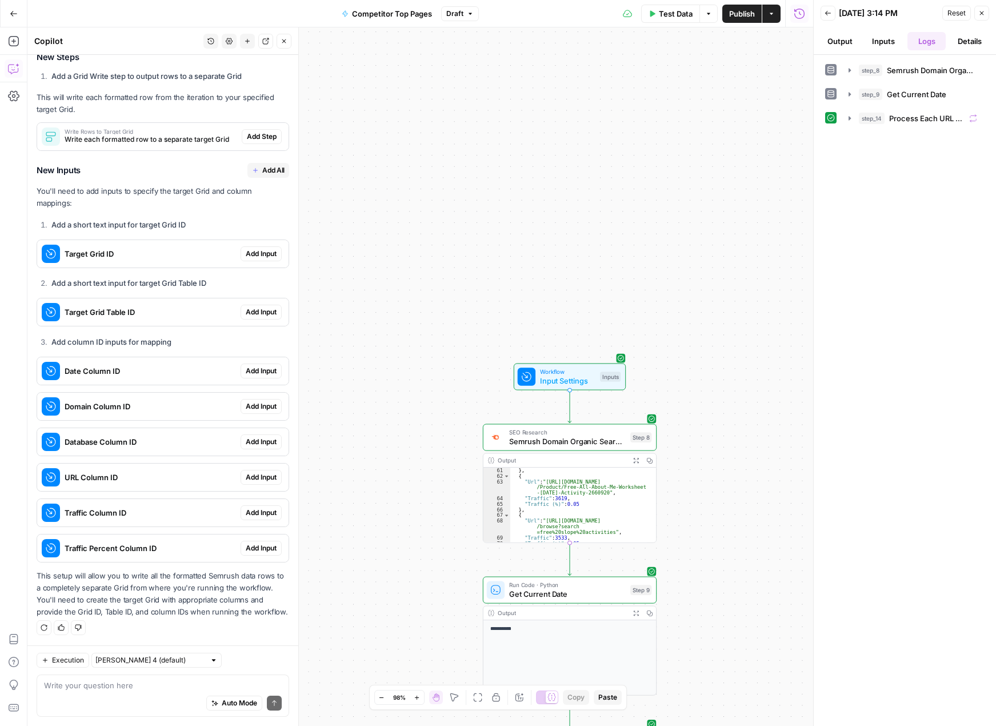
click at [254, 131] on span "Add Step" at bounding box center [262, 136] width 30 height 10
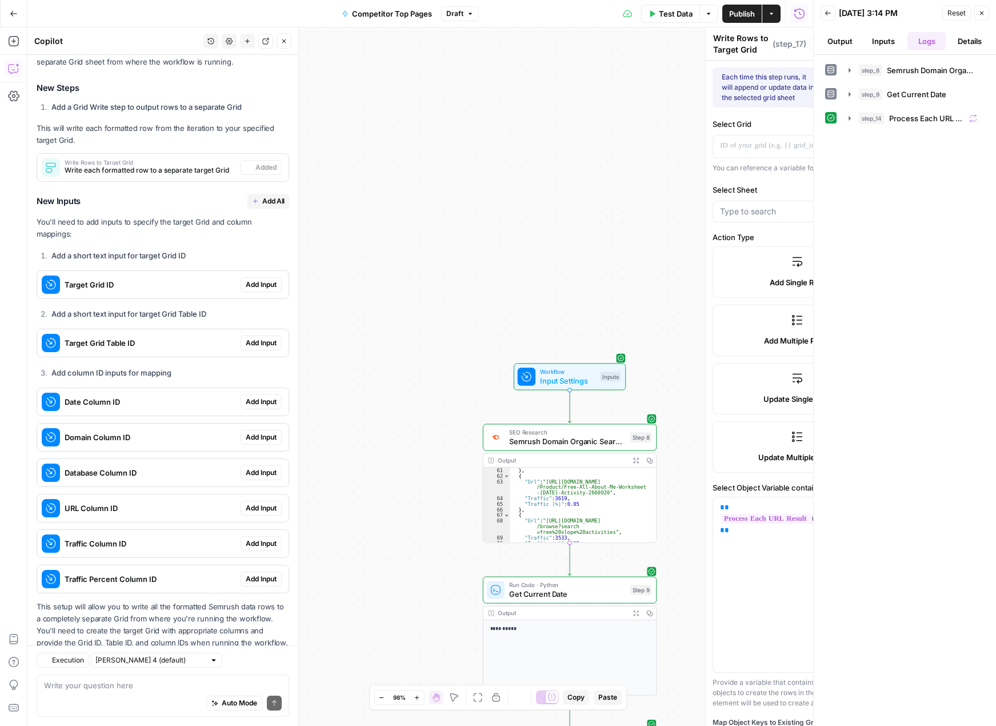
scroll to position [1687, 0]
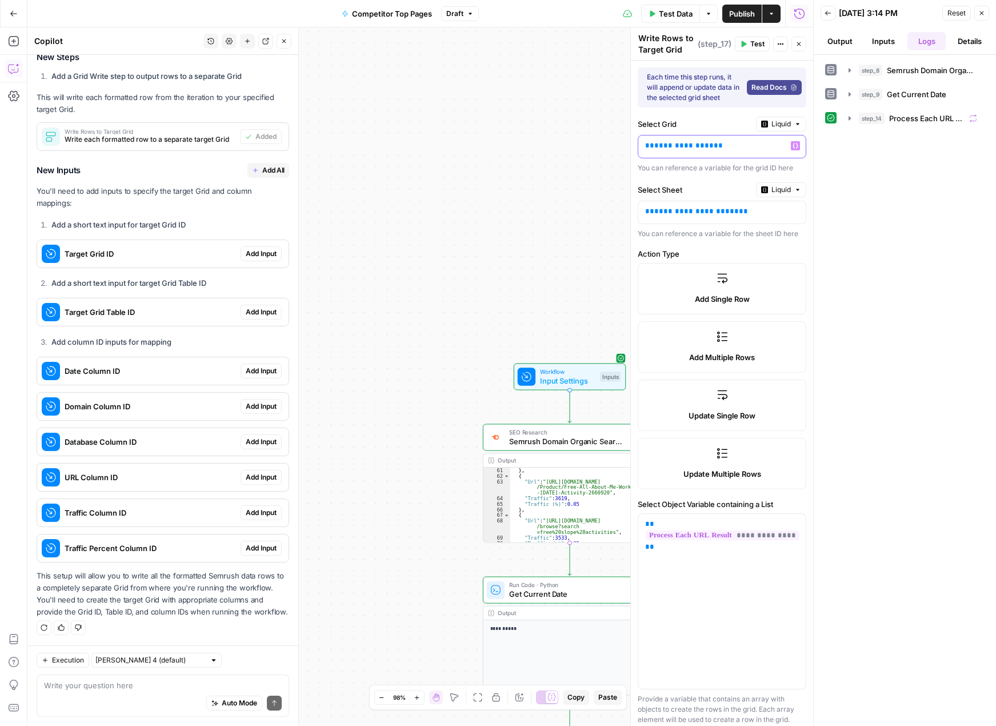
drag, startPoint x: 722, startPoint y: 143, endPoint x: 630, endPoint y: 143, distance: 92.0
click at [630, 143] on div "**********" at bounding box center [721, 376] width 183 height 698
click at [730, 125] on span "Liquid" at bounding box center [780, 124] width 19 height 10
click at [730, 149] on span "Static" at bounding box center [746, 147] width 73 height 11
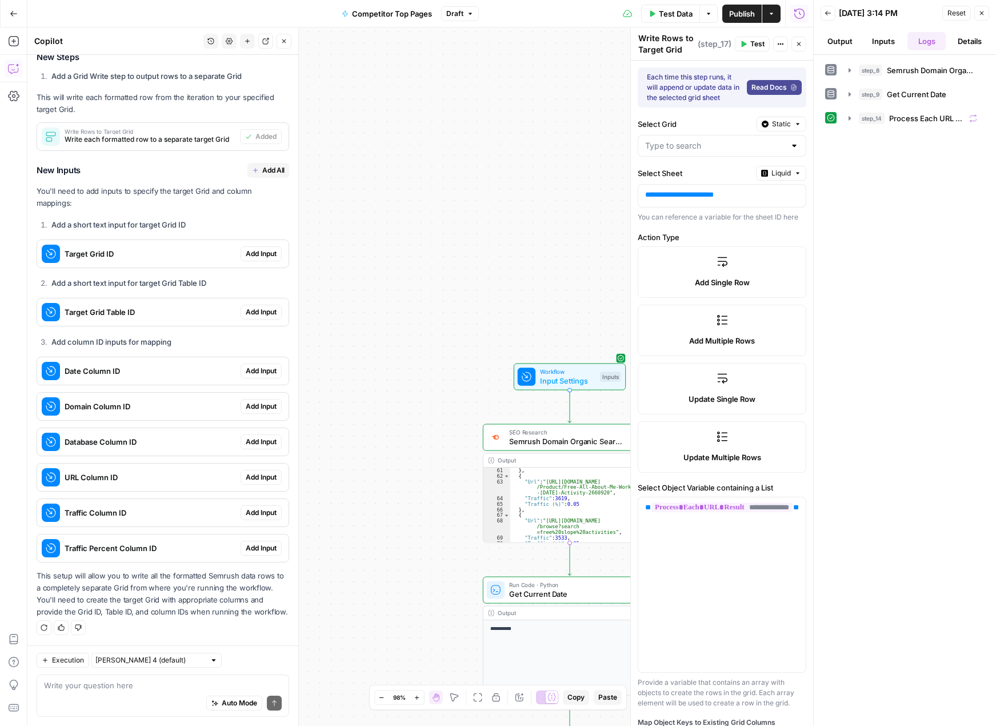
click at [730, 145] on div at bounding box center [794, 145] width 9 height 11
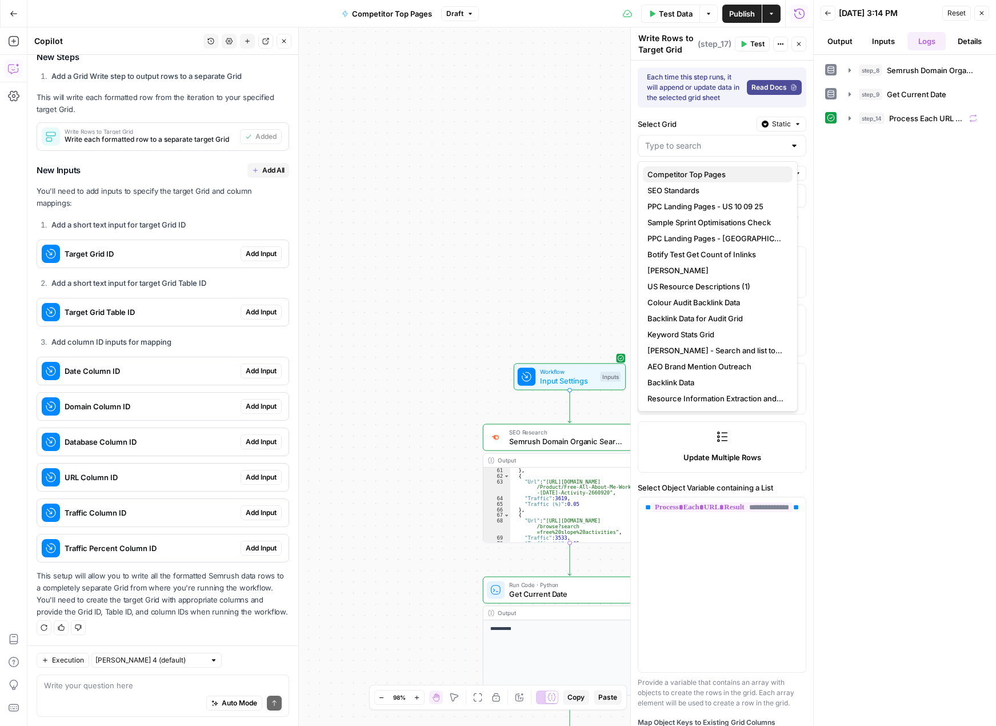
click at [699, 175] on span "Competitor Top Pages" at bounding box center [715, 174] width 136 height 11
type input "Competitor Top Pages"
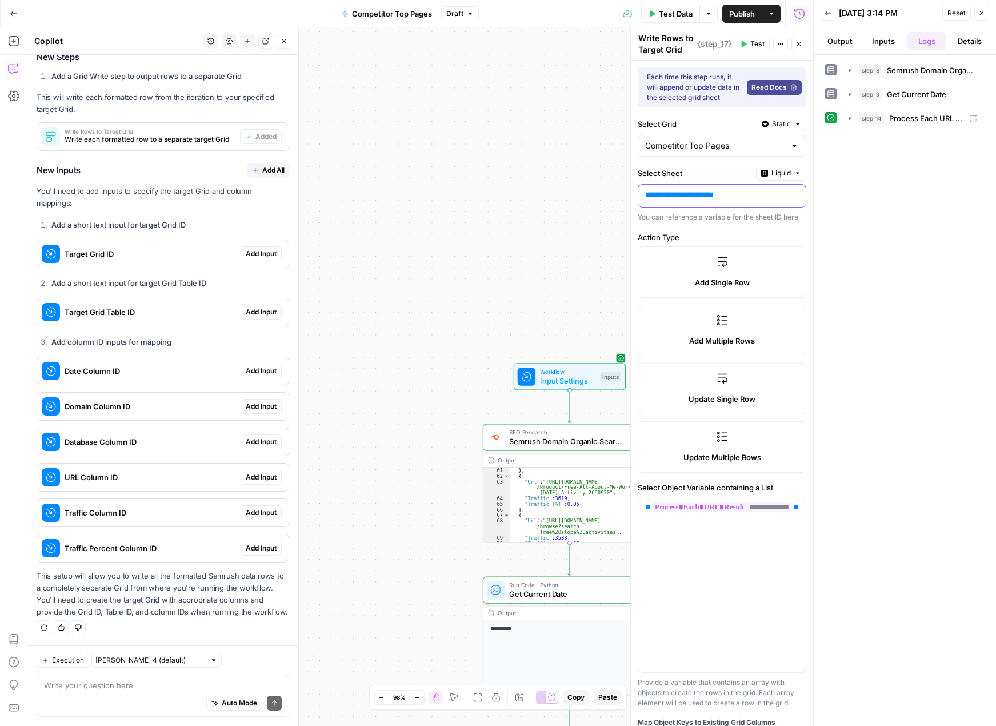
click at [691, 200] on p "**********" at bounding box center [712, 194] width 135 height 11
click at [730, 173] on button "Liquid" at bounding box center [781, 173] width 50 height 15
click at [730, 203] on div "Choose from a list" at bounding box center [742, 208] width 90 height 10
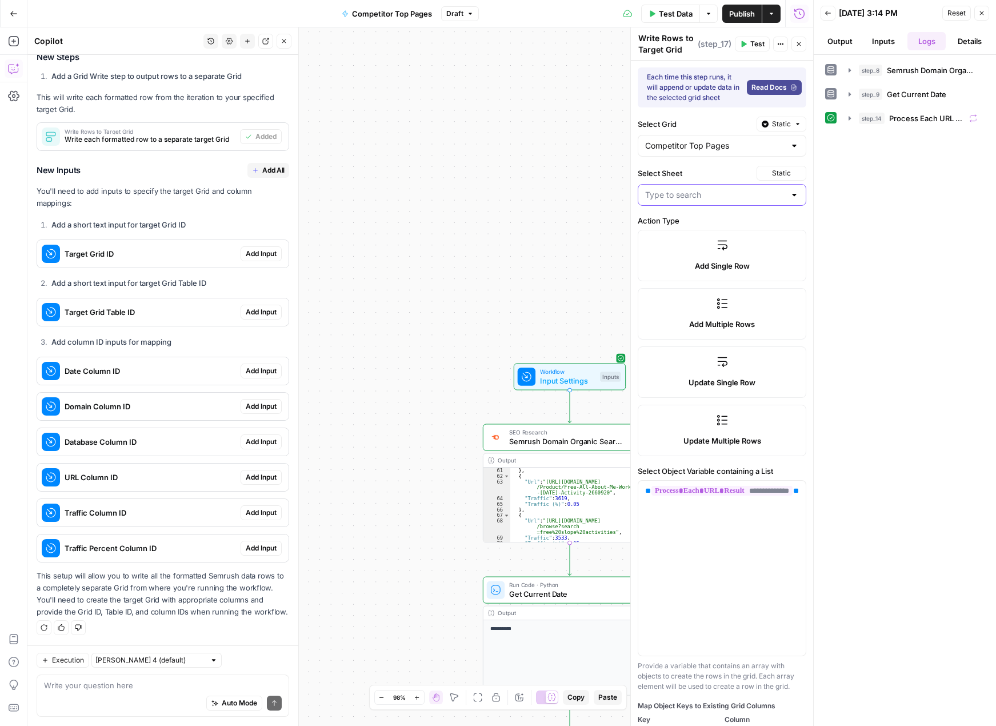
click at [727, 196] on input "Select Sheet" at bounding box center [715, 194] width 140 height 11
click at [708, 235] on span "Competitor Data" at bounding box center [715, 239] width 136 height 11
type input "Competitor Data"
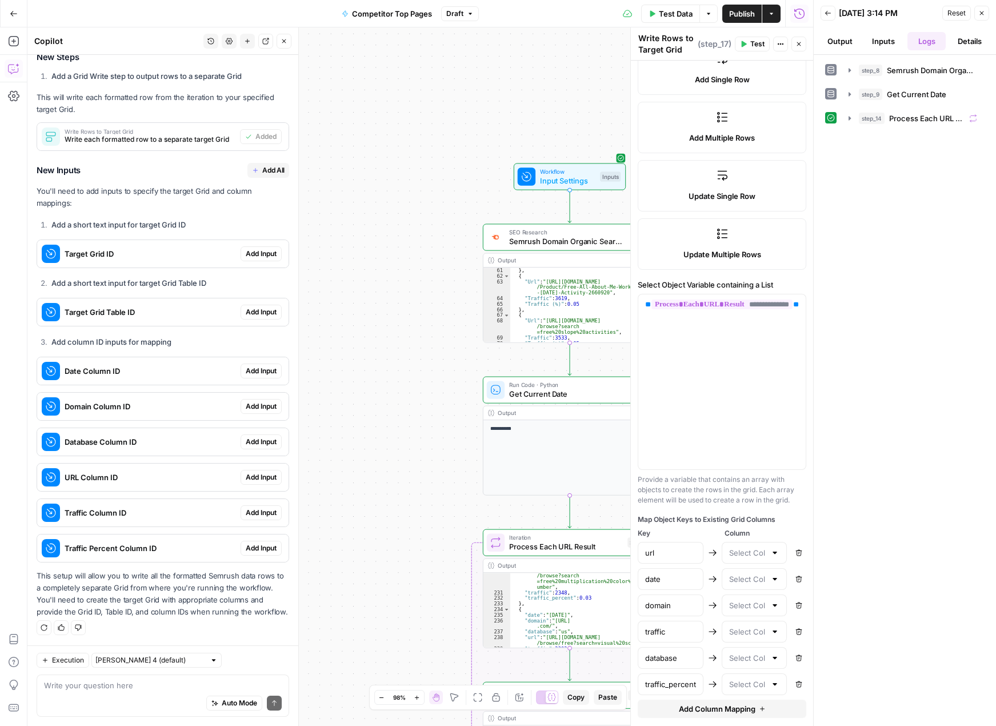
scroll to position [213, 0]
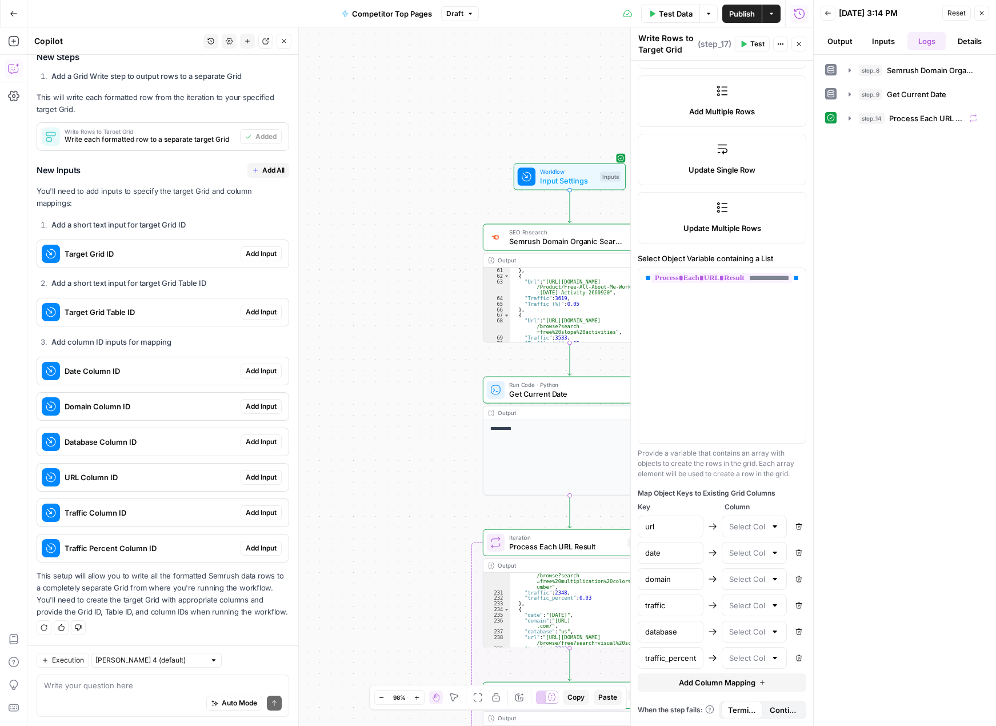
click at [730, 520] on div at bounding box center [755, 526] width 66 height 22
click at [730, 499] on div "Map Object Keys to Existing Grid Columns Key Column url Remove date Remove doma…" at bounding box center [722, 589] width 169 height 203
click at [730, 559] on div at bounding box center [755, 553] width 66 height 22
click at [730, 499] on div "Map Object Keys to Existing Grid Columns Key Column url Remove date Remove doma…" at bounding box center [722, 589] width 169 height 203
click at [730, 527] on input "text" at bounding box center [747, 526] width 37 height 11
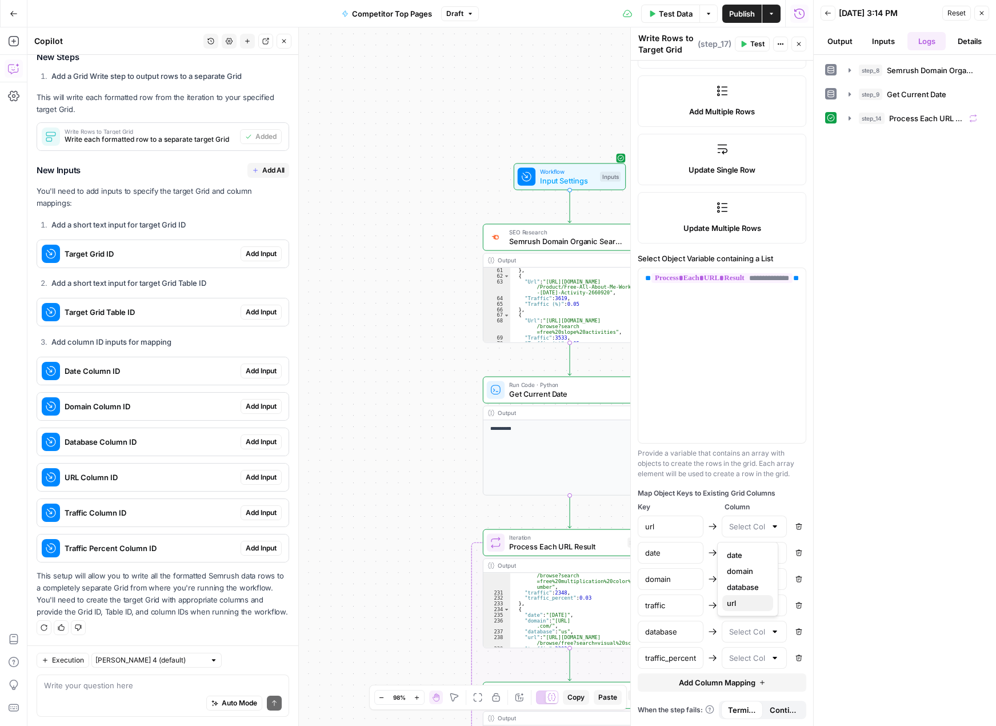
click at [730, 601] on span "url" at bounding box center [745, 602] width 37 height 11
type input "url"
click at [730, 547] on input "text" at bounding box center [747, 552] width 37 height 11
click at [730, 577] on span "date" at bounding box center [745, 580] width 37 height 11
type input "date"
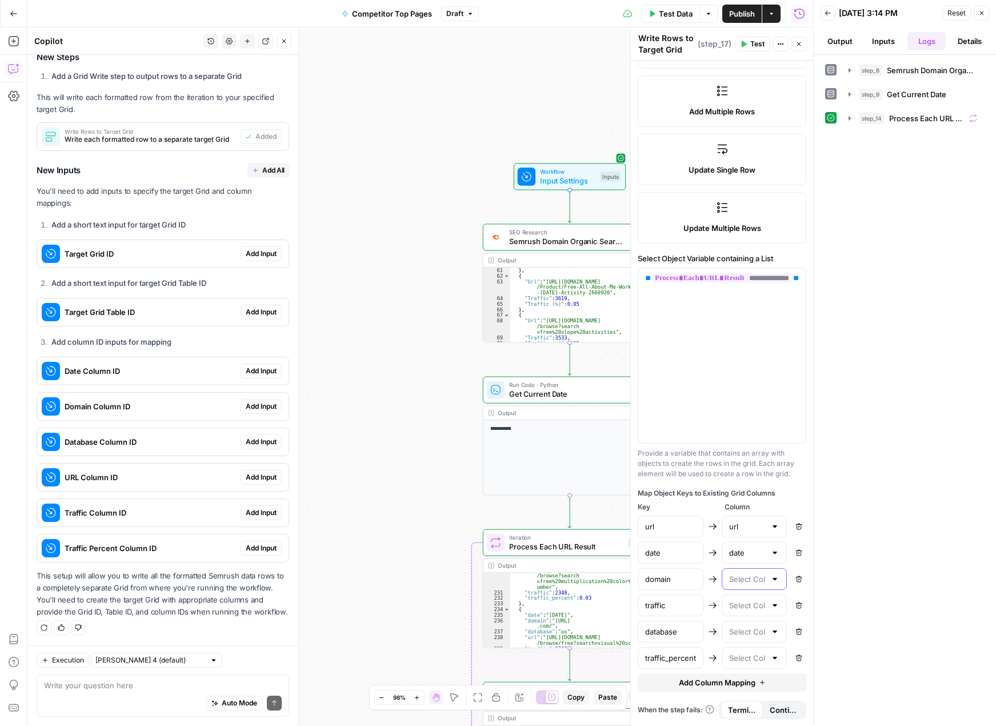
click at [730, 576] on input "text" at bounding box center [747, 578] width 37 height 11
click at [730, 619] on span "domain" at bounding box center [745, 623] width 37 height 11
type input "domain"
click at [730, 609] on input "text" at bounding box center [747, 604] width 37 height 11
click at [727, 476] on div "Provide a variable that contains an array with objects to create the rows in th…" at bounding box center [722, 463] width 169 height 31
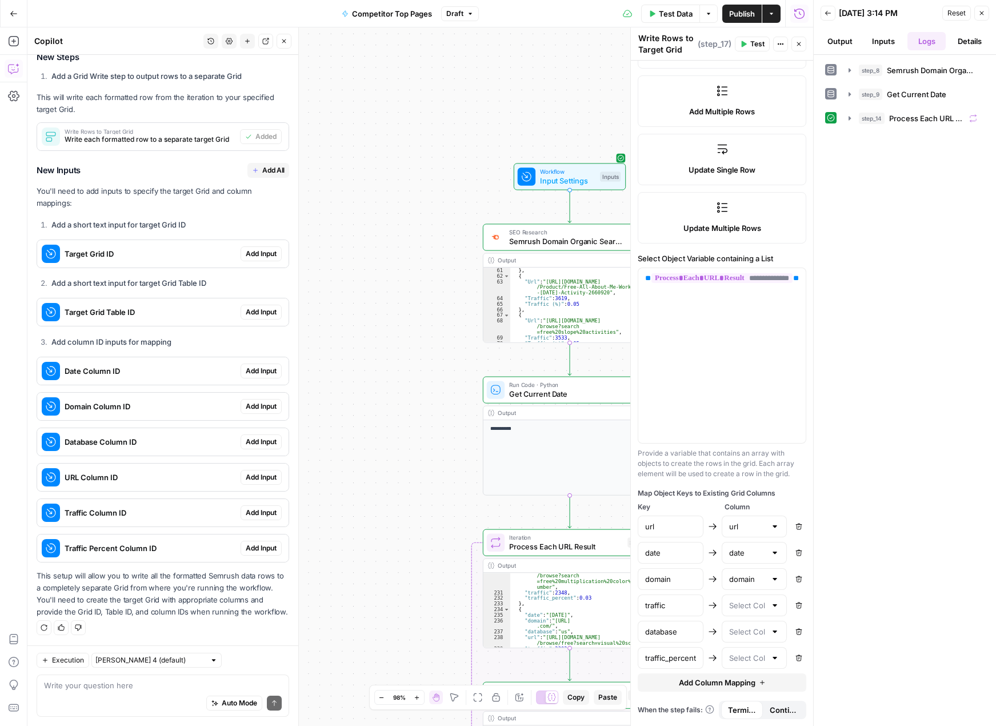
click at [730, 599] on div at bounding box center [755, 605] width 66 height 22
click at [730, 439] on div "**********" at bounding box center [721, 355] width 167 height 175
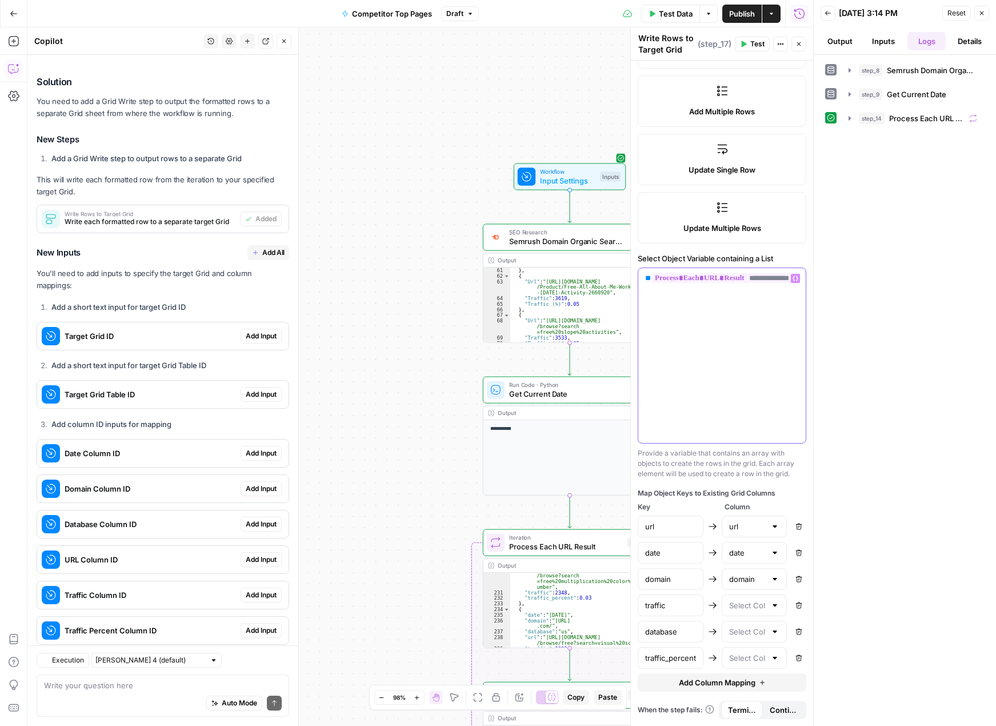
scroll to position [1687, 0]
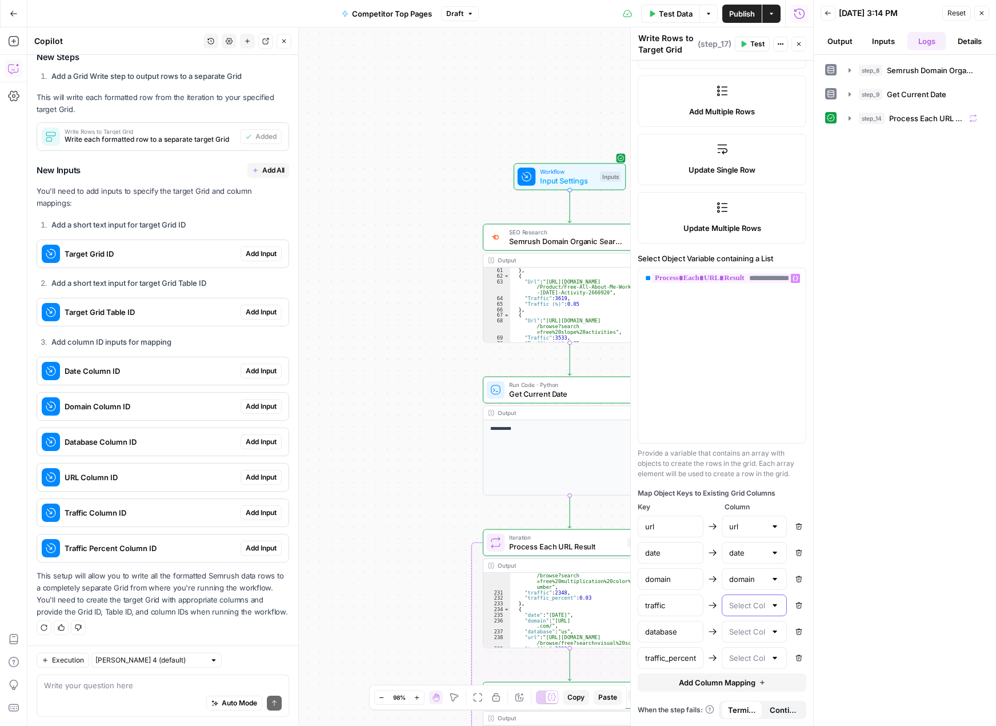
click at [730, 607] on input "text" at bounding box center [747, 604] width 37 height 11
click at [379, 388] on div "**********" at bounding box center [420, 376] width 786 height 698
click at [730, 40] on button "Close" at bounding box center [798, 44] width 15 height 15
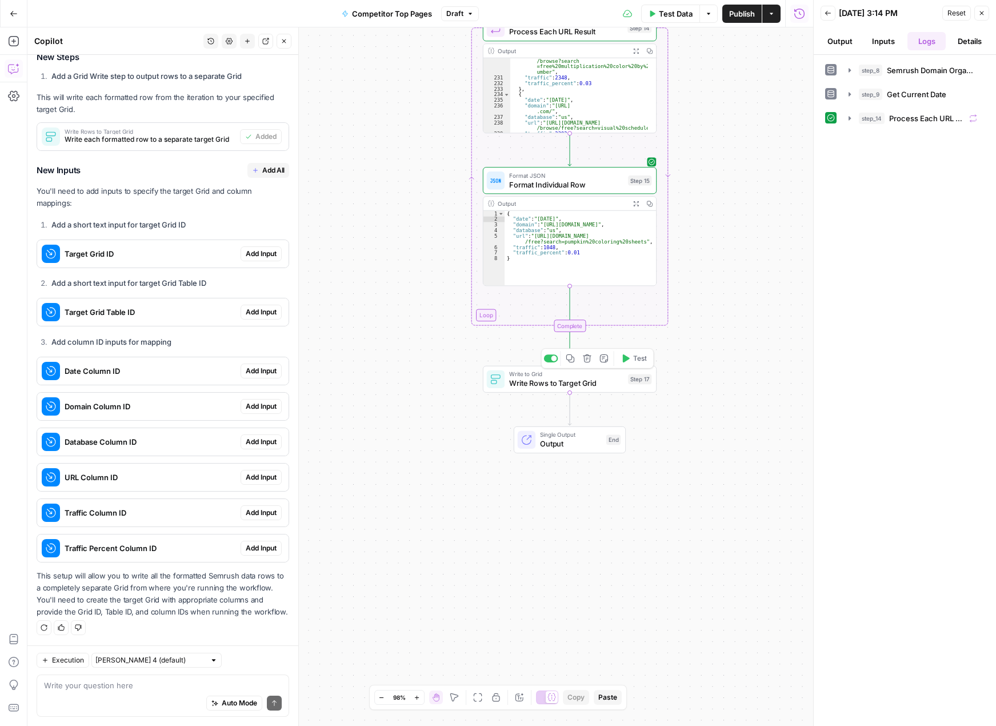
click at [537, 389] on span "Write Rows to Target Grid" at bounding box center [566, 382] width 114 height 11
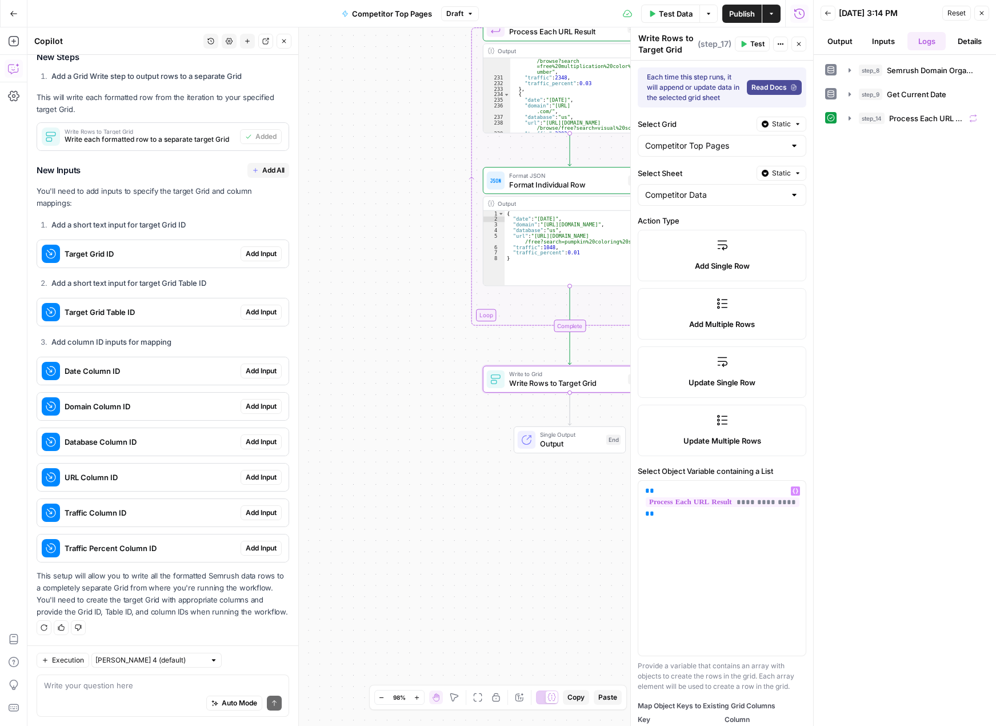
scroll to position [213, 0]
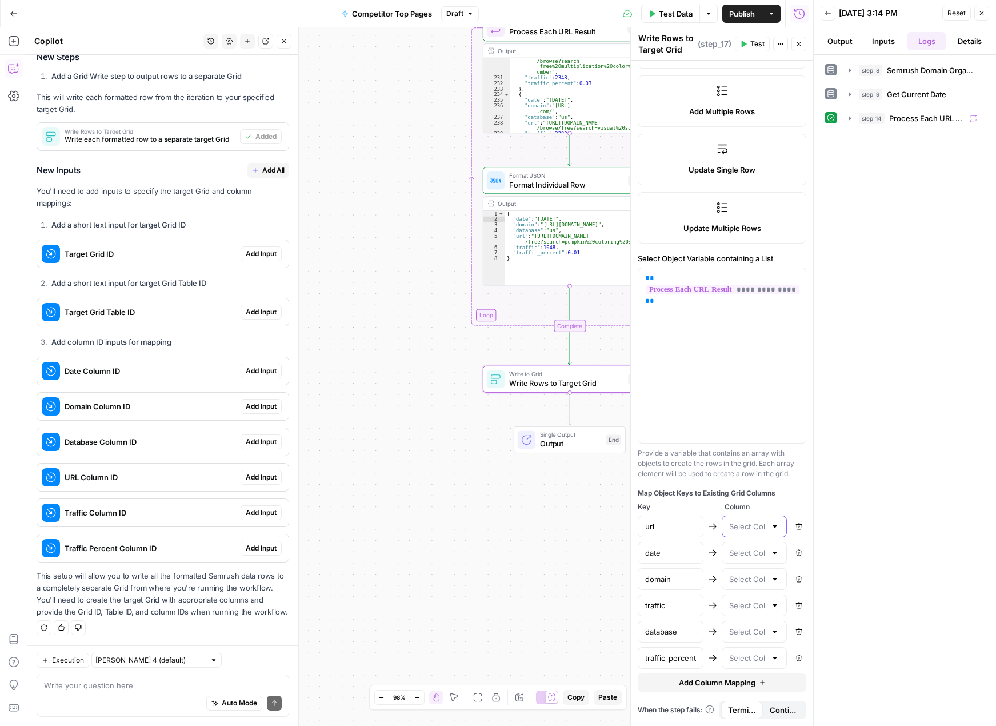
click at [730, 532] on input "text" at bounding box center [747, 526] width 37 height 11
click at [730, 602] on span "url" at bounding box center [745, 602] width 37 height 11
type input "url"
click at [730, 547] on input "text" at bounding box center [747, 552] width 37 height 11
click at [730, 581] on span "date" at bounding box center [745, 580] width 37 height 11
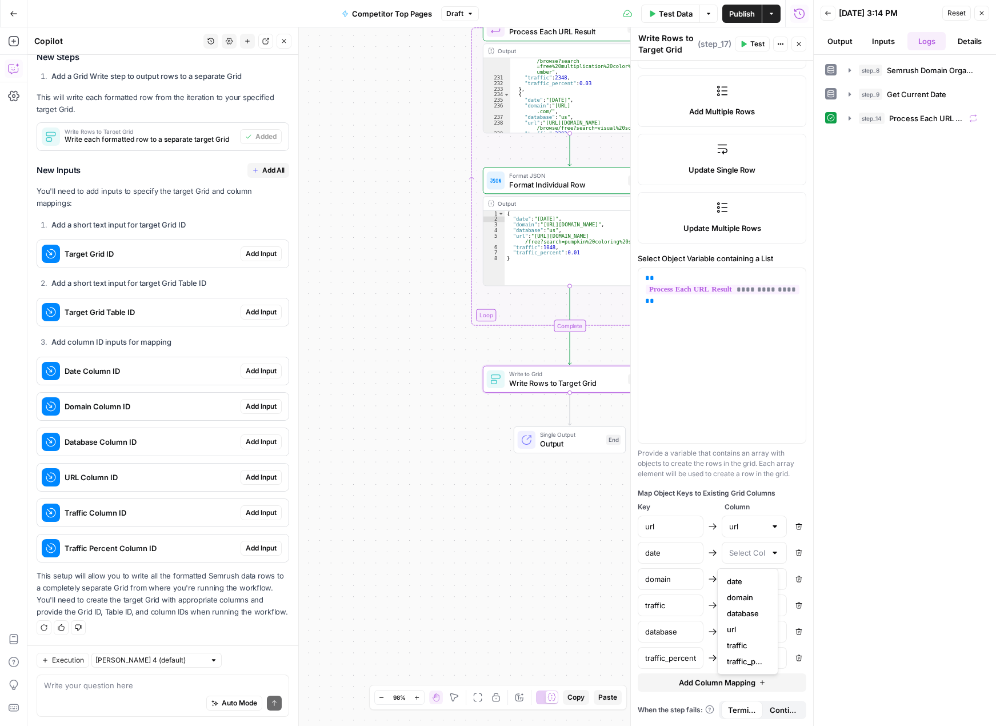
type input "date"
click at [730, 581] on input "text" at bounding box center [747, 578] width 37 height 11
click at [730, 622] on span "domain" at bounding box center [745, 623] width 37 height 11
type input "domain"
click at [730, 599] on div at bounding box center [755, 605] width 66 height 22
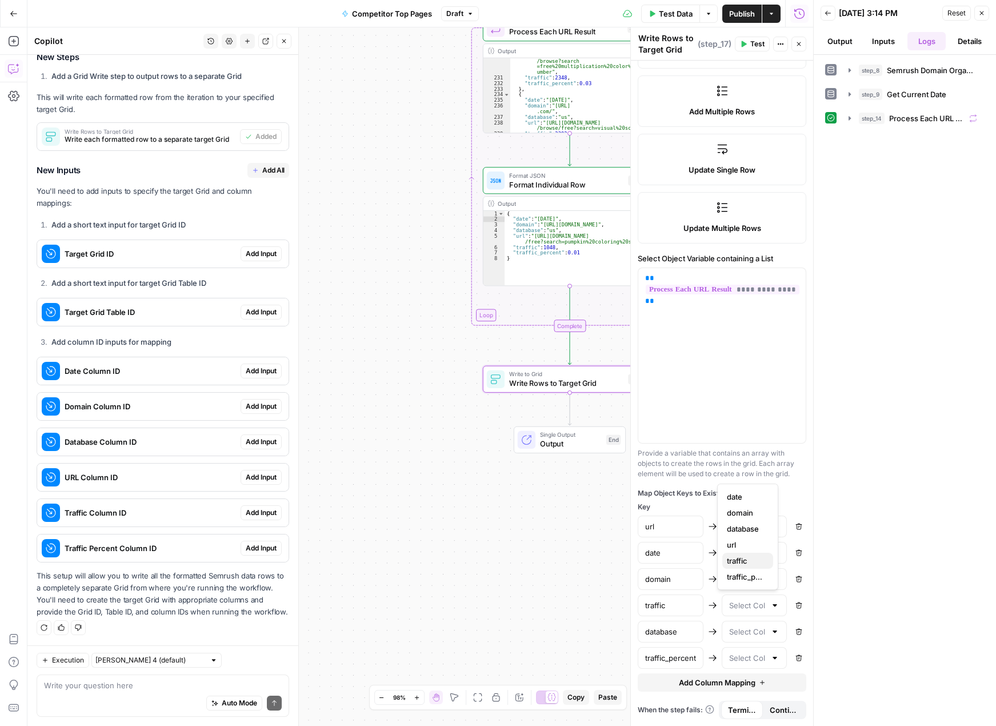
click at [730, 558] on span "traffic" at bounding box center [745, 560] width 37 height 11
type input "traffic"
click at [730, 639] on div at bounding box center [755, 632] width 66 height 22
click at [730, 557] on span "database" at bounding box center [745, 554] width 37 height 11
type input "database"
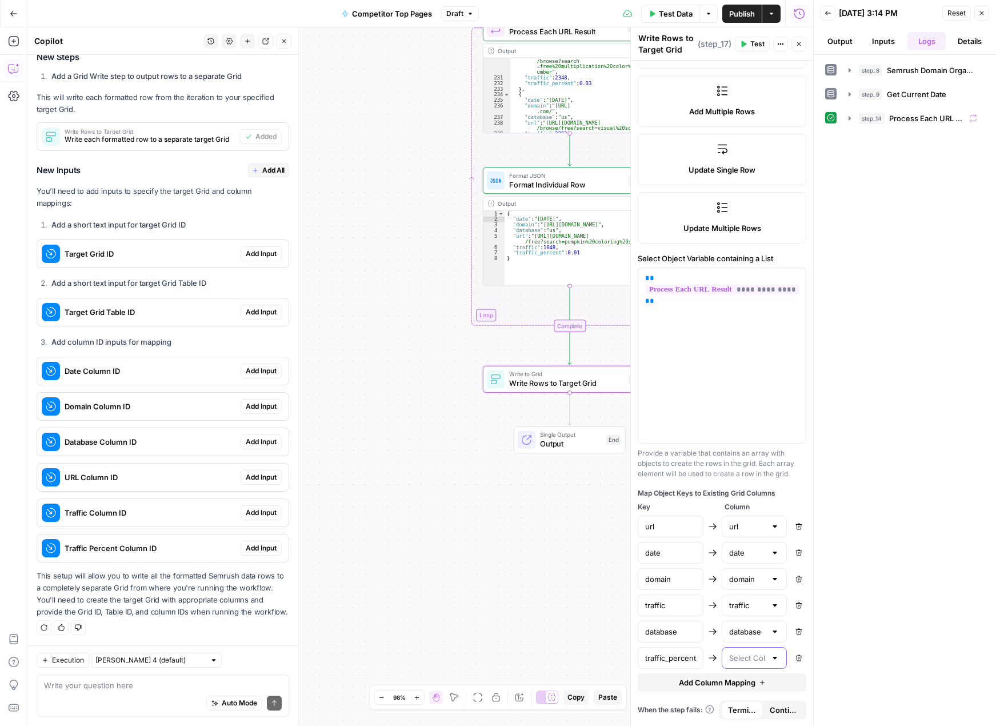
click at [730, 661] on input "text" at bounding box center [747, 657] width 37 height 11
click at [730, 626] on span "traffic_percent" at bounding box center [745, 628] width 37 height 11
type input "traffic_percent"
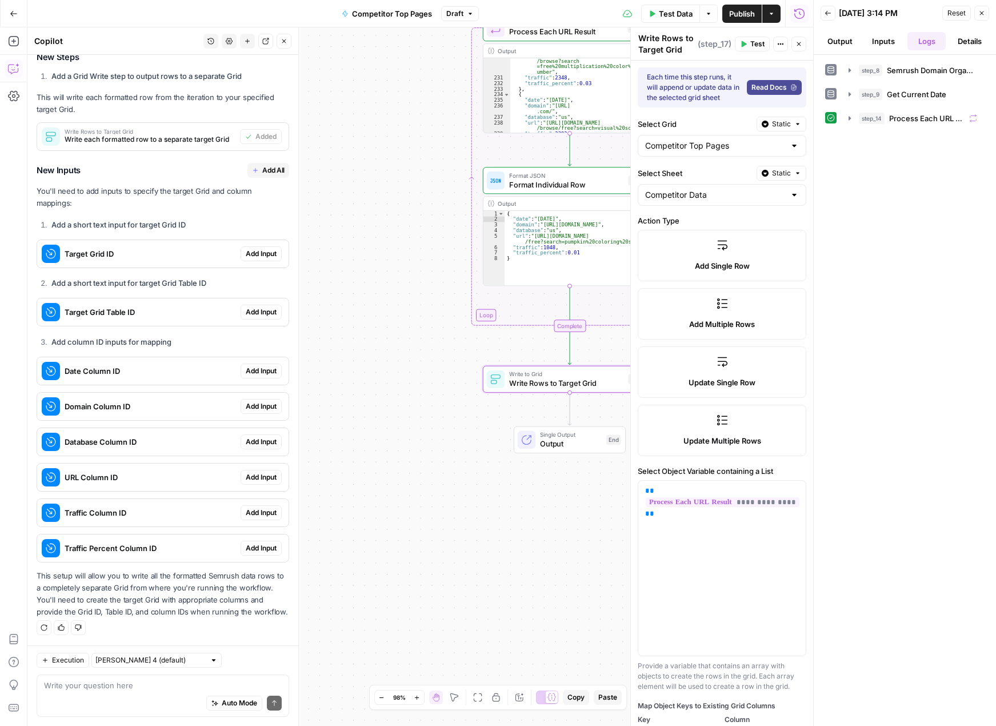
click at [730, 46] on icon "button" at bounding box center [743, 44] width 7 height 7
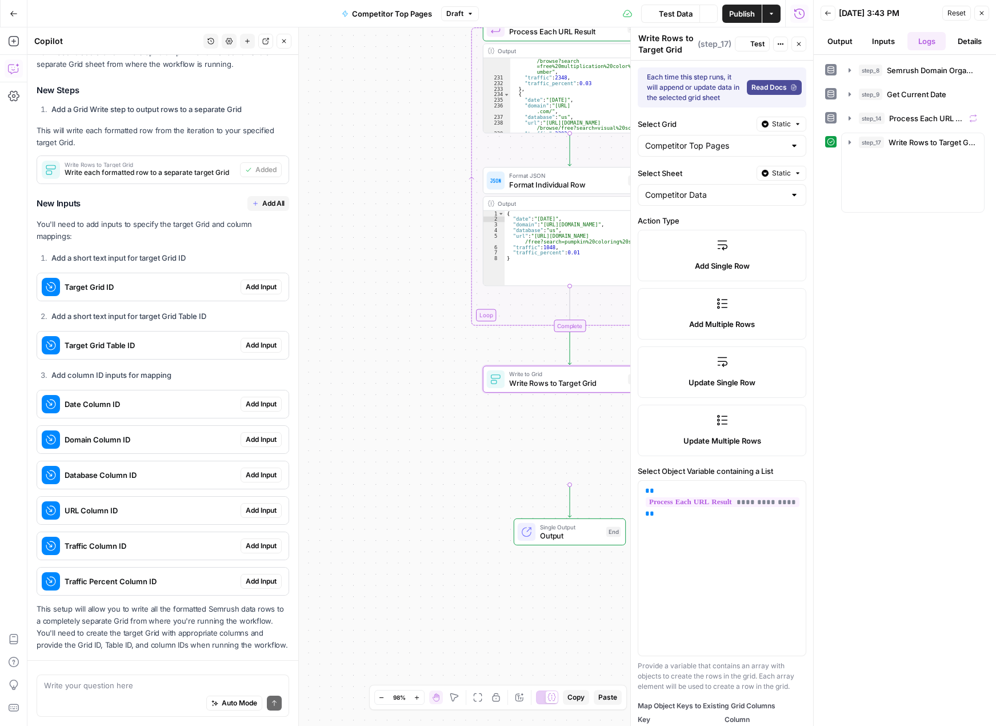
scroll to position [1687, 0]
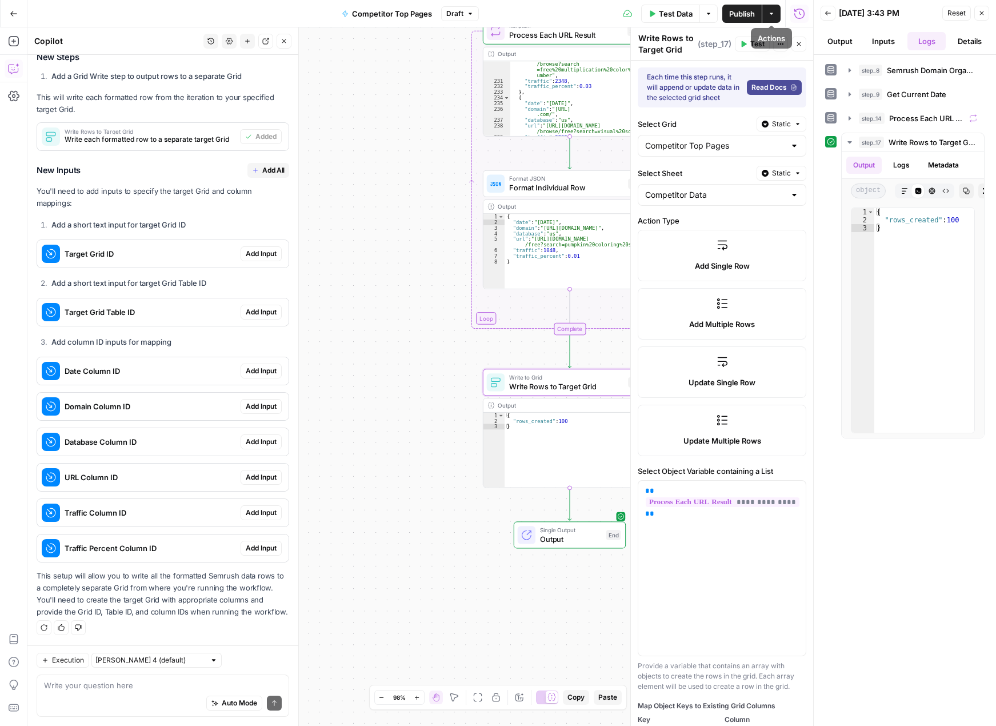
click at [730, 12] on span "Publish" at bounding box center [742, 13] width 26 height 11
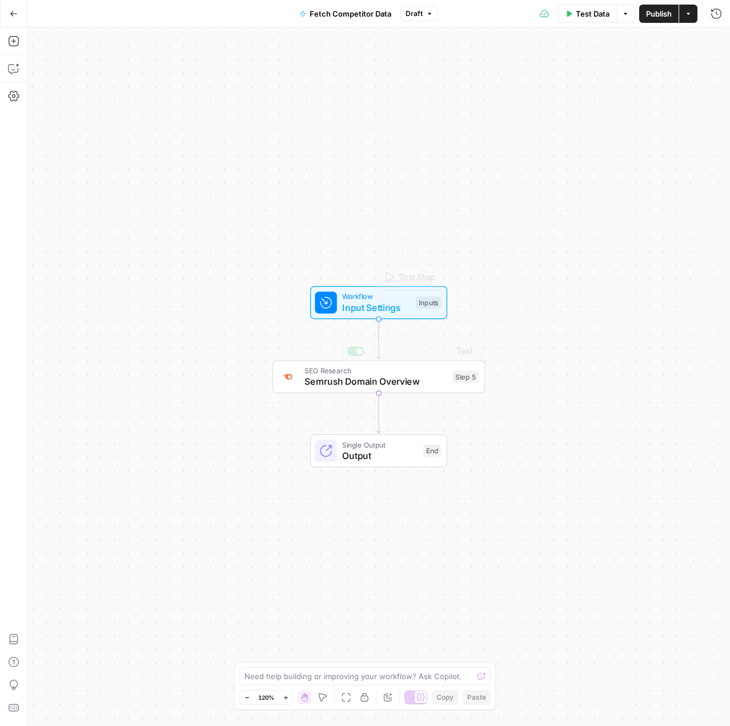
click at [406, 385] on span "Semrush Domain Overview" at bounding box center [376, 381] width 143 height 14
click at [397, 451] on span "Output" at bounding box center [379, 456] width 75 height 14
click at [360, 447] on span "Single Output" at bounding box center [379, 444] width 75 height 11
click at [385, 445] on span "Single Output" at bounding box center [379, 444] width 75 height 11
click at [390, 305] on span "Input Settings" at bounding box center [376, 308] width 68 height 14
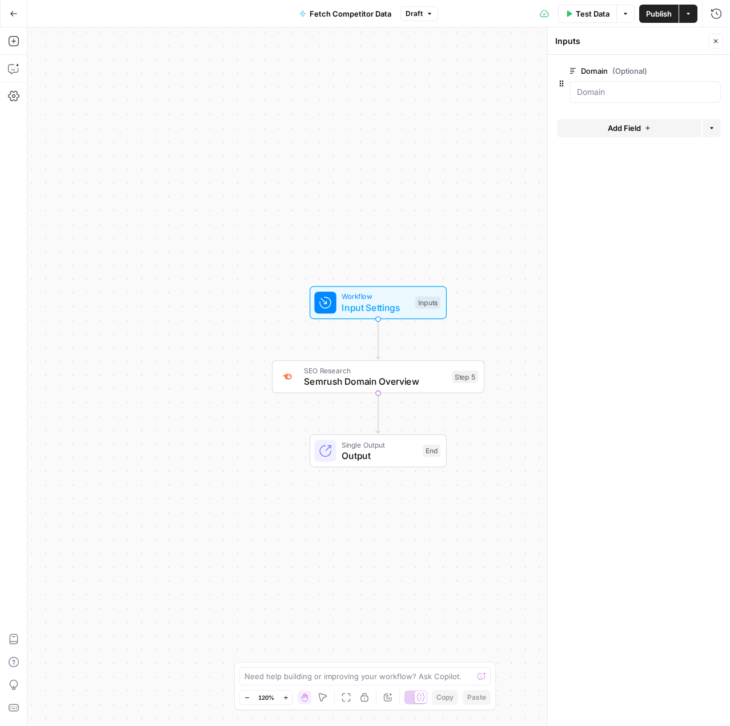
click at [400, 393] on div "Workflow Input Settings Inputs SEO Research Semrush Domain Overview Step 5 Copy…" at bounding box center [378, 376] width 703 height 698
click at [397, 385] on span "Semrush Domain Overview" at bounding box center [375, 381] width 143 height 14
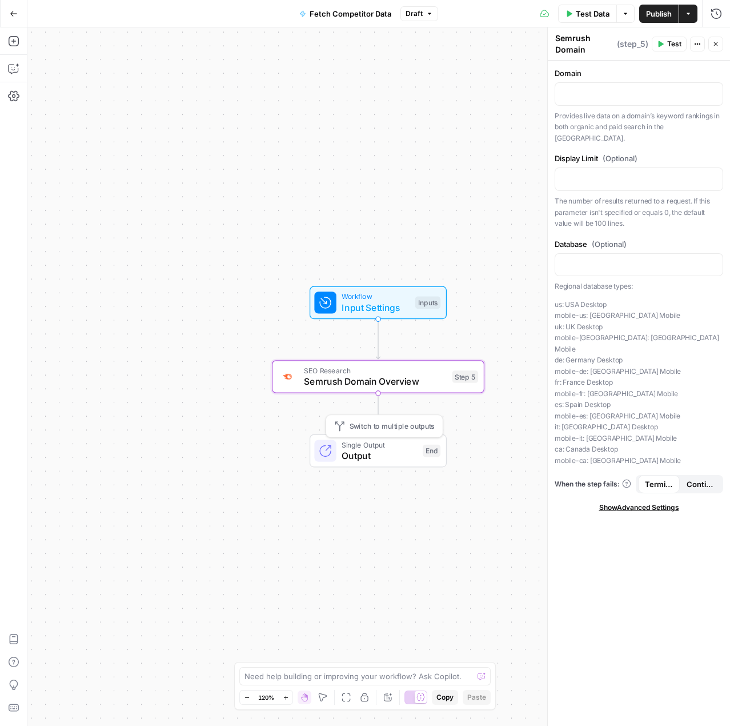
click at [385, 458] on span "Output" at bounding box center [379, 456] width 75 height 14
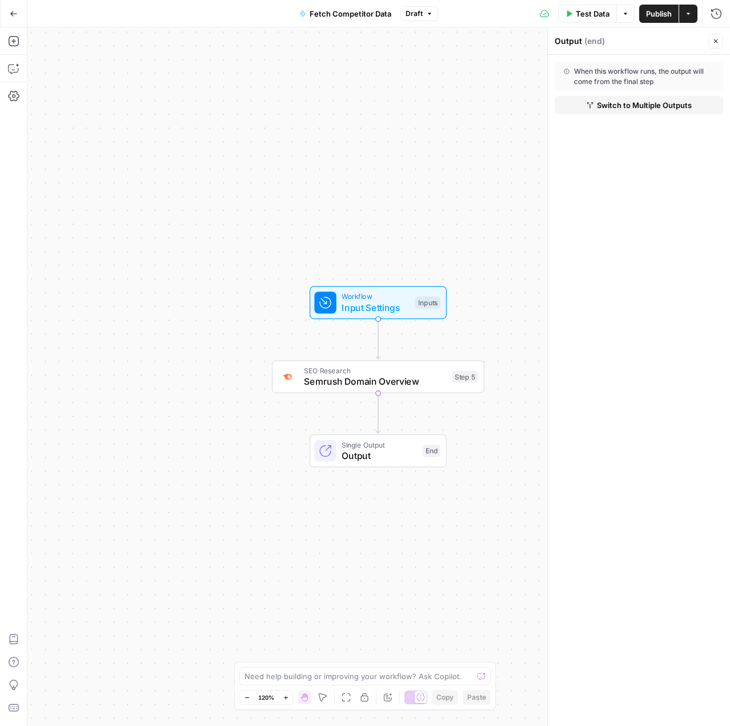
click at [16, 13] on icon "button" at bounding box center [14, 14] width 8 height 8
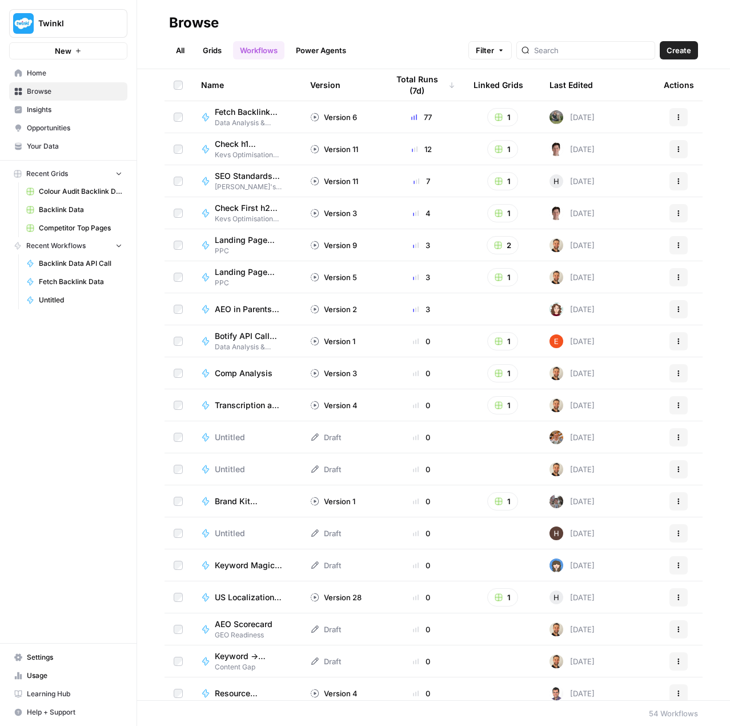
click at [233, 108] on span "Fetch Backlink Data" at bounding box center [249, 111] width 68 height 11
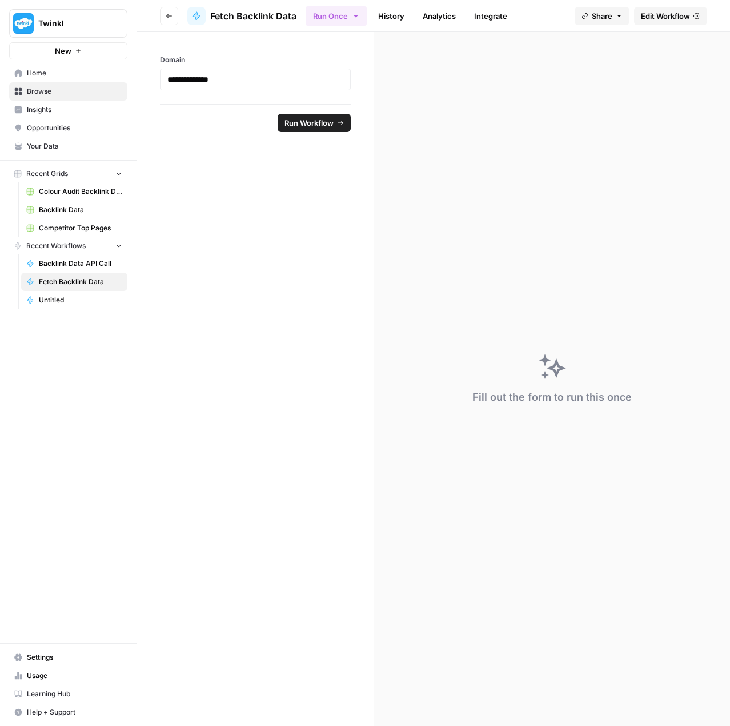
click at [648, 15] on span "Edit Workflow" at bounding box center [665, 15] width 49 height 11
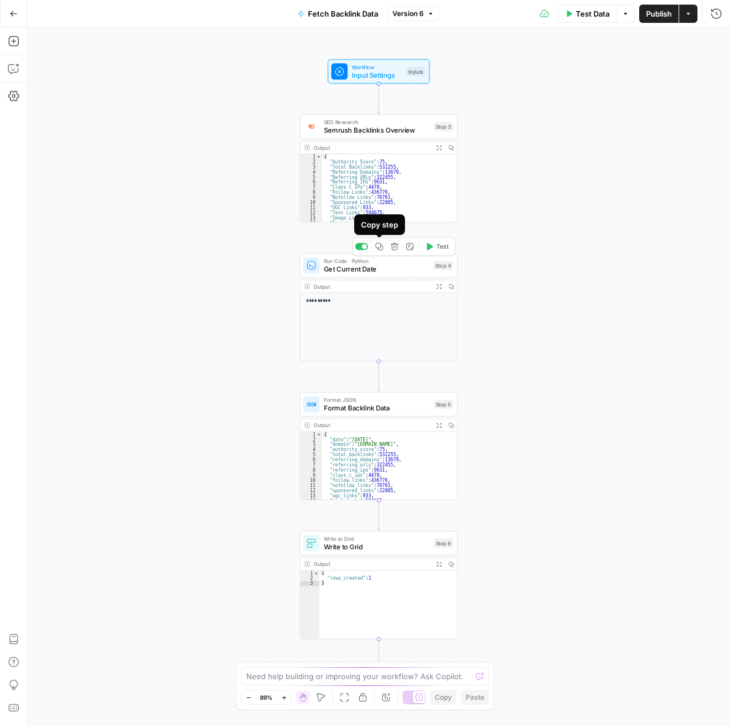
click at [376, 249] on icon "button" at bounding box center [379, 246] width 8 height 8
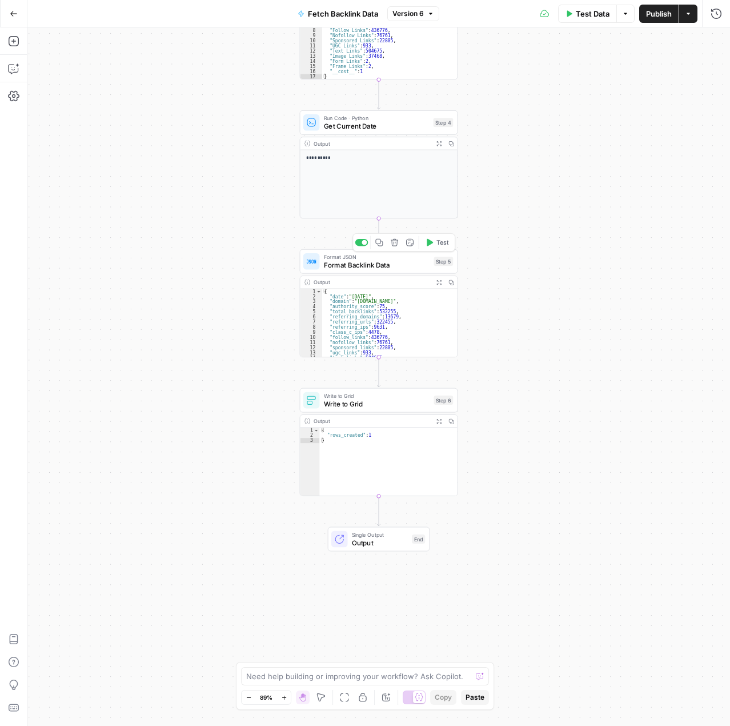
click at [368, 266] on span "Format Backlink Data" at bounding box center [377, 265] width 106 height 10
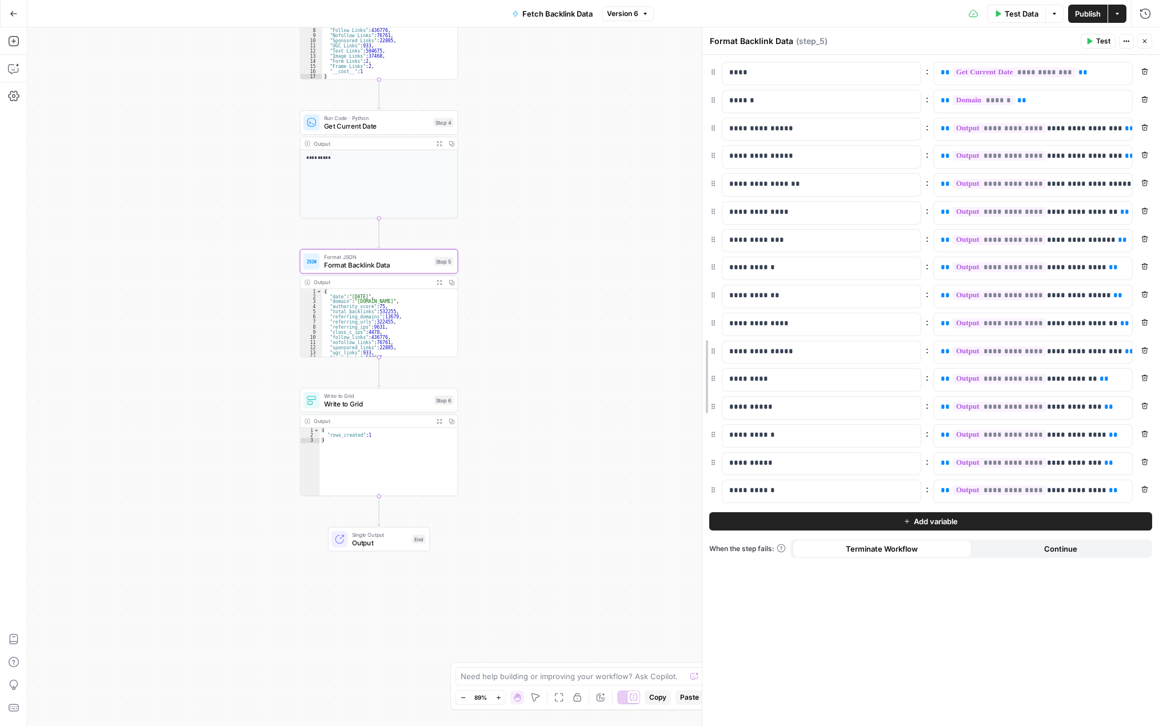
drag, startPoint x: 978, startPoint y: 222, endPoint x: 645, endPoint y: 202, distance: 334.3
click at [645, 202] on body "**********" at bounding box center [579, 363] width 1159 height 726
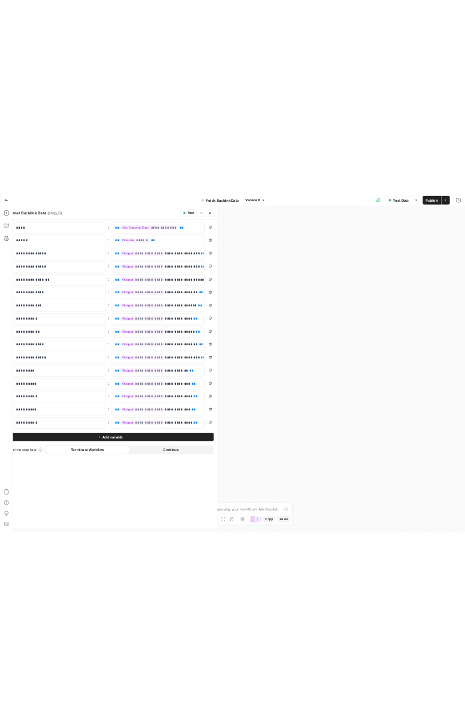
scroll to position [21, 0]
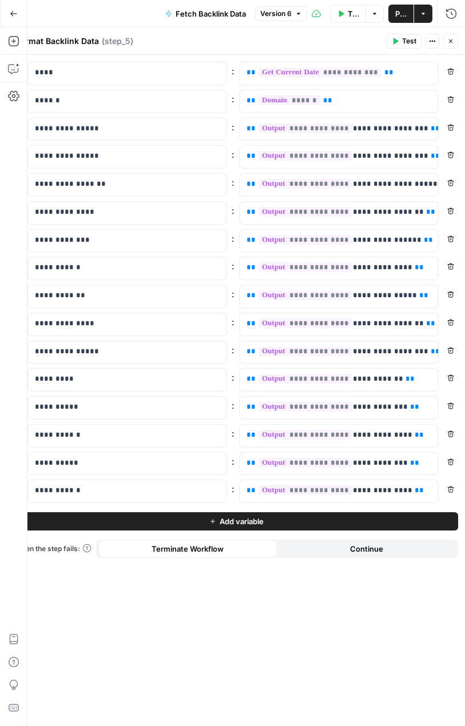
click at [453, 42] on icon "button" at bounding box center [450, 41] width 7 height 7
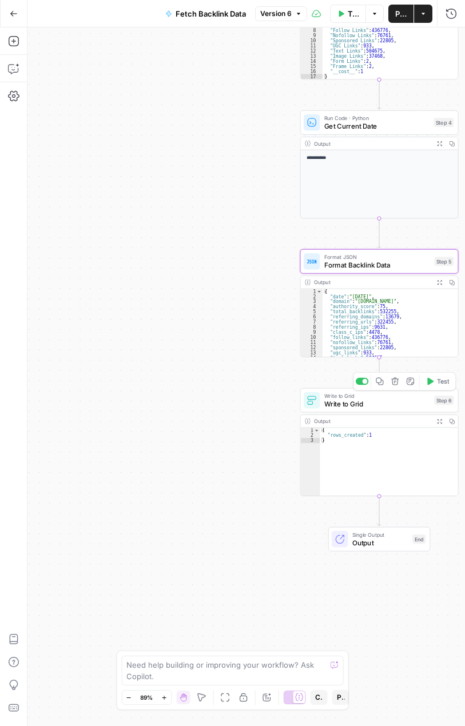
click at [381, 401] on span "Write to Grid" at bounding box center [377, 403] width 106 height 10
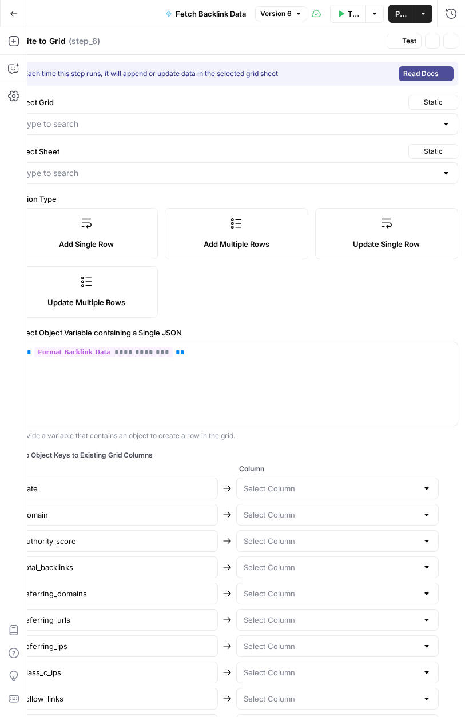
type input "Domain Data"
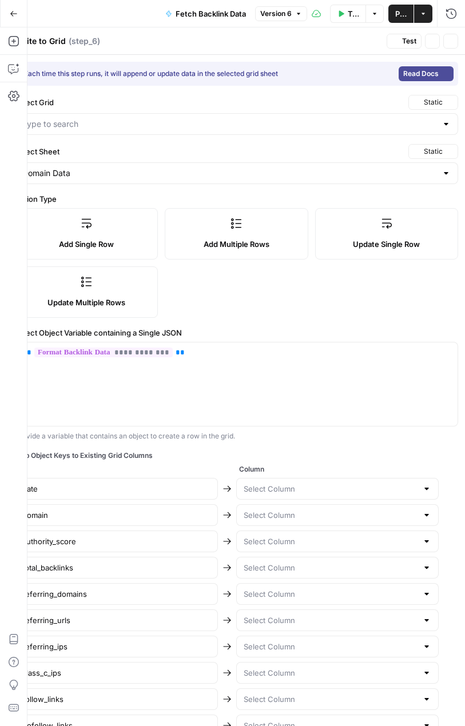
type input "date"
type input "domain"
type input "authority_score"
type input "total_backlinks"
type input "referring_domains"
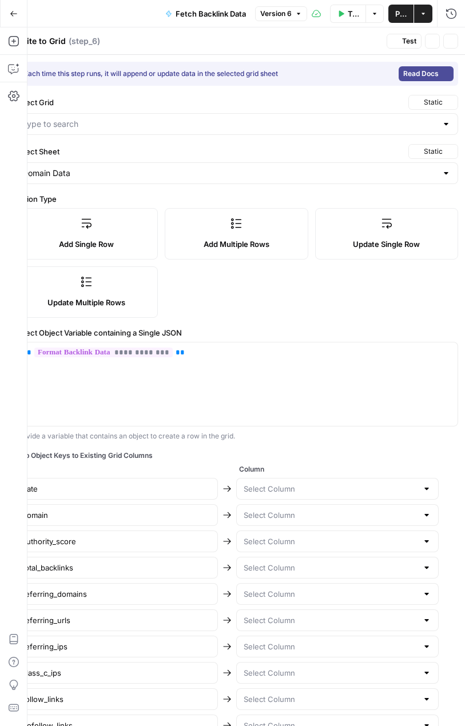
type input "referring_urls"
type input "referring_ips"
type input "class_c_ips"
type input "follow_links"
type input "nofollow_links"
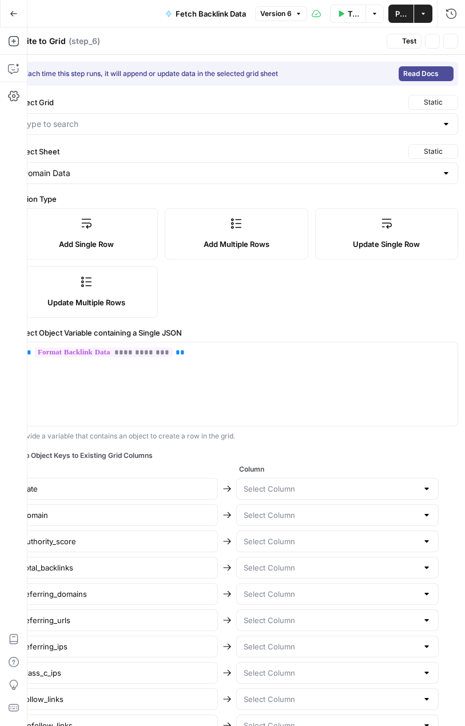
type input "sponsored_links"
type input "ugc_links"
type input "text_links"
type input "image_links"
type input "form_links"
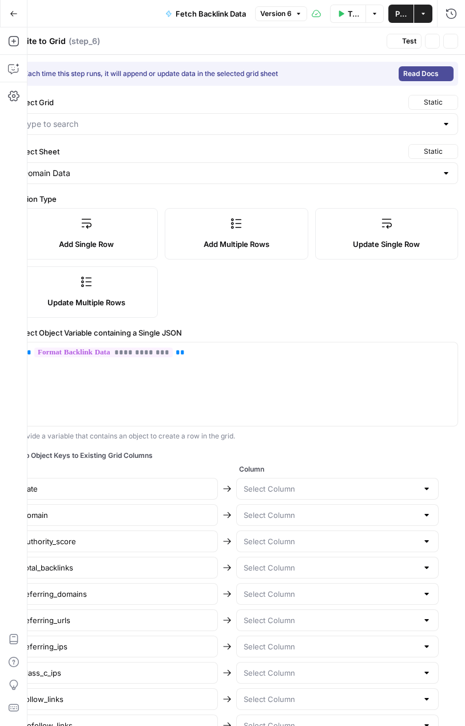
type input "frame_links"
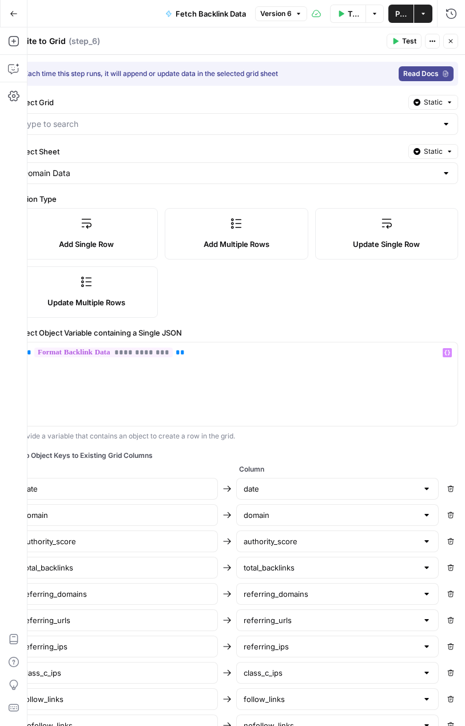
type input "Backlink Data"
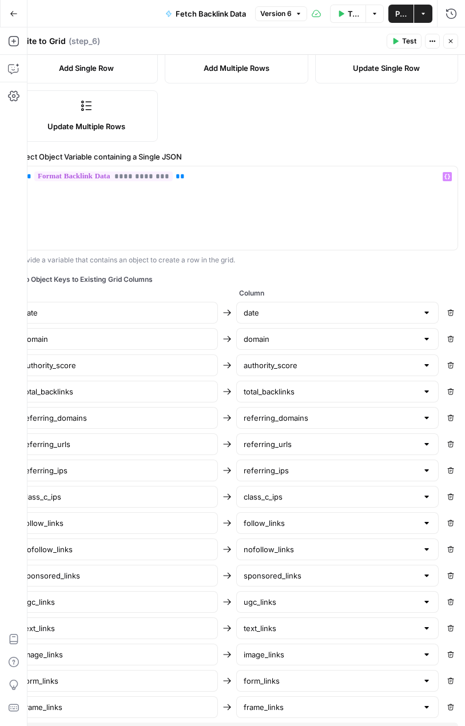
scroll to position [225, 0]
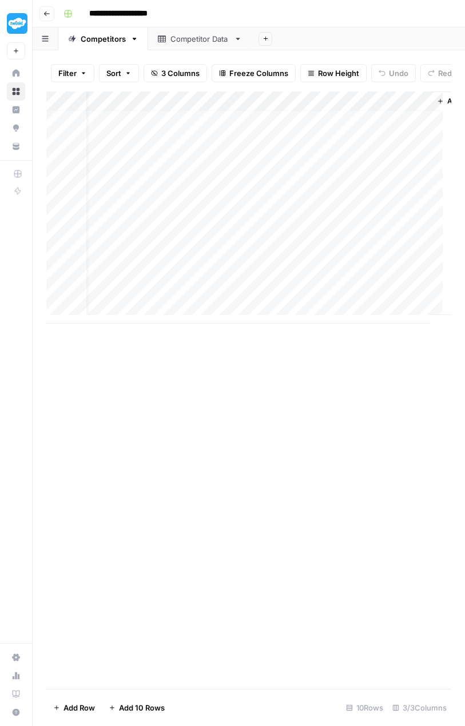
scroll to position [9, 0]
drag, startPoint x: 143, startPoint y: 332, endPoint x: -22, endPoint y: 330, distance: 164.6
click at [0, 330] on html "**********" at bounding box center [232, 363] width 465 height 726
click at [147, 415] on div "Add Column" at bounding box center [248, 389] width 405 height 597
click at [108, 217] on div "Add Column" at bounding box center [248, 207] width 405 height 232
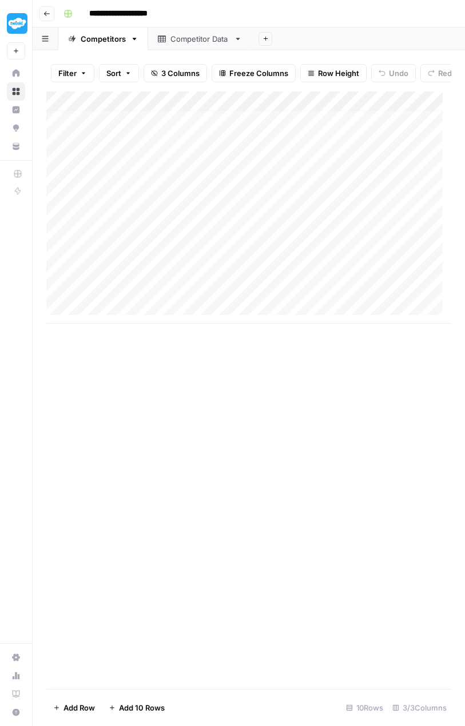
click at [107, 291] on div "Add Column" at bounding box center [248, 207] width 405 height 232
click at [138, 411] on div "Add Column" at bounding box center [248, 389] width 405 height 597
click at [63, 218] on div "Add Column" at bounding box center [248, 207] width 405 height 232
click at [57, 294] on div "Add Column" at bounding box center [248, 207] width 405 height 232
drag, startPoint x: 65, startPoint y: 705, endPoint x: 58, endPoint y: 714, distance: 11.8
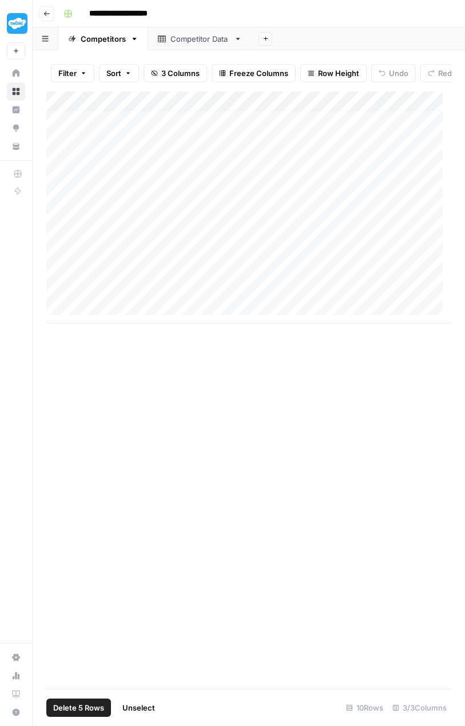
click at [58, 714] on button "Delete 5 Rows" at bounding box center [78, 707] width 65 height 18
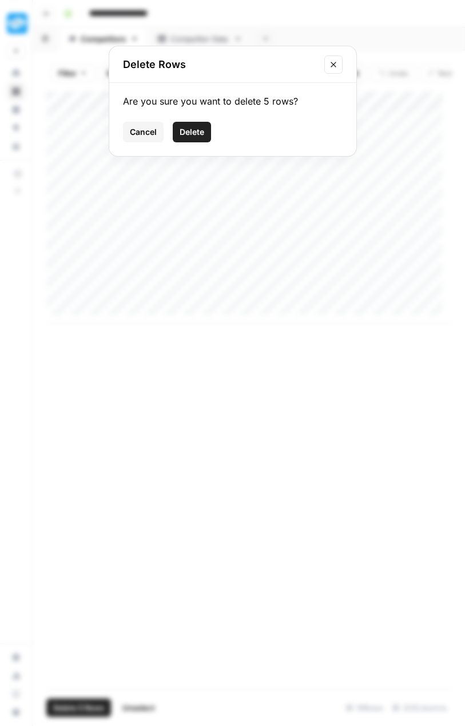
click at [193, 134] on span "Delete" at bounding box center [191, 131] width 25 height 11
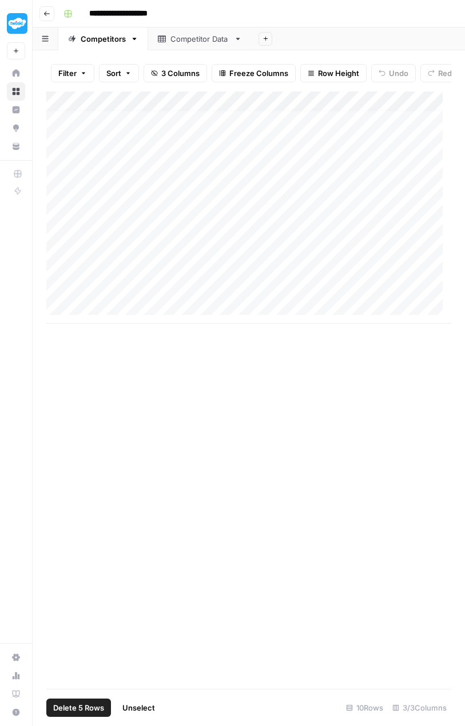
scroll to position [0, 0]
click at [170, 42] on div "Competitor Data" at bounding box center [199, 38] width 59 height 11
click at [63, 108] on div "Add Column" at bounding box center [248, 385] width 405 height 589
click at [83, 710] on span "Delete 105 Rows" at bounding box center [82, 707] width 59 height 11
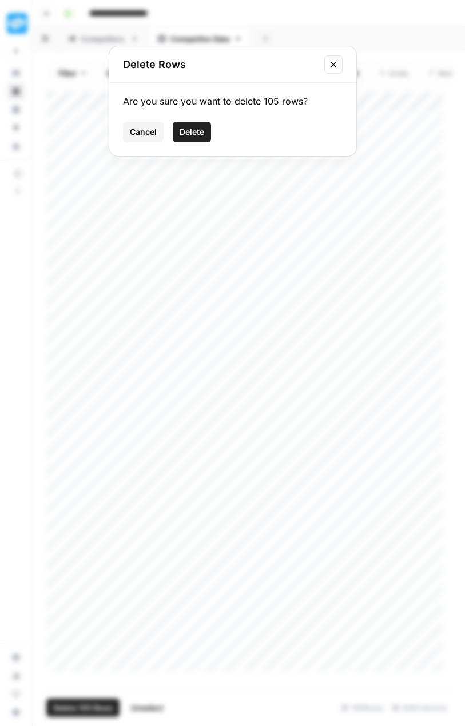
click at [200, 130] on span "Delete" at bounding box center [191, 131] width 25 height 11
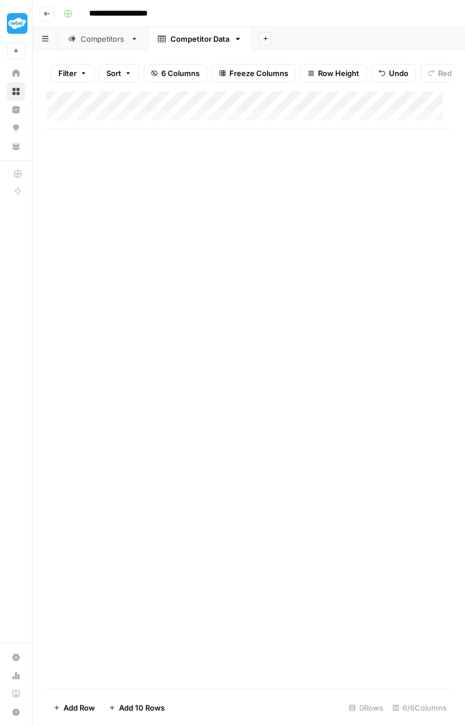
click at [82, 39] on div "Competitors" at bounding box center [103, 38] width 45 height 11
click at [438, 109] on div "Add Column" at bounding box center [248, 158] width 405 height 135
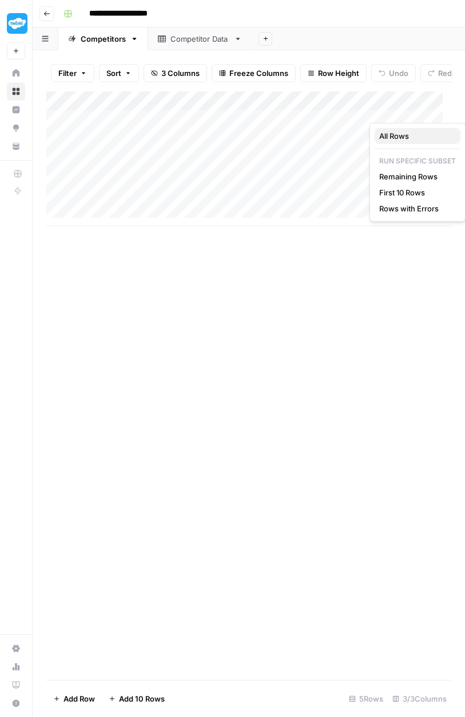
click at [408, 134] on span "All Rows" at bounding box center [415, 135] width 72 height 11
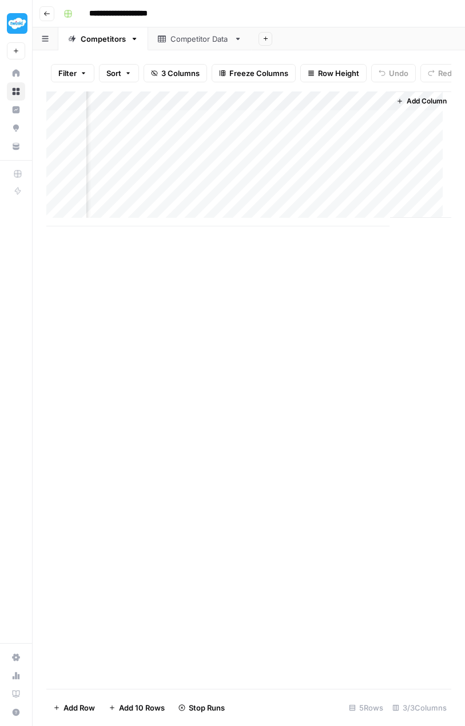
scroll to position [0, 73]
click at [262, 127] on div "Add Column" at bounding box center [248, 158] width 405 height 135
click at [258, 127] on div "Add Column" at bounding box center [248, 158] width 405 height 135
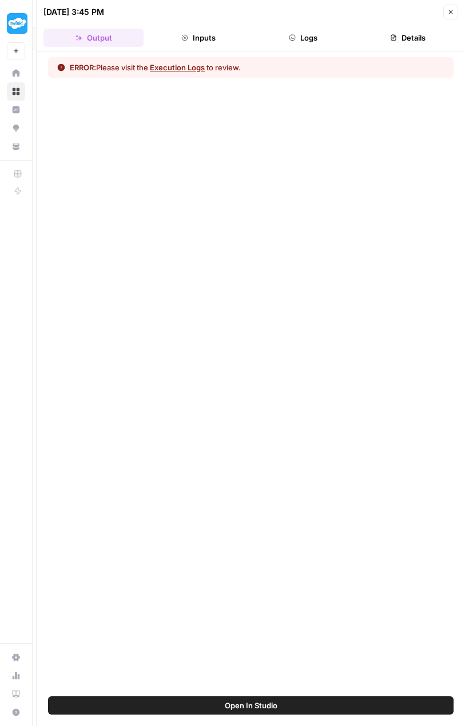
click at [187, 69] on button "Execution Logs" at bounding box center [177, 67] width 55 height 11
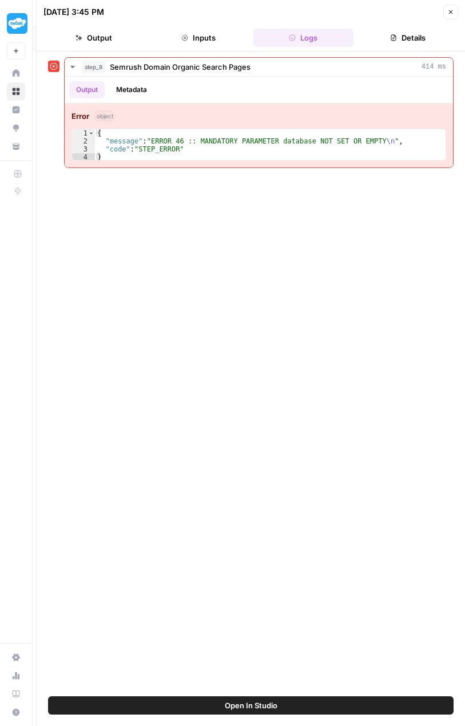
click at [455, 13] on button "Close" at bounding box center [450, 12] width 15 height 15
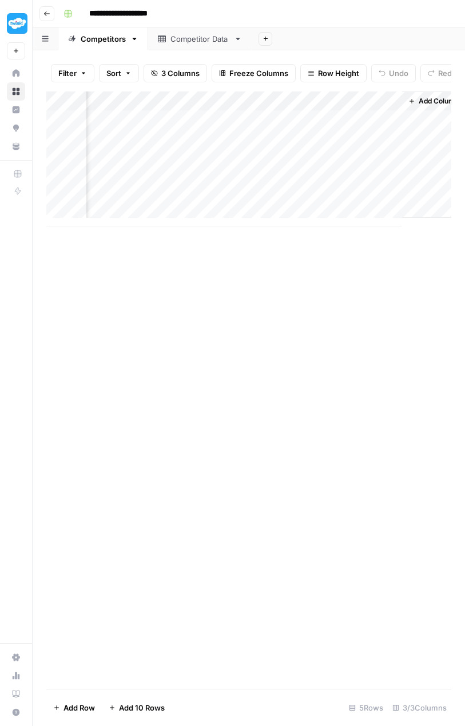
scroll to position [0, 59]
click at [214, 127] on div "Add Column" at bounding box center [248, 158] width 405 height 135
click at [214, 127] on textarea "**" at bounding box center [282, 129] width 183 height 16
click at [205, 366] on div "Add Column" at bounding box center [248, 389] width 405 height 597
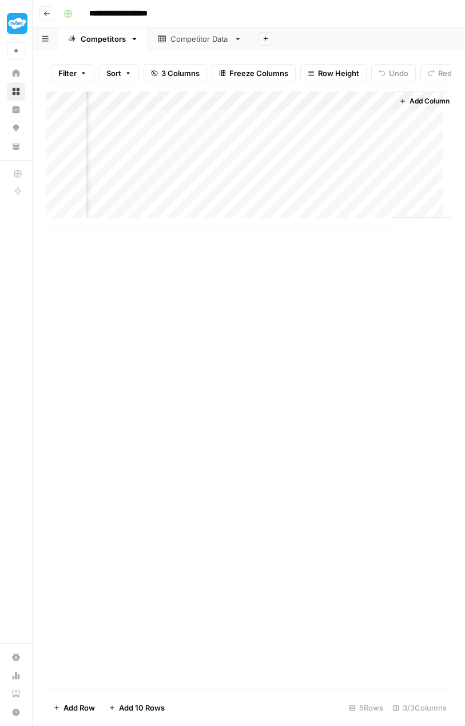
click at [367, 109] on div "Add Column" at bounding box center [248, 158] width 405 height 135
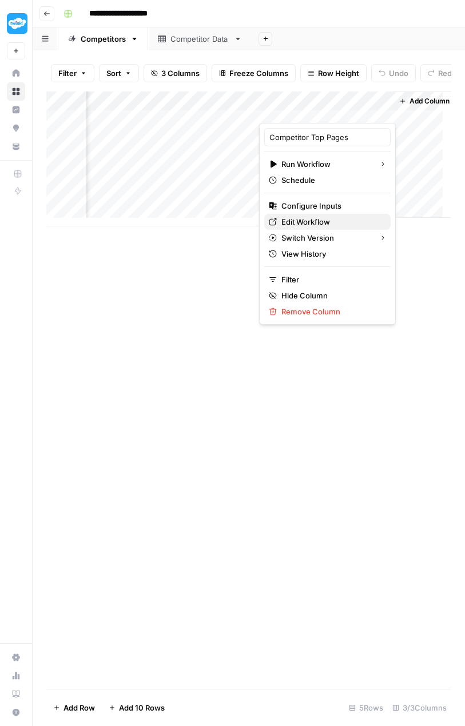
click at [302, 223] on span "Edit Workflow" at bounding box center [331, 221] width 100 height 11
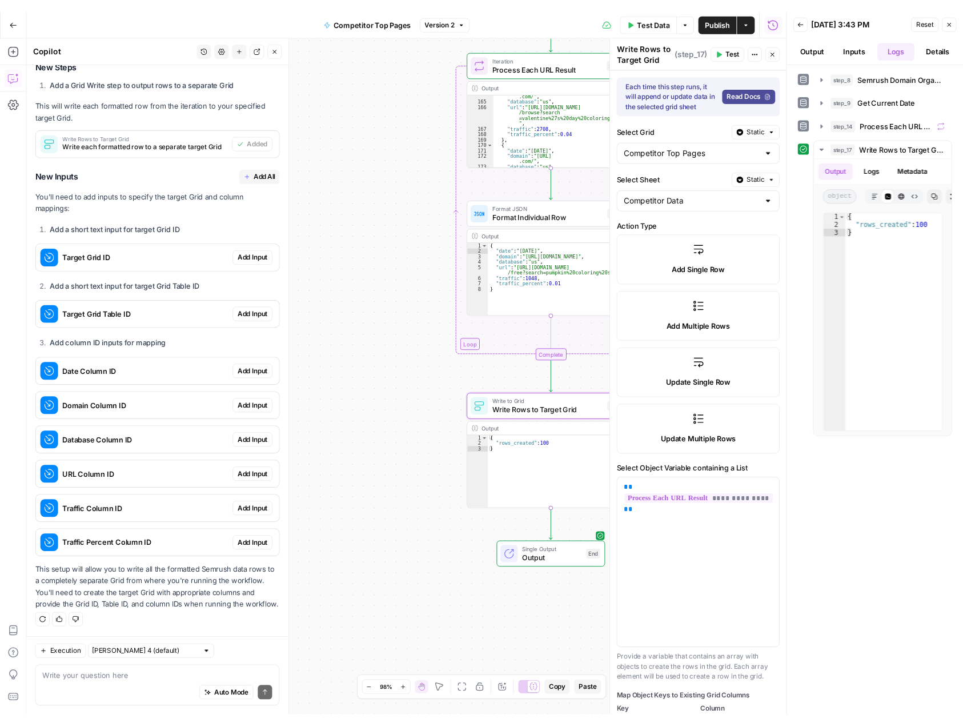
scroll to position [1251, 0]
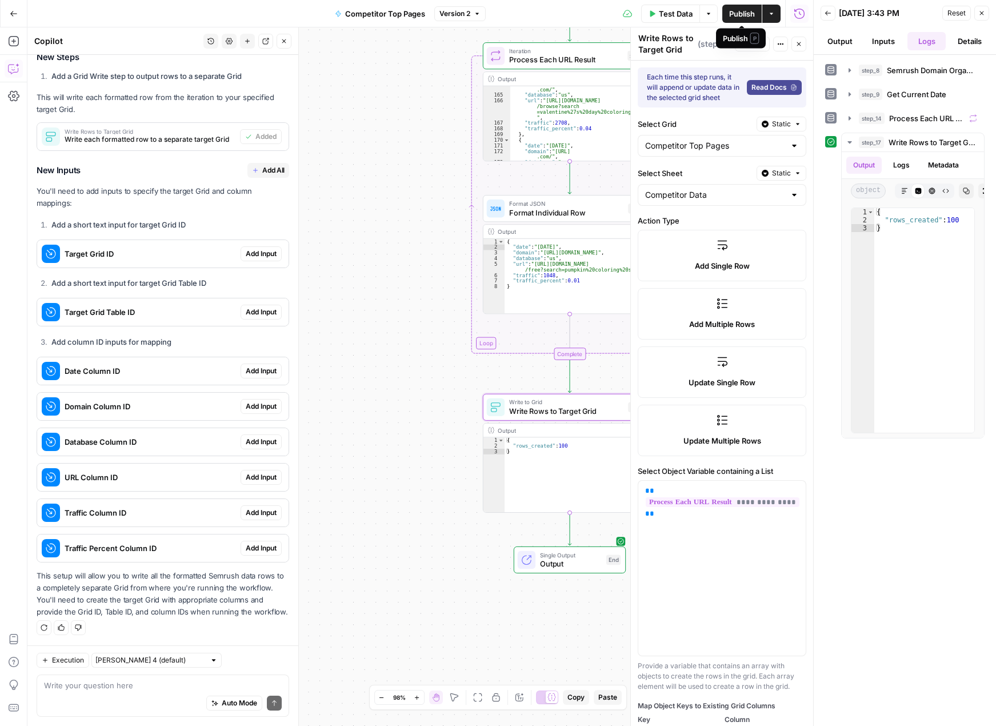
click at [739, 14] on span "Publish" at bounding box center [742, 13] width 26 height 11
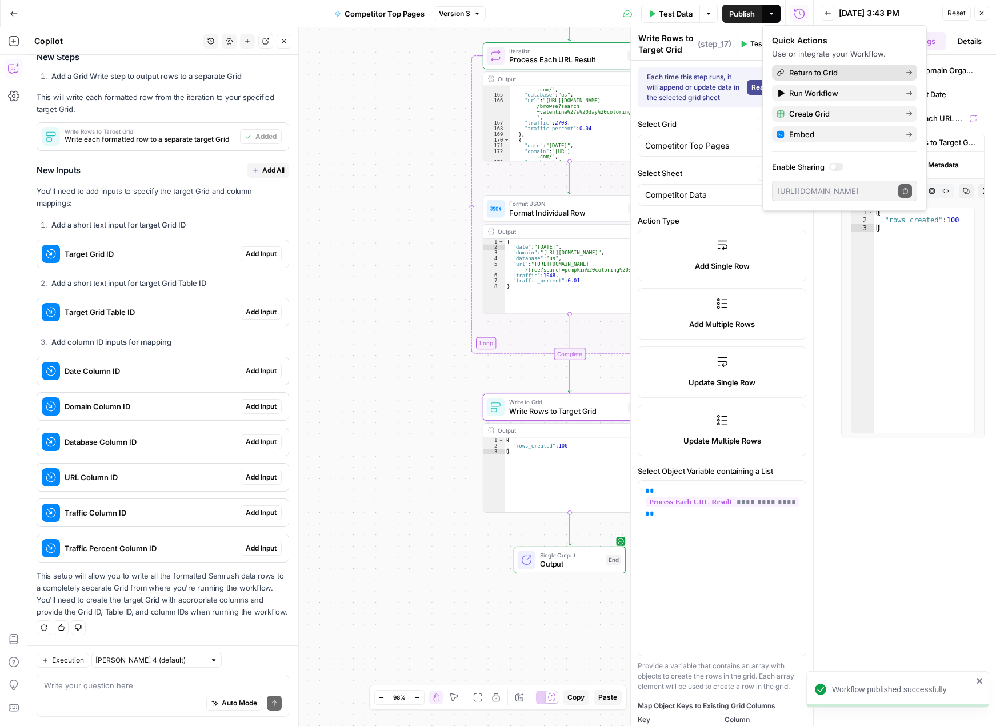
click at [877, 74] on span "Return to Grid" at bounding box center [842, 72] width 107 height 11
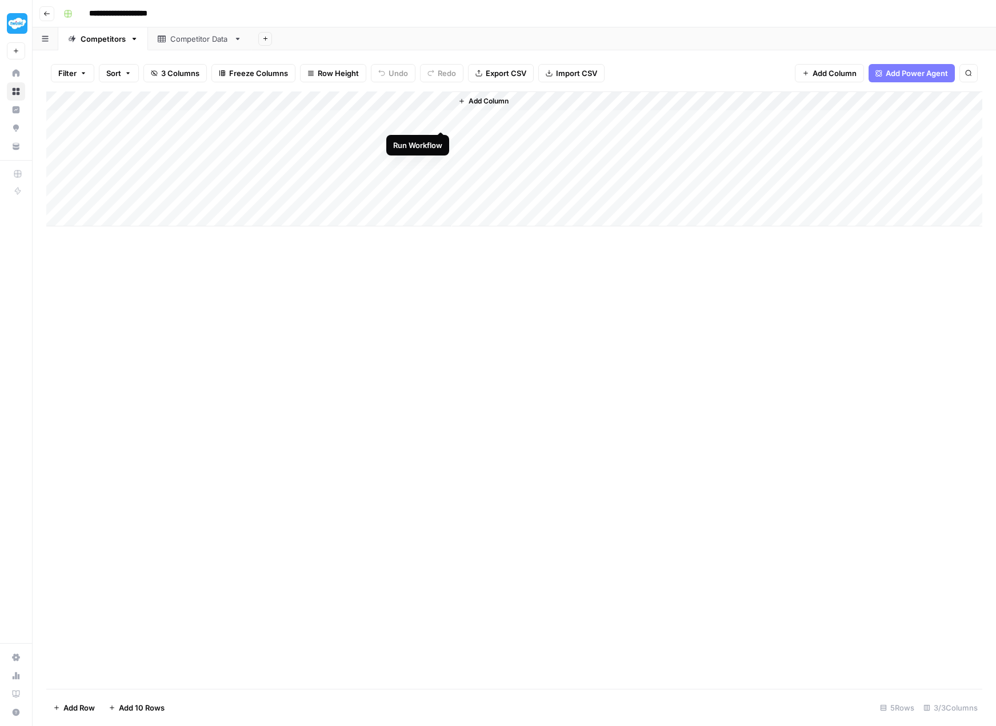
click at [443, 116] on div "Add Column" at bounding box center [514, 158] width 936 height 135
click at [354, 118] on div "Add Column" at bounding box center [514, 158] width 936 height 135
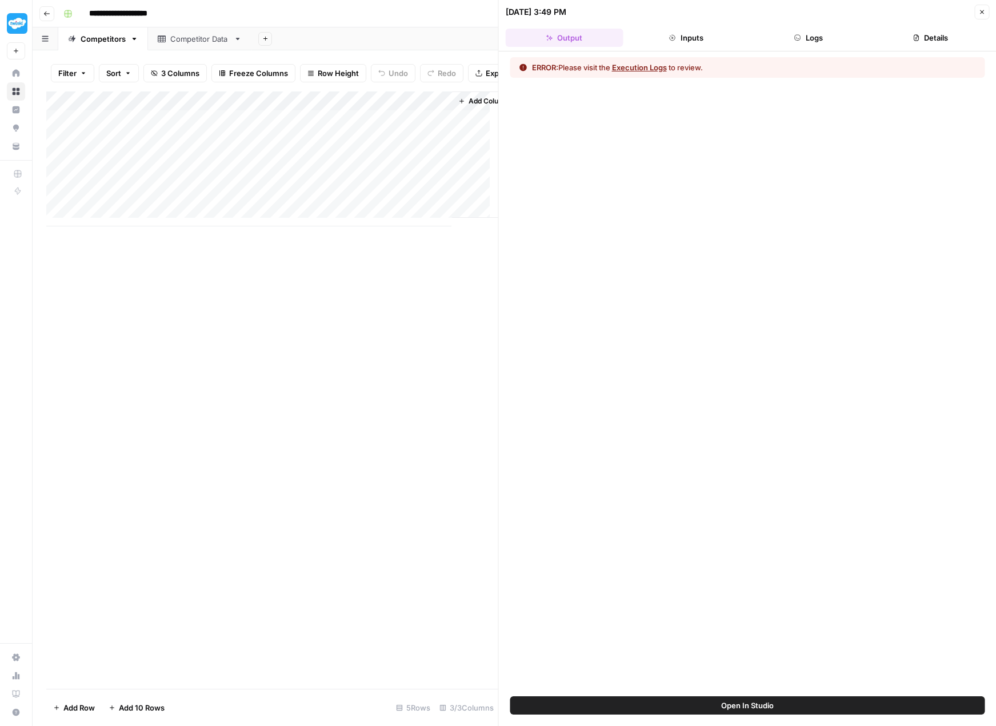
click at [644, 71] on button "Execution Logs" at bounding box center [639, 67] width 55 height 11
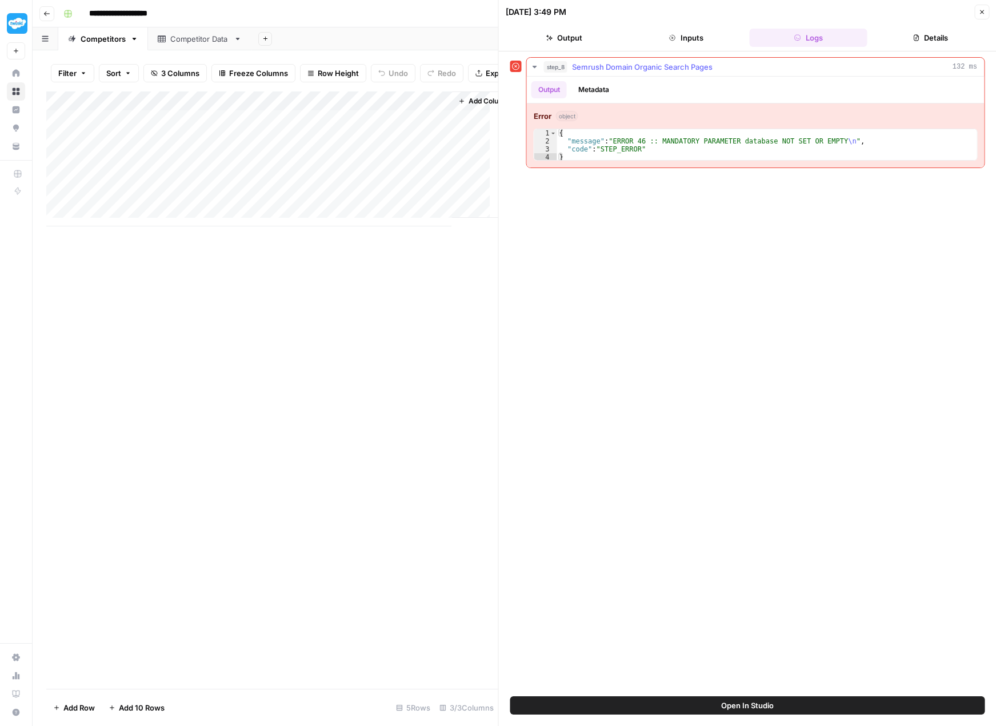
type textarea "**********"
click at [765, 149] on div "{ "message" : "ERROR 46 :: MANDATORY PARAMETER database NOT SET OR EMPTY \n " ,…" at bounding box center [767, 153] width 420 height 48
click at [683, 36] on button "Inputs" at bounding box center [686, 38] width 118 height 18
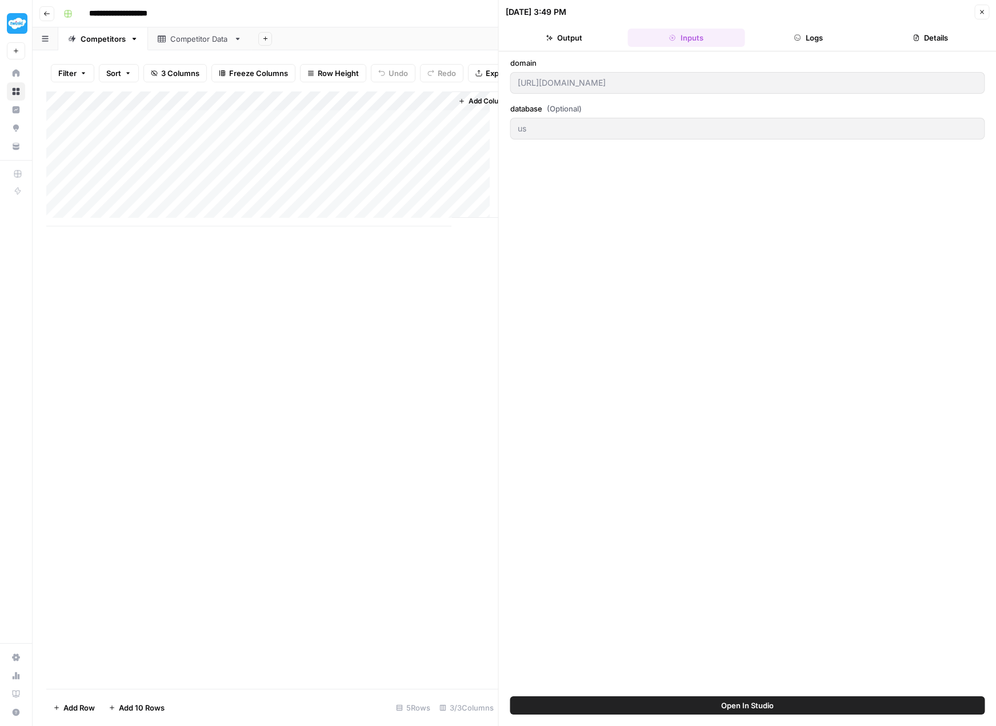
click at [777, 37] on button "Logs" at bounding box center [809, 38] width 118 height 18
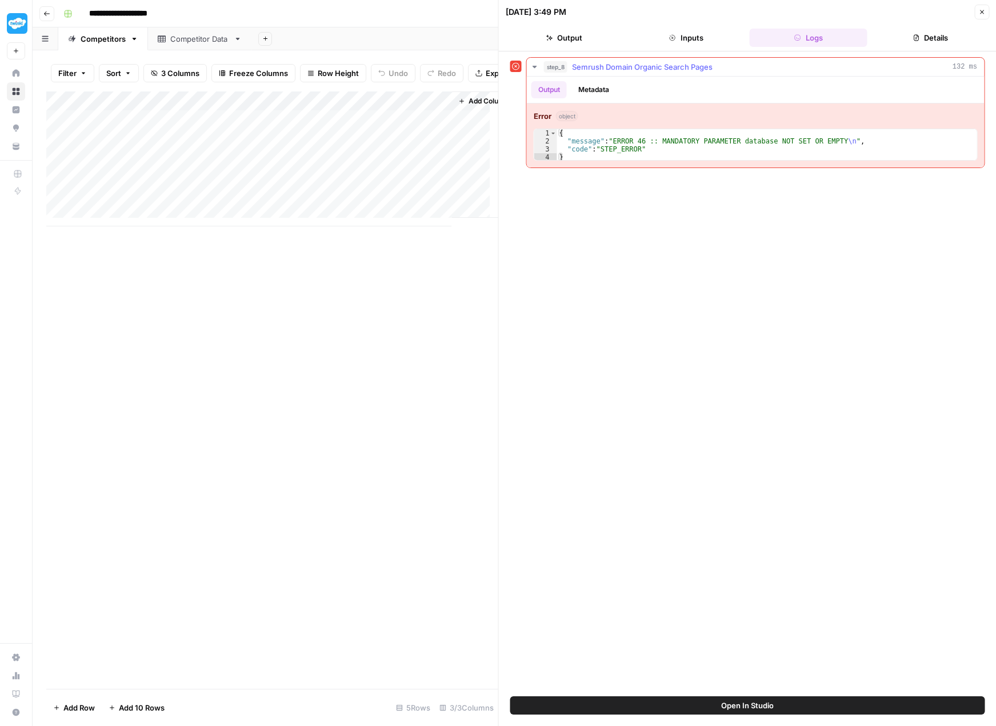
click at [591, 84] on button "Metadata" at bounding box center [593, 89] width 45 height 17
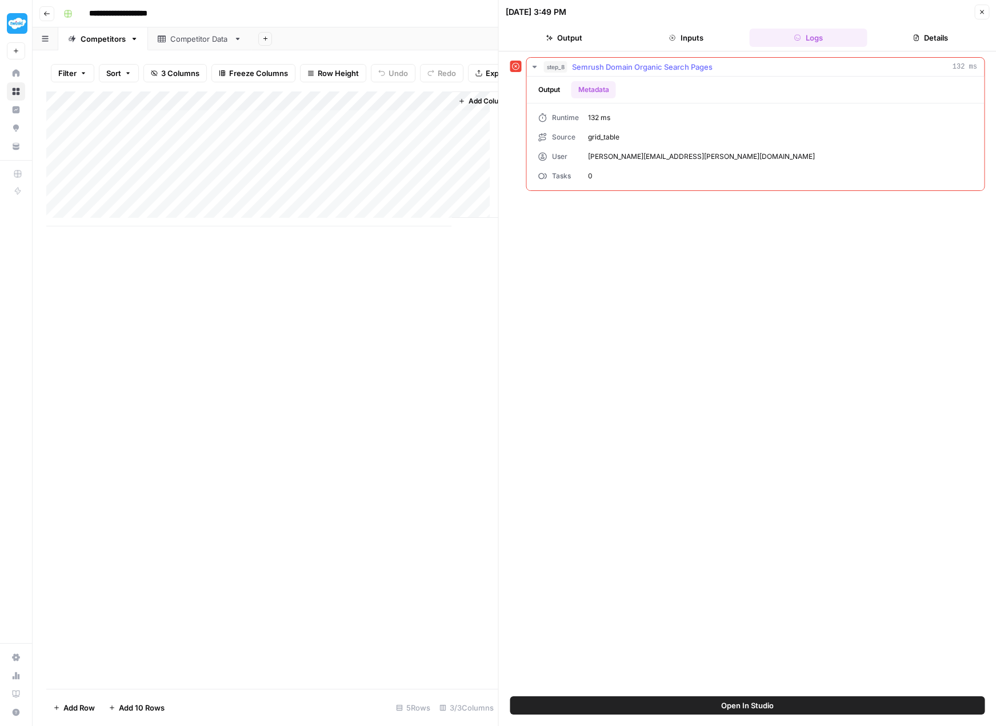
click at [561, 86] on button "Output" at bounding box center [548, 89] width 35 height 17
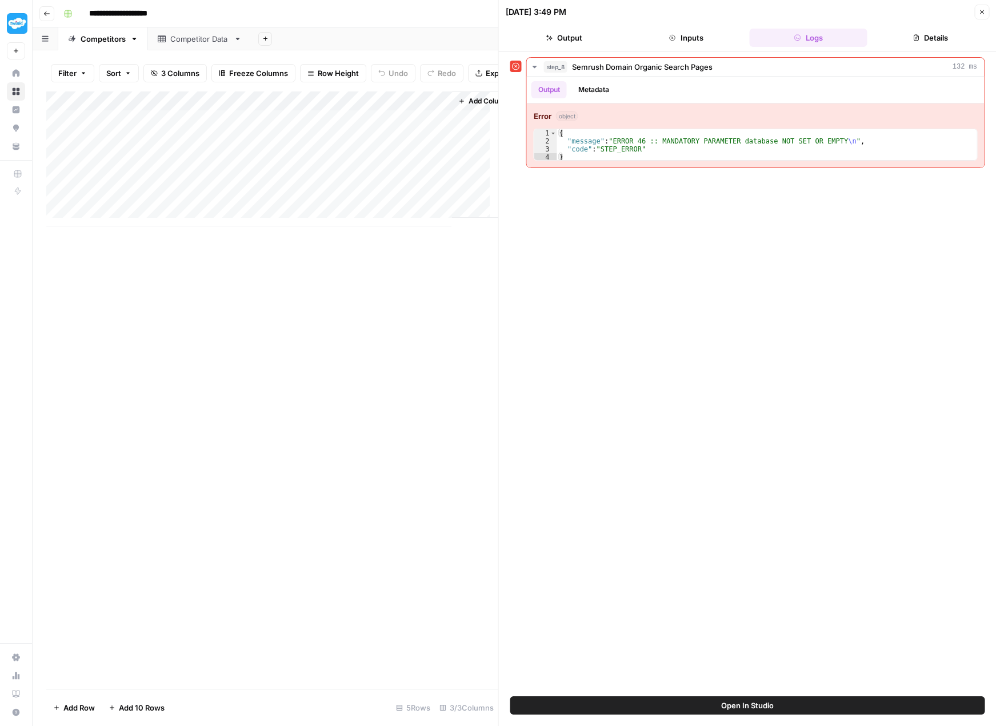
click at [916, 37] on icon "button" at bounding box center [916, 37] width 7 height 7
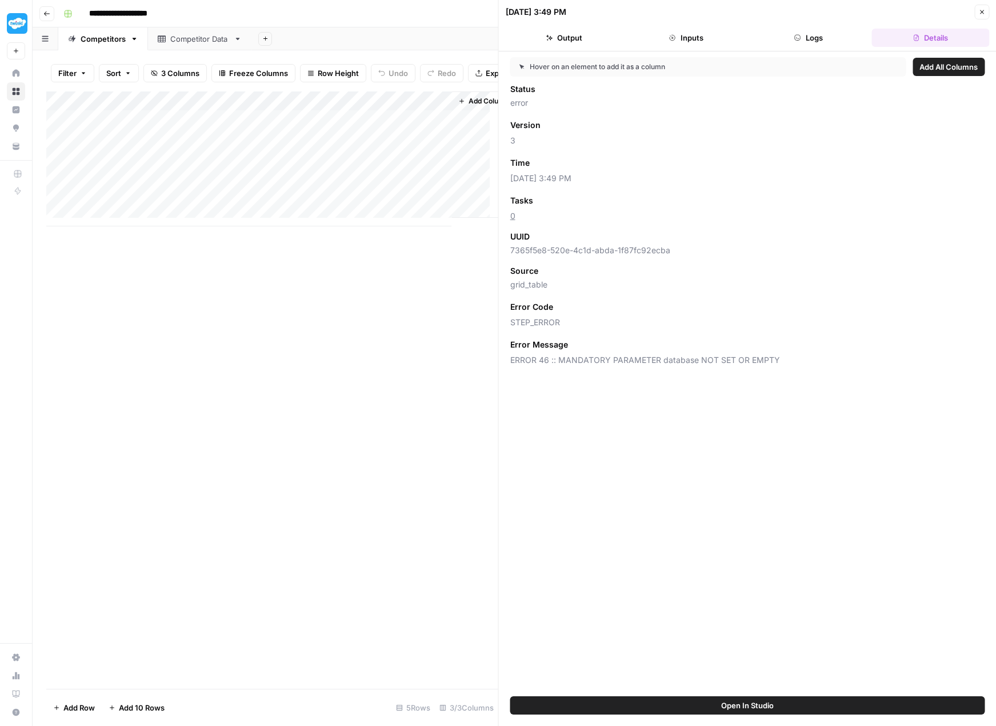
click at [440, 125] on div "Add Column" at bounding box center [272, 158] width 452 height 135
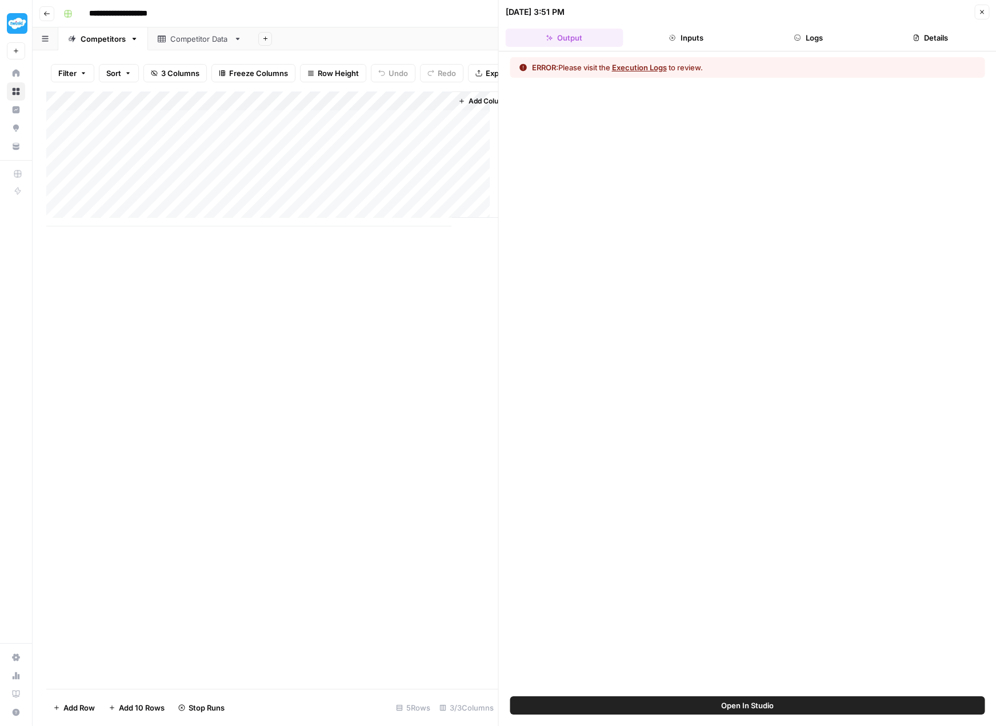
click at [651, 67] on button "Execution Logs" at bounding box center [639, 67] width 55 height 11
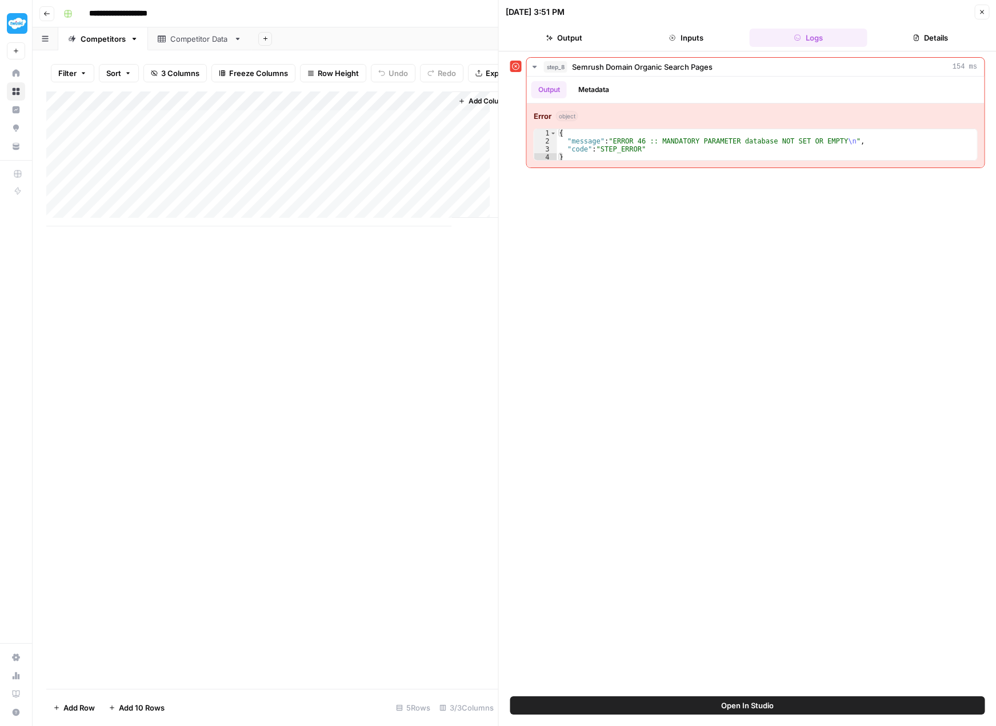
drag, startPoint x: 651, startPoint y: 67, endPoint x: 606, endPoint y: 242, distance: 181.2
click at [606, 242] on div "step_8 Semrush Domain Organic Search Pages 154 ms Output Metadata Error object …" at bounding box center [747, 373] width 475 height 633
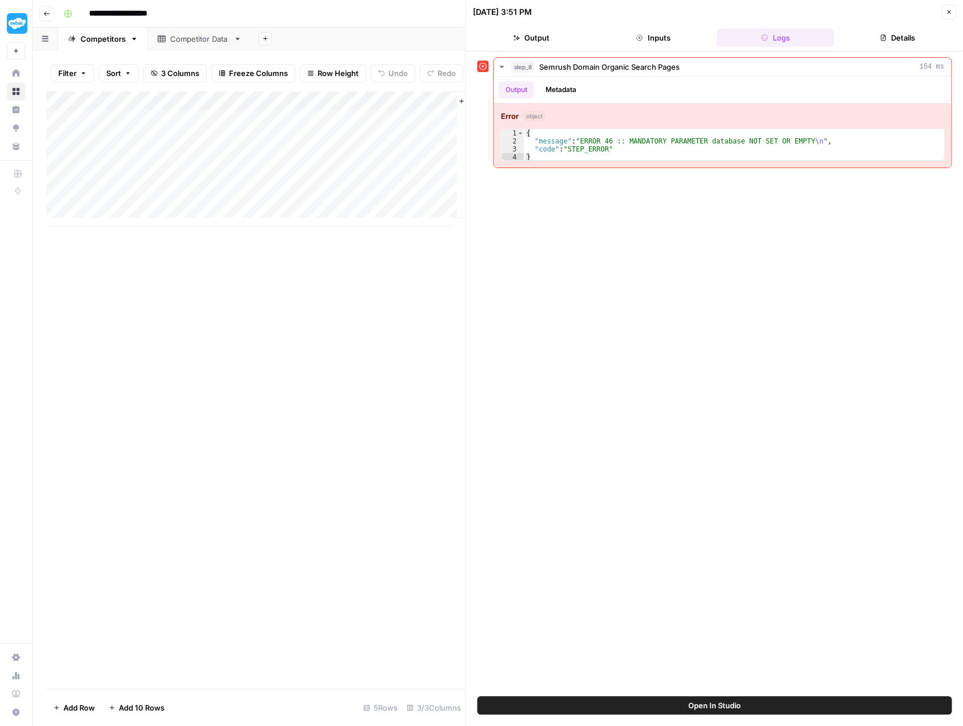
click at [532, 37] on button "Output" at bounding box center [532, 38] width 118 height 18
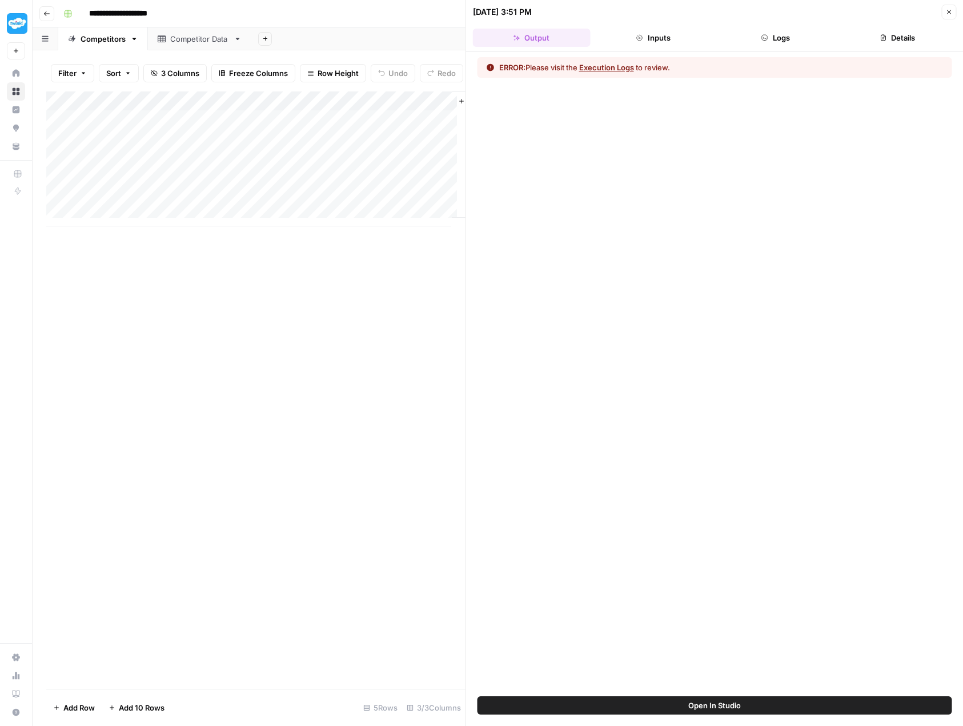
click at [630, 34] on button "Inputs" at bounding box center [654, 38] width 118 height 18
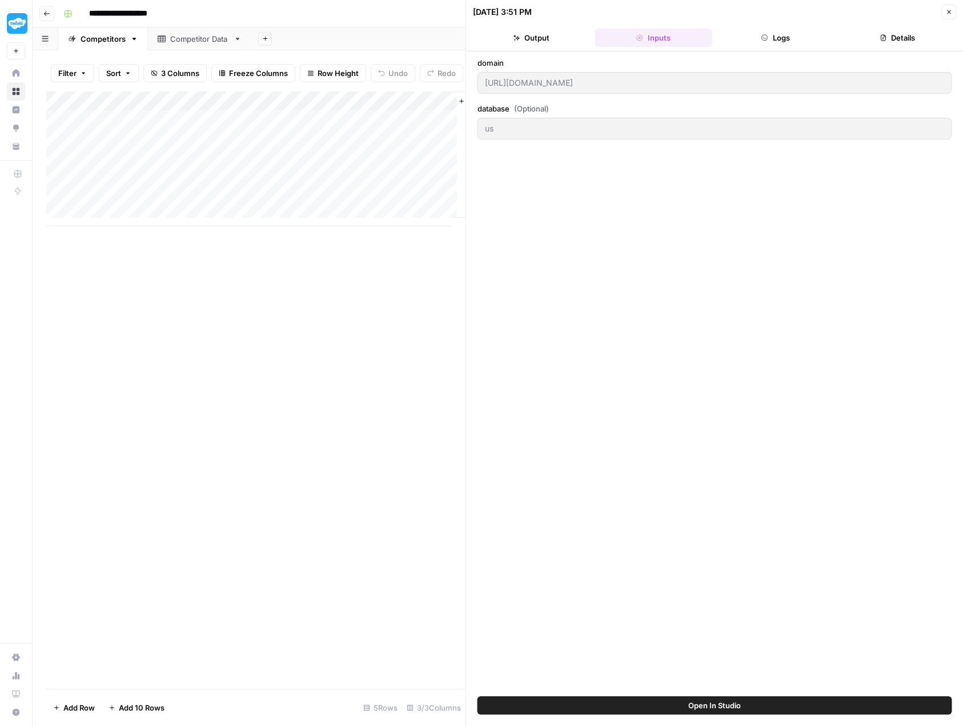
click at [529, 40] on button "Output" at bounding box center [532, 38] width 118 height 18
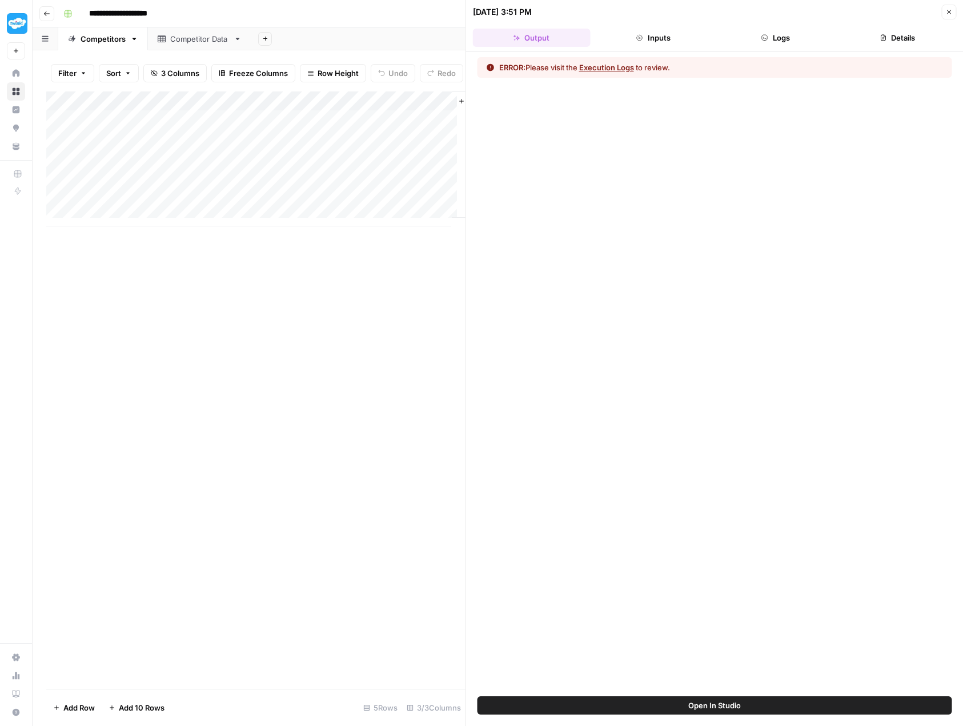
click at [425, 109] on div "Add Column" at bounding box center [255, 158] width 419 height 135
click at [558, 262] on div "ERROR: Please visit the Execution Logs to review." at bounding box center [715, 373] width 498 height 645
click at [427, 107] on div "Add Column" at bounding box center [255, 158] width 419 height 135
click at [380, 210] on span "Configure Inputs" at bounding box center [391, 205] width 100 height 11
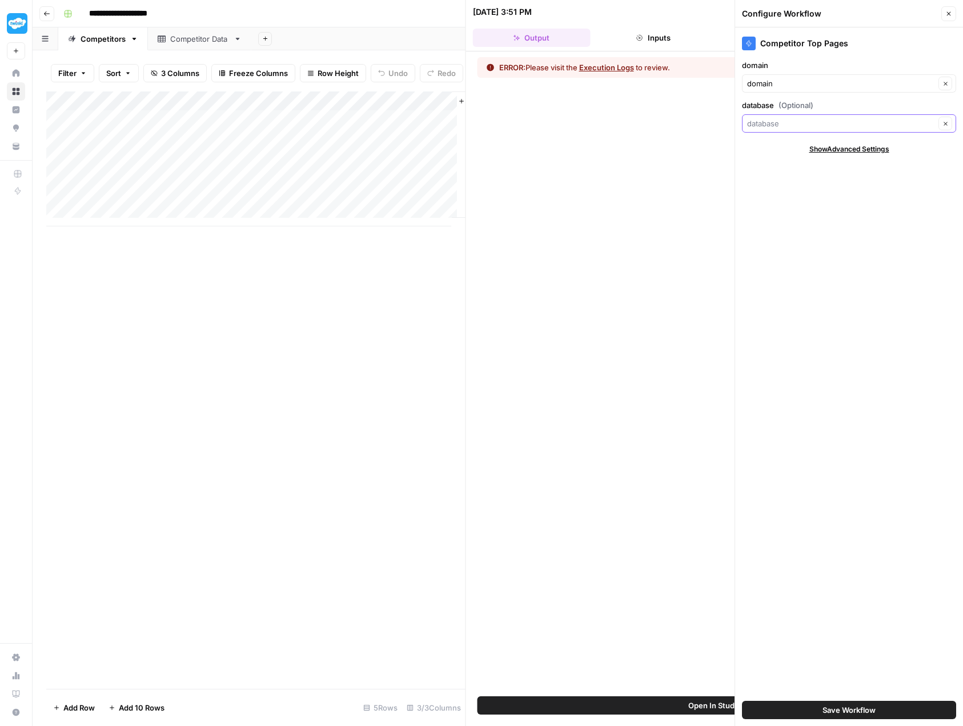
click at [854, 129] on input "database (Optional)" at bounding box center [841, 123] width 188 height 11
type input "database"
click at [776, 87] on input "domain" at bounding box center [841, 83] width 188 height 11
click at [767, 124] on span "domain" at bounding box center [835, 126] width 166 height 11
type input "domain"
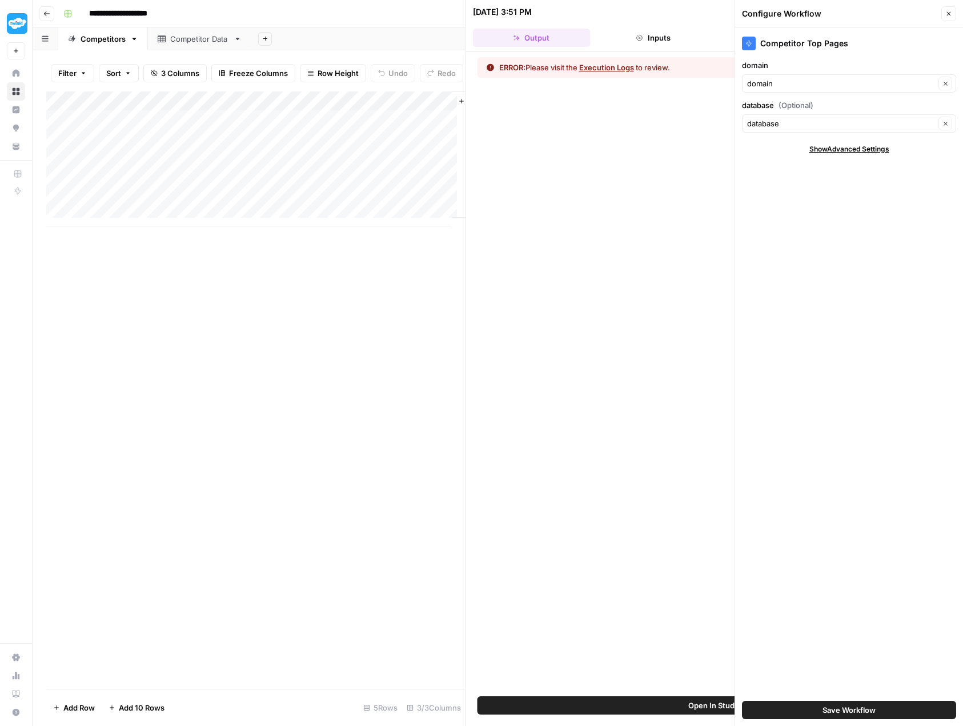
click at [796, 132] on div "database Clear" at bounding box center [849, 123] width 214 height 18
click at [777, 164] on span "database" at bounding box center [835, 166] width 166 height 11
type input "database"
click at [837, 149] on span "Show Advanced Settings" at bounding box center [850, 149] width 80 height 10
click at [811, 185] on input "Version" at bounding box center [842, 182] width 191 height 11
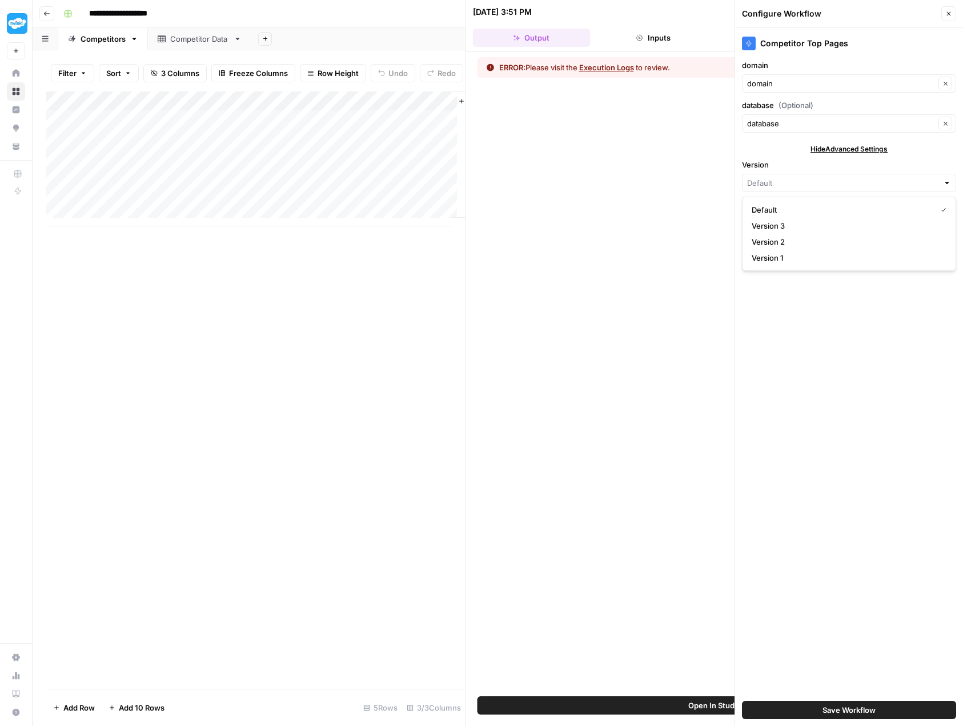
type input "Default"
click at [679, 237] on div "ERROR: Please visit the Execution Logs to review." at bounding box center [715, 373] width 498 height 645
click at [946, 19] on button "Close" at bounding box center [949, 13] width 15 height 15
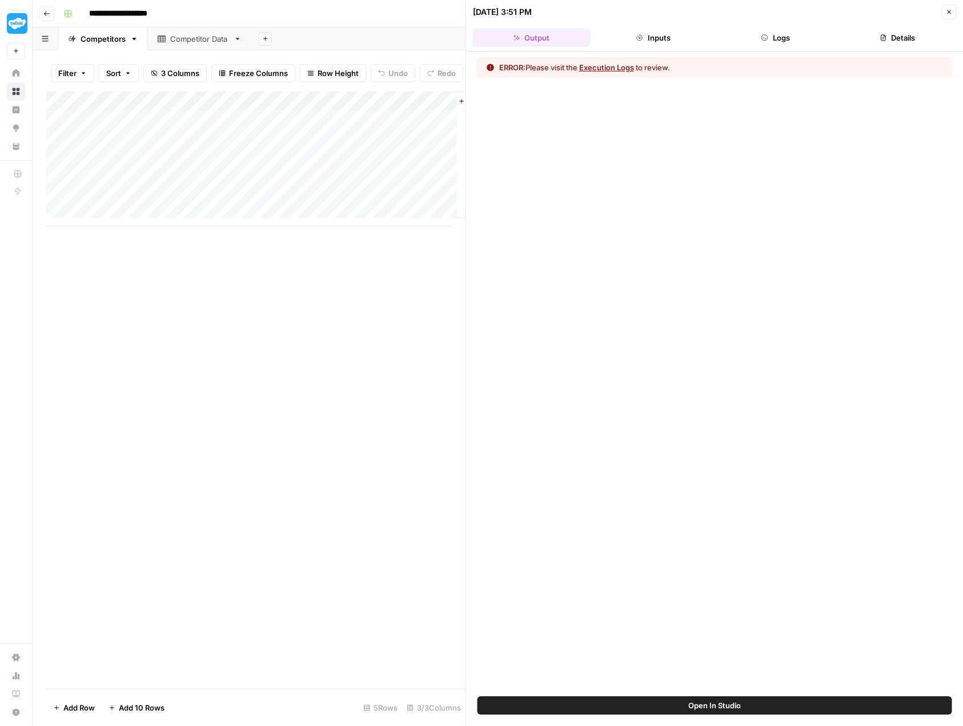
click at [657, 44] on button "Inputs" at bounding box center [654, 38] width 118 height 18
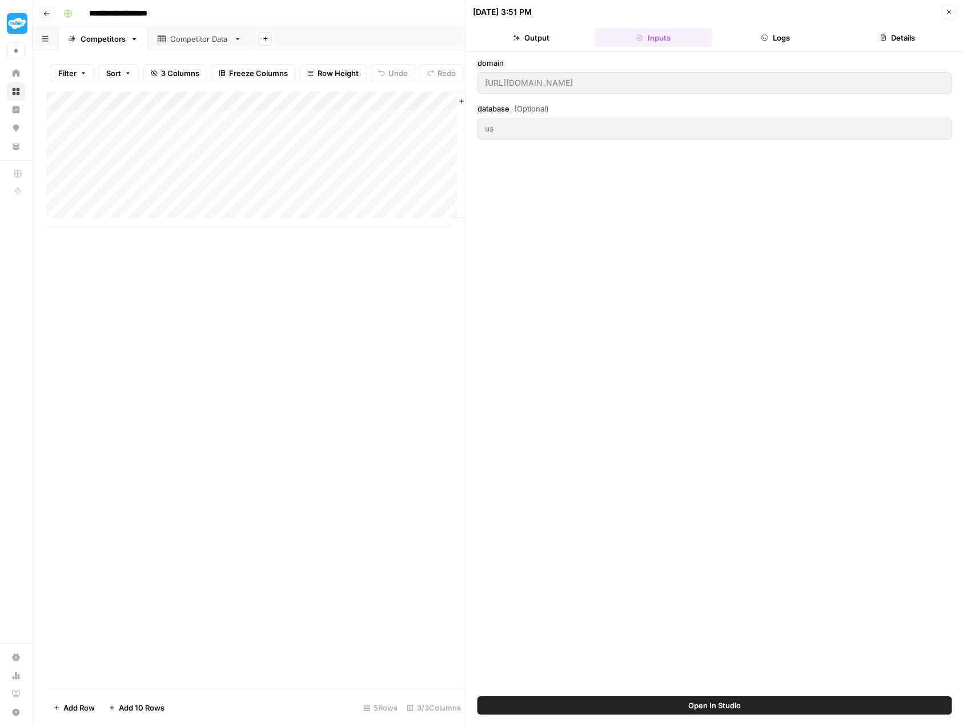
click at [745, 47] on header "10/02/25 at 3:51 PM Close Output Inputs Logs Details" at bounding box center [715, 25] width 498 height 51
click at [754, 45] on button "Logs" at bounding box center [776, 38] width 118 height 18
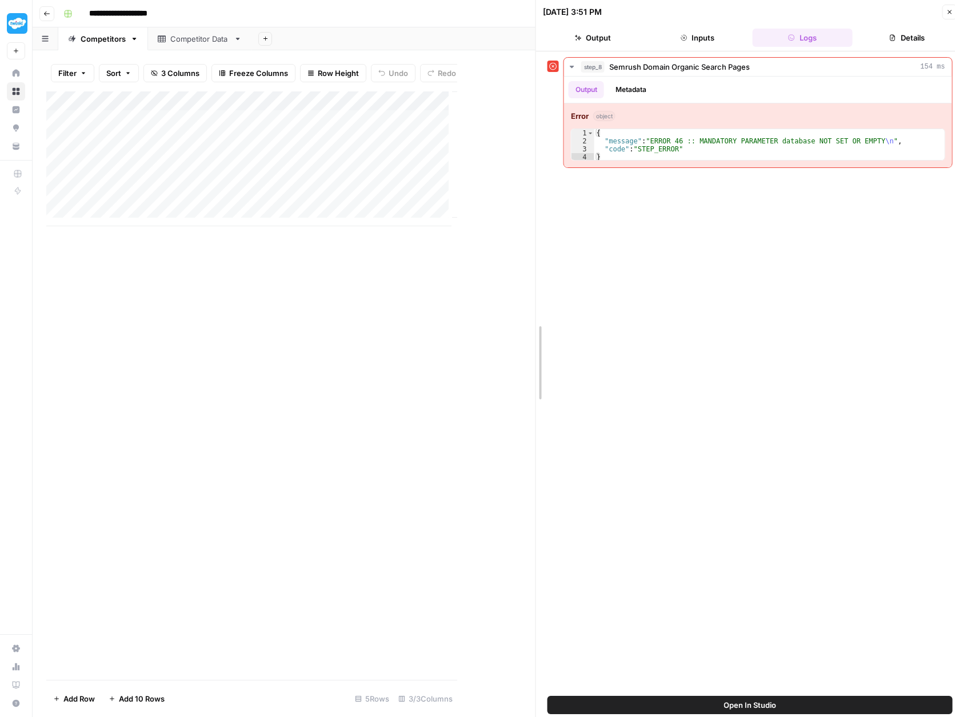
drag, startPoint x: 467, startPoint y: 215, endPoint x: 776, endPoint y: 260, distance: 311.8
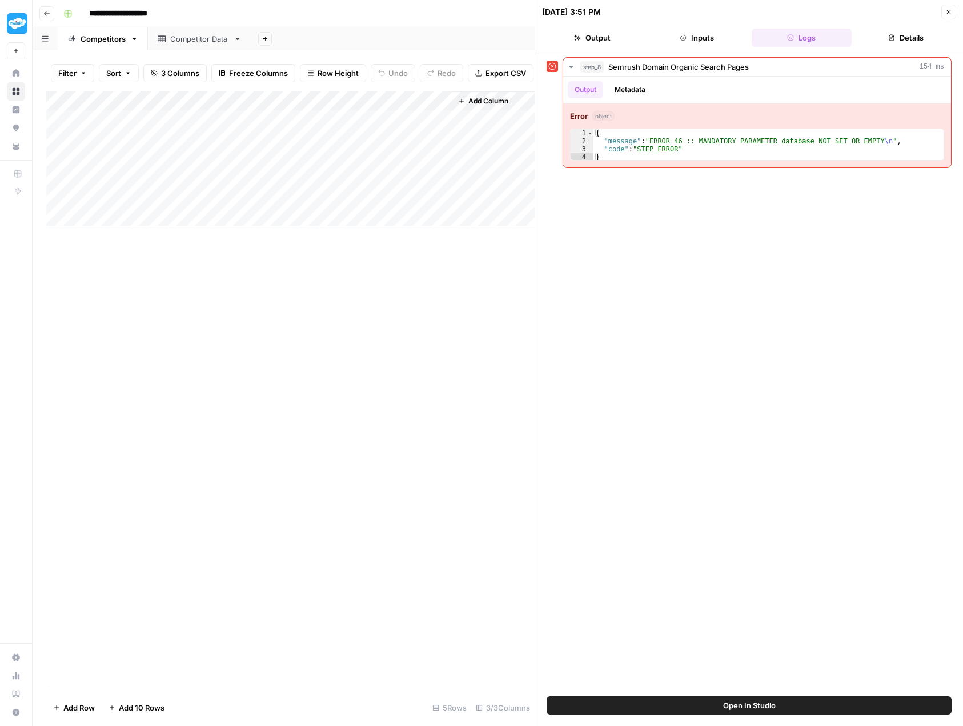
click at [727, 708] on span "Open In Studio" at bounding box center [749, 704] width 53 height 11
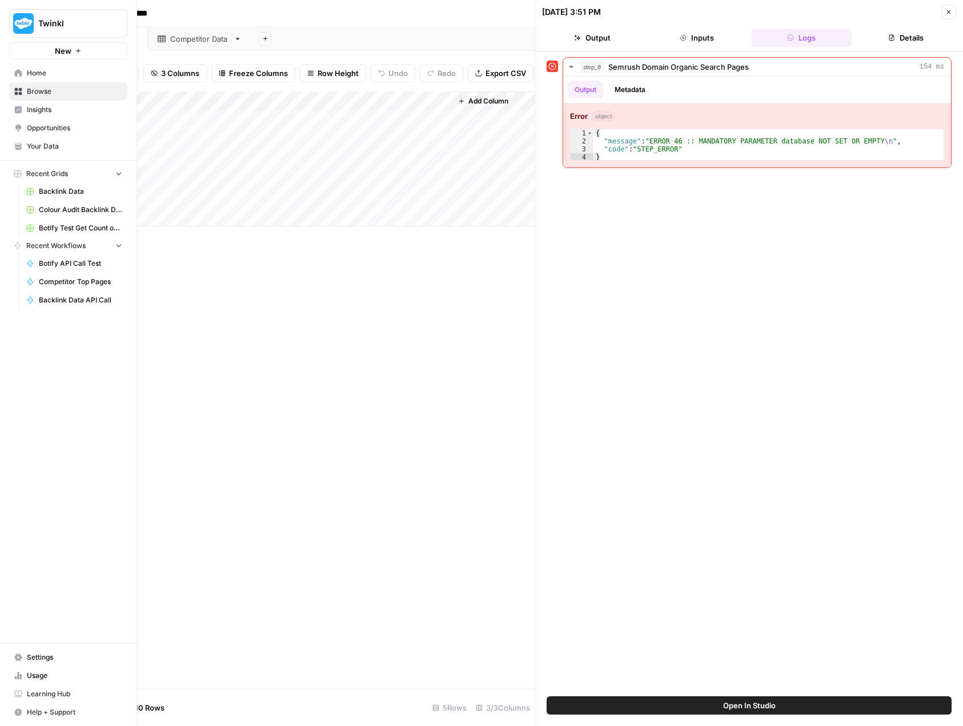
drag, startPoint x: 17, startPoint y: 70, endPoint x: 52, endPoint y: 217, distance: 151.1
click at [17, 70] on icon at bounding box center [18, 72] width 7 height 7
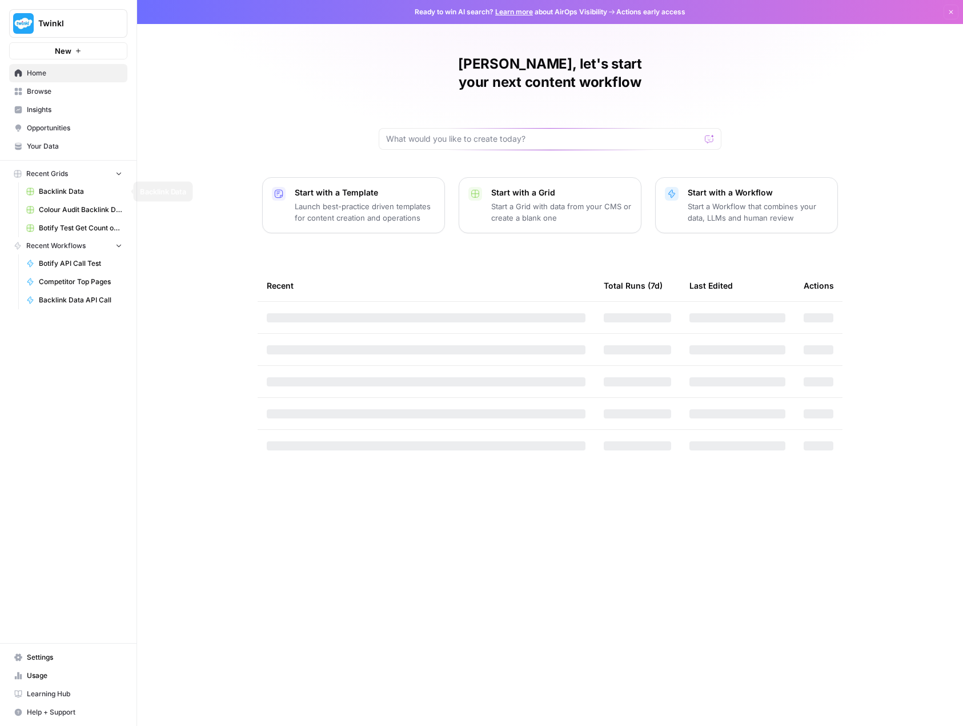
click at [63, 185] on link "Backlink Data" at bounding box center [74, 191] width 106 height 18
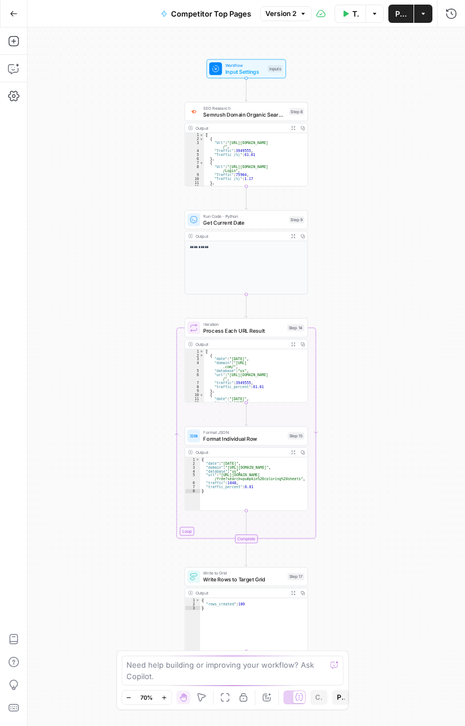
click at [227, 76] on div "Workflow Input Settings Inputs Test Step" at bounding box center [245, 68] width 79 height 19
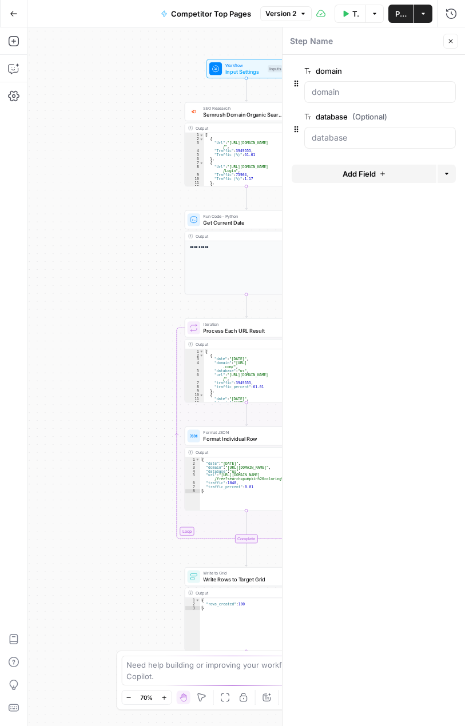
click at [357, 145] on div at bounding box center [379, 138] width 151 height 22
click at [349, 134] on input "database (Optional)" at bounding box center [379, 137] width 137 height 11
click at [415, 117] on span "edit field" at bounding box center [412, 116] width 25 height 9
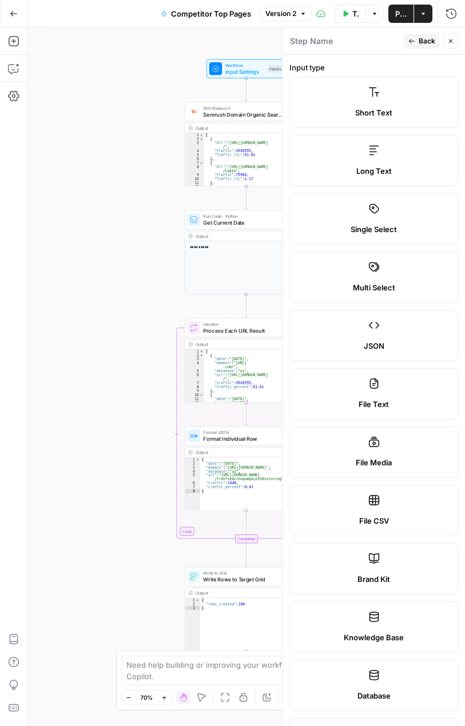
scroll to position [374, 0]
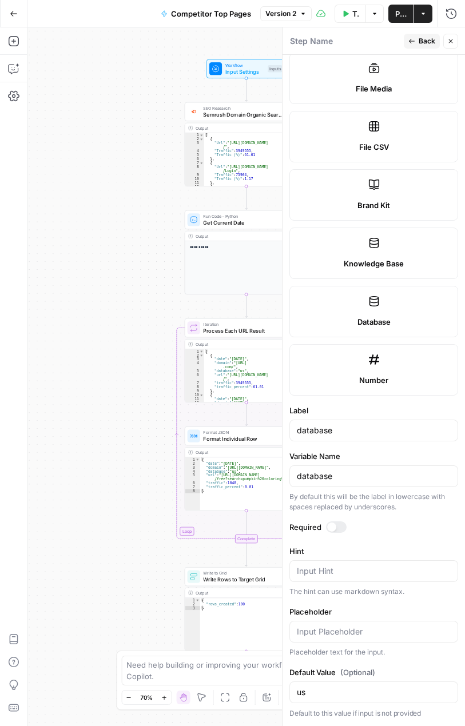
click at [447, 41] on icon "button" at bounding box center [450, 41] width 7 height 7
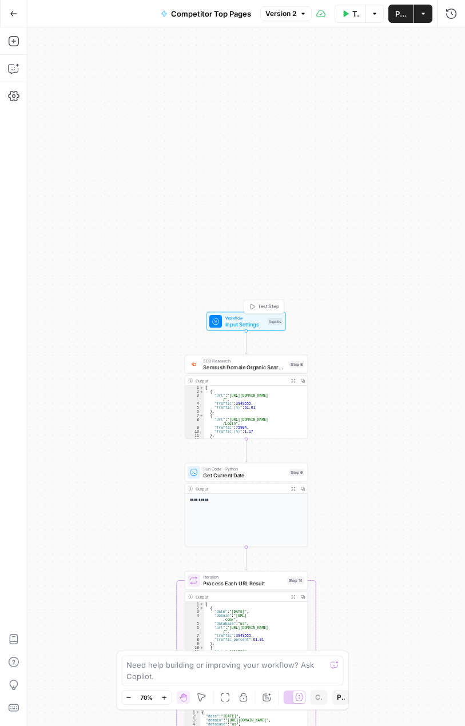
click at [235, 318] on span "Workflow" at bounding box center [244, 317] width 39 height 6
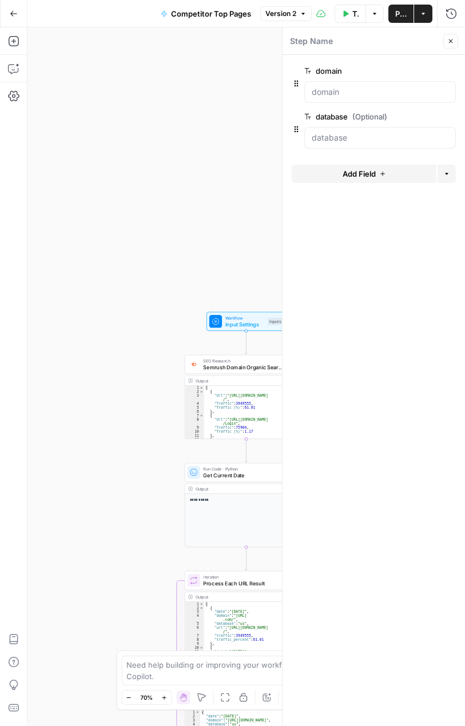
click at [414, 114] on span "edit field" at bounding box center [412, 116] width 25 height 9
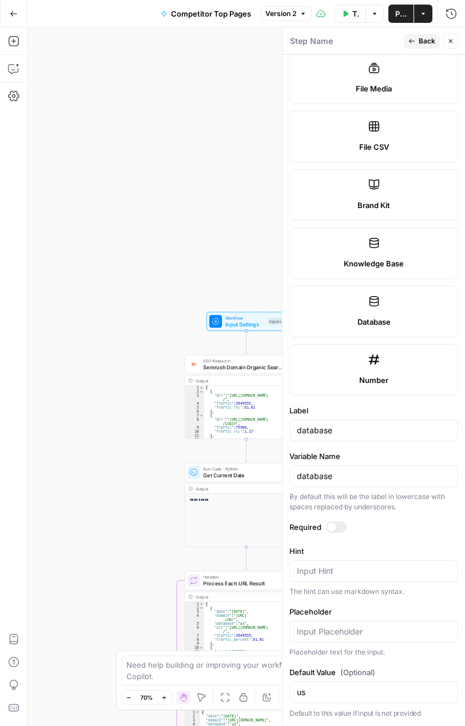
click at [340, 637] on div at bounding box center [373, 632] width 169 height 22
click at [335, 524] on div at bounding box center [336, 526] width 21 height 11
click at [332, 696] on input "us" at bounding box center [374, 691] width 154 height 11
drag, startPoint x: 334, startPoint y: 697, endPoint x: 243, endPoint y: 691, distance: 91.6
click at [243, 691] on body "Twinkl New Home Browse Insights Opportunities Your Data Recent Grids Backlink D…" at bounding box center [232, 363] width 465 height 726
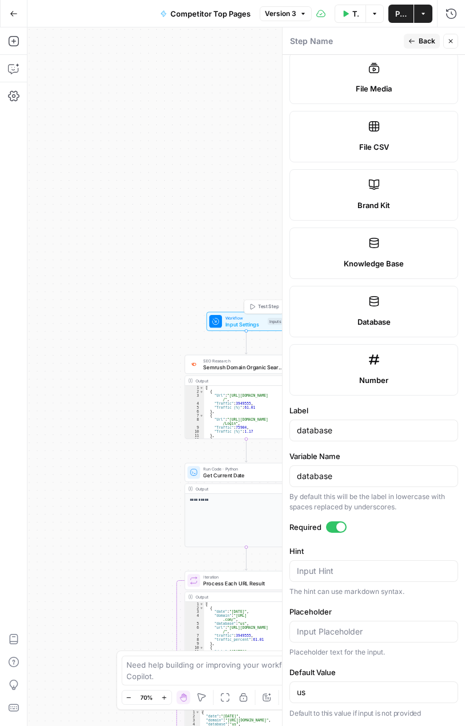
click at [230, 318] on span "Workflow" at bounding box center [244, 317] width 39 height 6
click at [231, 326] on span "Input Settings" at bounding box center [244, 324] width 39 height 8
drag, startPoint x: 231, startPoint y: 326, endPoint x: 453, endPoint y: 46, distance: 357.1
click at [453, 46] on button "Close" at bounding box center [450, 41] width 15 height 15
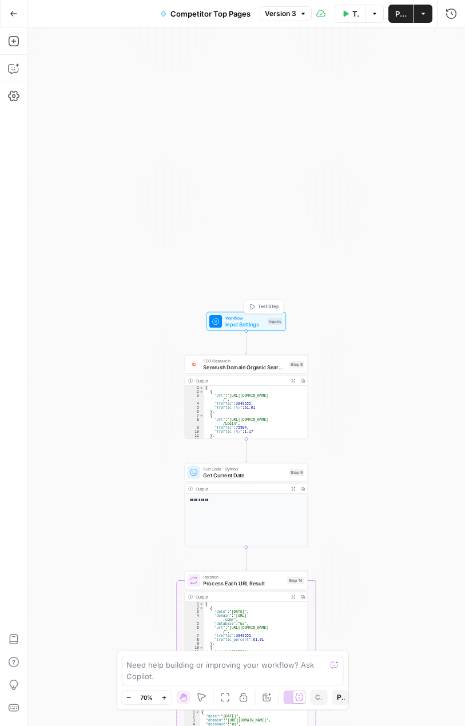
click at [232, 324] on span "Input Settings" at bounding box center [244, 324] width 39 height 8
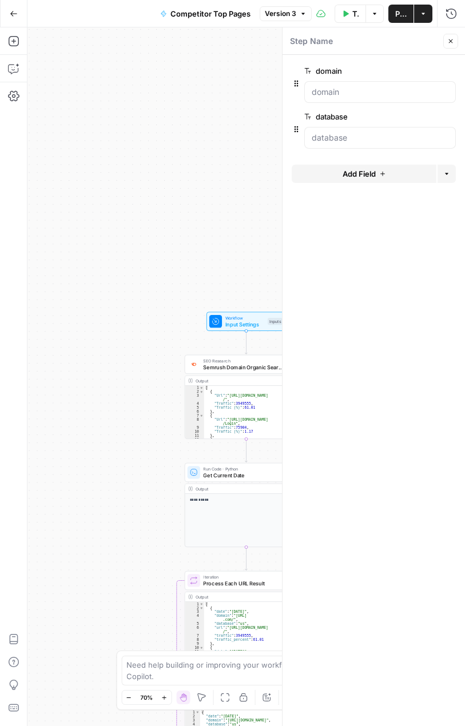
click at [349, 85] on div at bounding box center [379, 92] width 151 height 22
click at [348, 94] on input "domain" at bounding box center [379, 91] width 137 height 11
click at [417, 69] on span "edit field" at bounding box center [412, 70] width 25 height 9
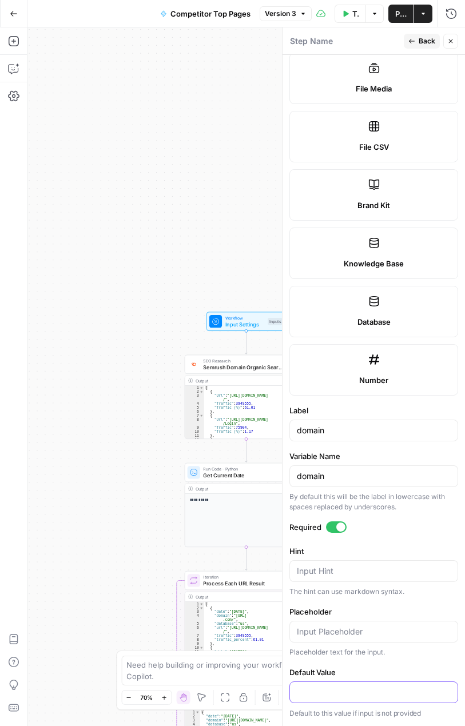
click at [327, 694] on input "Default Value" at bounding box center [374, 691] width 154 height 11
type input "{"
click at [234, 323] on span "Input Settings" at bounding box center [244, 324] width 39 height 8
click at [257, 307] on button "Test Step" at bounding box center [264, 306] width 36 height 10
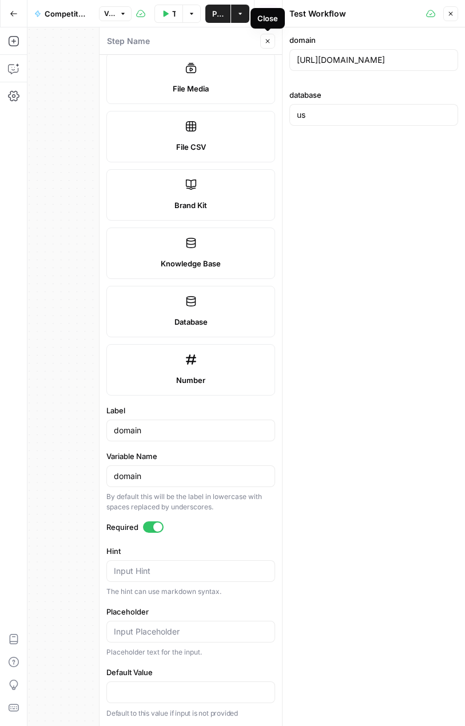
click at [266, 41] on icon "button" at bounding box center [267, 41] width 7 height 7
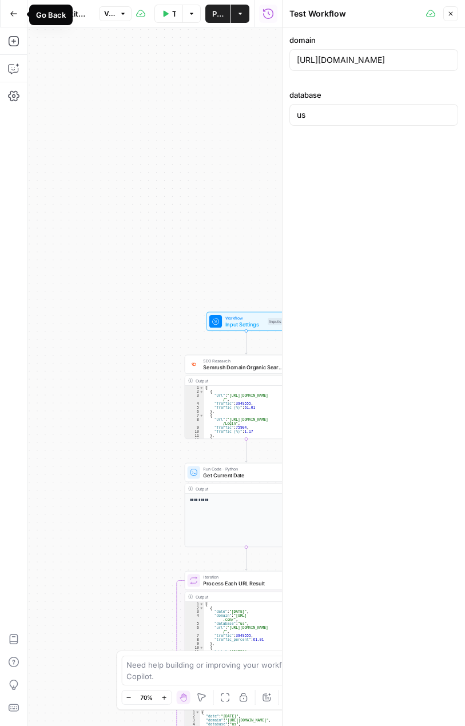
click at [14, 5] on button "Go Back" at bounding box center [13, 13] width 21 height 21
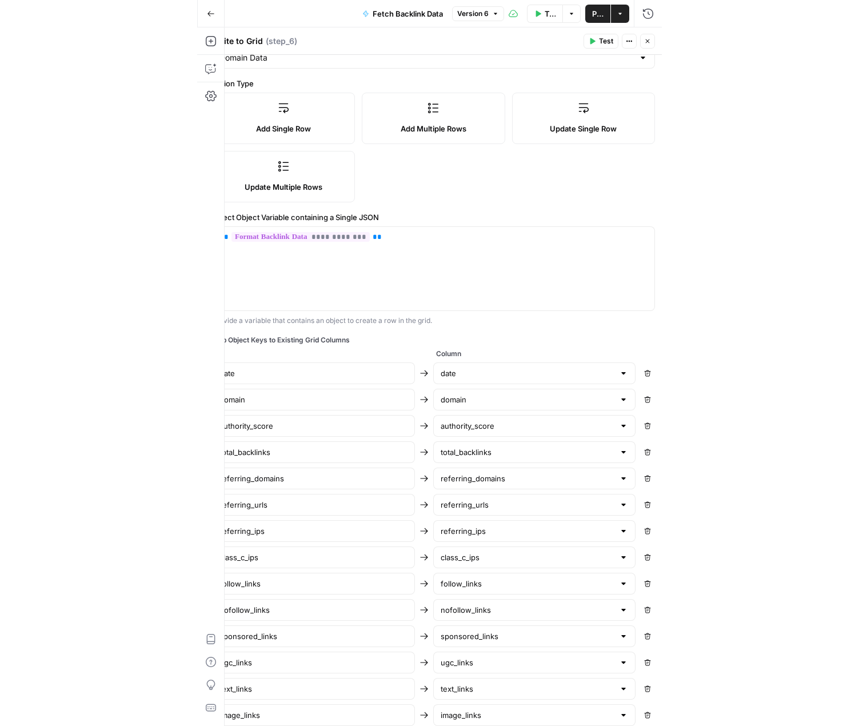
scroll to position [114, 0]
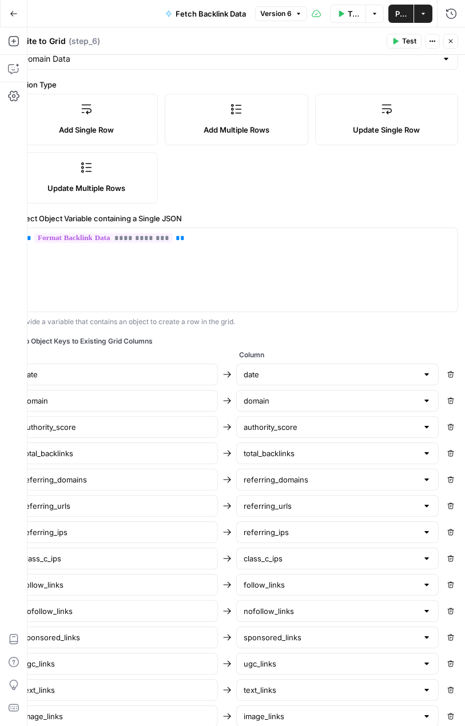
click at [12, 14] on icon "button" at bounding box center [14, 14] width 8 height 8
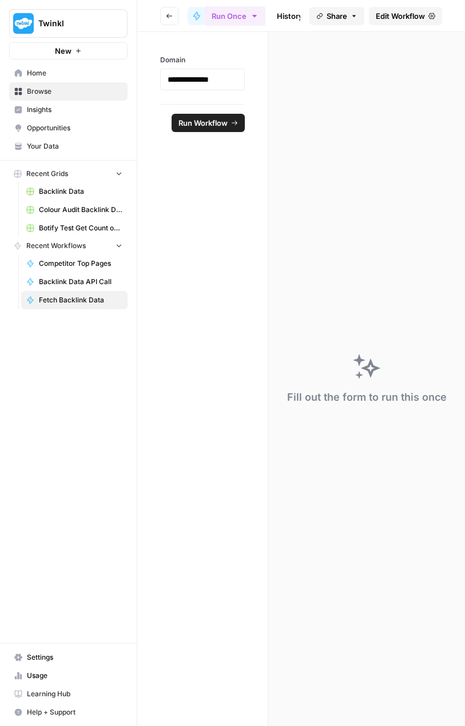
drag, startPoint x: 1, startPoint y: 19, endPoint x: -311, endPoint y: 49, distance: 313.4
click at [0, 49] on html "**********" at bounding box center [232, 363] width 465 height 726
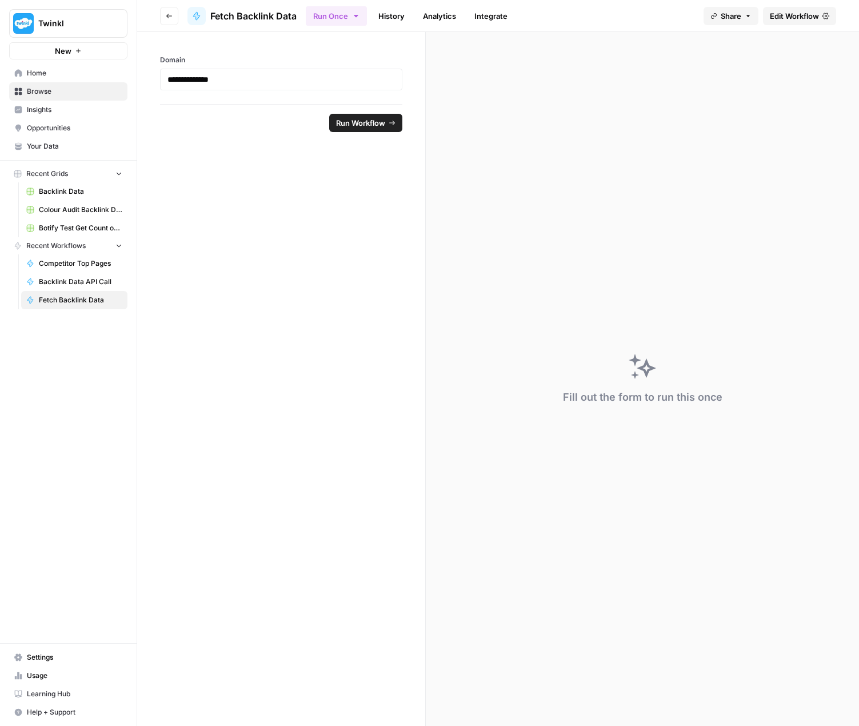
click at [464, 15] on span "Edit Workflow" at bounding box center [794, 15] width 49 height 11
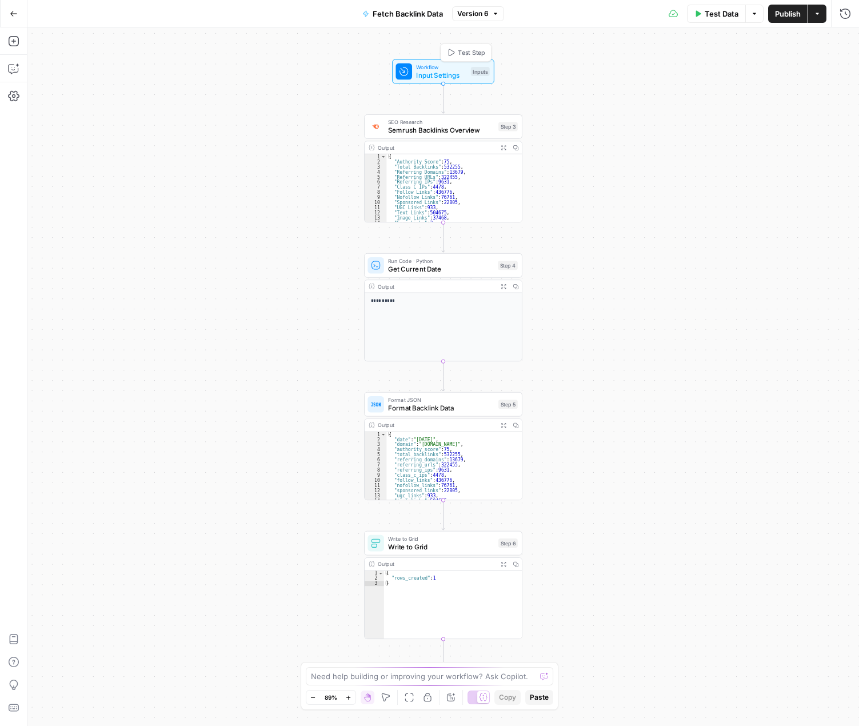
click at [441, 76] on span "Input Settings" at bounding box center [441, 75] width 50 height 10
click at [464, 92] on input "Domain" at bounding box center [774, 91] width 137 height 11
click at [464, 71] on span "edit field" at bounding box center [806, 70] width 25 height 9
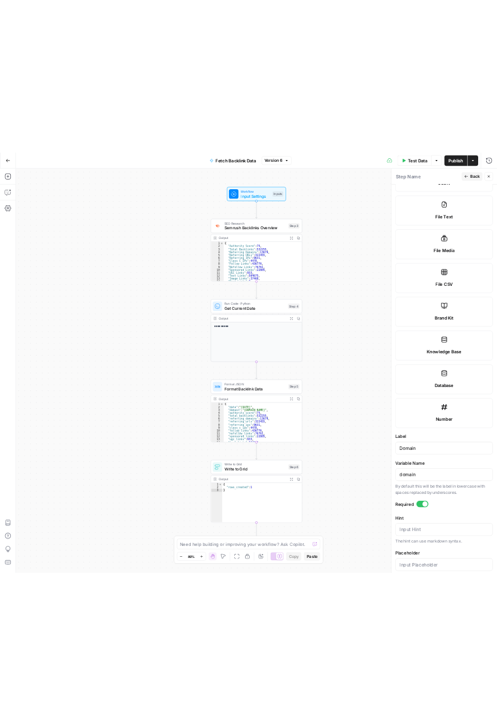
scroll to position [374, 0]
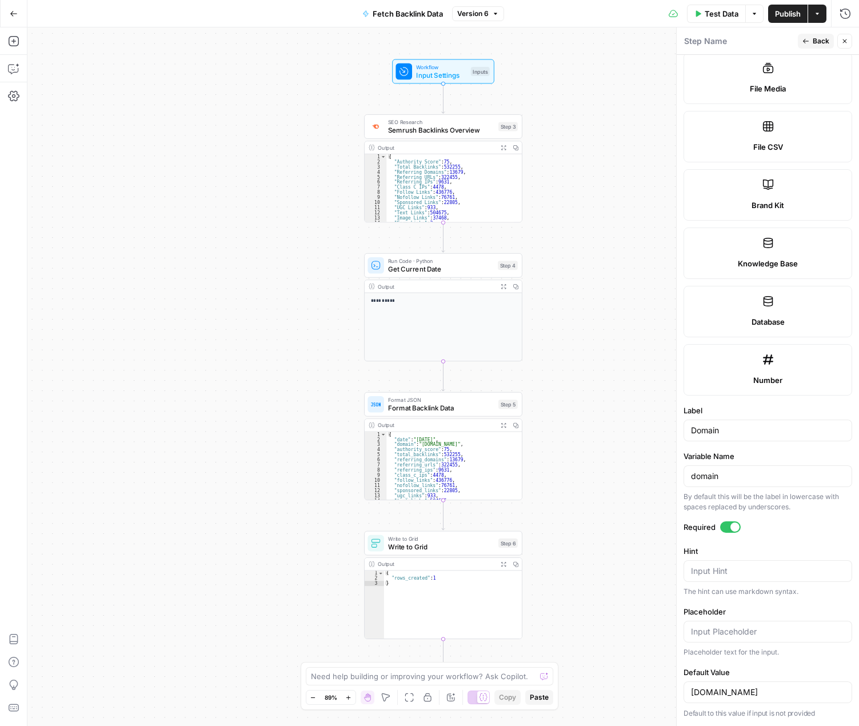
drag, startPoint x: 1, startPoint y: 239, endPoint x: 89, endPoint y: 243, distance: 88.1
click at [89, 243] on div "**********" at bounding box center [429, 376] width 859 height 698
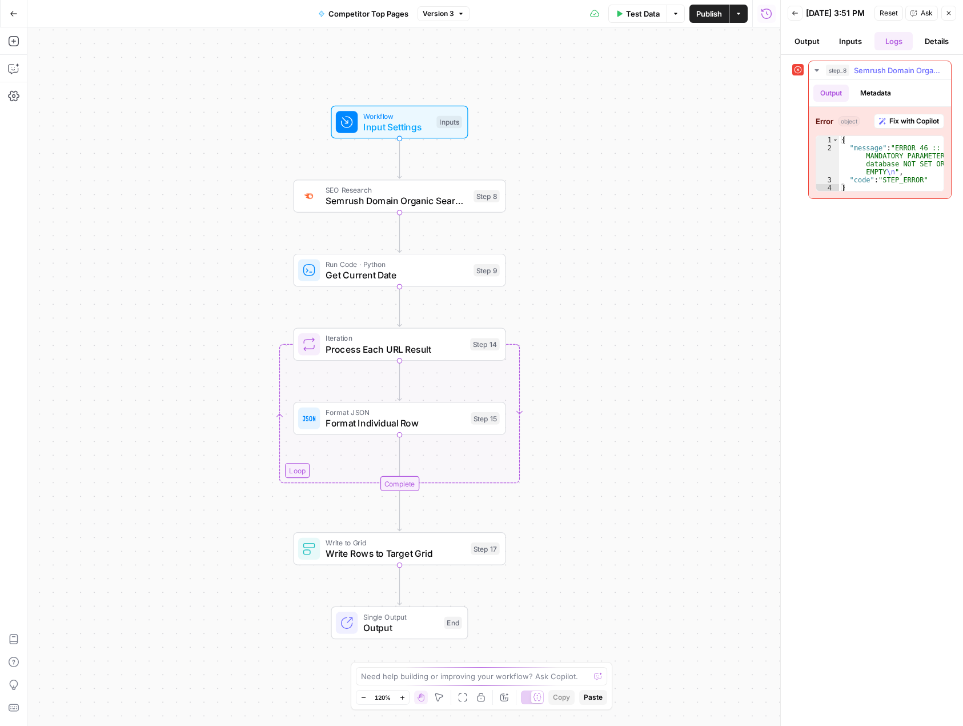
click at [901, 126] on span "Fix with Copilot" at bounding box center [915, 121] width 50 height 10
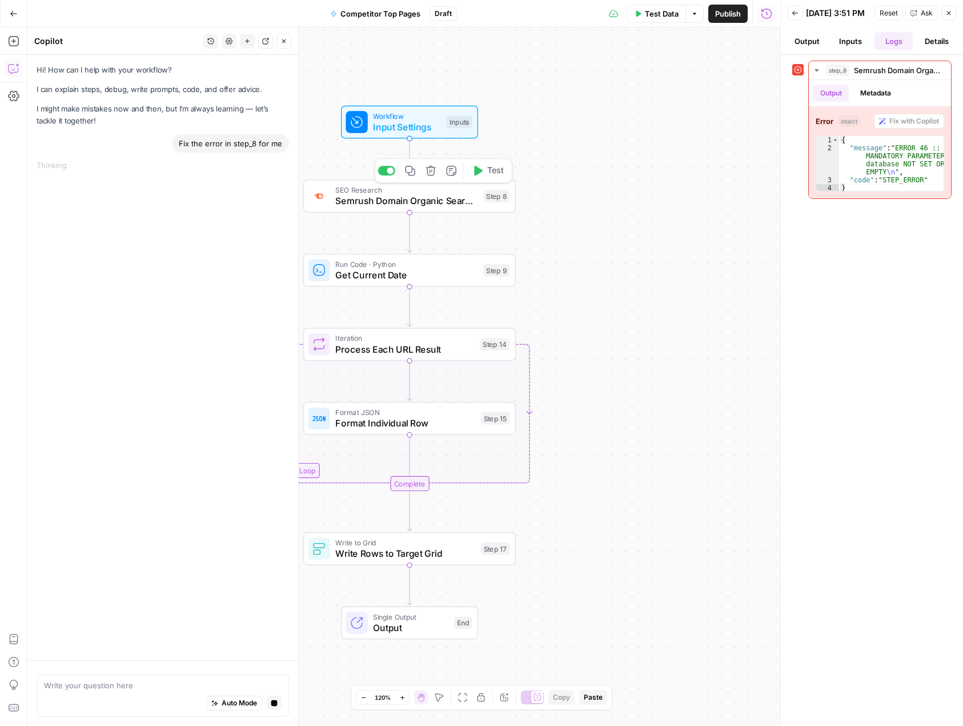
click at [426, 192] on span "SEO Research" at bounding box center [406, 190] width 143 height 11
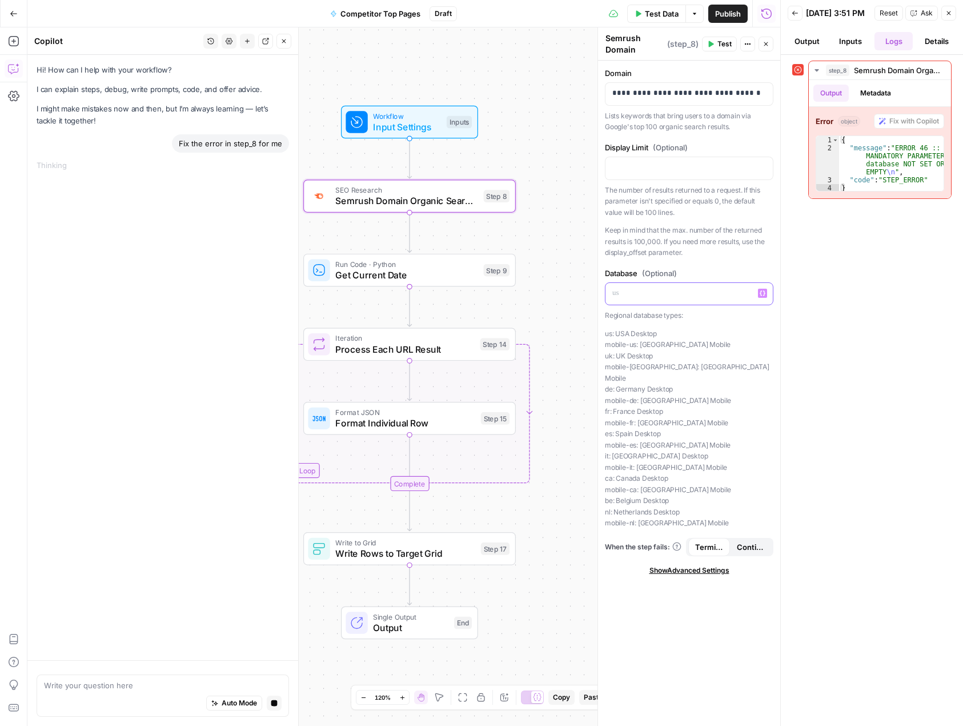
click at [626, 297] on p at bounding box center [690, 292] width 154 height 11
click at [761, 297] on button "Variables Menu" at bounding box center [762, 293] width 9 height 9
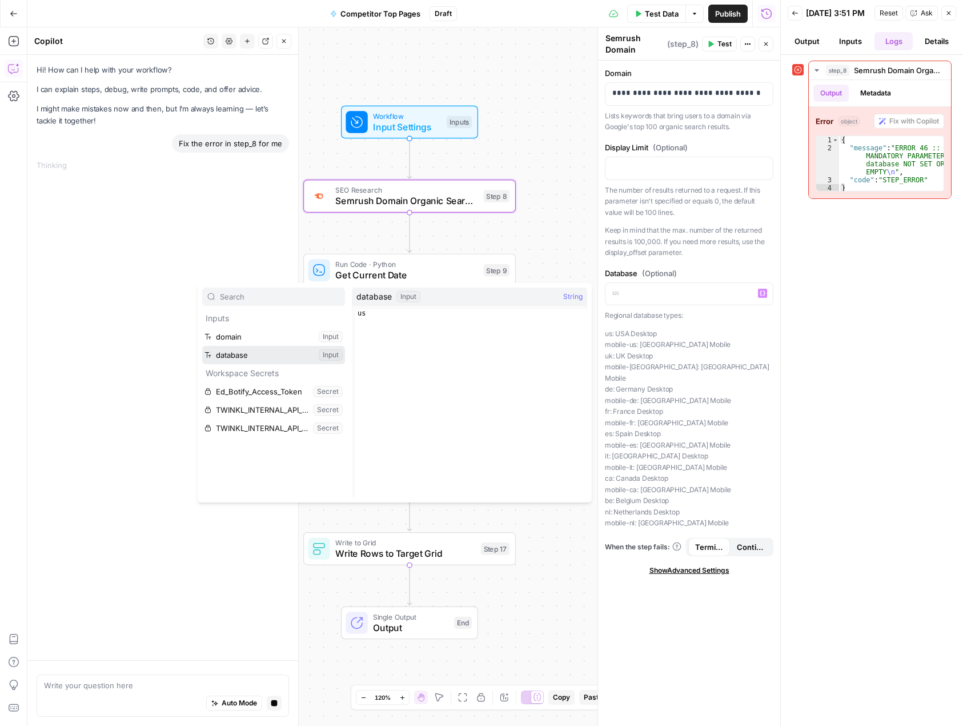
click at [255, 355] on button "Select variable database" at bounding box center [273, 355] width 143 height 18
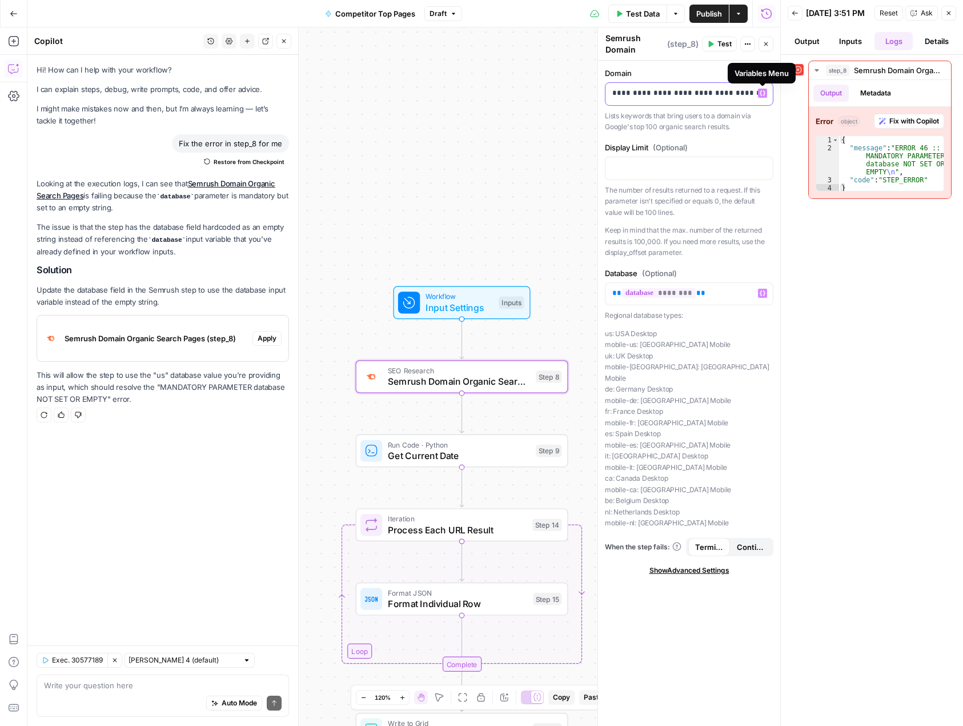
click at [761, 94] on icon "button" at bounding box center [763, 93] width 6 height 6
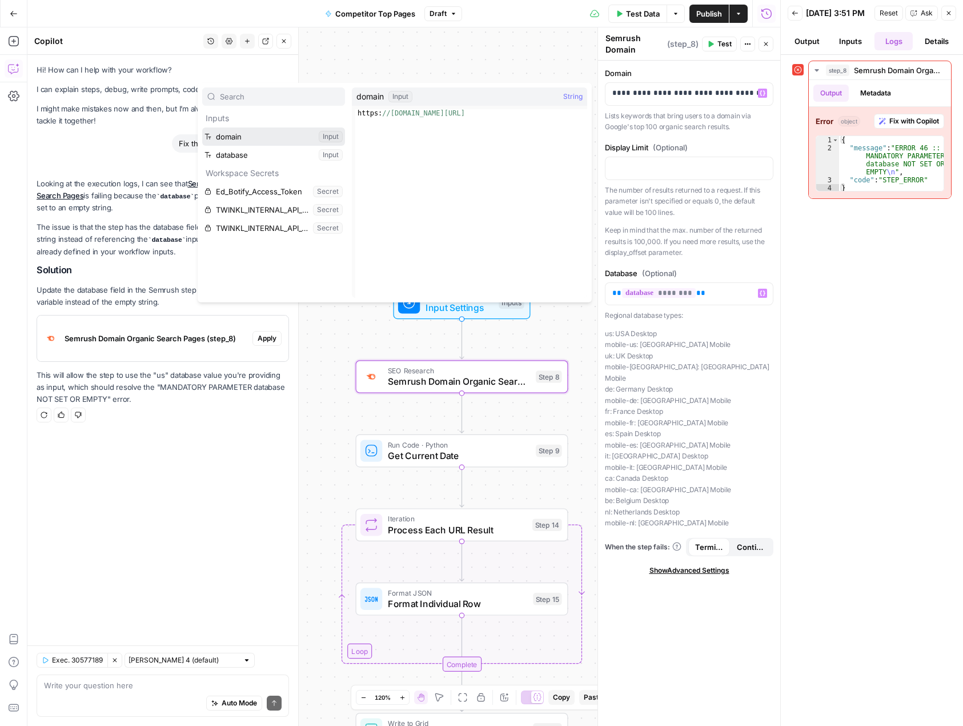
click at [271, 139] on button "Select variable domain" at bounding box center [273, 136] width 143 height 18
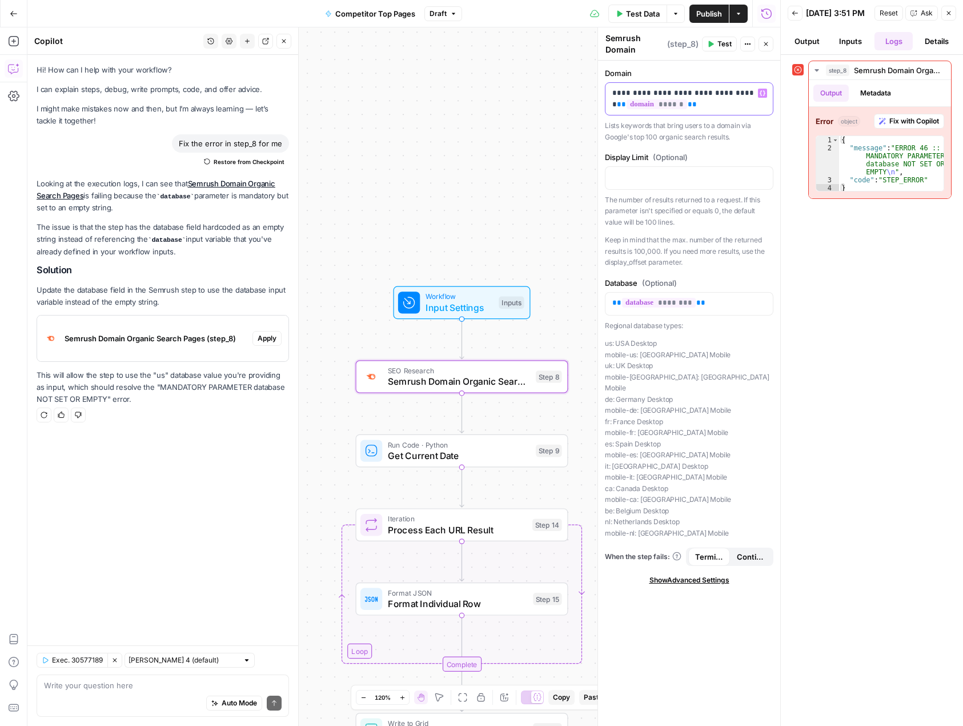
drag, startPoint x: 752, startPoint y: 93, endPoint x: 547, endPoint y: 77, distance: 205.8
click at [547, 77] on body "Twinkl New Home Browse Insights Opportunities Your Data Recent Grids Backlink D…" at bounding box center [481, 363] width 963 height 726
click at [626, 101] on span "**" at bounding box center [621, 104] width 9 height 7
drag, startPoint x: 751, startPoint y: 93, endPoint x: 611, endPoint y: 91, distance: 140.0
click at [611, 91] on div "**********" at bounding box center [689, 99] width 167 height 32
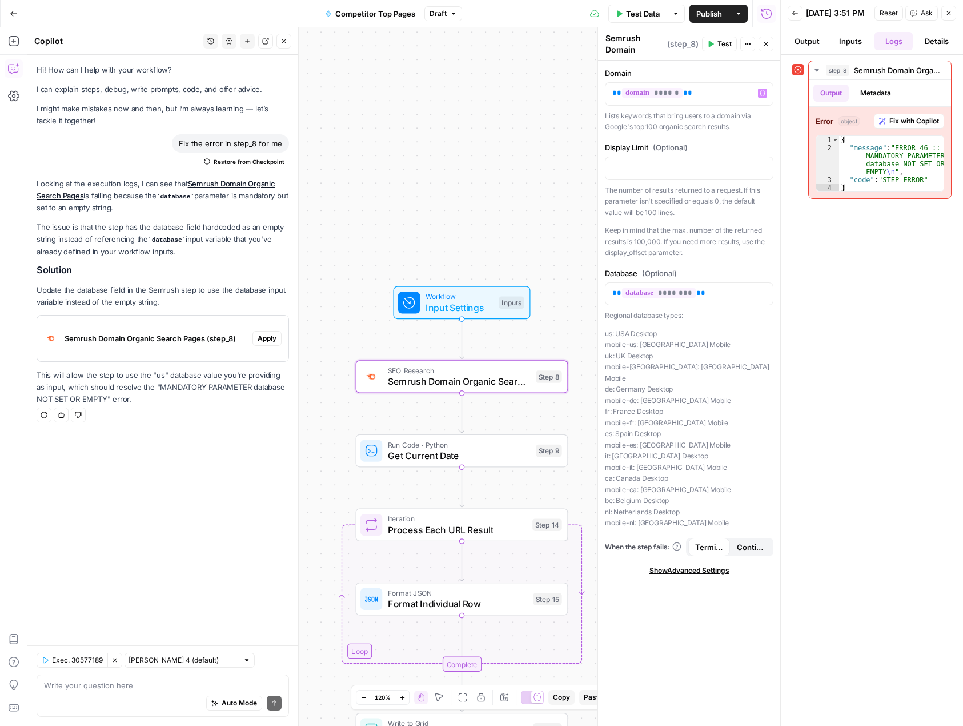
click at [711, 11] on span "Publish" at bounding box center [710, 13] width 26 height 11
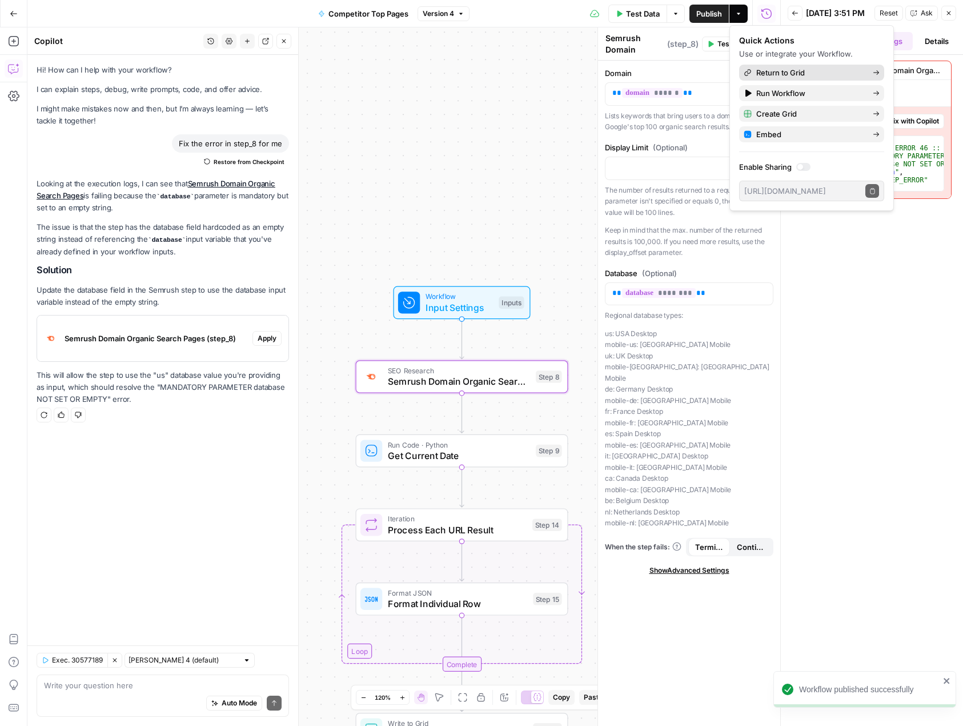
click at [820, 73] on span "Return to Grid" at bounding box center [810, 72] width 107 height 11
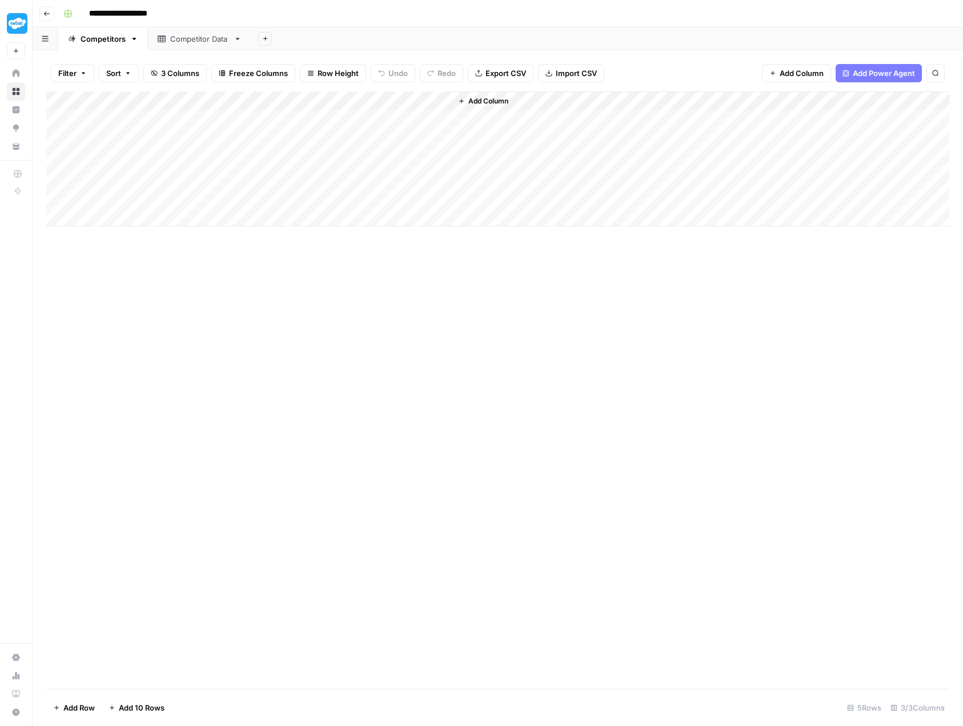
click at [444, 102] on div "Add Column" at bounding box center [497, 158] width 903 height 135
click at [475, 130] on span "All Rows" at bounding box center [482, 127] width 72 height 11
click at [192, 37] on div "Competitor Data" at bounding box center [199, 38] width 59 height 11
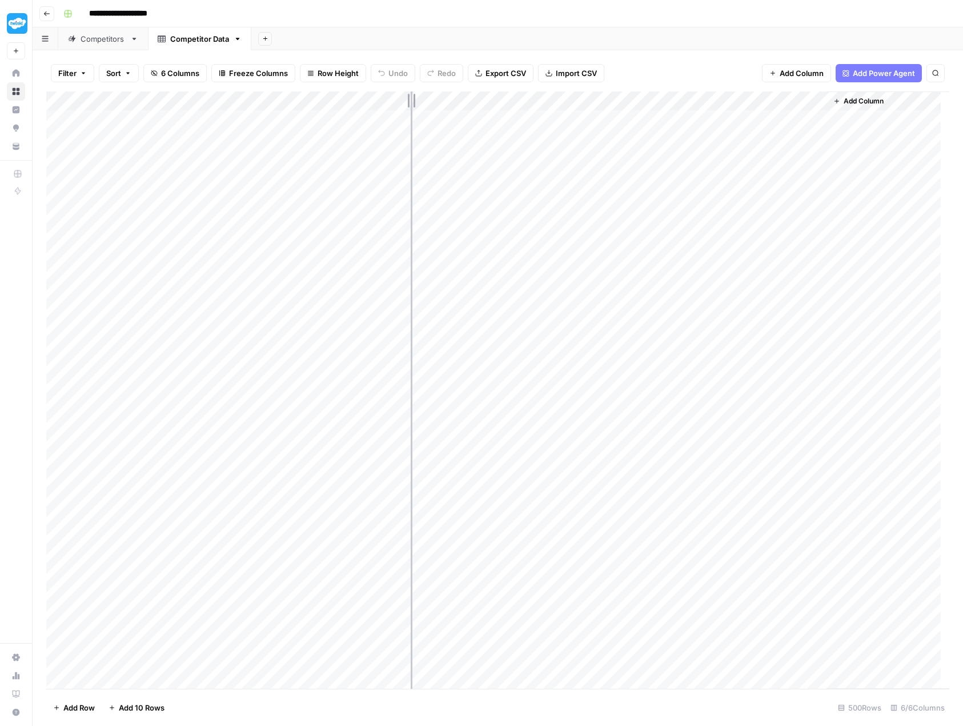
drag, startPoint x: 518, startPoint y: 99, endPoint x: 411, endPoint y: 98, distance: 106.9
click at [411, 98] on div "Add Column" at bounding box center [497, 389] width 903 height 597
